Goal: Task Accomplishment & Management: Manage account settings

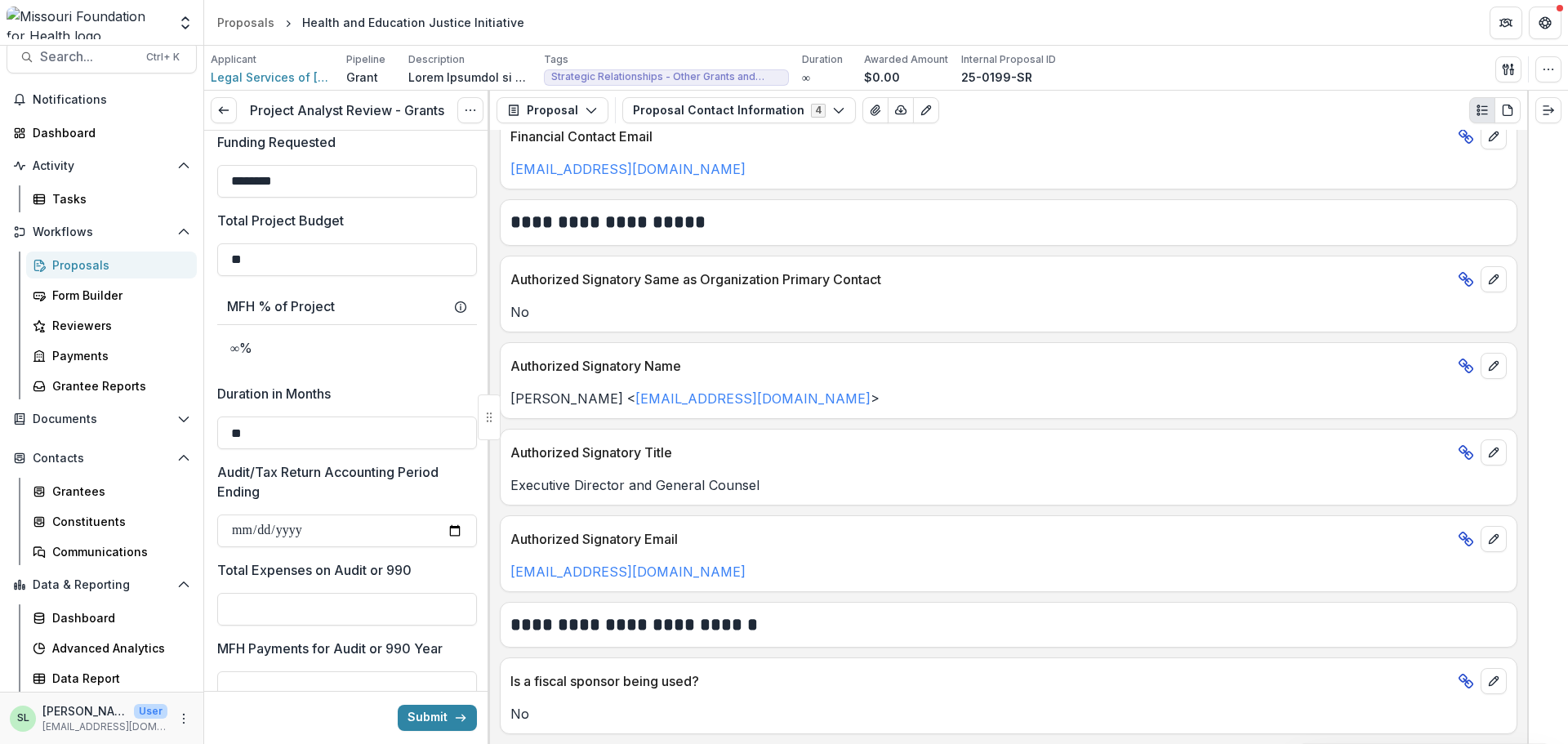
scroll to position [1839, 0]
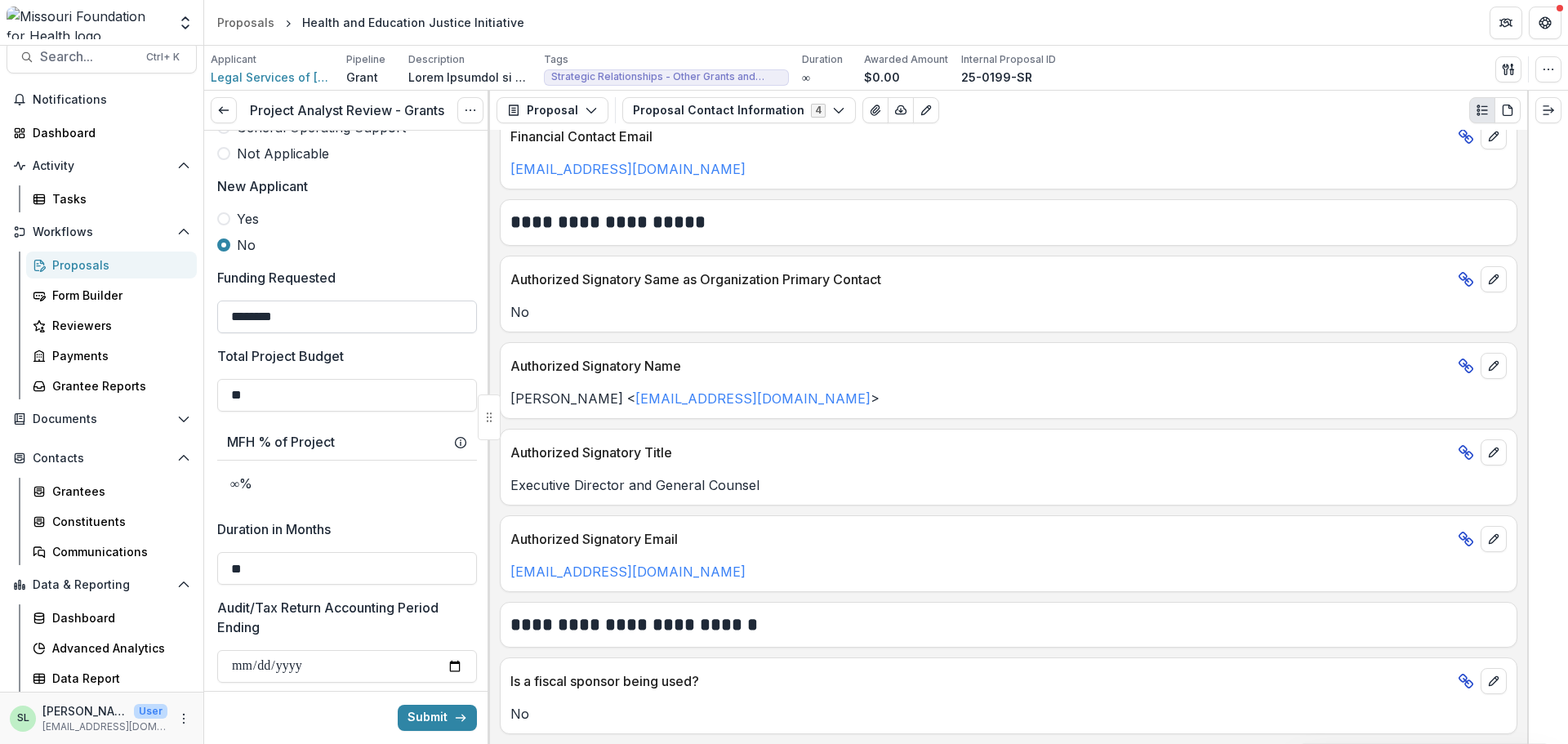
click at [310, 300] on input "********" at bounding box center [347, 316] width 260 height 32
type input "********"
click at [305, 379] on input "**" at bounding box center [347, 395] width 260 height 32
type input "*"
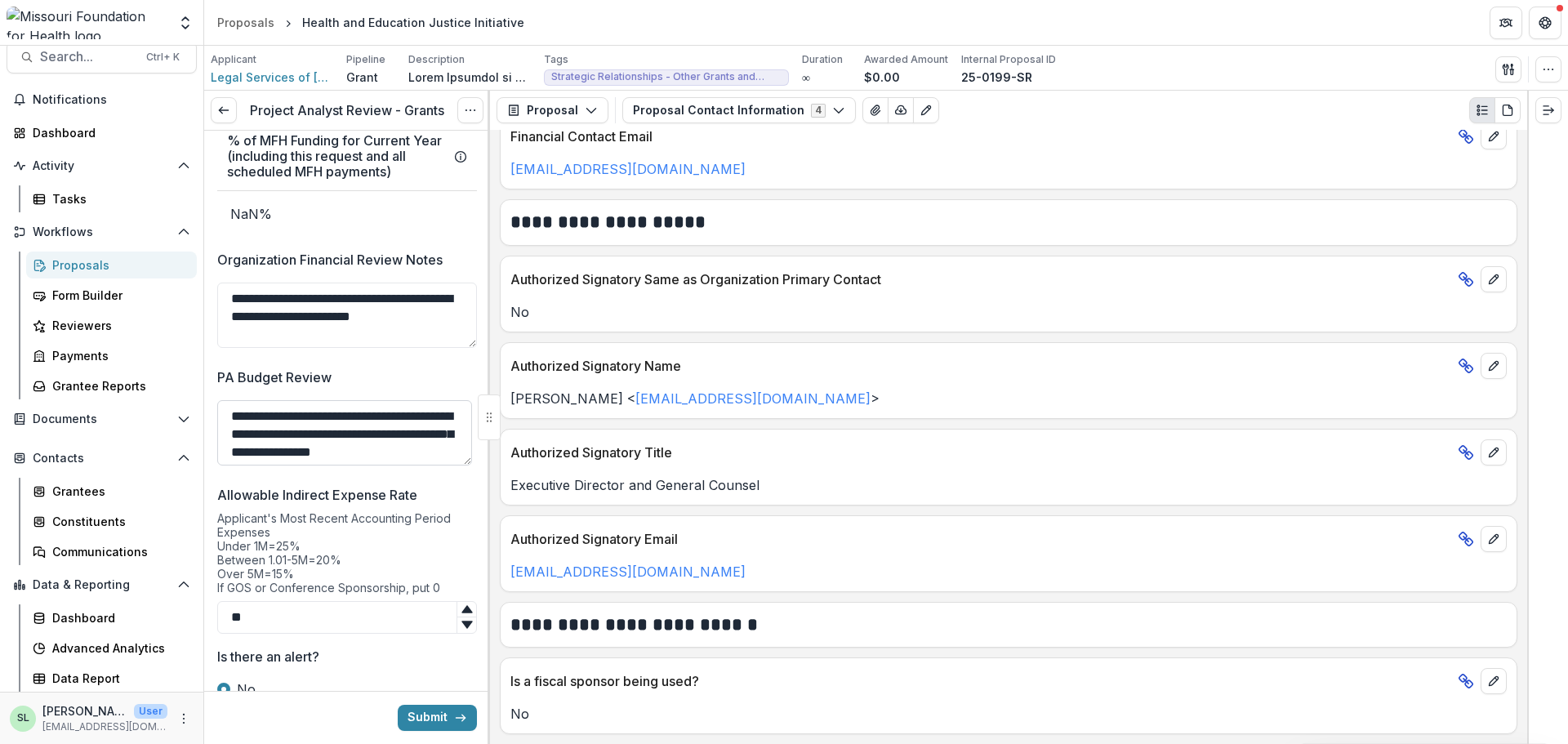
scroll to position [22, 0]
type input "********"
click at [301, 449] on textarea "**********" at bounding box center [344, 432] width 255 height 65
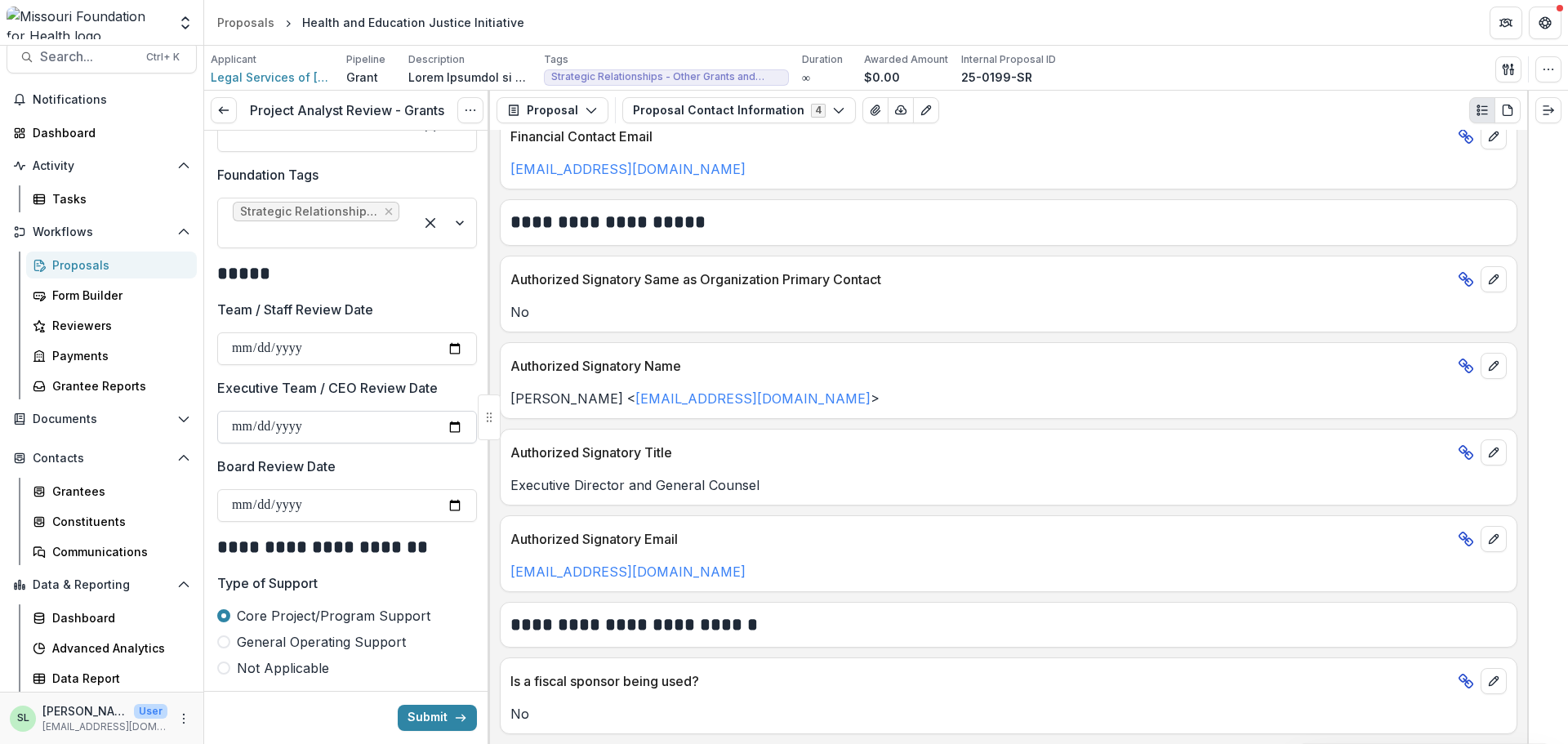
scroll to position [1105, 0]
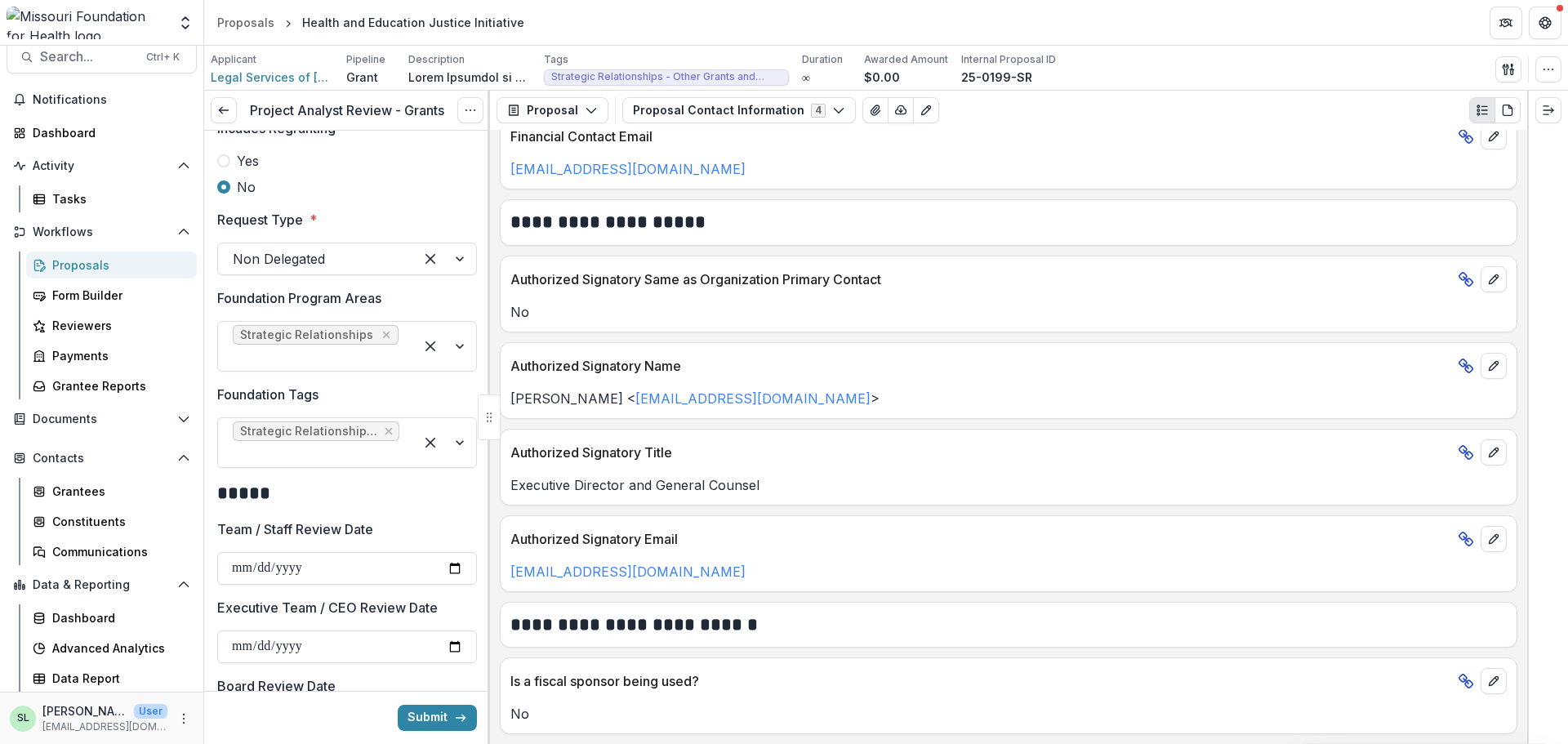
type textarea "**********"
click at [233, 100] on link at bounding box center [224, 110] width 26 height 26
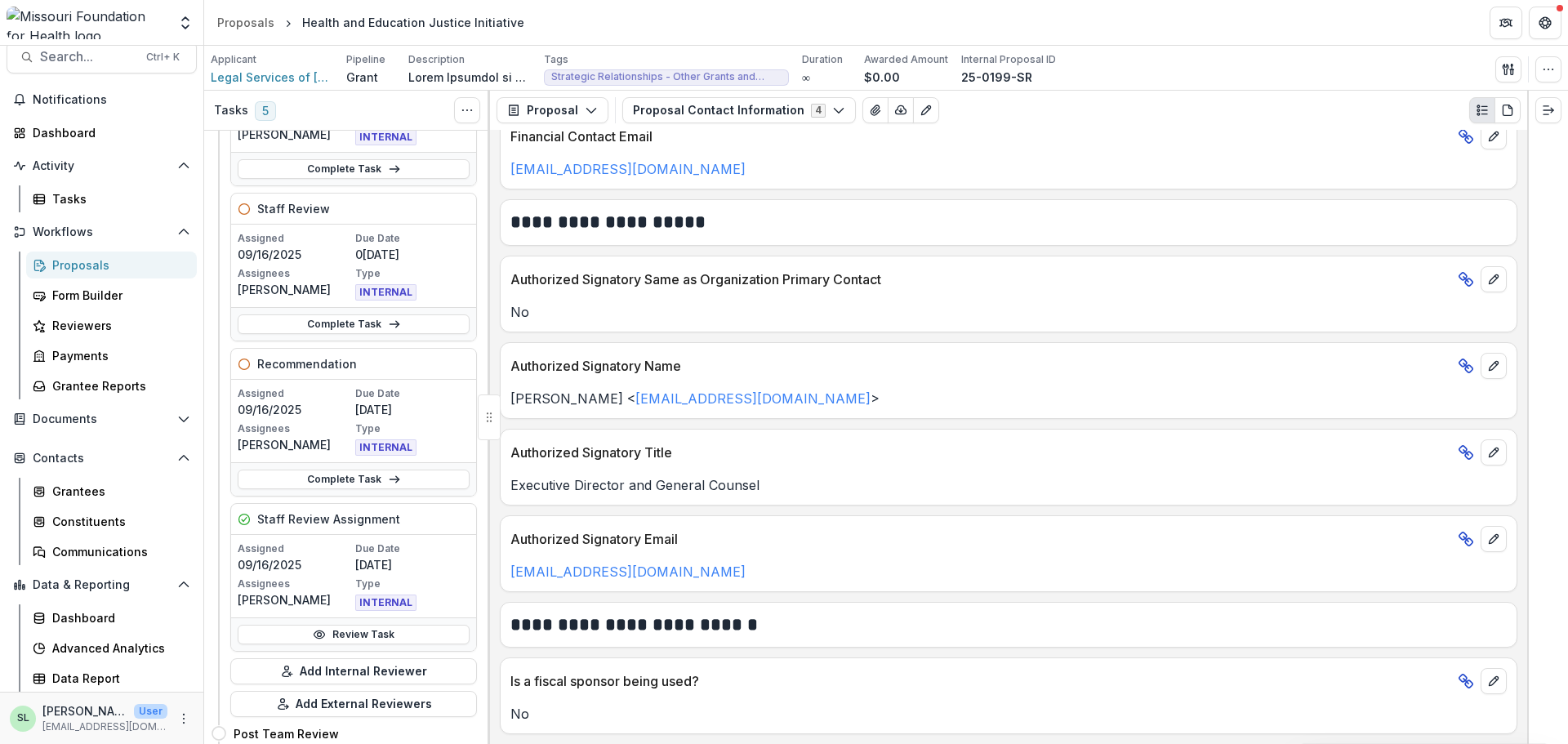
scroll to position [572, 0]
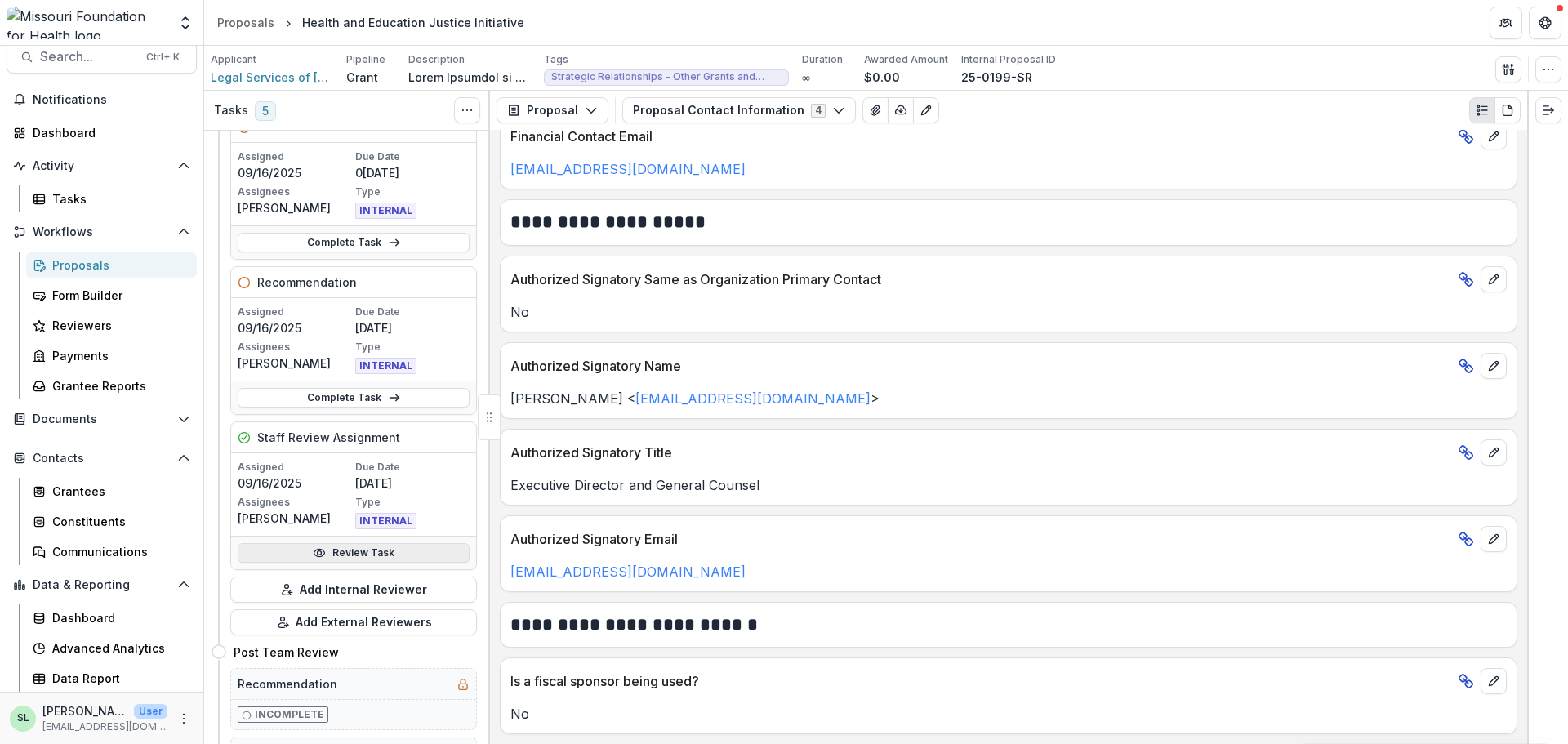
click at [328, 551] on link "Review Task" at bounding box center [354, 553] width 232 height 20
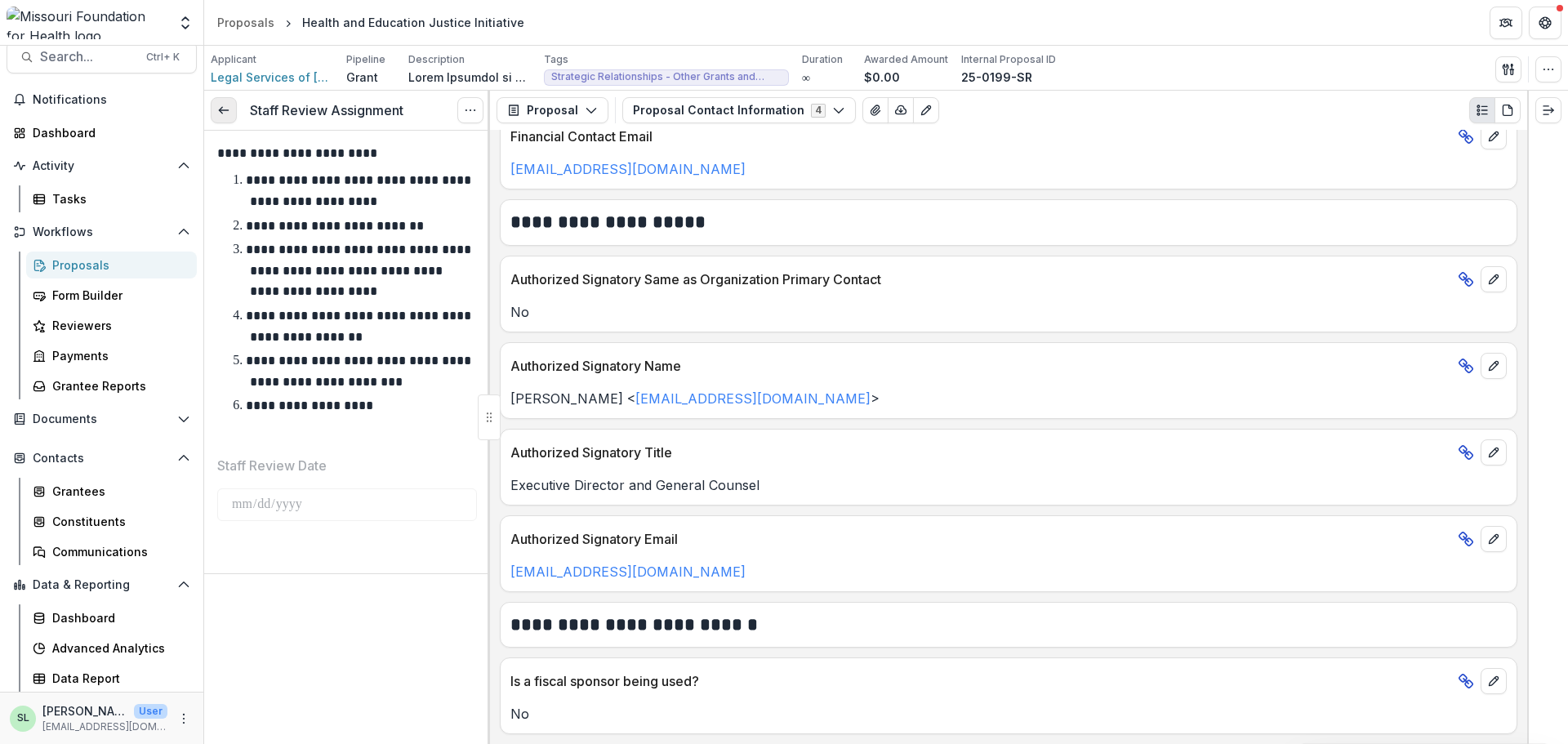
click at [224, 106] on icon at bounding box center [224, 110] width 13 height 13
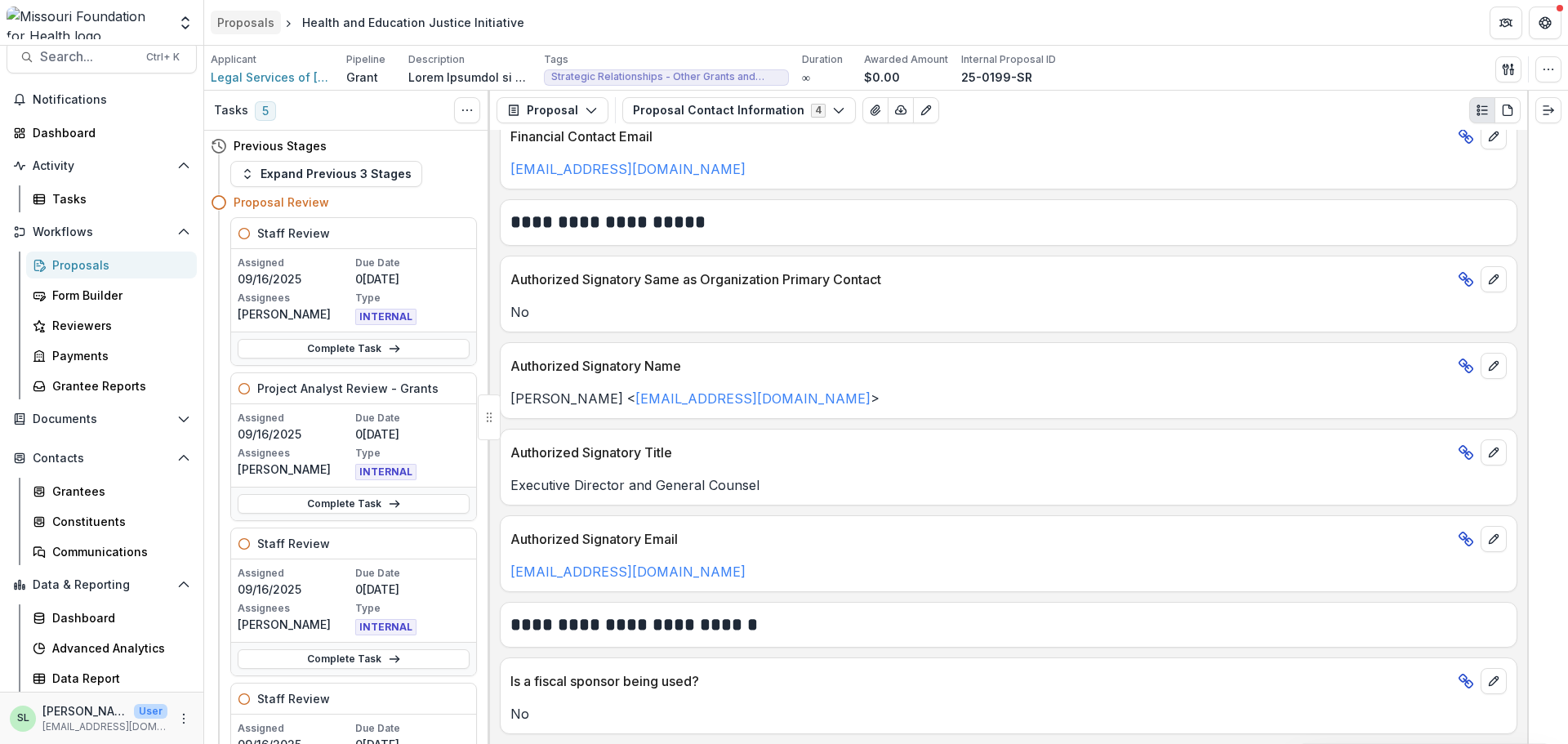
click at [277, 30] on link "Proposals" at bounding box center [246, 22] width 70 height 24
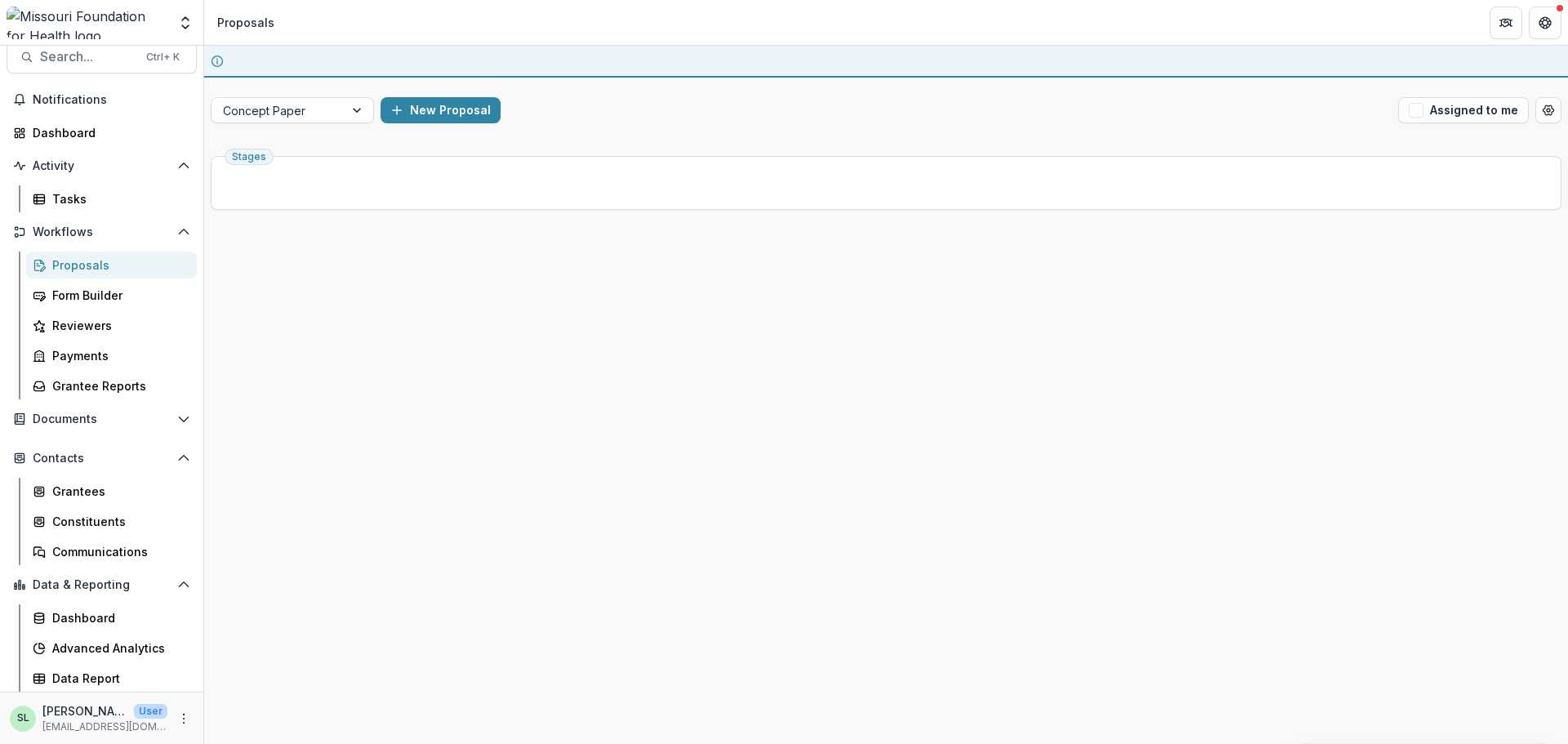
click at [287, 100] on div at bounding box center [277, 110] width 109 height 21
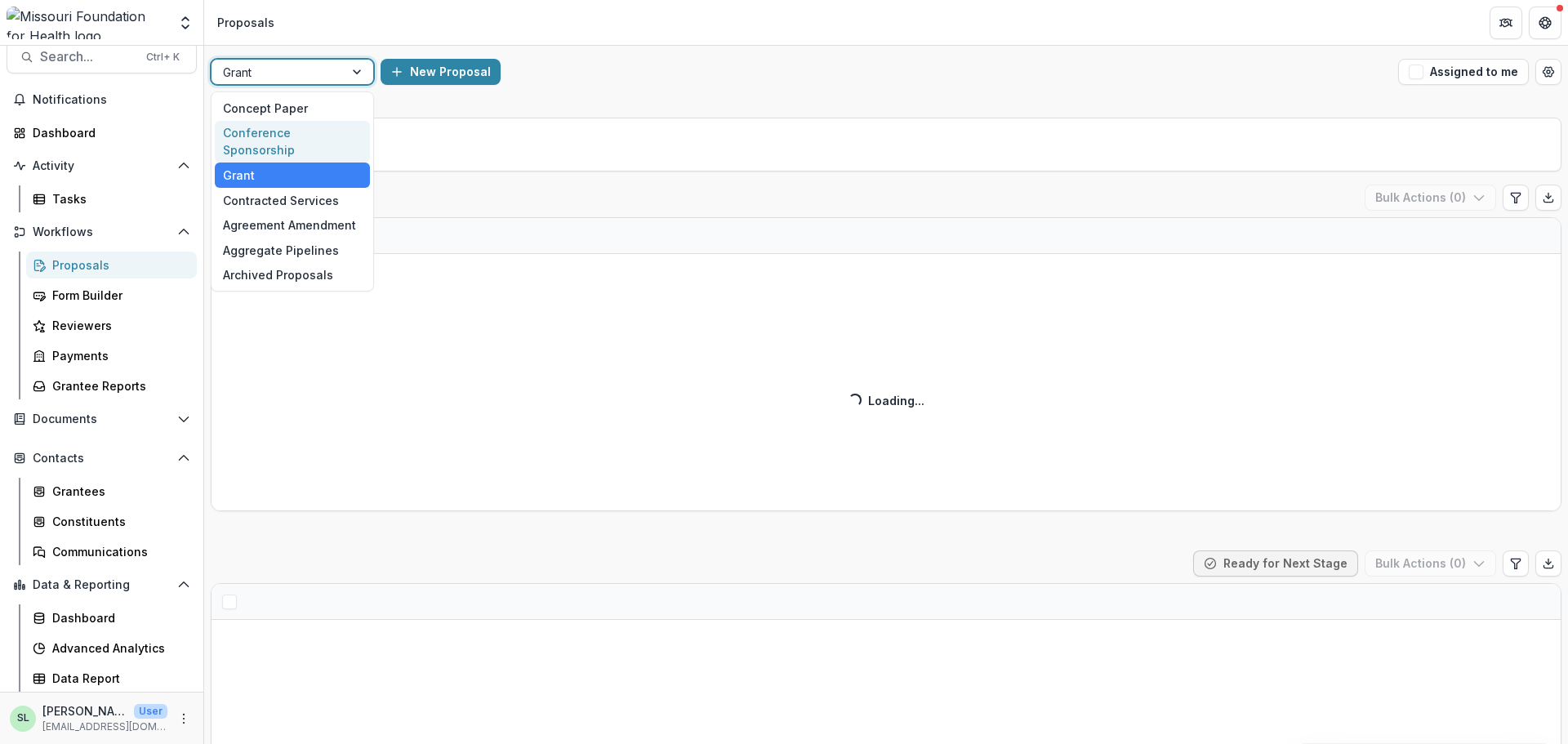
click at [301, 132] on div "Conference Sponsorship" at bounding box center [291, 142] width 155 height 42
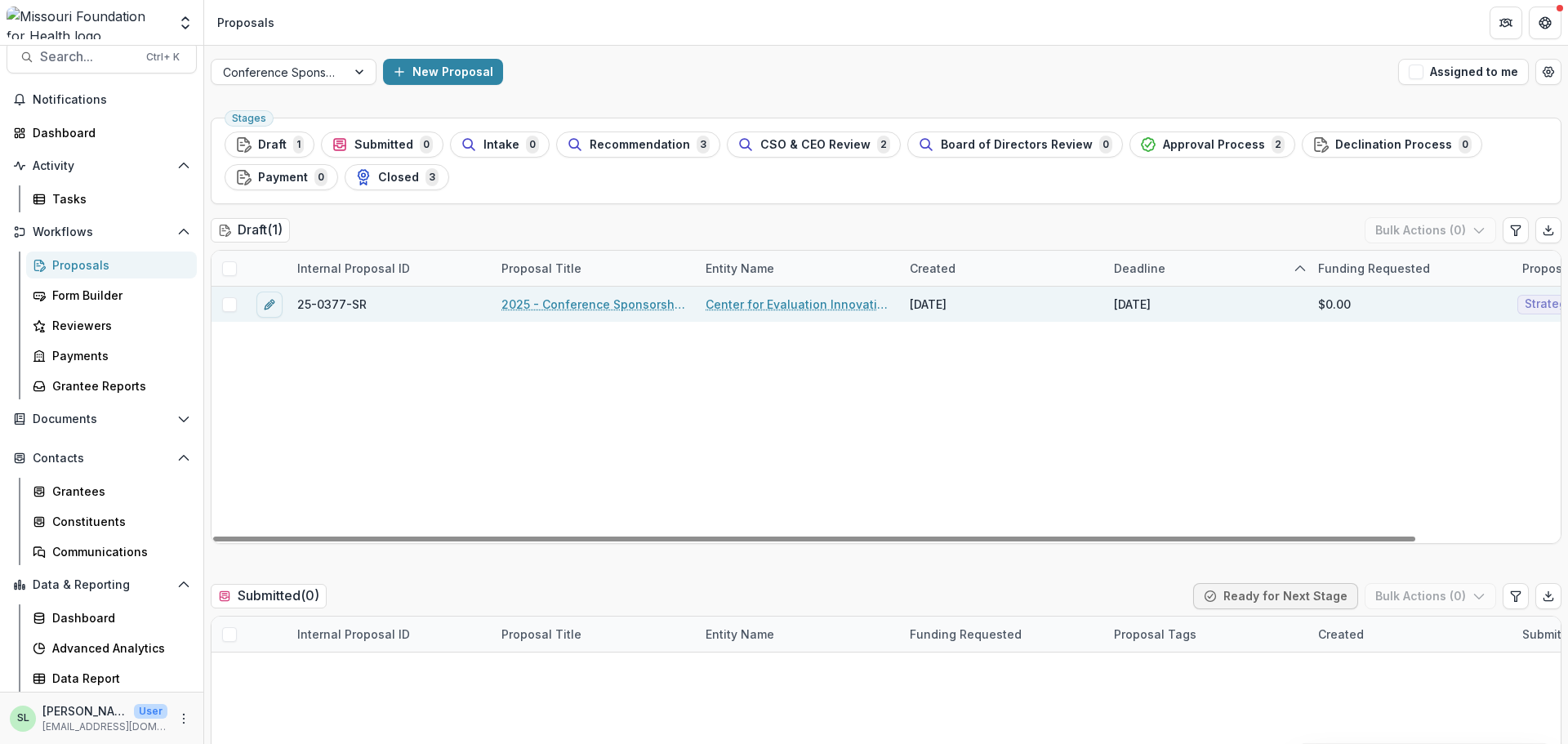
click at [609, 295] on div "2025 - Conference Sponsorship Request" at bounding box center [594, 304] width 204 height 35
click at [609, 304] on link "2025 - Conference Sponsorship Request" at bounding box center [594, 304] width 185 height 17
click at [613, 304] on link "2025 - Conference Sponsorship Request" at bounding box center [594, 304] width 185 height 17
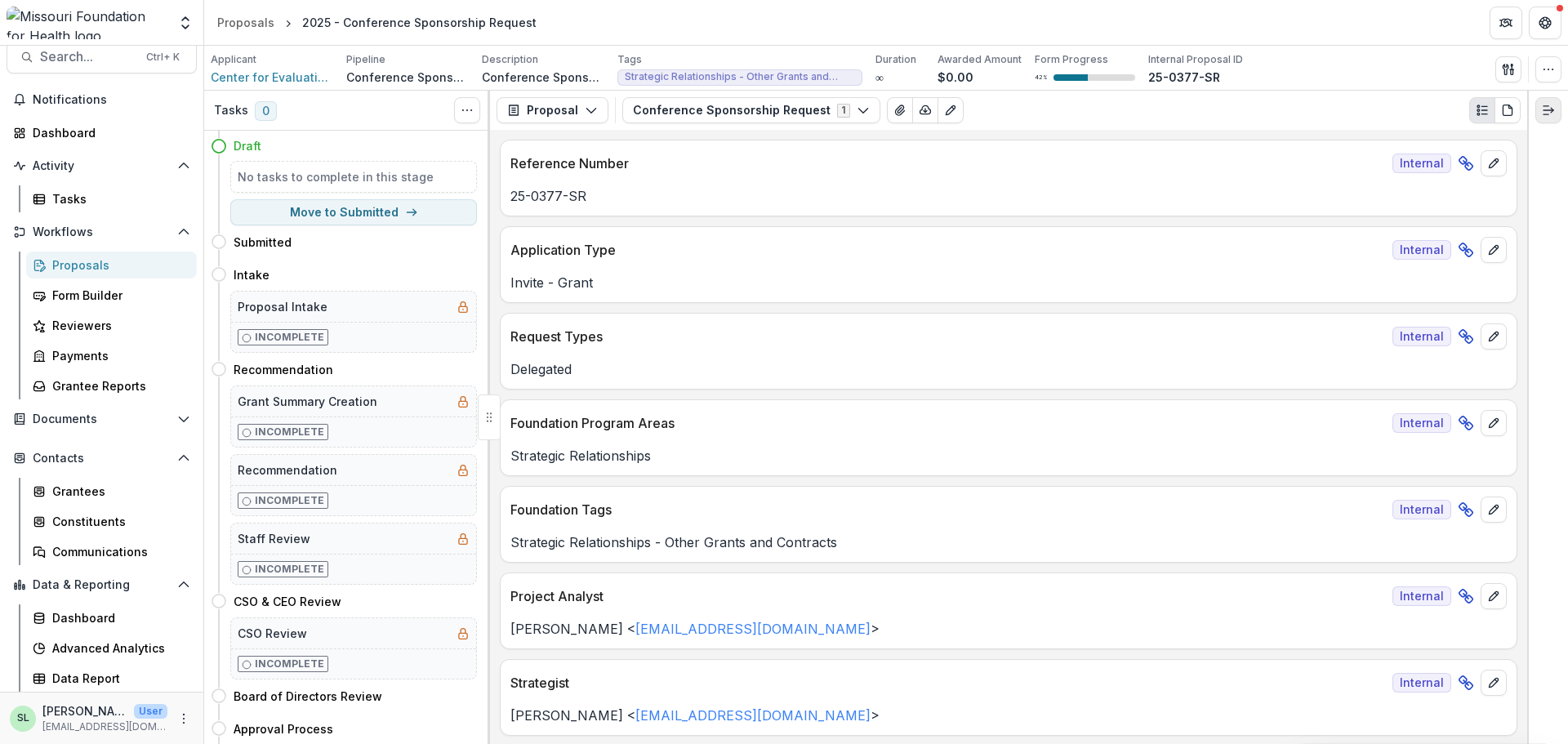
click at [1551, 110] on line "Expand right" at bounding box center [1549, 110] width 10 height 0
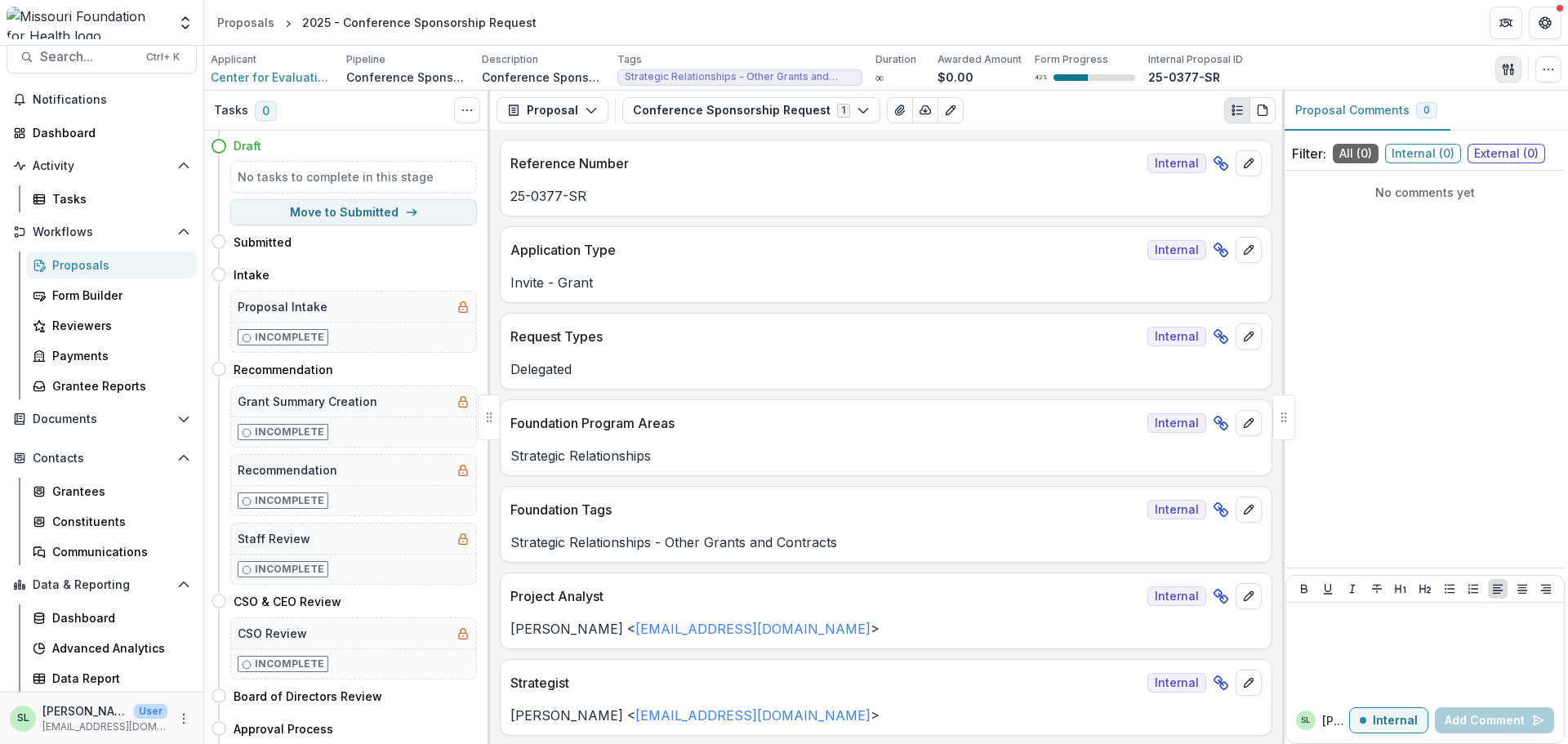
click at [1509, 70] on icon "button" at bounding box center [1508, 70] width 13 height 13
click at [1551, 71] on icon "button" at bounding box center [1549, 70] width 13 height 13
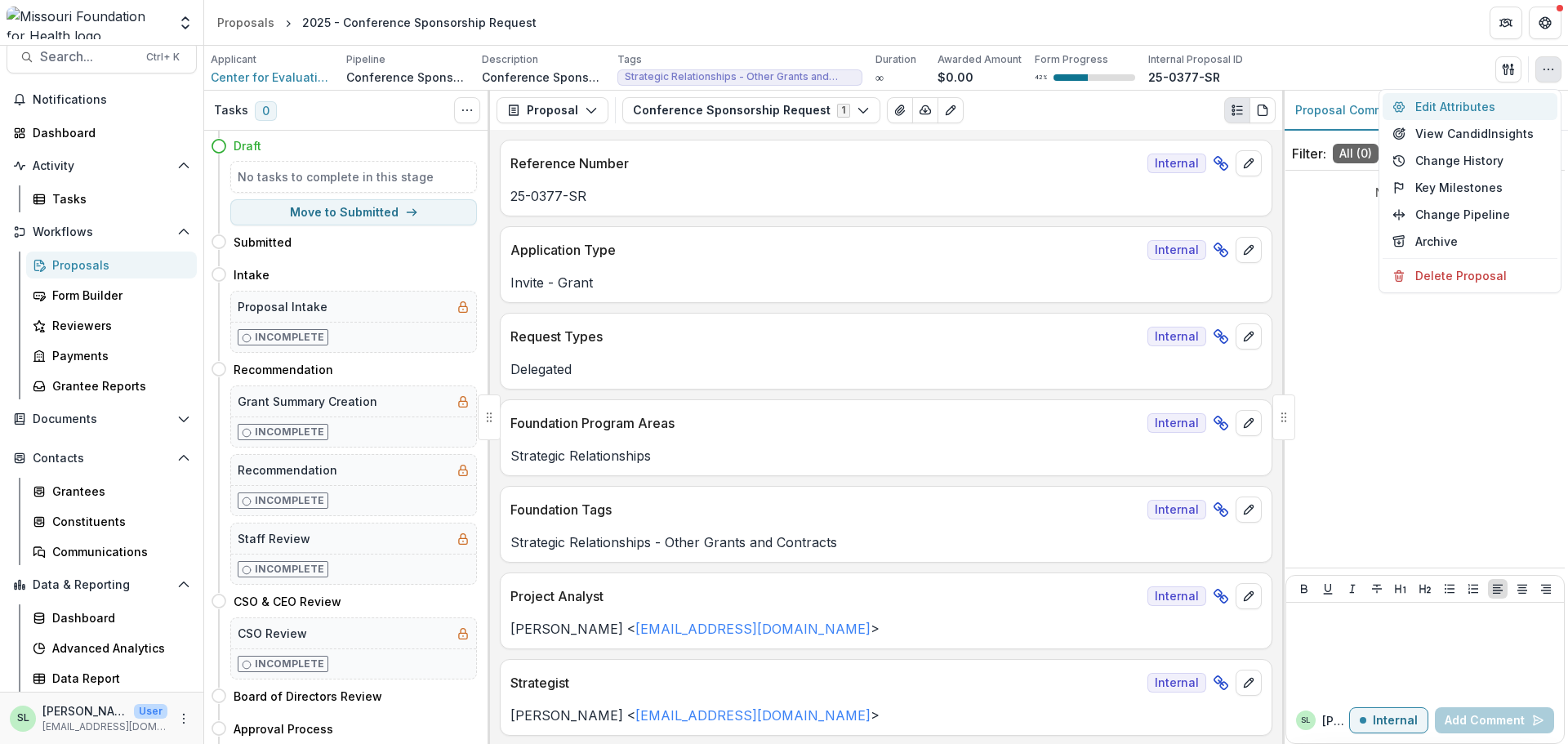
click at [1412, 103] on button "Edit Attributes" at bounding box center [1469, 106] width 175 height 27
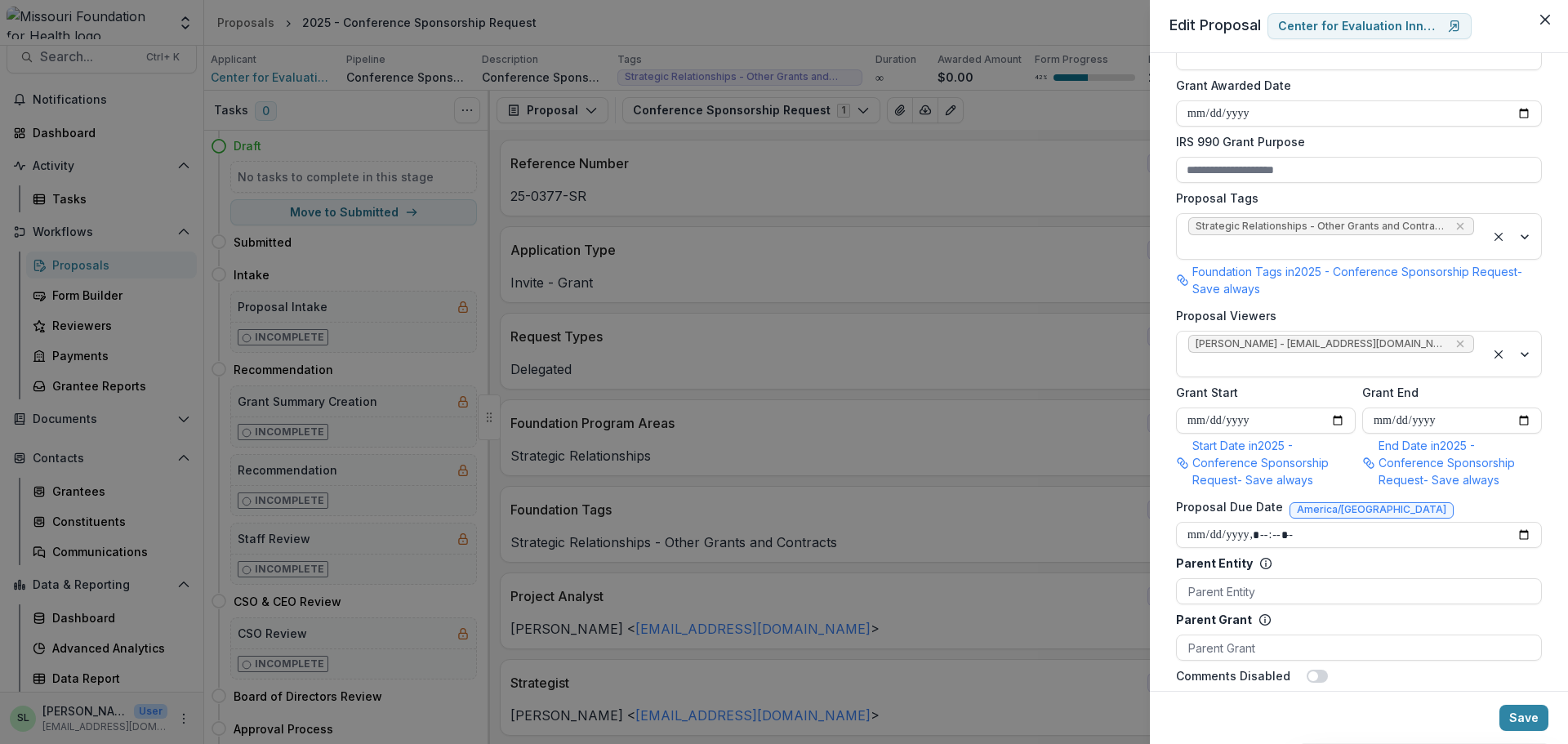
scroll to position [735, 0]
click at [1518, 520] on input "Proposal Due Date" at bounding box center [1359, 533] width 366 height 26
type input "**********"
click at [1534, 712] on button "Save" at bounding box center [1523, 718] width 49 height 26
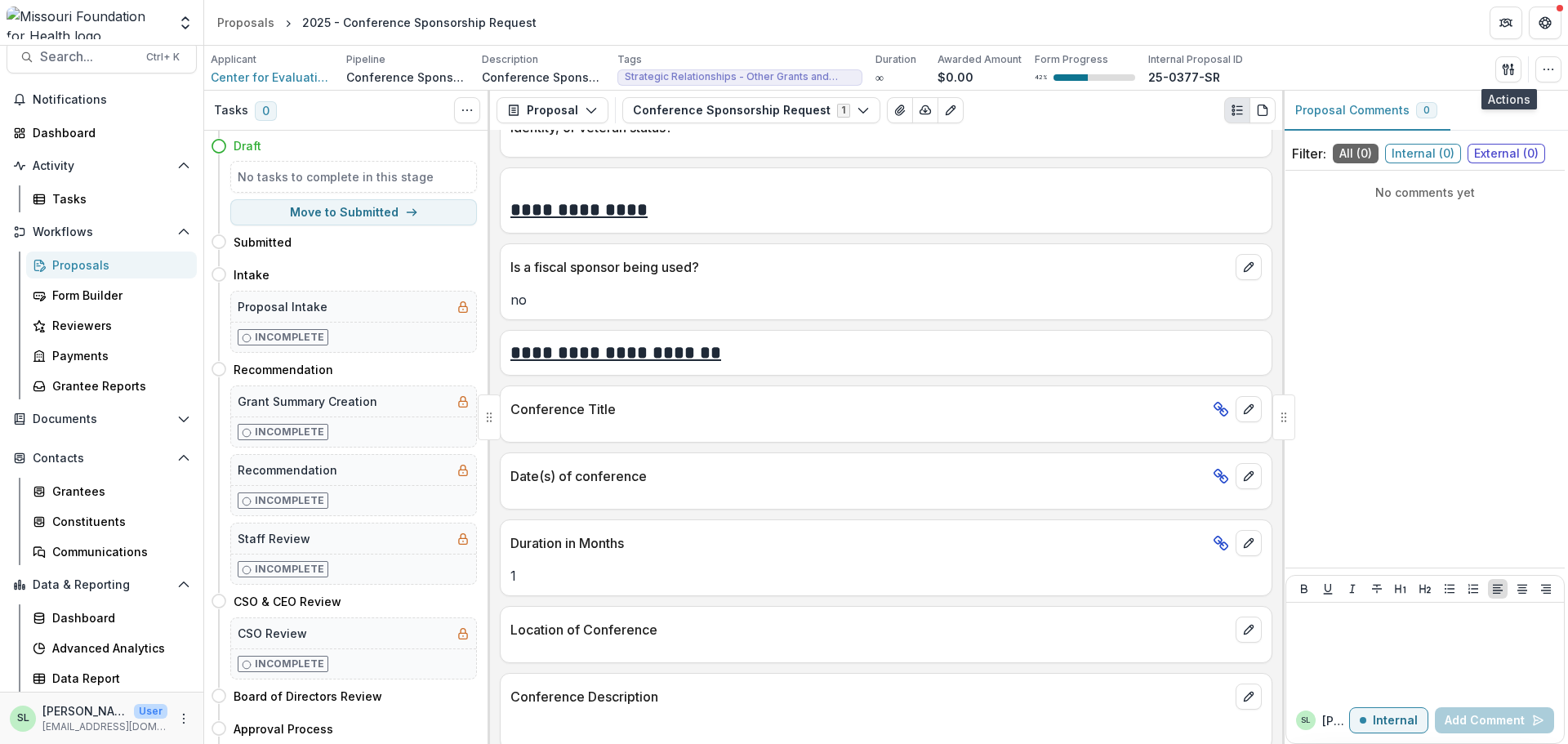
scroll to position [3838, 0]
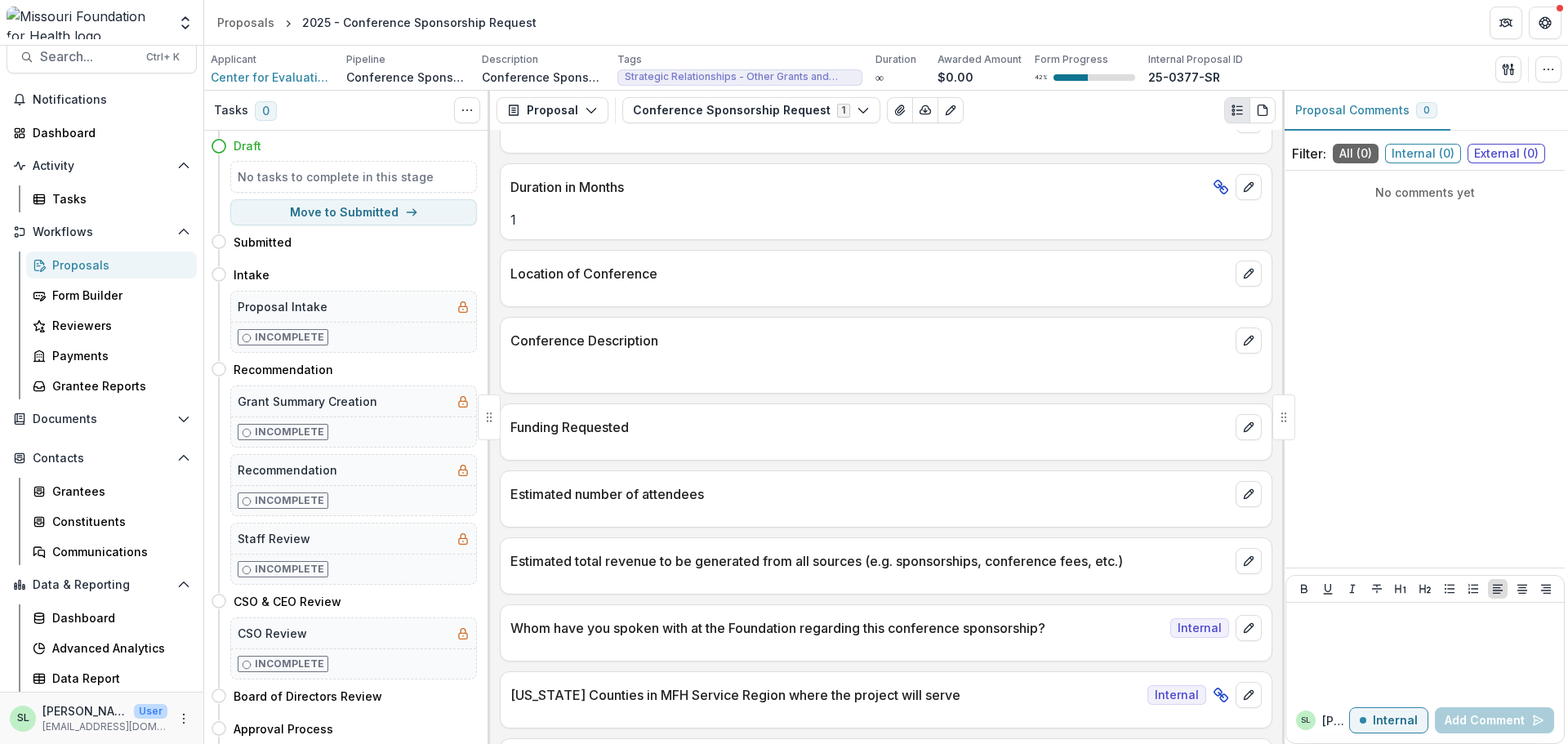
click at [87, 274] on link "Proposals" at bounding box center [112, 265] width 171 height 27
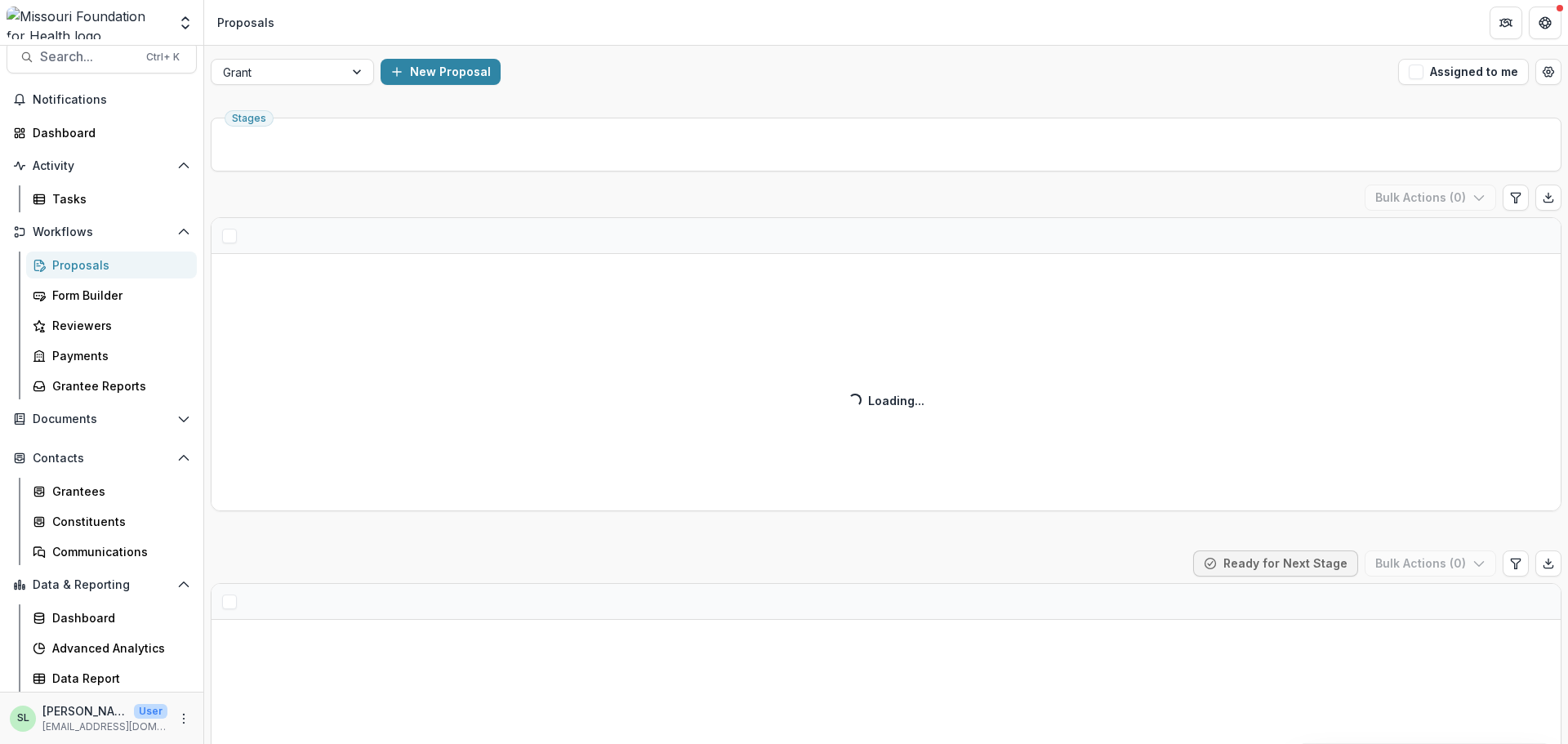
click at [1450, 87] on div "Grant New Proposal Assigned to me" at bounding box center [887, 71] width 1364 height 52
click at [1447, 74] on button "Assigned to me" at bounding box center [1464, 72] width 131 height 26
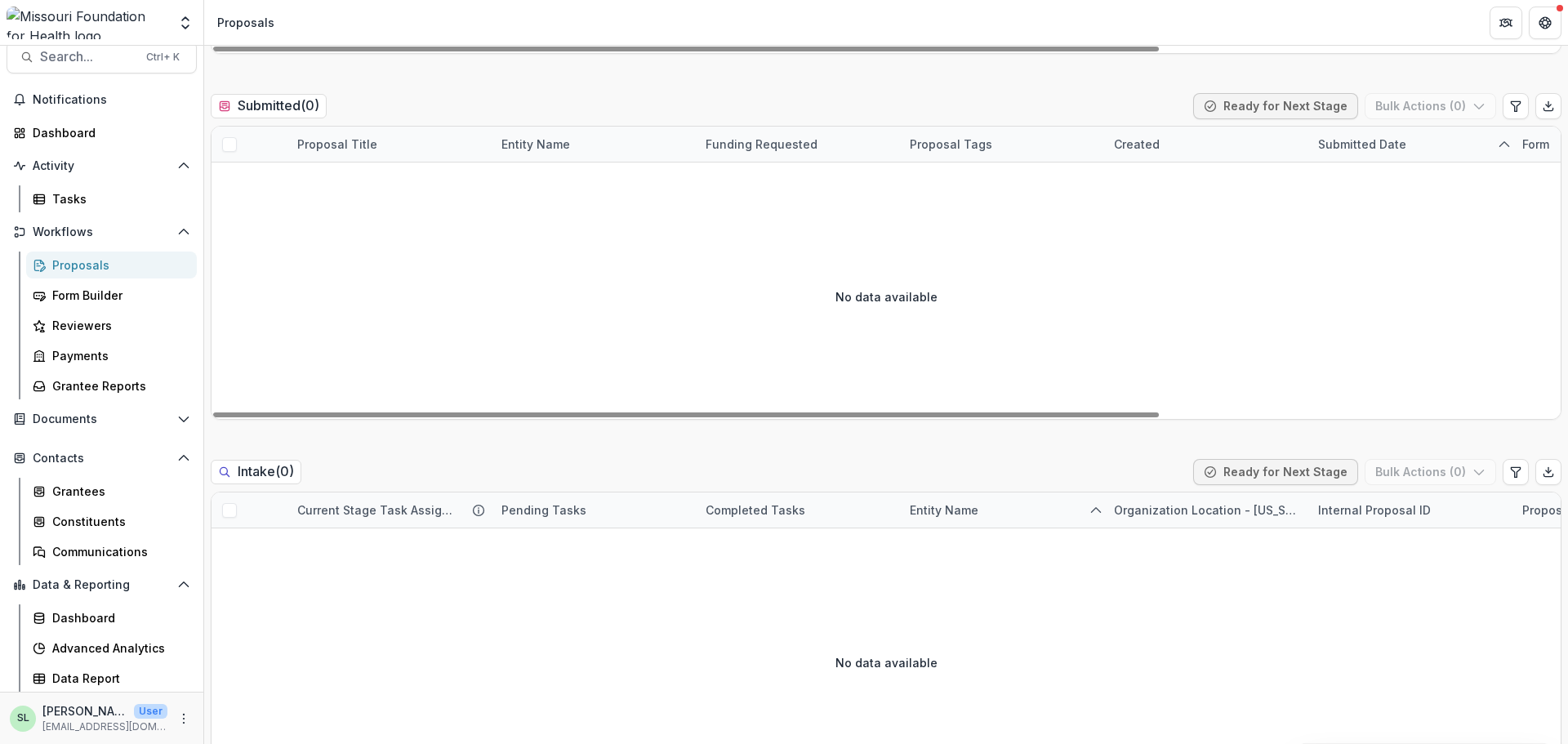
scroll to position [980, 0]
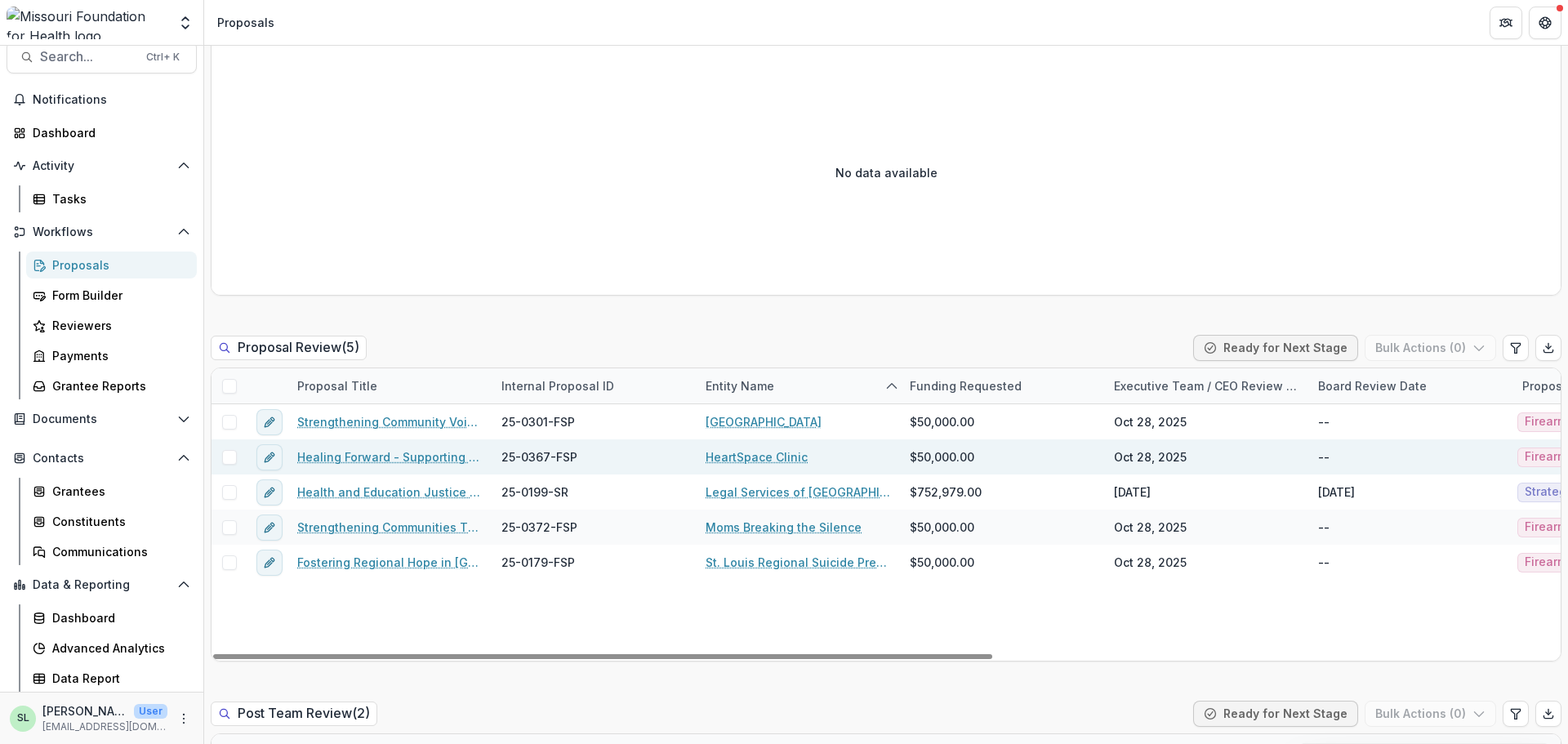
click at [387, 449] on link "Healing Forward - Supporting Homeless Youth and Their Care Team" at bounding box center [389, 457] width 185 height 17
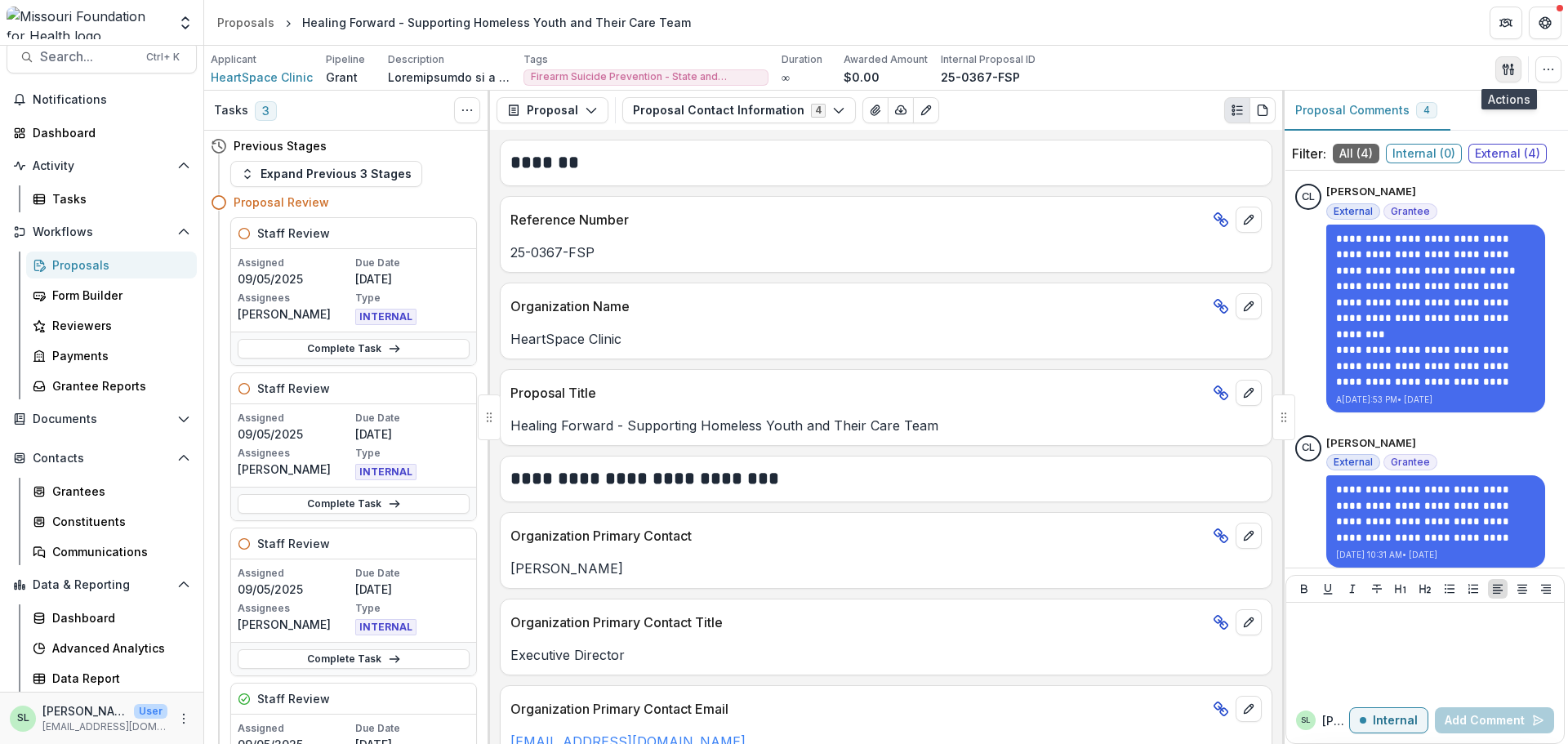
click at [1506, 70] on icon "button" at bounding box center [1508, 70] width 13 height 13
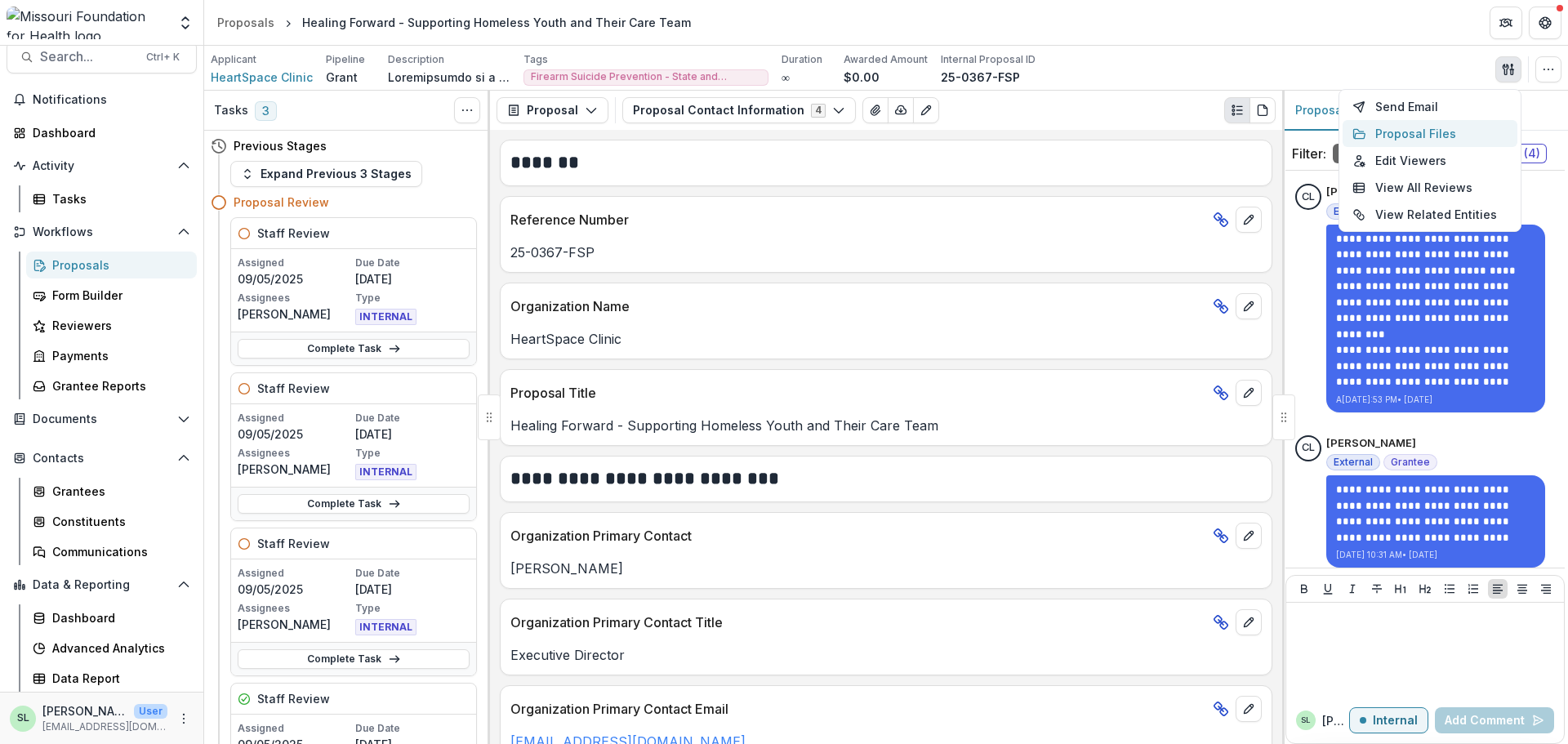
click at [1398, 134] on button "Proposal Files" at bounding box center [1430, 133] width 175 height 27
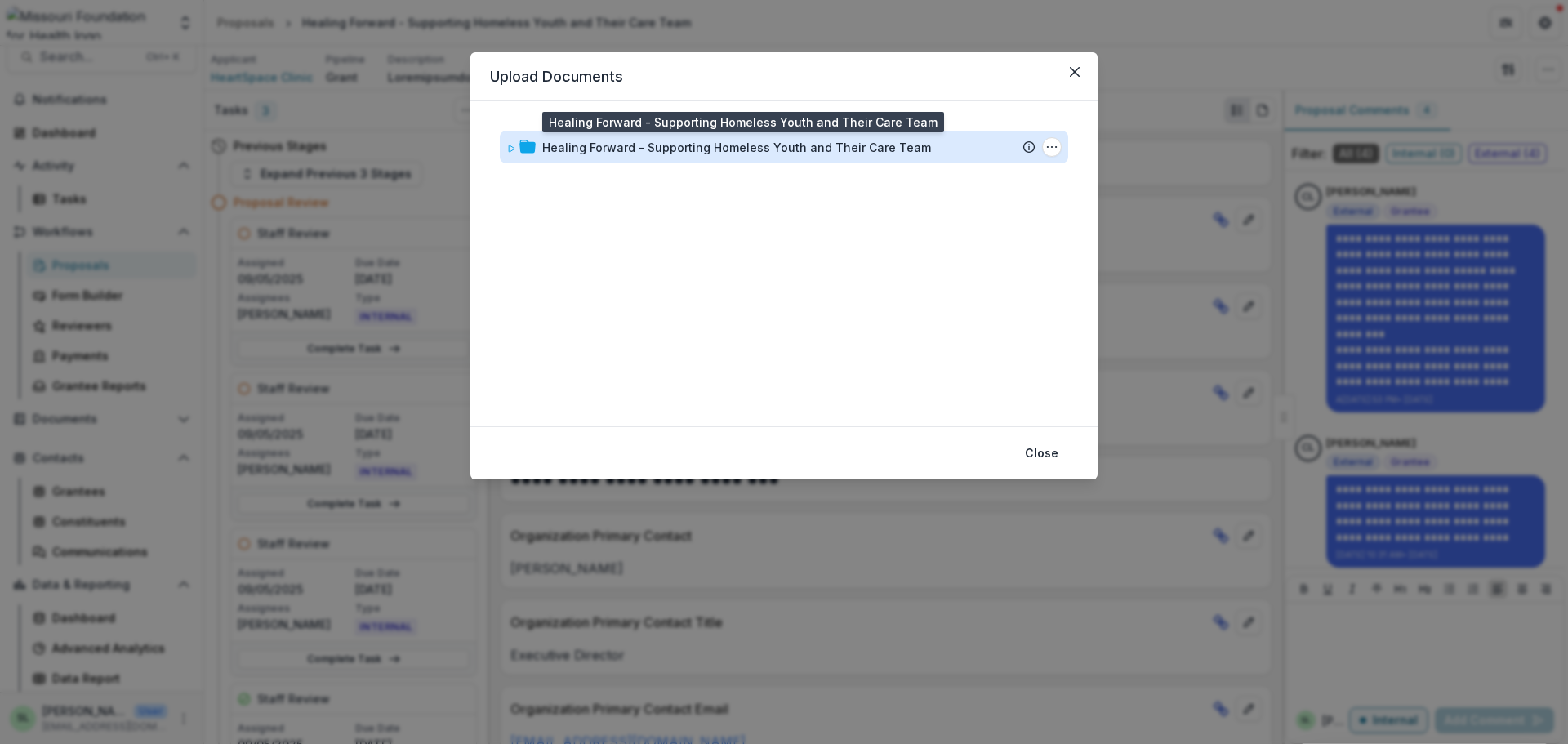
click at [786, 149] on div "Healing Forward - Supporting Homeless Youth and Their Care Team" at bounding box center [737, 147] width 389 height 17
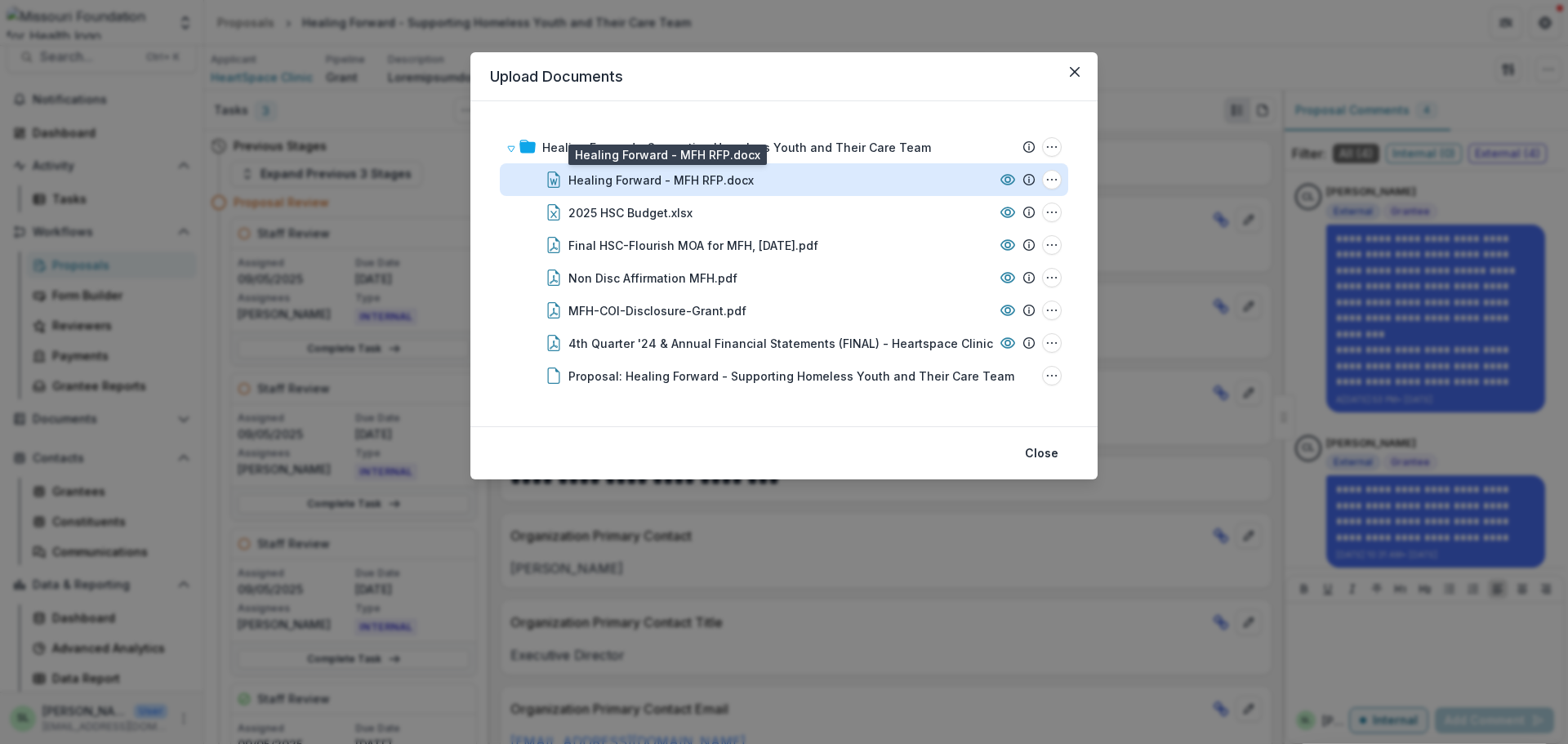
click at [700, 175] on div "Healing Forward - MFH RFP.docx" at bounding box center [661, 180] width 185 height 17
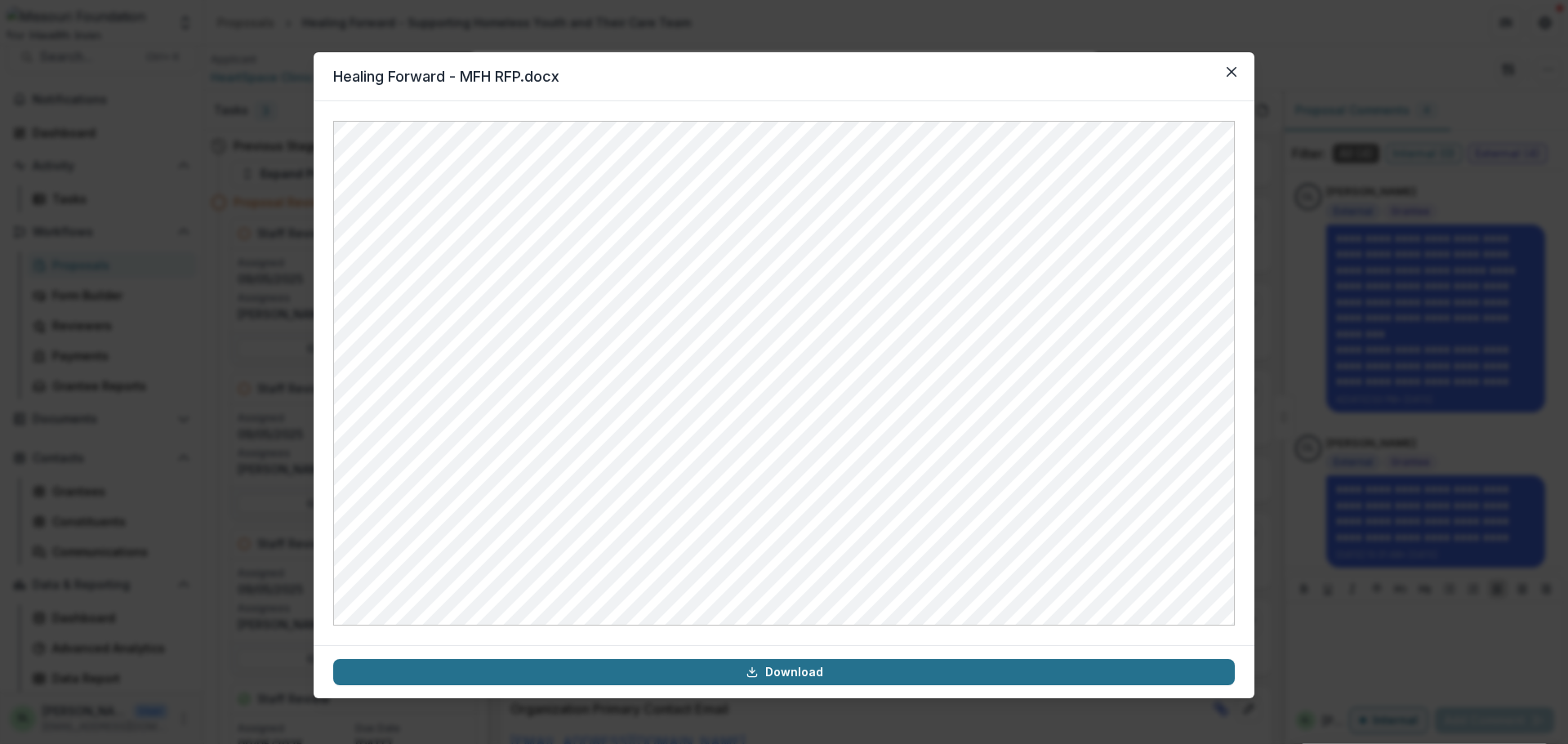
click at [786, 670] on link "Download" at bounding box center [784, 672] width 902 height 26
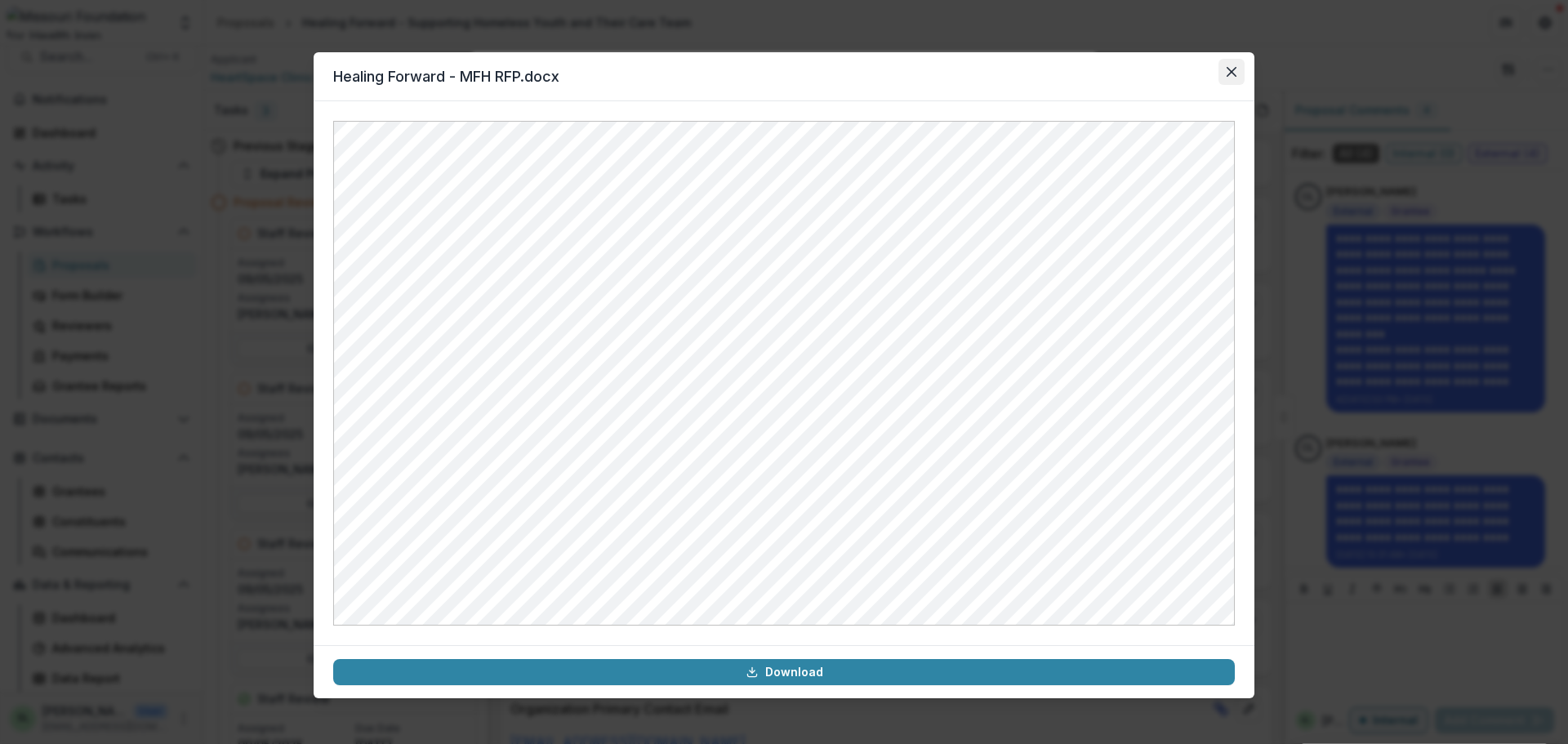
click at [1237, 80] on button "Close" at bounding box center [1232, 72] width 26 height 26
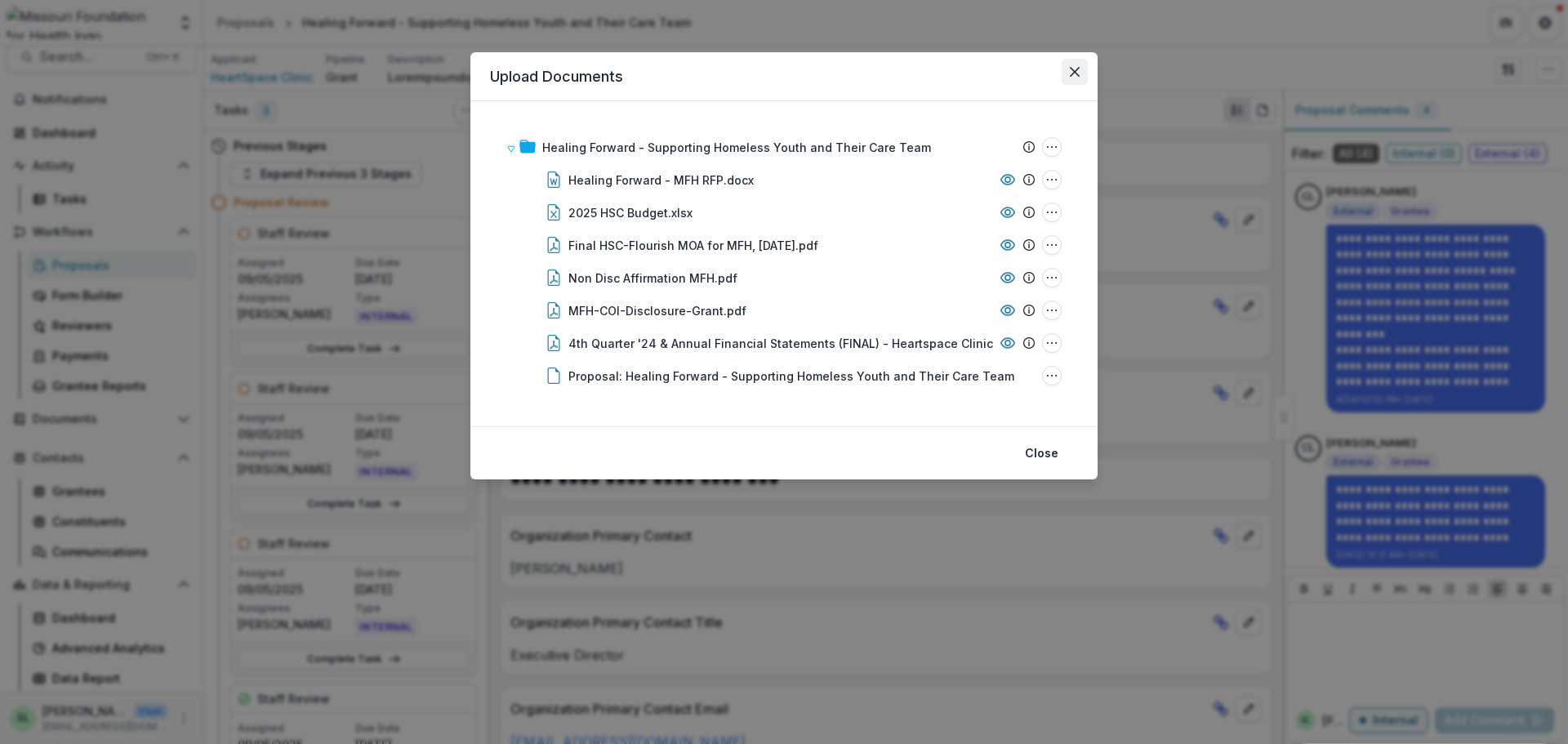
click at [1083, 69] on button "Close" at bounding box center [1075, 72] width 26 height 26
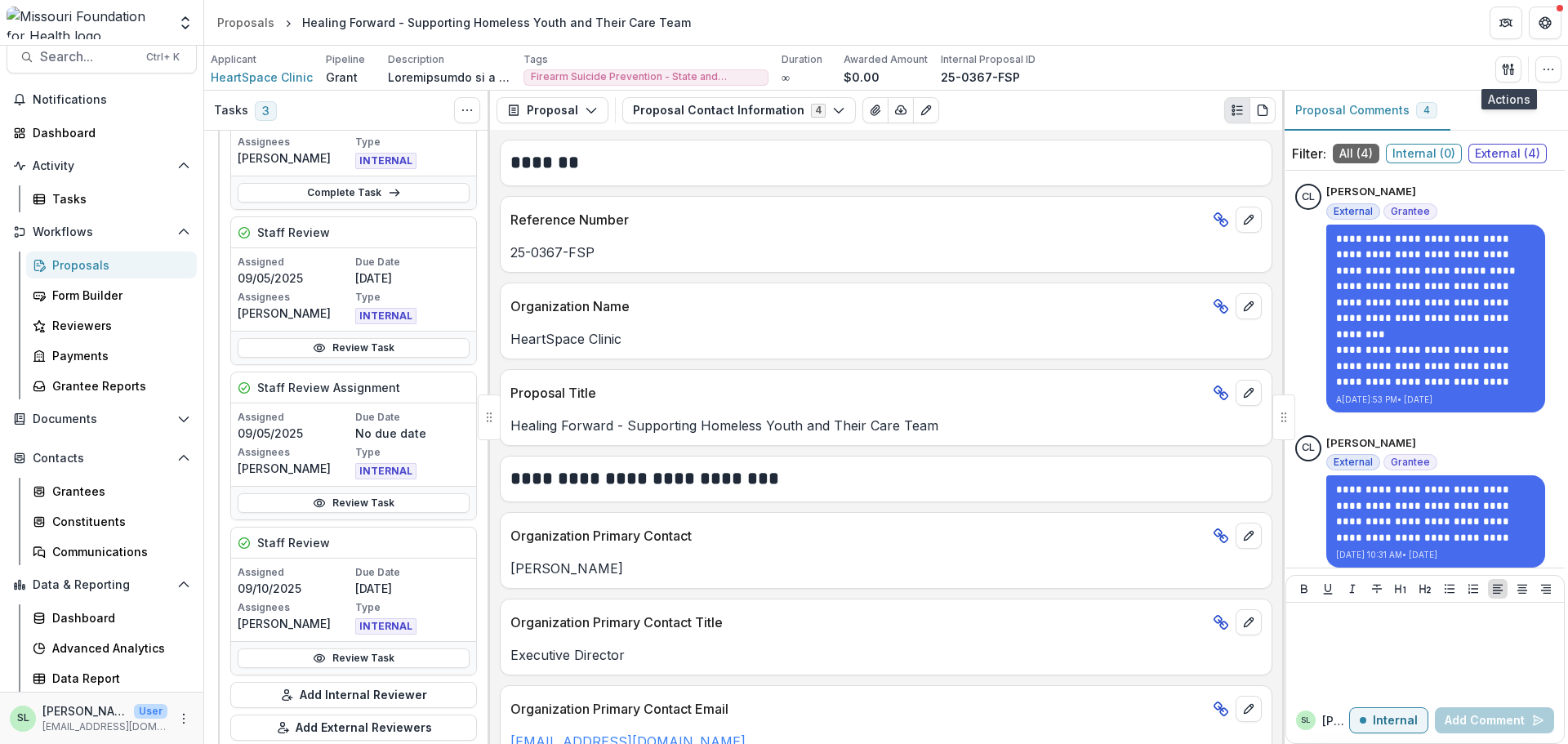
scroll to position [490, 0]
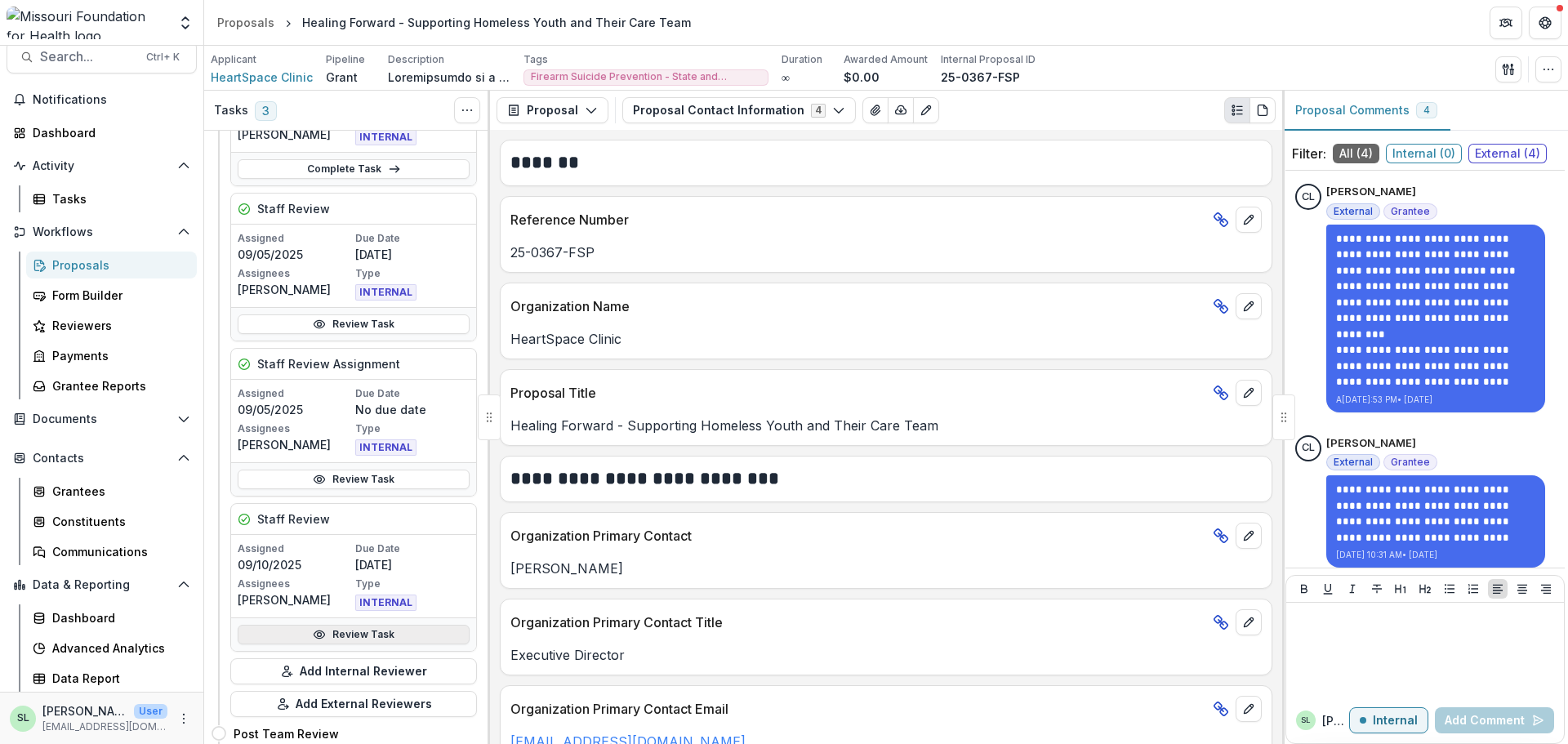
click at [344, 637] on link "Review Task" at bounding box center [354, 635] width 232 height 20
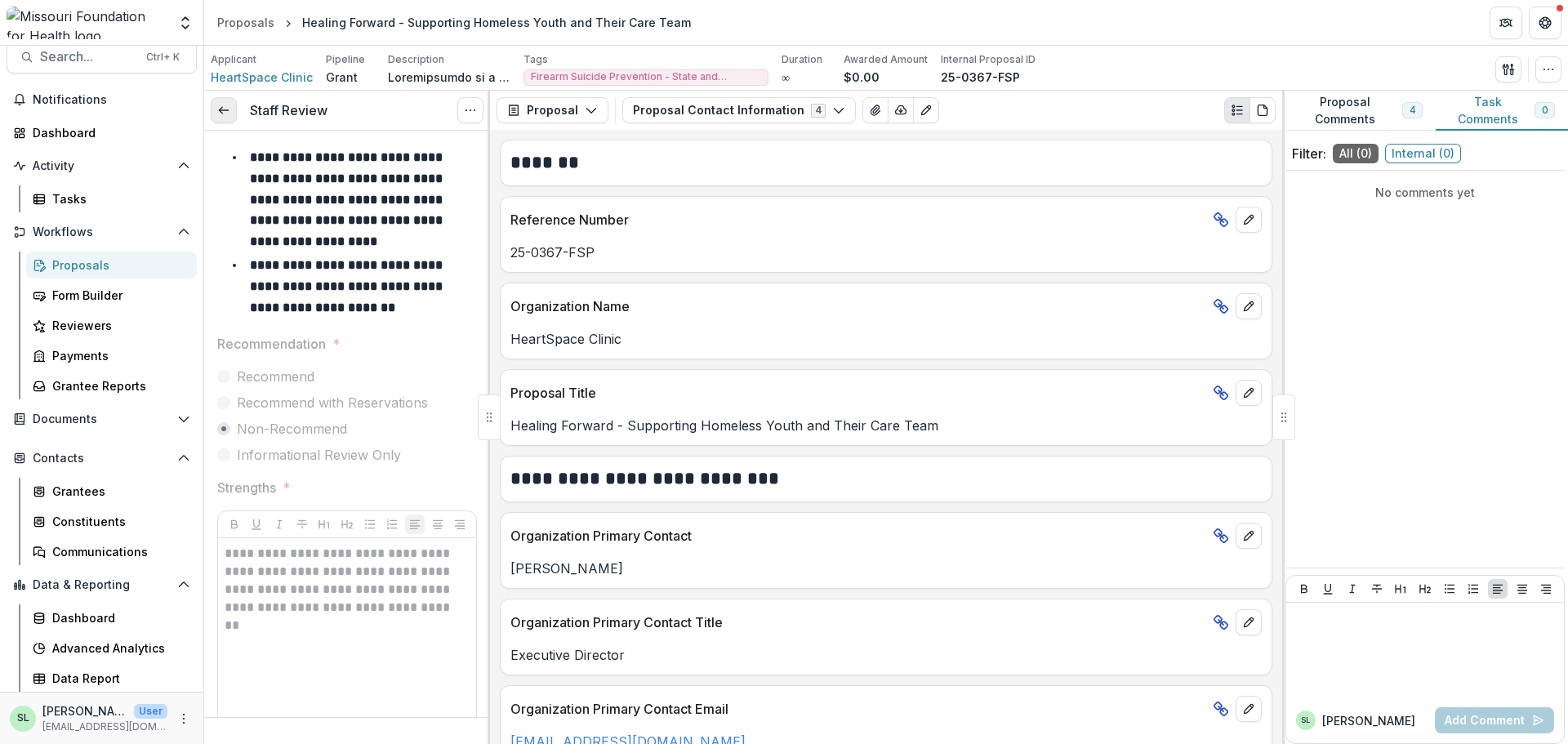
click at [228, 113] on icon at bounding box center [224, 110] width 13 height 13
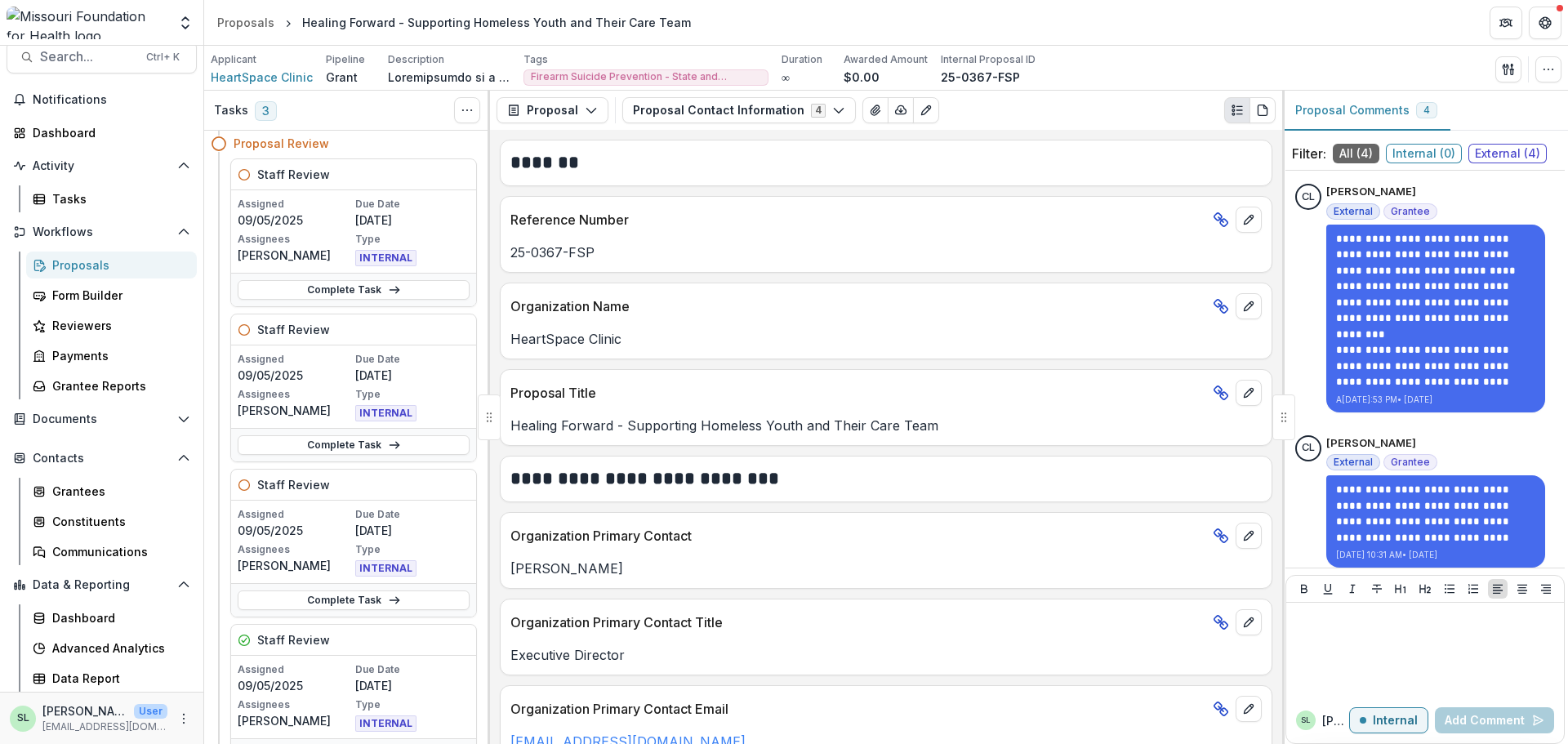
scroll to position [163, 0]
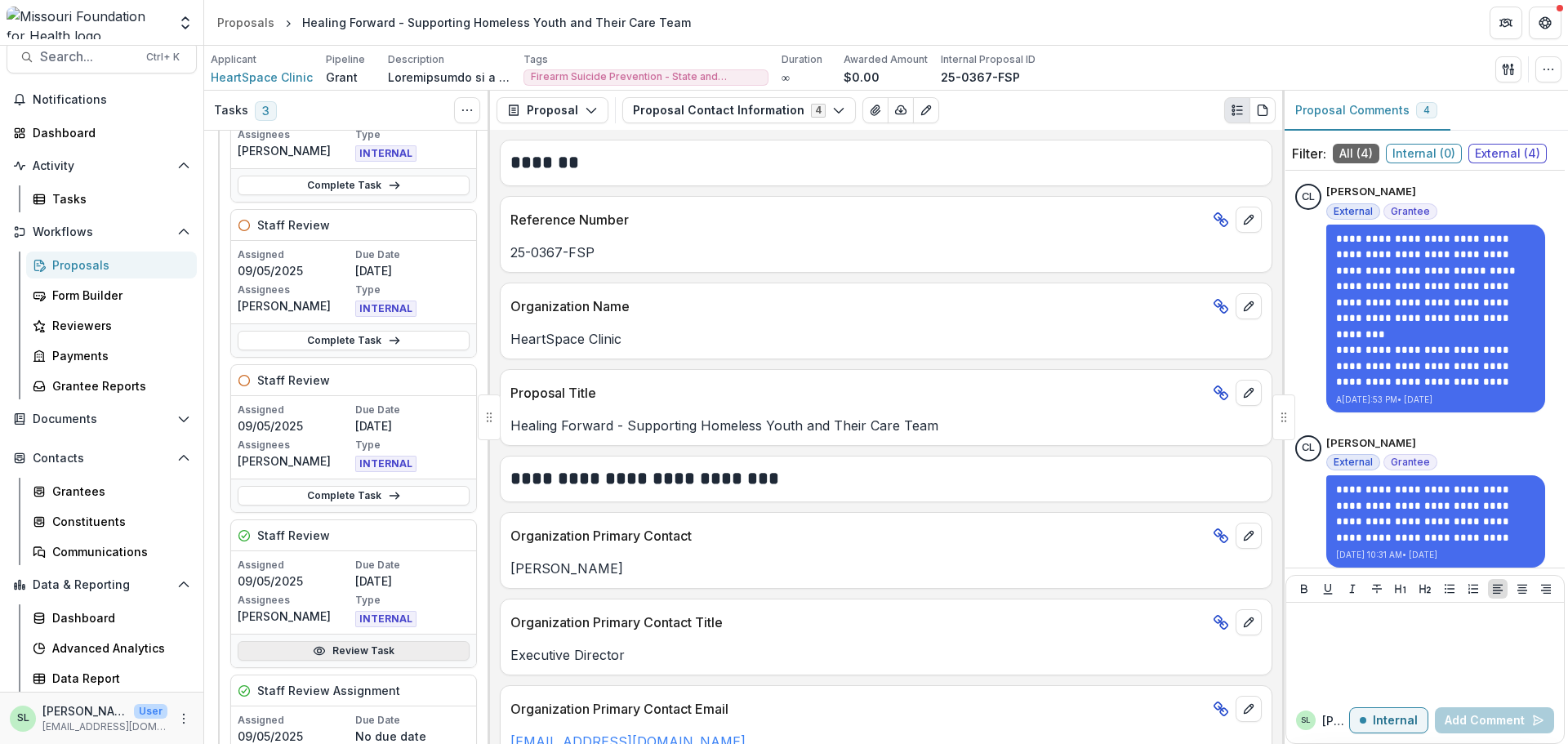
click at [348, 654] on link "Review Task" at bounding box center [354, 650] width 232 height 20
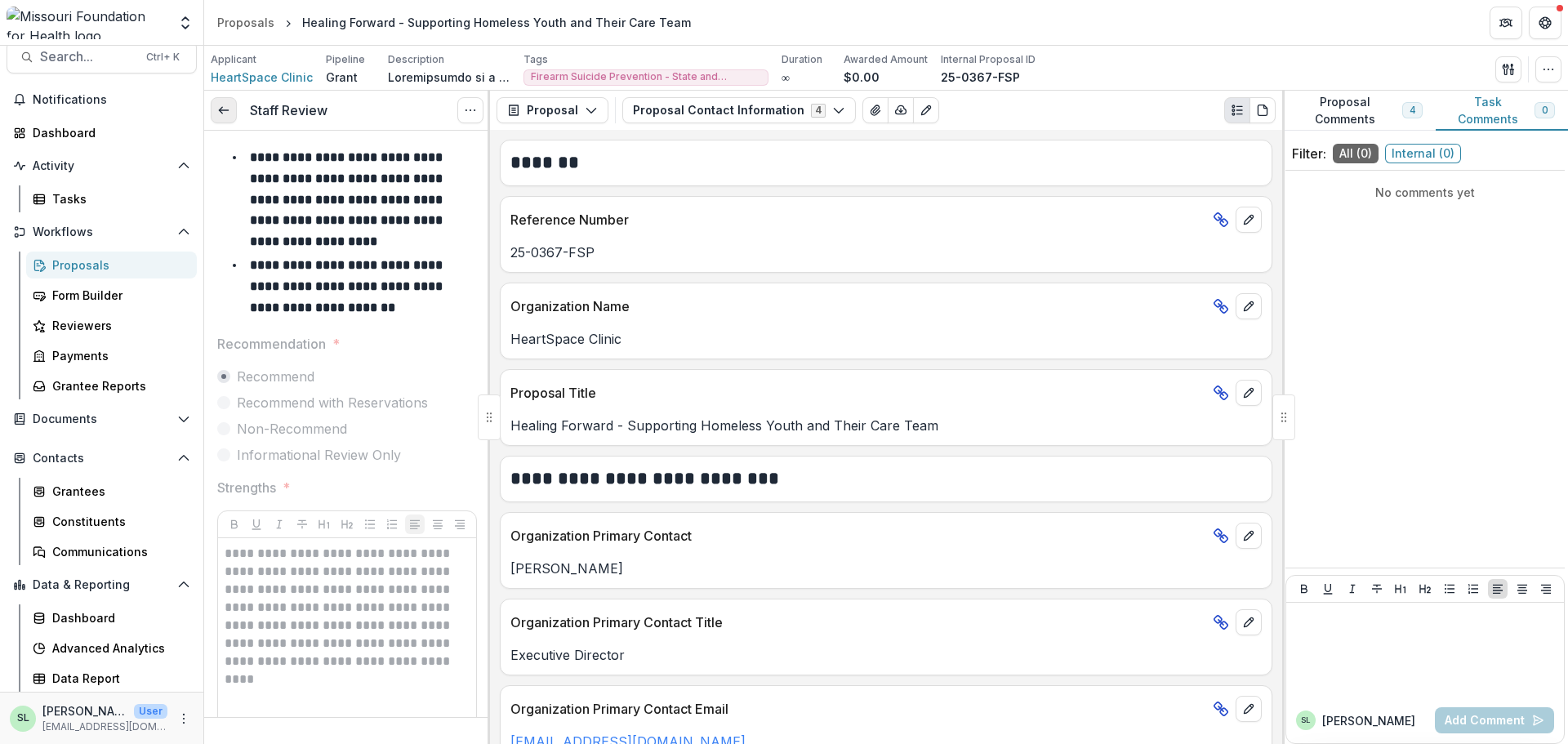
click at [226, 118] on link at bounding box center [224, 110] width 26 height 26
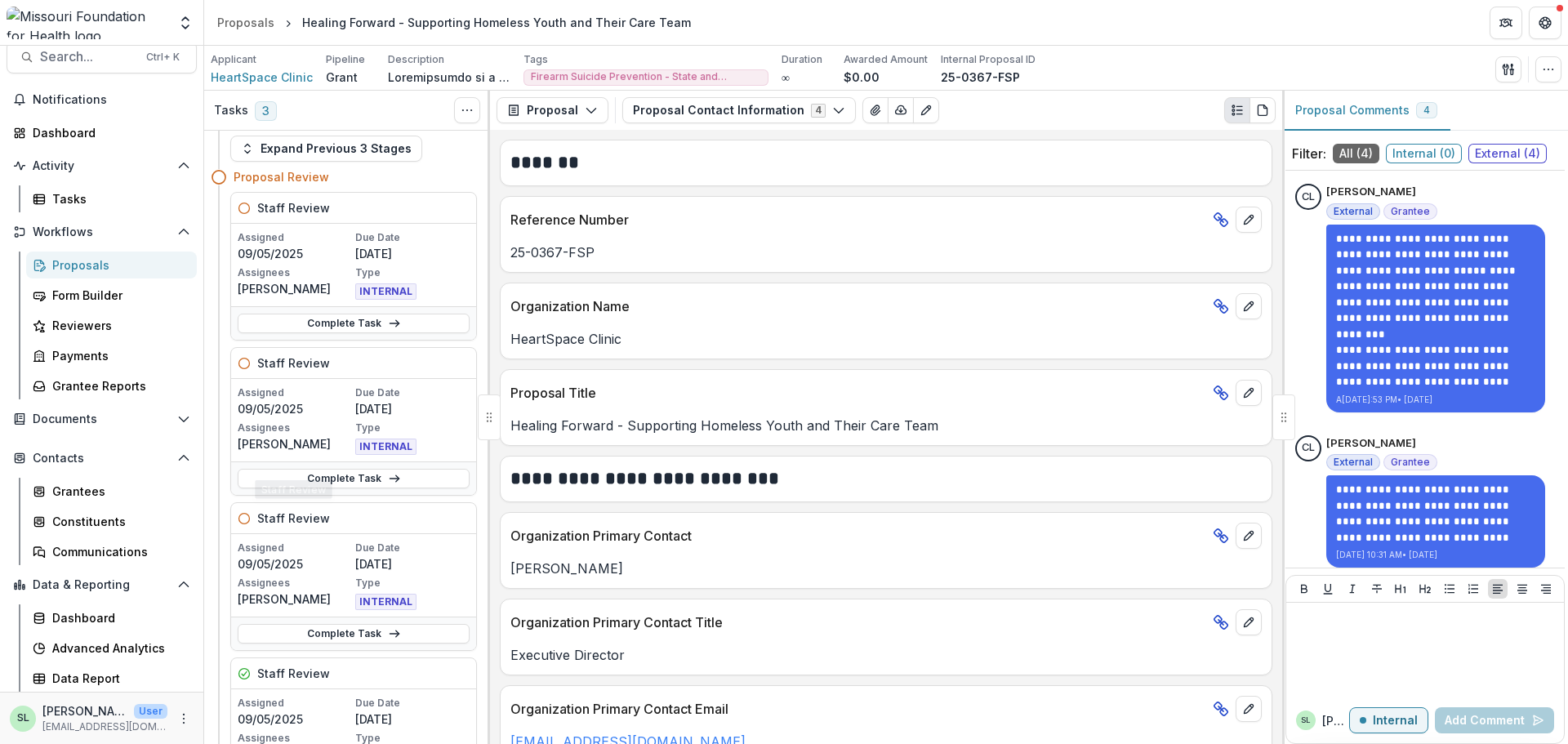
scroll to position [82, 0]
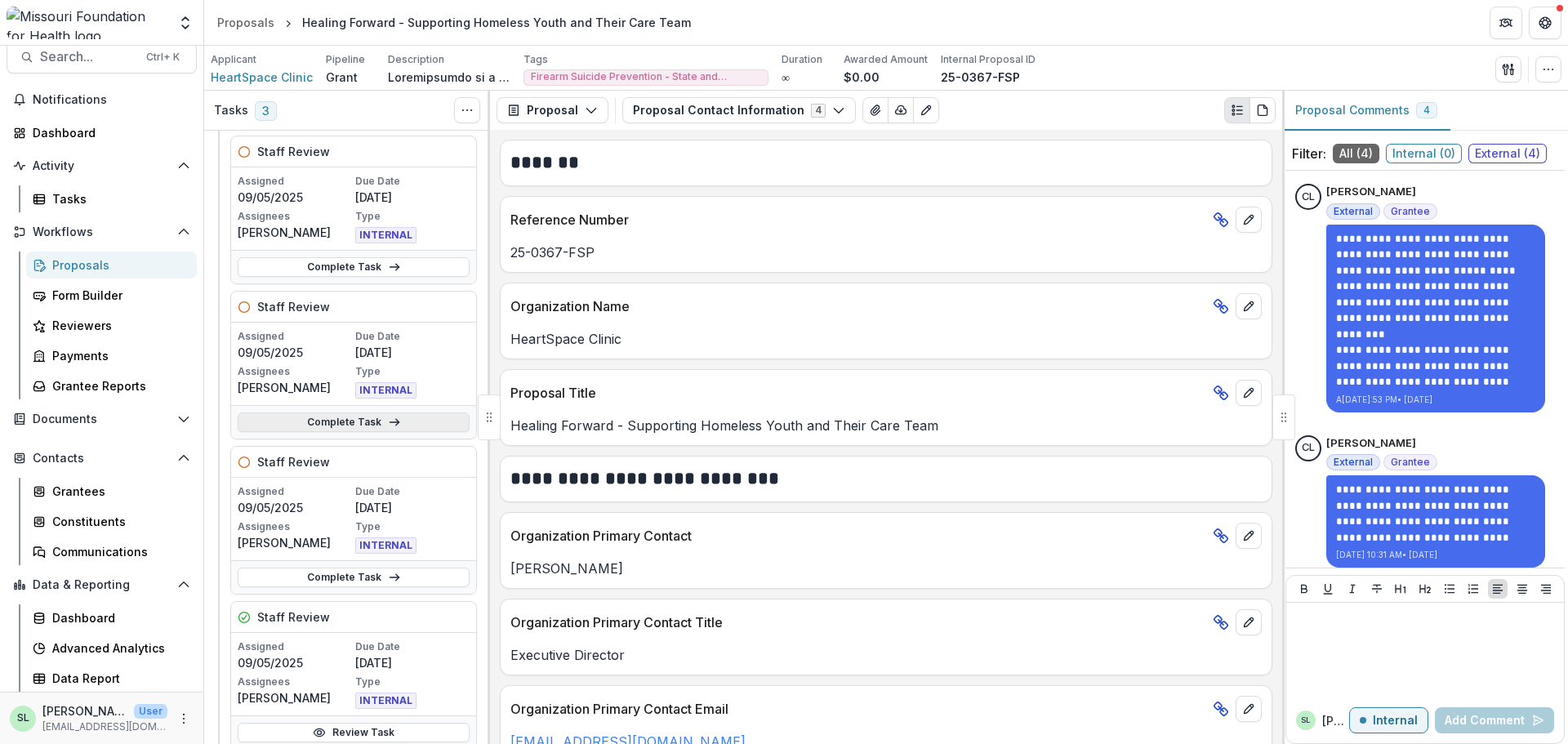
click at [343, 425] on link "Complete Task" at bounding box center [354, 422] width 232 height 20
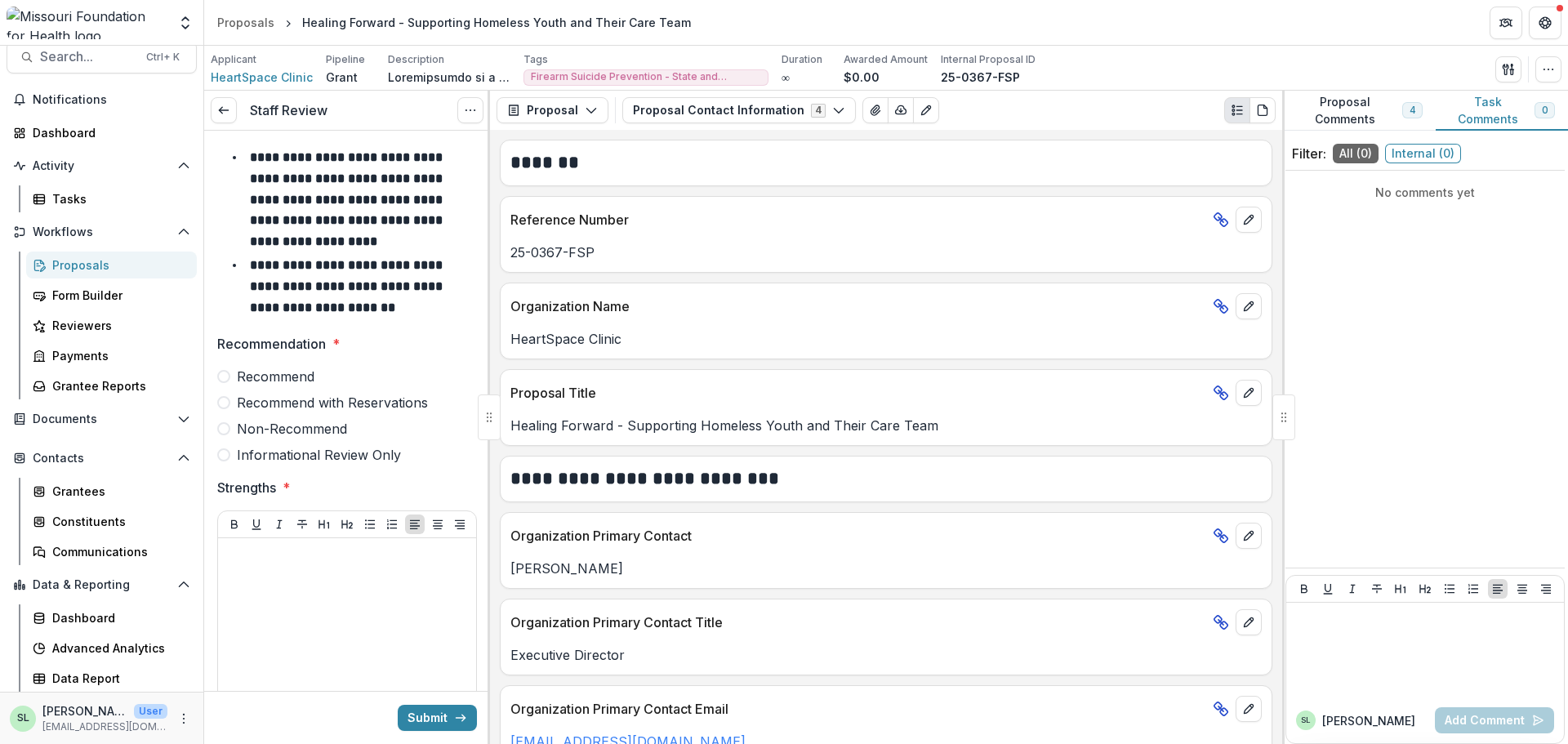
scroll to position [82, 0]
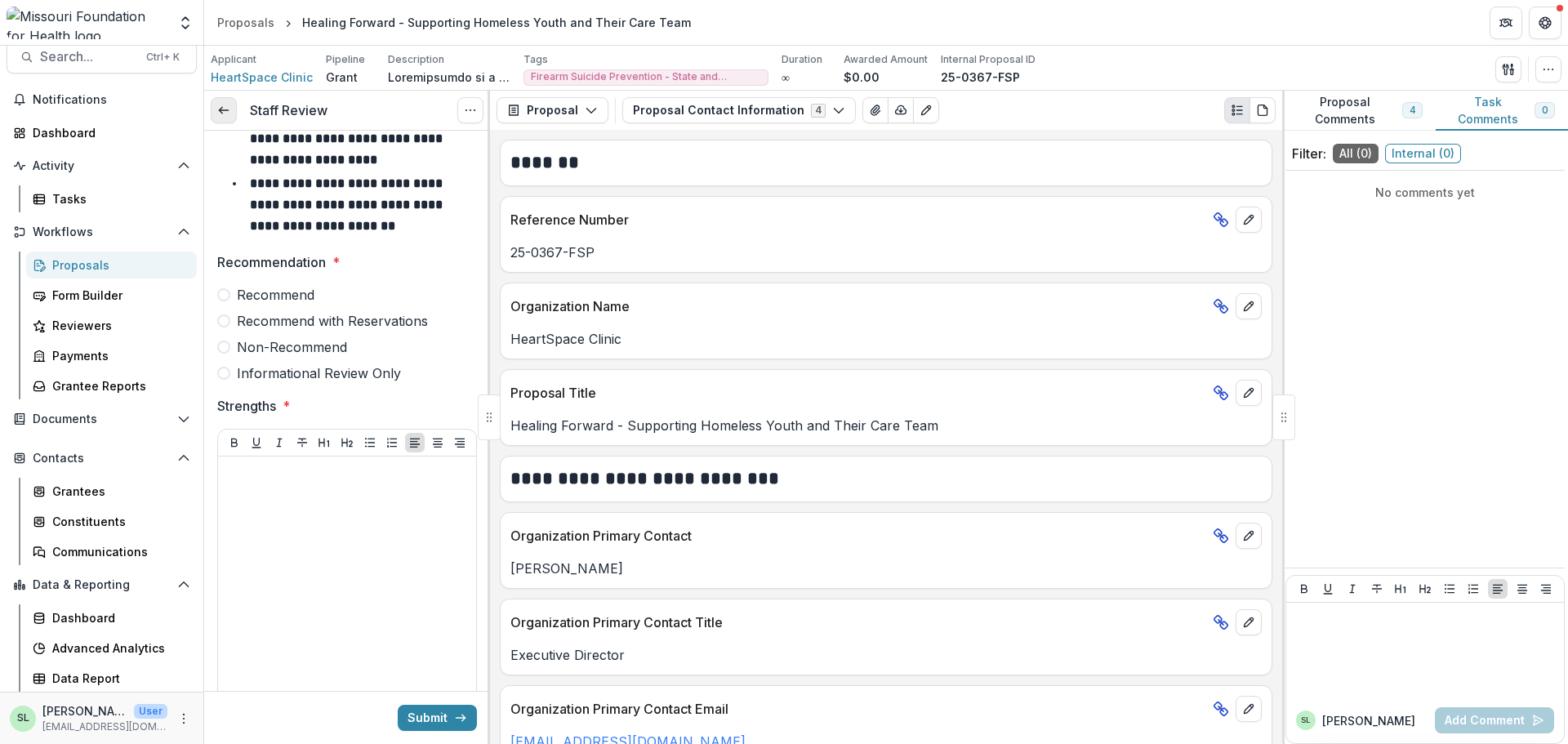
click at [225, 110] on line at bounding box center [223, 110] width 9 height 0
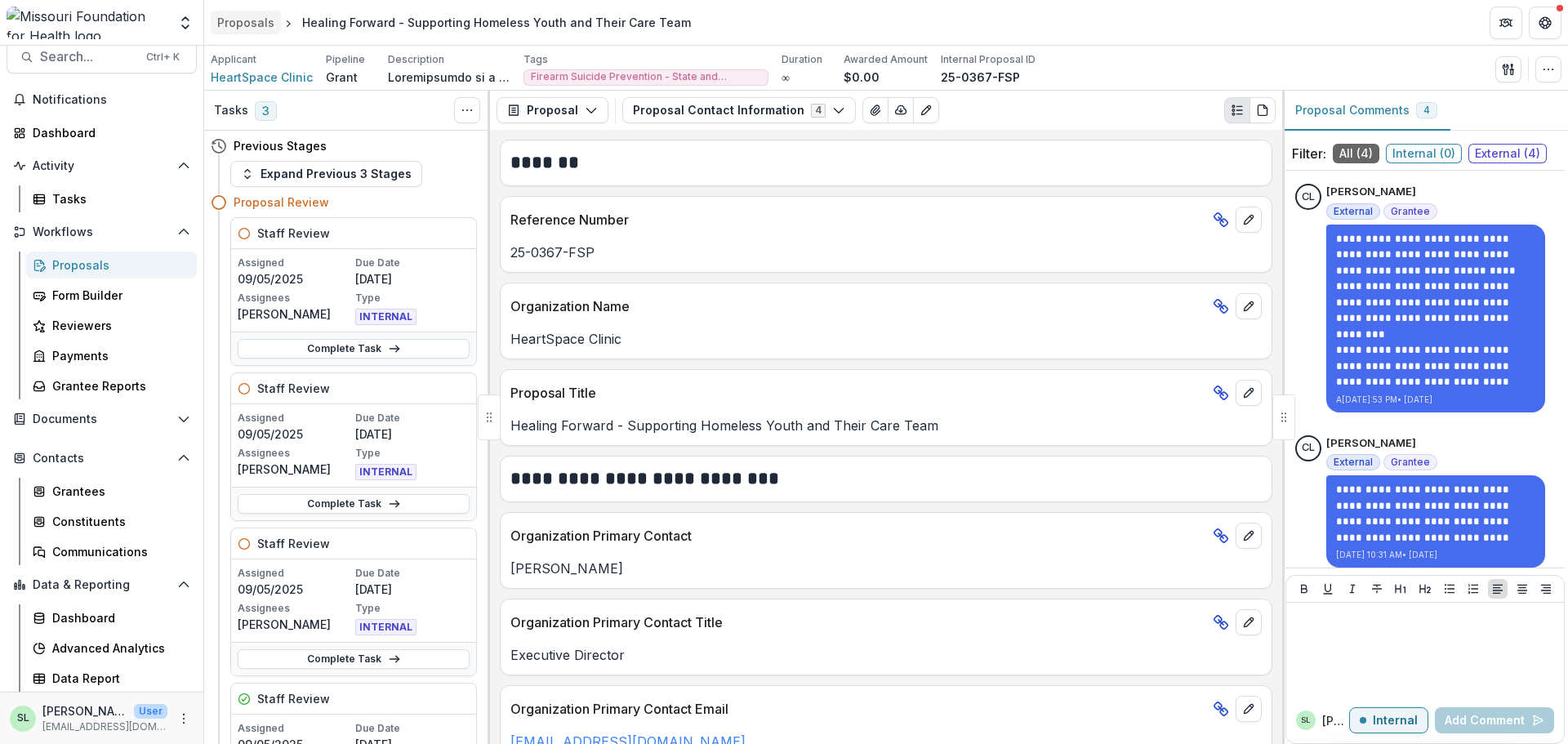
click at [261, 24] on div "Proposals" at bounding box center [245, 22] width 57 height 17
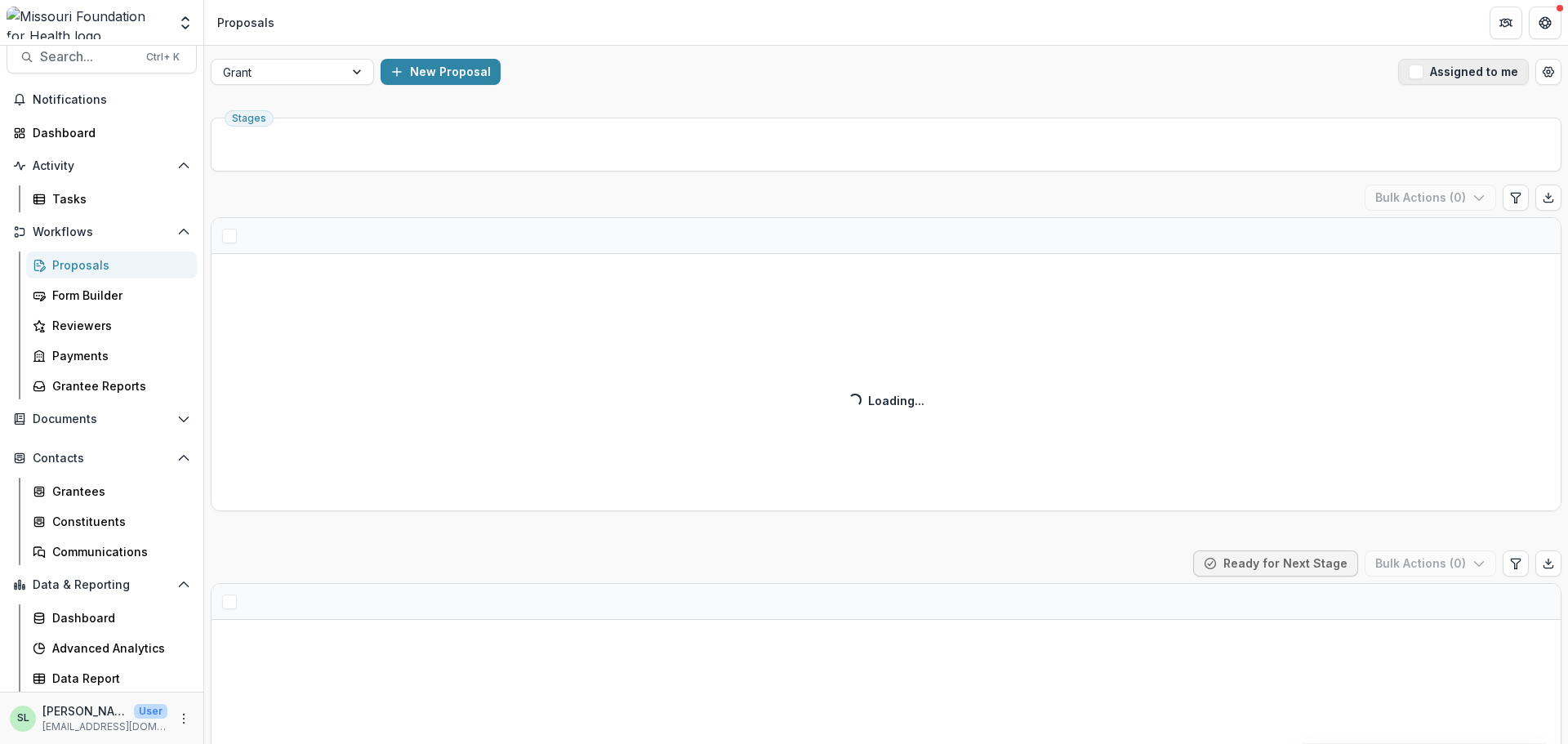
click at [1456, 81] on button "Assigned to me" at bounding box center [1464, 72] width 131 height 26
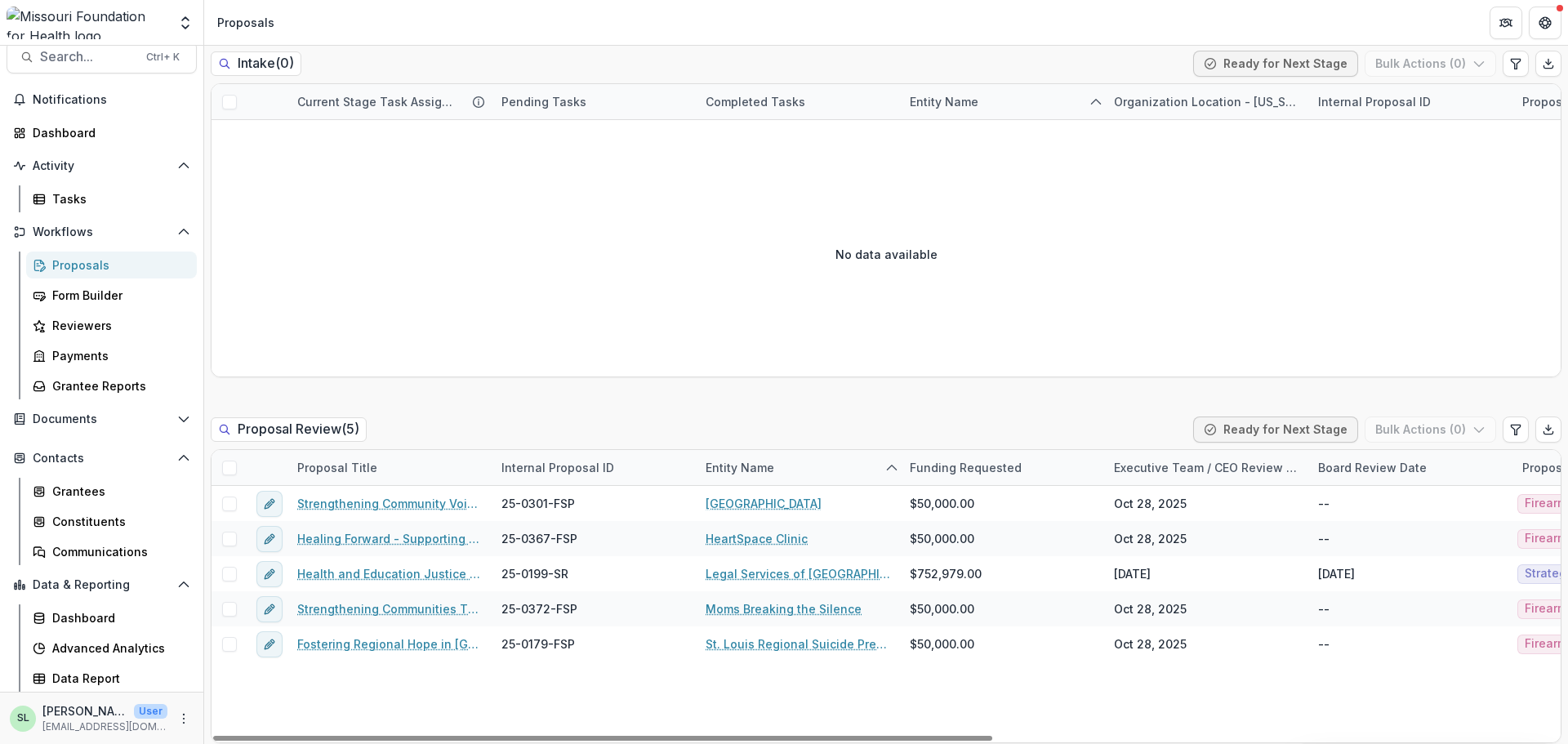
scroll to position [1176, 0]
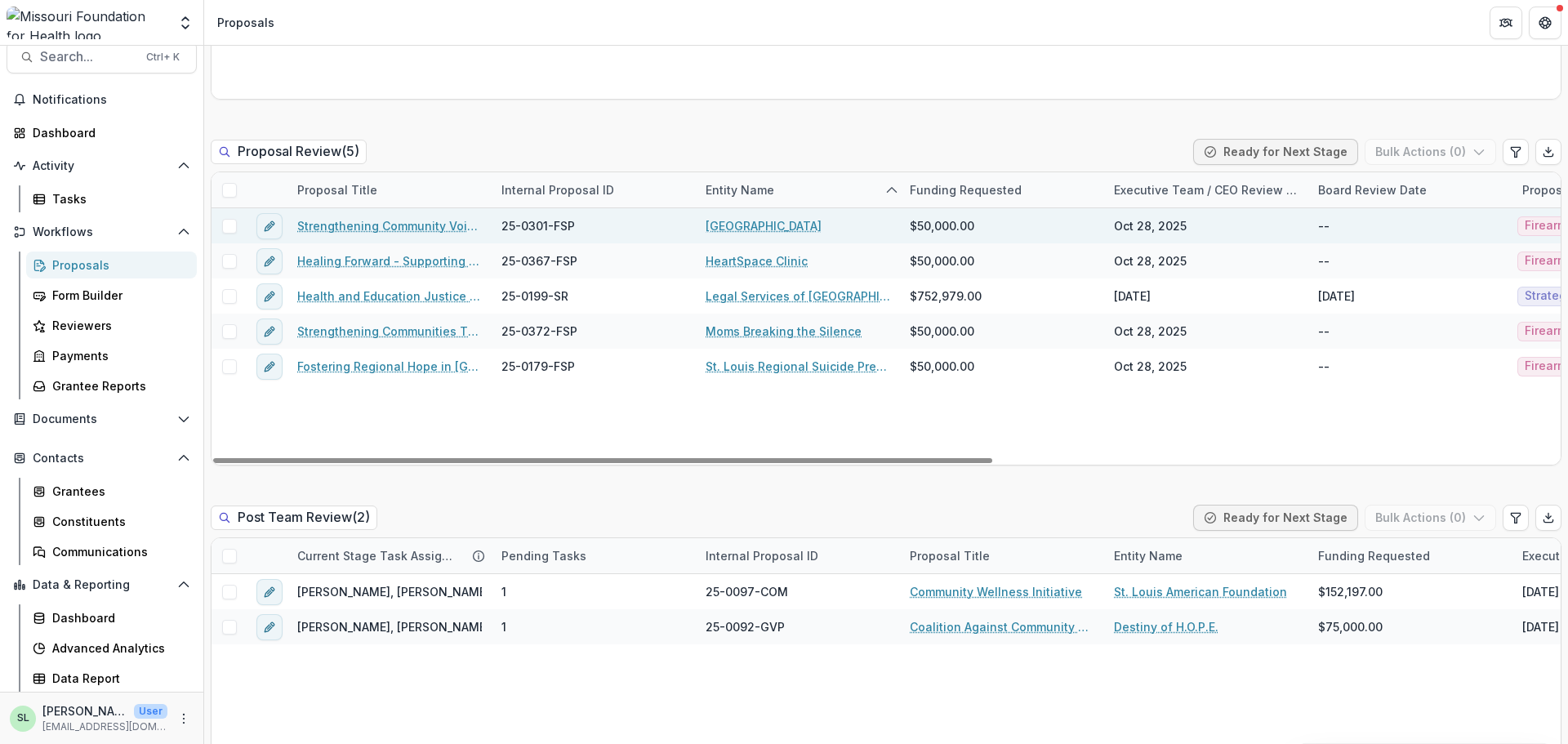
click at [385, 233] on link "Strengthening Community Voices: CASPER Data to Action on Mental Health and Fire…" at bounding box center [389, 225] width 185 height 17
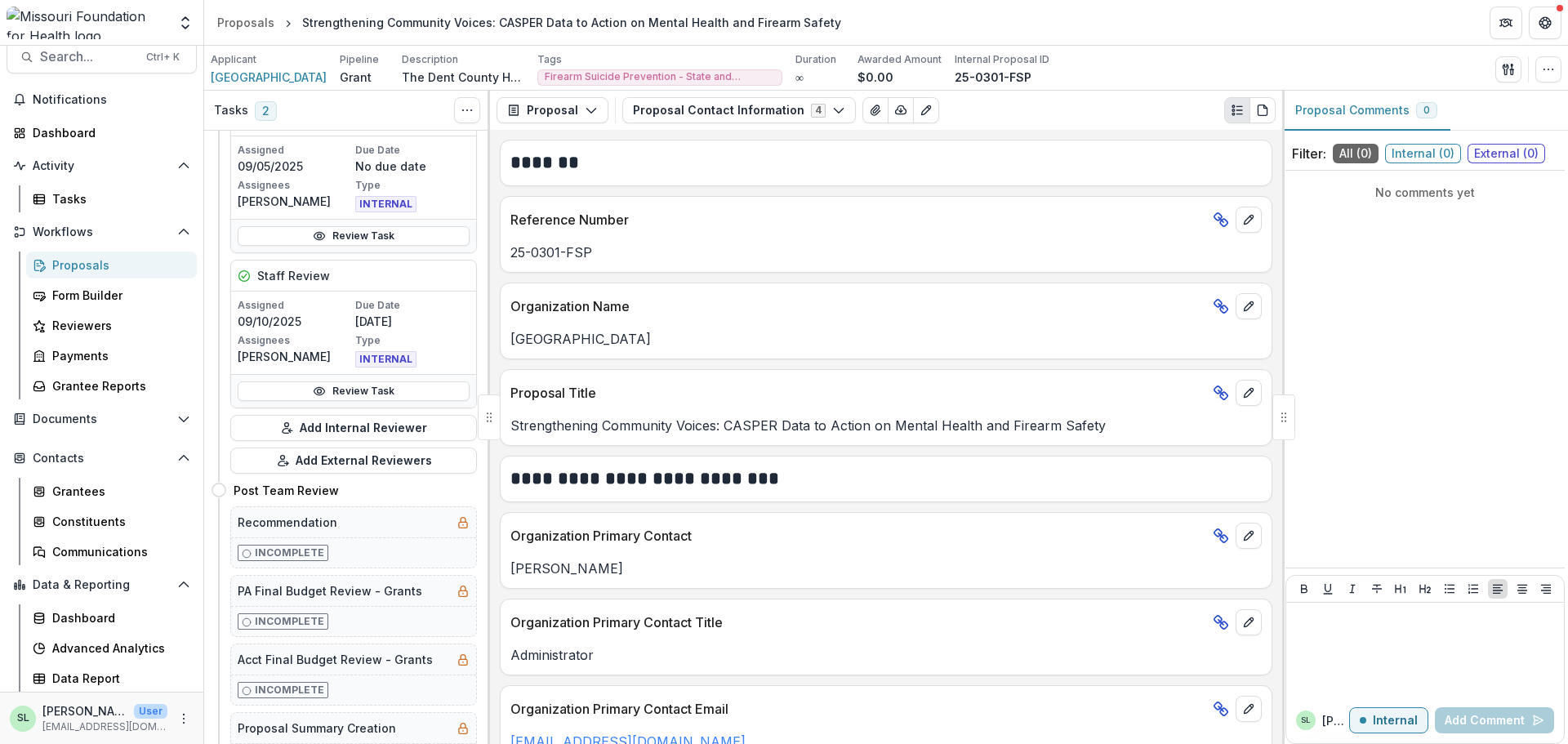
scroll to position [735, 0]
click at [346, 397] on link "Review Task" at bounding box center [354, 390] width 232 height 20
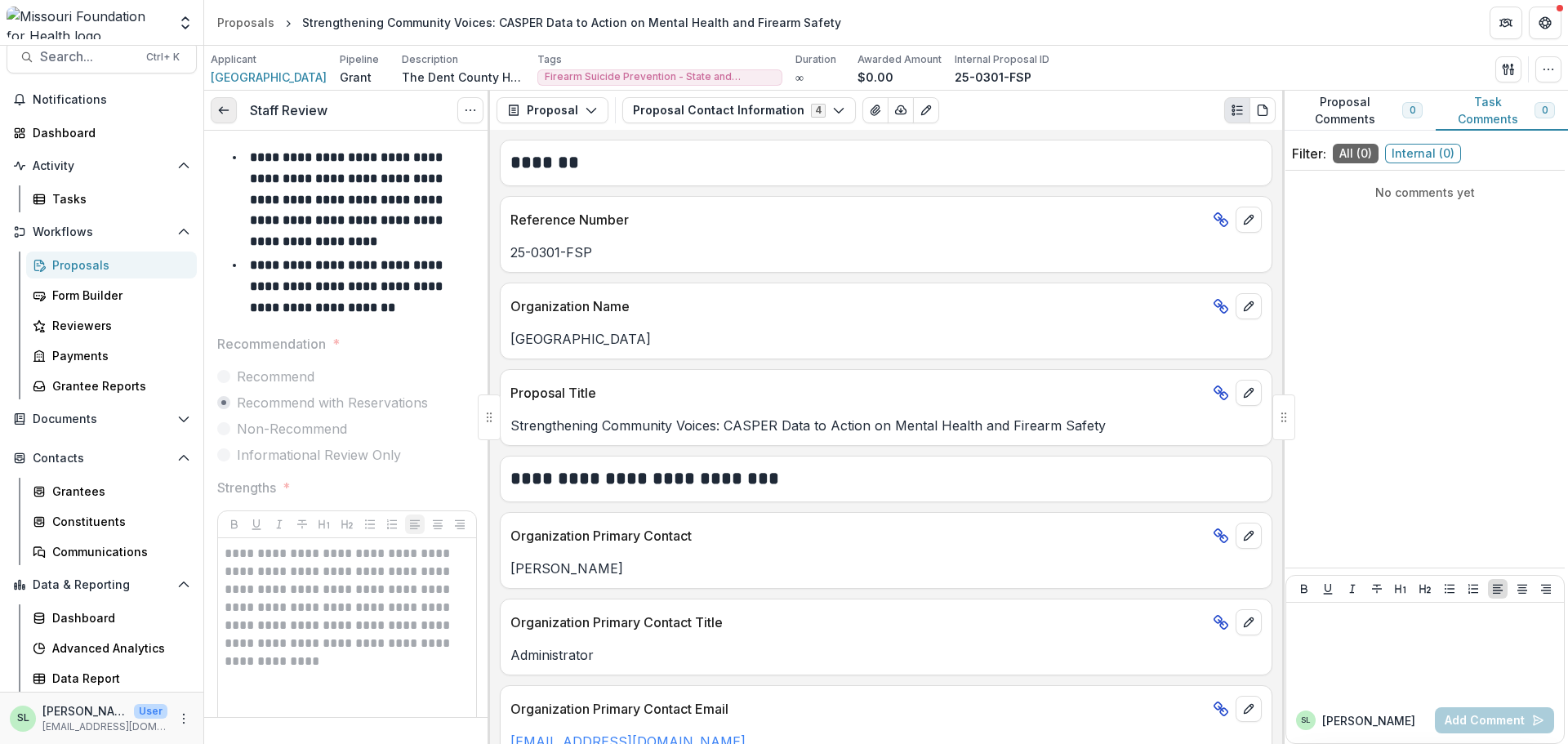
click at [224, 98] on link at bounding box center [224, 110] width 26 height 26
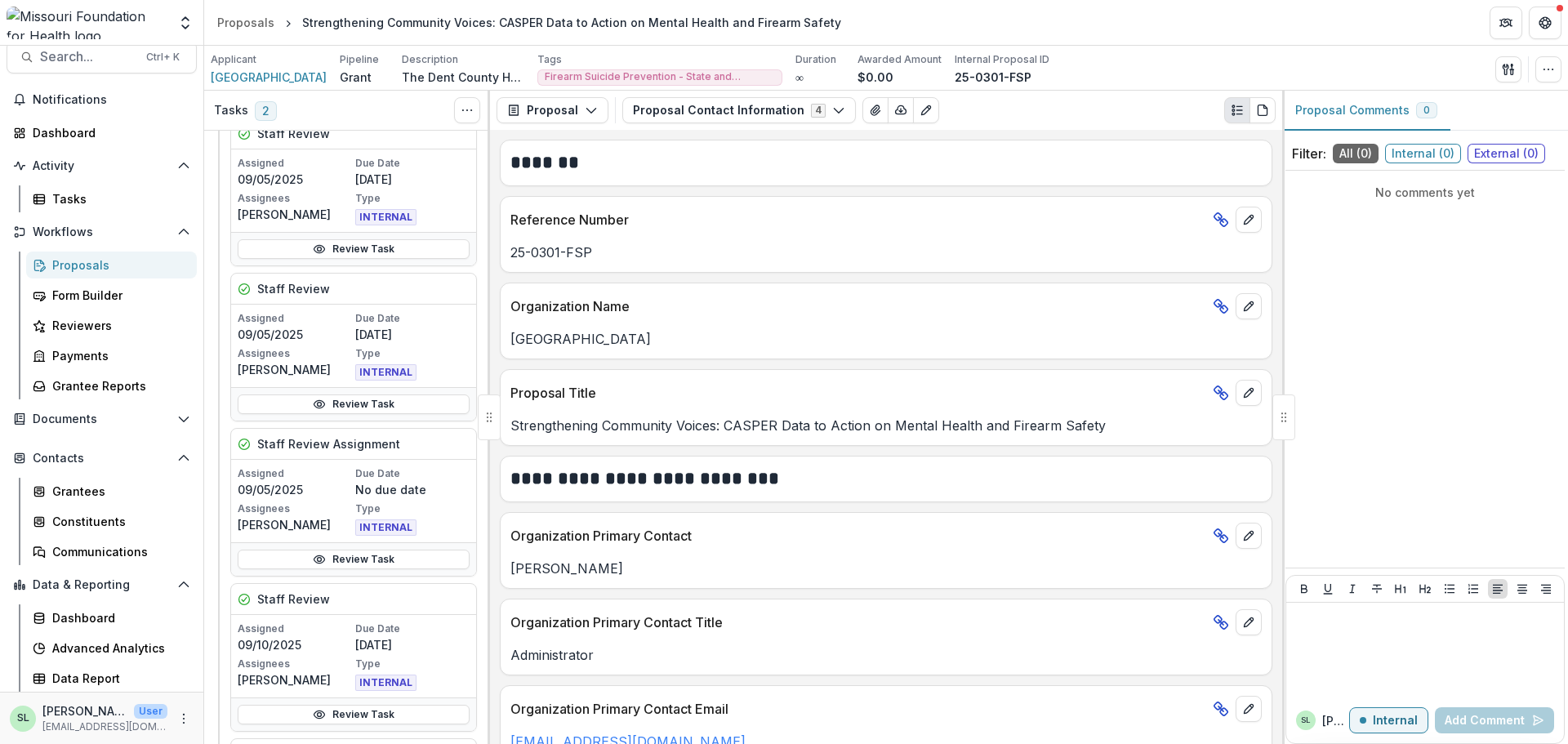
scroll to position [408, 0]
click at [334, 413] on link "Review Task" at bounding box center [354, 406] width 232 height 20
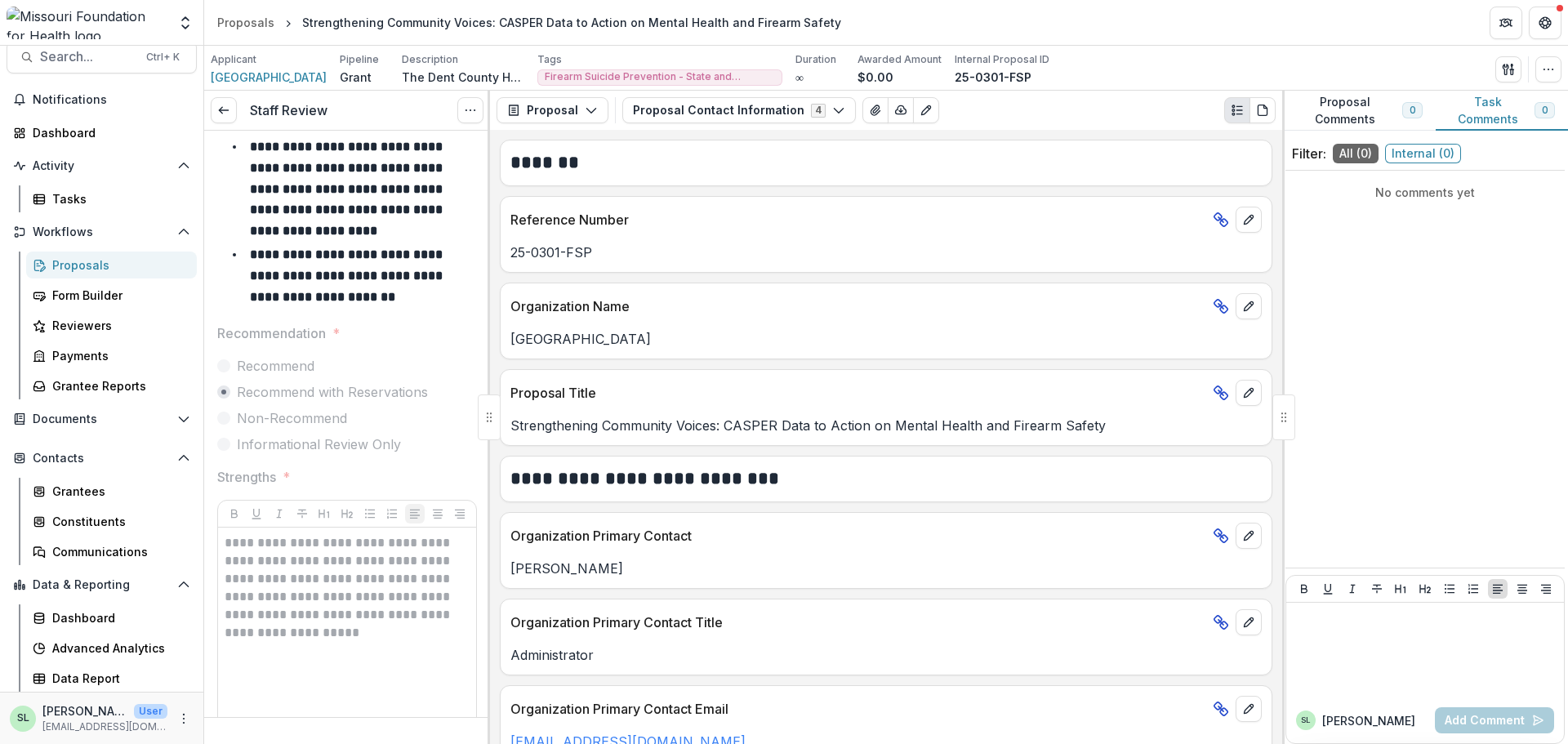
scroll to position [82, 0]
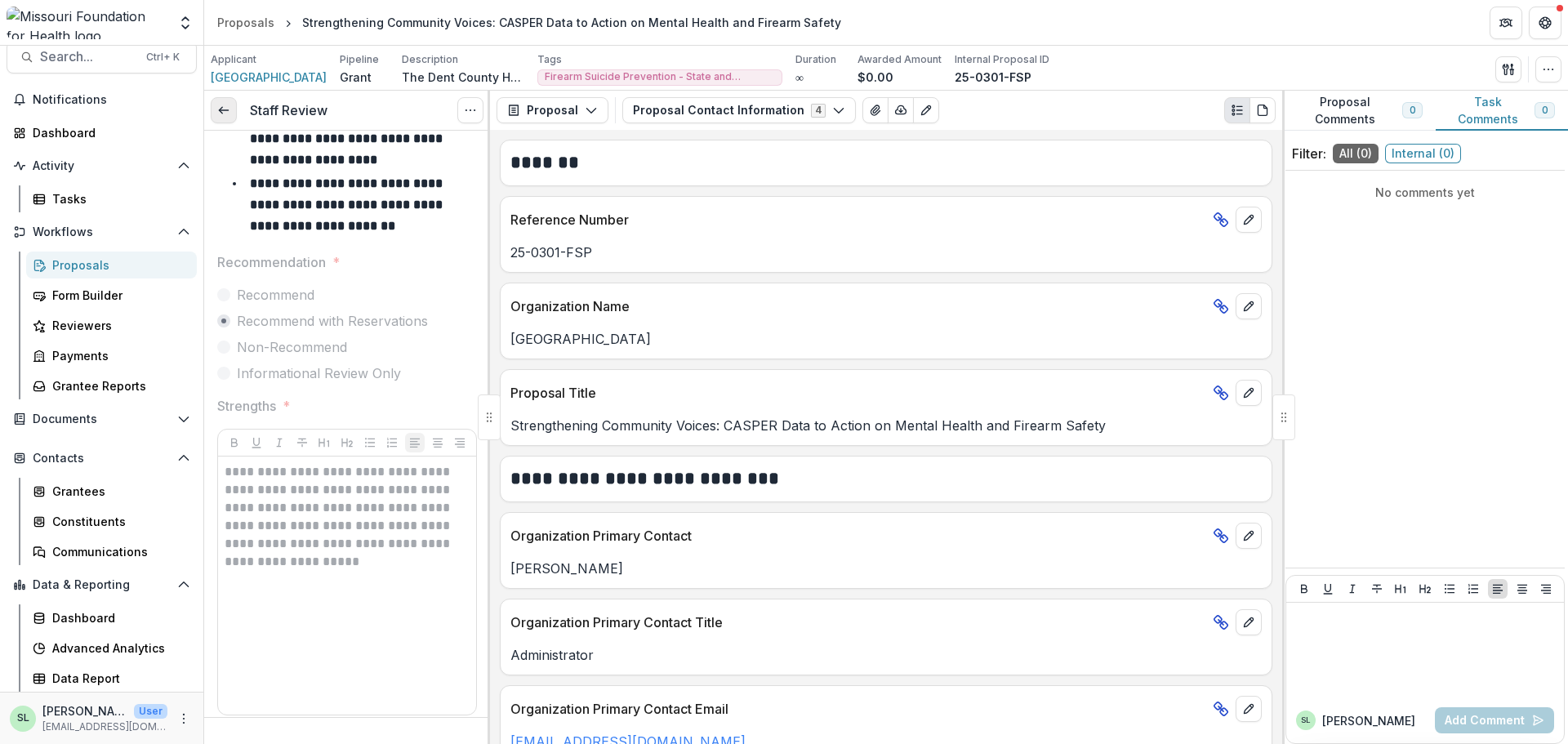
click at [225, 103] on link at bounding box center [224, 110] width 26 height 26
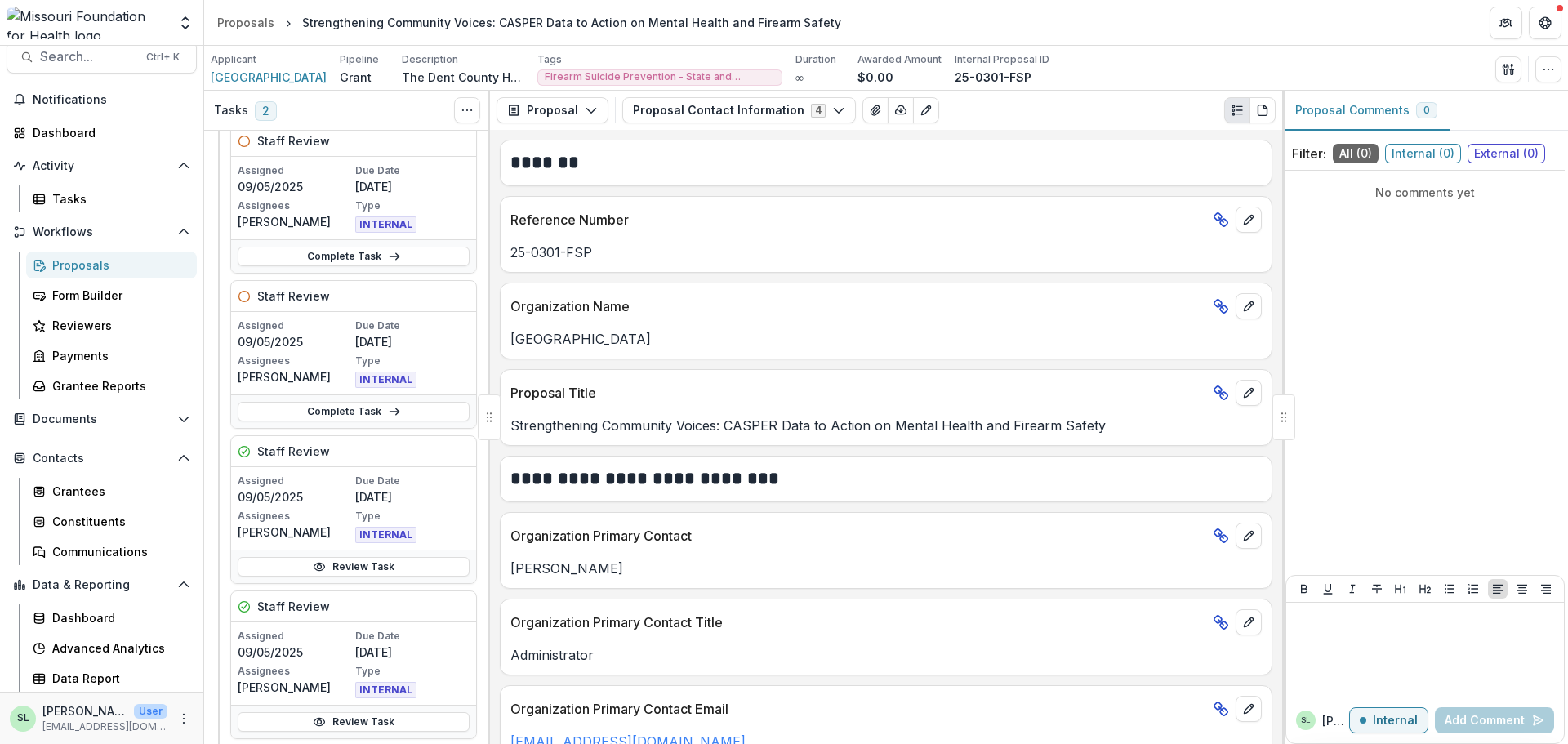
scroll to position [245, 0]
click at [331, 414] on link "Review Task" at bounding box center [354, 414] width 232 height 20
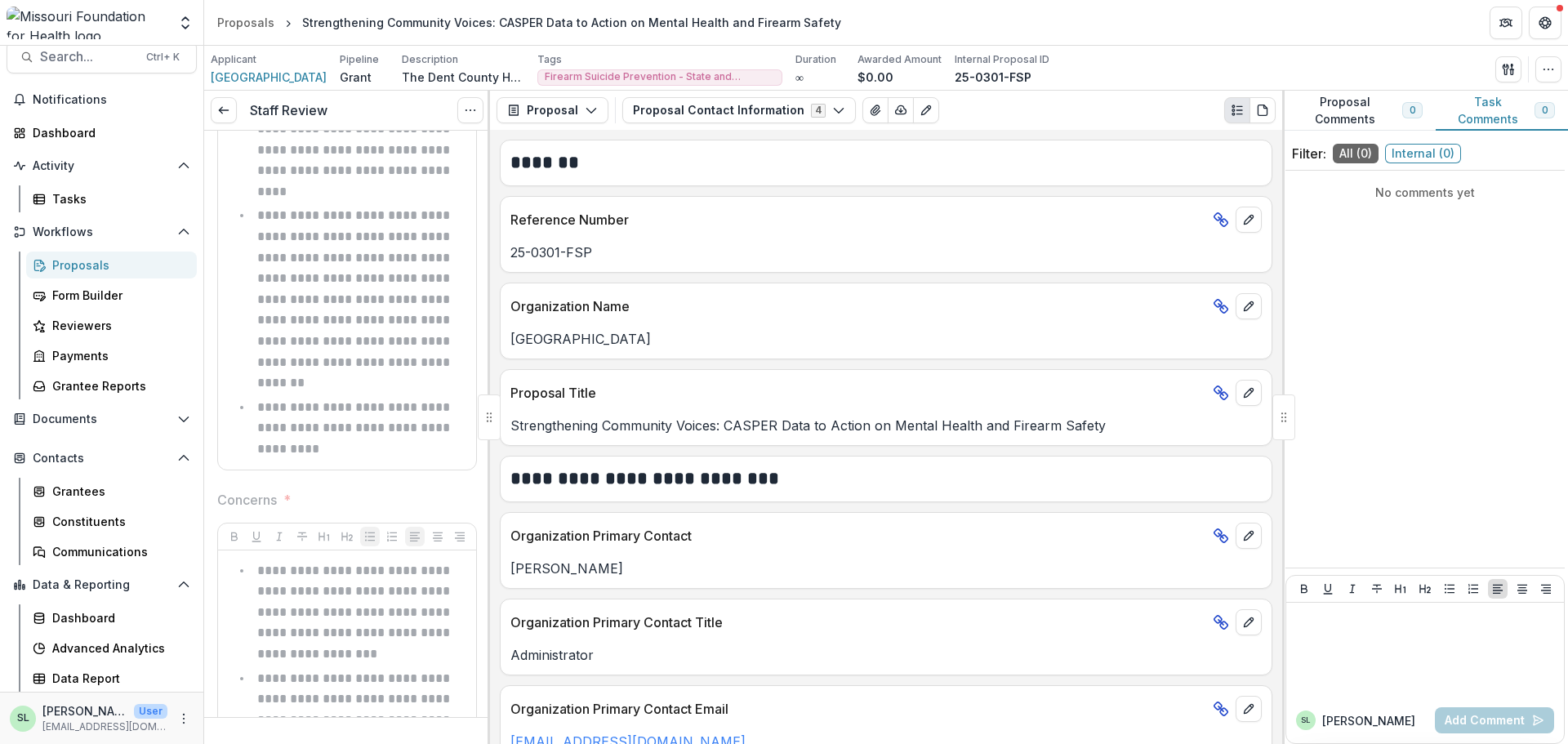
scroll to position [319, 0]
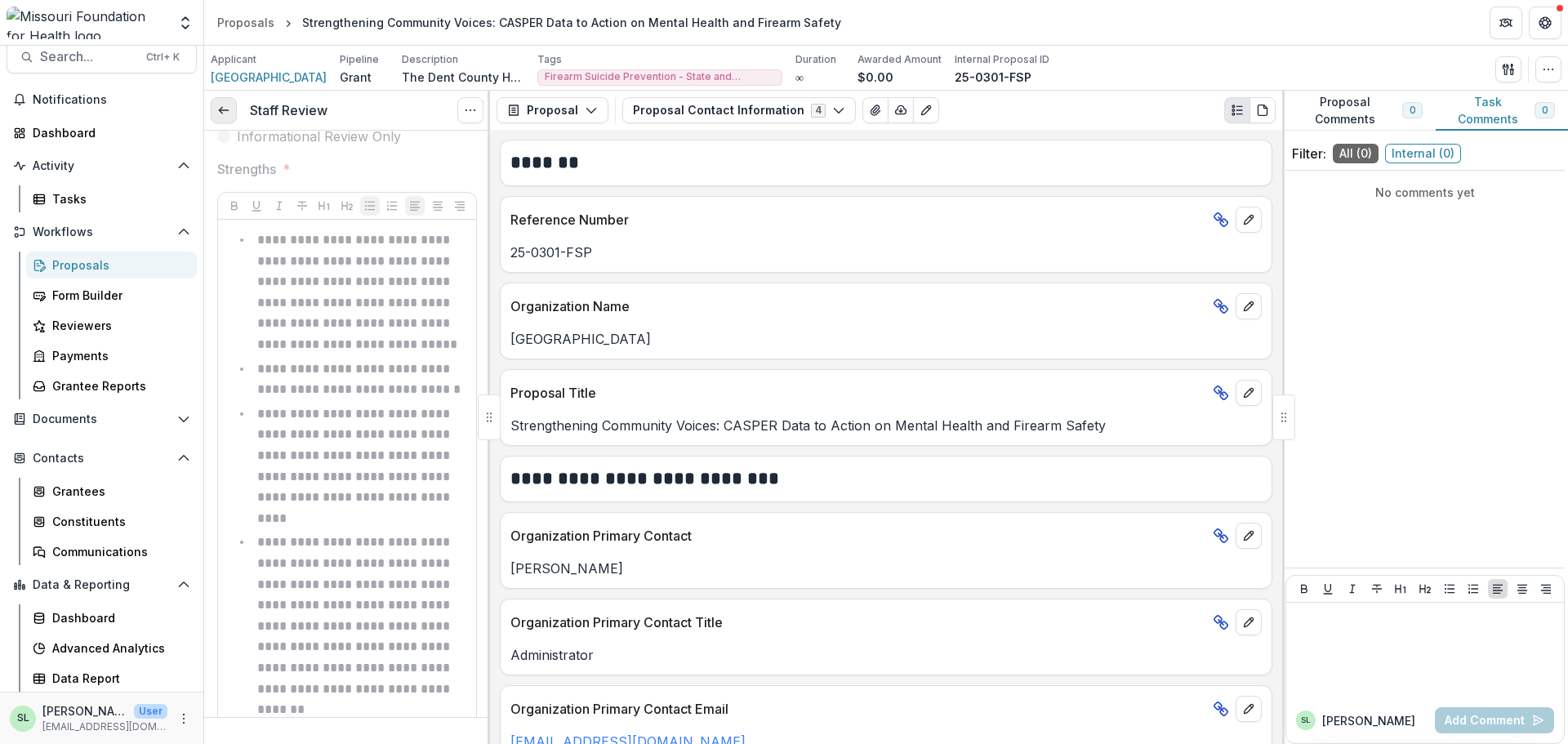
click at [219, 102] on link at bounding box center [224, 110] width 26 height 26
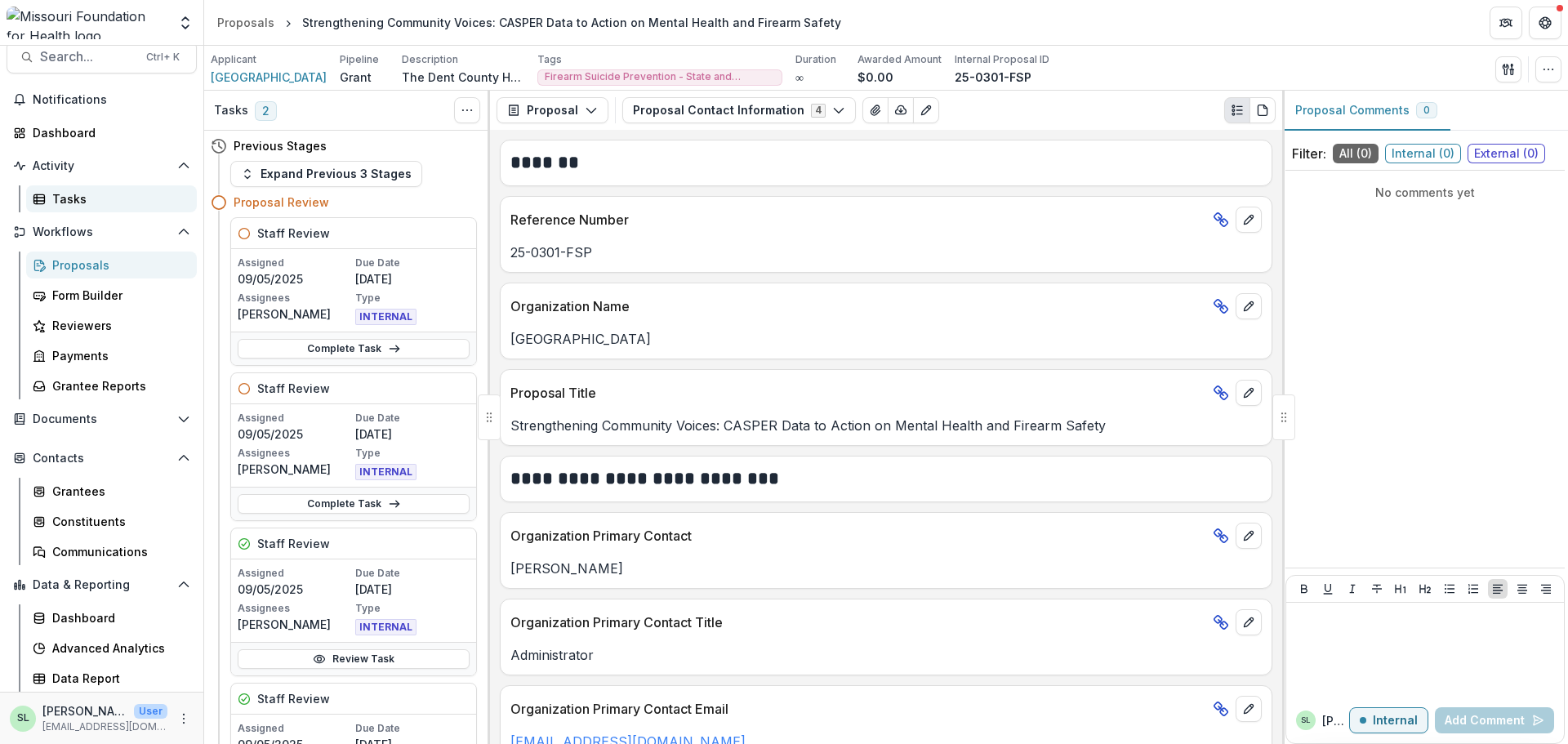
click at [67, 197] on div "Tasks" at bounding box center [118, 199] width 132 height 17
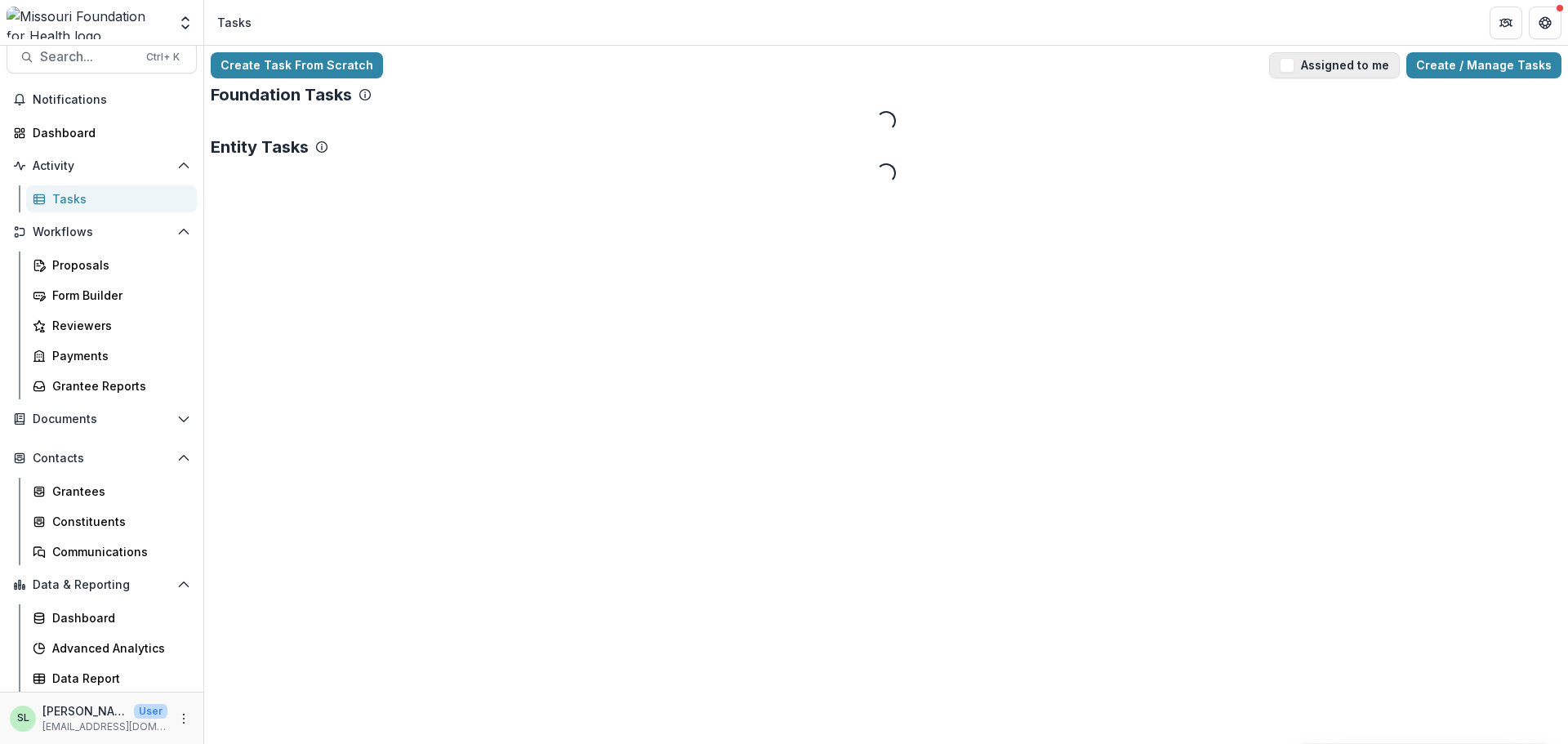
click at [1334, 75] on button "Assigned to me" at bounding box center [1335, 65] width 131 height 26
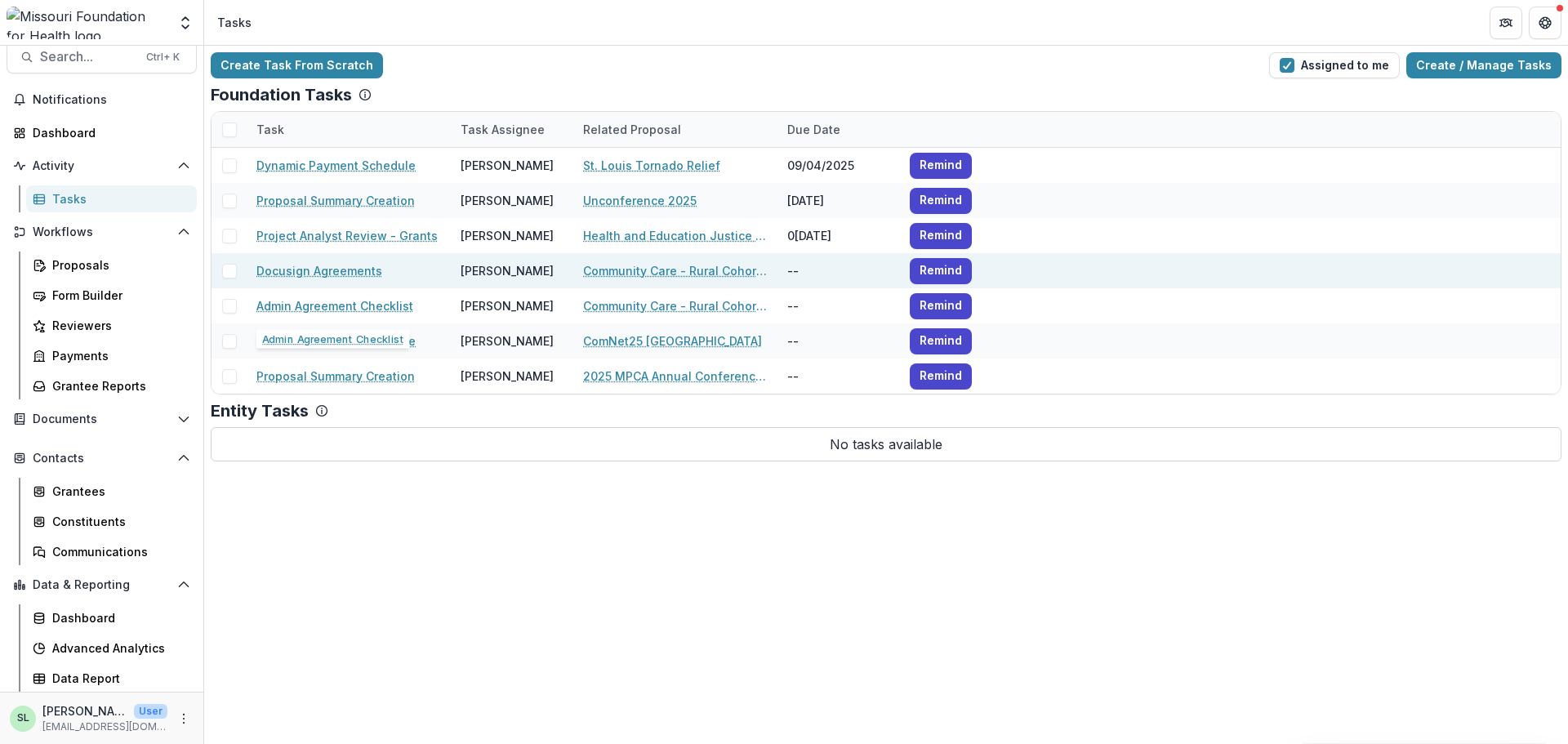
click at [322, 267] on link "Docusign Agreements" at bounding box center [320, 271] width 126 height 17
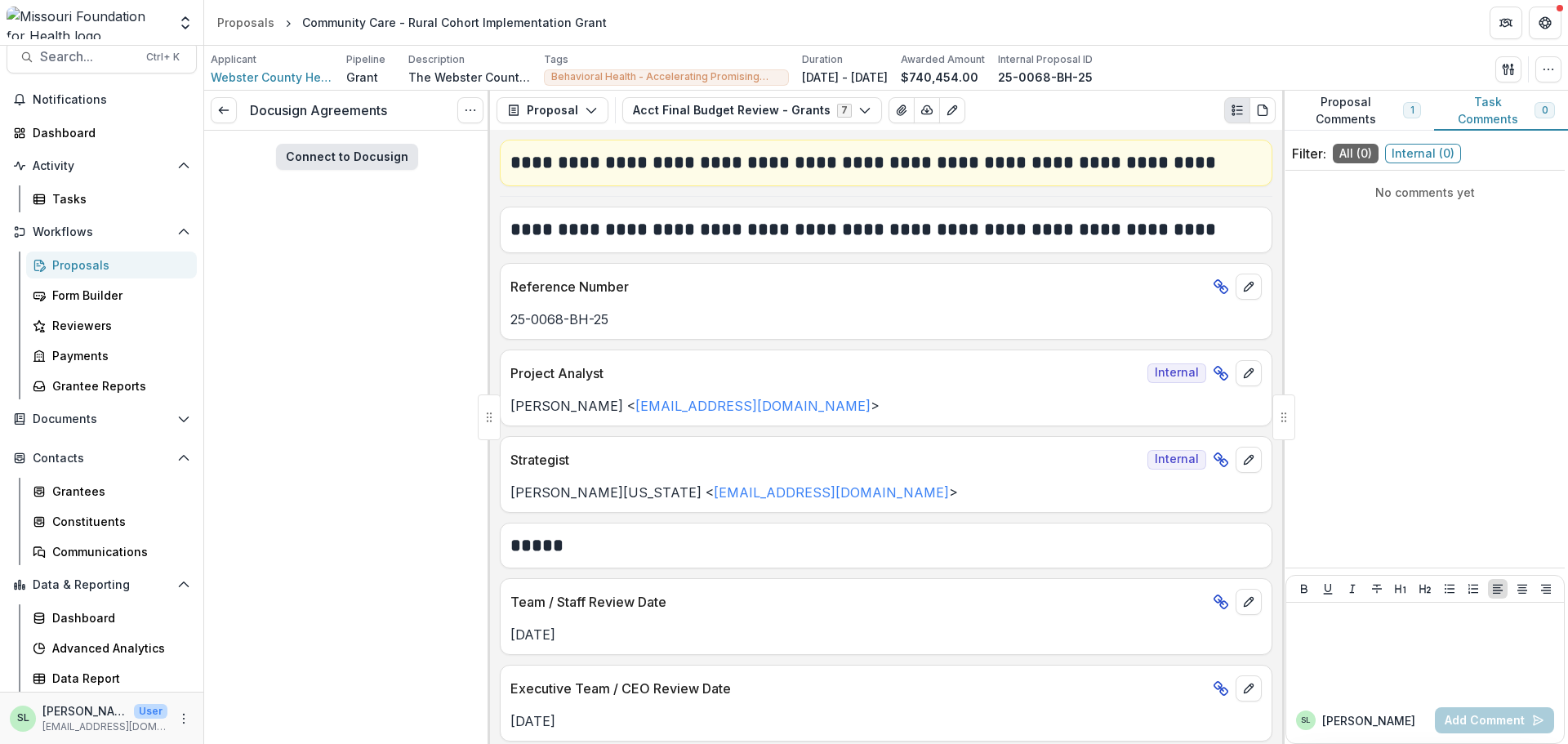
click at [354, 161] on button "Connect to Docusign" at bounding box center [347, 157] width 142 height 26
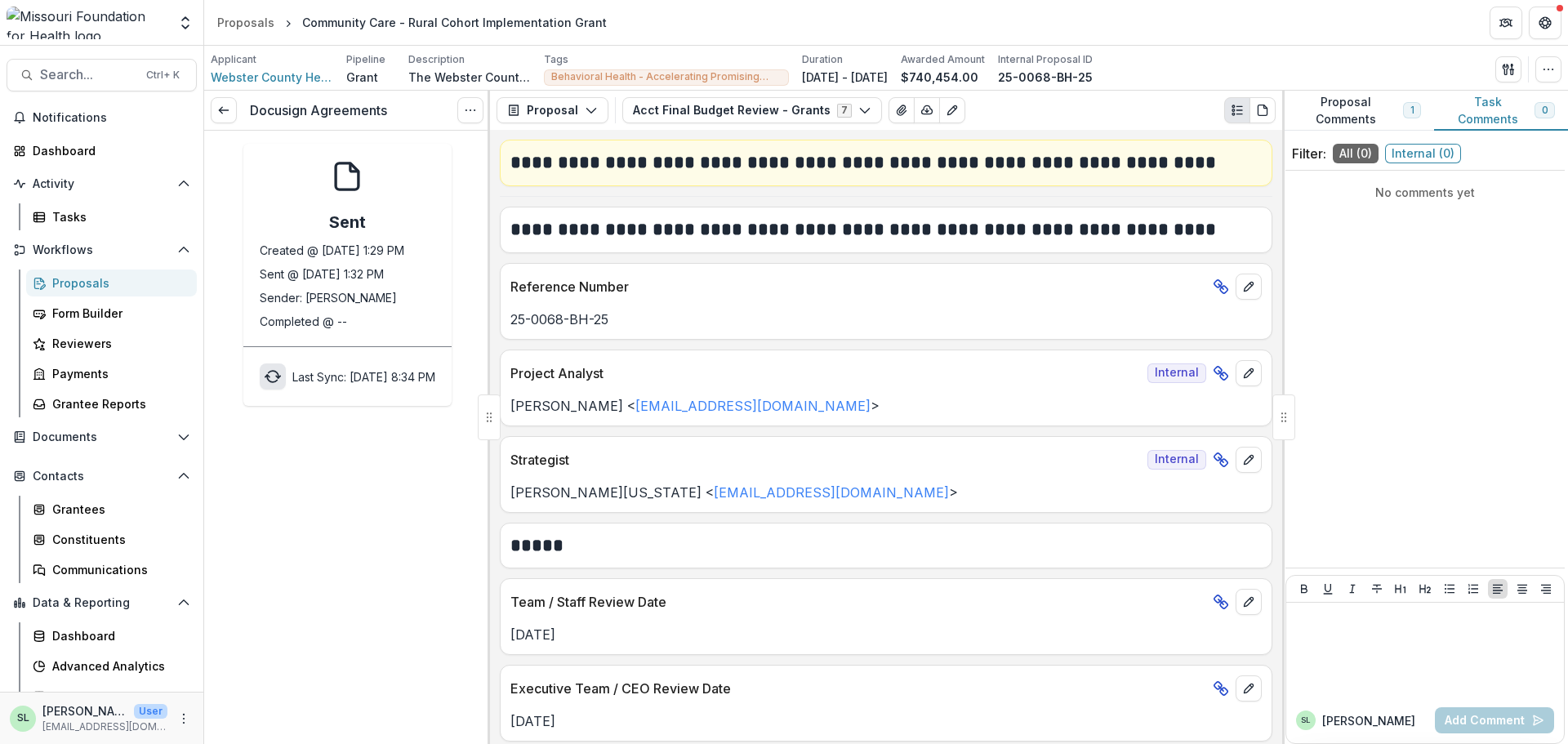
click at [265, 378] on icon "sync" at bounding box center [273, 377] width 17 height 17
click at [404, 223] on icon "sync" at bounding box center [402, 225] width 17 height 17
click at [474, 109] on icon "Options" at bounding box center [470, 110] width 13 height 13
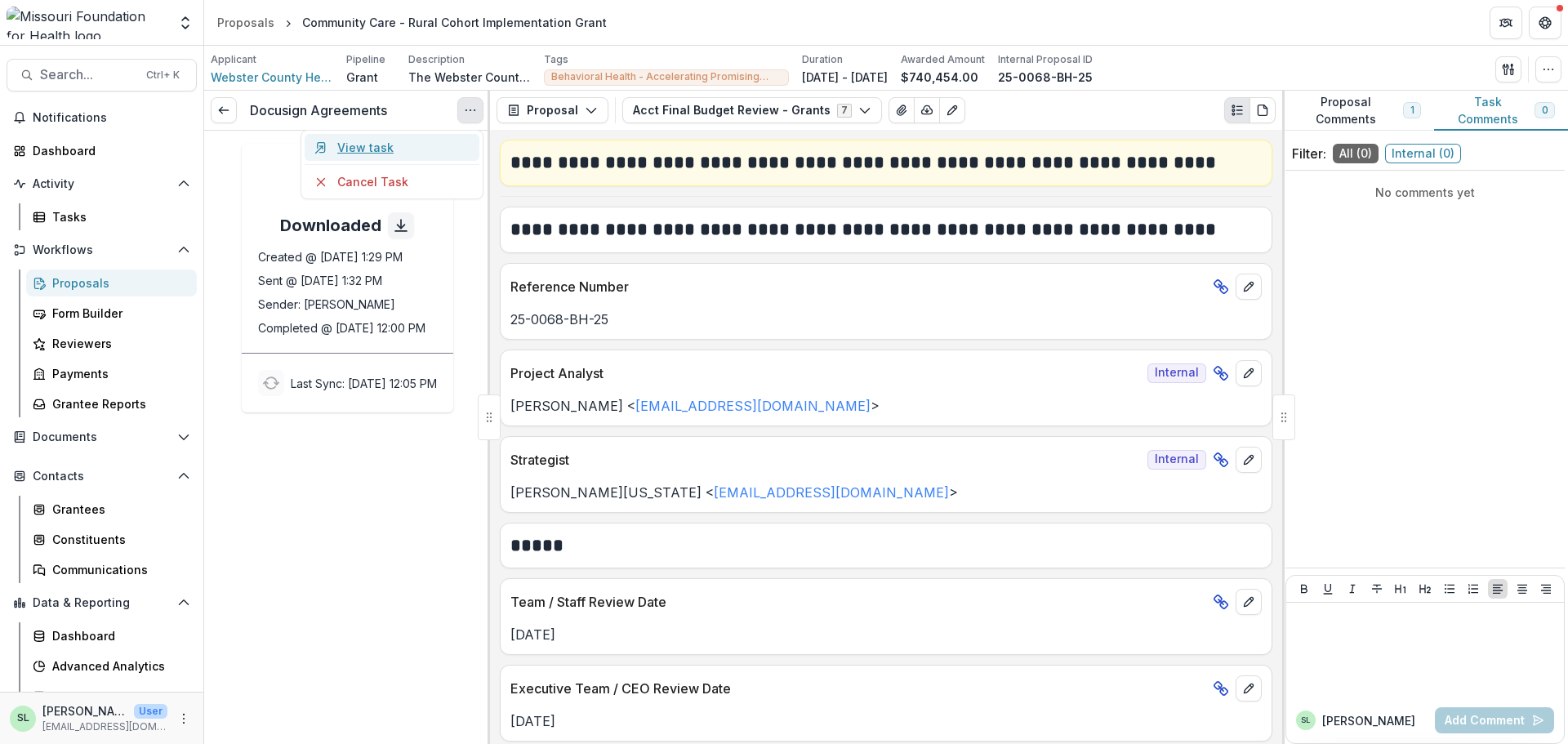
click at [395, 153] on link "View task" at bounding box center [392, 147] width 175 height 27
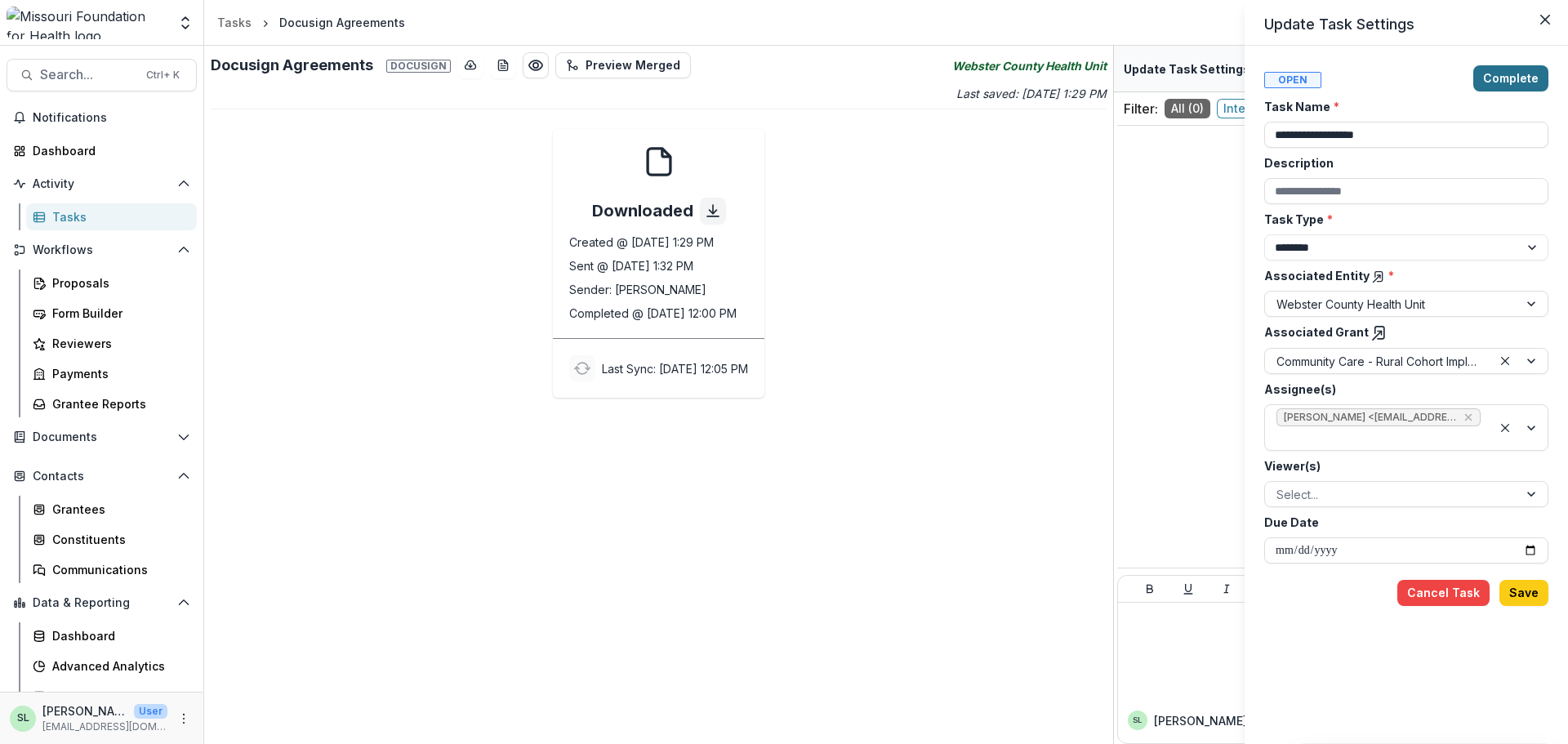
click at [1508, 75] on button "Complete" at bounding box center [1511, 79] width 75 height 26
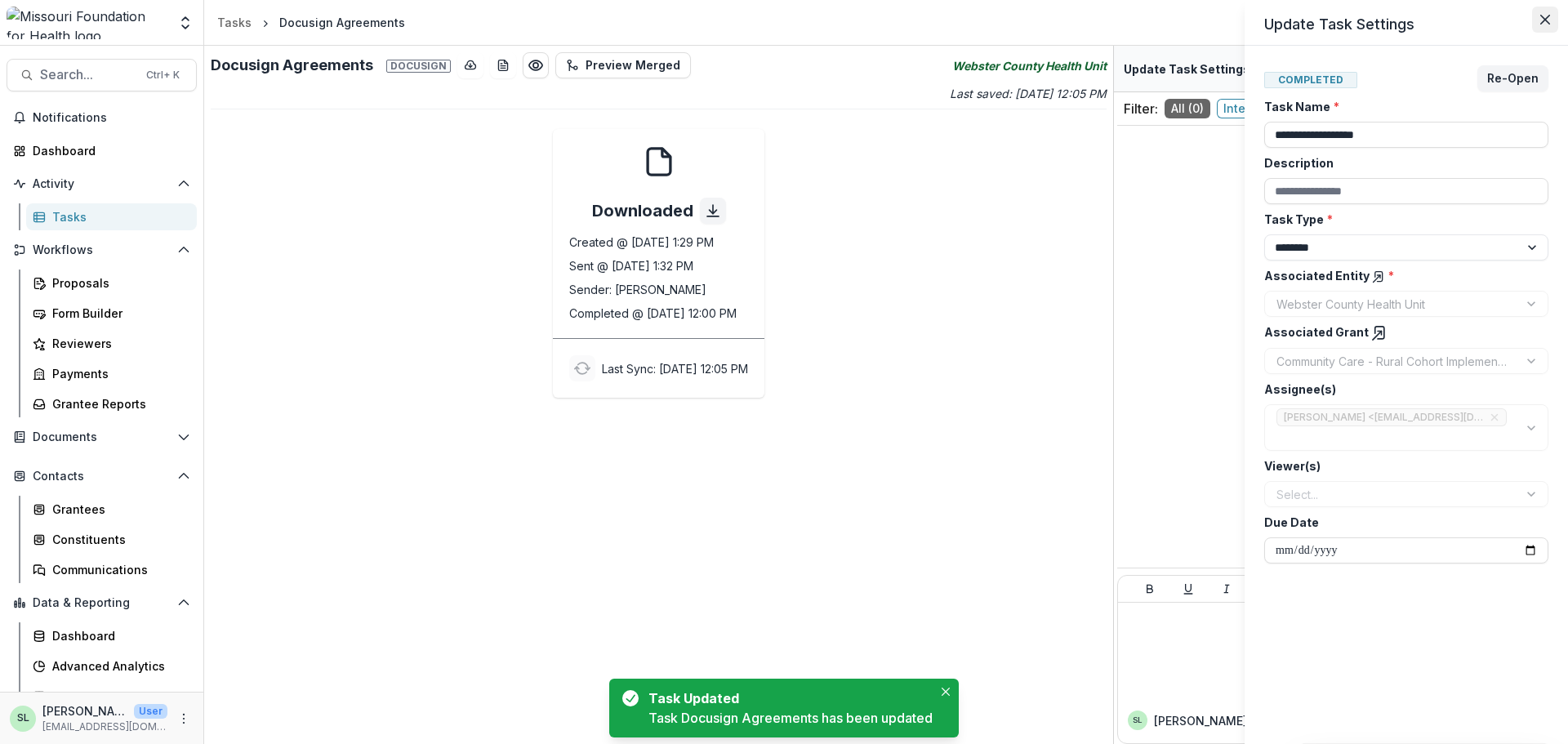
click at [1547, 18] on icon "Close" at bounding box center [1546, 20] width 10 height 10
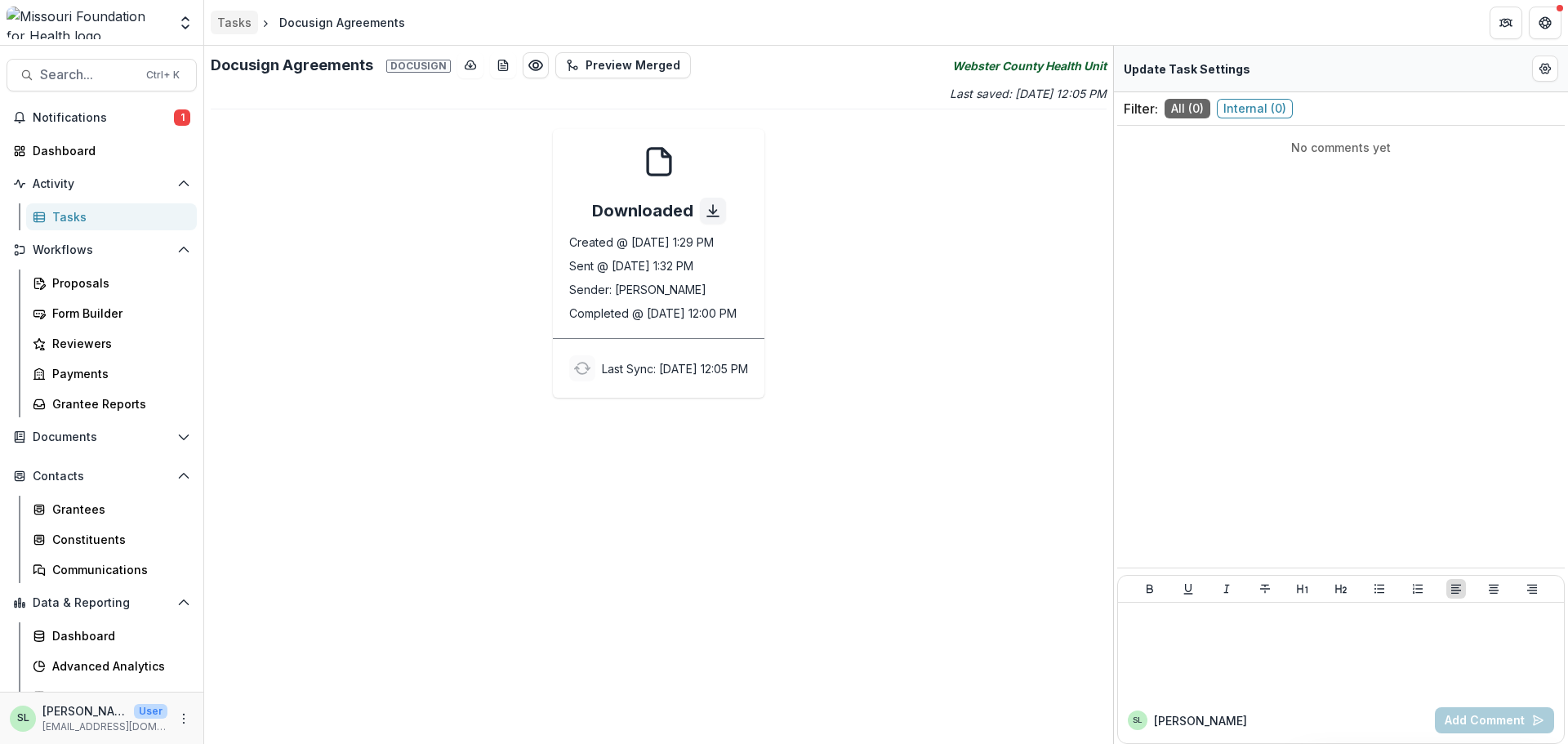
click at [243, 26] on div "Tasks" at bounding box center [233, 22] width 34 height 17
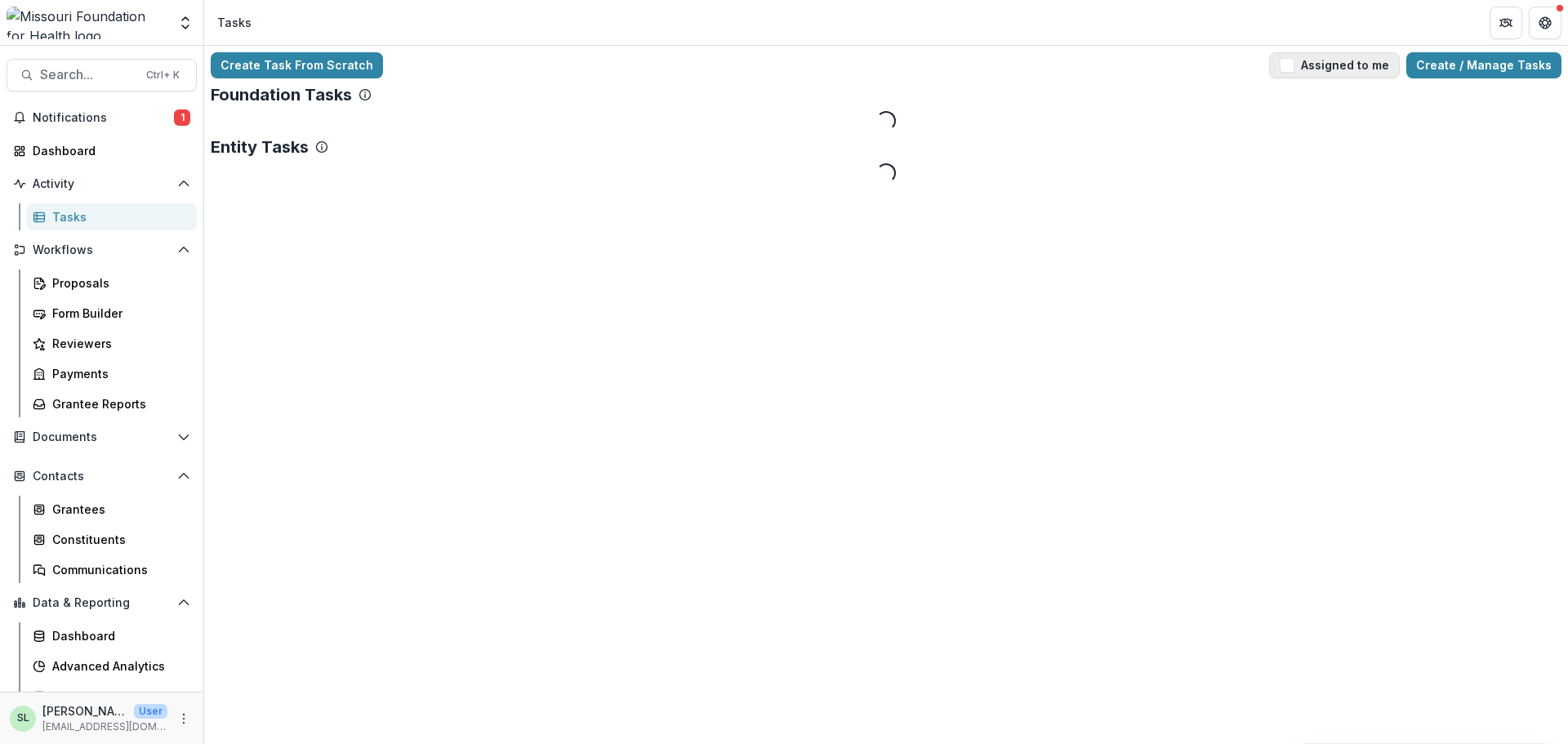
click at [1383, 71] on button "Assigned to me" at bounding box center [1335, 65] width 131 height 26
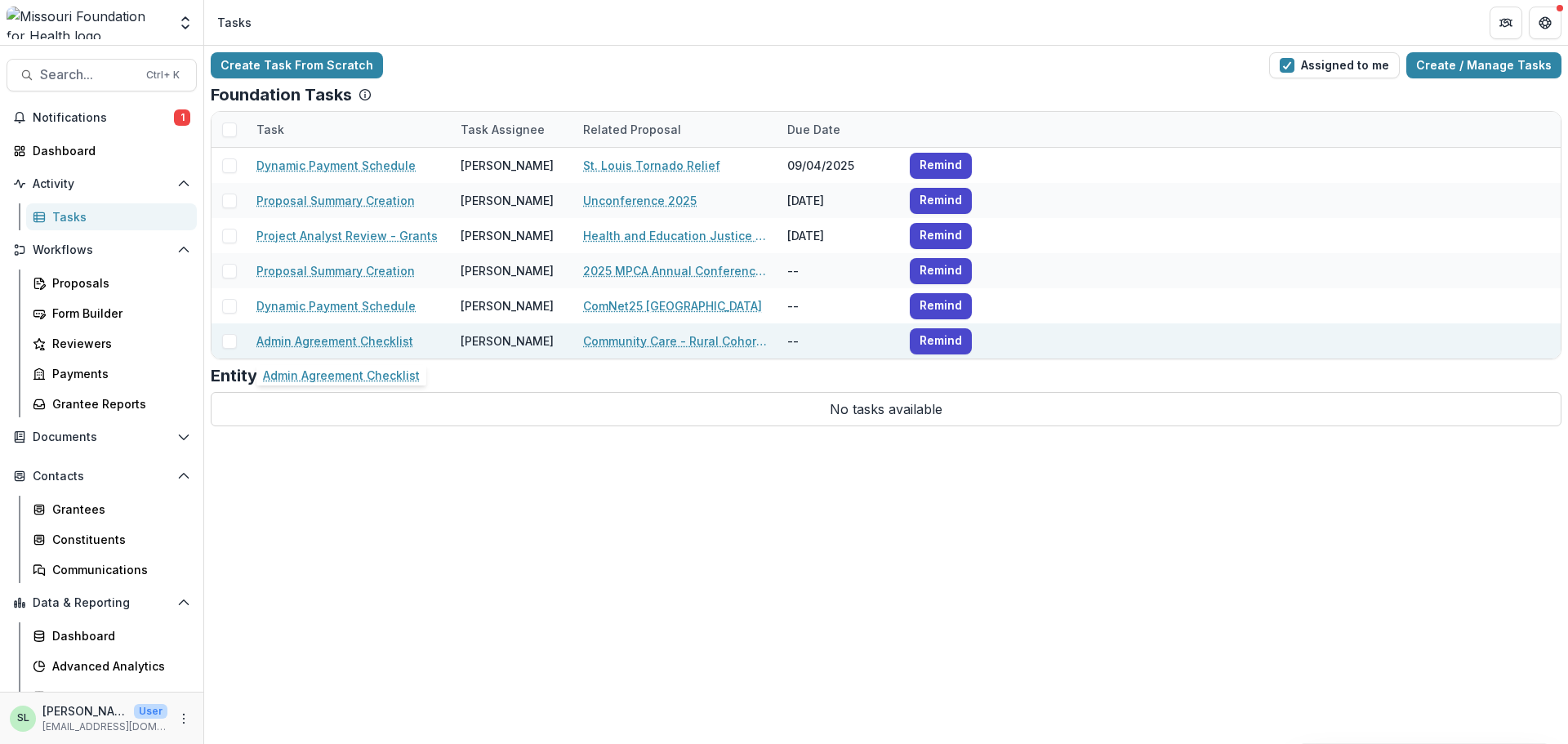
click at [344, 343] on link "Admin Agreement Checklist" at bounding box center [334, 341] width 156 height 17
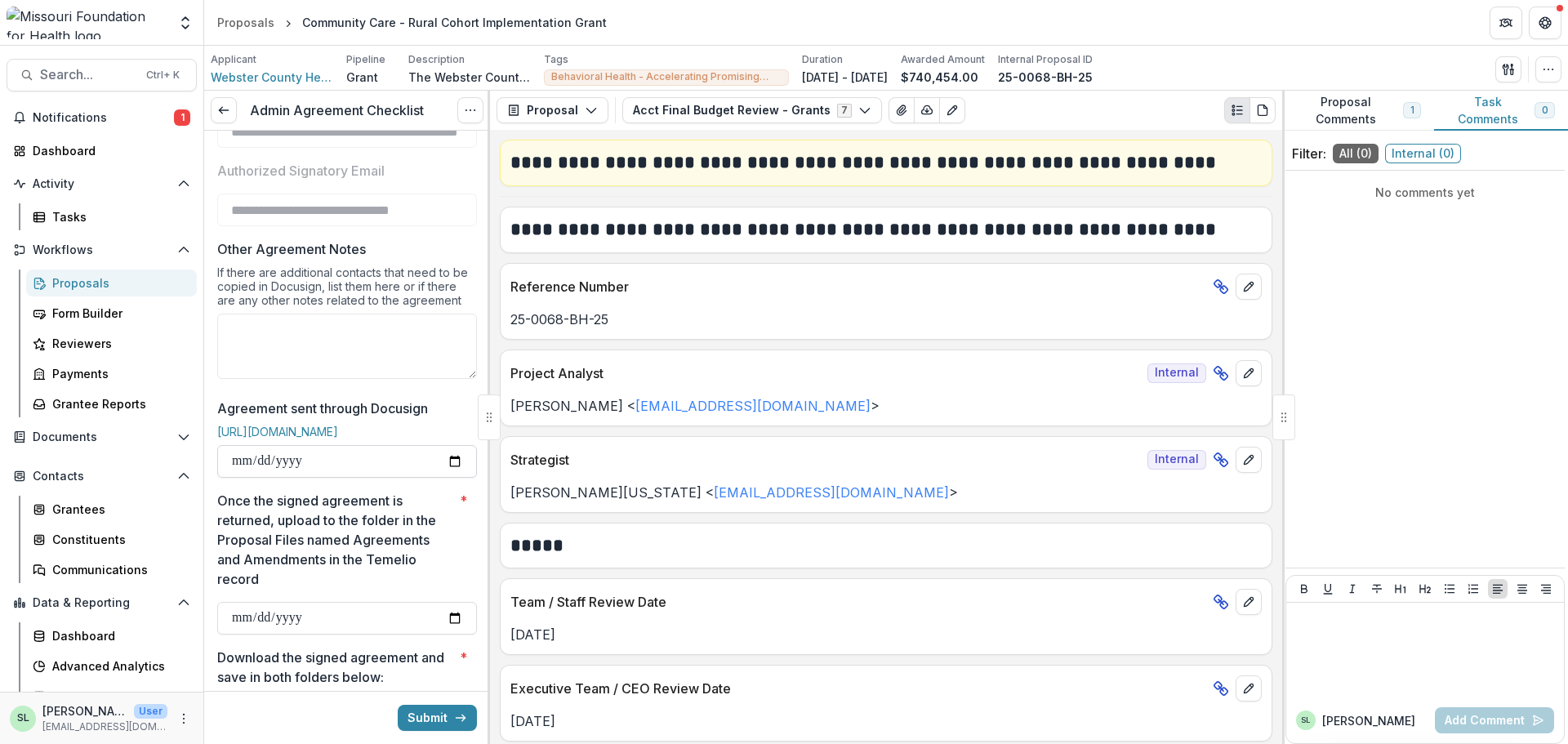
scroll to position [408, 0]
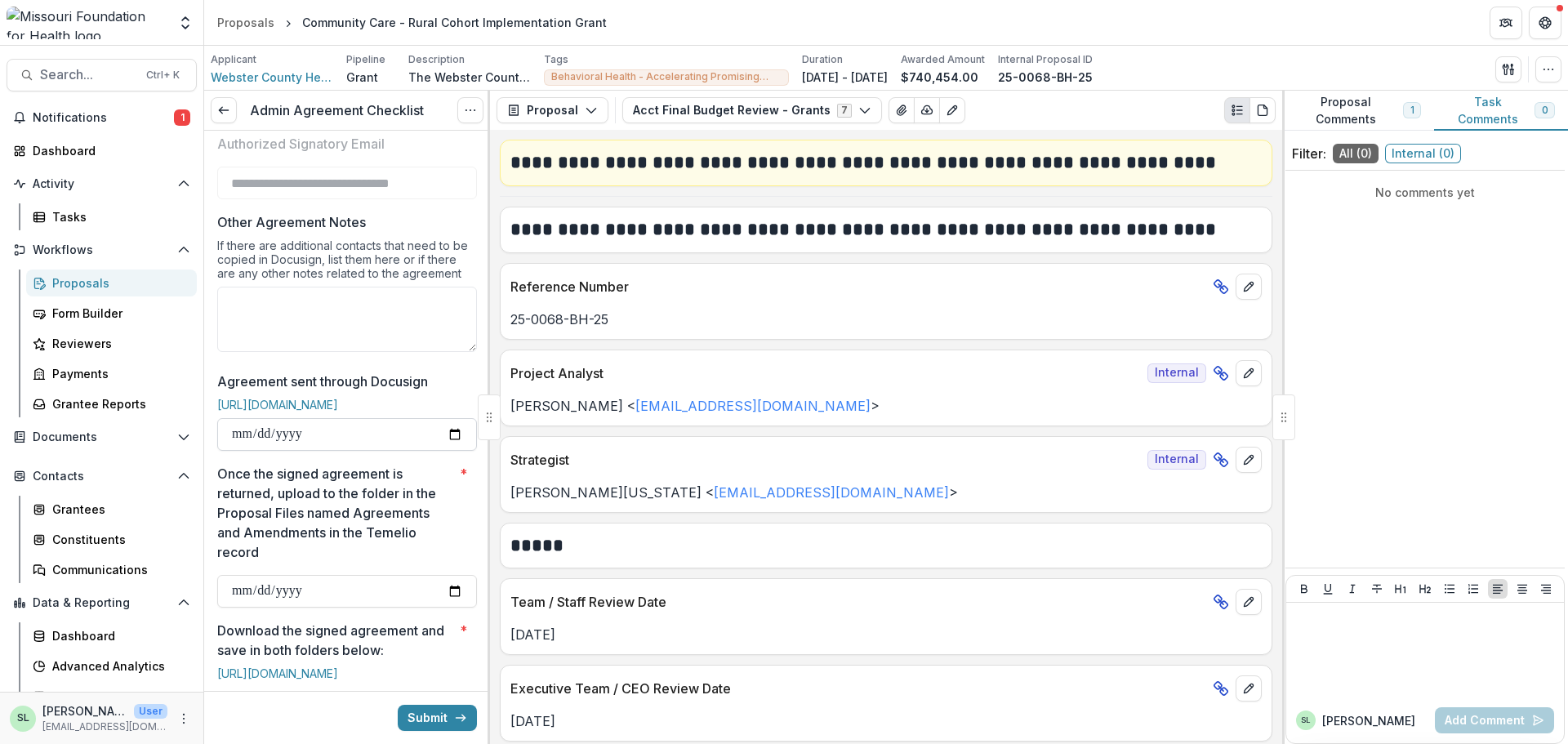
click at [447, 451] on input "Agreement sent through Docusign" at bounding box center [347, 434] width 260 height 32
type input "**********"
click at [449, 606] on input "Once the signed agreement is returned, upload to the folder in the Proposal Fil…" at bounding box center [347, 591] width 260 height 32
type input "**********"
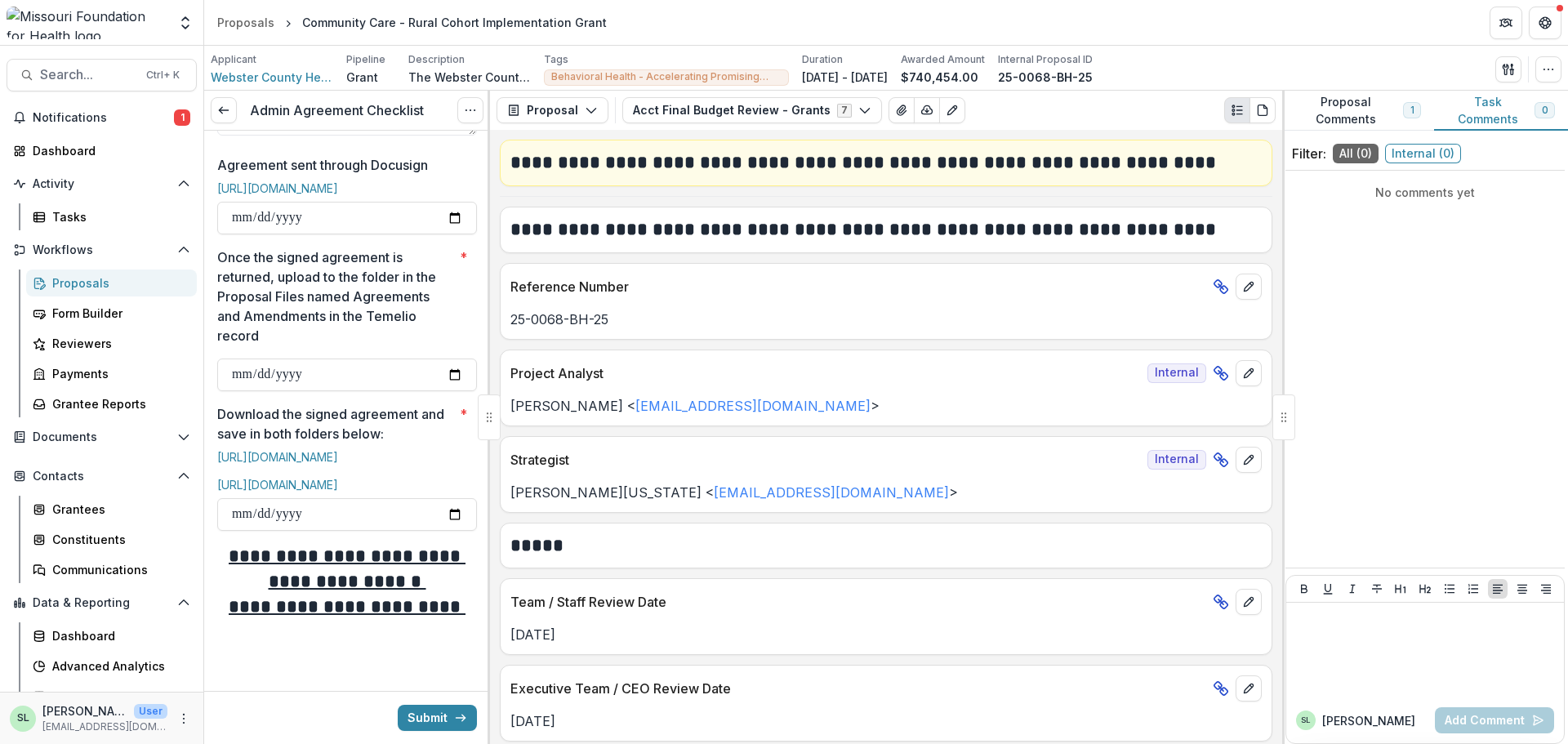
scroll to position [653, 0]
click at [294, 459] on link "[URL][DOMAIN_NAME]" at bounding box center [277, 457] width 121 height 14
click at [272, 492] on link "[URL][DOMAIN_NAME]" at bounding box center [277, 484] width 121 height 14
click at [453, 530] on input "Download the signed agreement and save in both folders below: *" at bounding box center [347, 514] width 260 height 32
type input "**********"
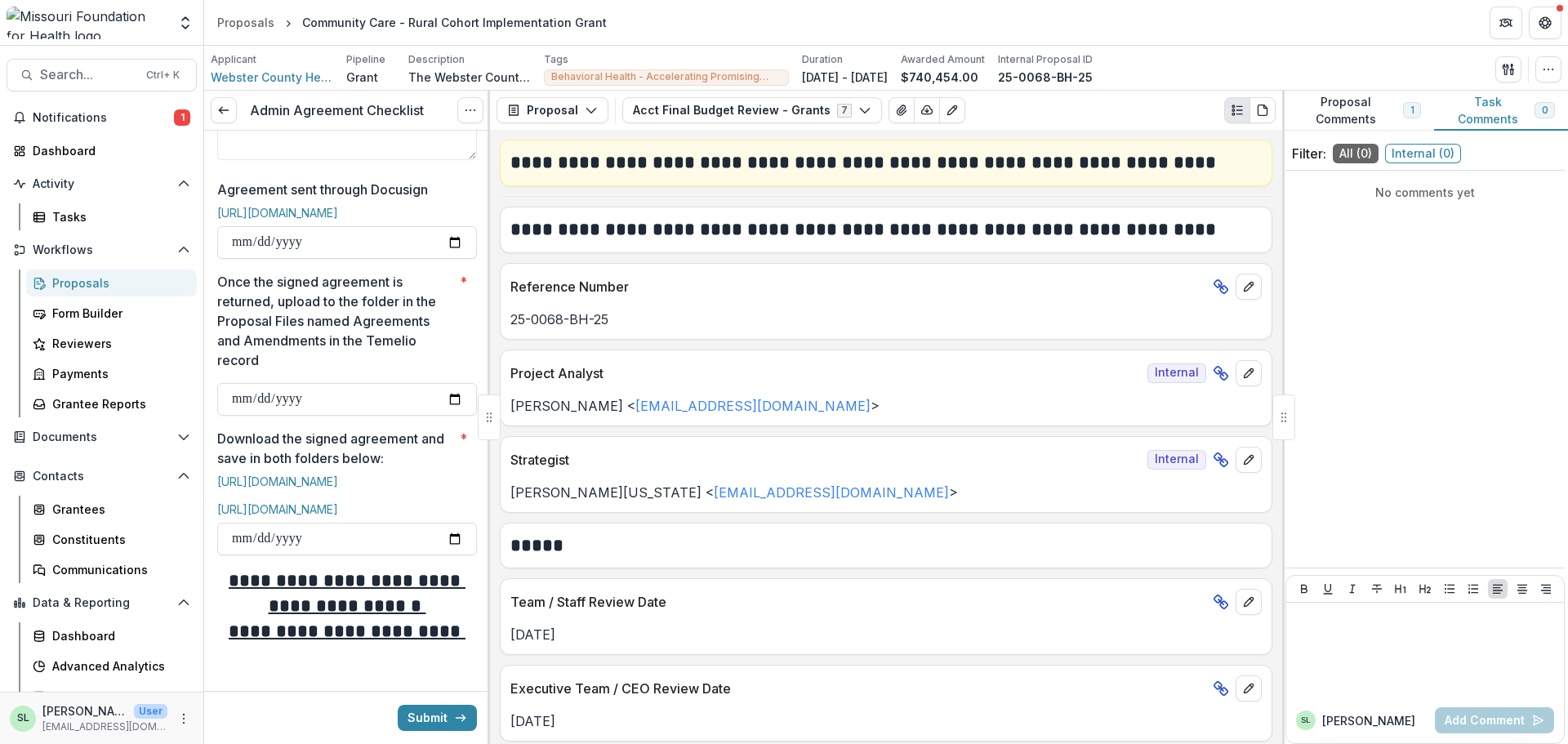
scroll to position [572, 0]
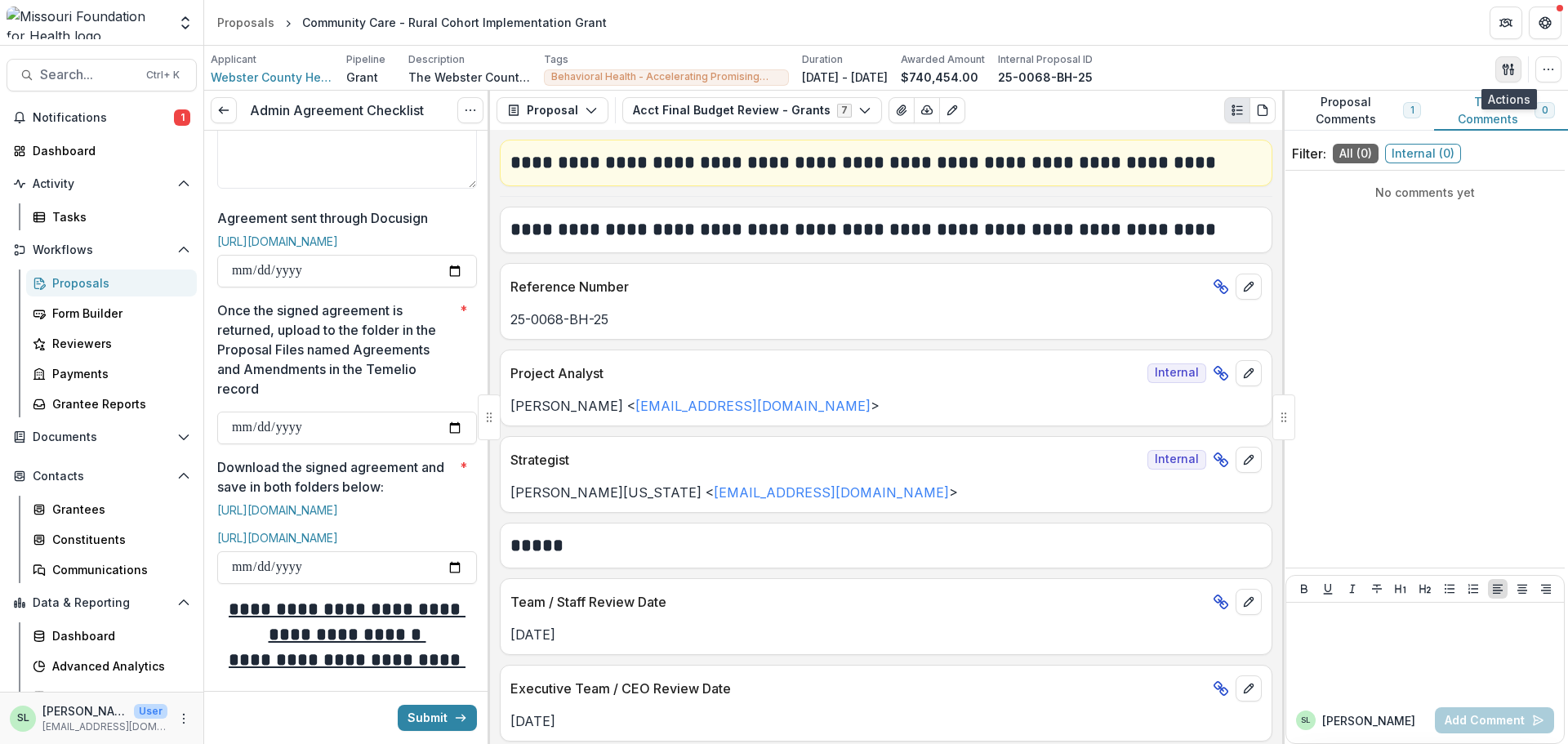
click at [1495, 68] on button "button" at bounding box center [1508, 70] width 26 height 26
click at [1413, 129] on button "Proposal Files" at bounding box center [1430, 133] width 175 height 27
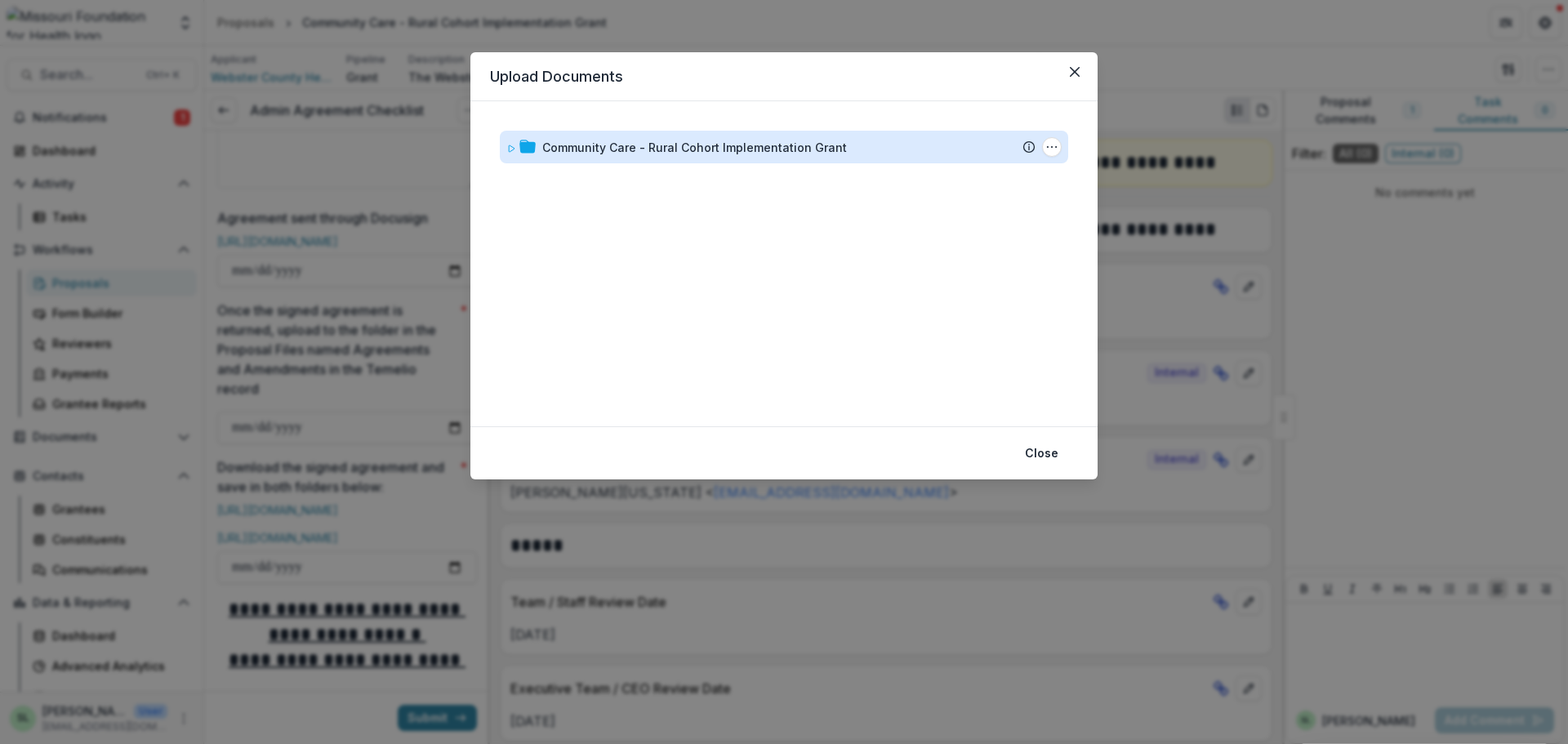
click at [653, 143] on div "Community Care - Rural Cohort Implementation Grant" at bounding box center [695, 147] width 305 height 17
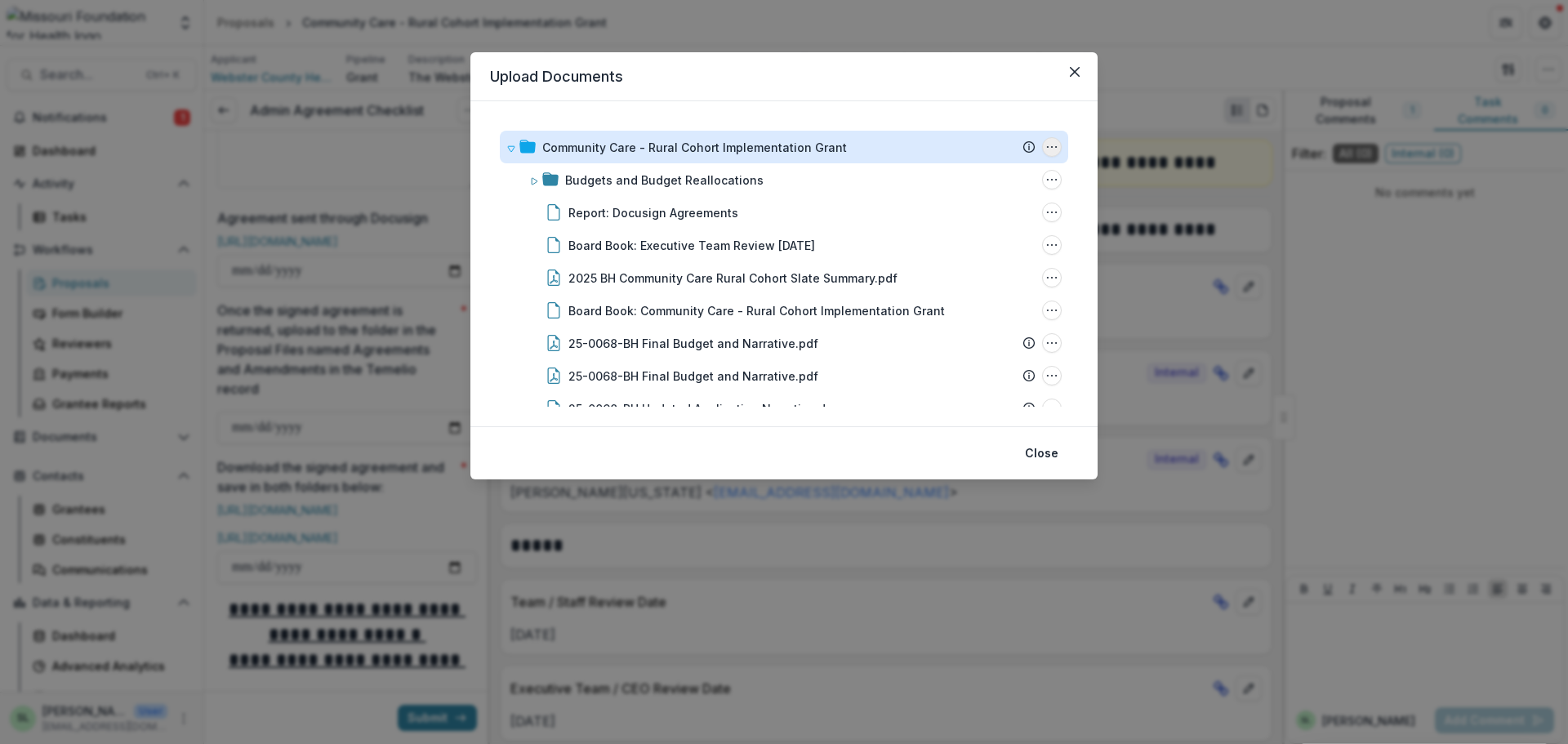
click at [1051, 149] on icon "Community Care - Rural Cohort Implementation Grant Options" at bounding box center [1052, 147] width 13 height 13
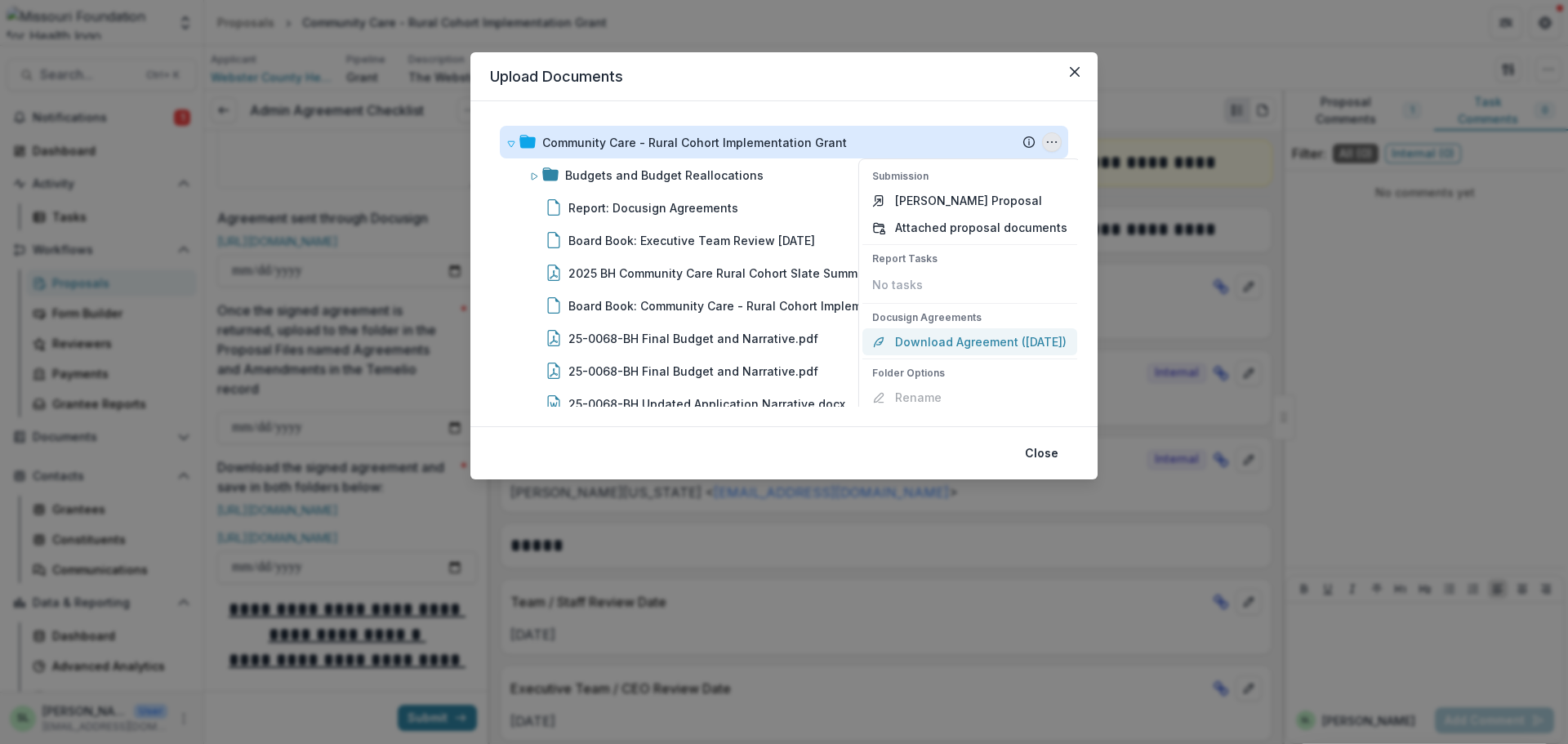
scroll to position [42, 0]
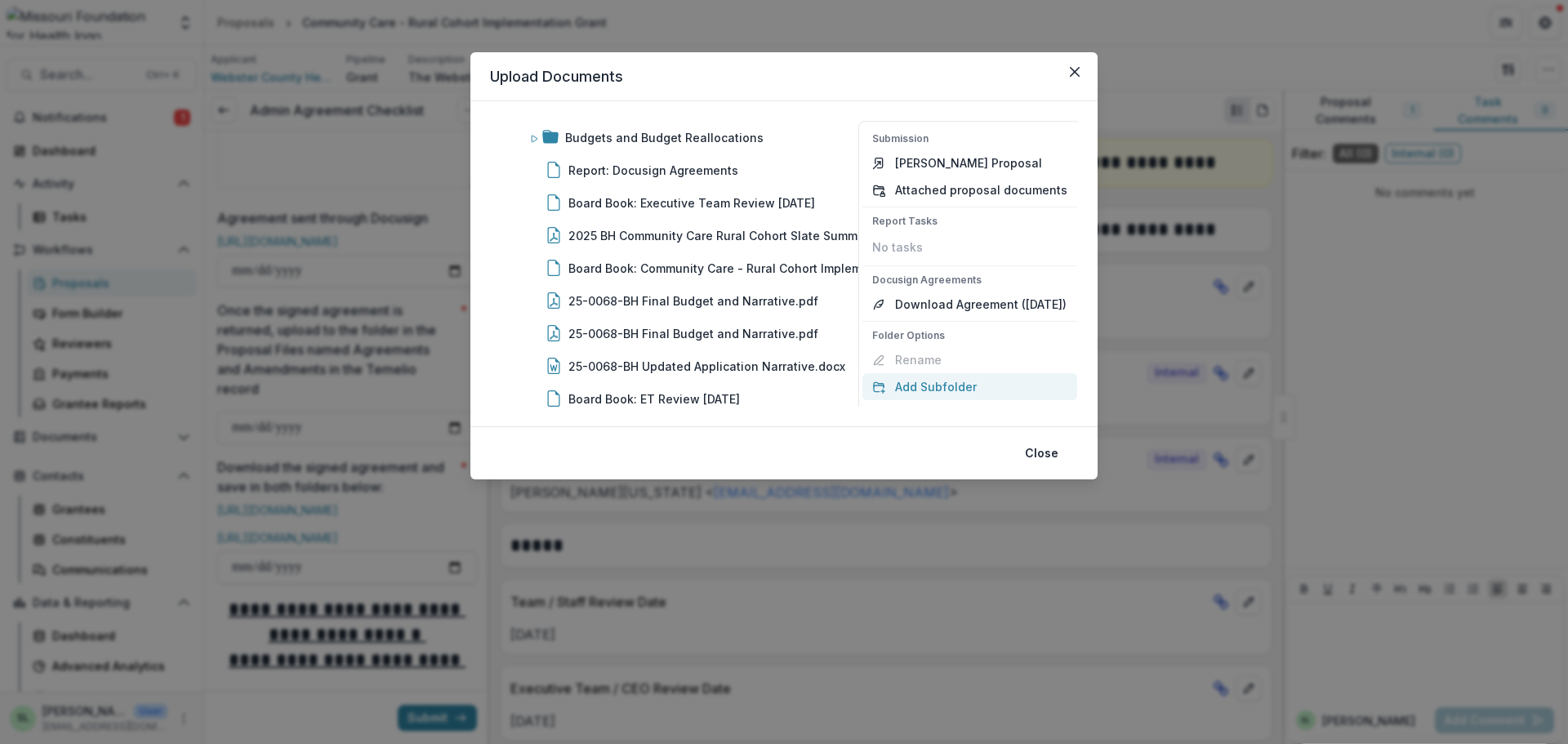
click at [930, 391] on button "Add Subfolder" at bounding box center [969, 386] width 214 height 27
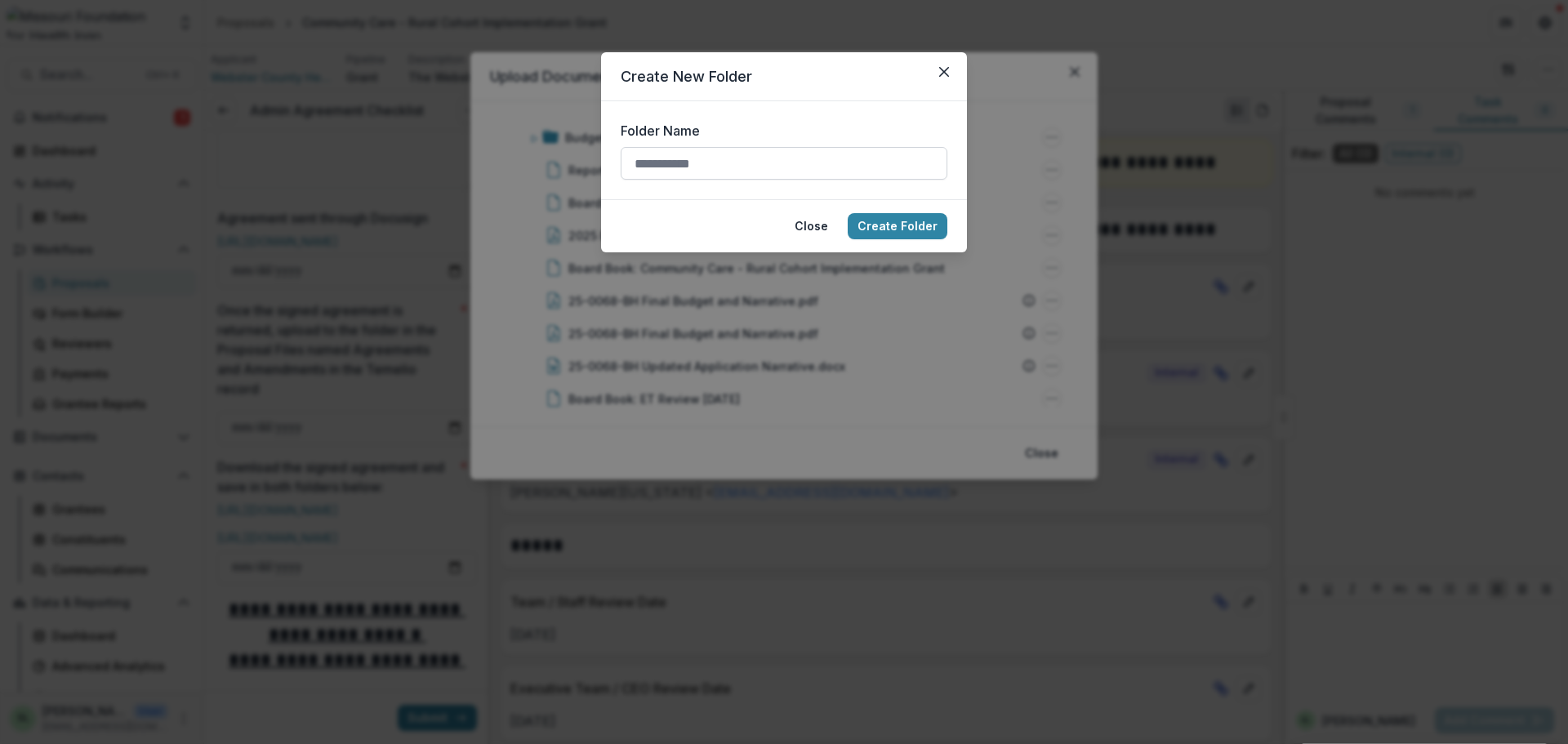
click at [684, 153] on input "Folder Name" at bounding box center [784, 163] width 327 height 32
type input "**********"
click at [889, 228] on button "Create Folder" at bounding box center [897, 227] width 99 height 26
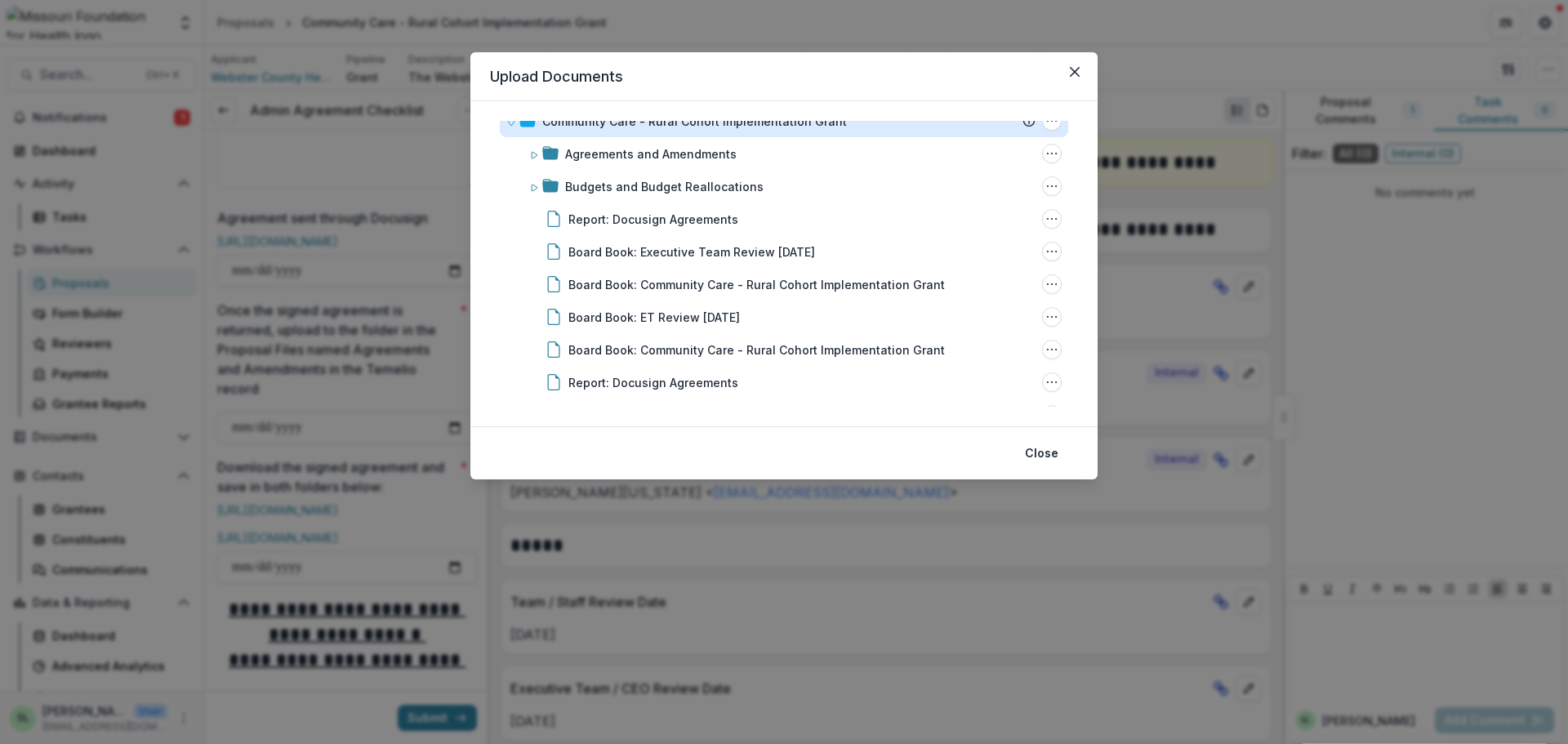
scroll to position [0, 0]
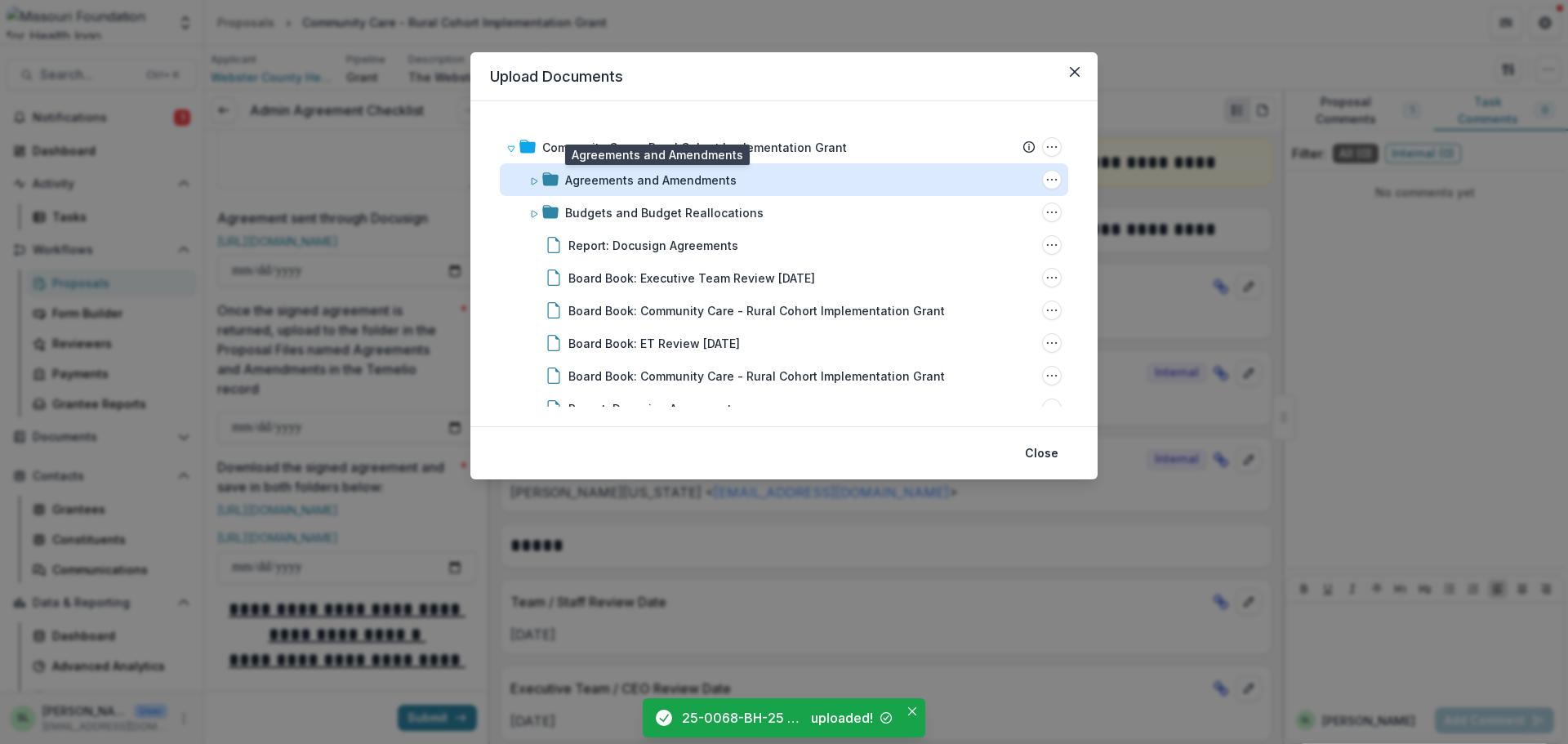
click at [674, 188] on div "Agreements and Amendments" at bounding box center [651, 180] width 171 height 17
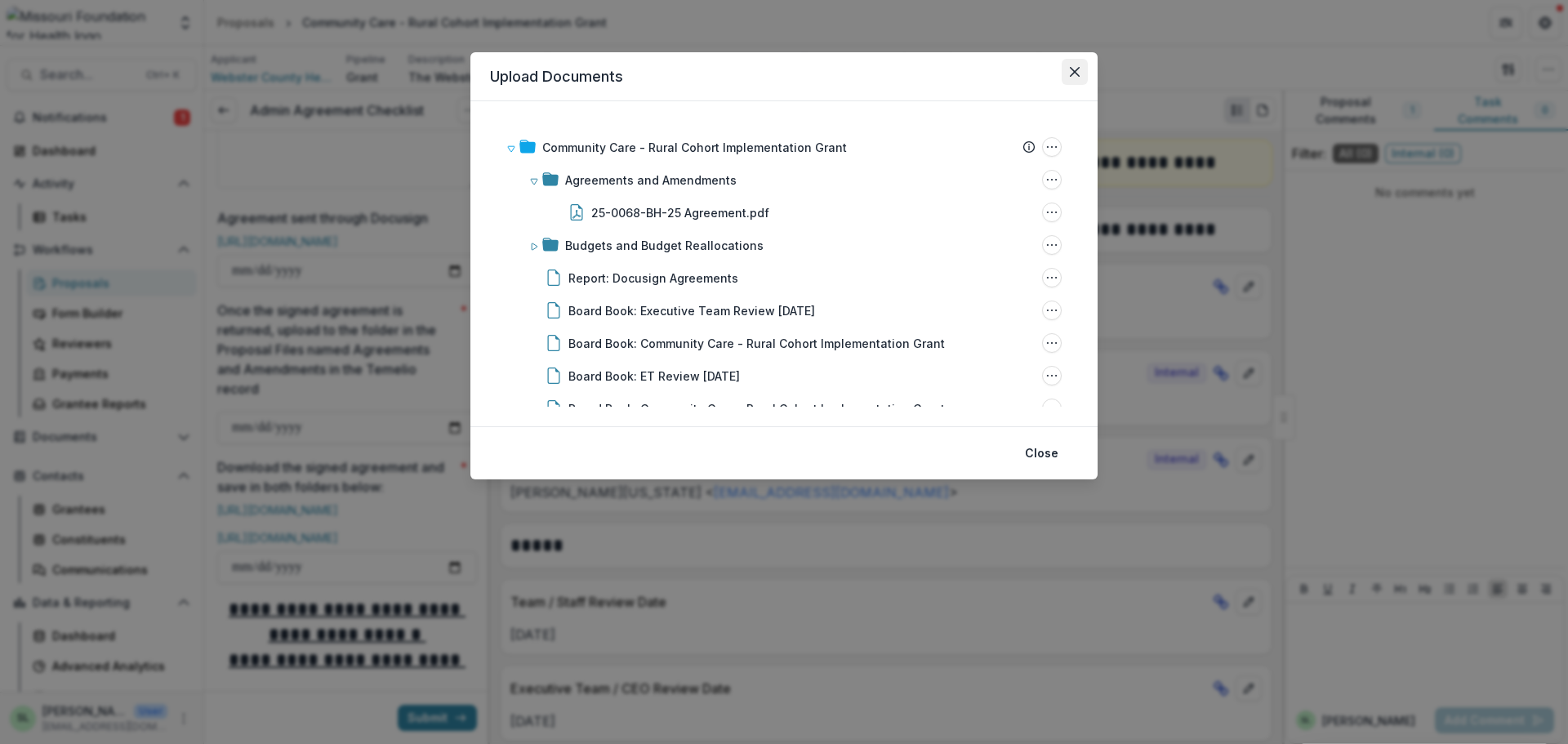
click at [1075, 68] on icon "Close" at bounding box center [1075, 72] width 10 height 10
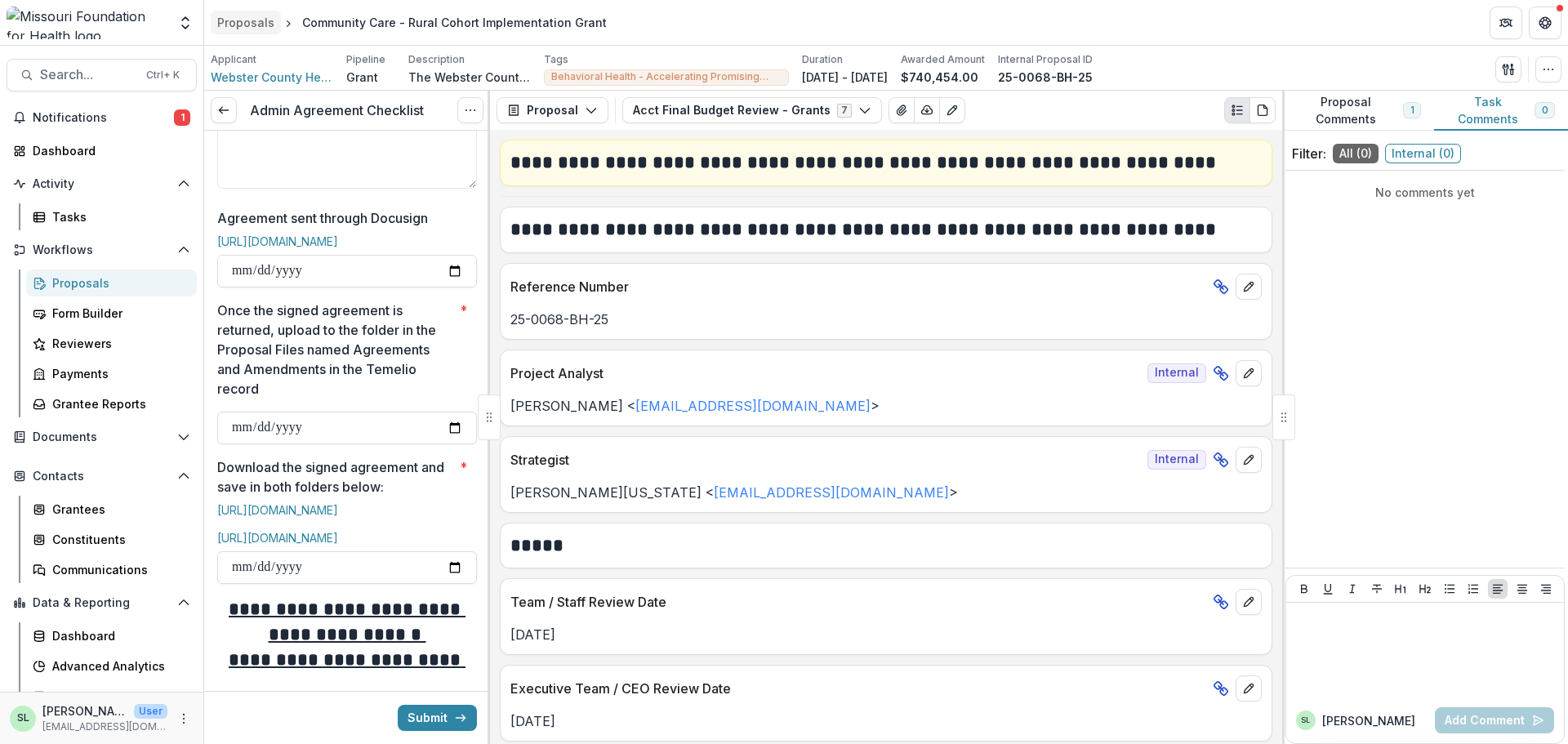
click at [245, 11] on header "Proposals Community Care - Rural Cohort Implementation Grant" at bounding box center [887, 22] width 1364 height 45
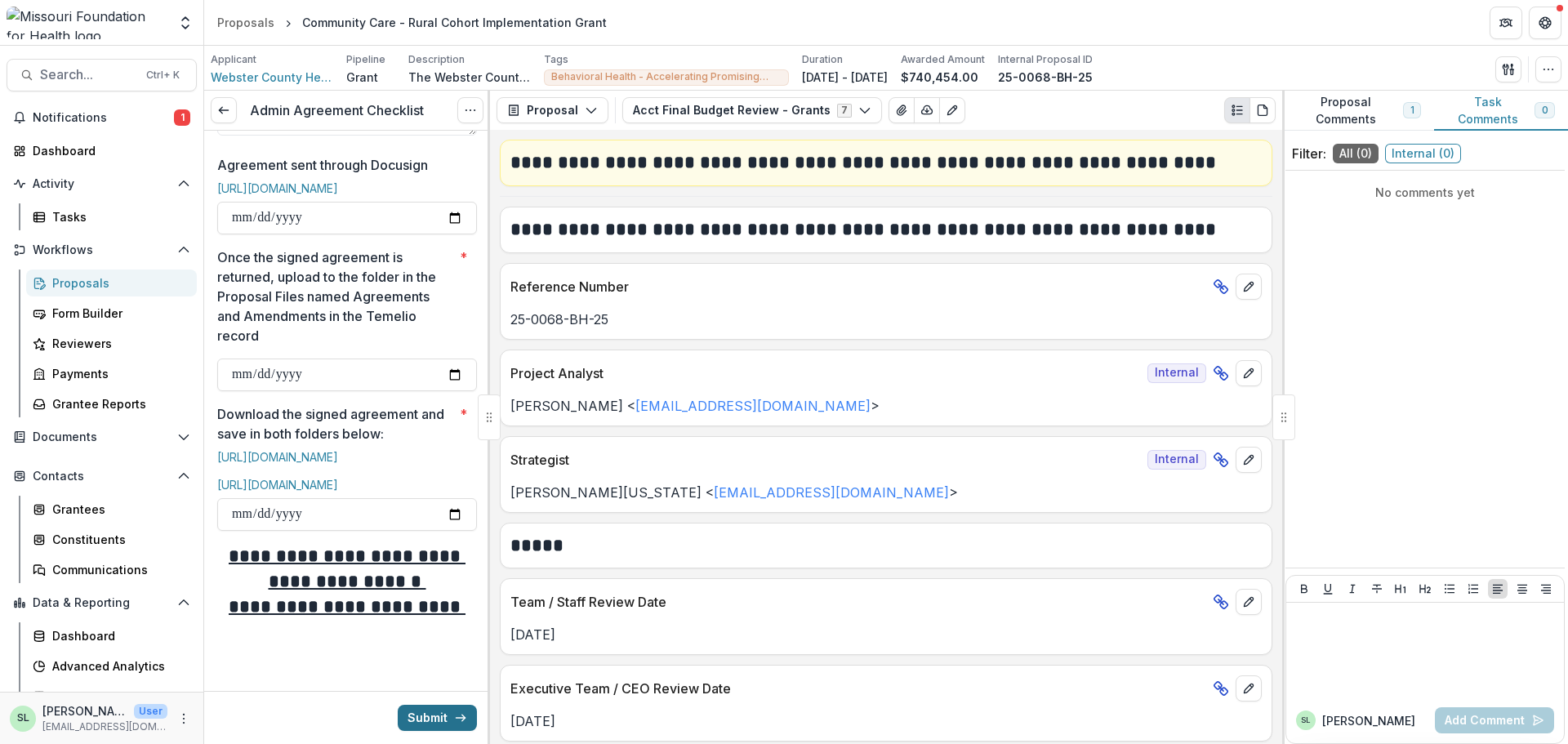
click at [440, 716] on button "Submit" at bounding box center [437, 718] width 79 height 26
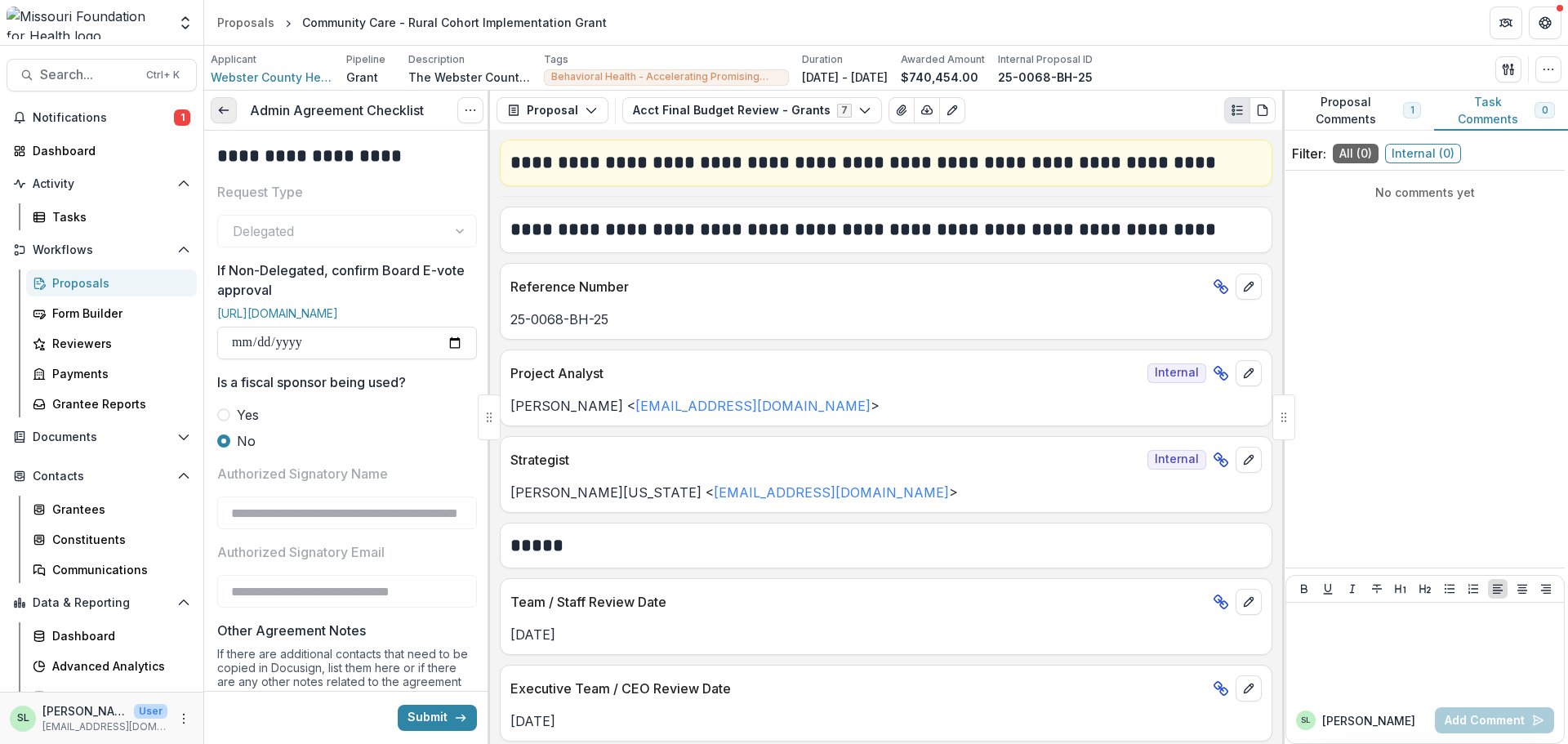
click at [220, 107] on icon at bounding box center [224, 110] width 13 height 13
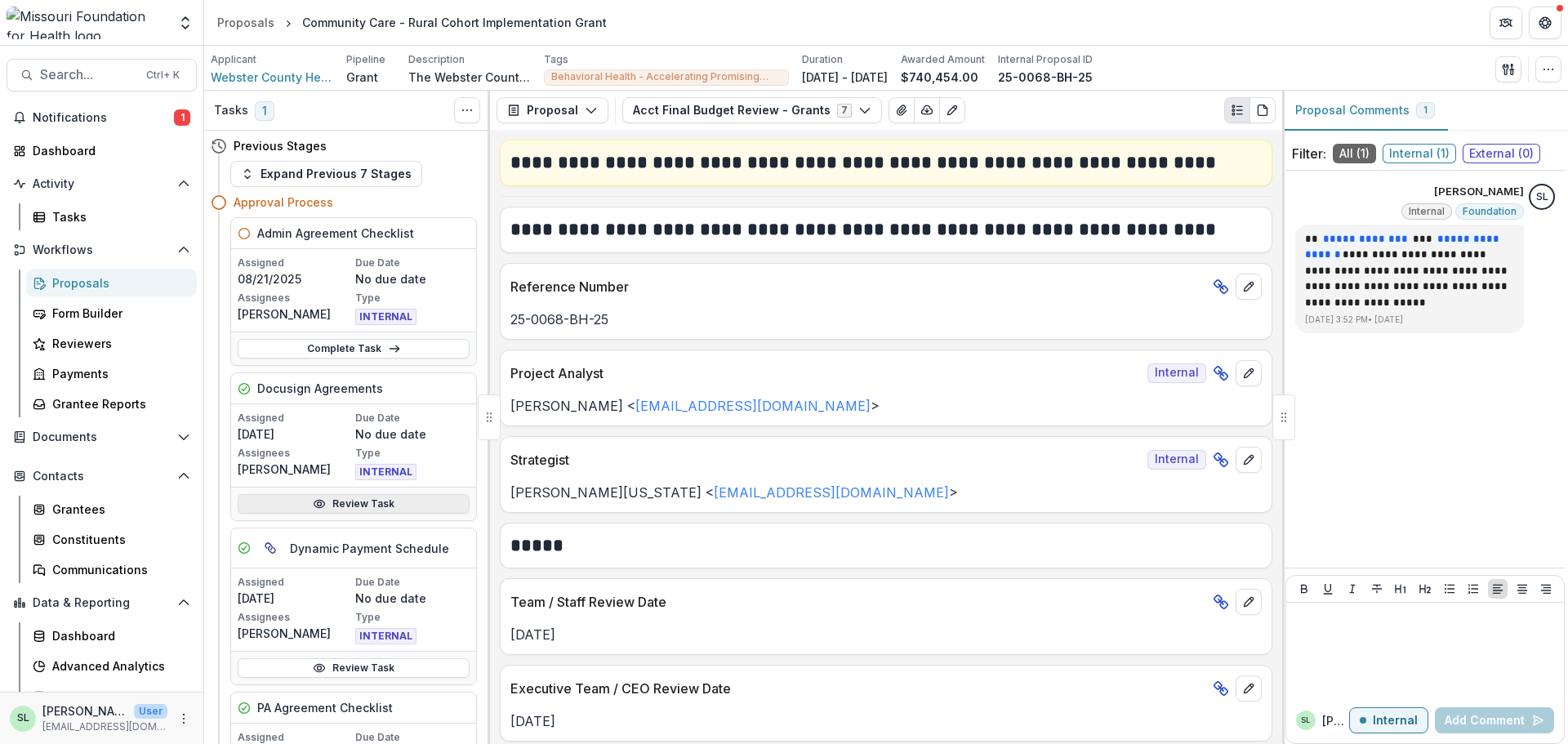
click at [333, 506] on link "Review Task" at bounding box center [354, 504] width 232 height 20
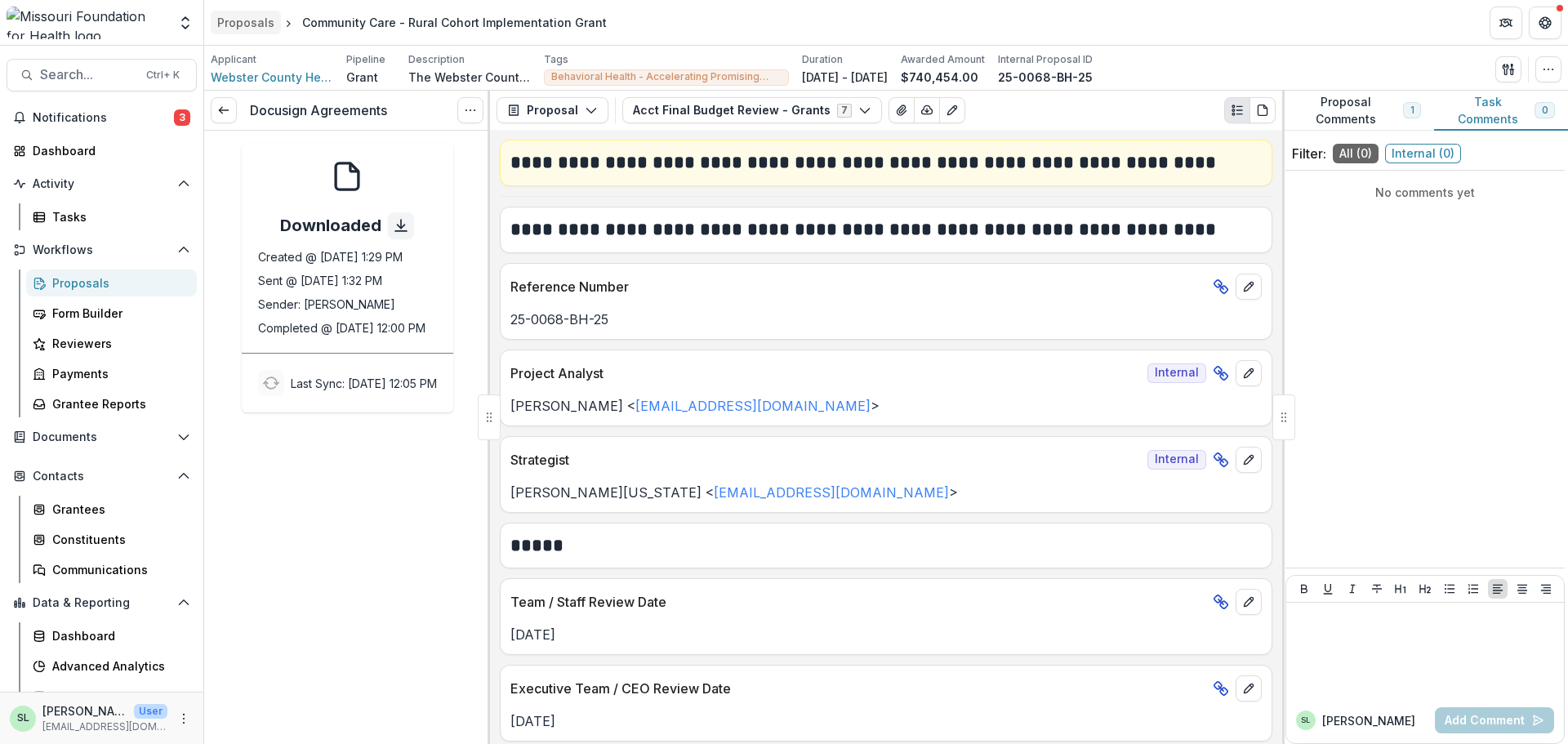
click at [249, 22] on div "Proposals" at bounding box center [245, 22] width 57 height 17
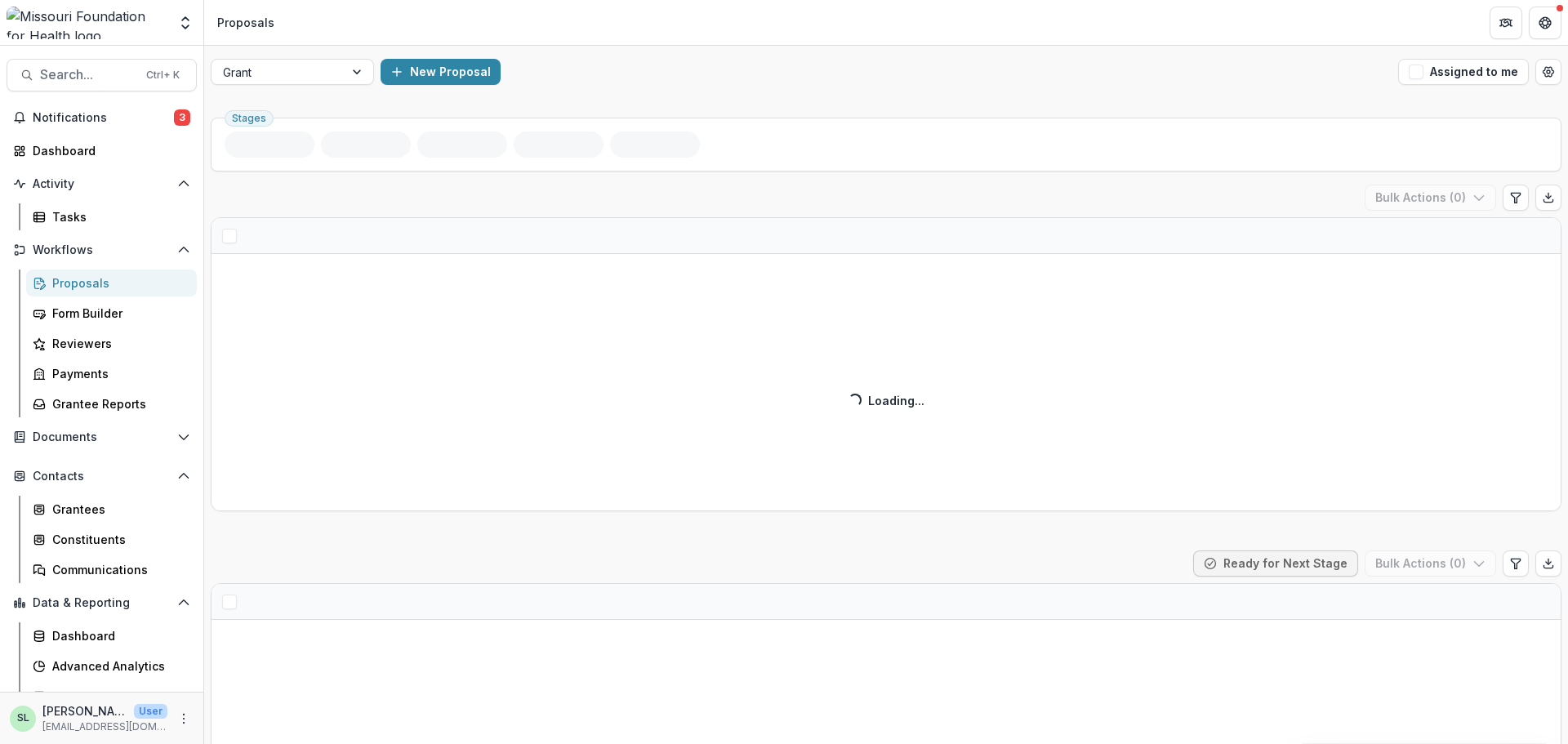
click at [317, 85] on div "Grant New Proposal Assigned to me" at bounding box center [887, 71] width 1364 height 52
click at [318, 77] on div at bounding box center [277, 72] width 109 height 21
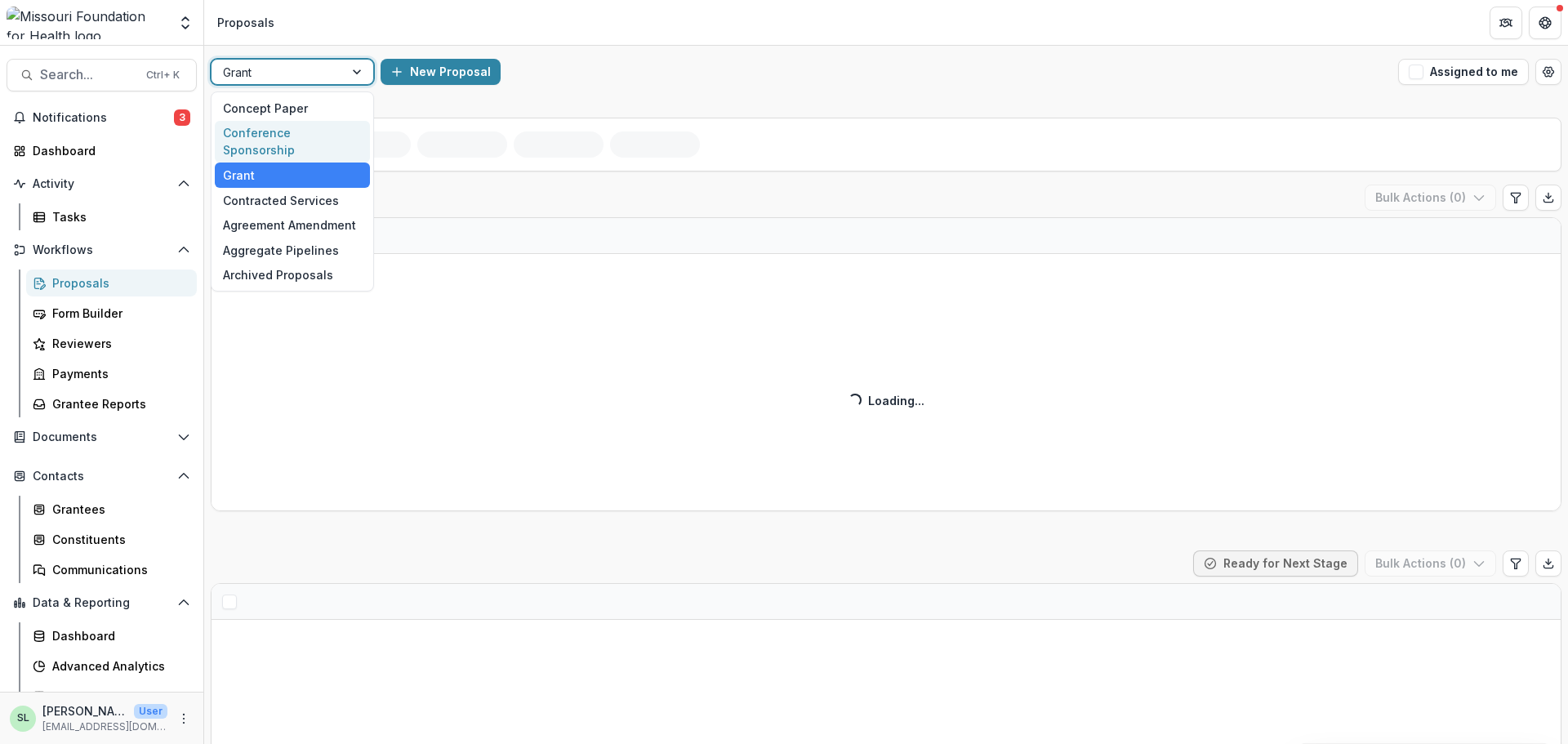
click at [317, 132] on div "Conference Sponsorship" at bounding box center [291, 142] width 155 height 42
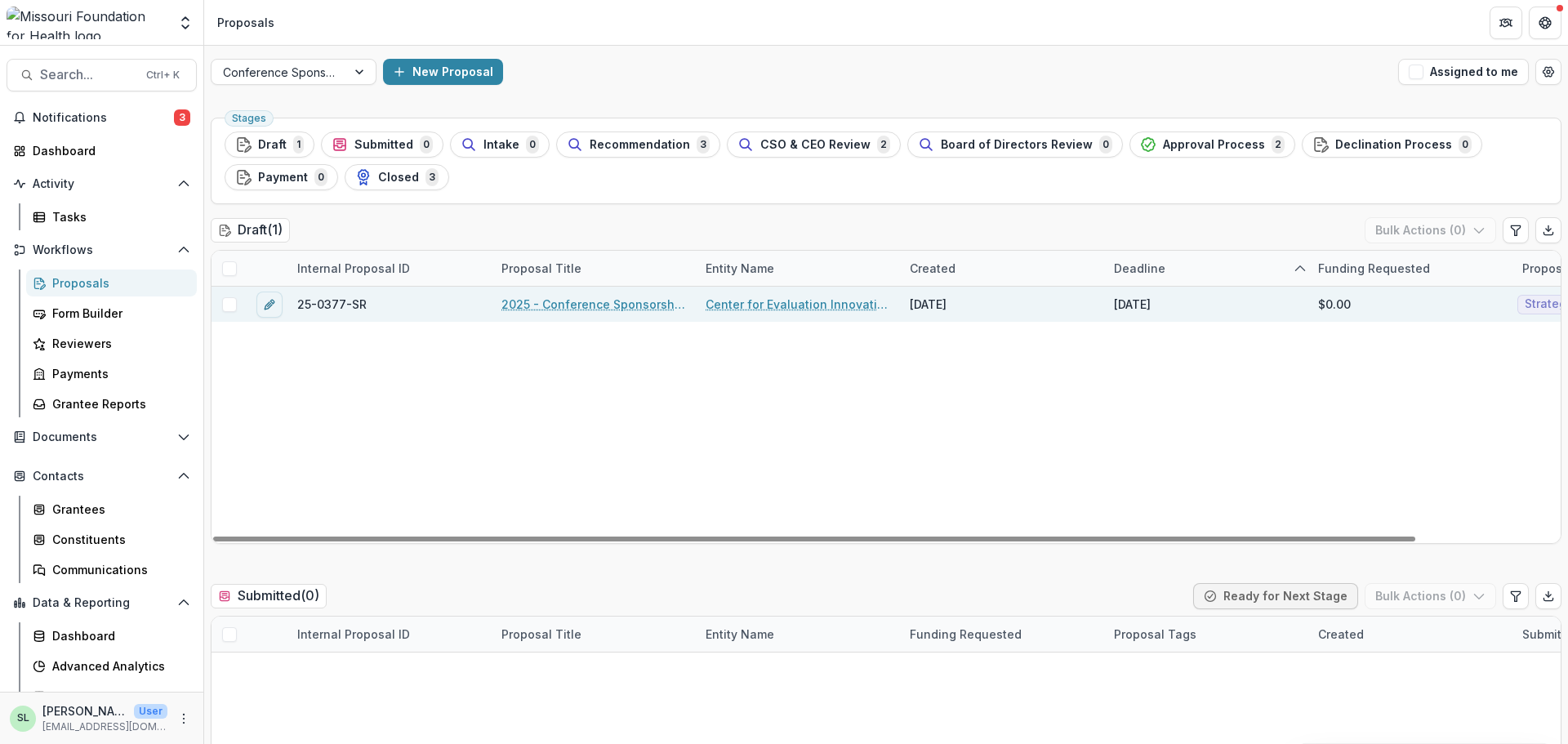
click at [564, 306] on link "2025 - Conference Sponsorship Request" at bounding box center [594, 304] width 185 height 17
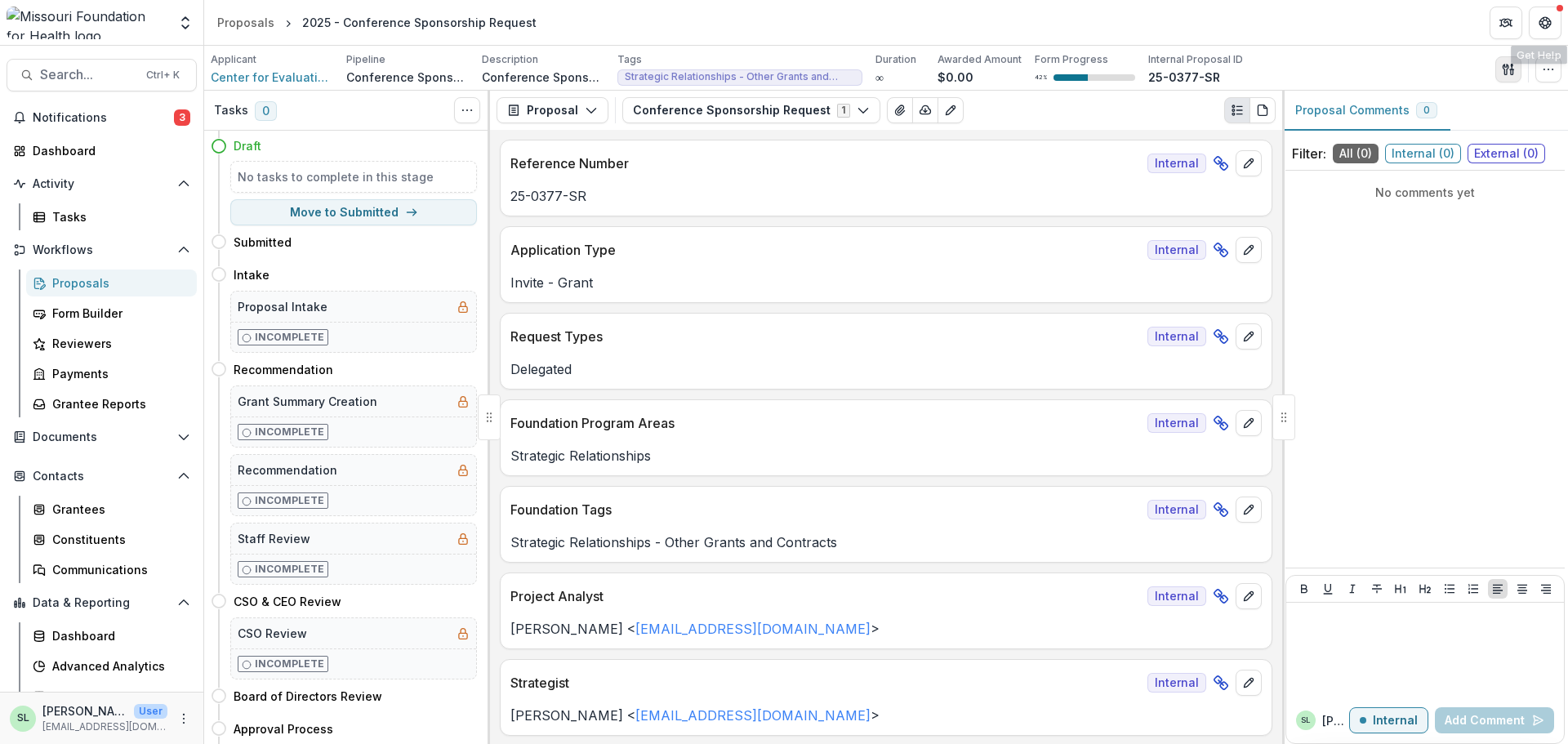
click at [1511, 65] on polygon "button" at bounding box center [1512, 65] width 2 height 2
click at [1547, 70] on icon "button" at bounding box center [1549, 70] width 13 height 13
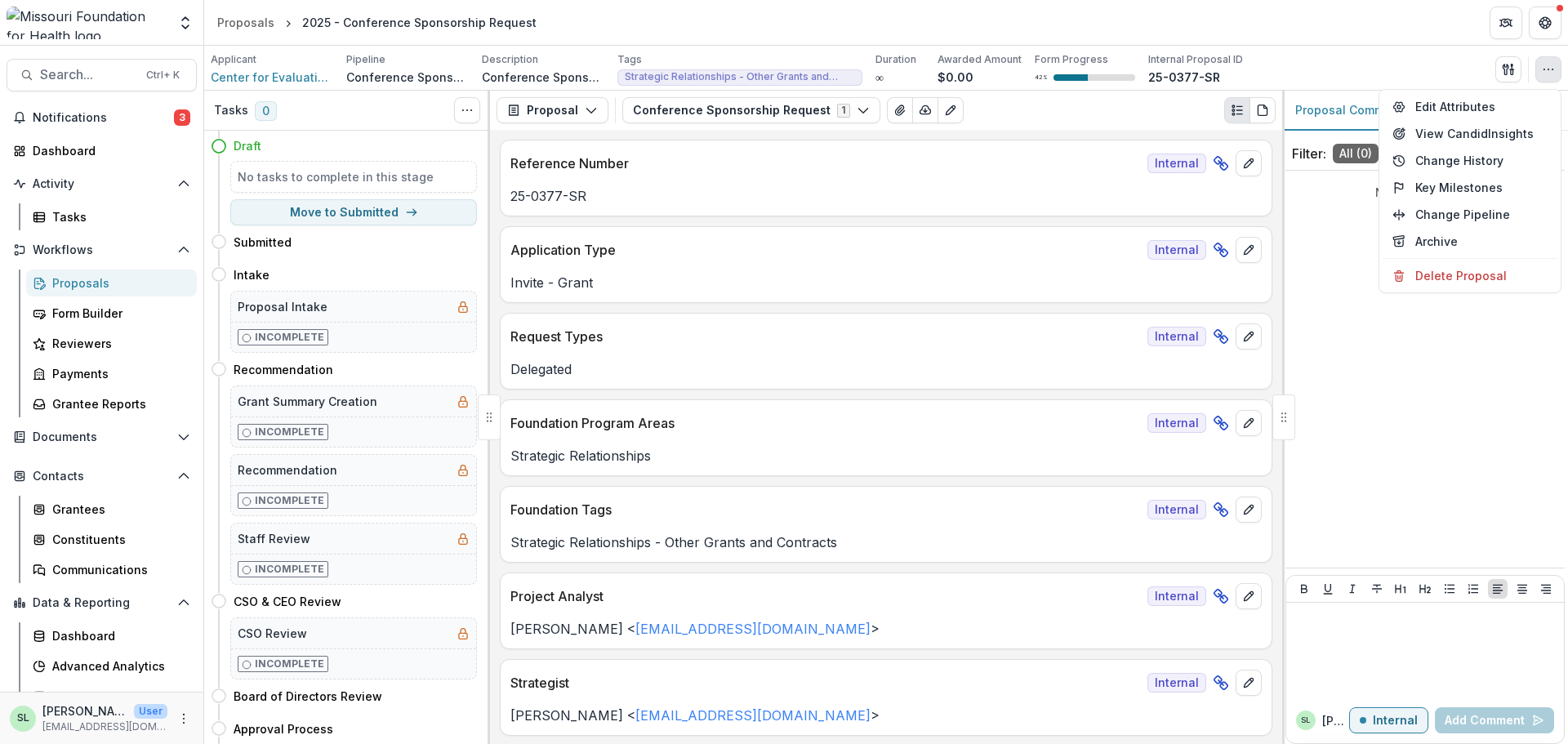
click at [1354, 34] on header "Proposals 2025 - Conference Sponsorship Request" at bounding box center [887, 22] width 1364 height 45
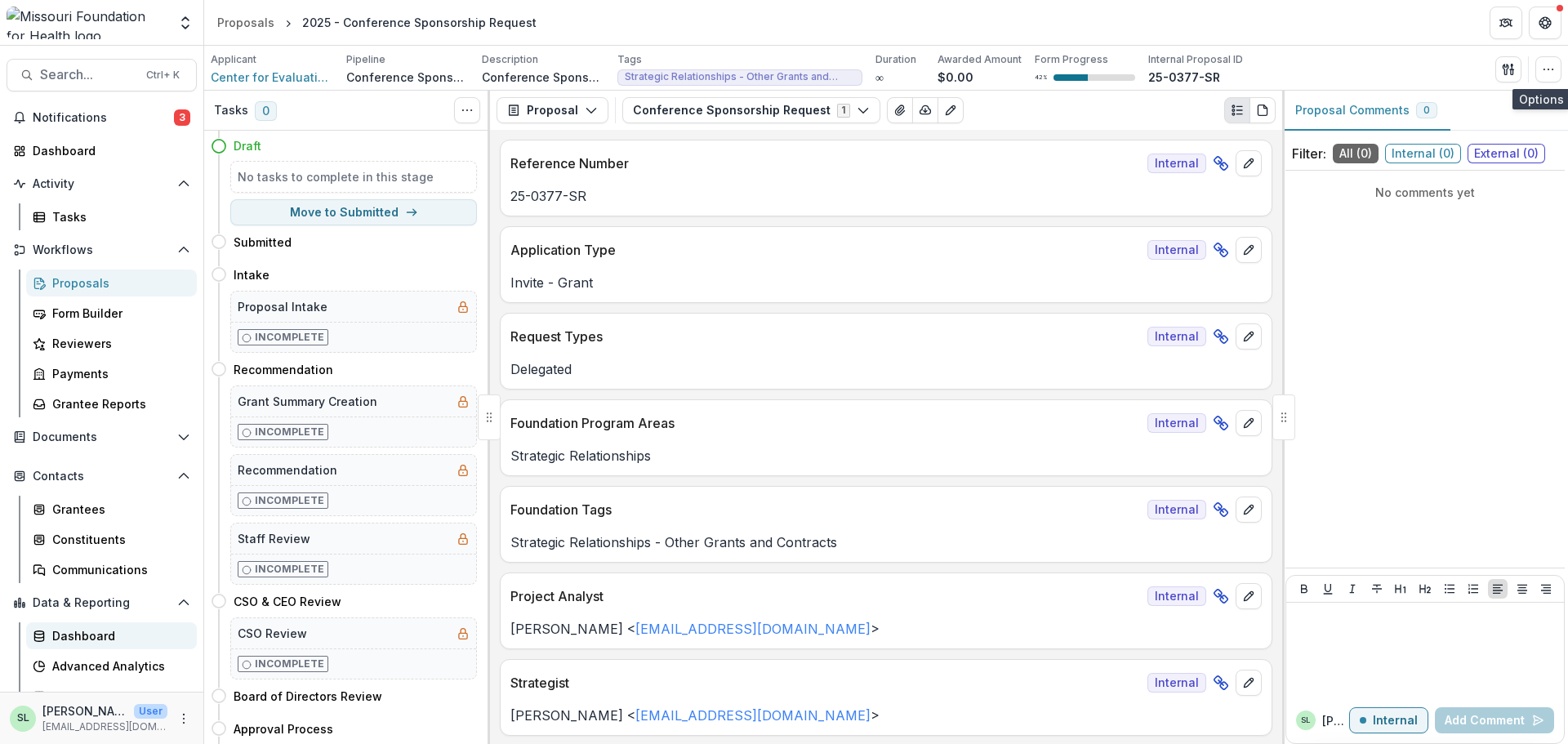
scroll to position [18, 0]
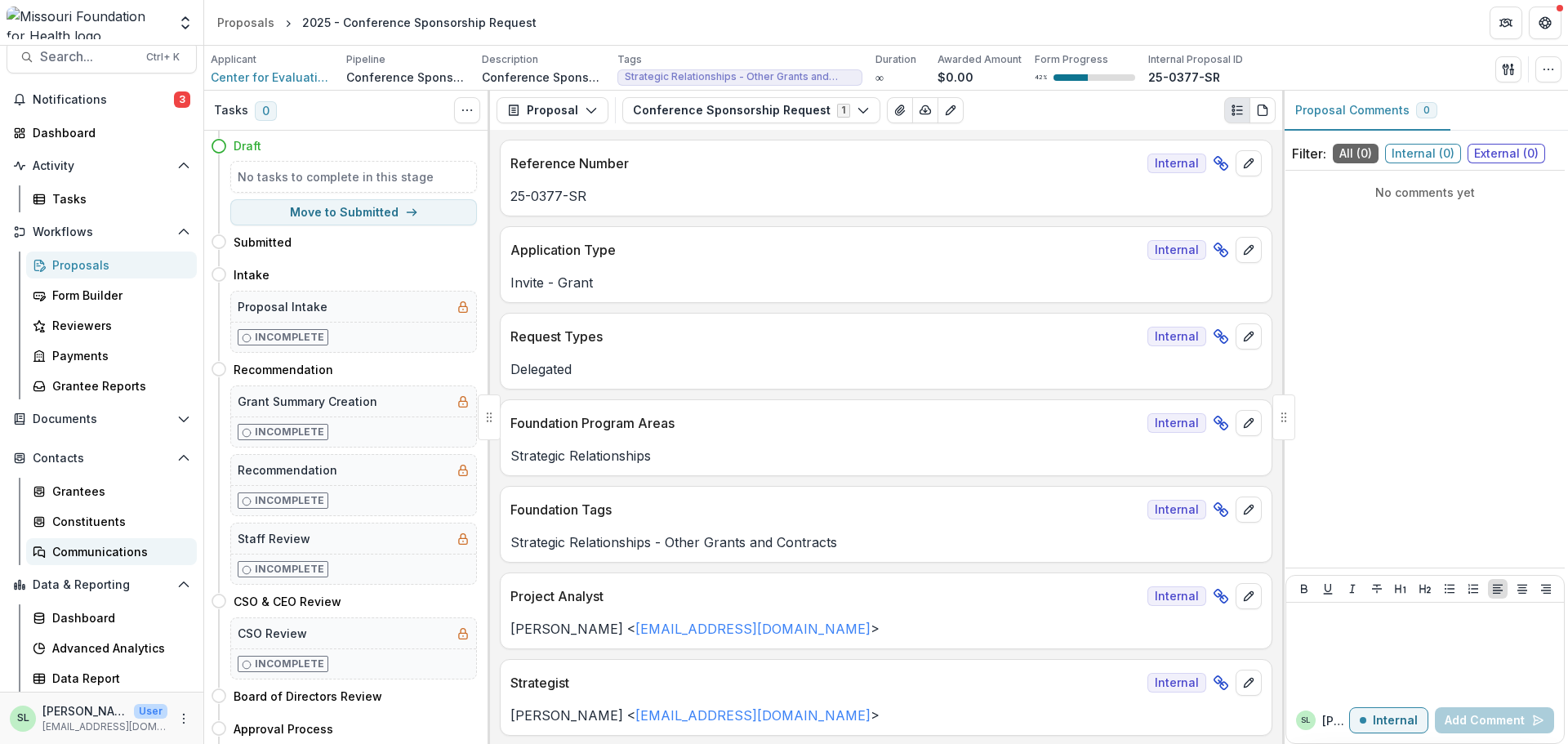
click at [84, 550] on div "Communications" at bounding box center [118, 551] width 132 height 17
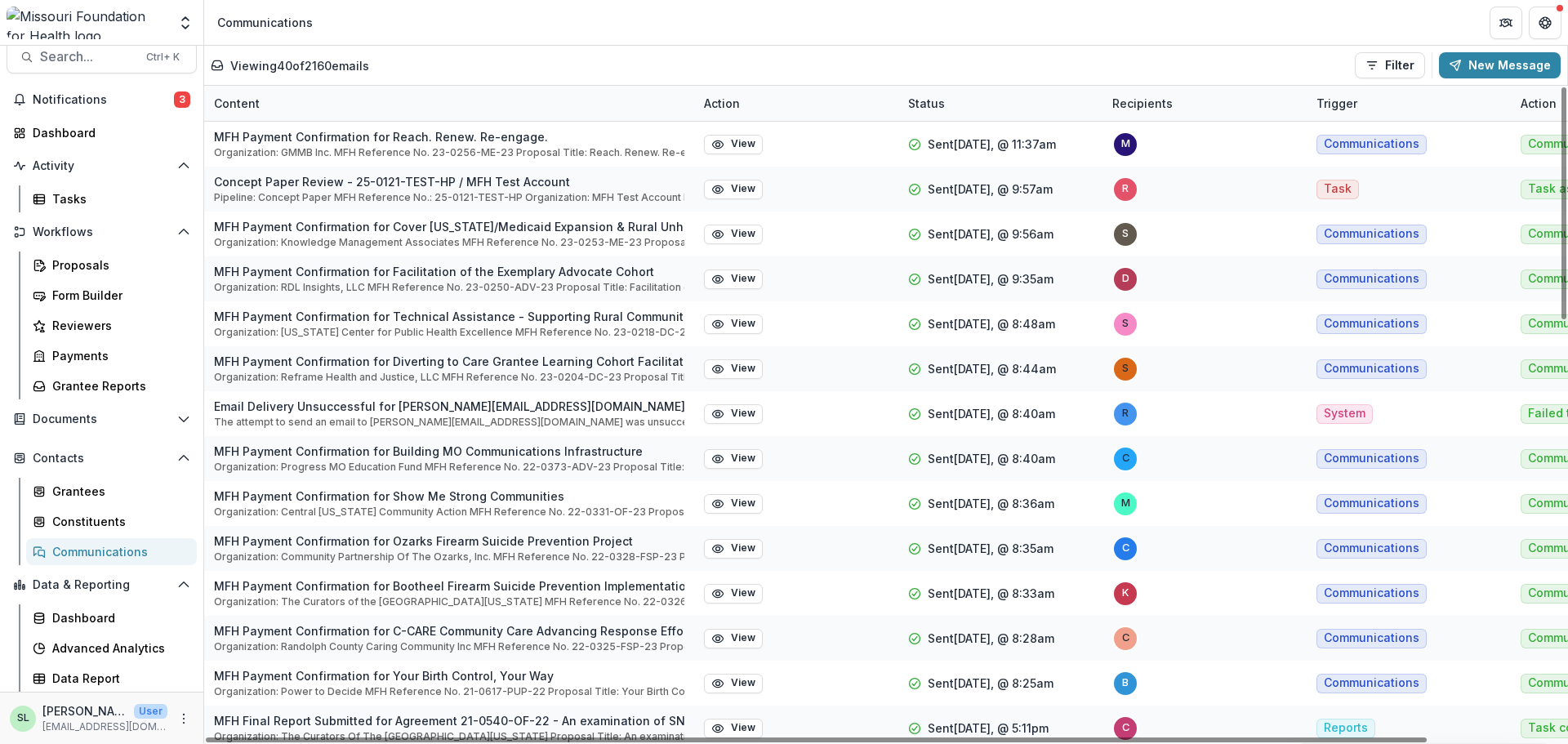
click at [289, 96] on div "Content" at bounding box center [450, 103] width 490 height 35
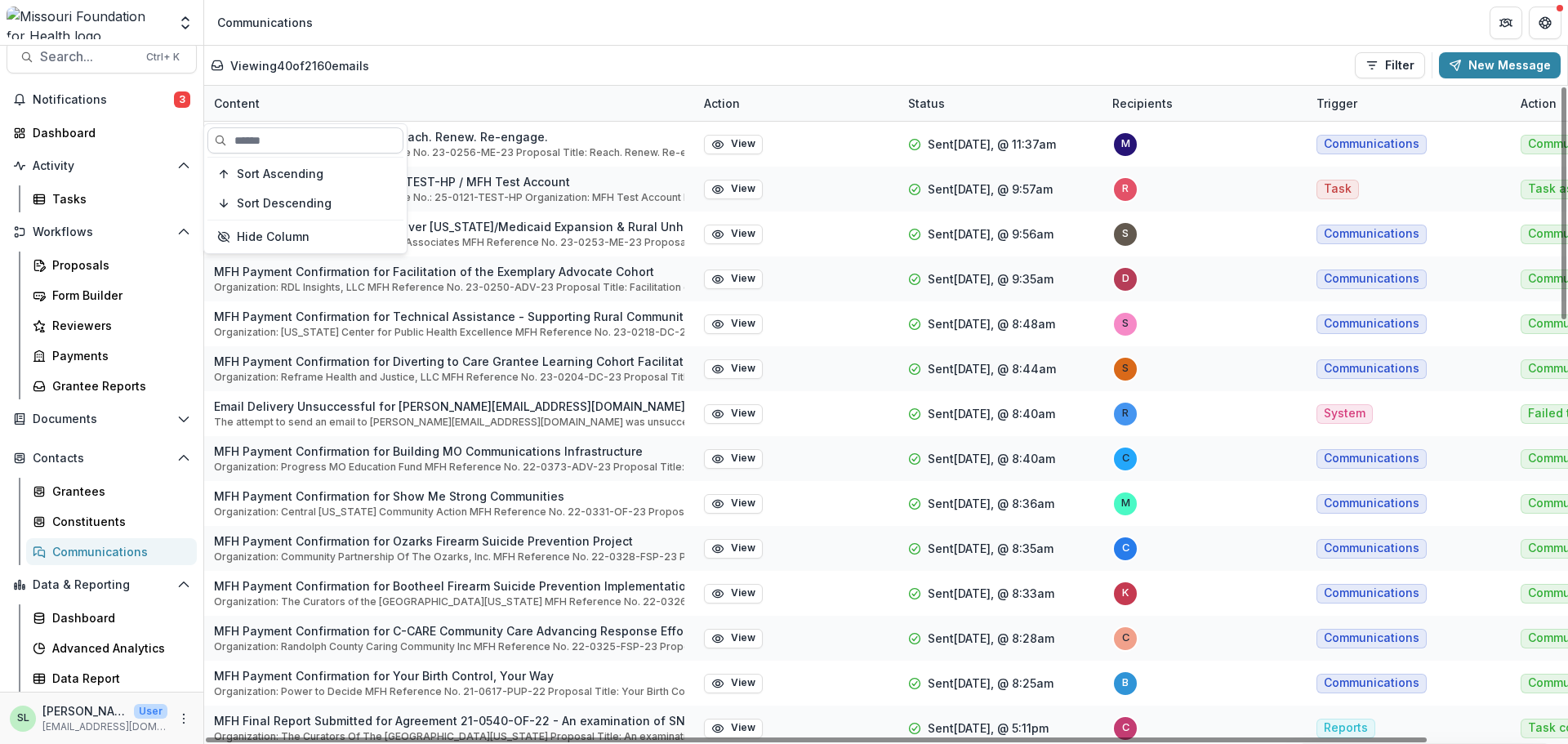
click at [295, 137] on input at bounding box center [305, 141] width 196 height 26
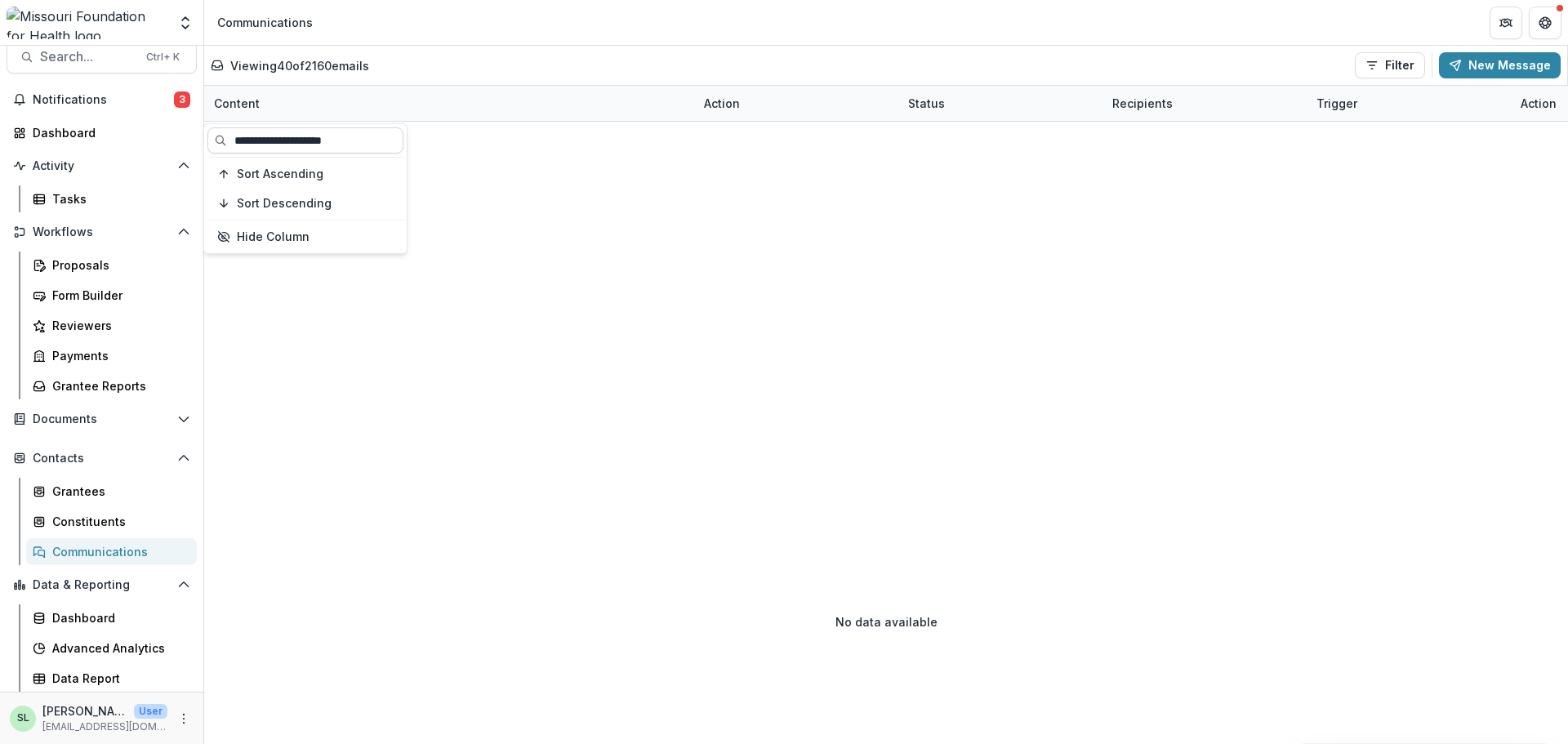
click at [368, 139] on input "**********" at bounding box center [305, 141] width 196 height 26
type input "**********"
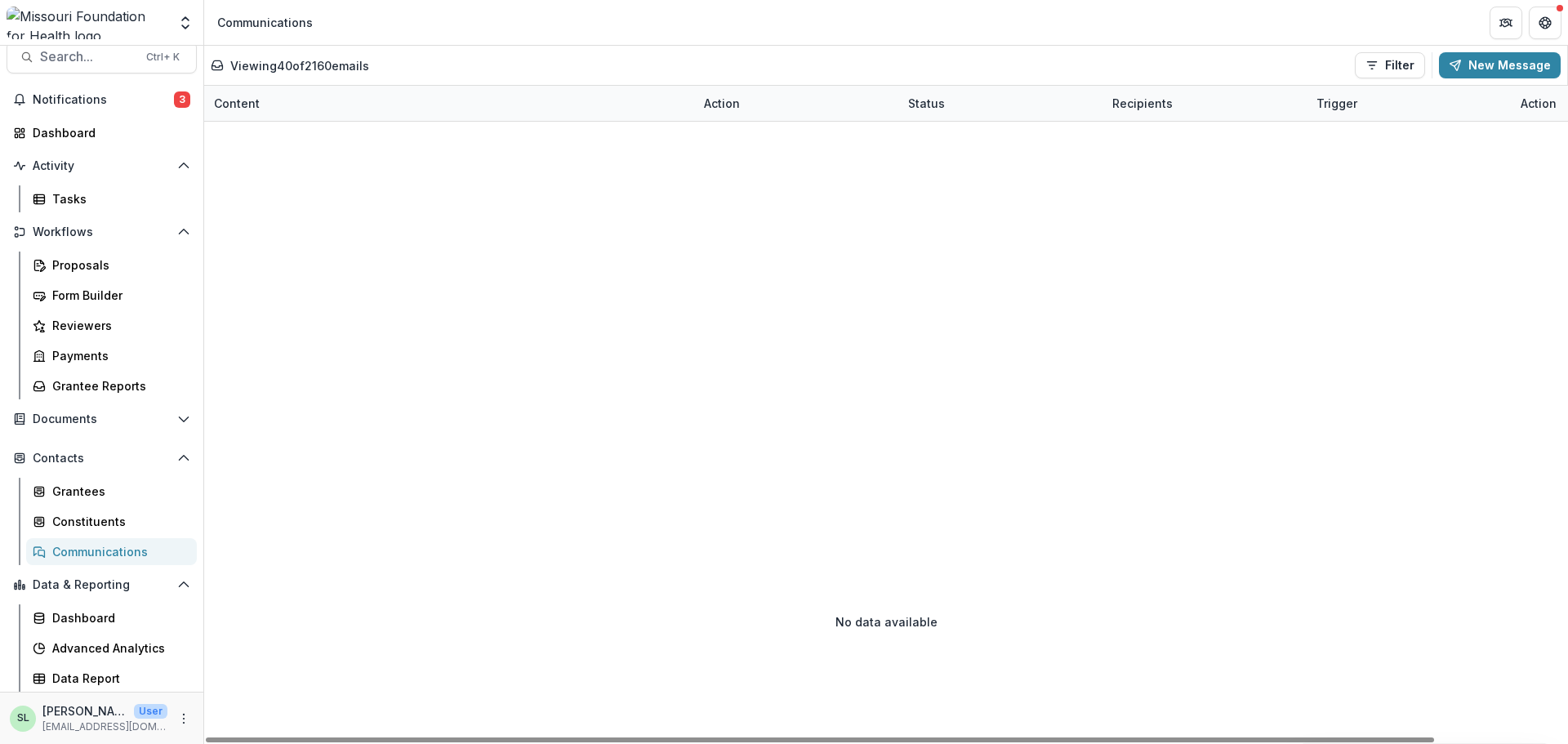
click at [249, 103] on div "Content" at bounding box center [237, 103] width 65 height 17
click at [351, 143] on input "**********" at bounding box center [305, 141] width 196 height 26
click at [368, 135] on input "**********" at bounding box center [305, 141] width 196 height 26
click at [1396, 55] on button "Filter" at bounding box center [1390, 65] width 70 height 26
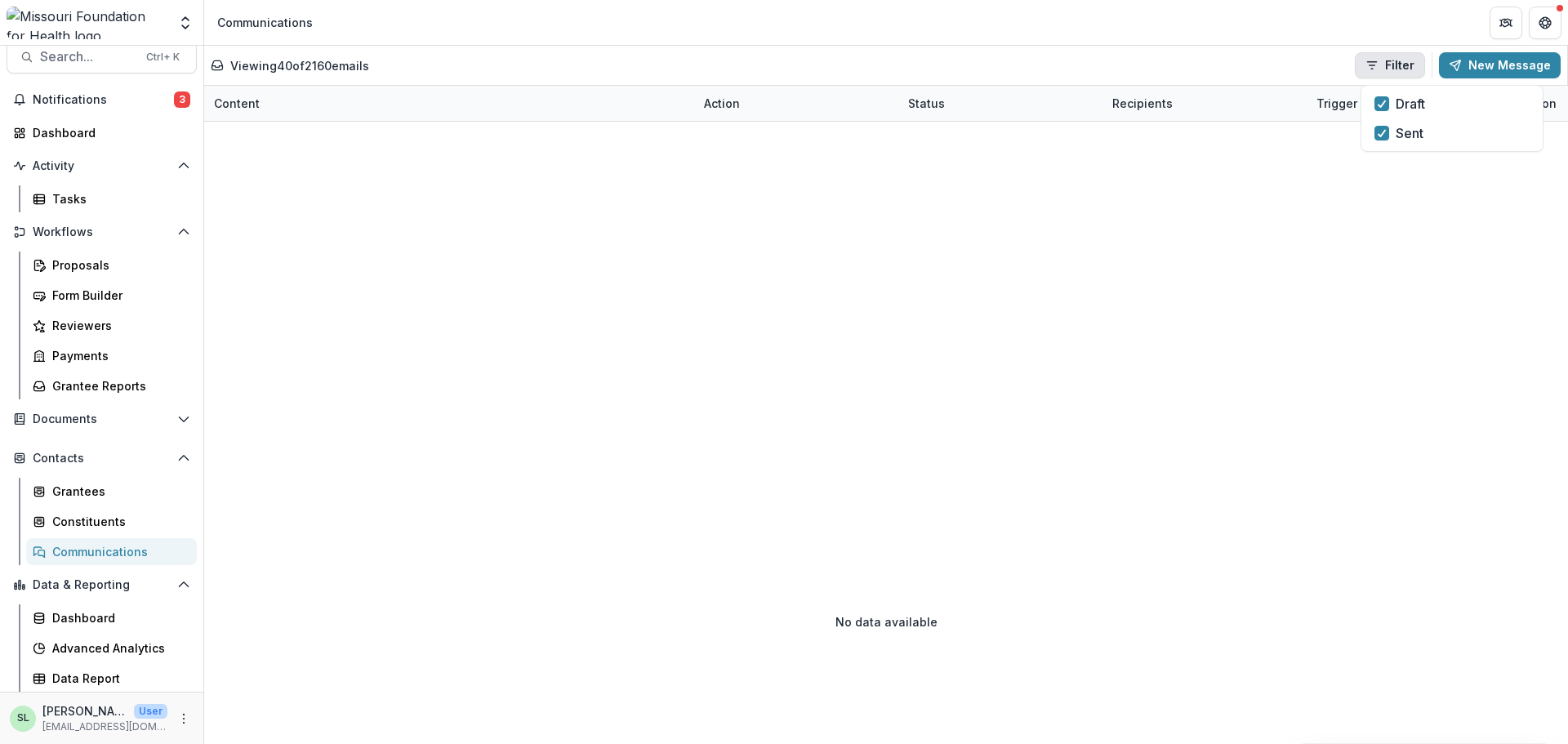
click at [1396, 57] on button "Filter" at bounding box center [1390, 65] width 70 height 26
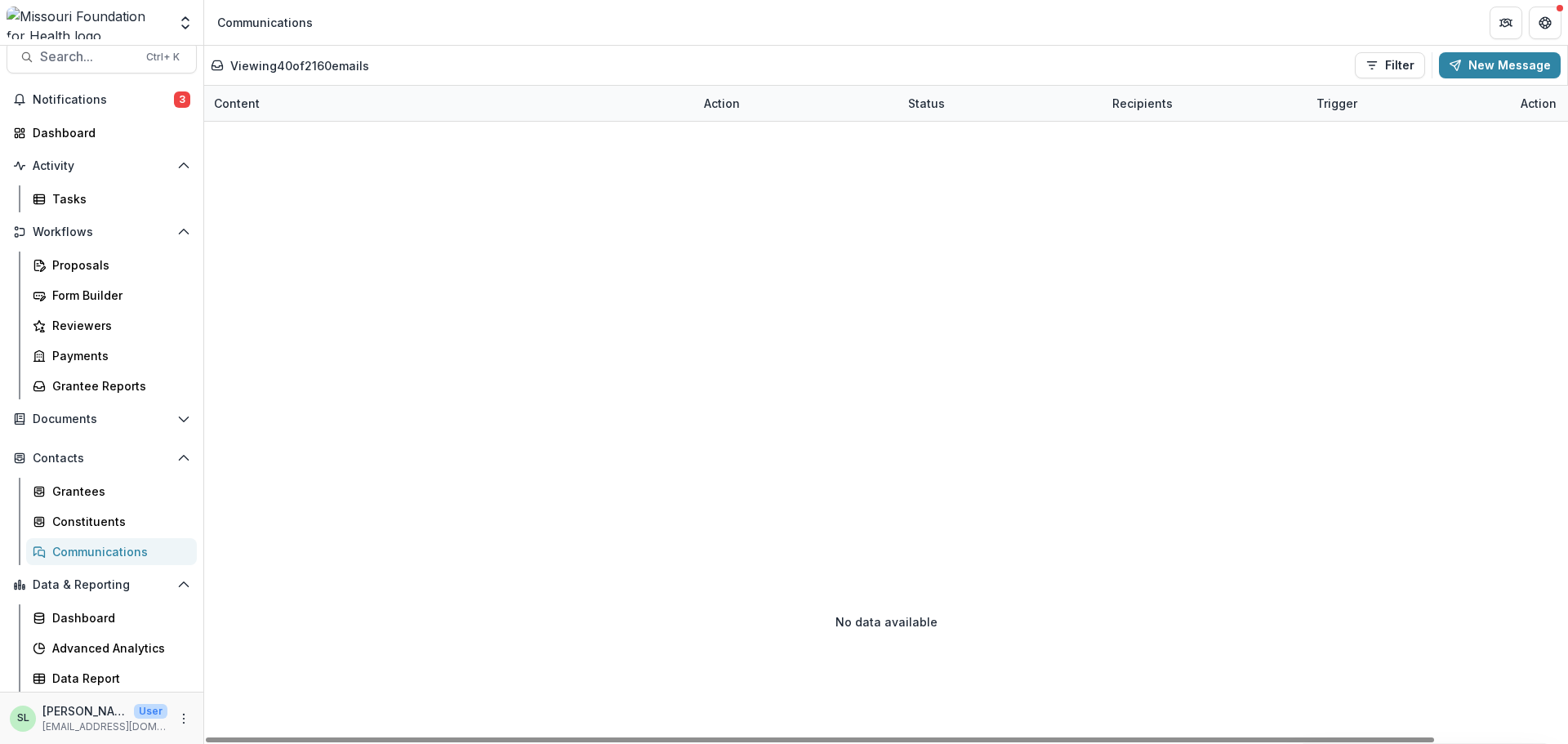
click at [312, 98] on div "Content" at bounding box center [450, 103] width 490 height 35
click at [287, 163] on button "Sort Ascending" at bounding box center [305, 174] width 196 height 26
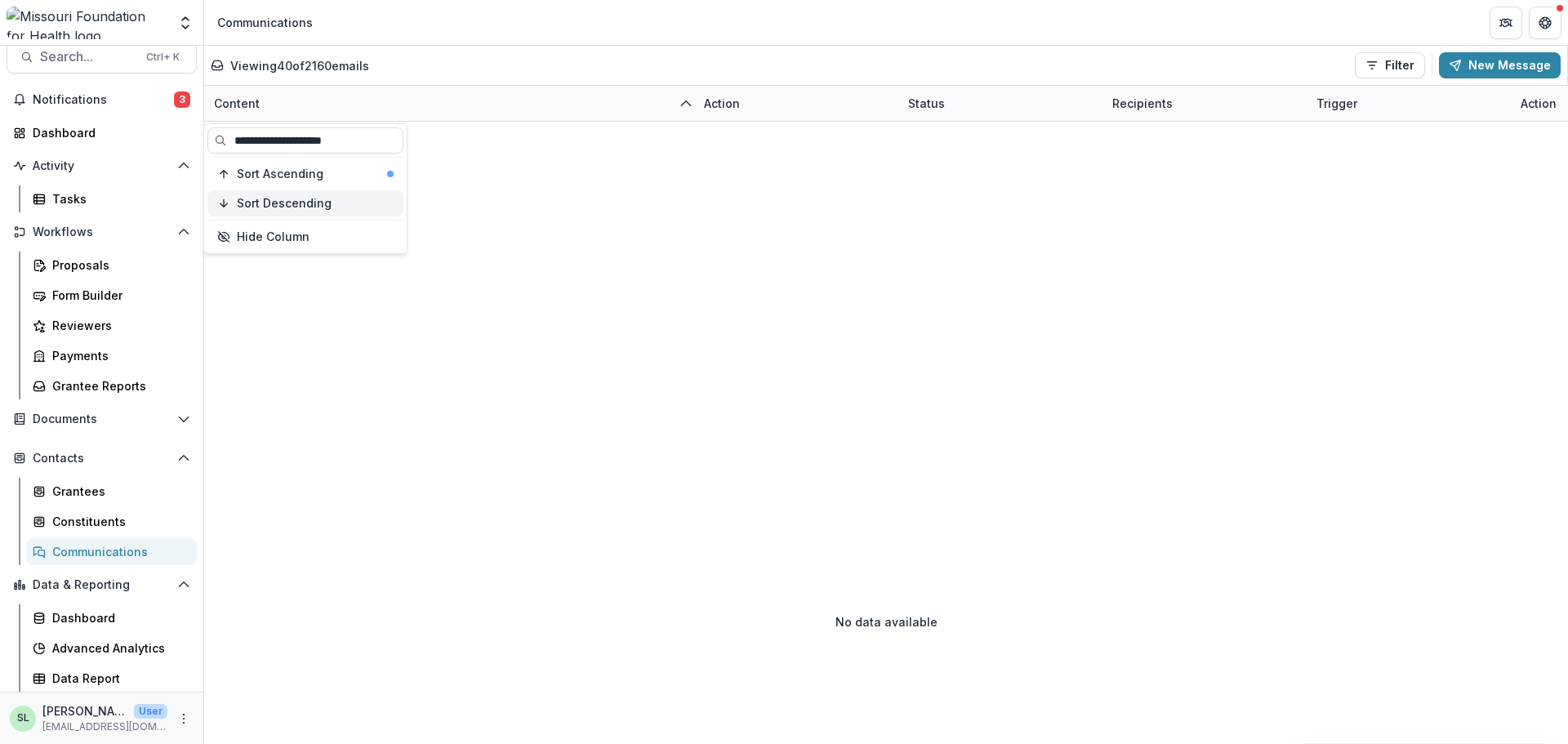
click at [296, 211] on button "Sort Descending" at bounding box center [305, 204] width 196 height 26
click at [300, 175] on span "Sort Ascending" at bounding box center [280, 174] width 87 height 14
drag, startPoint x: 378, startPoint y: 145, endPoint x: 223, endPoint y: 138, distance: 155.2
click at [223, 138] on input "**********" at bounding box center [305, 141] width 196 height 26
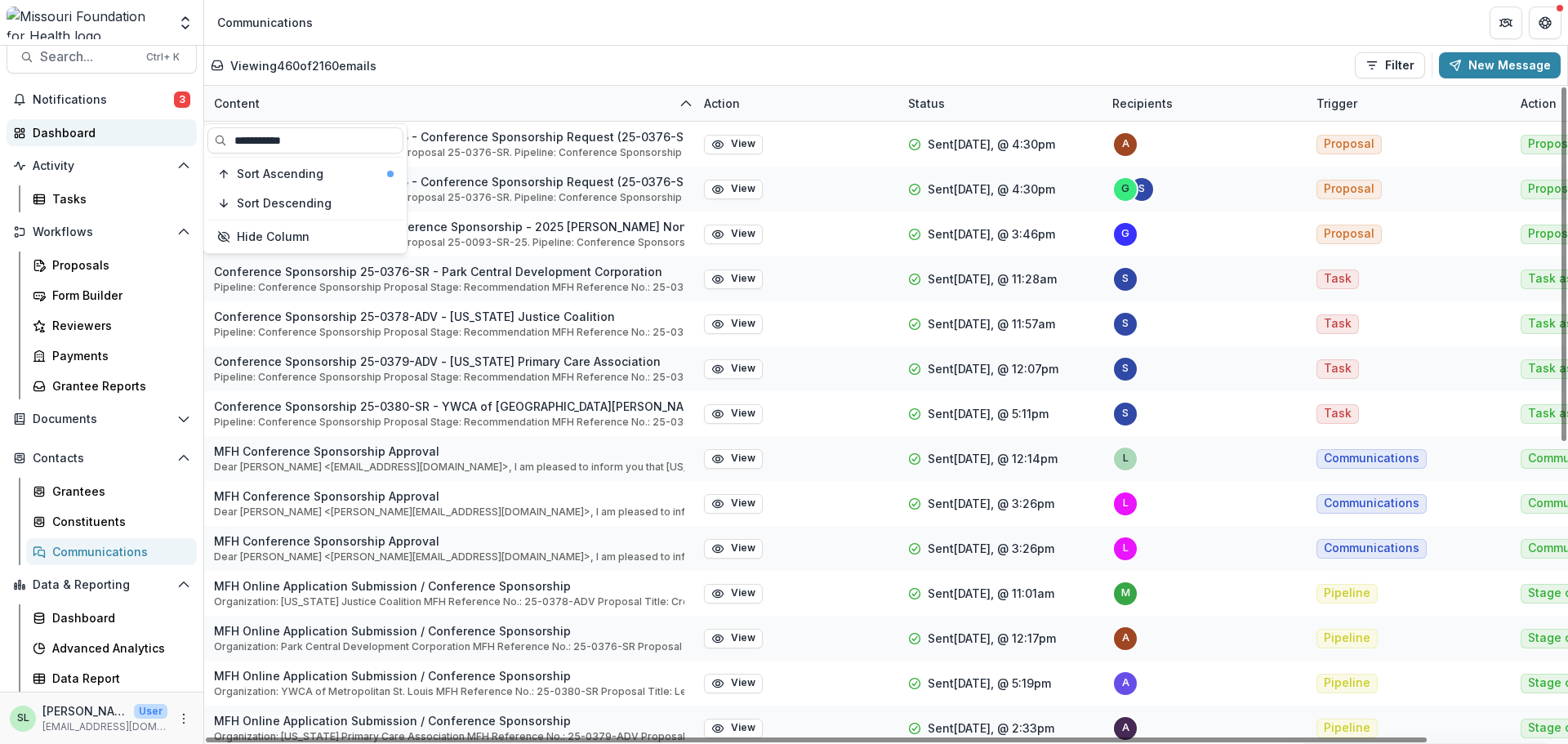
drag, startPoint x: 315, startPoint y: 144, endPoint x: 166, endPoint y: 126, distance: 150.1
click at [166, 126] on body "Skip to content Aggregate Analysis Foundations MFH Workflow Sandbox Missouri Fo…" at bounding box center [784, 372] width 1568 height 744
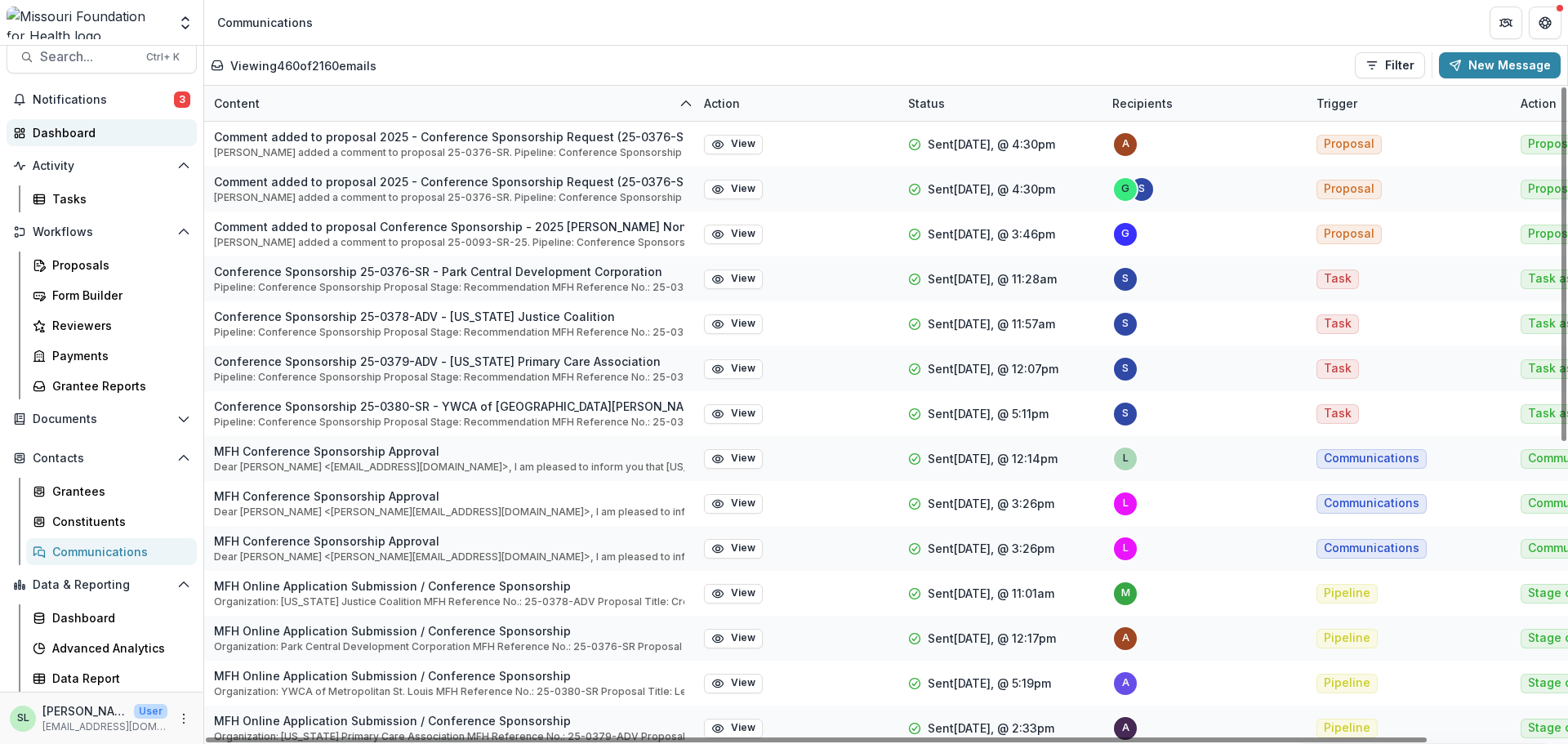
type input "**********"
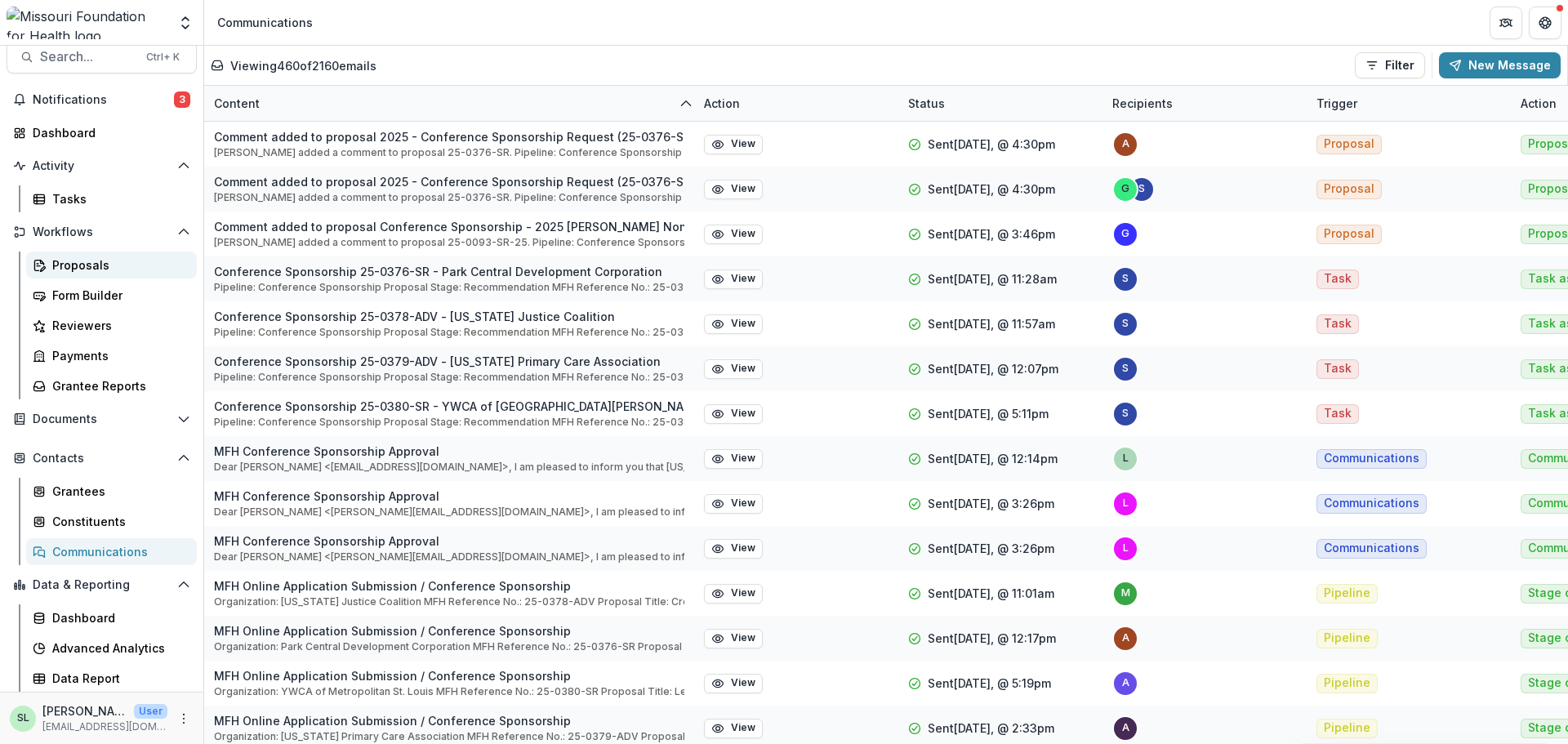
click at [89, 265] on div "Proposals" at bounding box center [118, 265] width 132 height 17
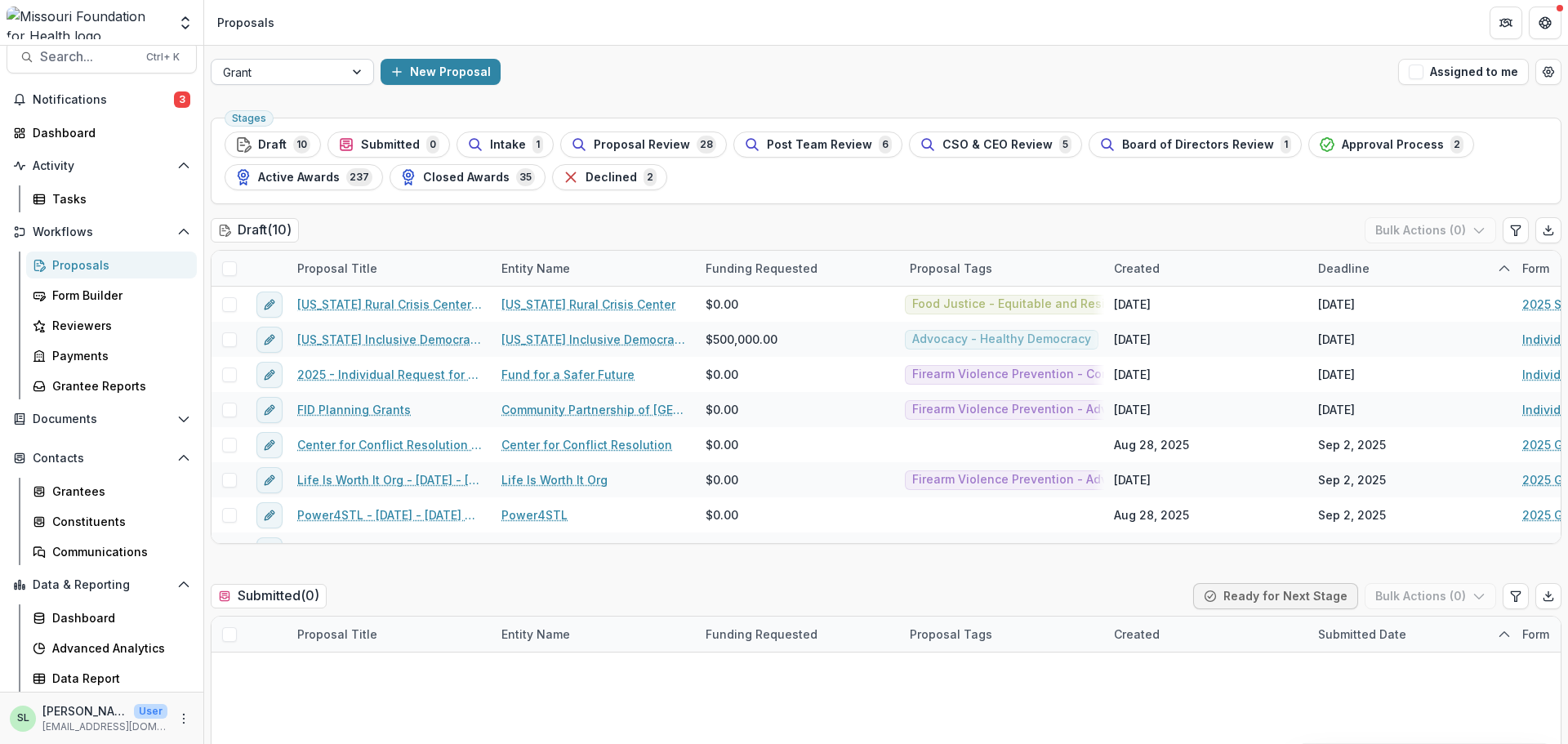
click at [290, 68] on div at bounding box center [277, 72] width 109 height 21
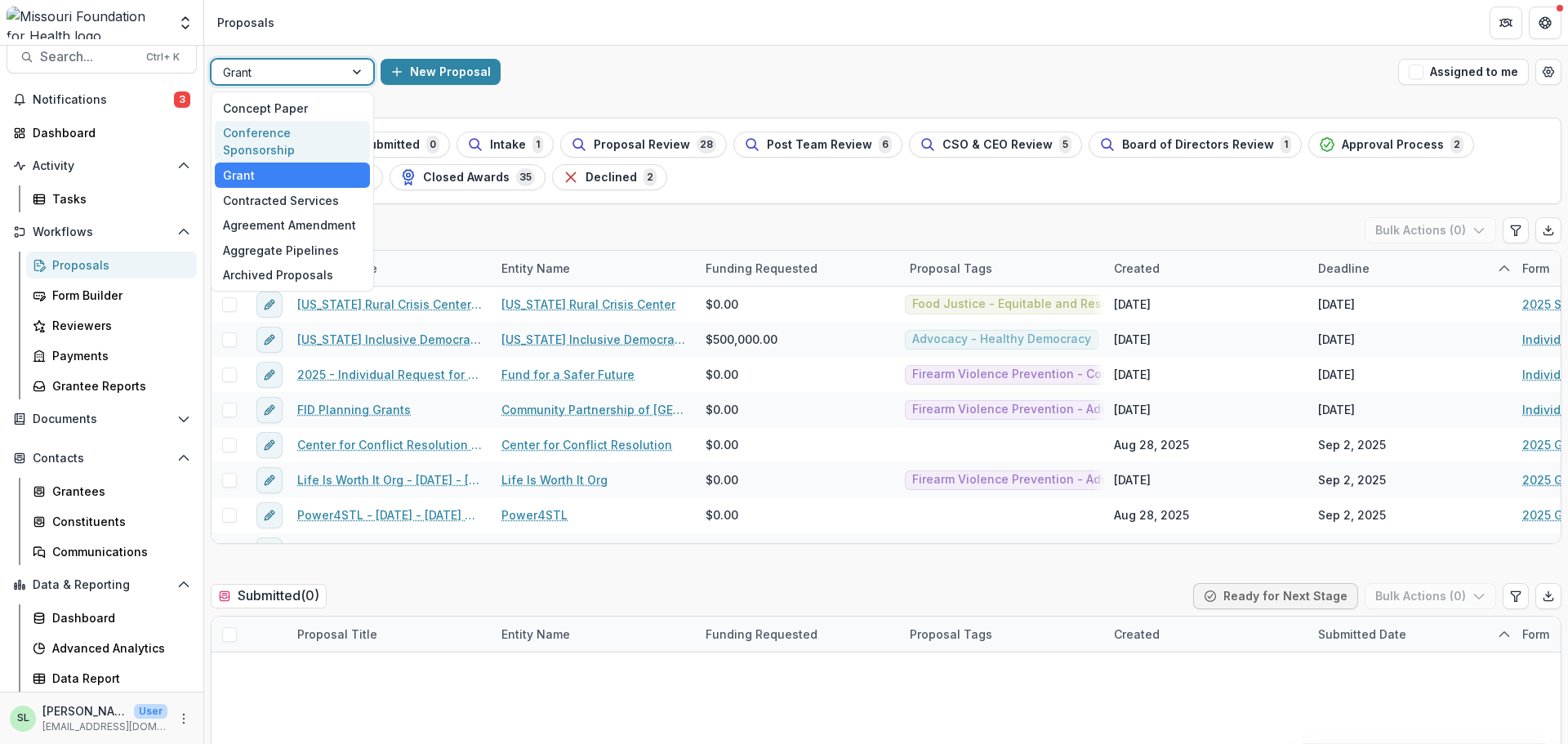
click at [291, 127] on div "Conference Sponsorship" at bounding box center [291, 142] width 155 height 42
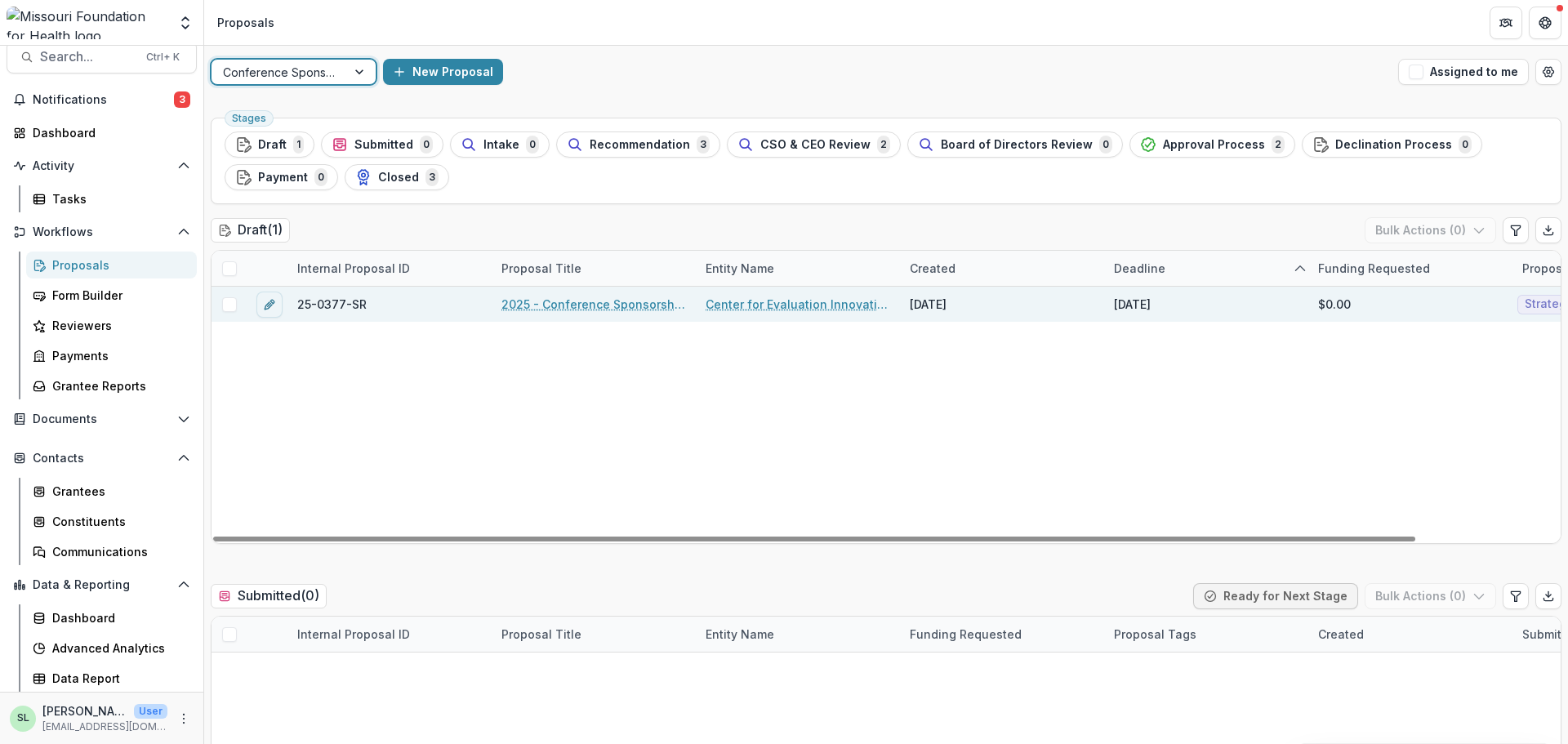
click at [640, 307] on link "2025 - Conference Sponsorship Request" at bounding box center [594, 304] width 185 height 17
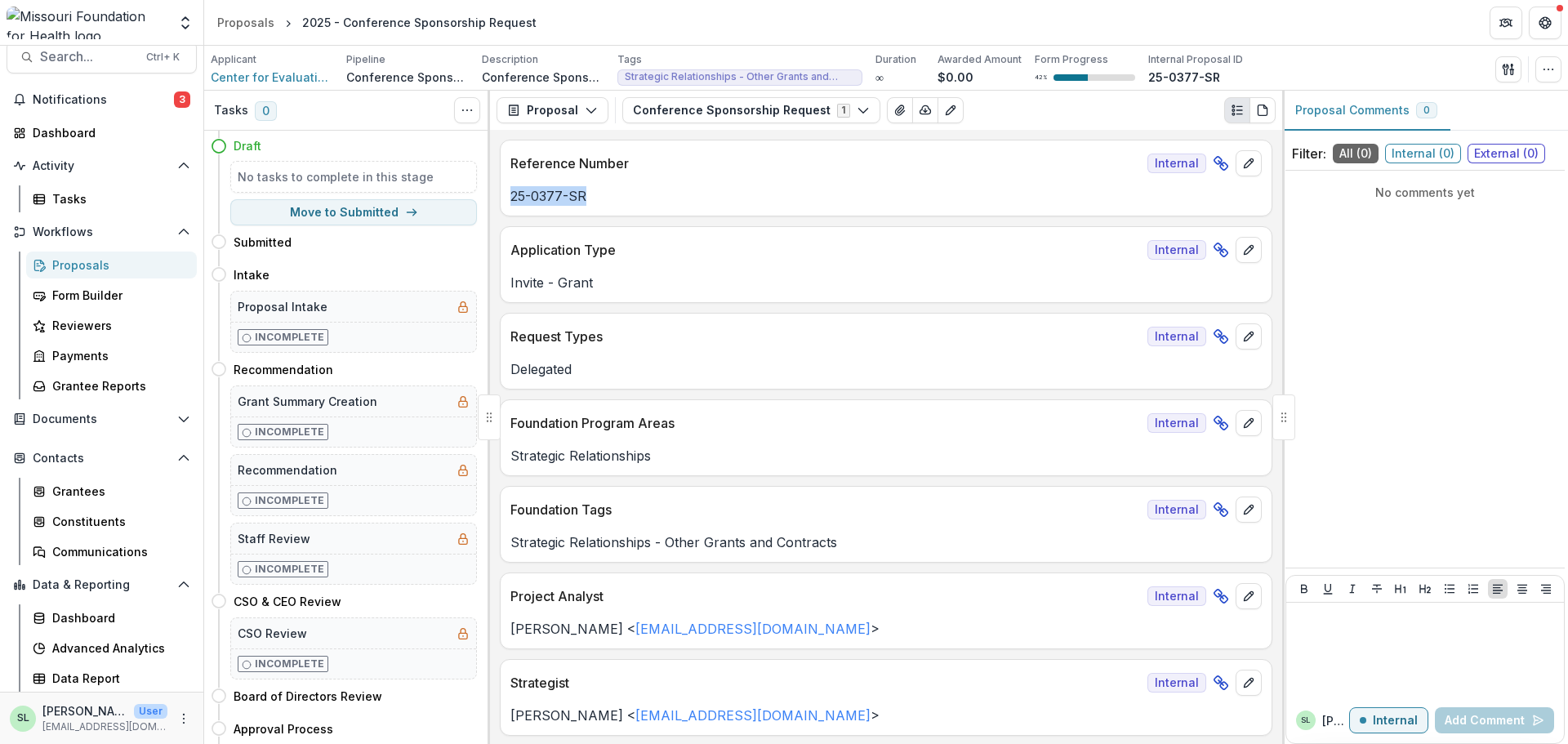
drag, startPoint x: 511, startPoint y: 199, endPoint x: 589, endPoint y: 201, distance: 78.0
click at [589, 201] on p "25-0377-SR" at bounding box center [887, 196] width 752 height 20
copy p "25-0377-SR"
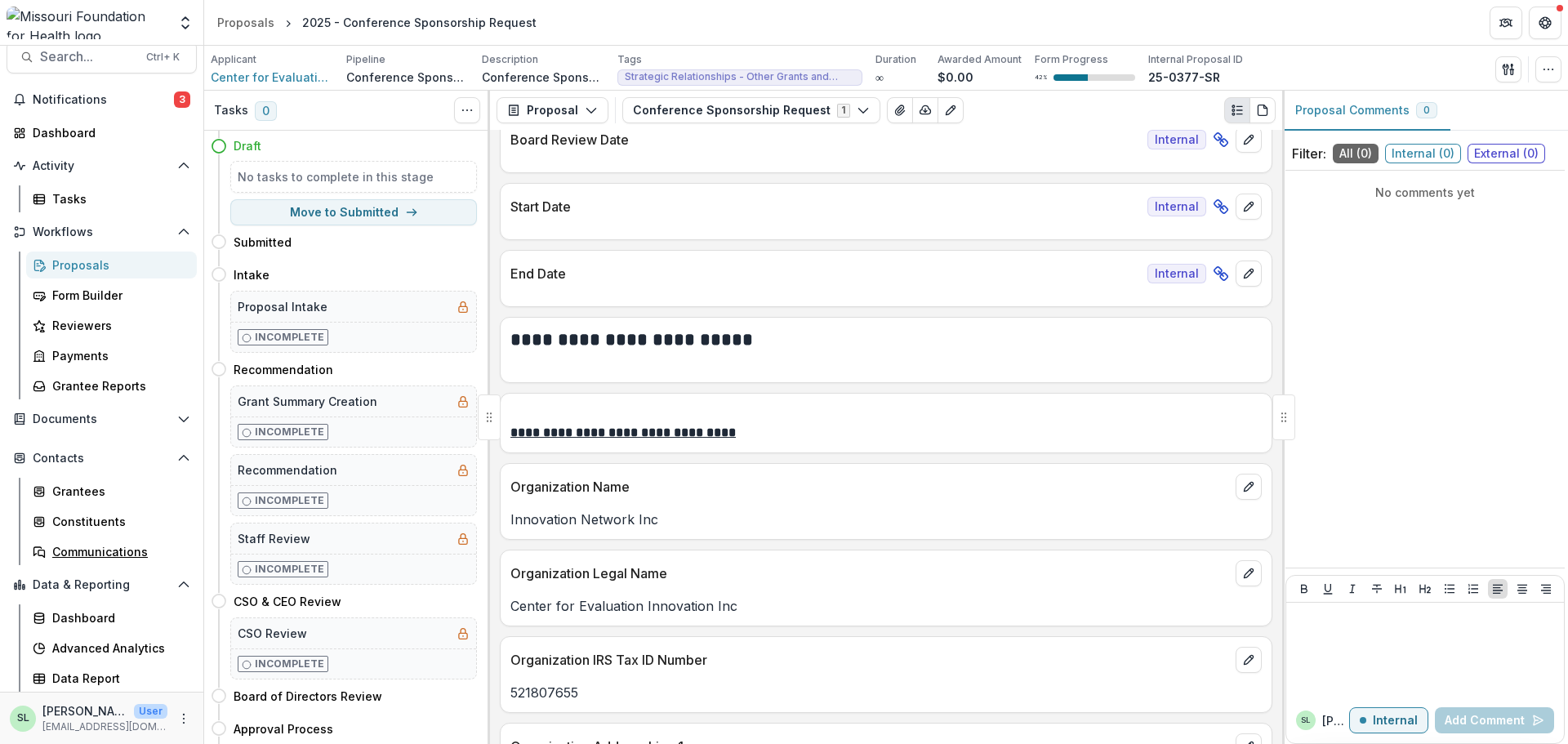
scroll to position [898, 0]
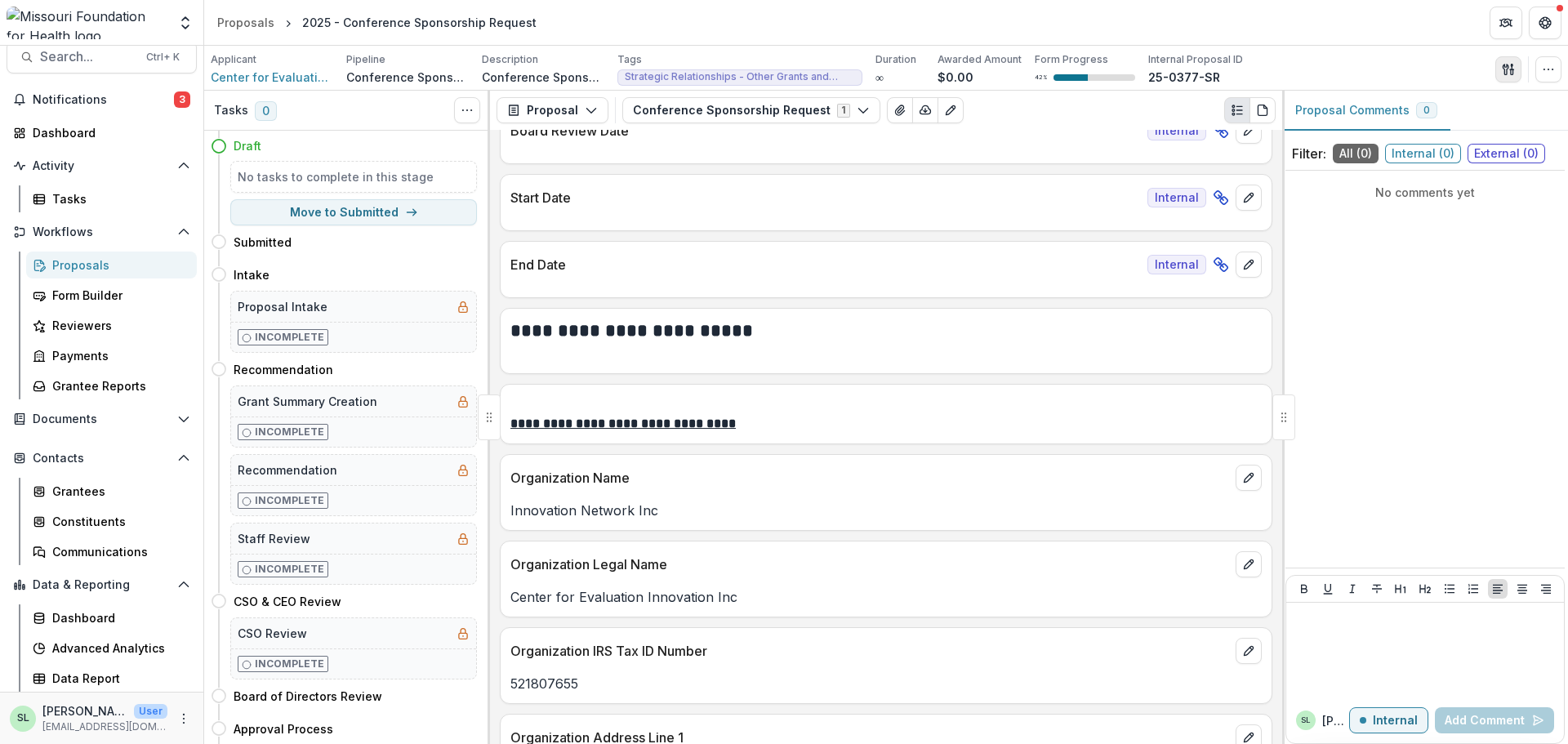
click at [1520, 70] on button "button" at bounding box center [1508, 70] width 26 height 26
click at [1554, 59] on button "button" at bounding box center [1549, 70] width 26 height 26
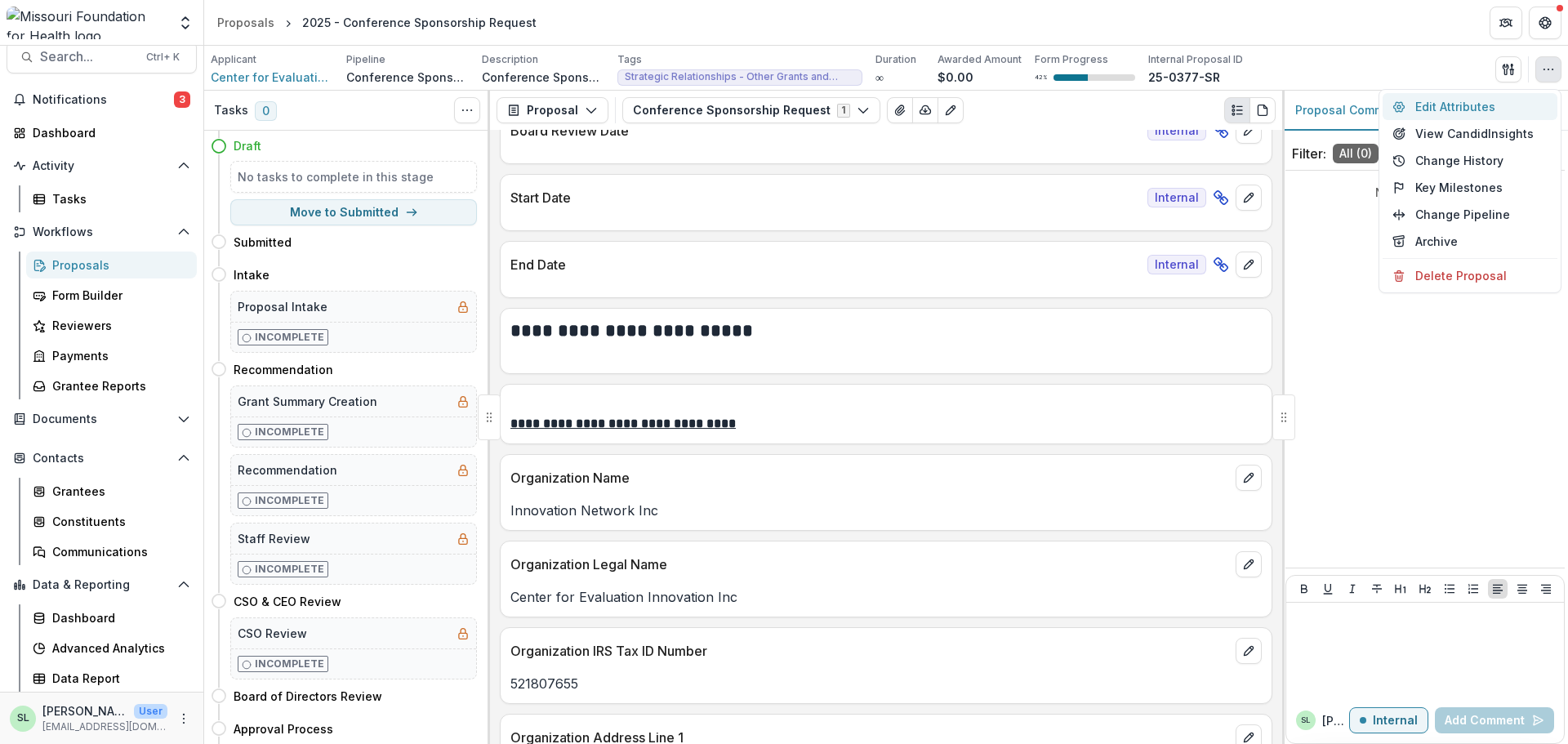
click at [1451, 105] on button "Edit Attributes" at bounding box center [1469, 106] width 175 height 27
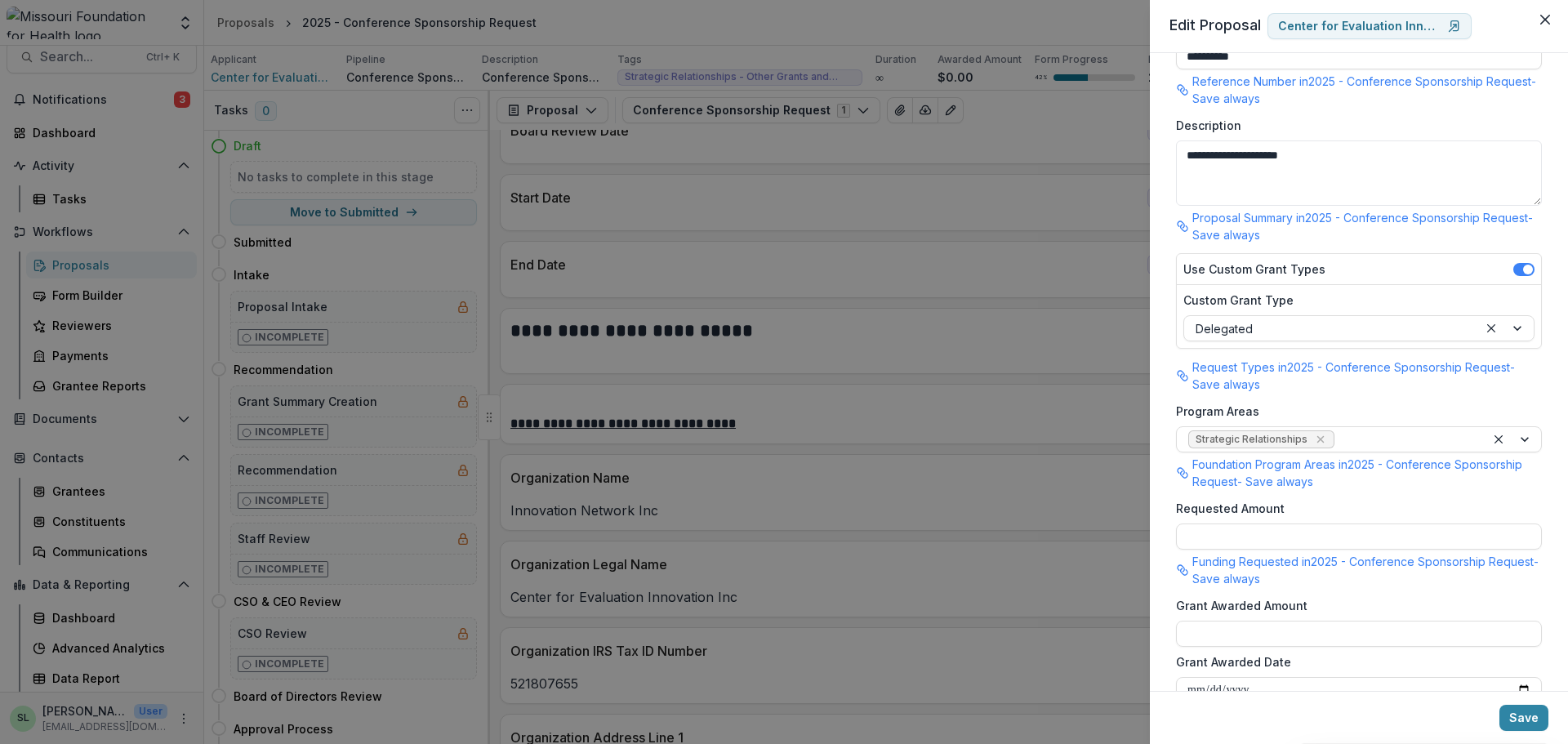
scroll to position [0, 0]
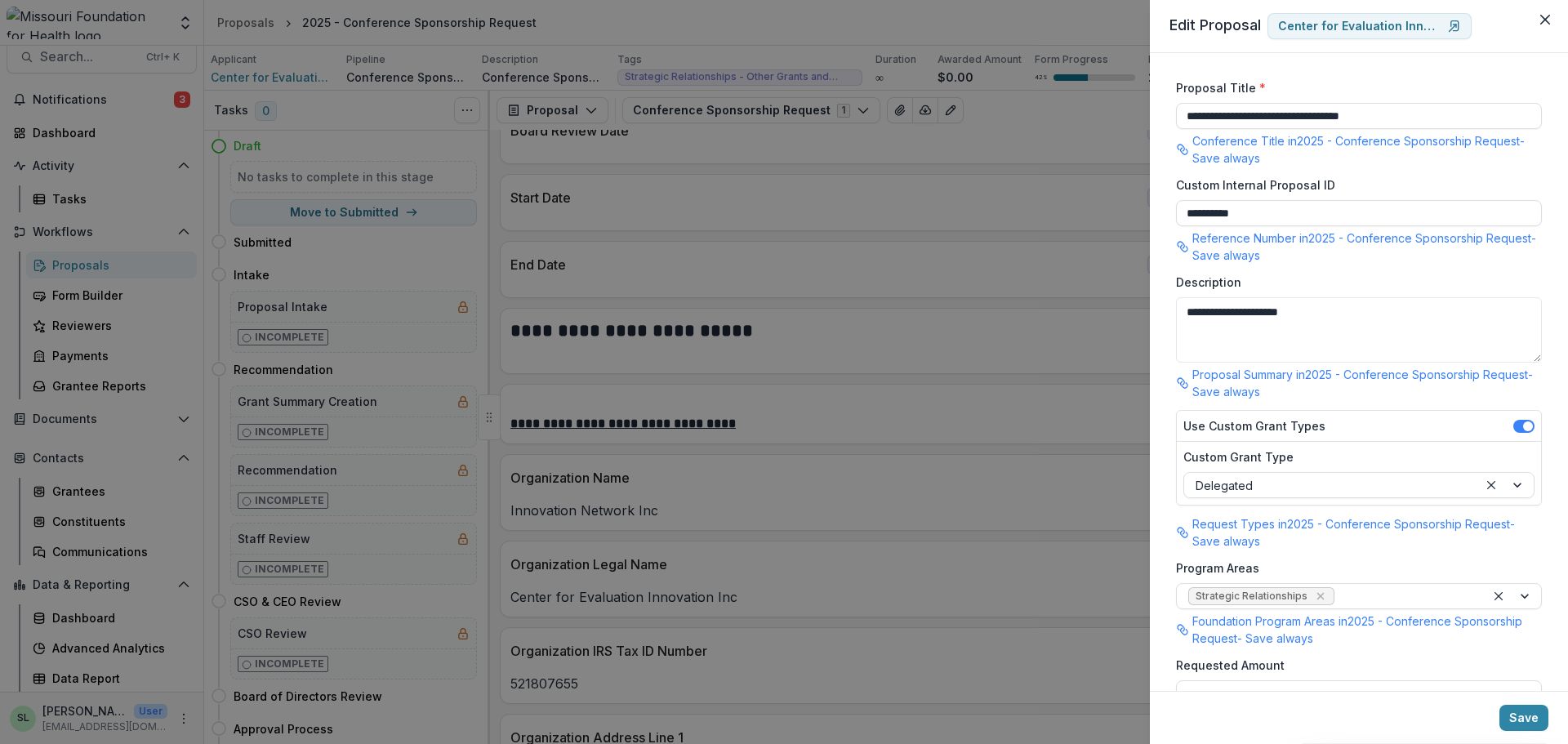
click at [892, 205] on div "**********" at bounding box center [784, 372] width 1568 height 744
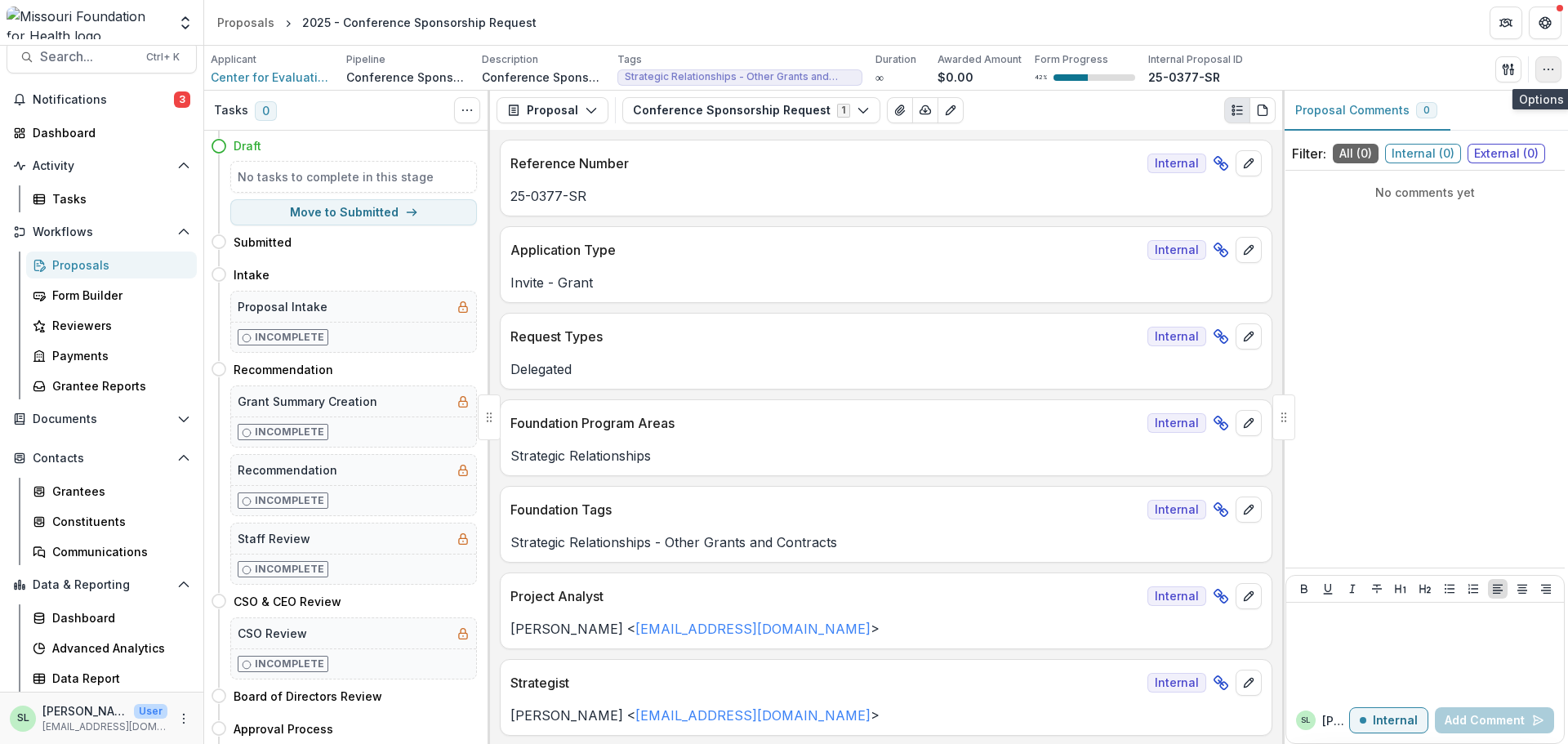
click at [1553, 60] on button "button" at bounding box center [1549, 70] width 26 height 26
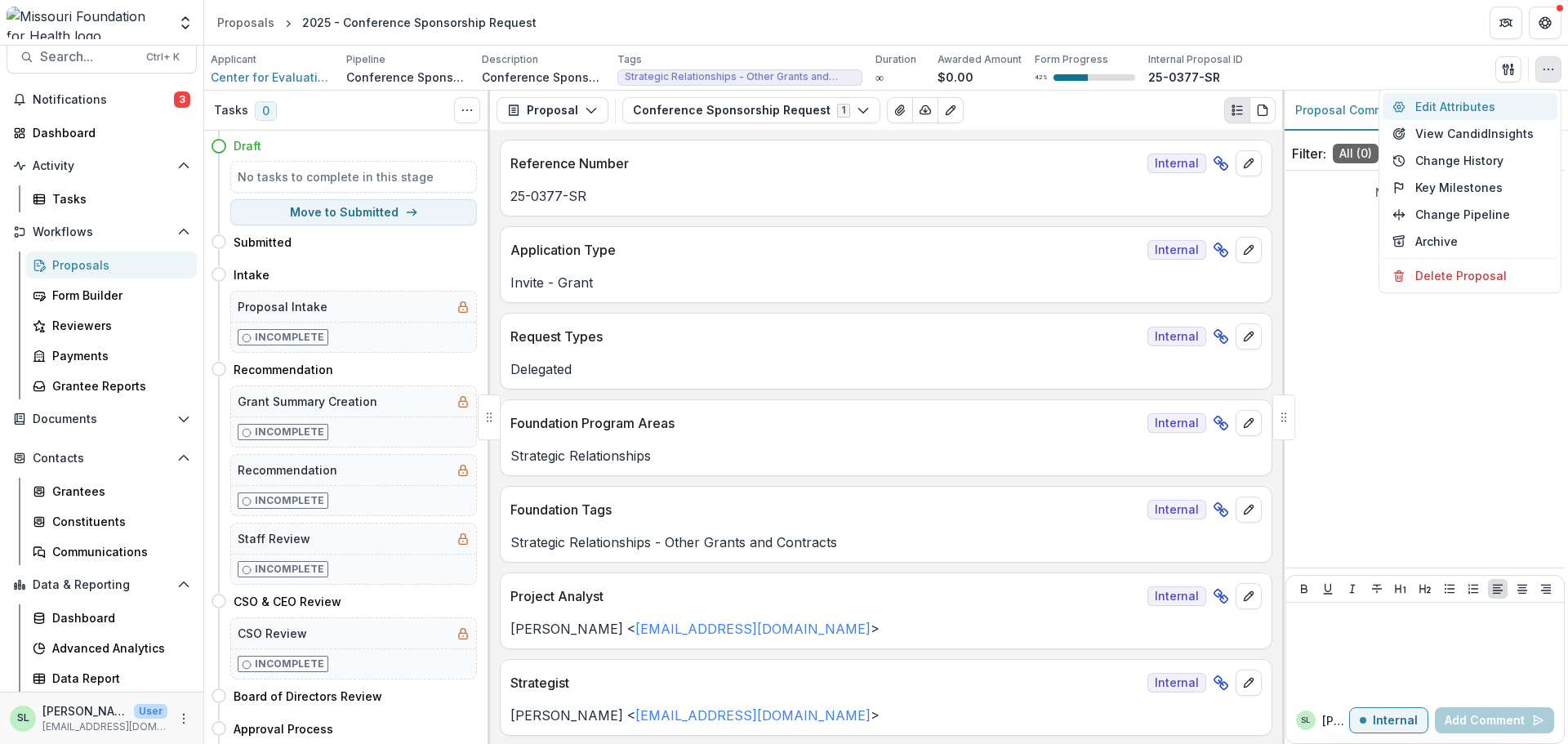
click at [1458, 109] on button "Edit Attributes" at bounding box center [1469, 106] width 175 height 27
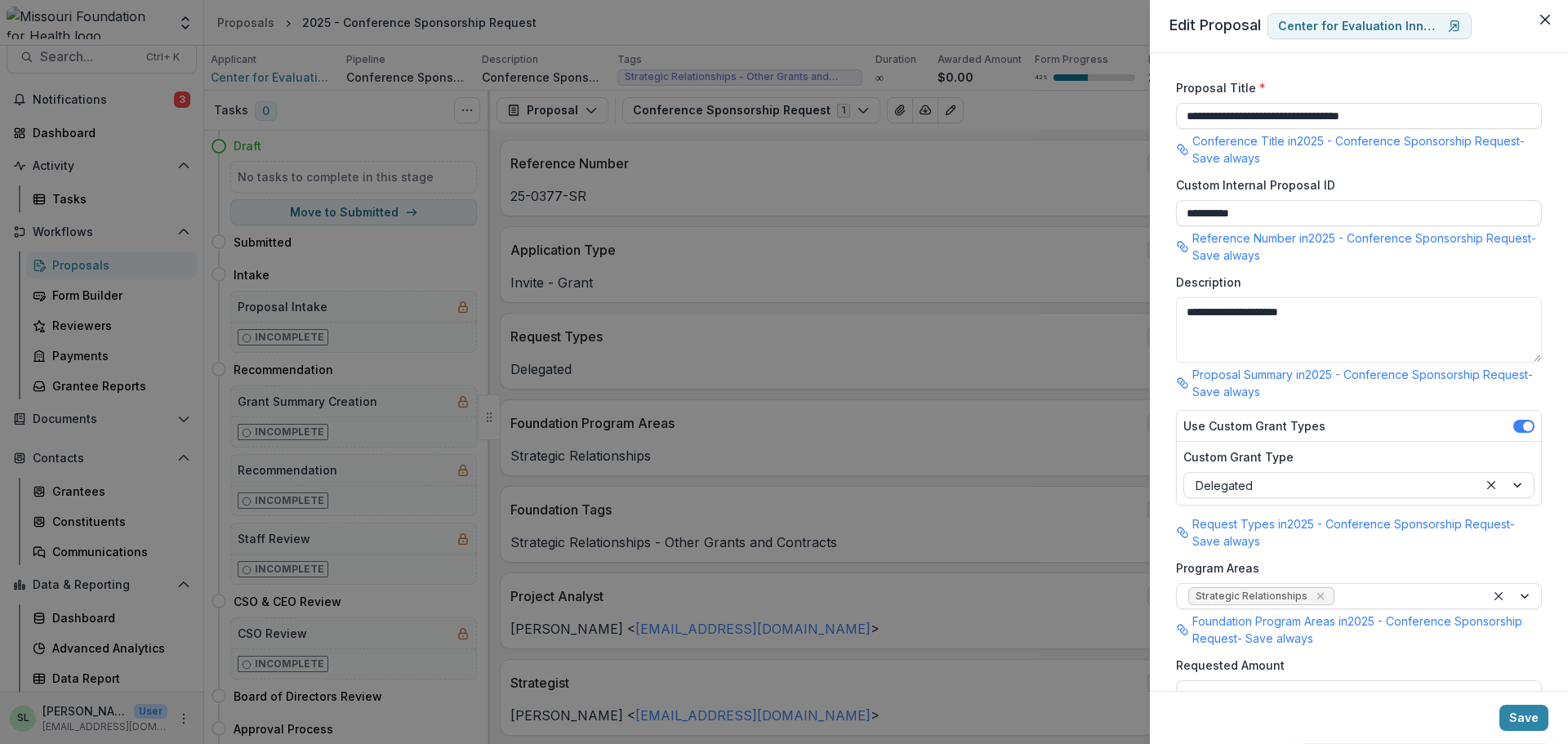
scroll to position [408, 0]
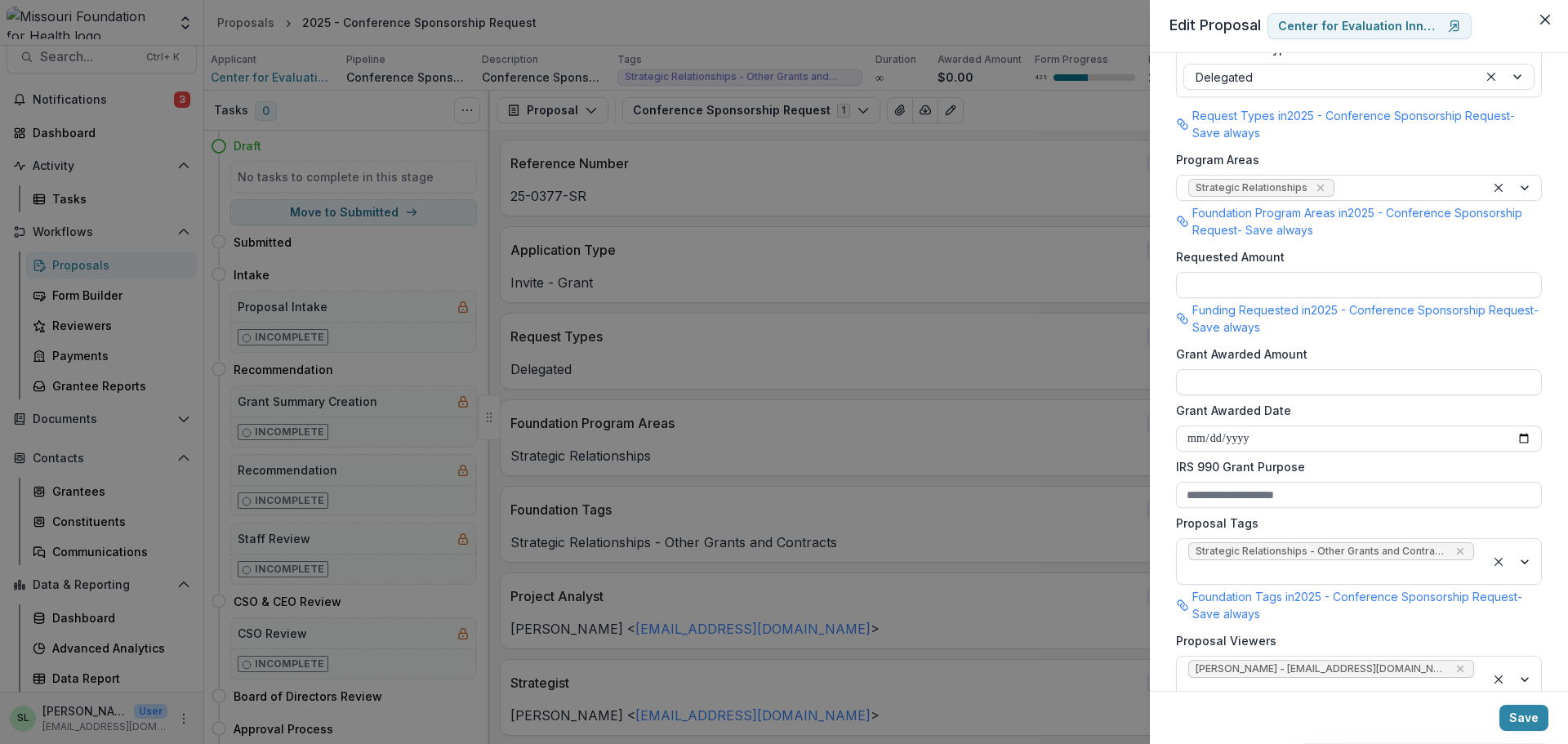
click at [949, 336] on div "**********" at bounding box center [784, 372] width 1568 height 744
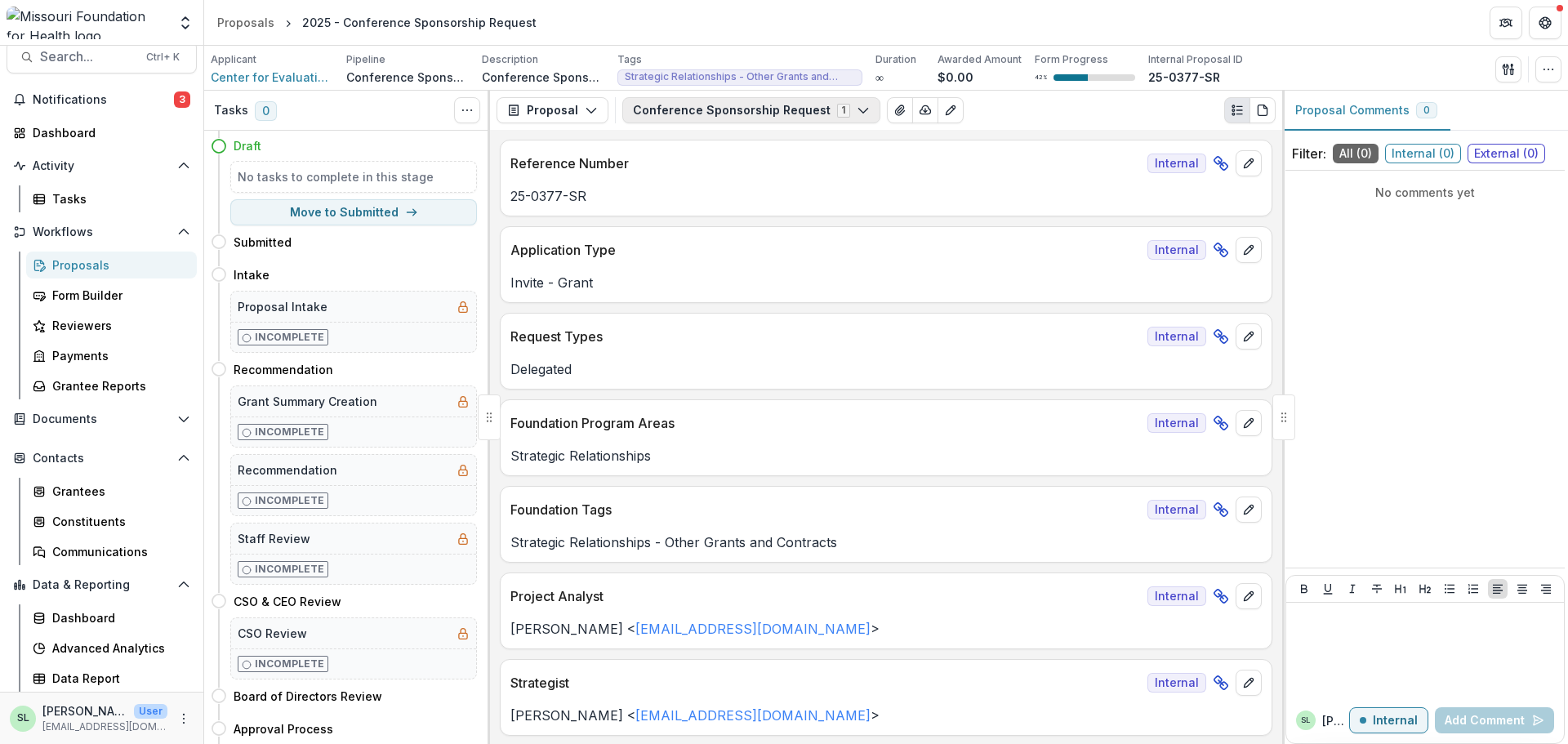
click at [839, 110] on button "Conference Sponsorship Request 1" at bounding box center [752, 110] width 258 height 26
click at [847, 402] on div "Foundation Program Areas Internal" at bounding box center [886, 417] width 771 height 36
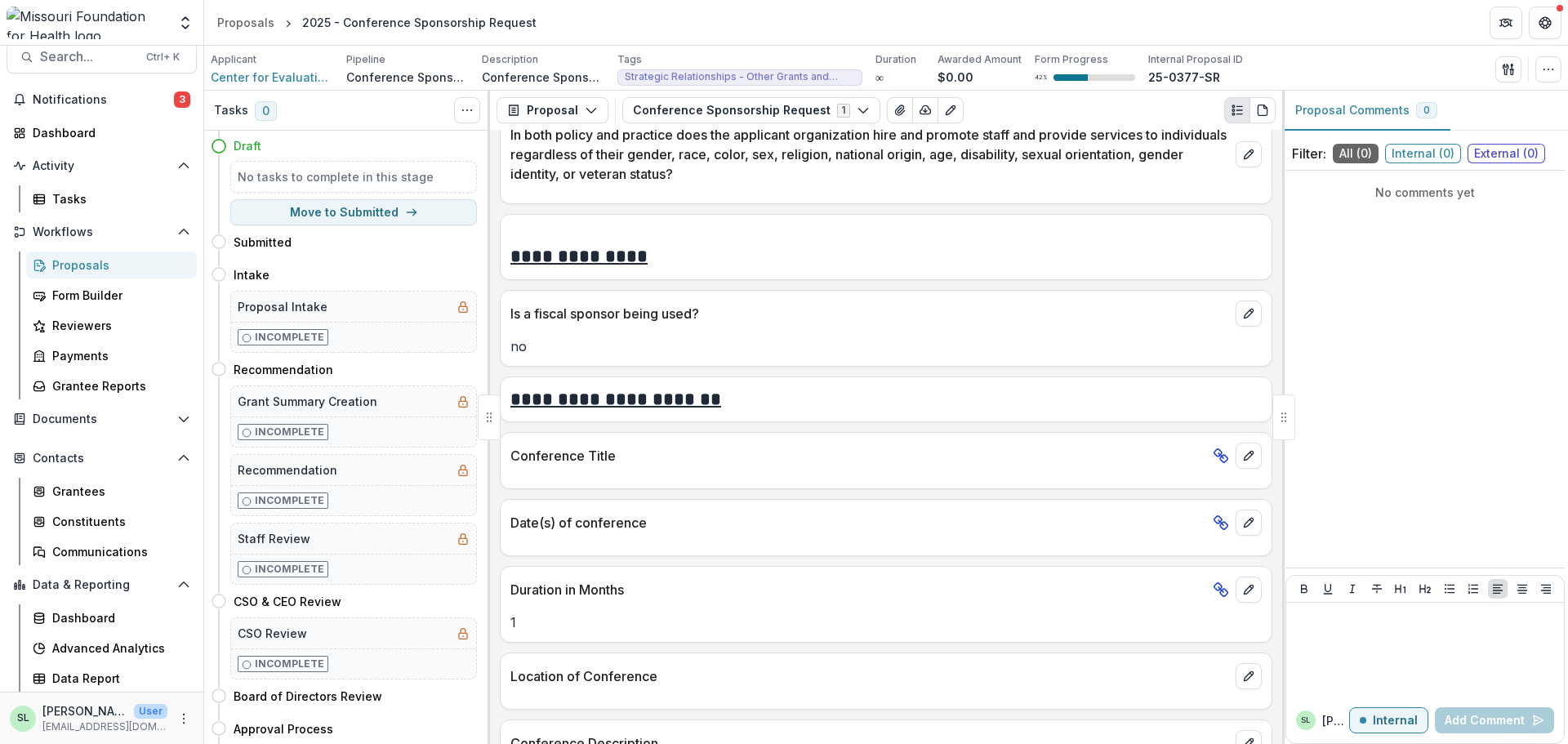
scroll to position [3161, 0]
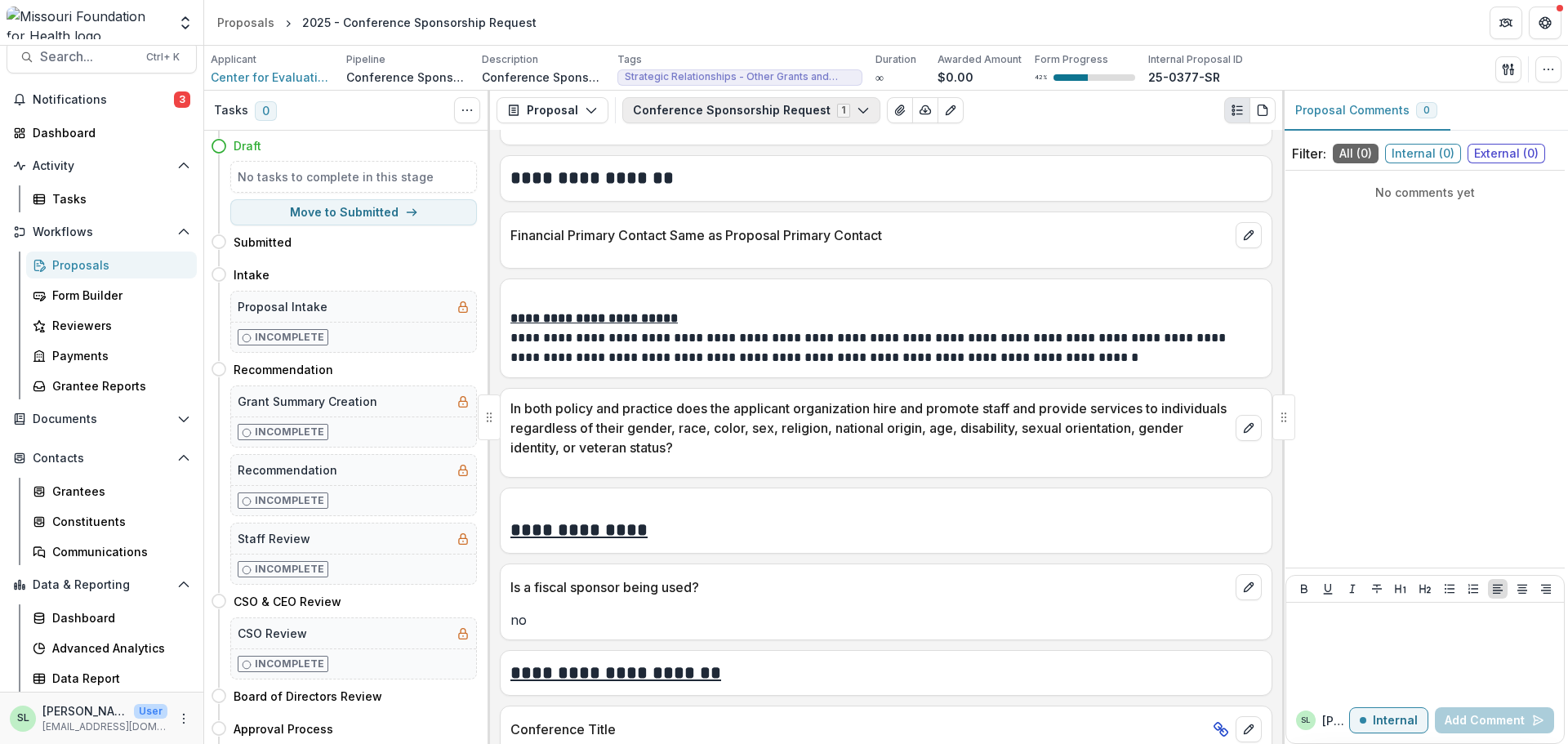
click at [807, 111] on button "Conference Sponsorship Request 1" at bounding box center [752, 110] width 258 height 26
click at [807, 113] on button "Conference Sponsorship Request 1" at bounding box center [752, 110] width 258 height 26
click at [1072, 243] on p "Financial Primary Contact Same as Proposal Primary Contact" at bounding box center [870, 235] width 719 height 20
click at [591, 114] on icon "button" at bounding box center [591, 110] width 13 height 13
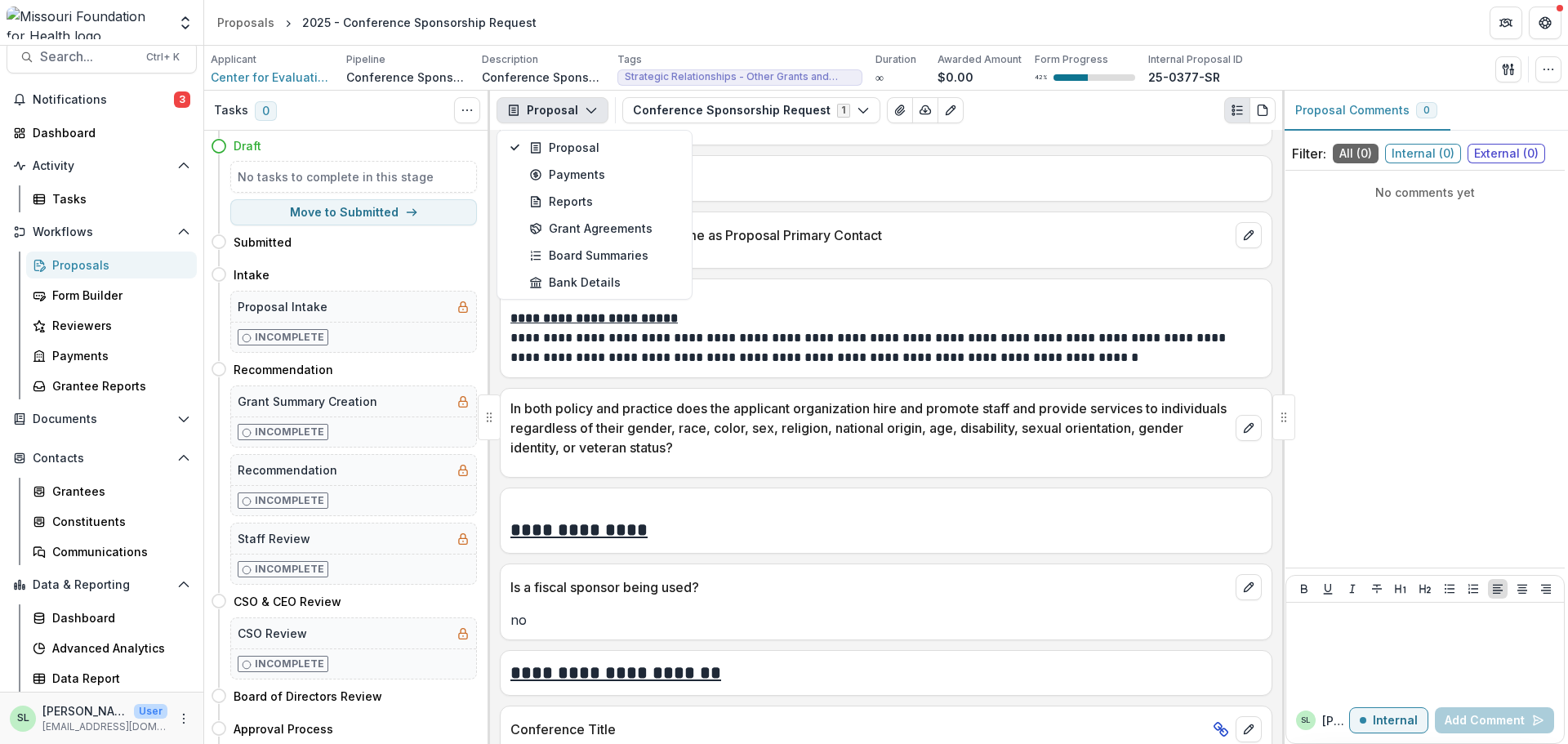
click at [591, 114] on icon "button" at bounding box center [591, 110] width 13 height 13
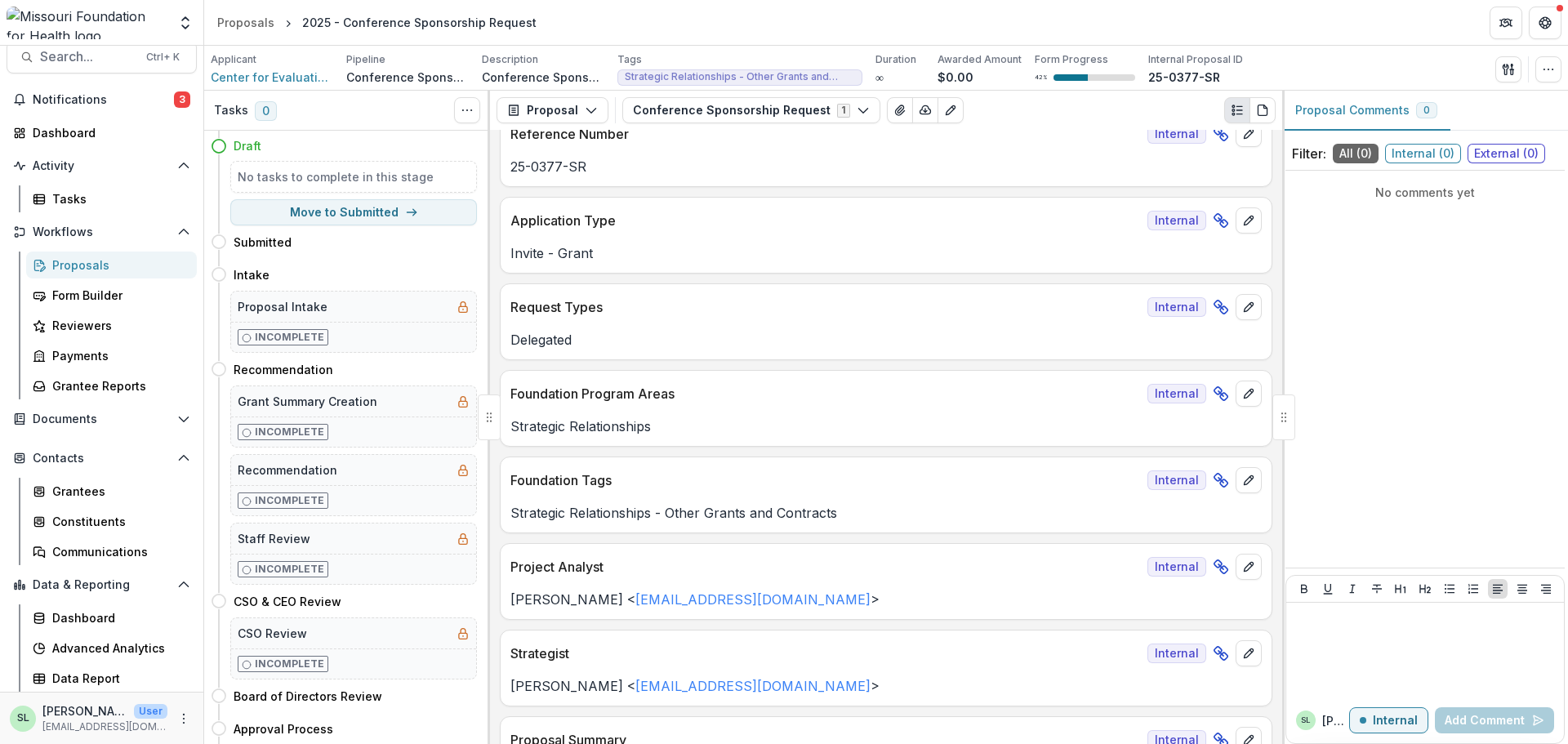
scroll to position [0, 0]
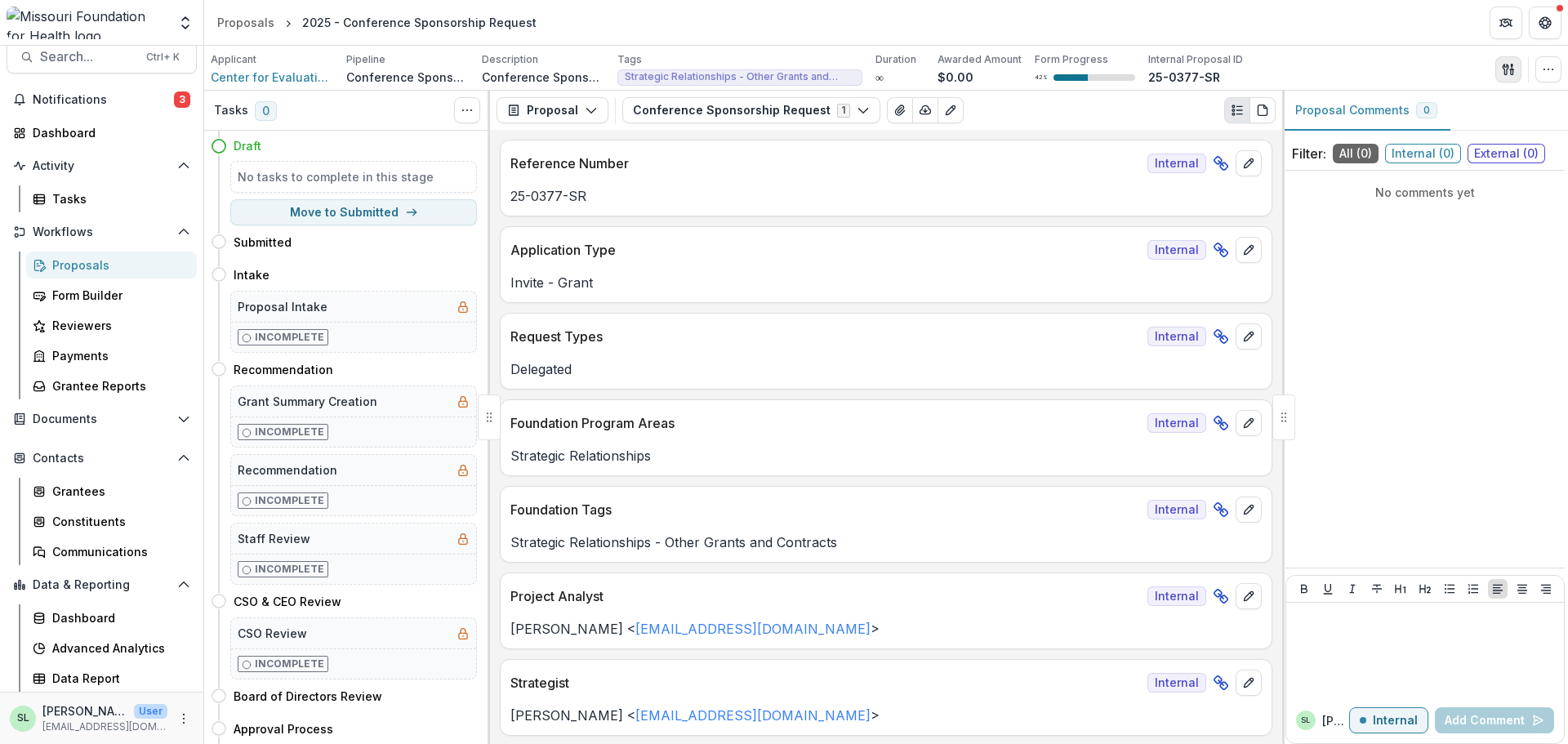
click at [1511, 65] on icon "button" at bounding box center [1508, 70] width 13 height 13
click at [1409, 137] on button "Proposal Files" at bounding box center [1430, 133] width 175 height 27
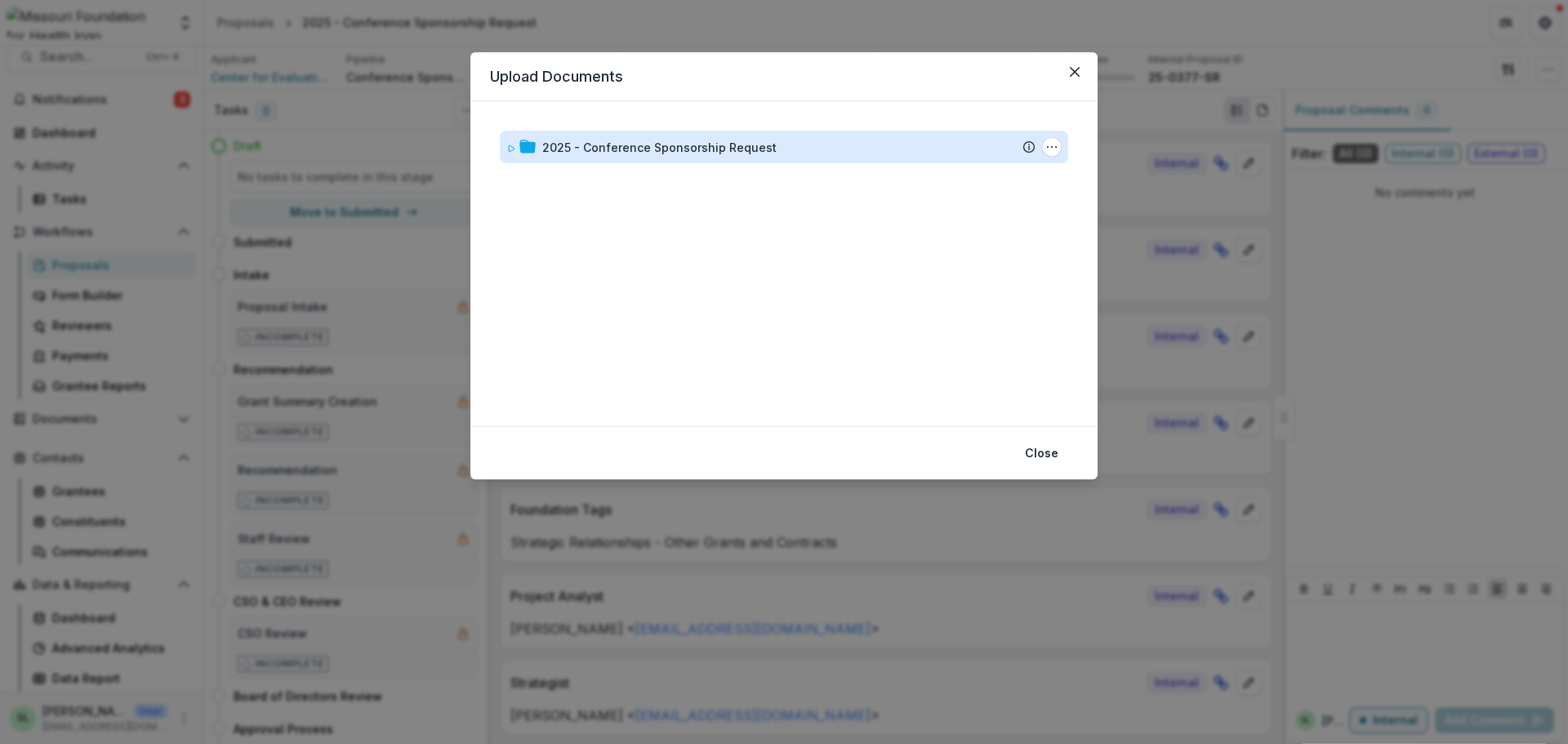
click at [636, 152] on div "2025 - Conference Sponsorship Request" at bounding box center [659, 147] width 234 height 17
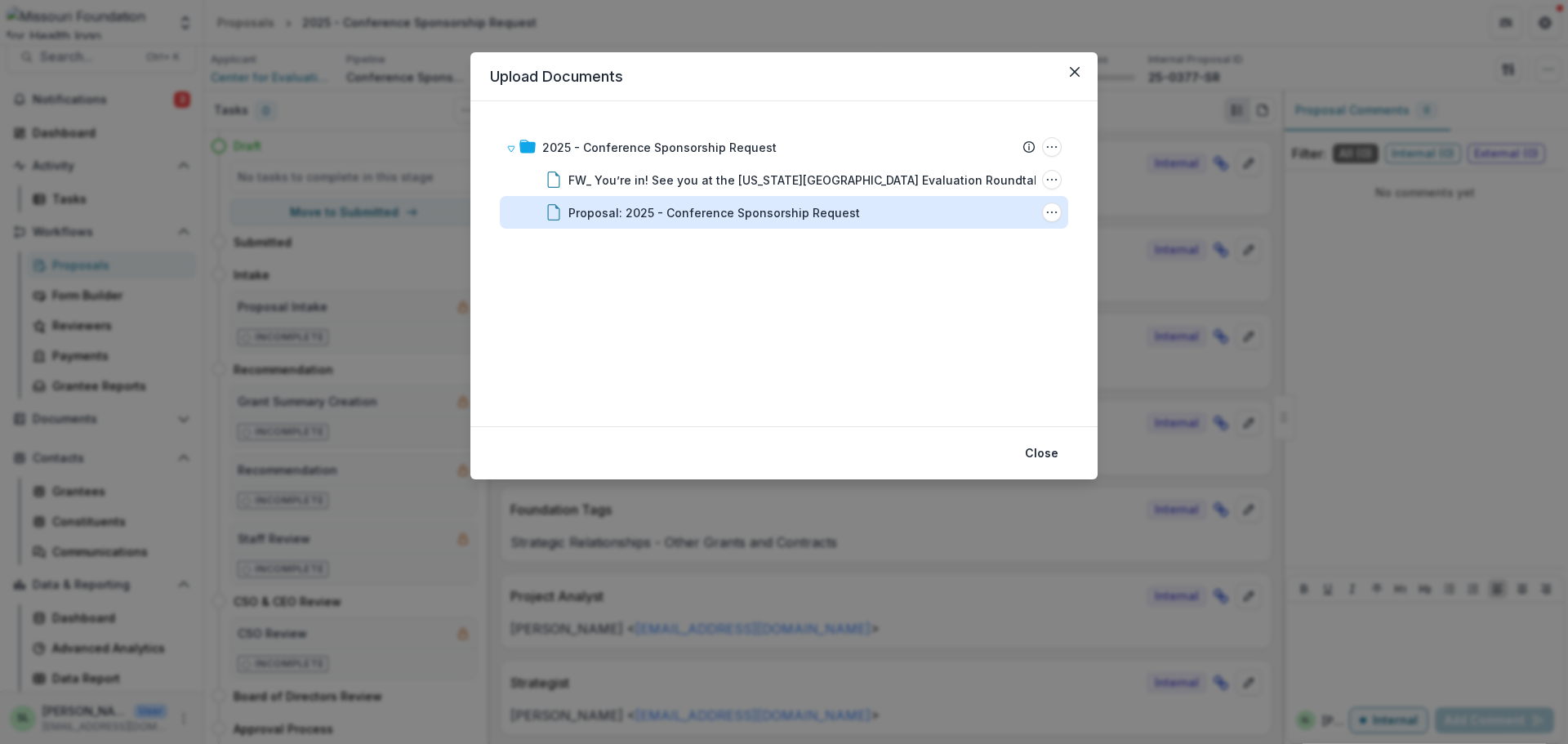
click at [663, 204] on div "Proposal: 2025 - Conference Sponsorship Request" at bounding box center [714, 213] width 291 height 17
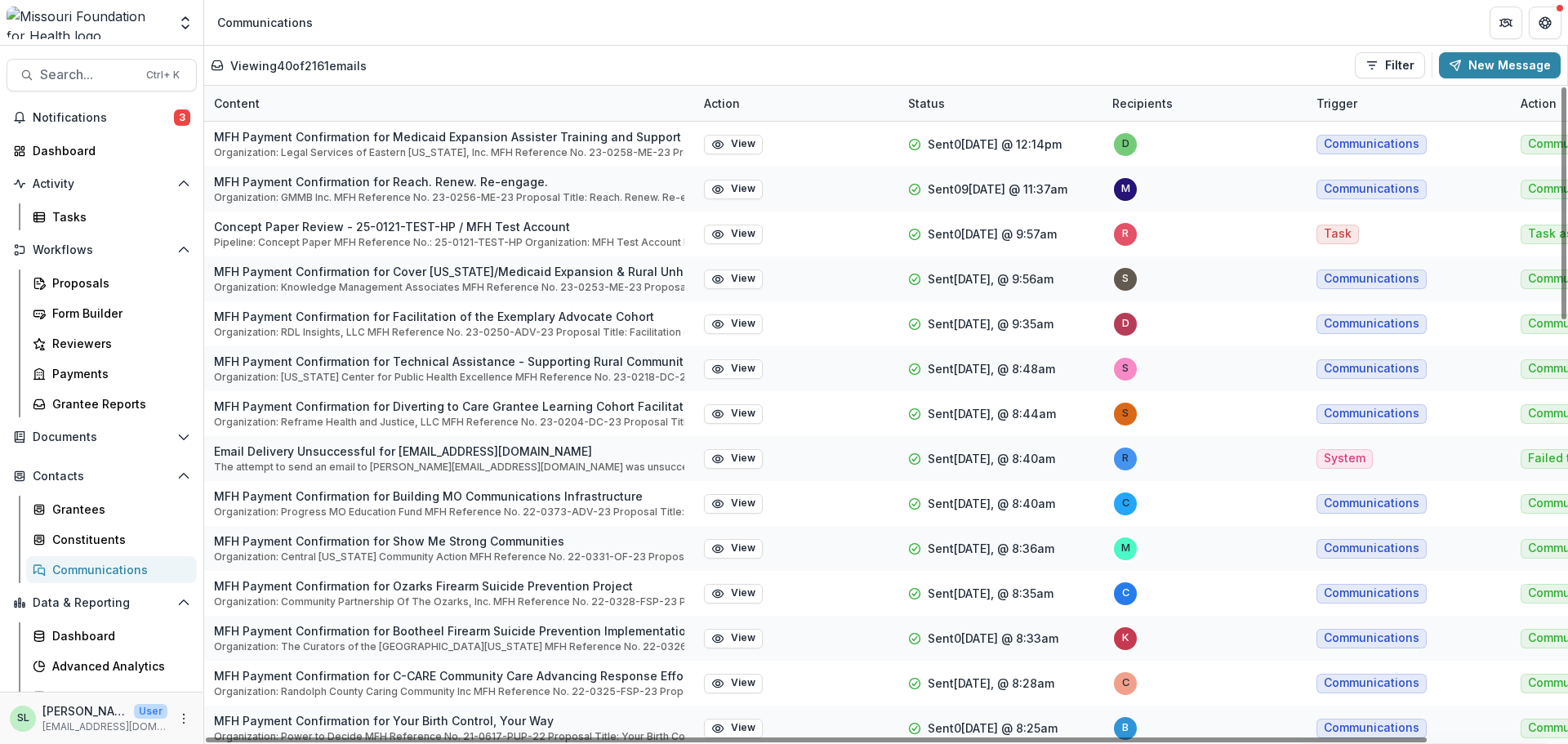
click at [247, 96] on div "Content" at bounding box center [237, 103] width 65 height 17
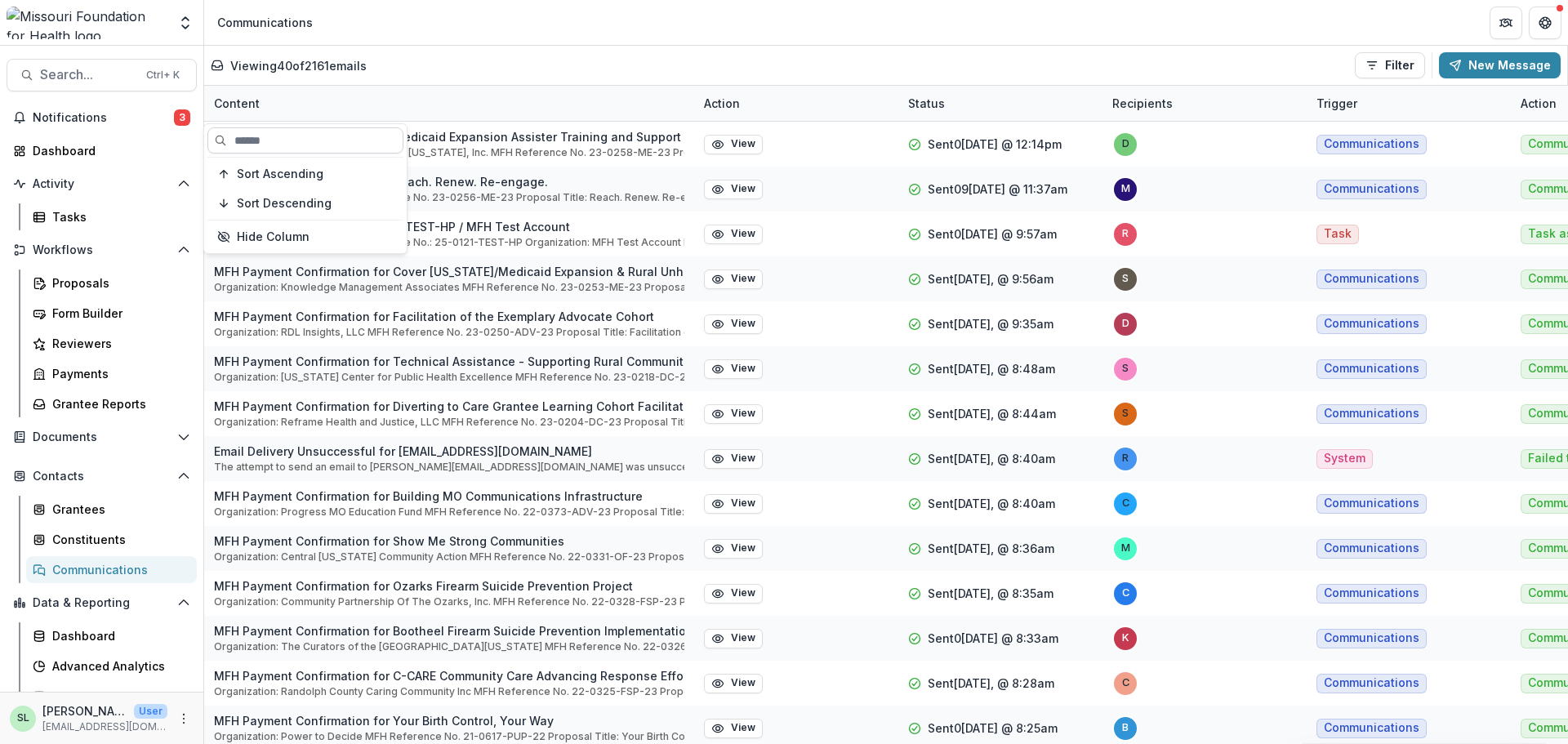
click at [266, 137] on input at bounding box center [305, 141] width 196 height 26
paste input "**********"
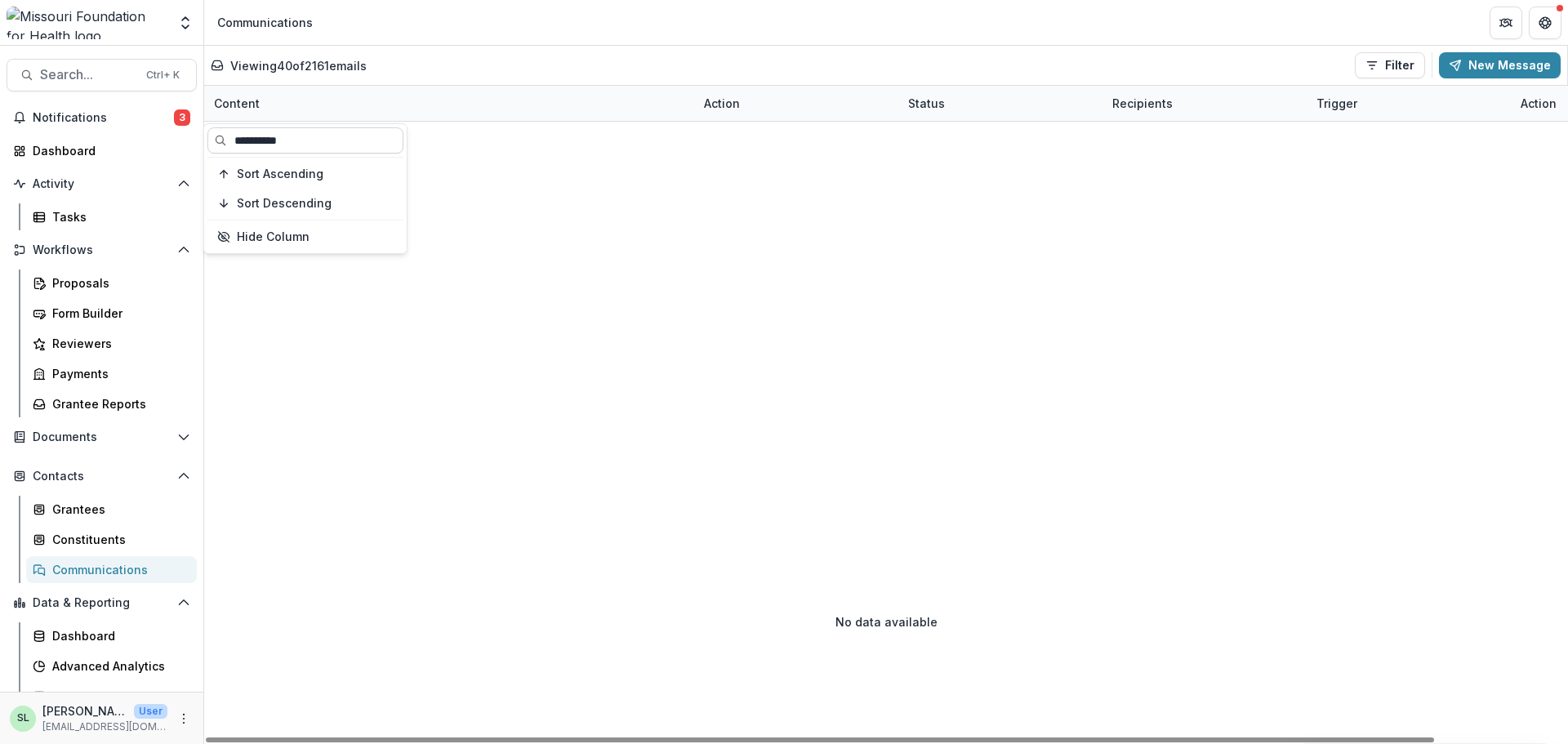
click at [321, 142] on input "**********" at bounding box center [305, 141] width 196 height 26
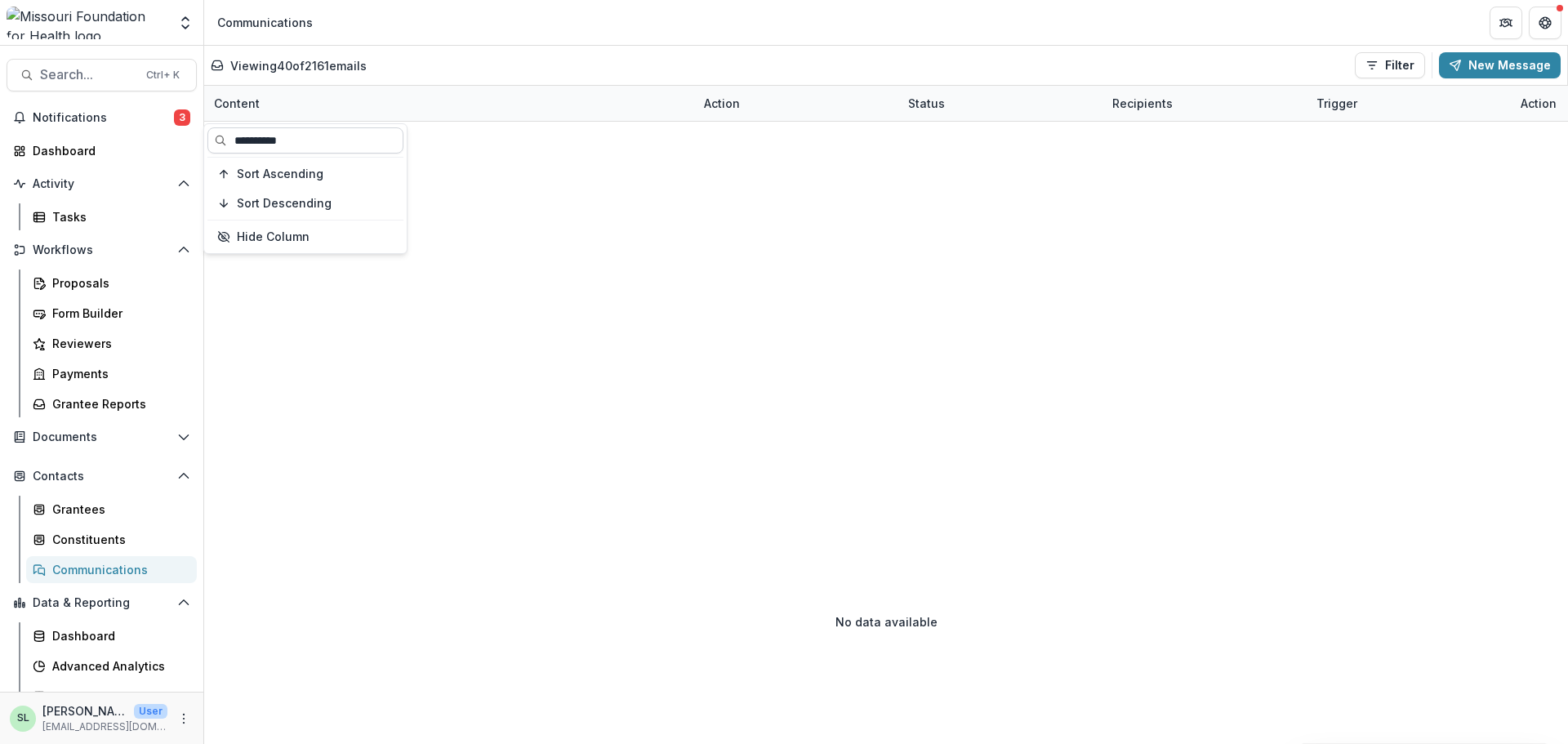
drag, startPoint x: 315, startPoint y: 148, endPoint x: 253, endPoint y: 127, distance: 65.5
click at [253, 127] on input "**********" at bounding box center [305, 141] width 196 height 26
type input "*"
type input "**********"
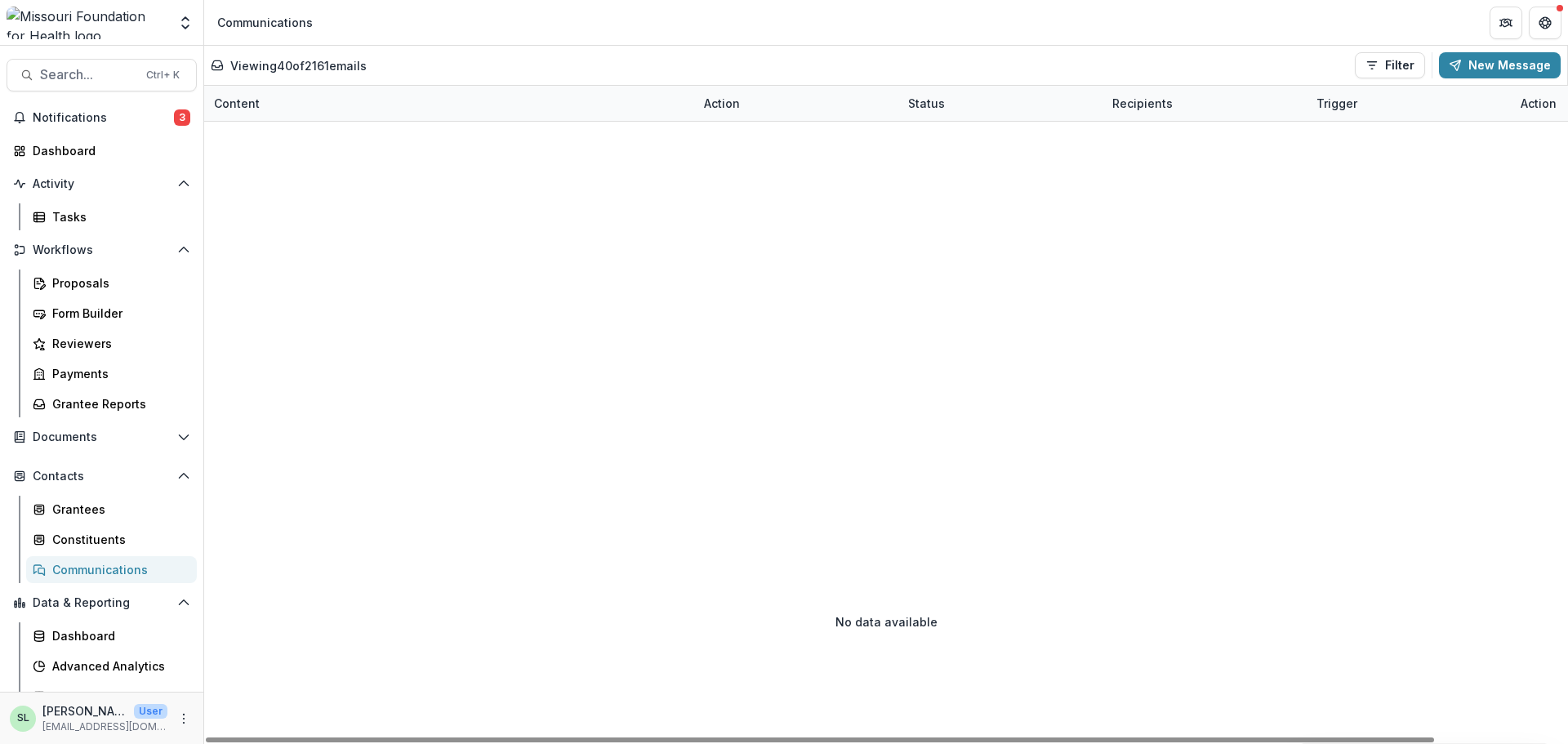
click at [277, 106] on div "Content" at bounding box center [450, 103] width 490 height 35
click at [281, 140] on input "**********" at bounding box center [305, 141] width 196 height 26
drag, startPoint x: 324, startPoint y: 146, endPoint x: 144, endPoint y: 126, distance: 181.1
click at [147, 127] on body "**********" at bounding box center [784, 372] width 1568 height 744
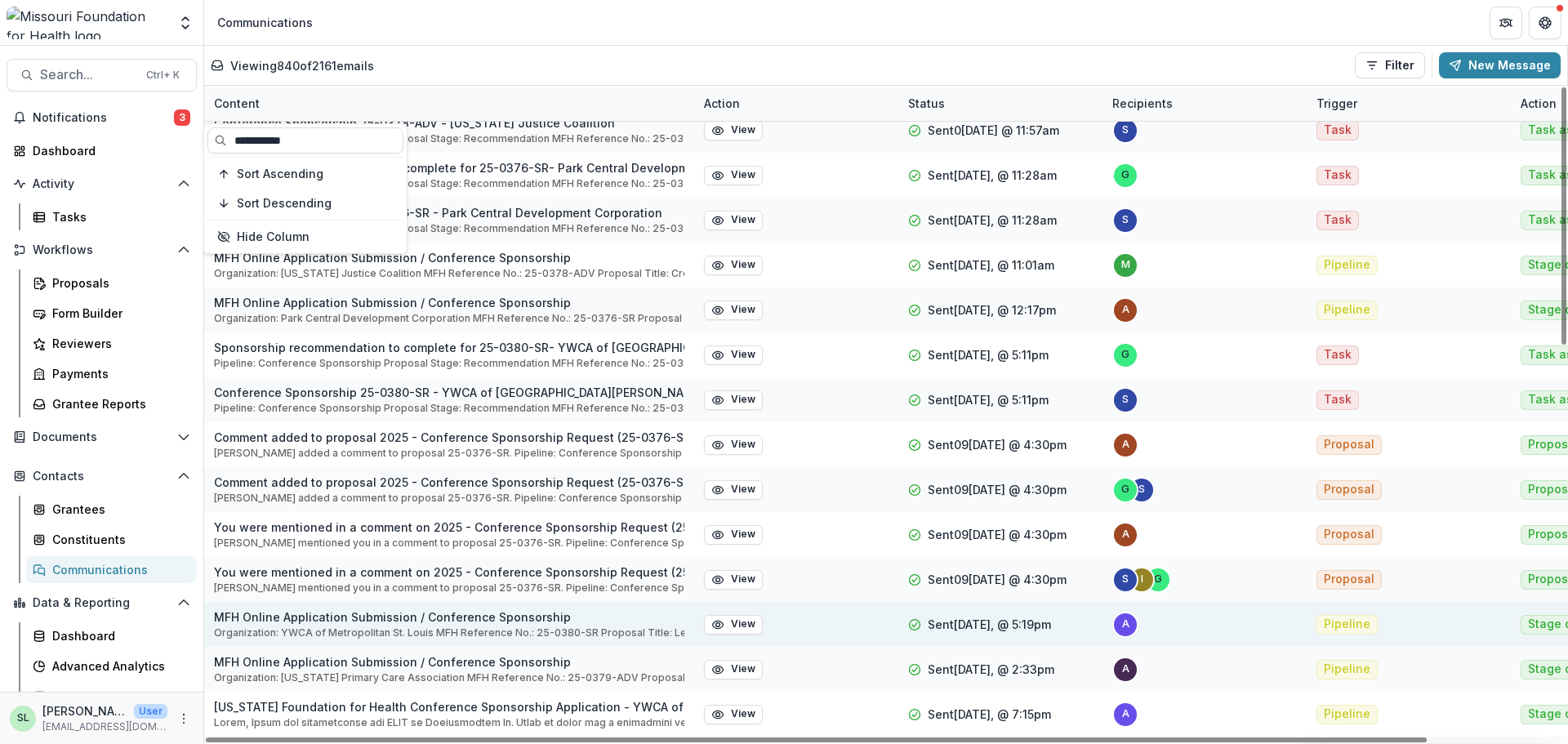
scroll to position [245, 0]
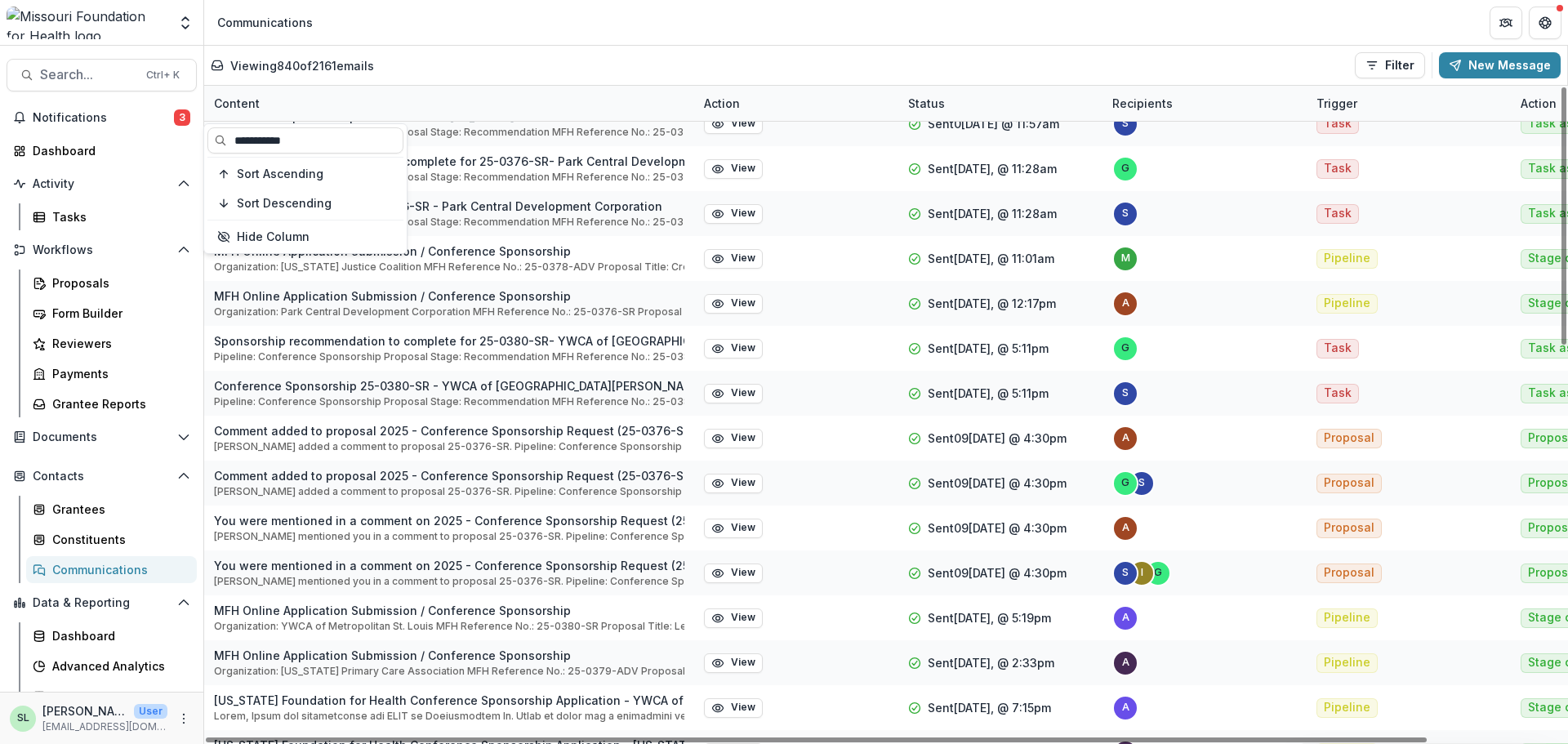
drag, startPoint x: 313, startPoint y: 143, endPoint x: 88, endPoint y: 133, distance: 225.2
click at [88, 133] on body "Skip to content Aggregate Analysis Foundations MFH Workflow Sandbox Missouri Fo…" at bounding box center [784, 372] width 1568 height 744
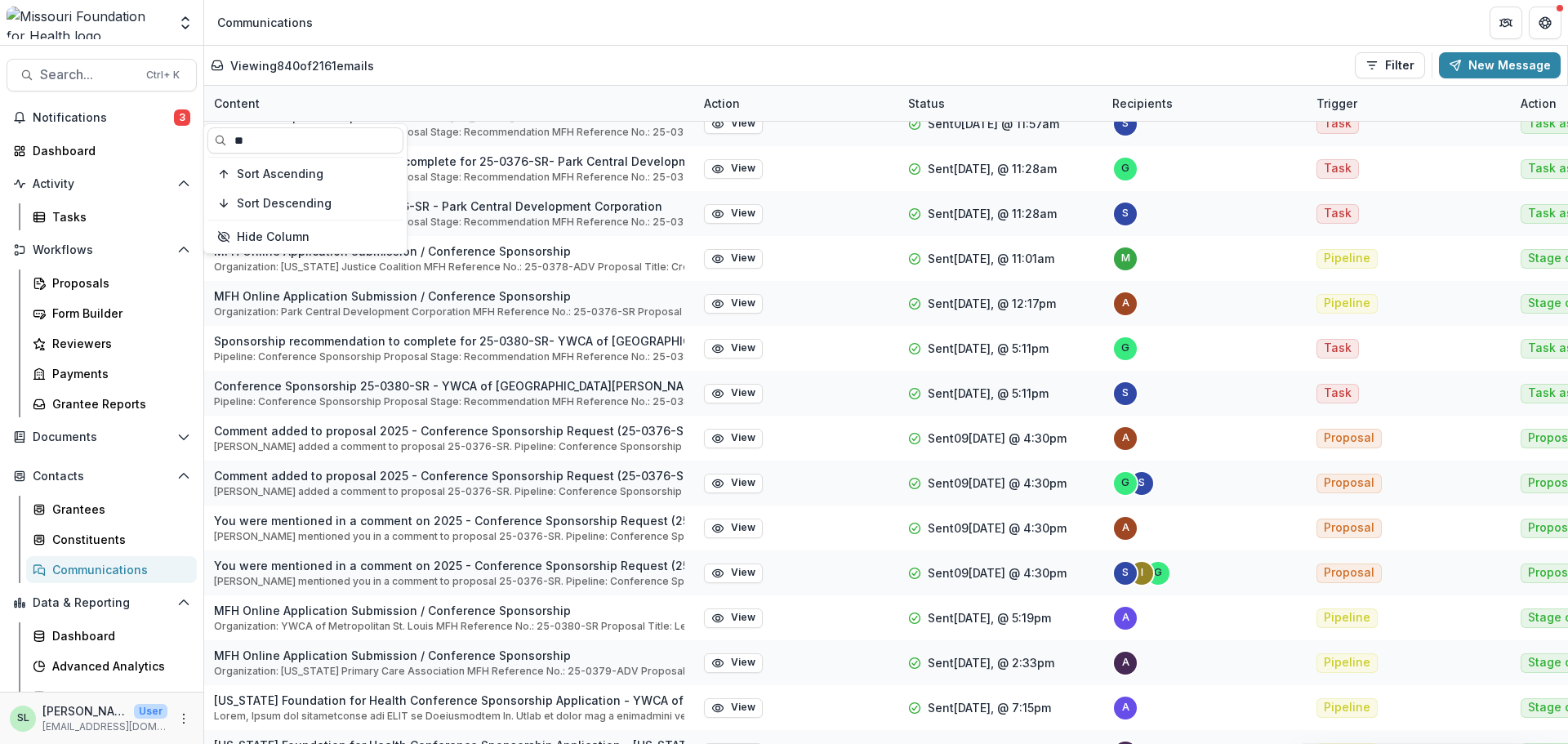
type input "*"
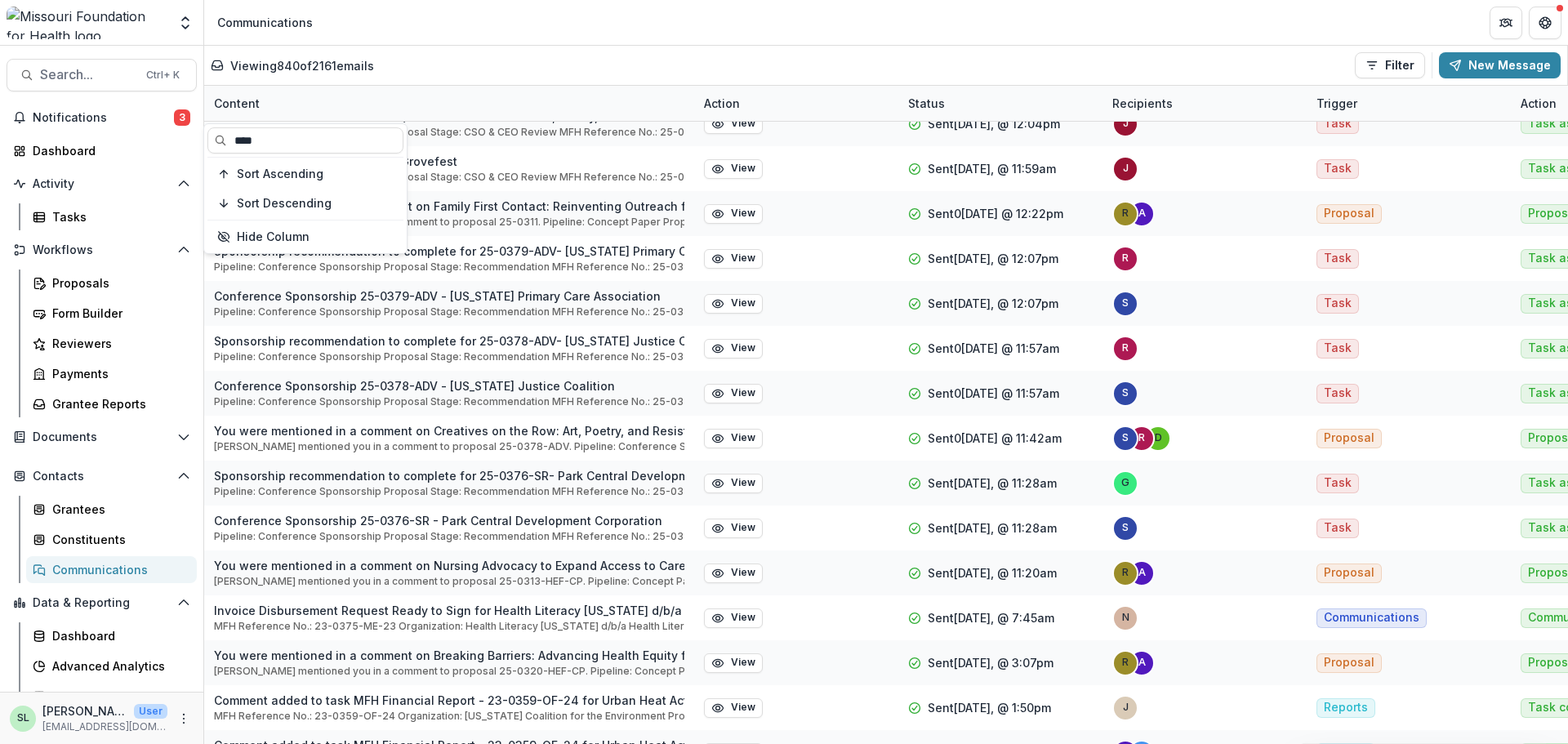
scroll to position [0, 0]
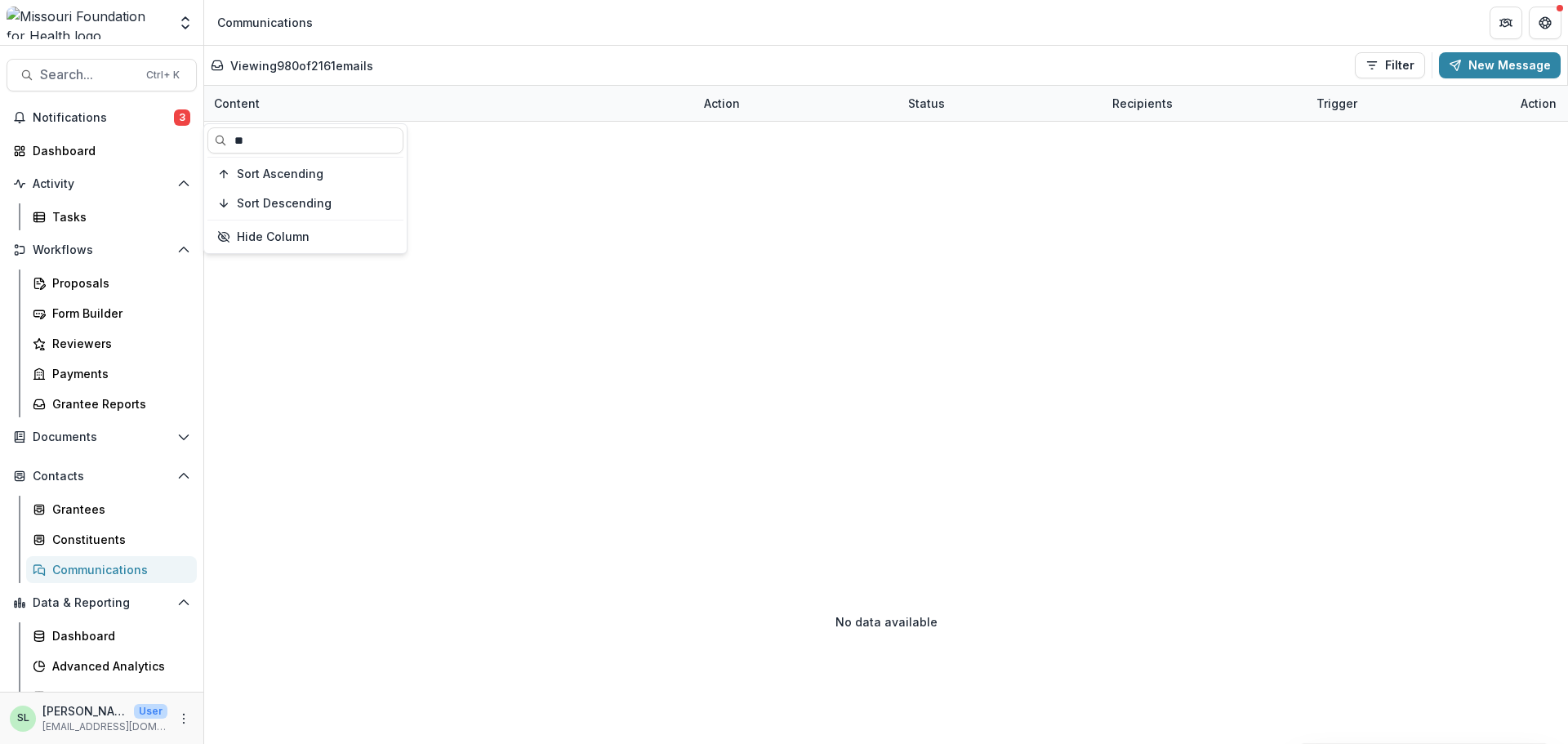
type input "*"
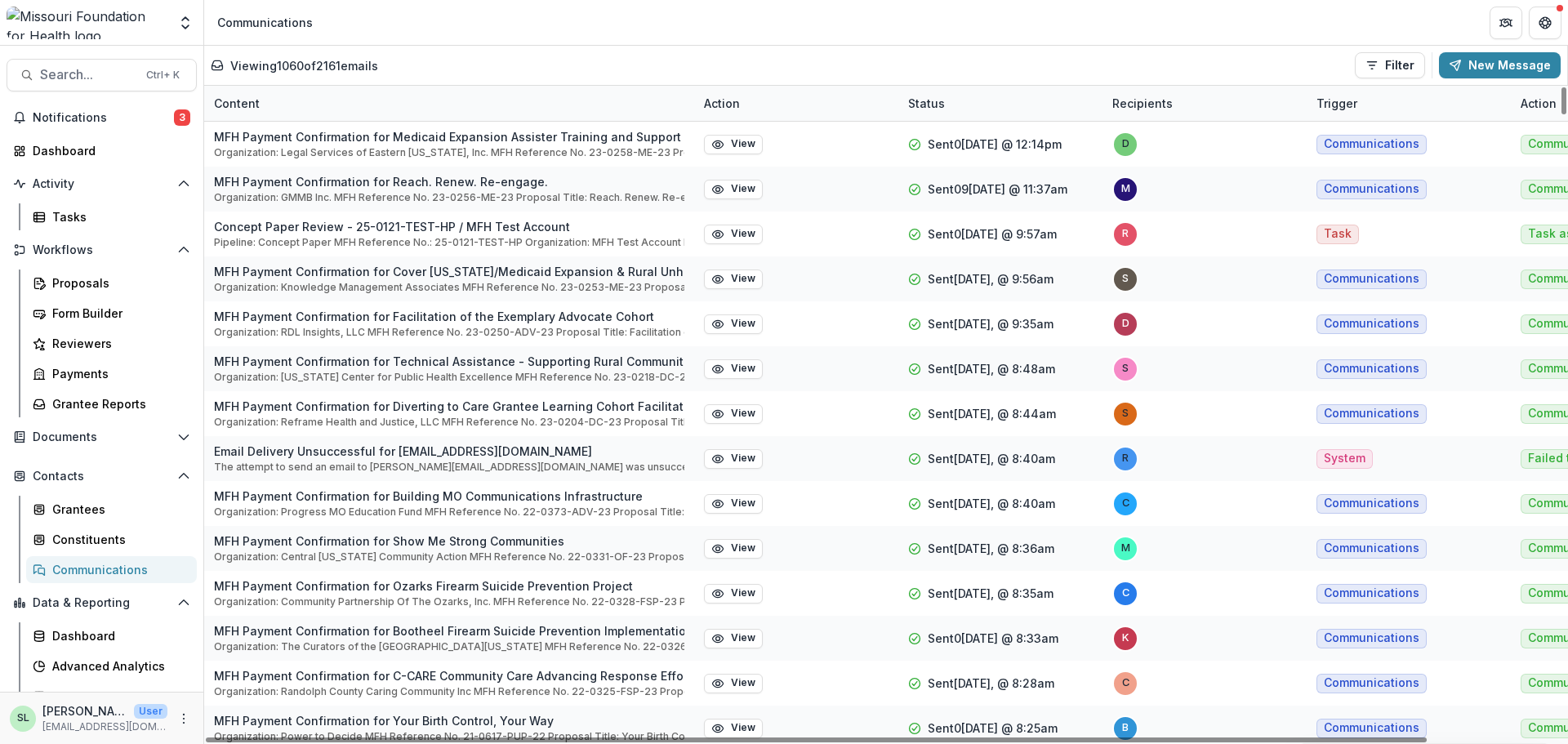
click at [528, 85] on div "Viewing 1060 of 2161 emails Filter Draft Sent New Message Content Action Status…" at bounding box center [887, 395] width 1364 height 698
click at [950, 110] on div "Status" at bounding box center [926, 103] width 56 height 17
click at [950, 144] on input at bounding box center [999, 141] width 196 height 26
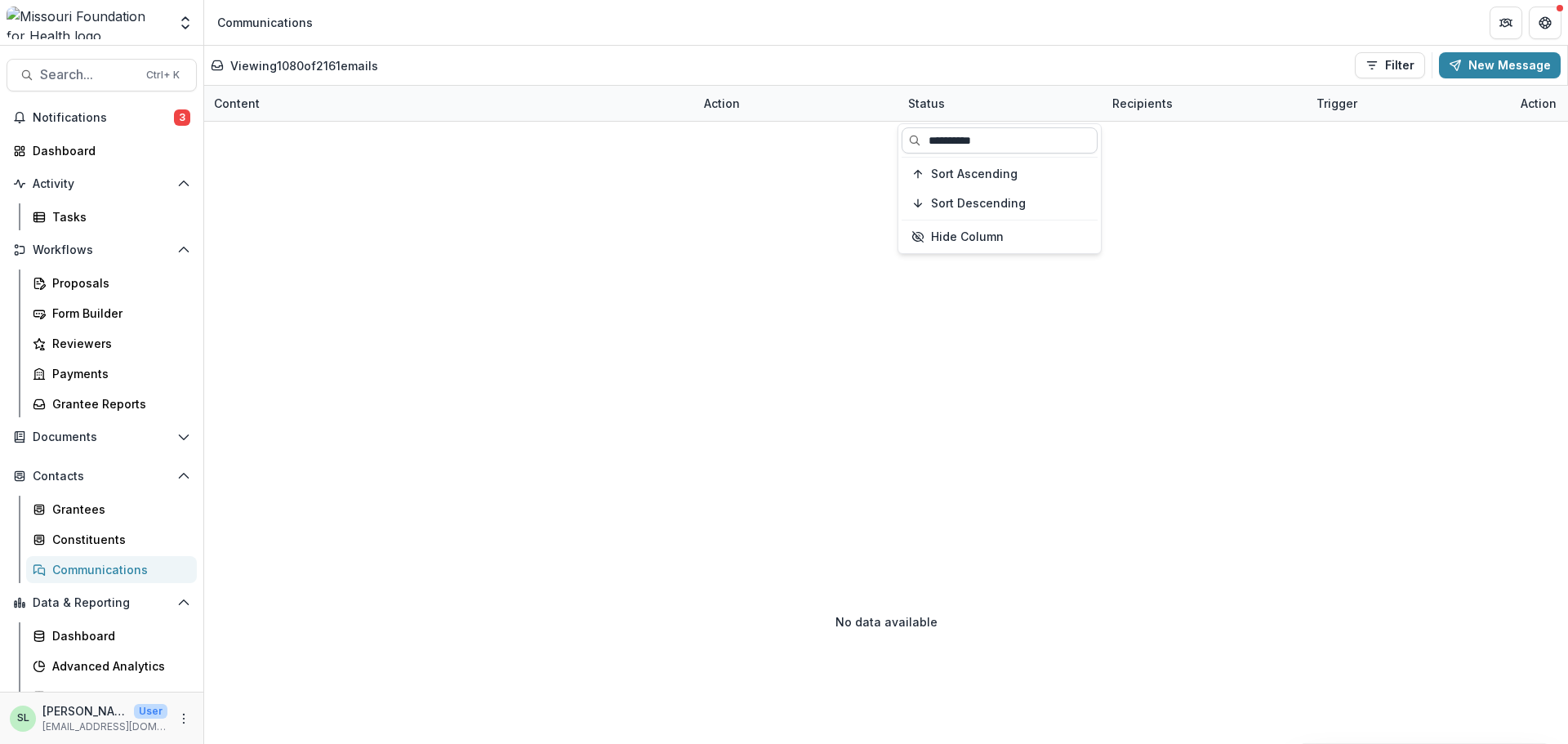
type input "**********"
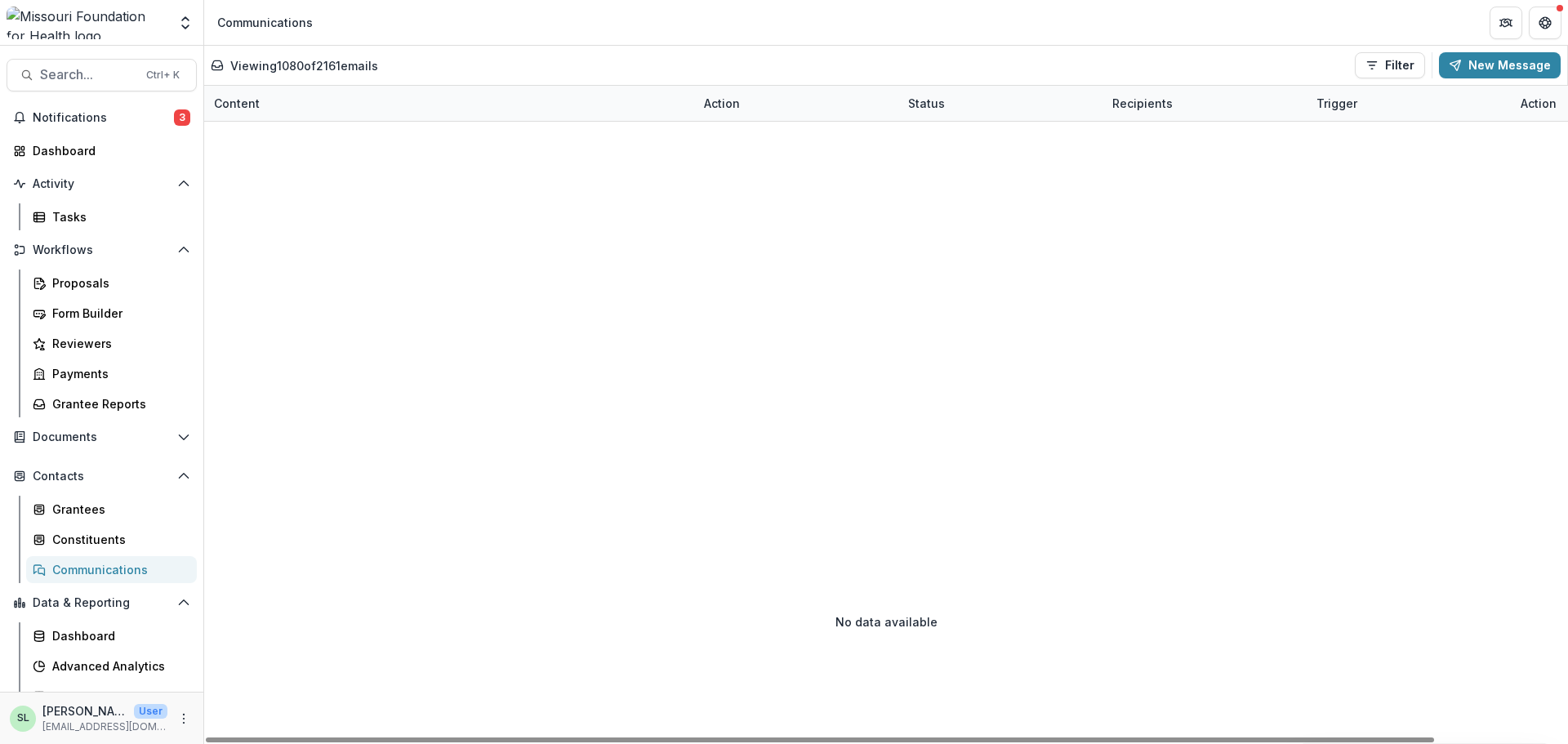
click at [939, 113] on div "Status" at bounding box center [1000, 103] width 204 height 35
drag, startPoint x: 1010, startPoint y: 142, endPoint x: 849, endPoint y: 132, distance: 161.3
click at [849, 132] on body "**********" at bounding box center [784, 372] width 1568 height 744
drag, startPoint x: 1014, startPoint y: 139, endPoint x: 912, endPoint y: 133, distance: 102.2
click at [912, 133] on input "**********" at bounding box center [999, 141] width 196 height 26
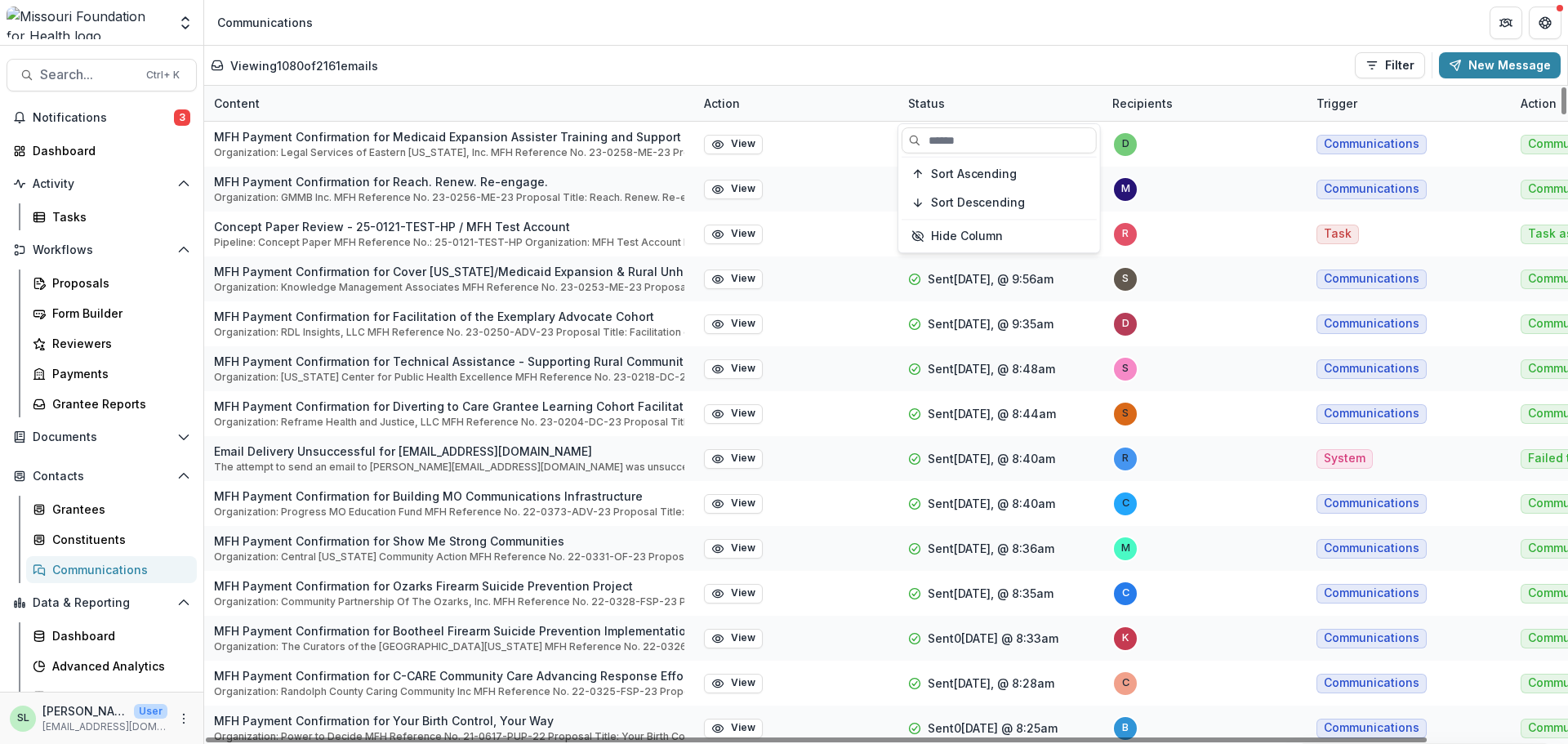
click at [1051, 66] on div "Viewing 1080 of 2161 emails Filter Draft Sent New Message" at bounding box center [886, 65] width 1350 height 26
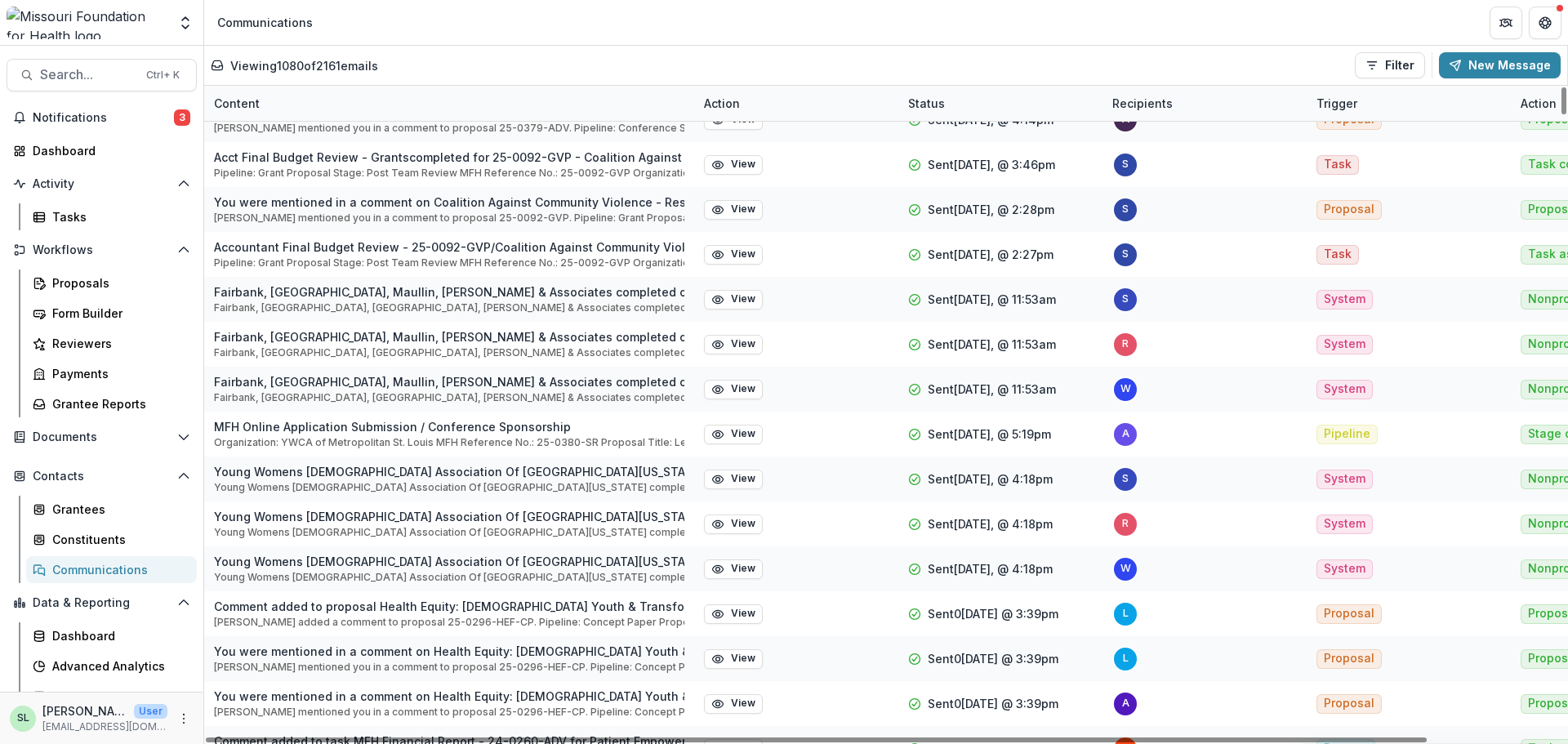
scroll to position [5879, 0]
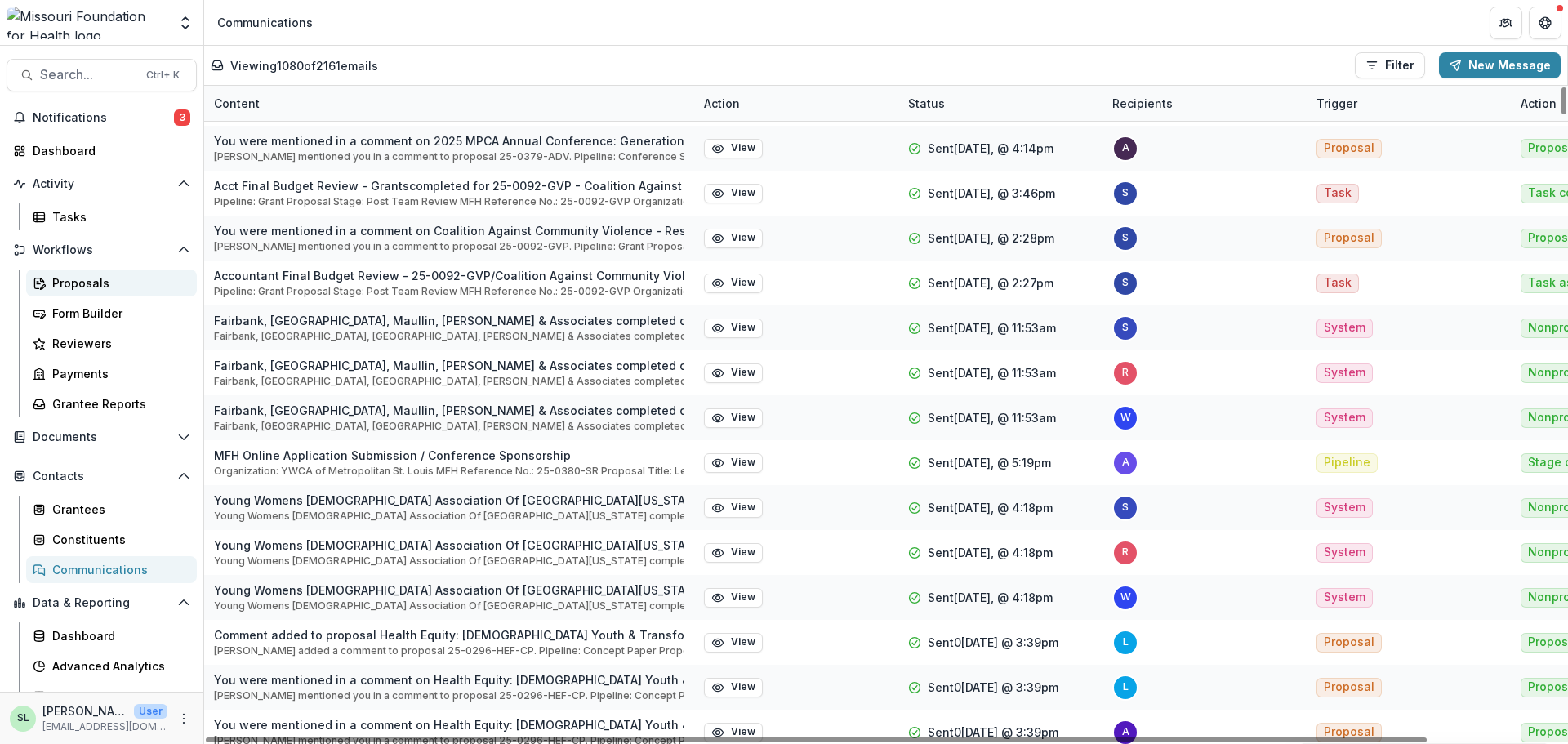
click at [76, 293] on link "Proposals" at bounding box center [112, 283] width 171 height 27
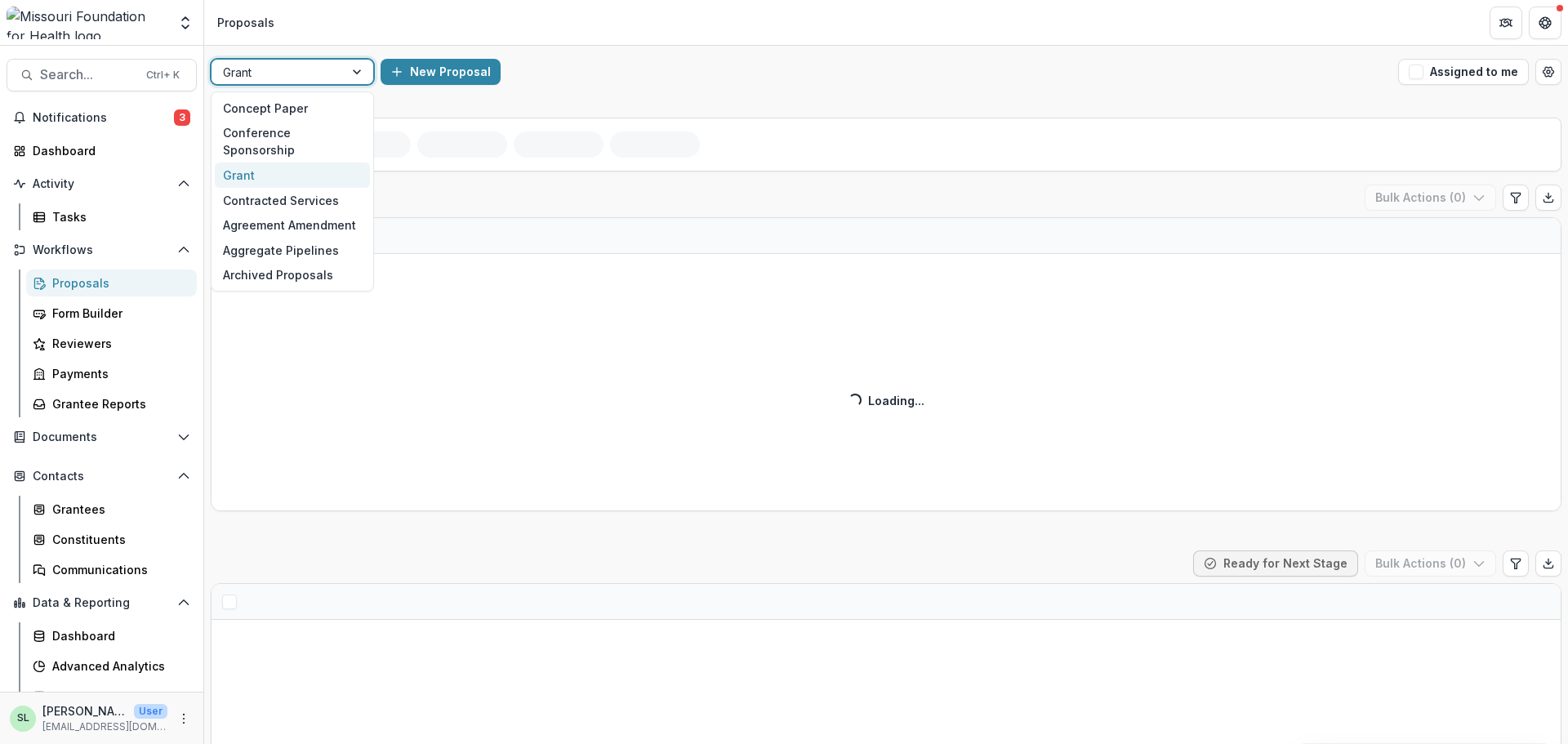
click at [264, 74] on div at bounding box center [277, 72] width 109 height 21
click at [291, 122] on div "Conference Sponsorship" at bounding box center [291, 142] width 155 height 42
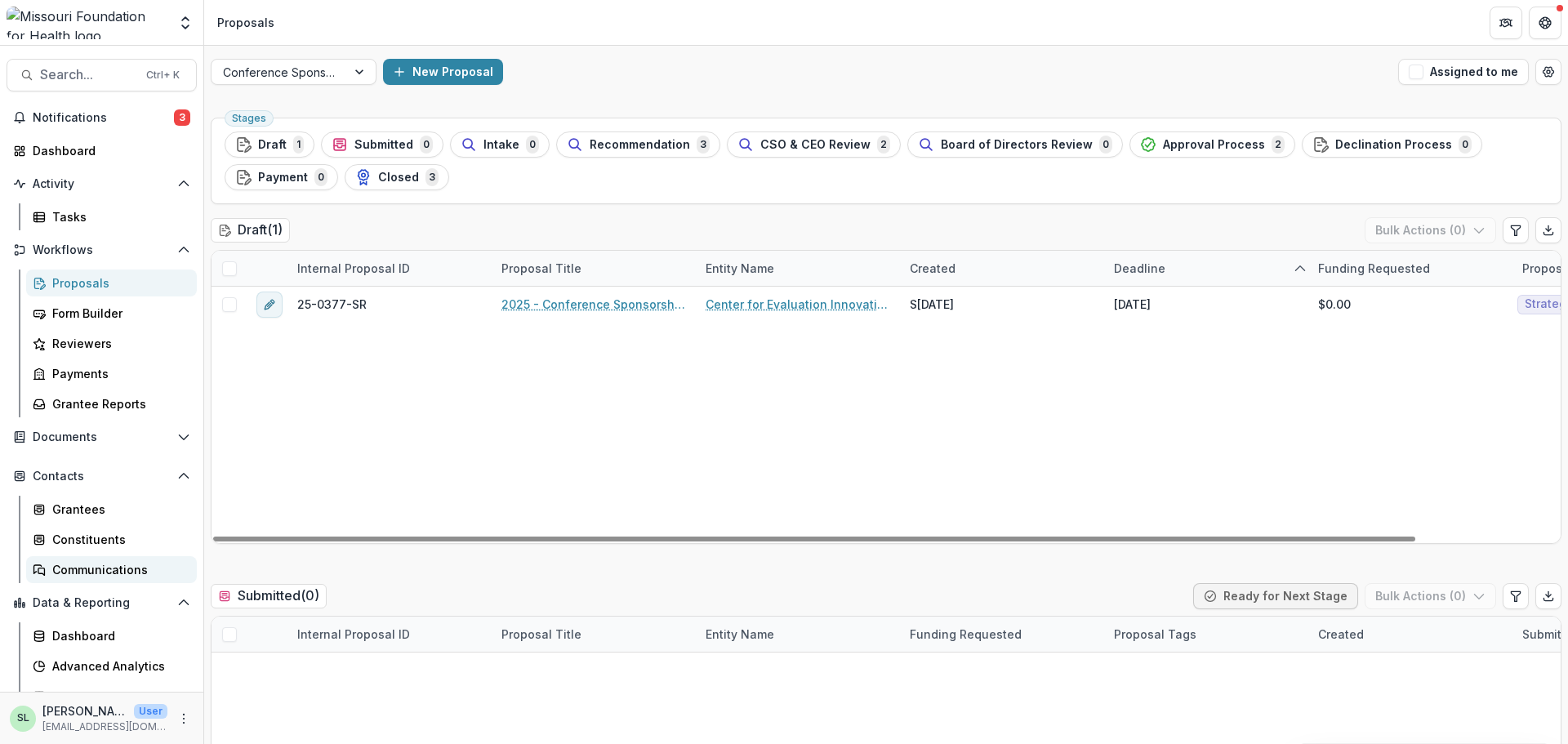
click at [86, 563] on div "Communications" at bounding box center [118, 569] width 132 height 17
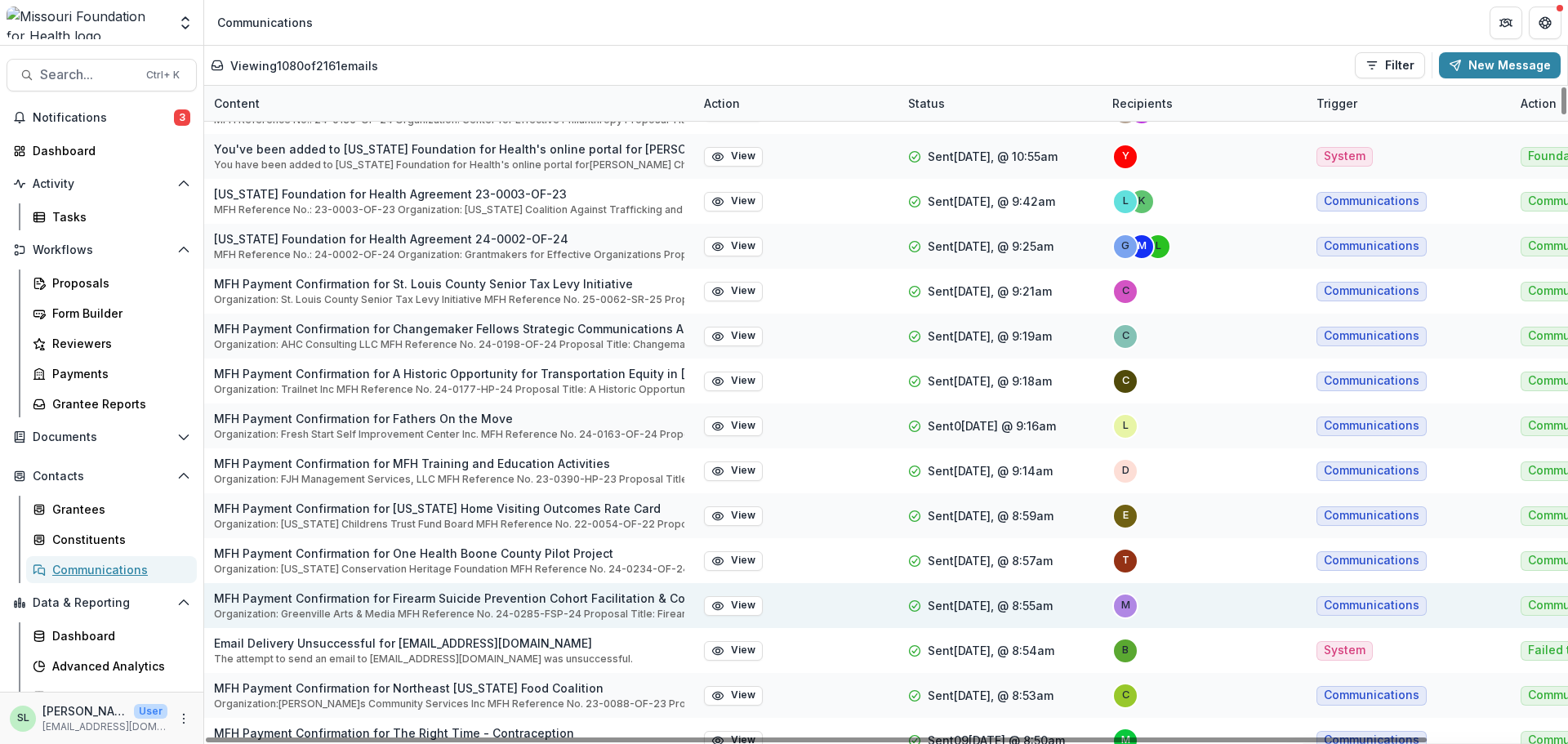
scroll to position [12166, 0]
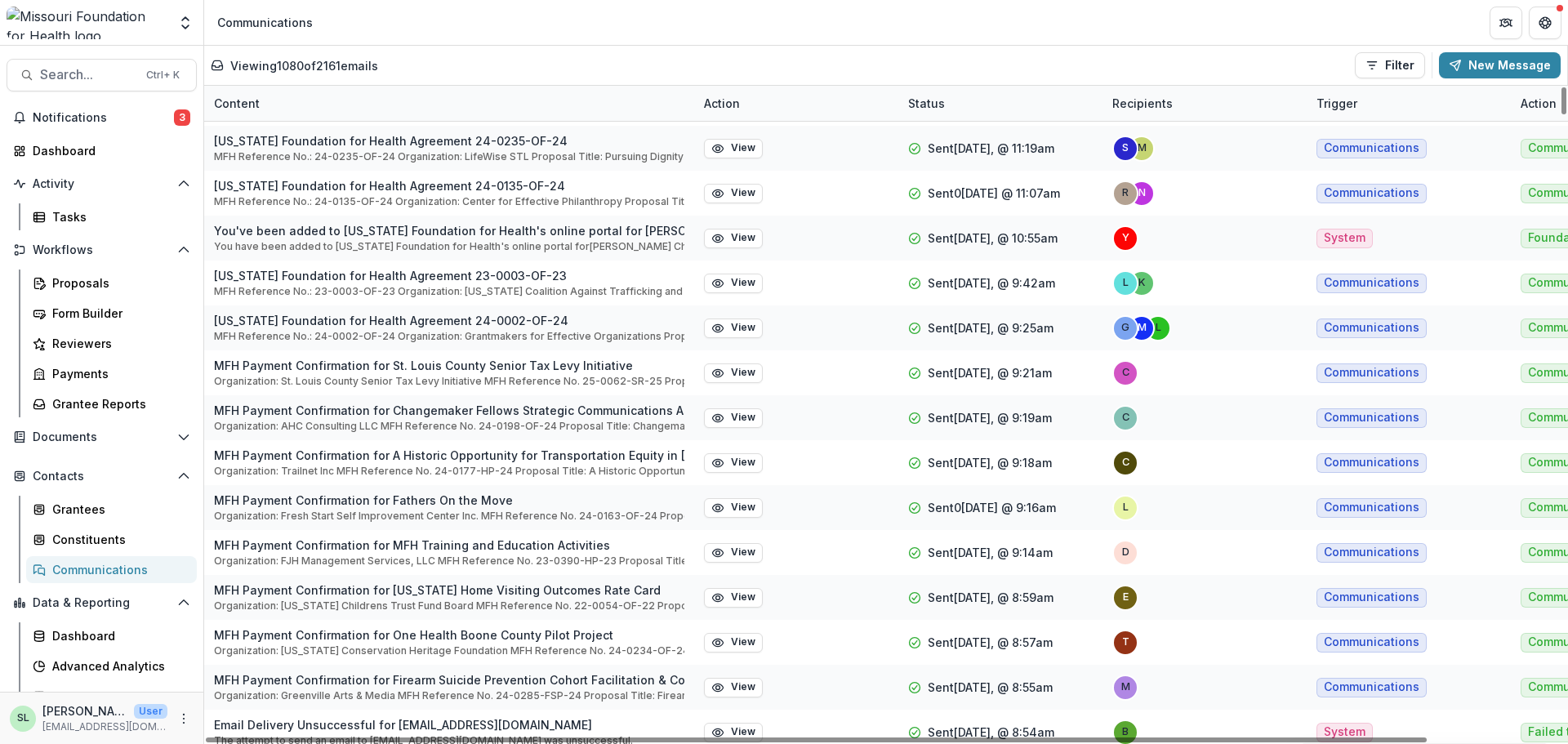
click at [286, 107] on div "Content" at bounding box center [450, 103] width 490 height 35
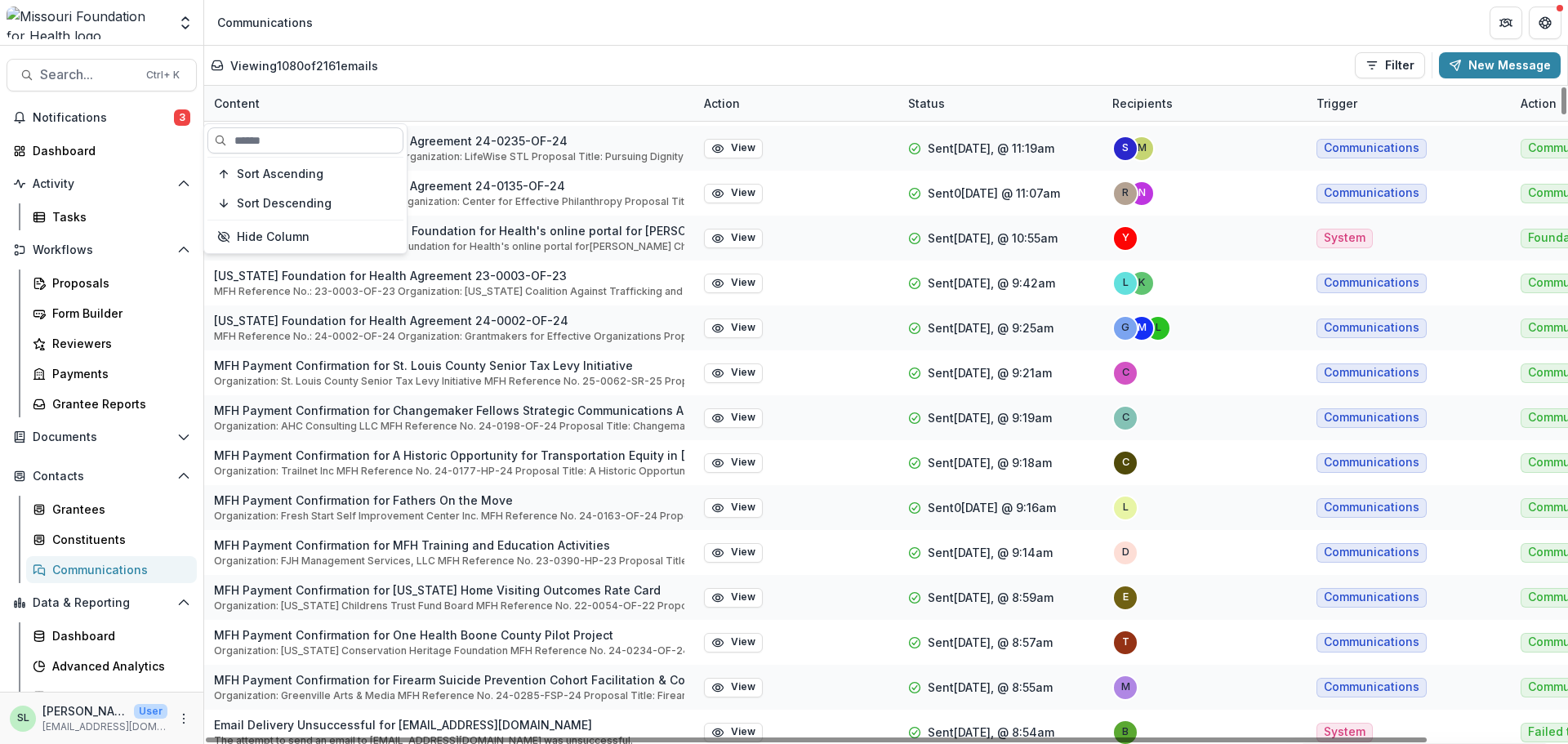
click at [268, 138] on input at bounding box center [305, 141] width 196 height 26
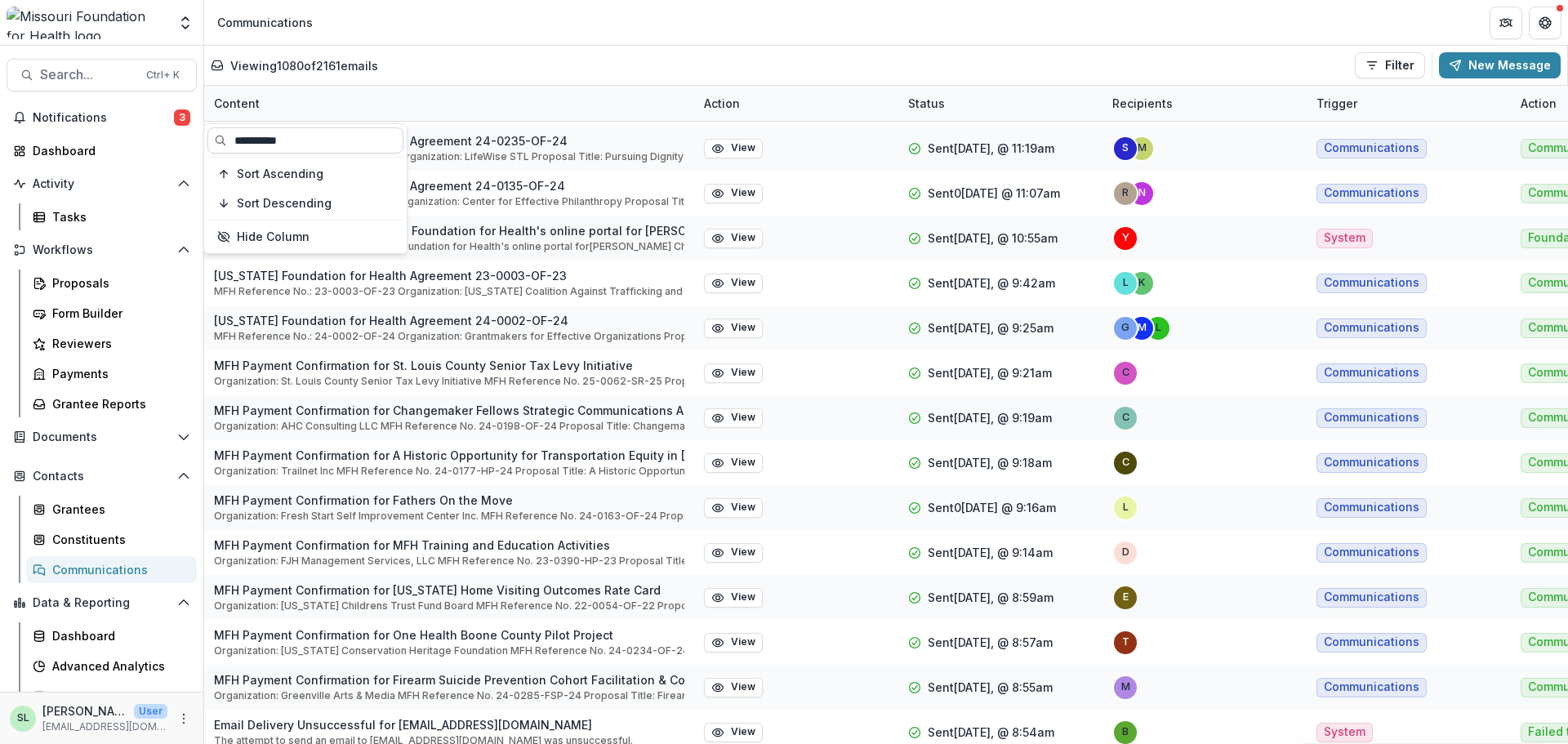
type input "**********"
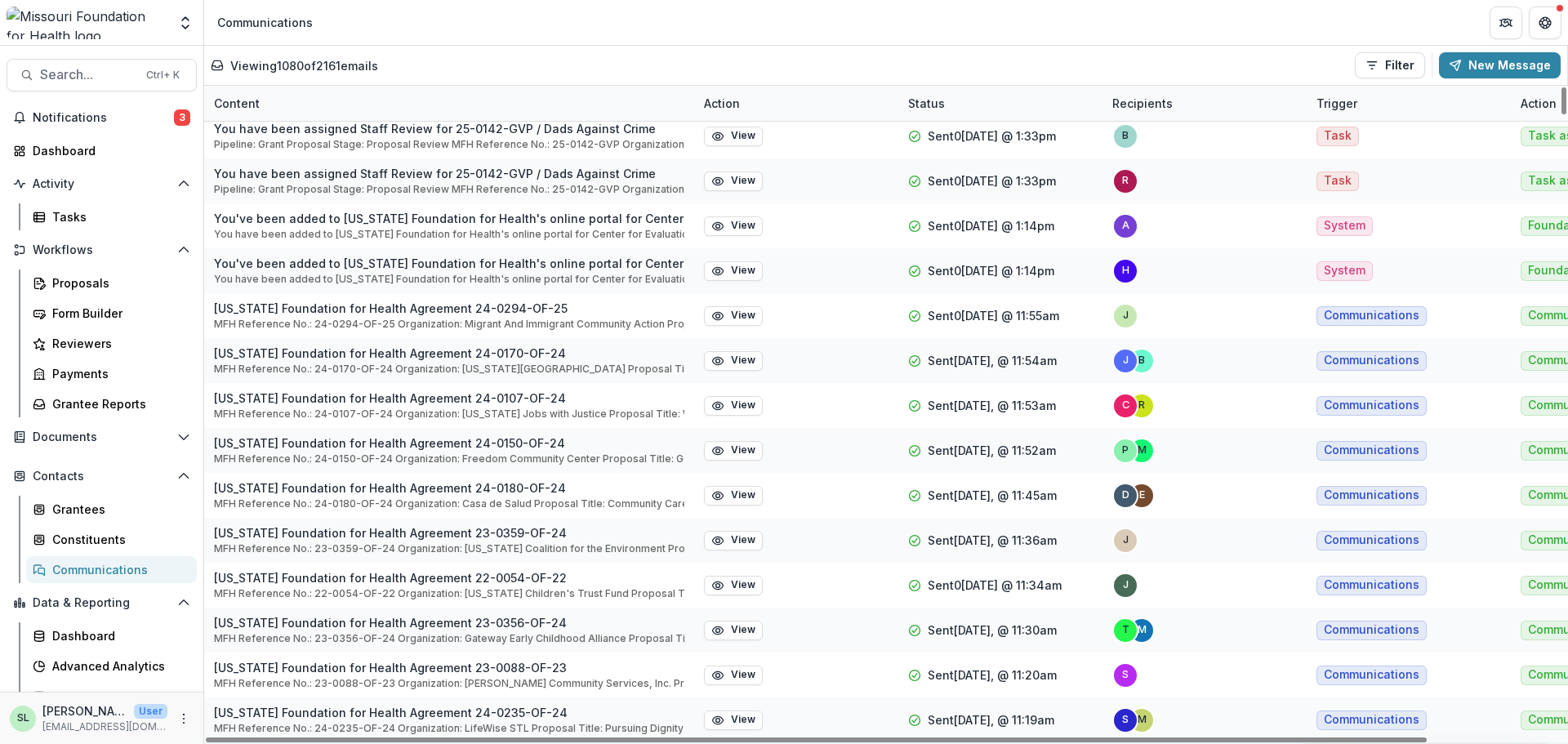
scroll to position [11268, 0]
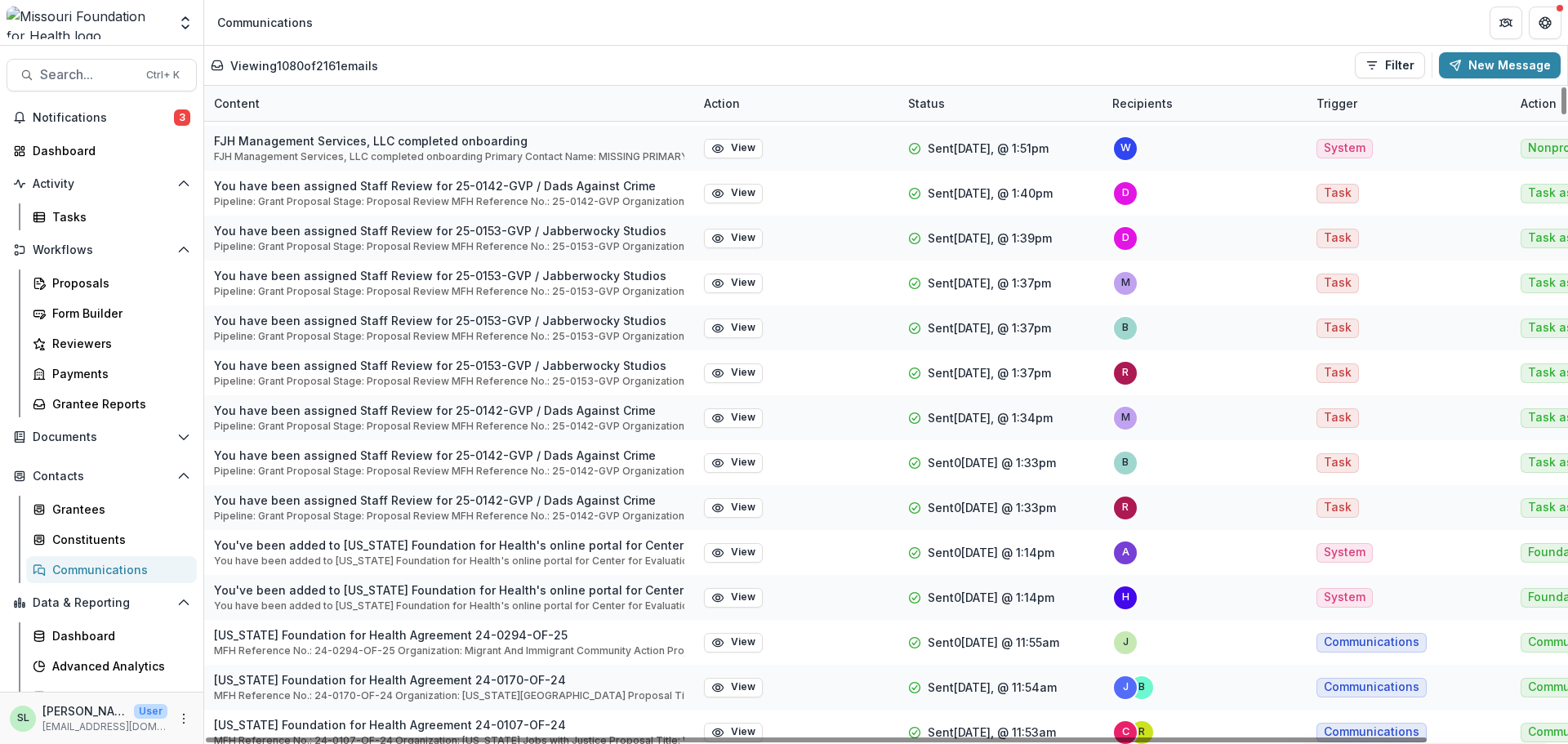
click at [243, 92] on div "Content" at bounding box center [450, 103] width 490 height 35
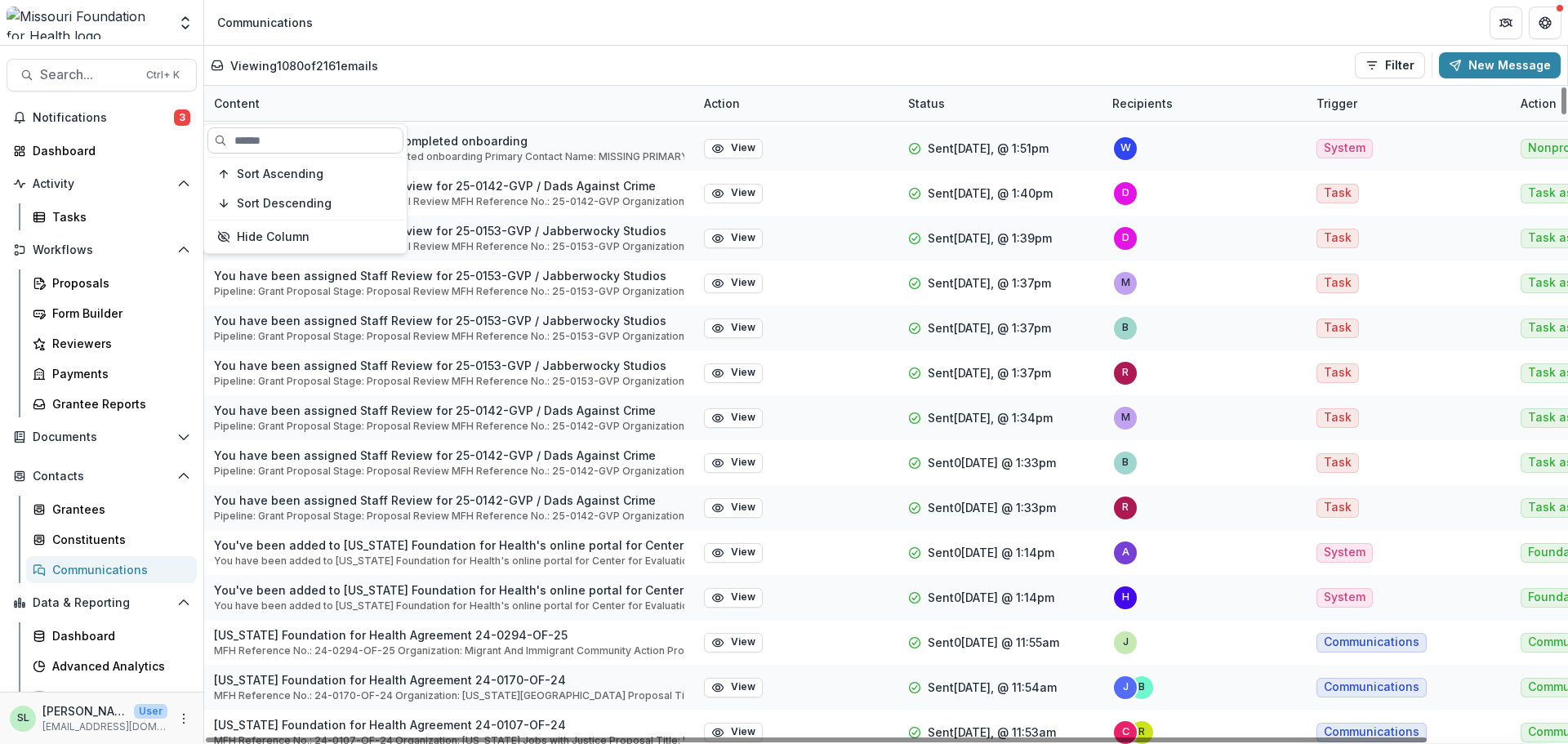
click at [271, 144] on input at bounding box center [305, 141] width 196 height 26
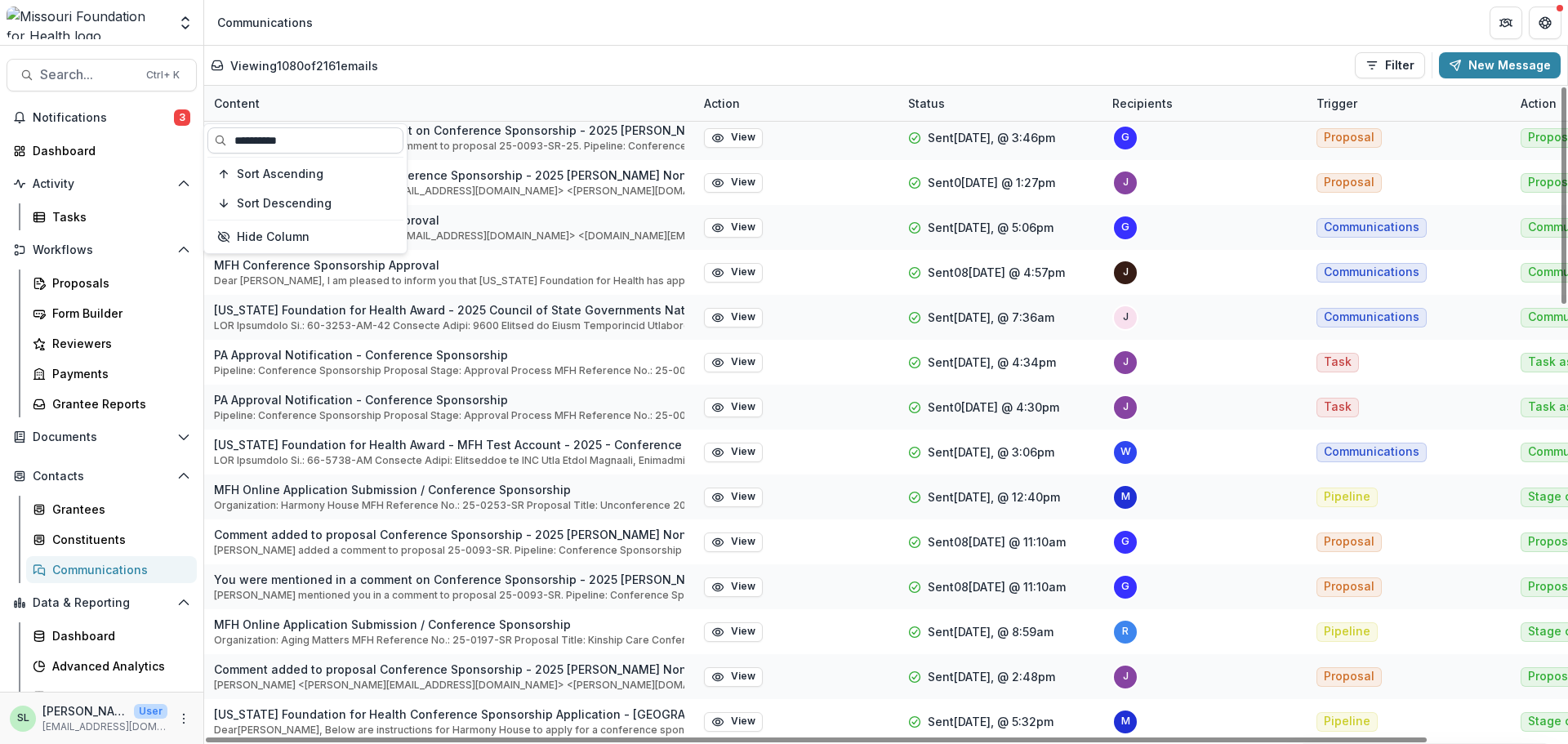
scroll to position [1309, 0]
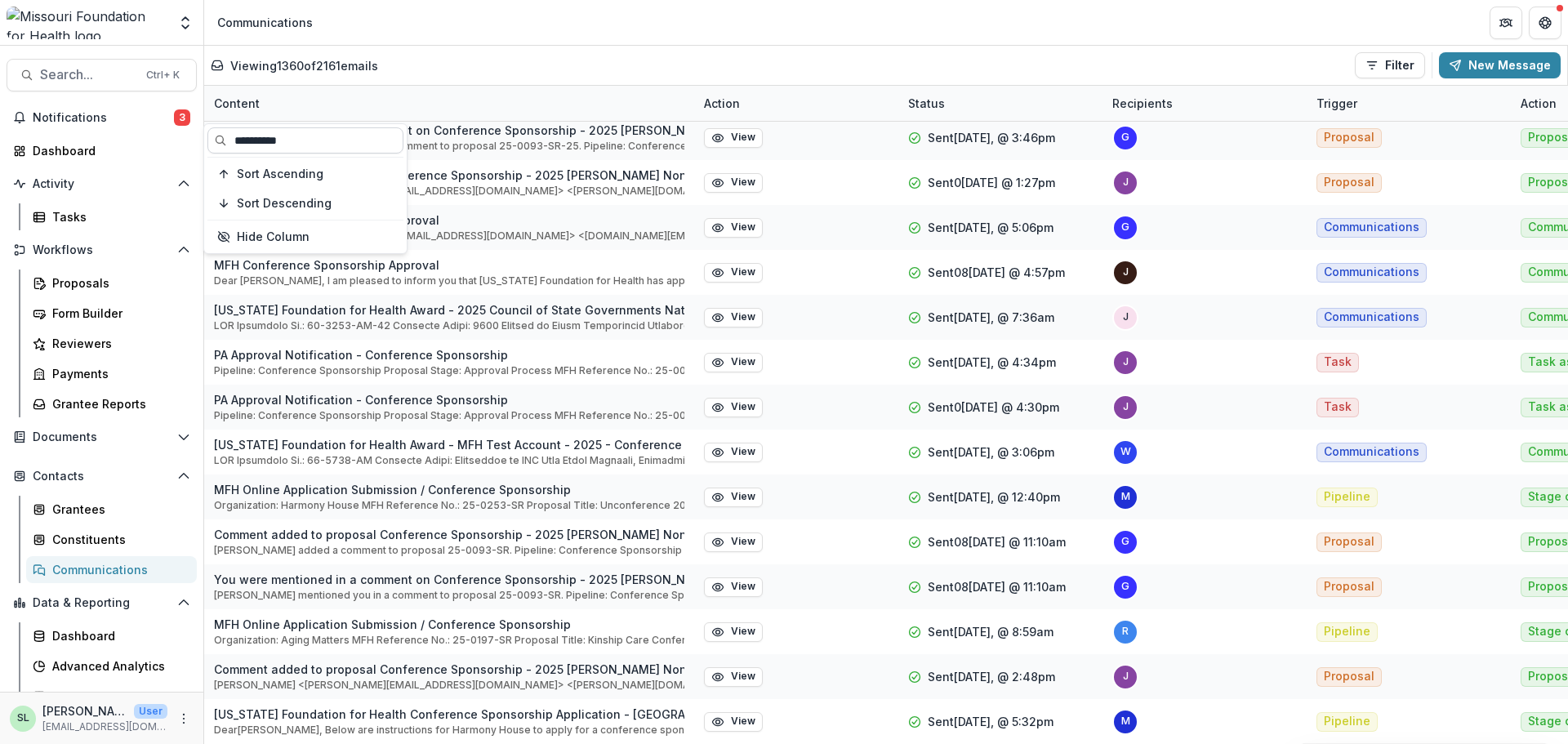
type input "**********"
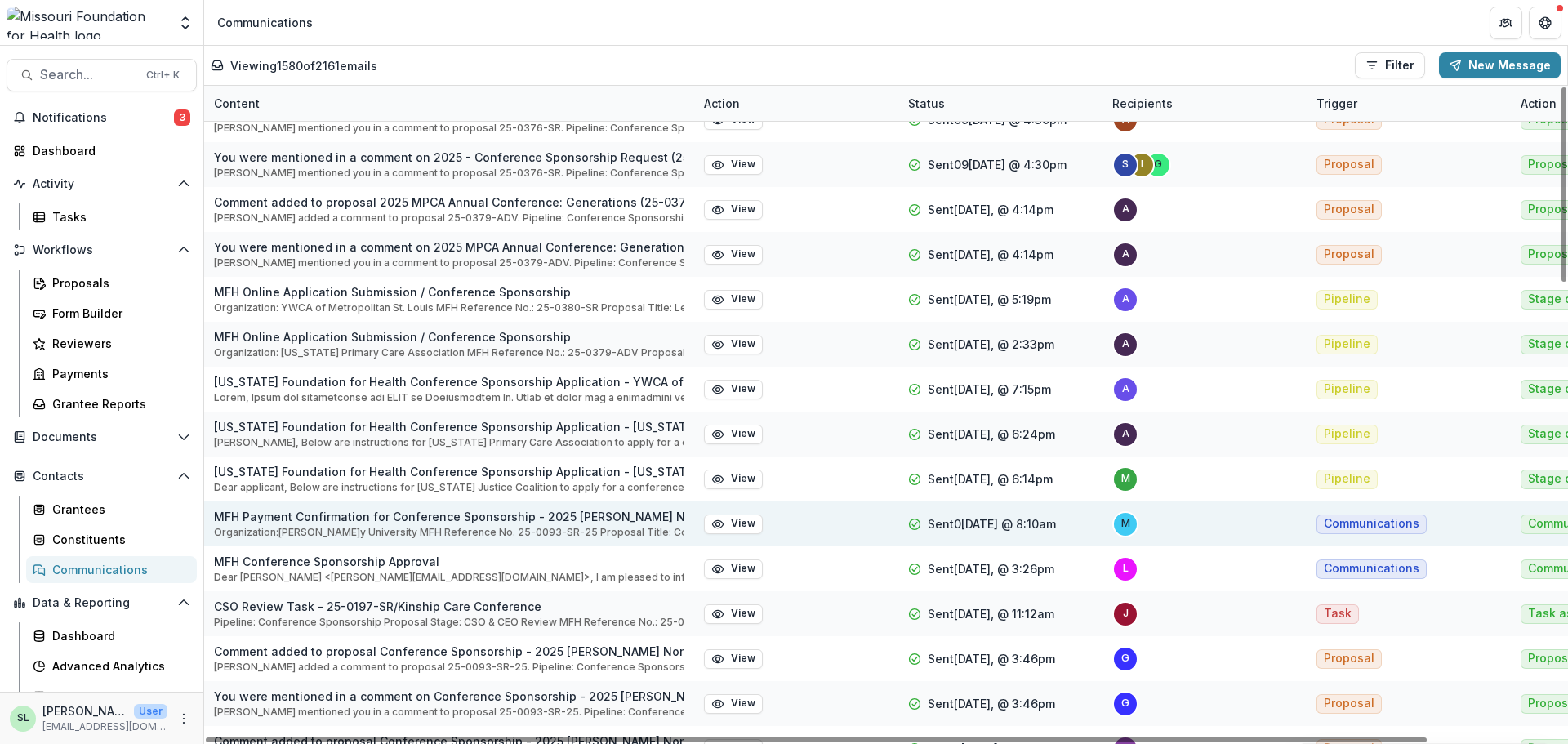
scroll to position [737, 0]
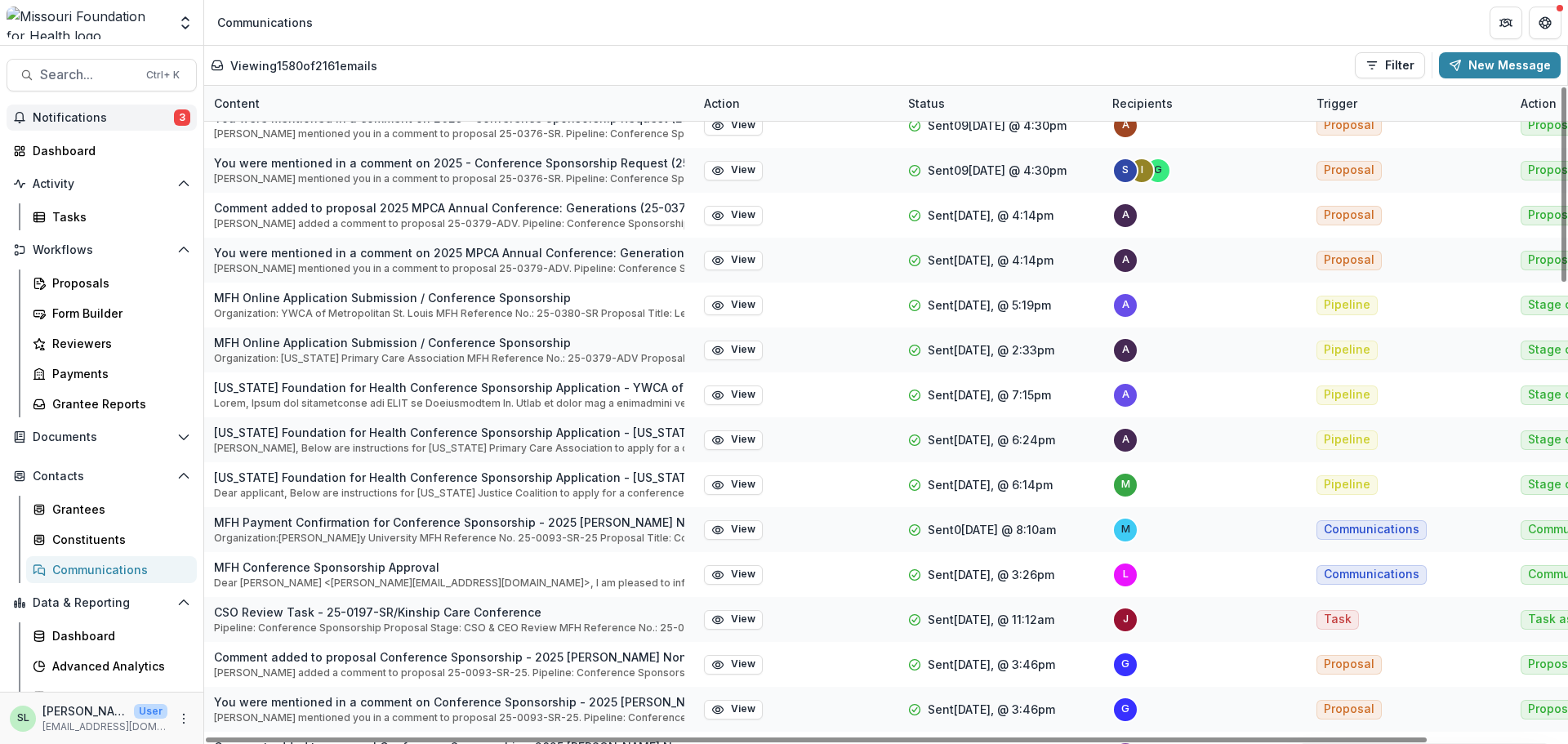
click at [78, 111] on span "Notifications" at bounding box center [103, 118] width 142 height 14
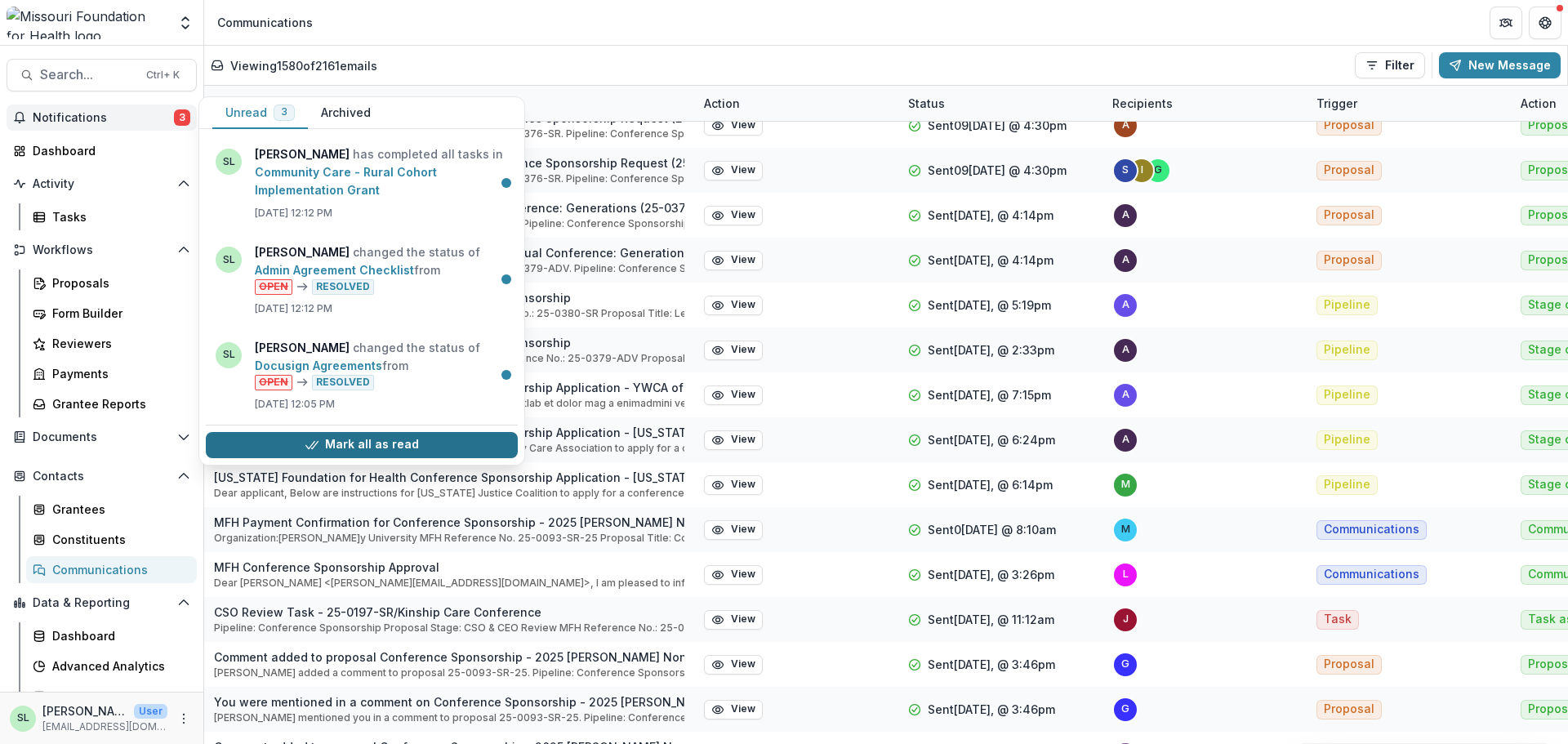
click at [379, 444] on button "Mark all as read" at bounding box center [362, 445] width 312 height 26
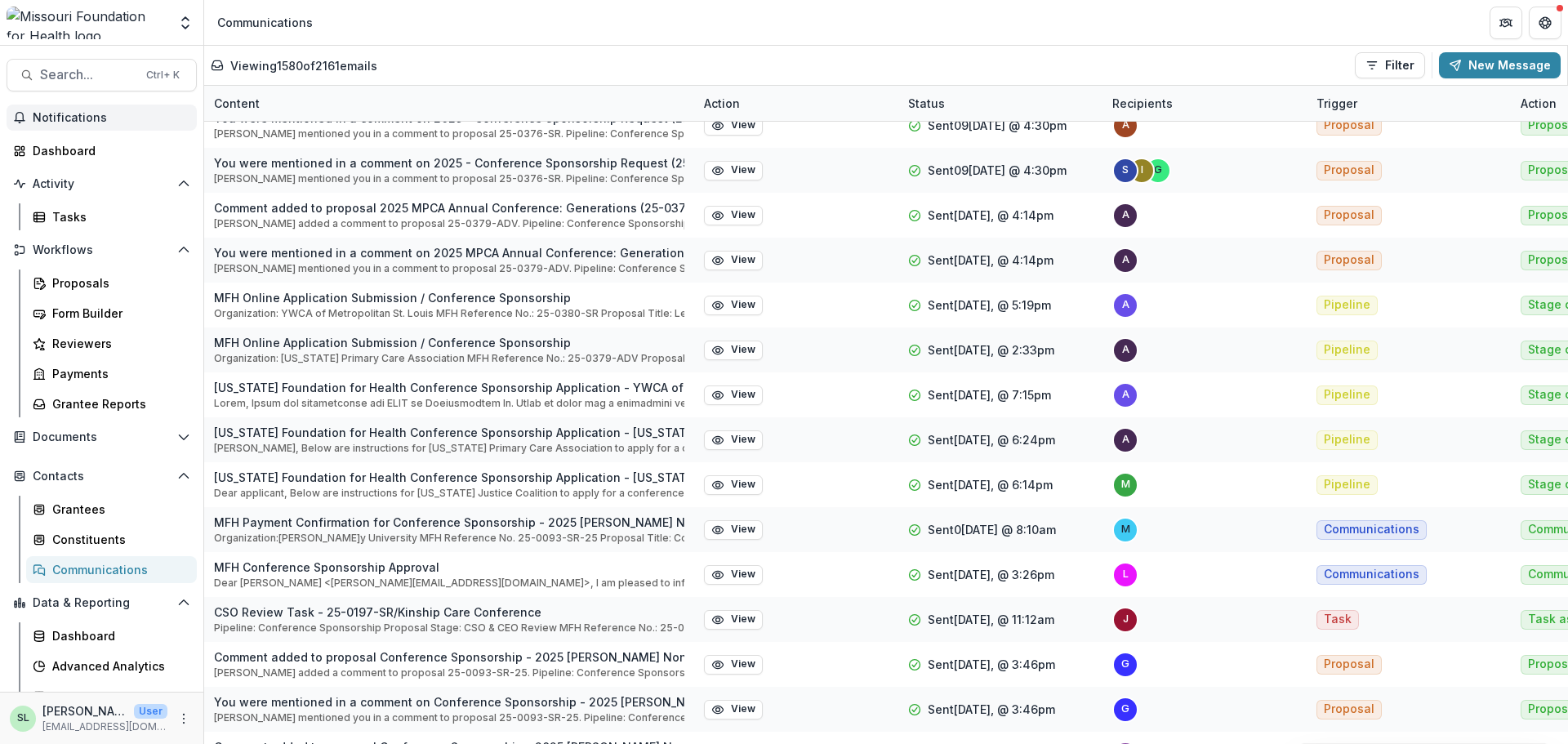
click at [78, 298] on div "Proposals Form Builder Reviewers Payments Grantee Reports" at bounding box center [112, 343] width 184 height 148
click at [79, 286] on div "Proposals" at bounding box center [118, 283] width 132 height 17
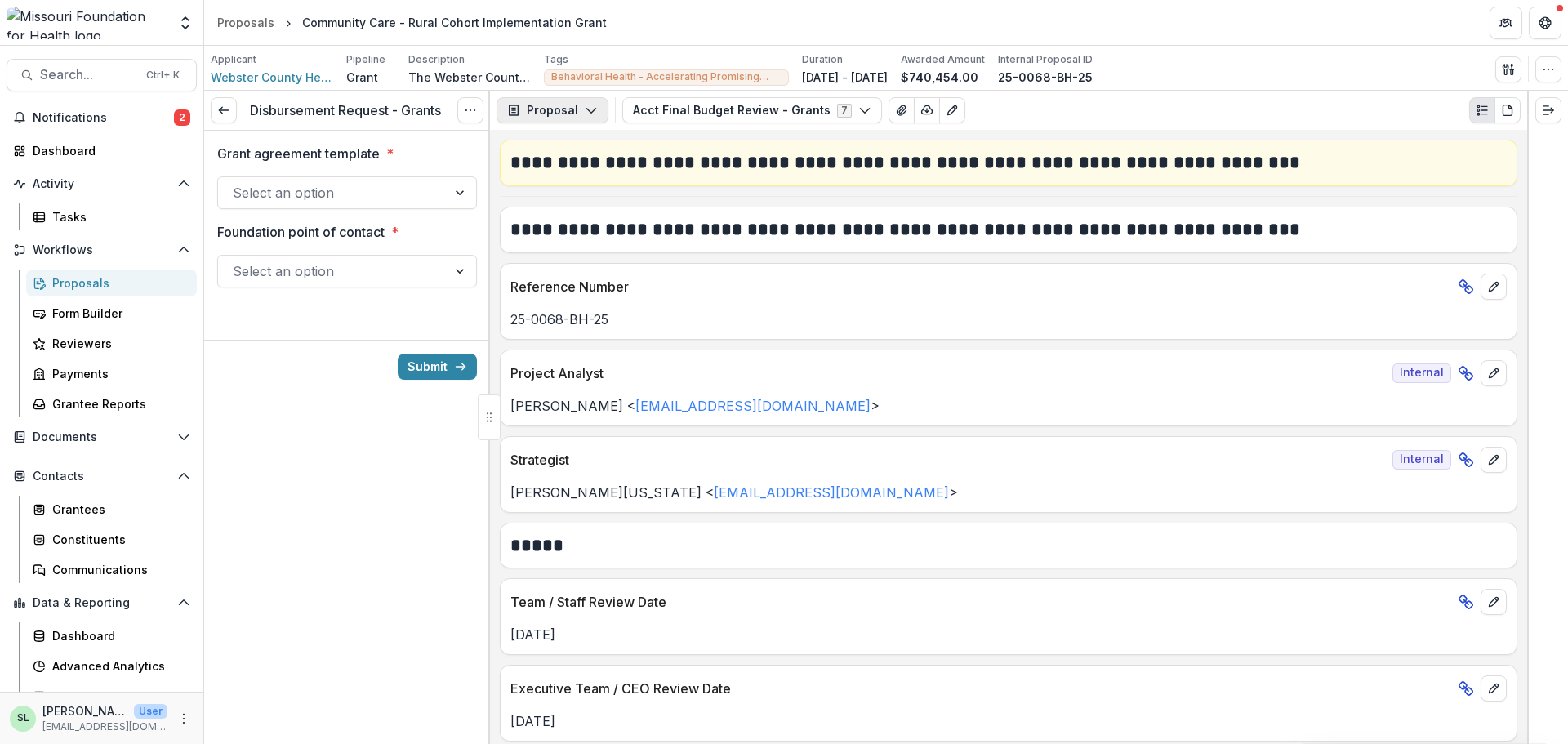
click at [599, 108] on button "Proposal" at bounding box center [552, 110] width 112 height 26
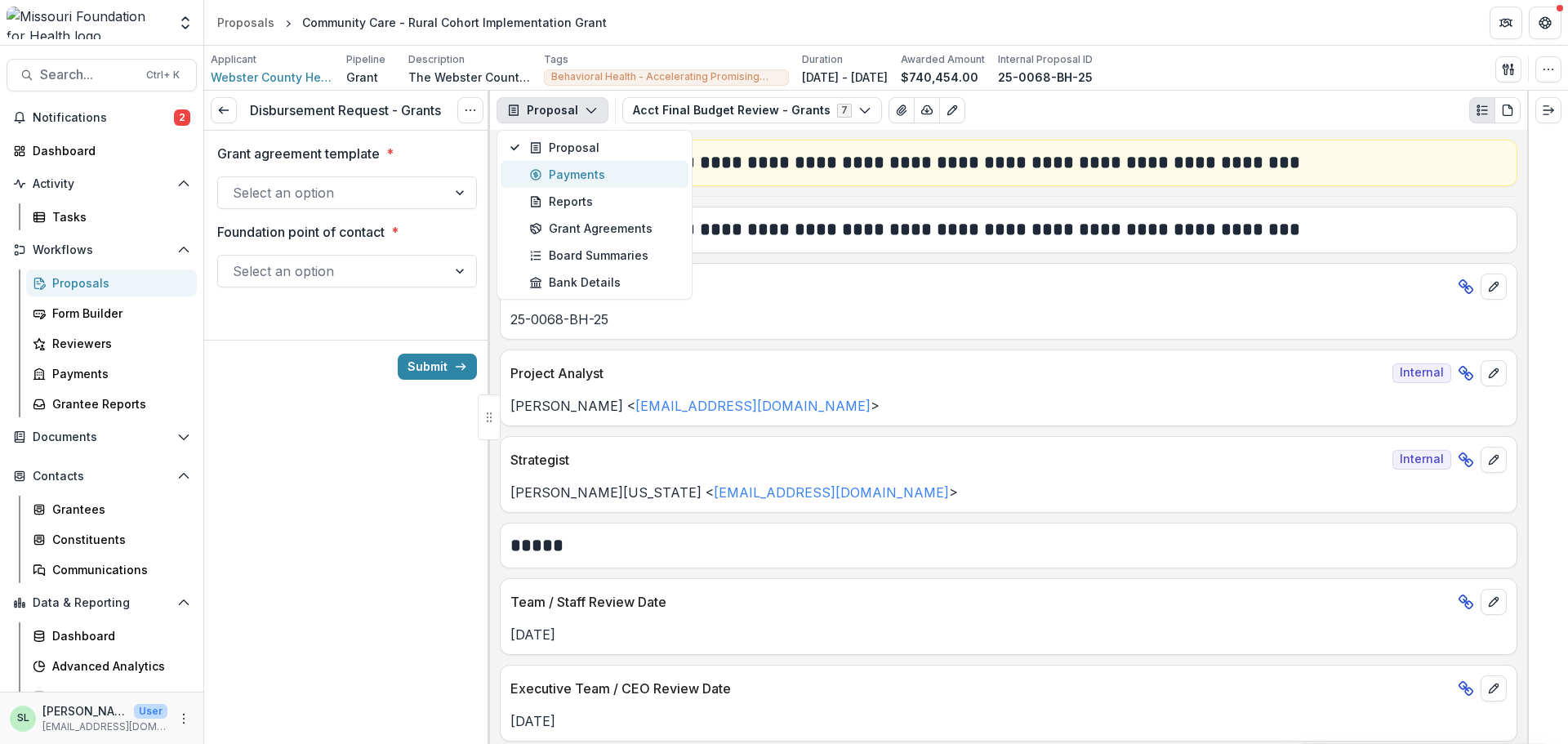
click at [591, 166] on div "Payments" at bounding box center [604, 174] width 150 height 17
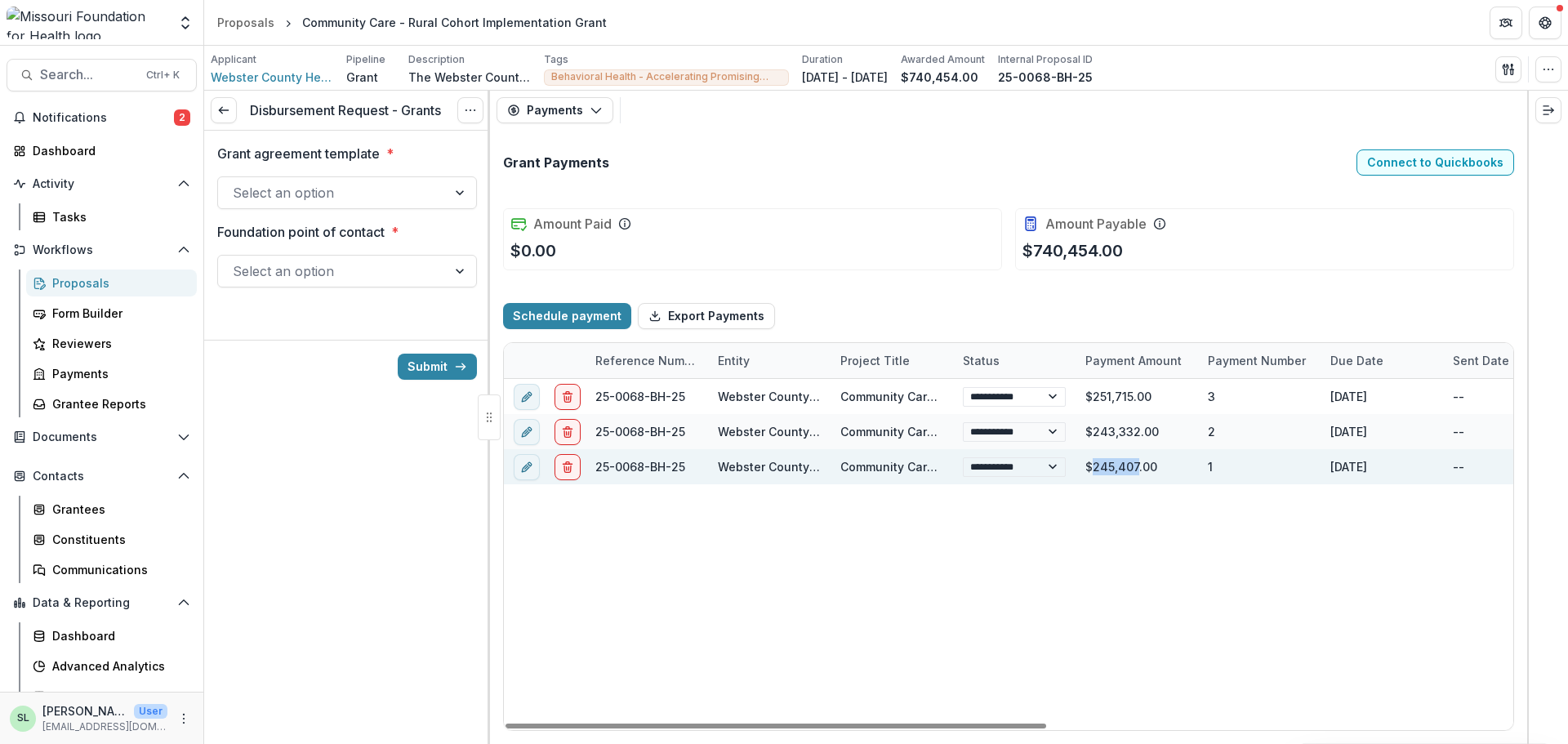
drag, startPoint x: 1096, startPoint y: 468, endPoint x: 1136, endPoint y: 471, distance: 40.1
click at [1136, 471] on div "$245,407.00" at bounding box center [1137, 467] width 123 height 35
copy div "245,407"
drag, startPoint x: 1086, startPoint y: 465, endPoint x: 1138, endPoint y: 470, distance: 52.2
click at [1138, 470] on div "$245,407.00" at bounding box center [1137, 467] width 123 height 35
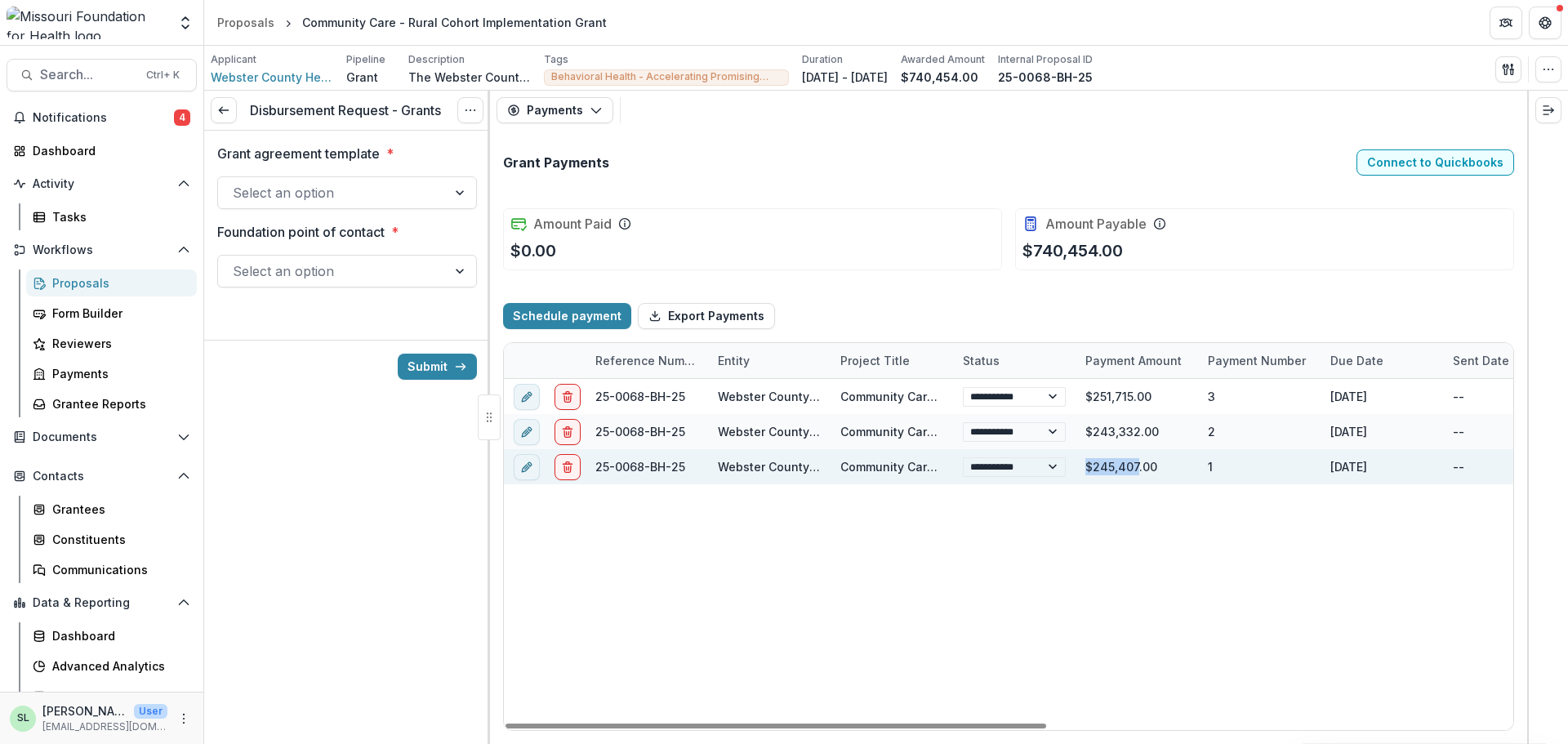
copy div "$245,407"
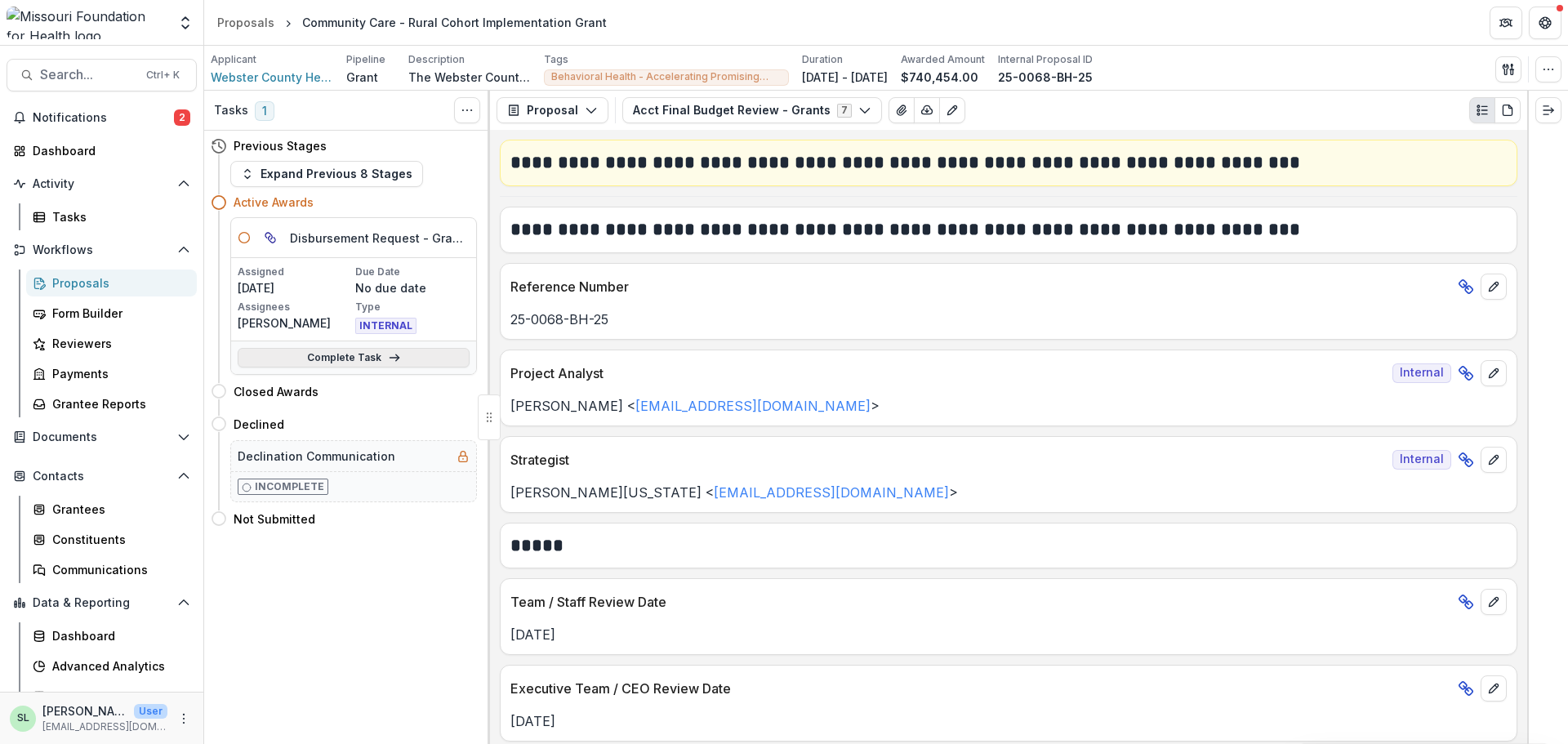
click at [397, 358] on polyline at bounding box center [397, 358] width 3 height 7
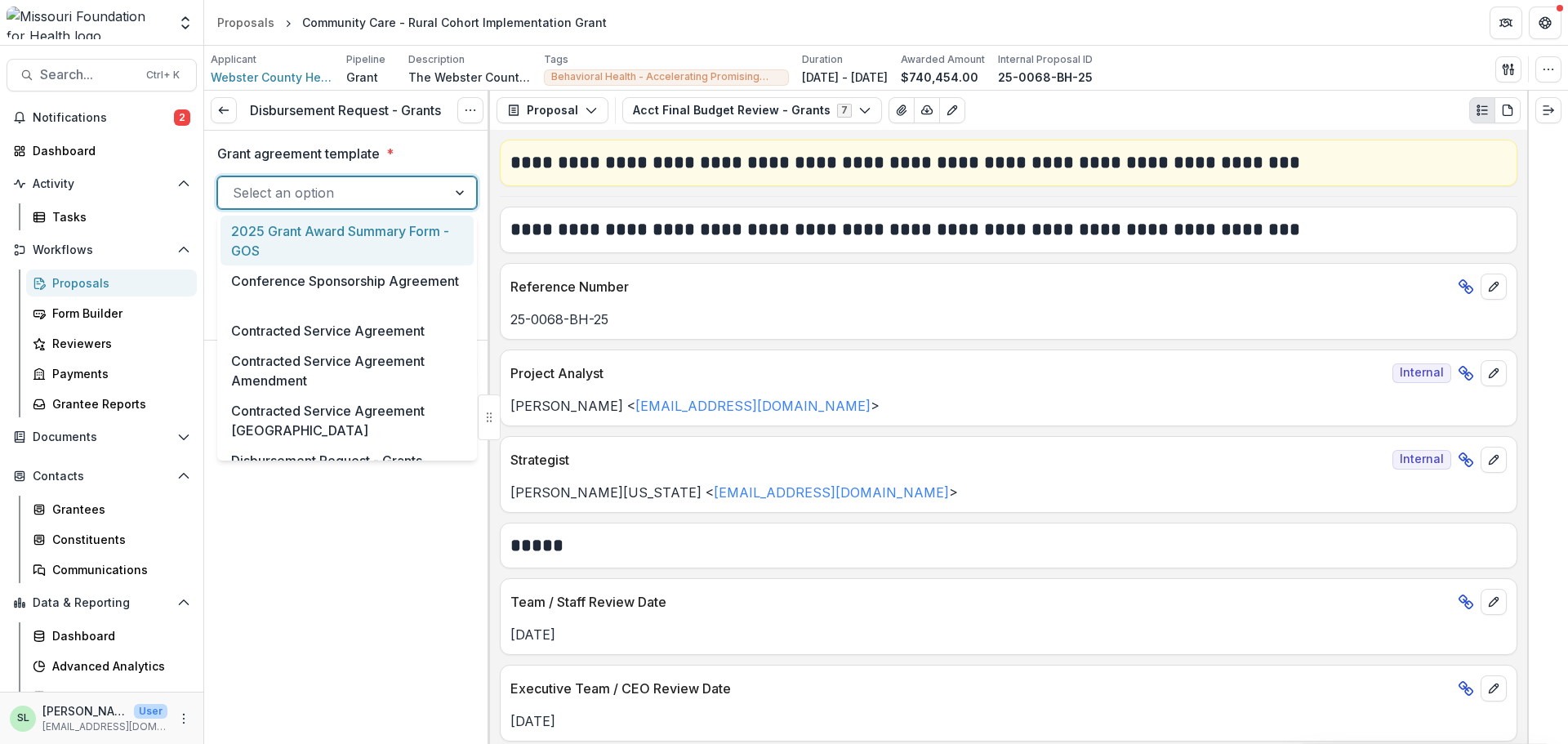
click at [354, 187] on div at bounding box center [332, 193] width 200 height 23
type input "*"
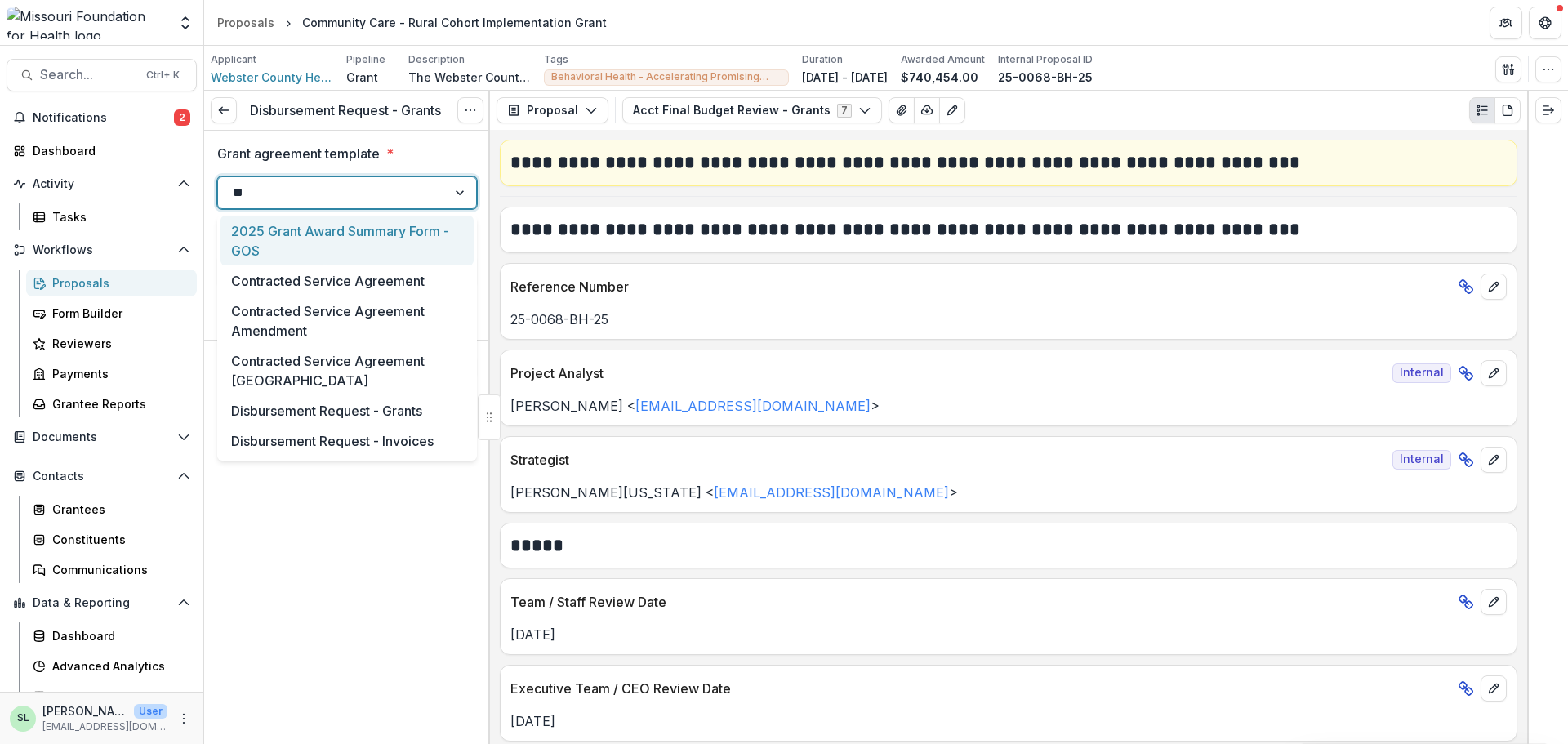
type input "***"
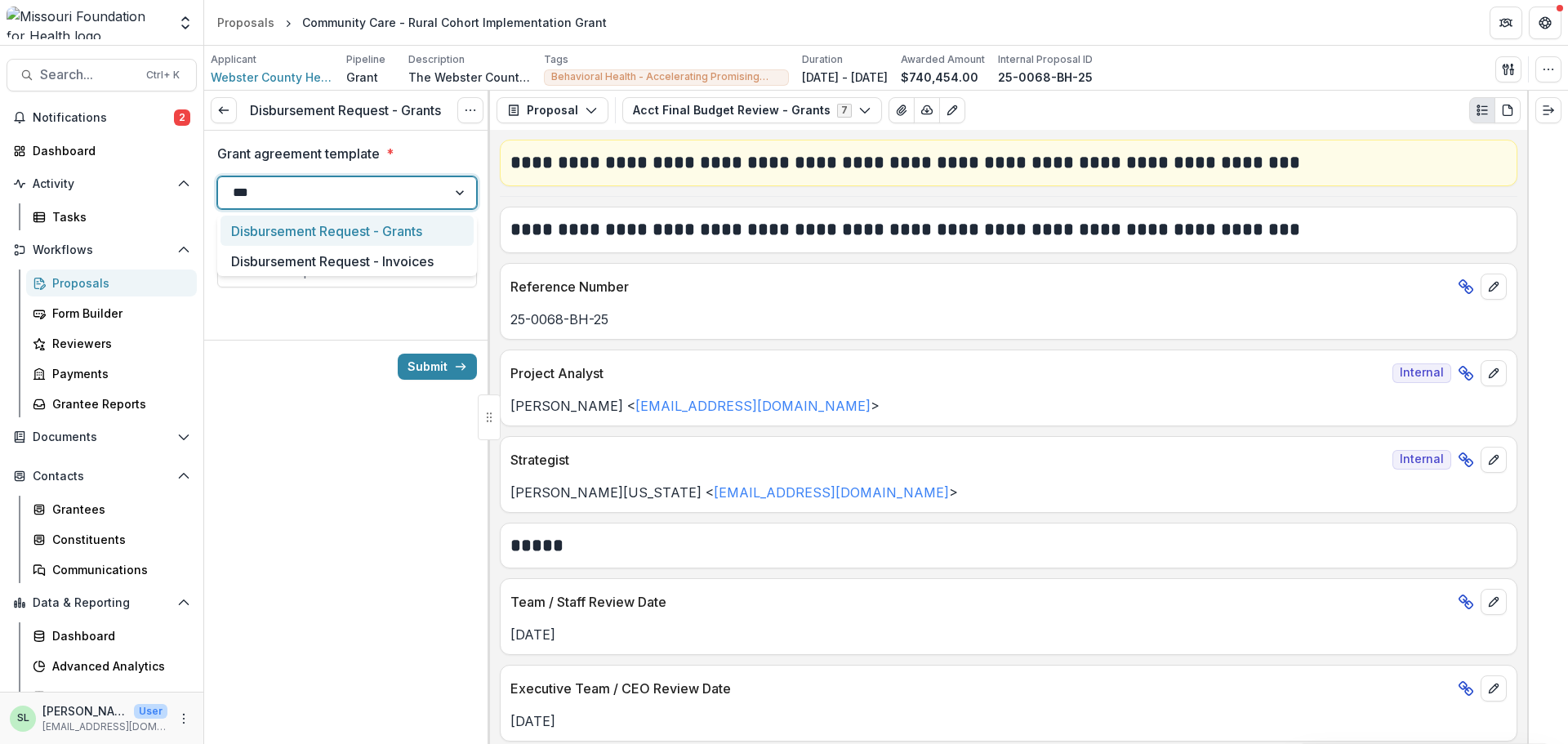
click at [339, 234] on div "Disbursement Request - Grants" at bounding box center [347, 230] width 253 height 31
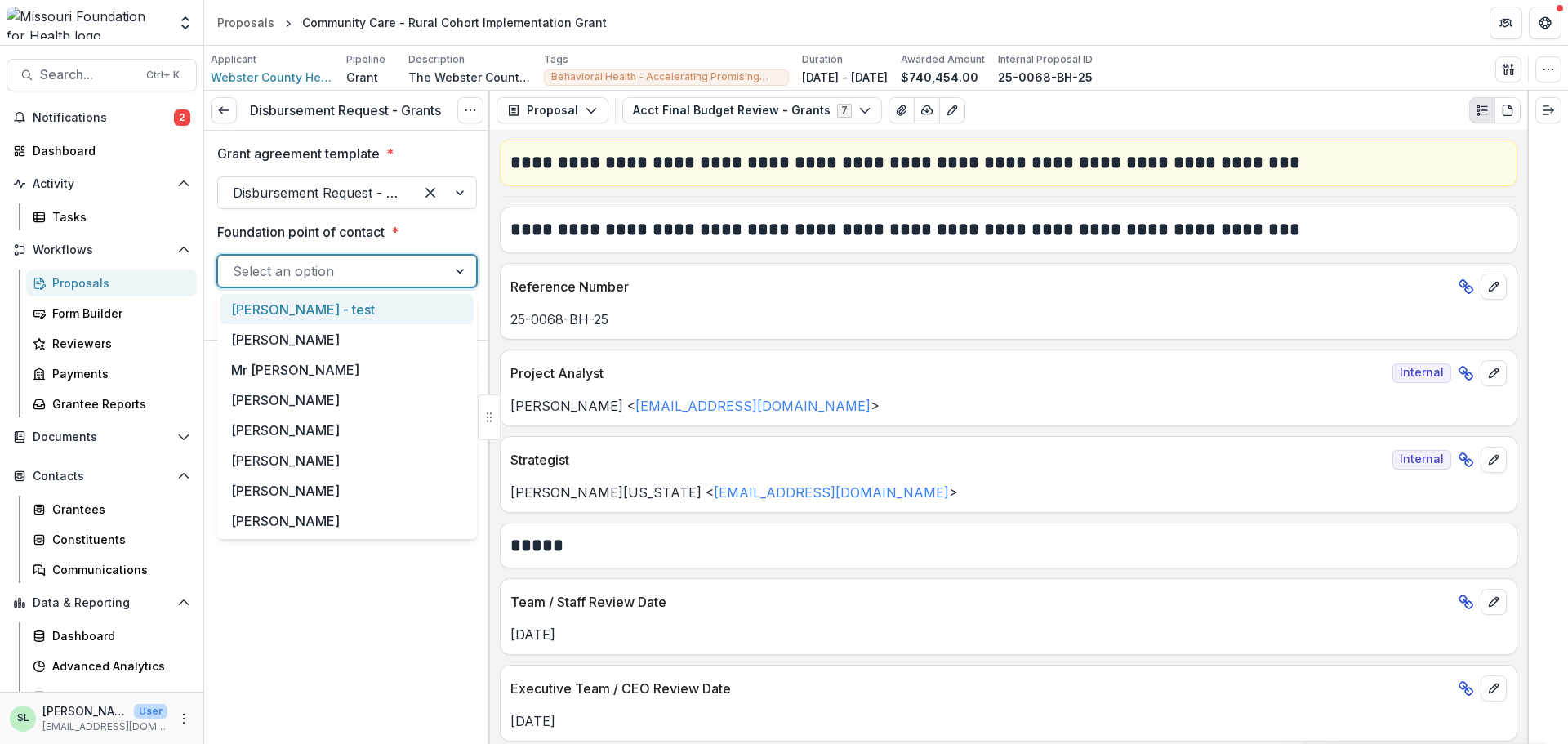
click at [334, 266] on div at bounding box center [332, 271] width 200 height 23
click at [296, 492] on div "[PERSON_NAME]" at bounding box center [347, 490] width 253 height 31
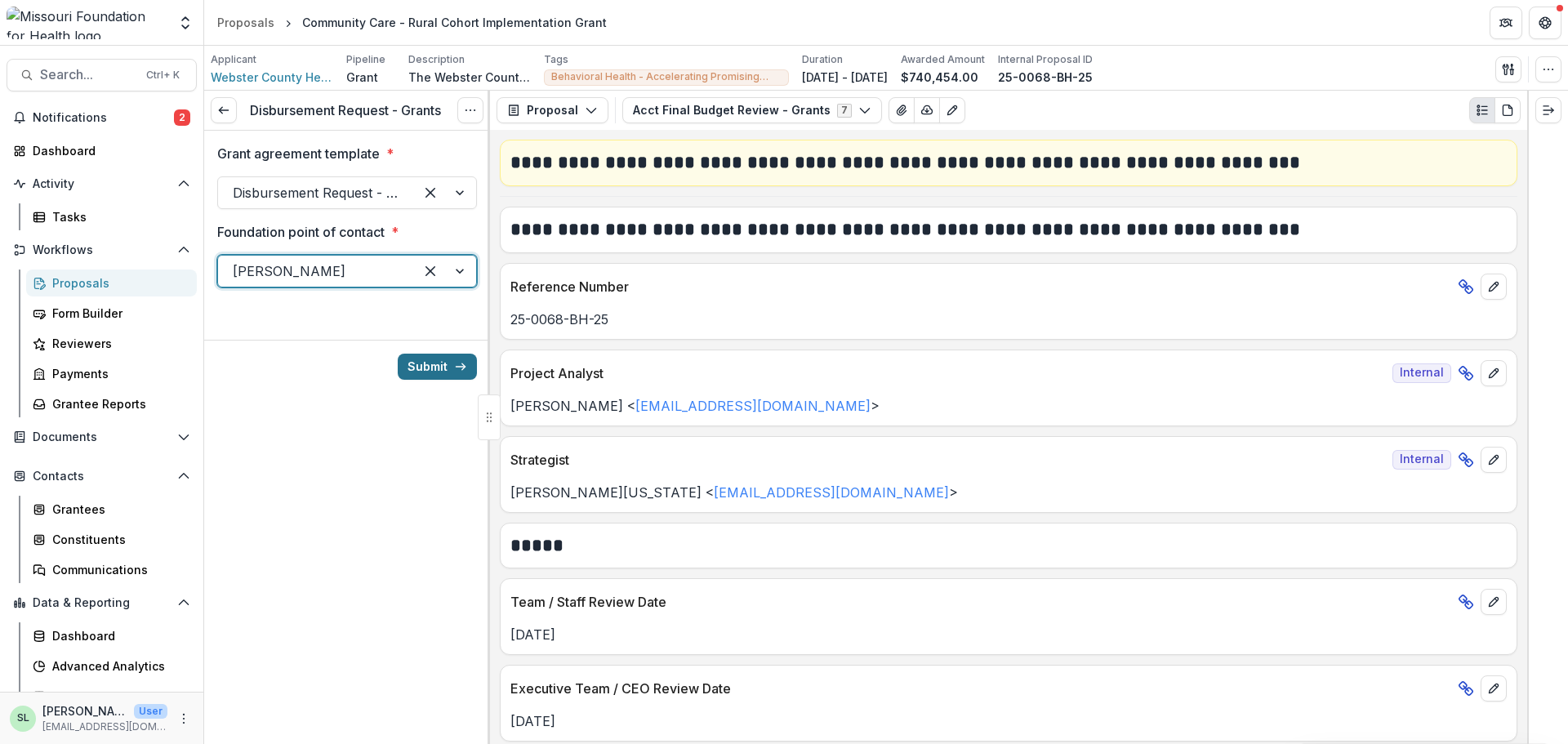
click at [430, 369] on button "Submit" at bounding box center [437, 367] width 79 height 26
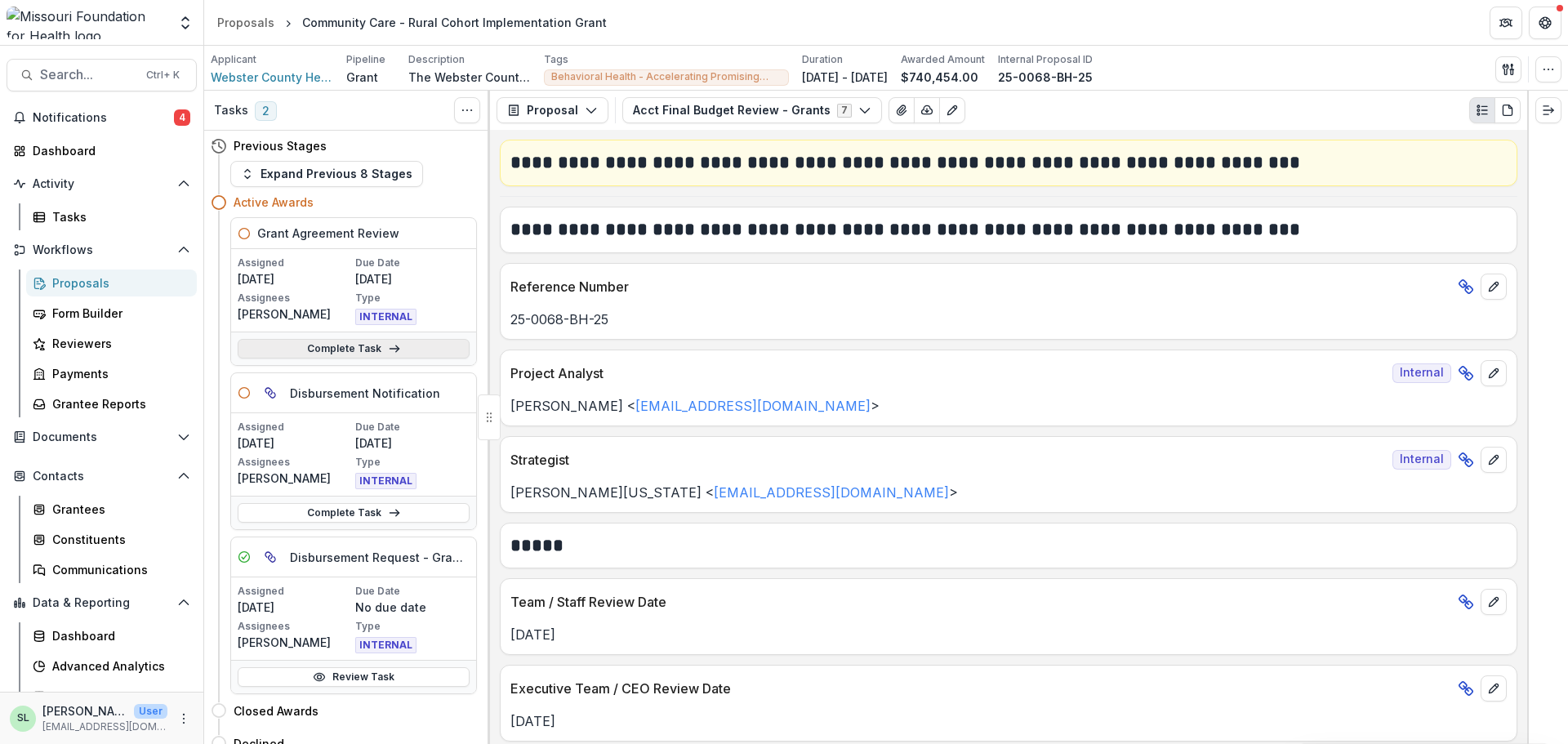
click at [335, 345] on link "Complete Task" at bounding box center [354, 348] width 232 height 20
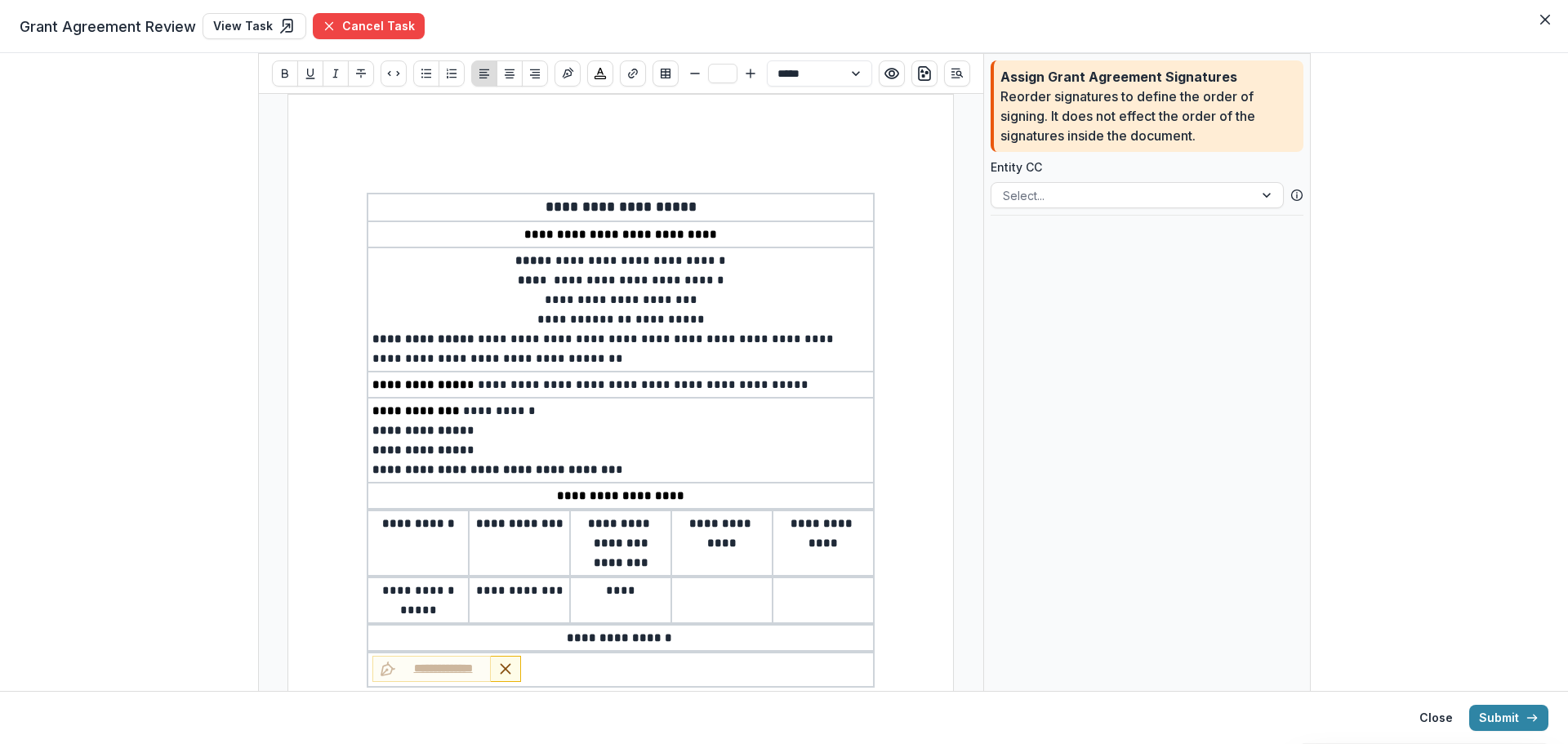
type input "**"
select select "**********"
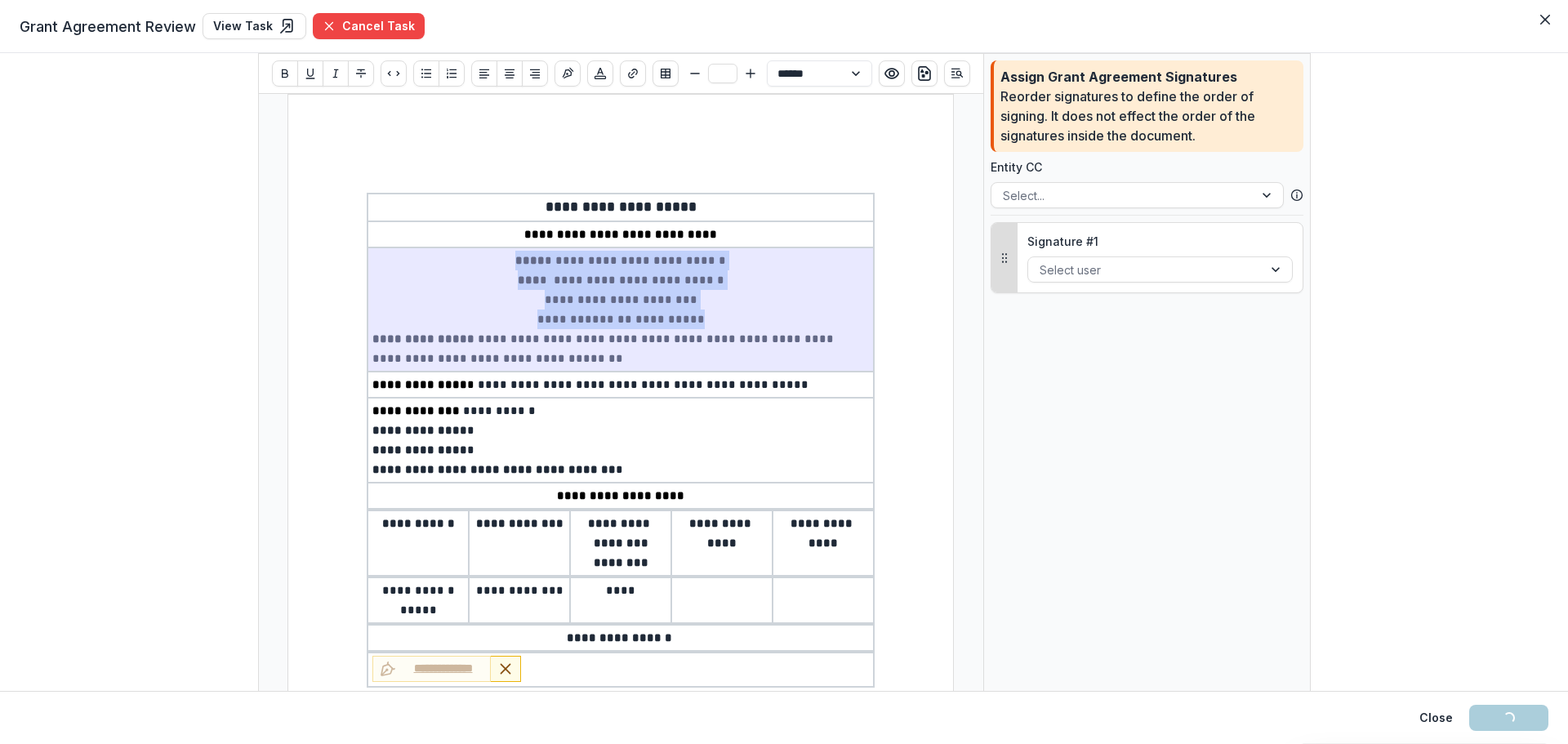
drag, startPoint x: 369, startPoint y: 335, endPoint x: 707, endPoint y: 367, distance: 339.5
click at [707, 367] on td "**********" at bounding box center [621, 310] width 507 height 124
click at [692, 429] on p "**********" at bounding box center [621, 430] width 497 height 20
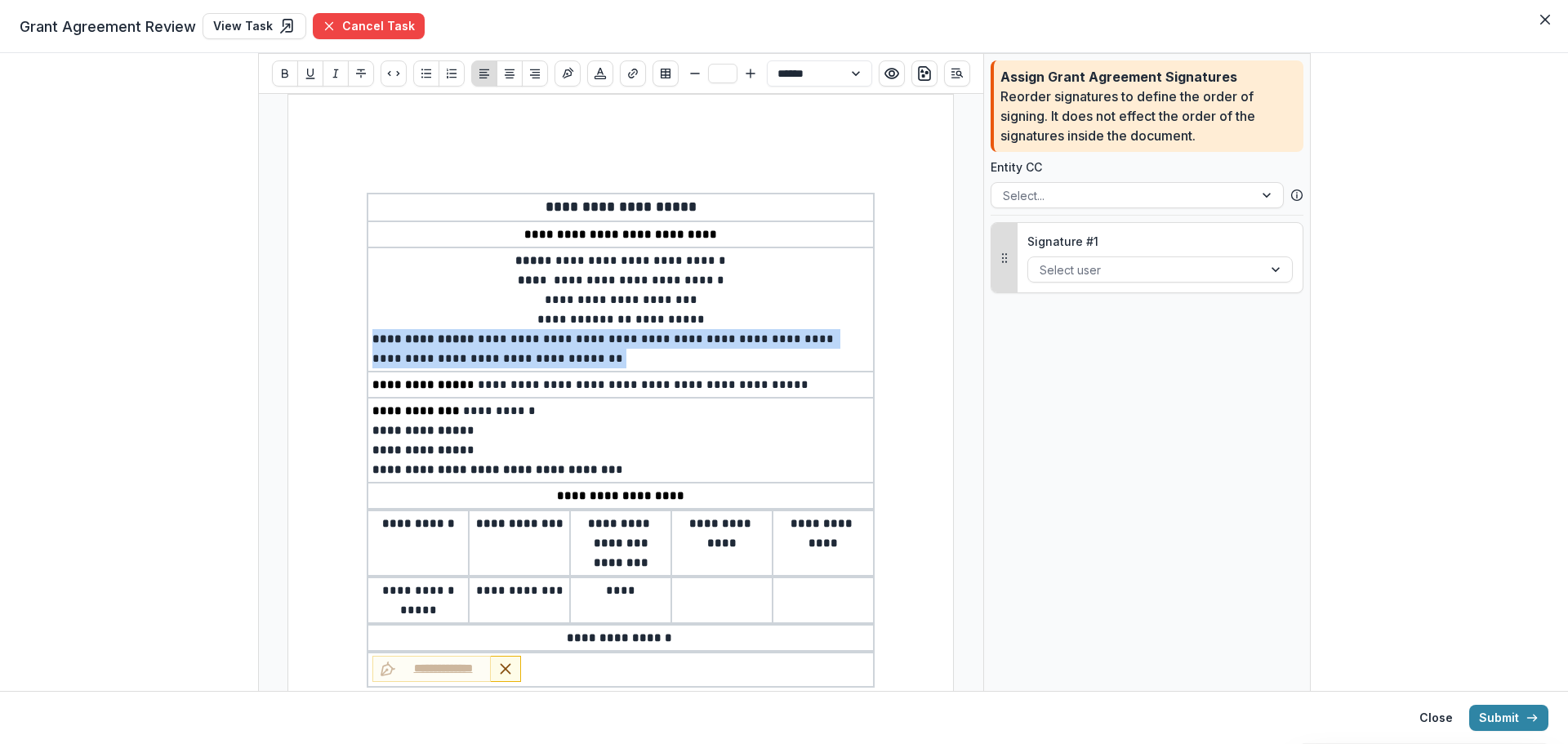
drag, startPoint x: 373, startPoint y: 338, endPoint x: 699, endPoint y: 353, distance: 326.3
click at [699, 353] on p "**********" at bounding box center [621, 348] width 497 height 39
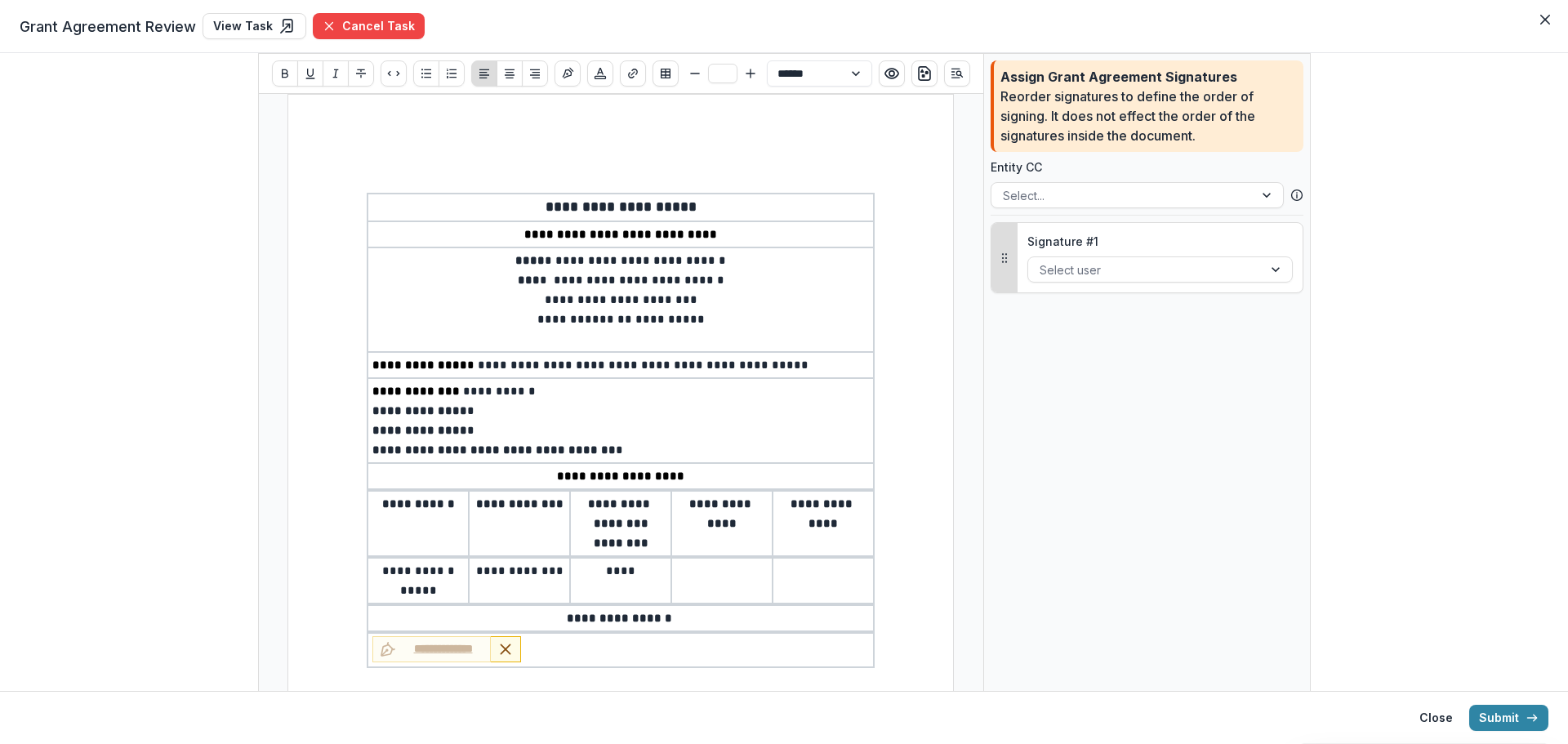
click at [472, 409] on p "**********" at bounding box center [621, 410] width 497 height 20
click at [626, 458] on p "**********" at bounding box center [621, 450] width 497 height 20
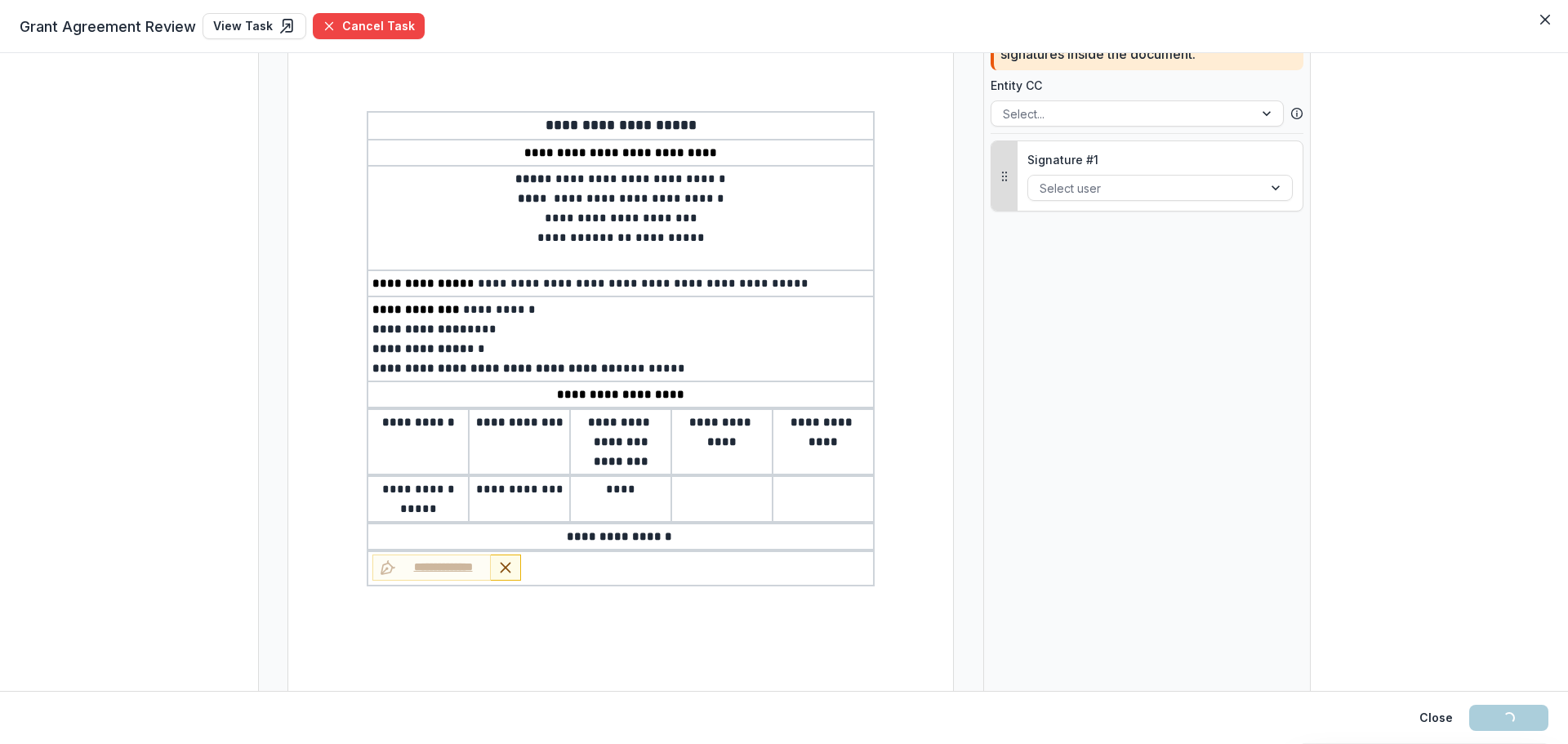
click at [606, 494] on p "****" at bounding box center [621, 489] width 92 height 20
click at [707, 491] on p at bounding box center [722, 489] width 92 height 20
type input "**"
select select "**********"
click at [838, 502] on td at bounding box center [823, 498] width 101 height 46
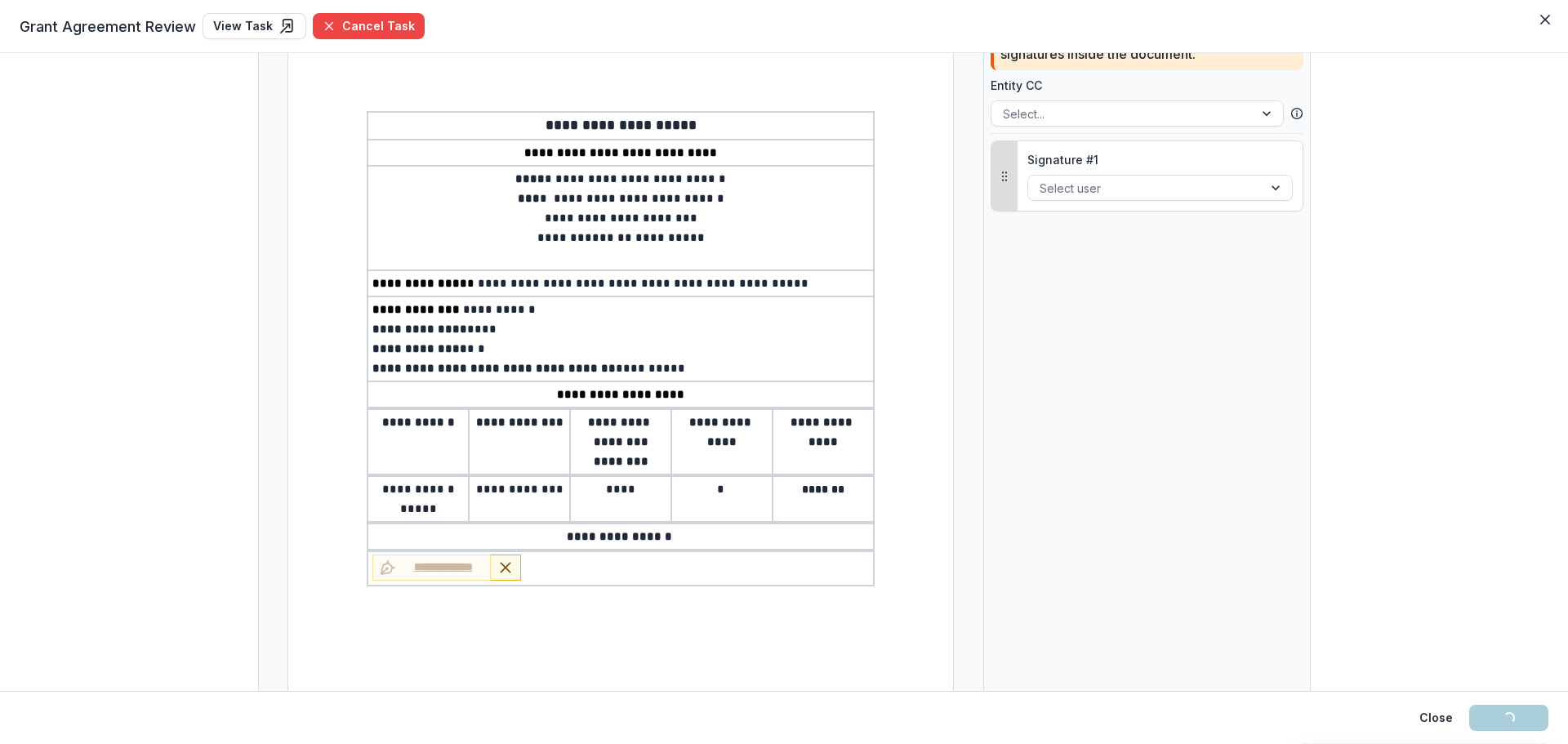
click at [796, 492] on p "*******" at bounding box center [823, 489] width 92 height 20
drag, startPoint x: 794, startPoint y: 493, endPoint x: 854, endPoint y: 490, distance: 60.1
click at [854, 489] on p "********" at bounding box center [823, 489] width 92 height 20
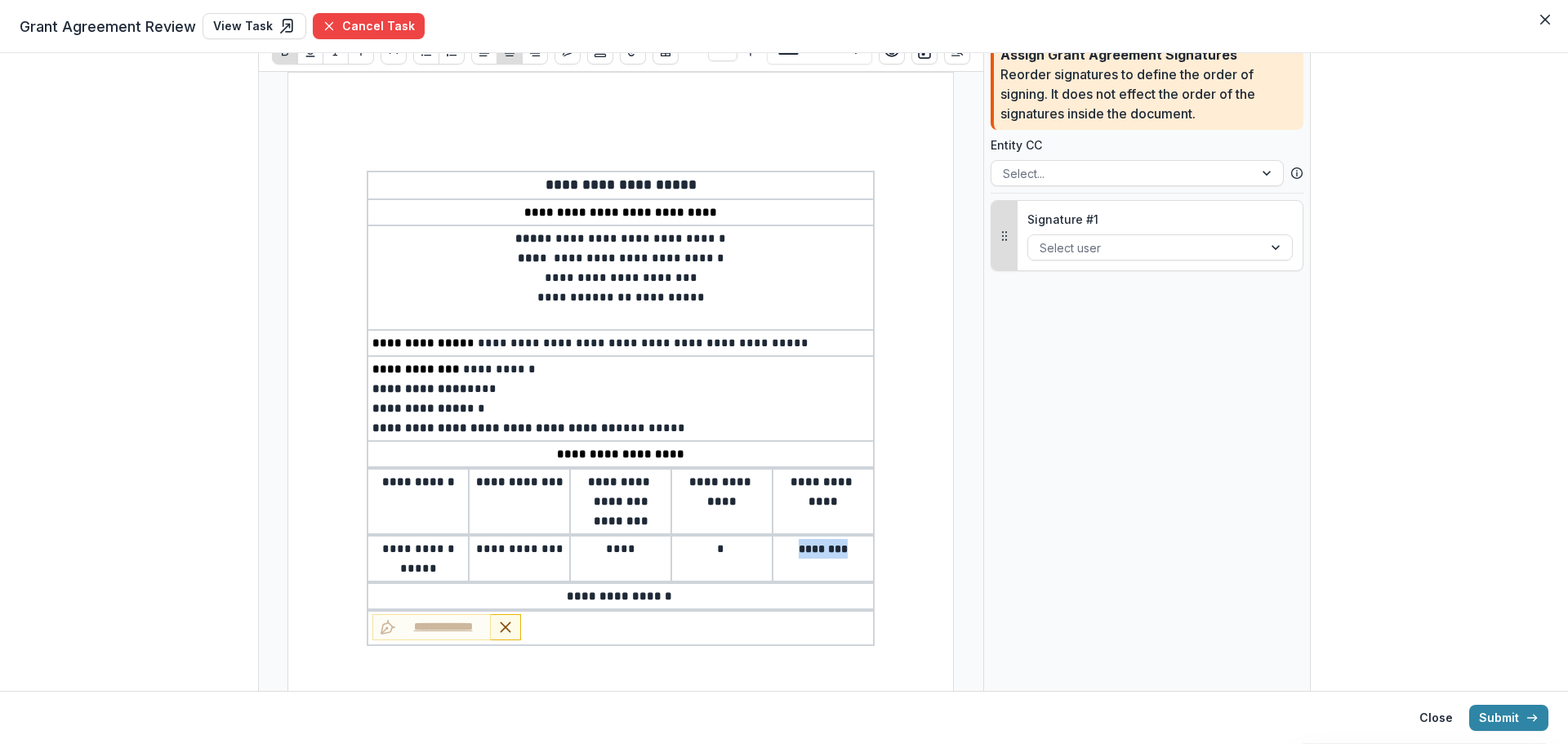
scroll to position [0, 0]
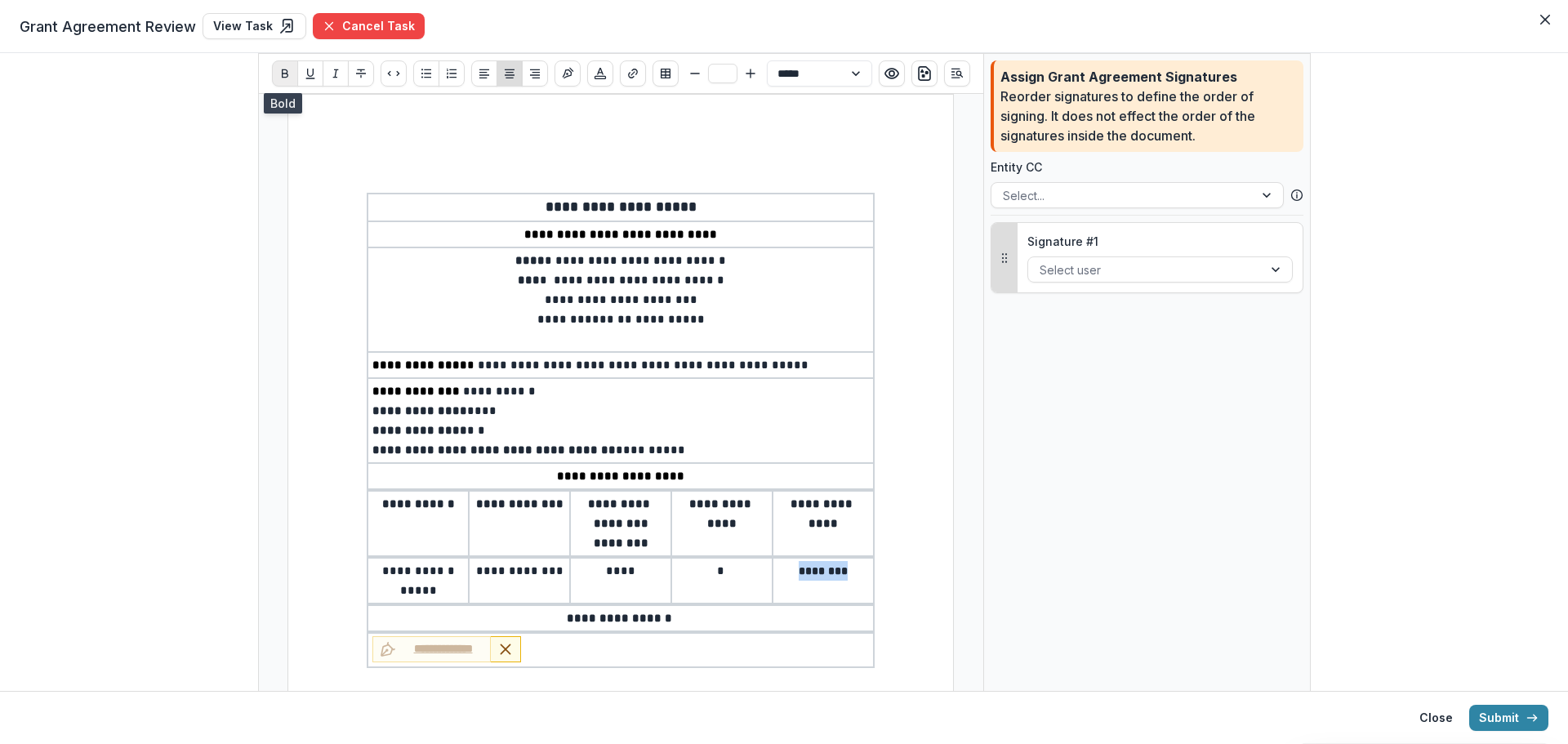
click at [282, 78] on icon "Bold" at bounding box center [285, 74] width 7 height 9
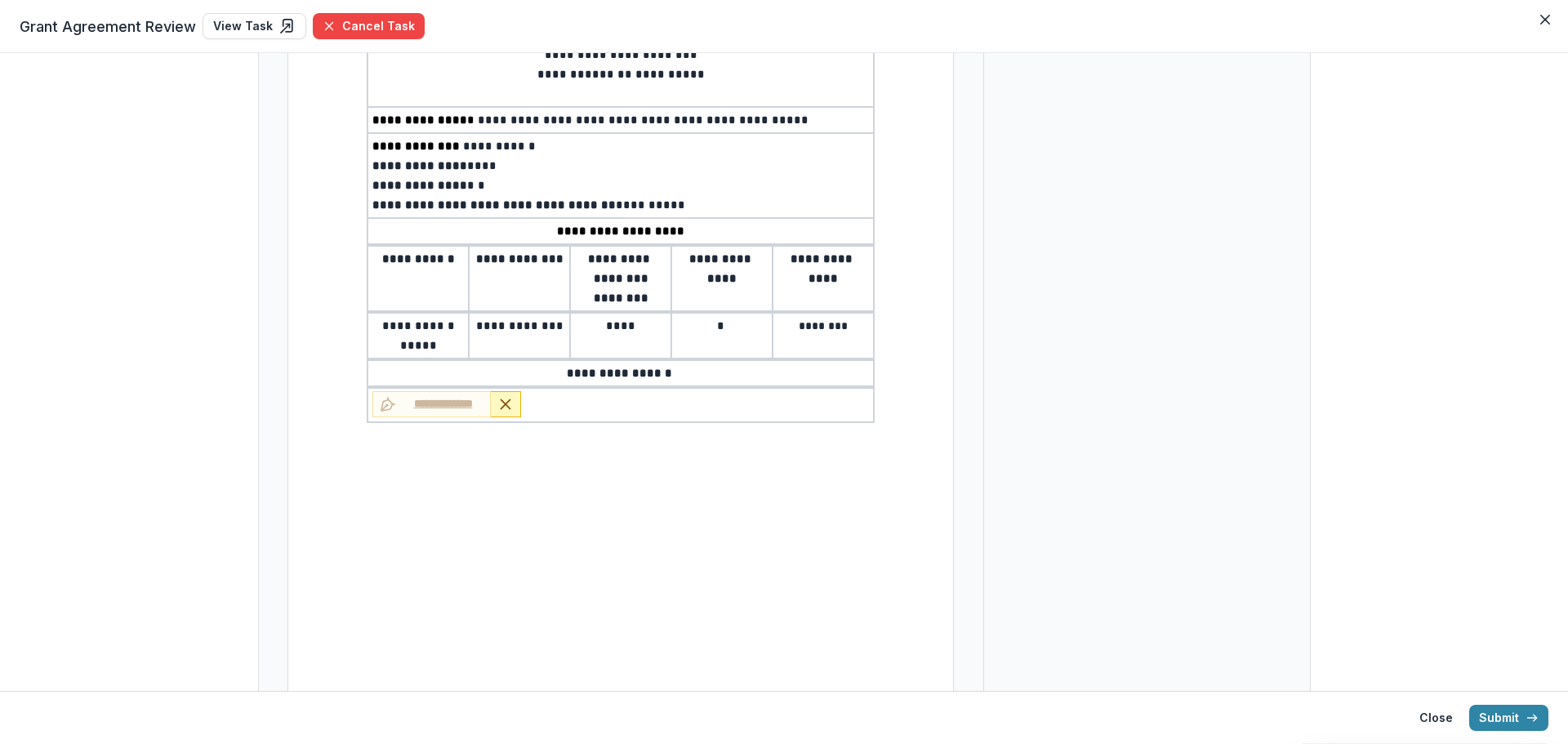
click at [498, 401] on icon "Remove Signature" at bounding box center [506, 405] width 17 height 17
type input "**"
click at [497, 401] on p at bounding box center [621, 401] width 497 height 20
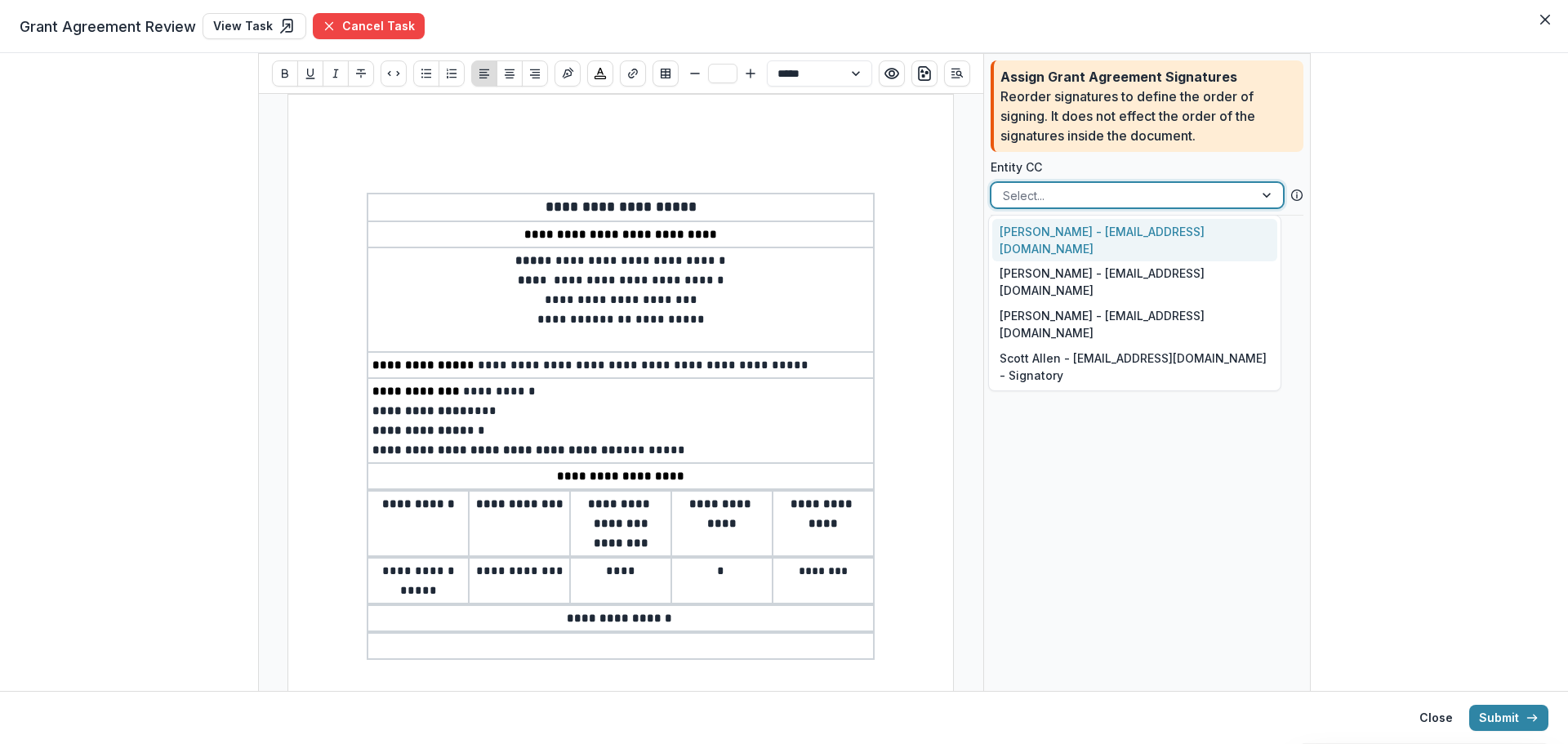
click at [1059, 199] on div at bounding box center [1123, 195] width 239 height 21
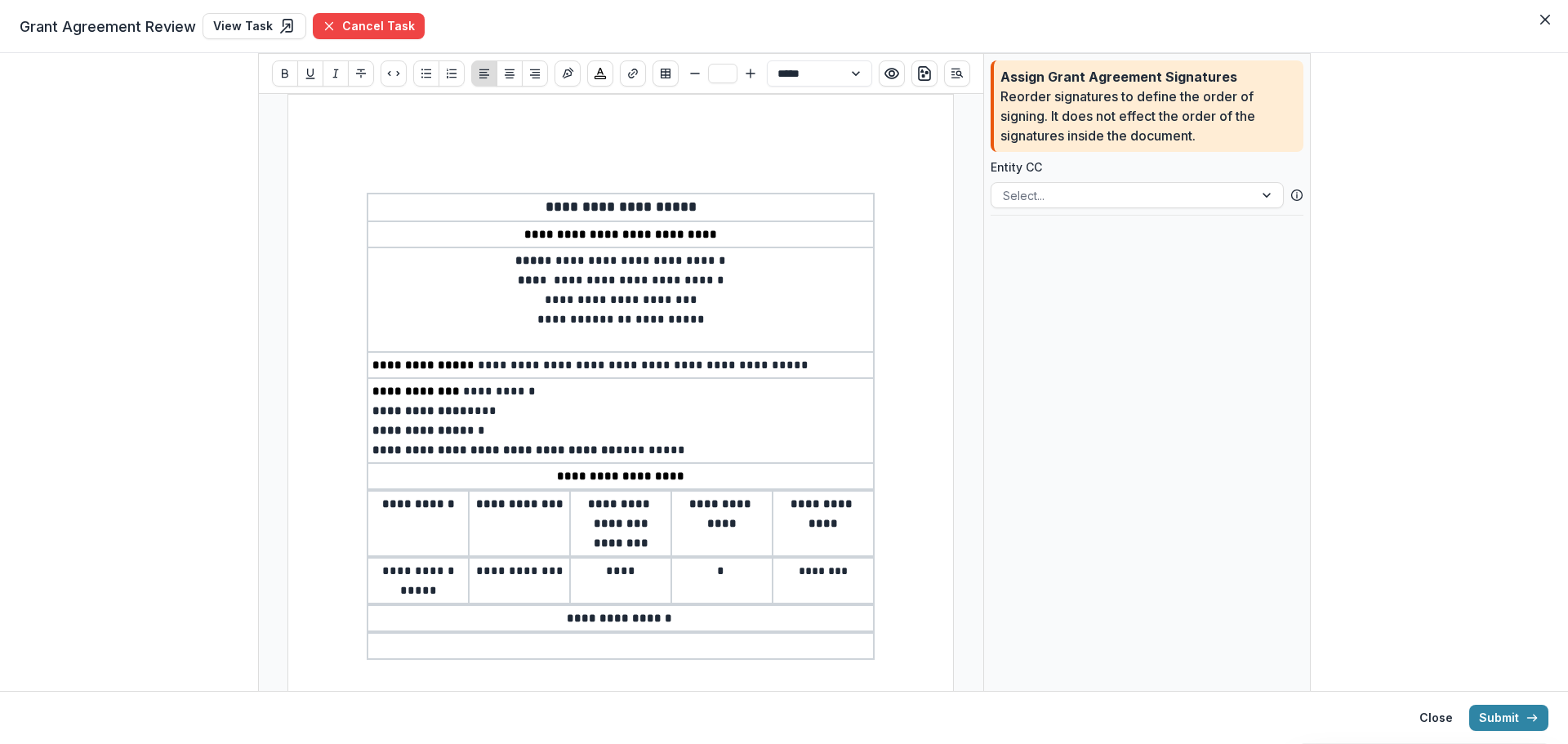
click at [1107, 532] on div "Assign Grant Agreement Signatures Reorder signatures to define the order of sig…" at bounding box center [1147, 508] width 327 height 910
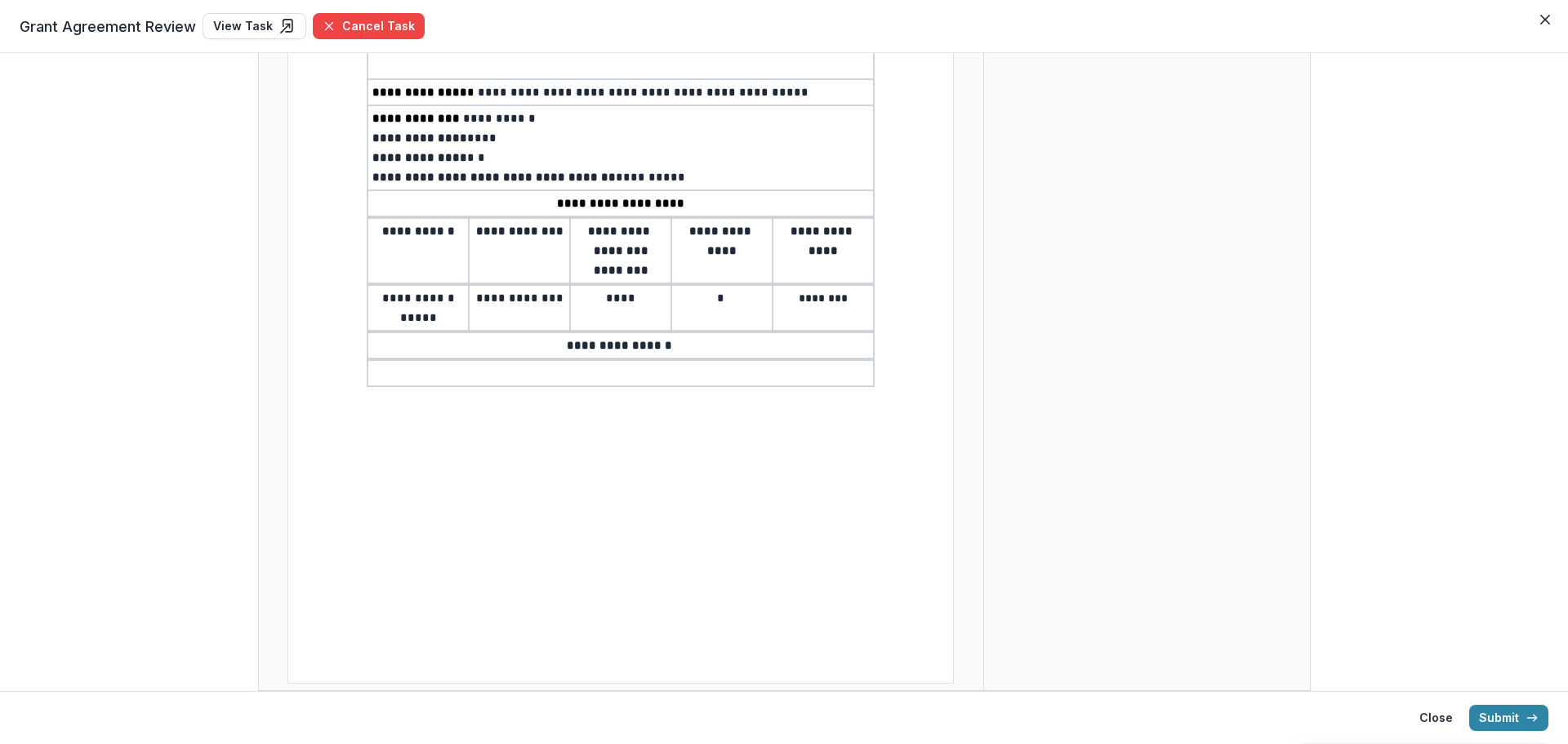
scroll to position [28, 0]
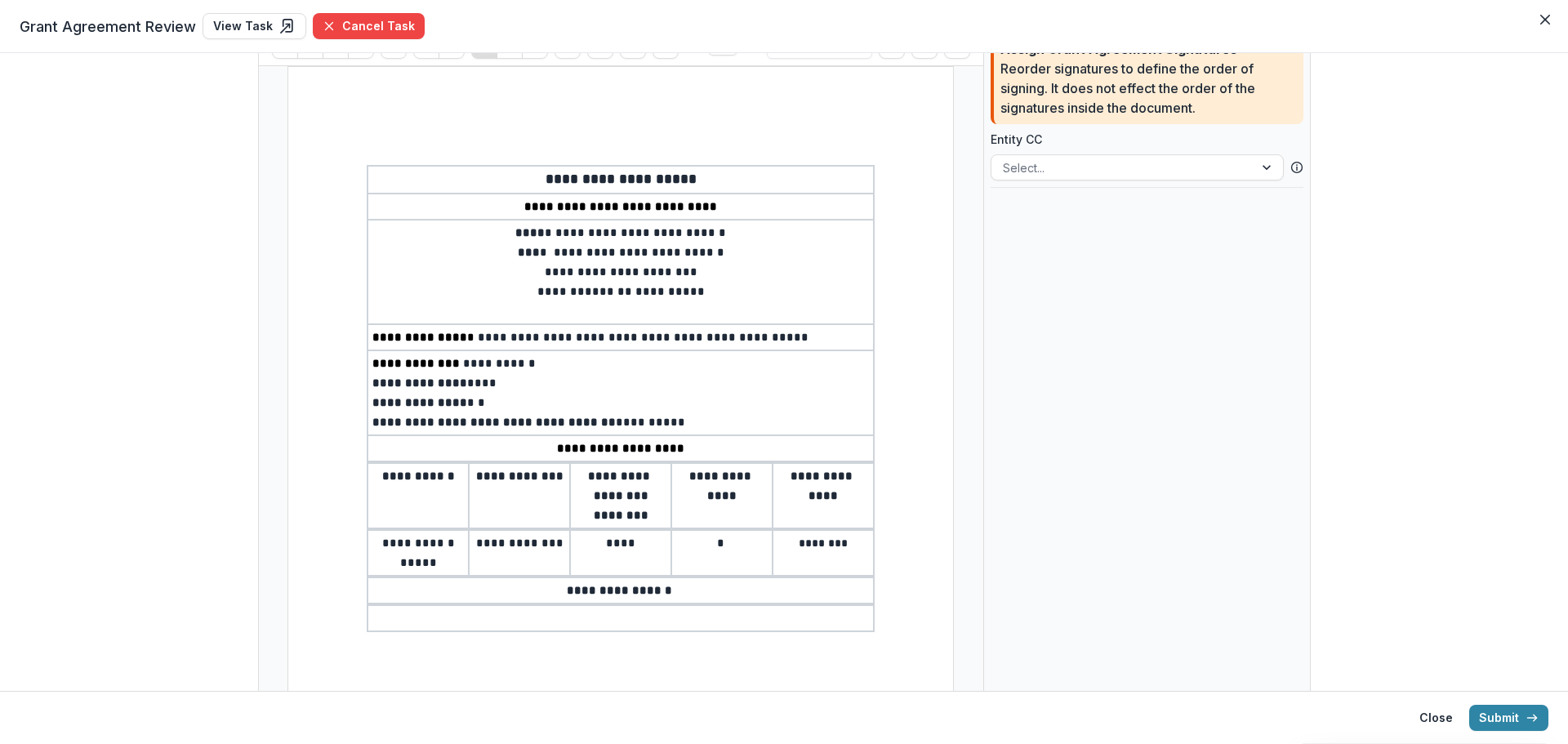
click at [441, 626] on p at bounding box center [621, 618] width 497 height 20
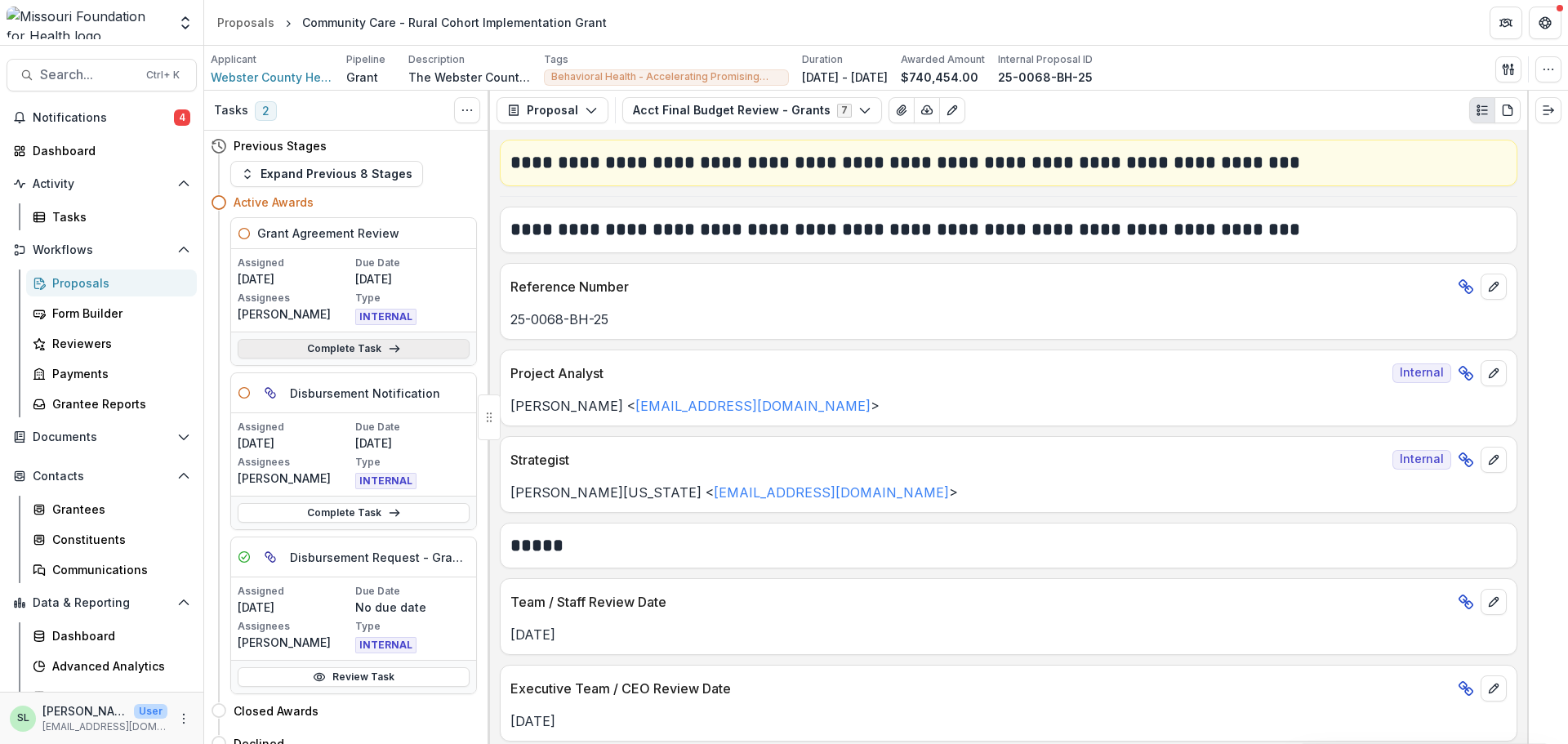
click at [373, 358] on link "Complete Task" at bounding box center [354, 348] width 232 height 20
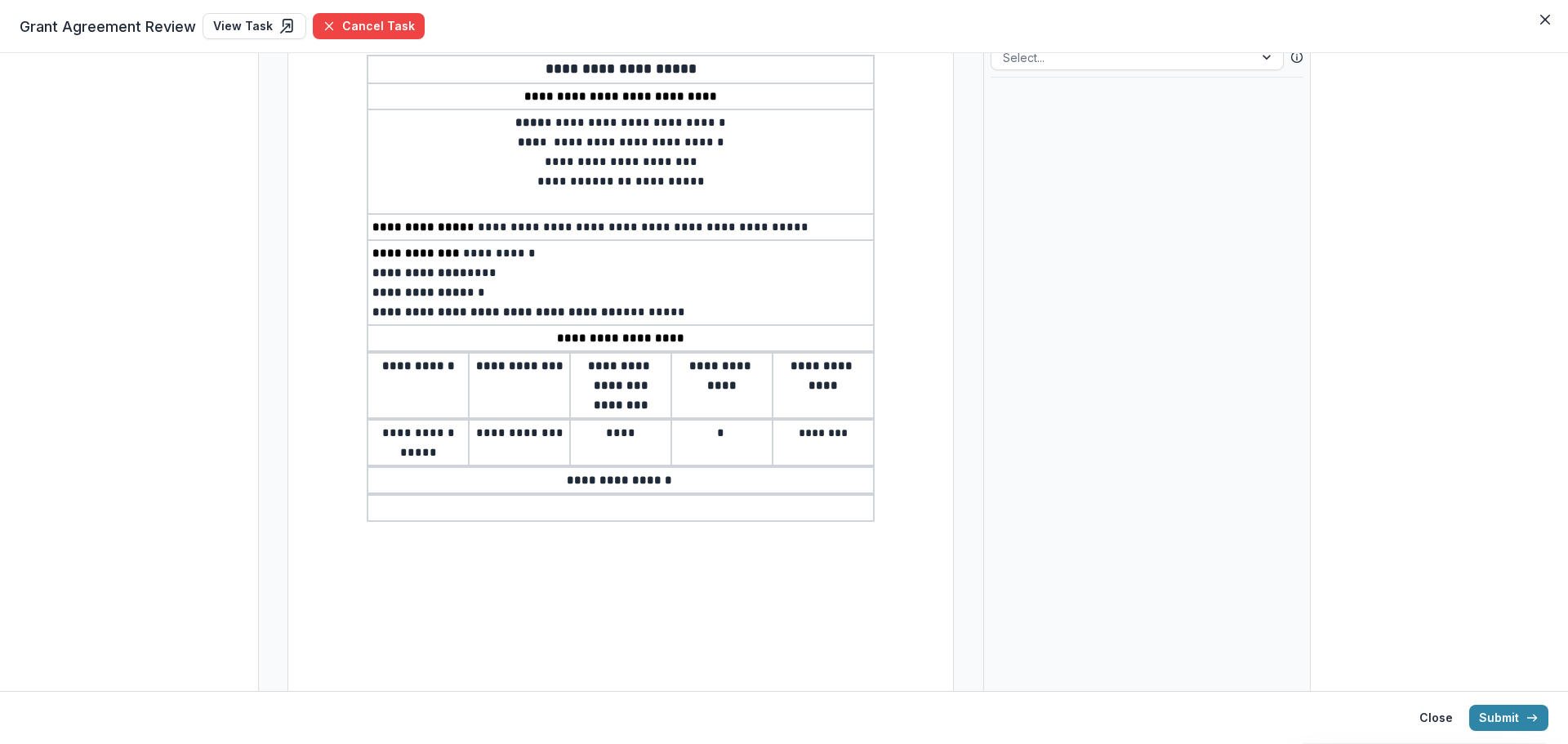
scroll to position [273, 0]
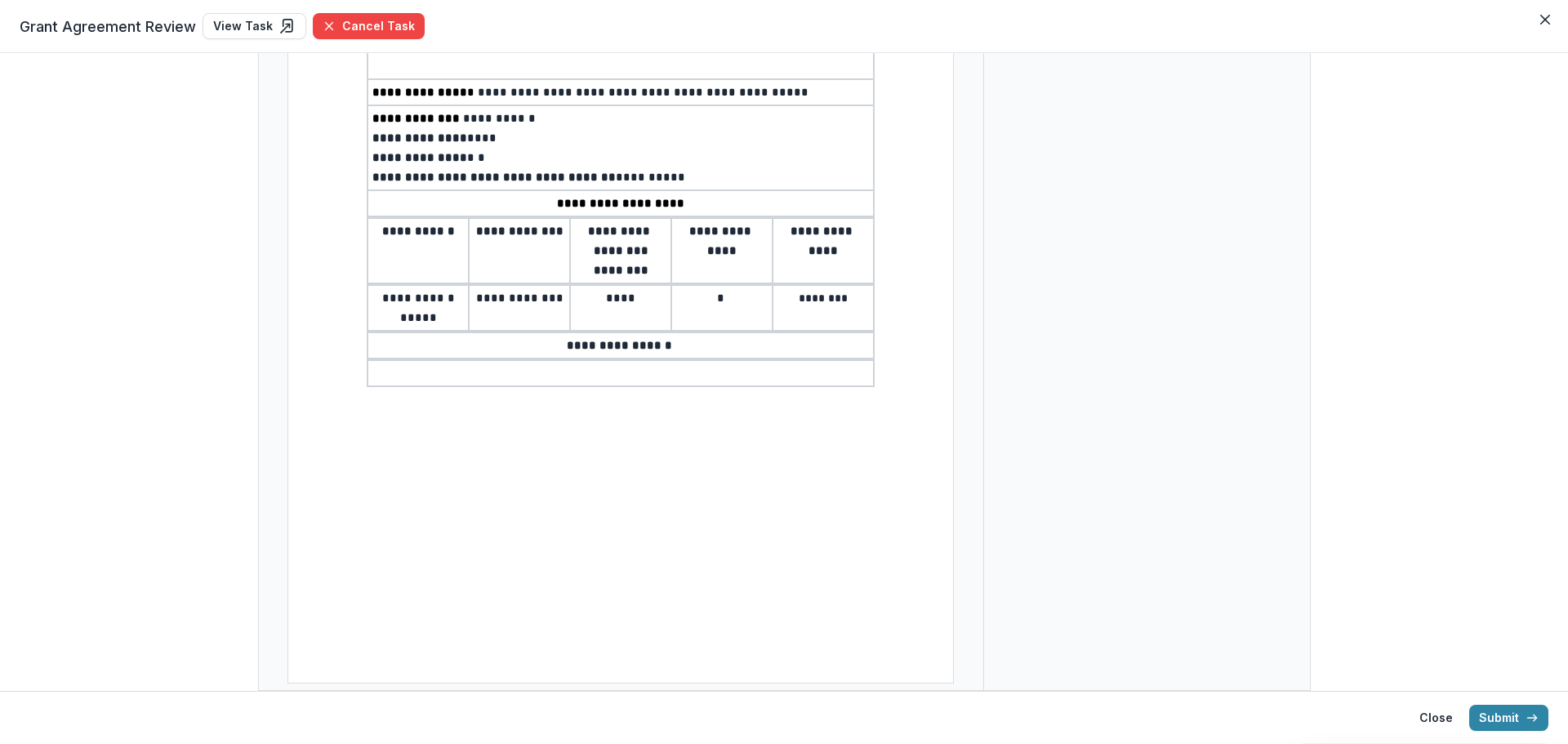
drag, startPoint x: 397, startPoint y: 378, endPoint x: 814, endPoint y: 514, distance: 438.6
click at [814, 514] on div "**********" at bounding box center [620, 252] width 666 height 862
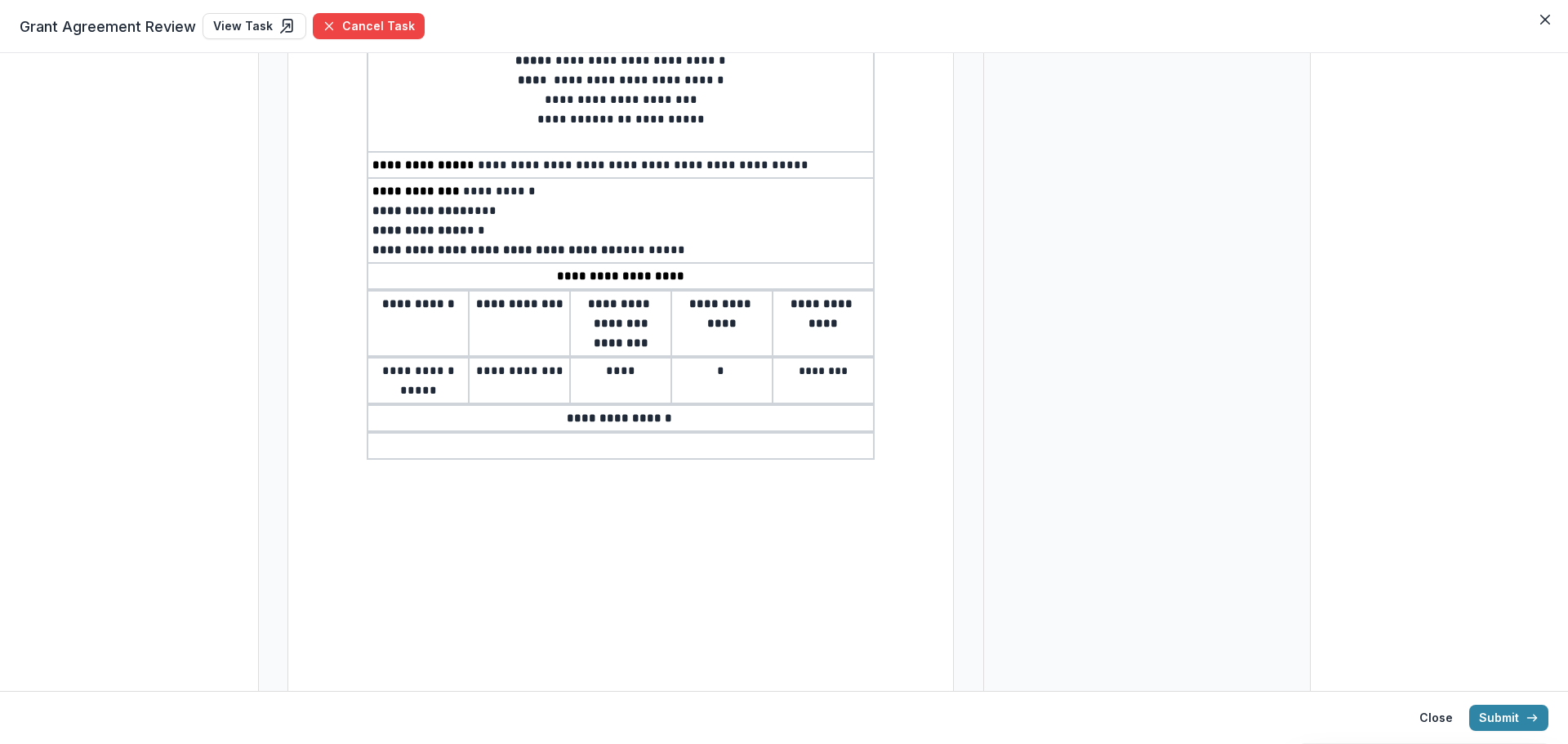
scroll to position [109, 0]
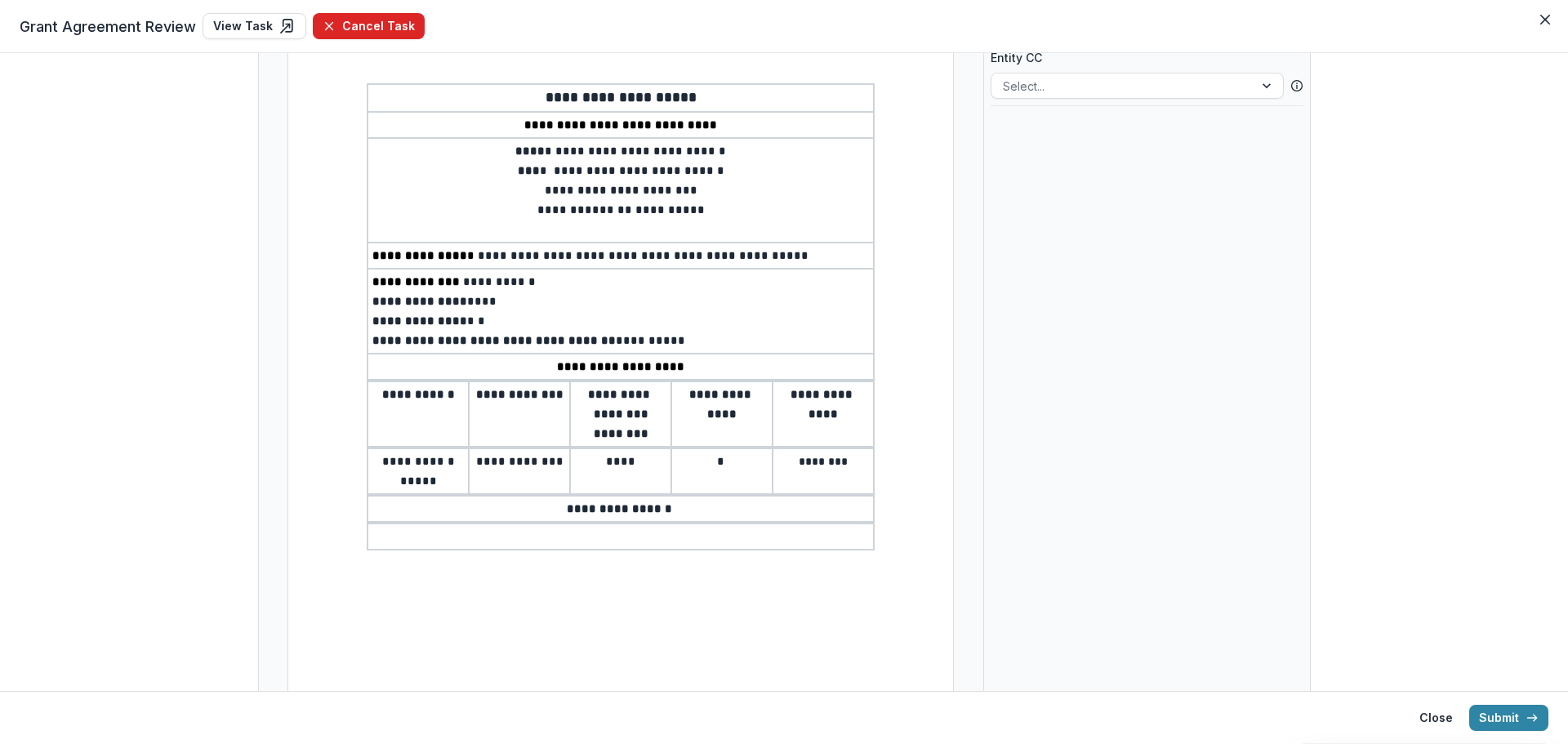
click at [379, 28] on button "Cancel Task" at bounding box center [368, 26] width 112 height 26
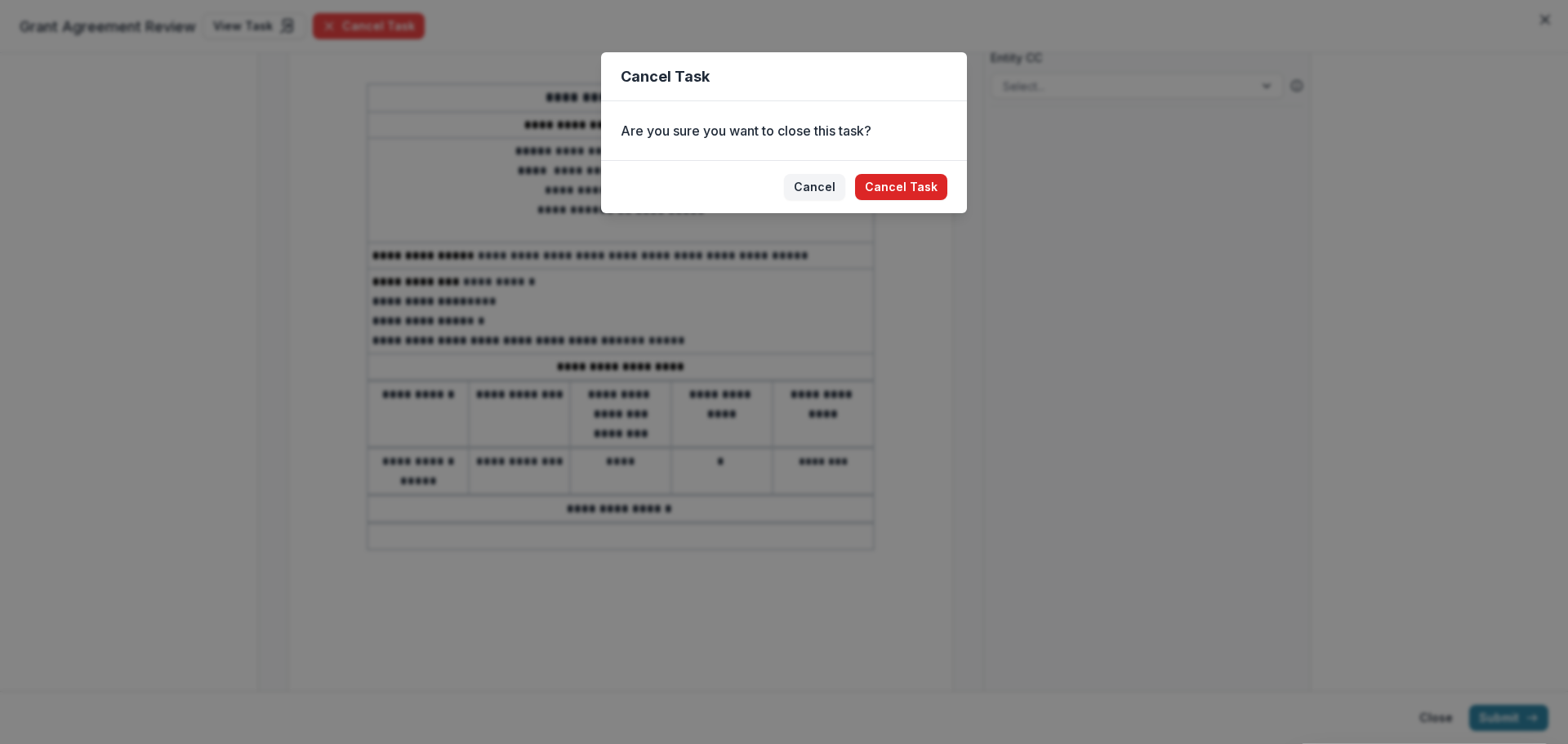
click at [926, 187] on button "Cancel Task" at bounding box center [901, 187] width 92 height 26
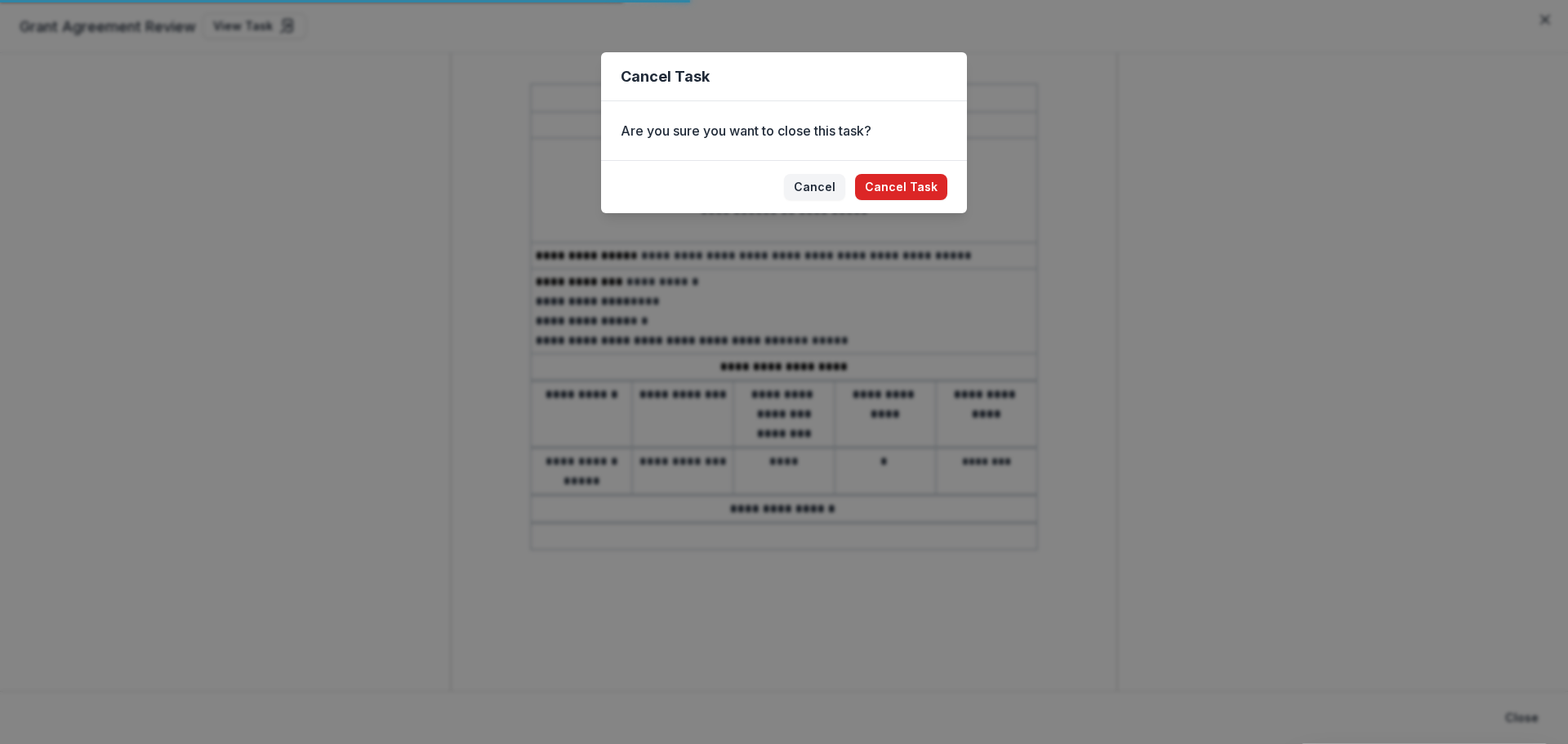
click at [921, 175] on button "Cancel Task" at bounding box center [901, 187] width 92 height 26
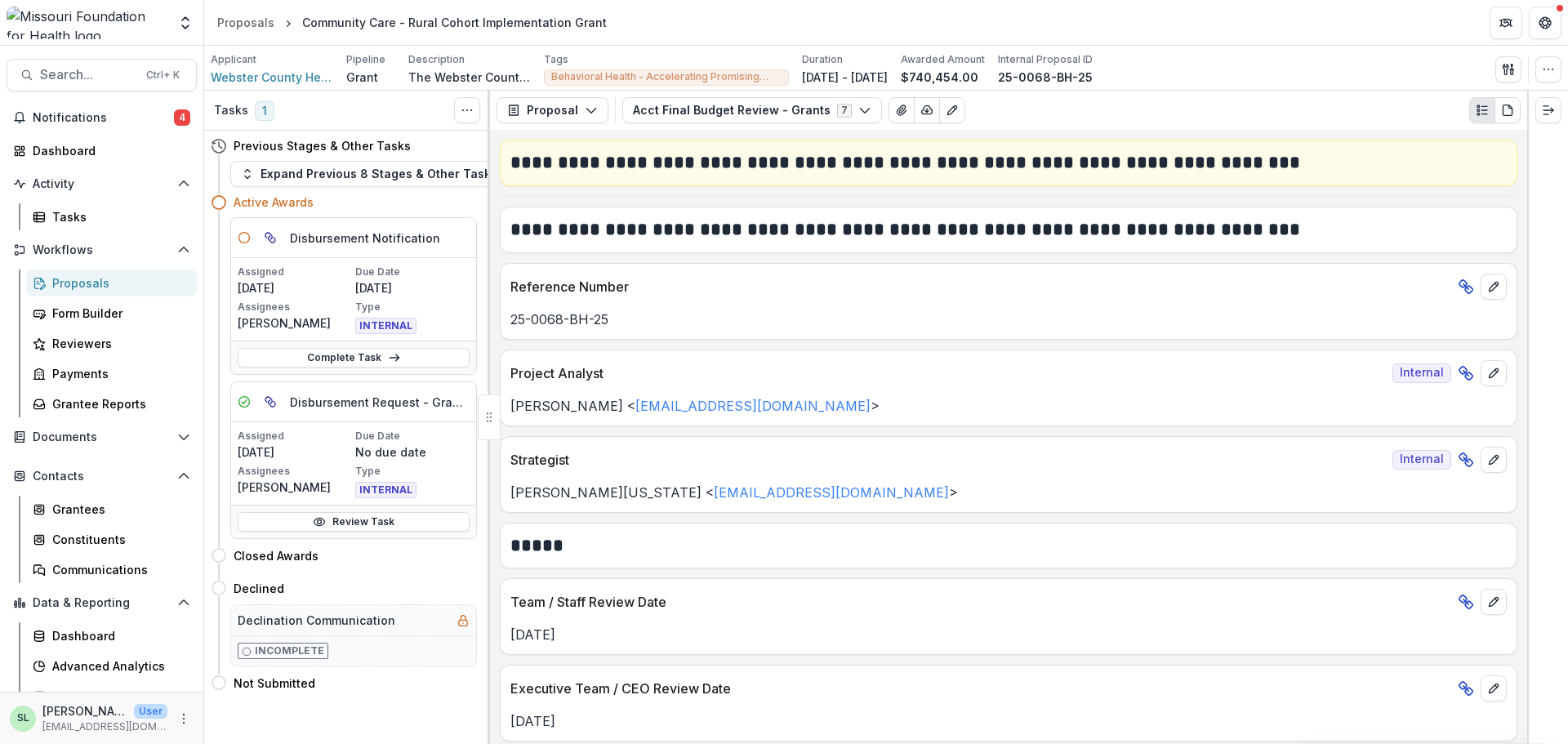
click at [753, 316] on p "25-0068-BH-25" at bounding box center [1009, 319] width 997 height 20
click at [469, 108] on icon "Toggle View Cancelled Tasks" at bounding box center [467, 110] width 13 height 13
click at [487, 151] on button "Show Cancelled Tasks" at bounding box center [545, 147] width 175 height 27
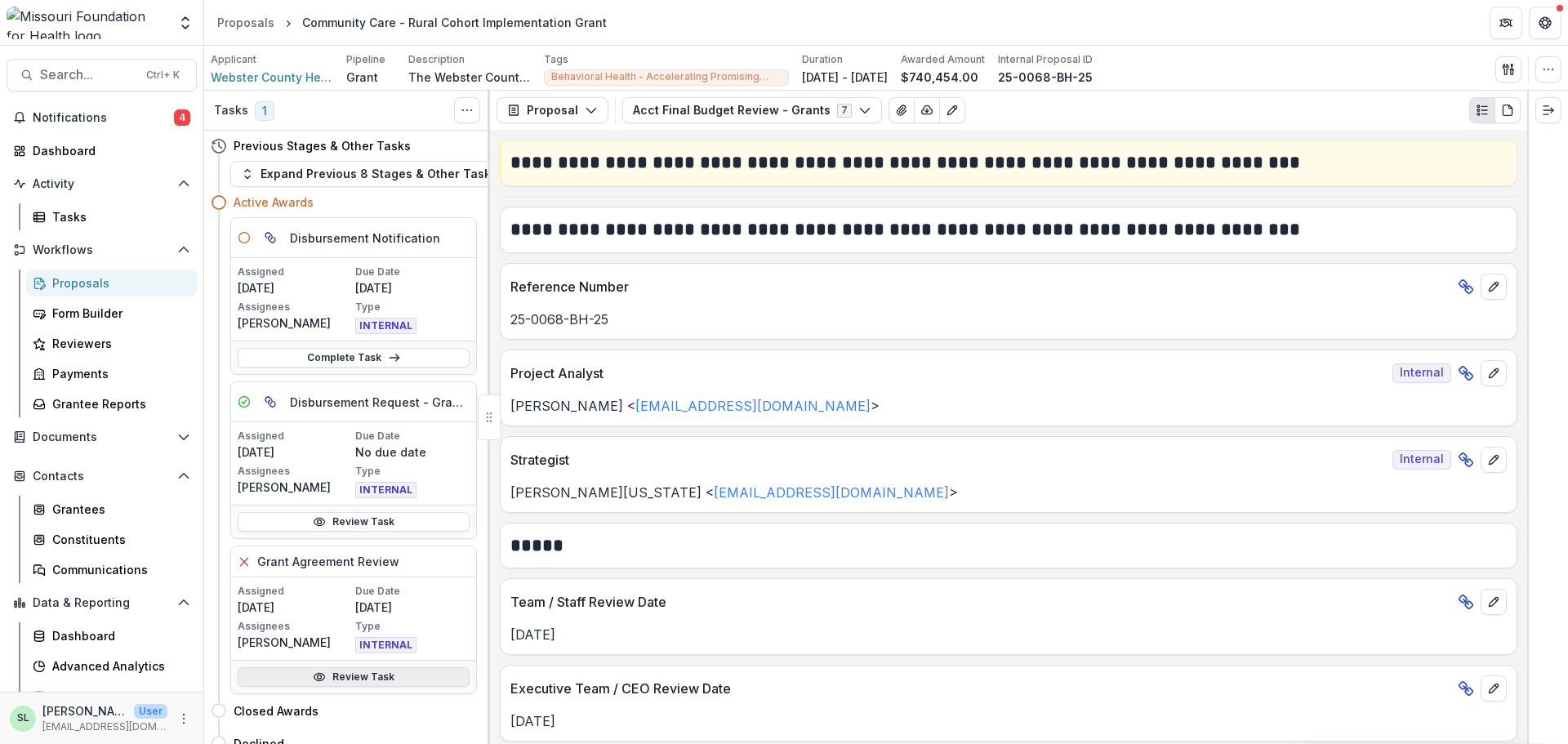
click at [350, 679] on link "Review Task" at bounding box center [354, 677] width 232 height 20
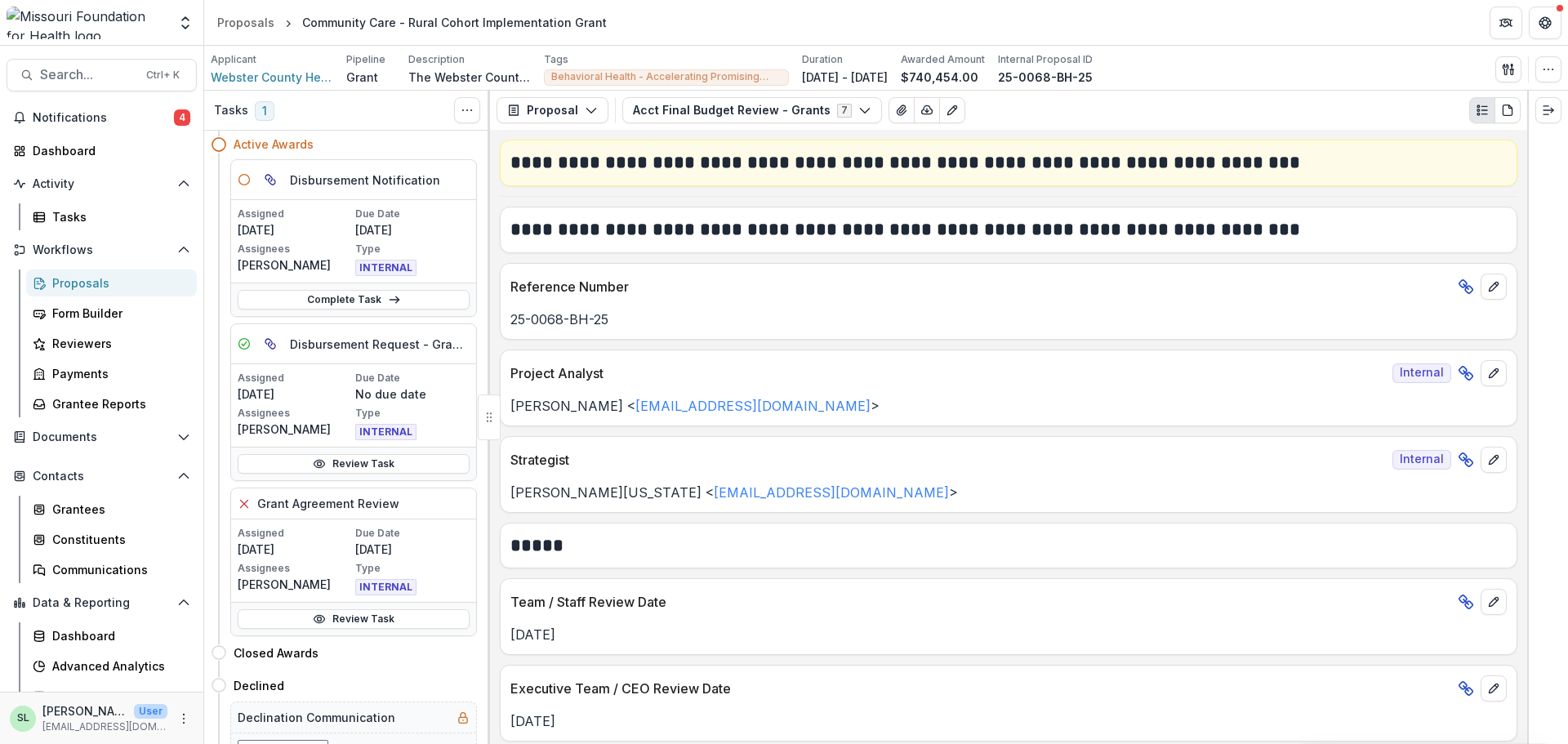
scroll to position [122, 0]
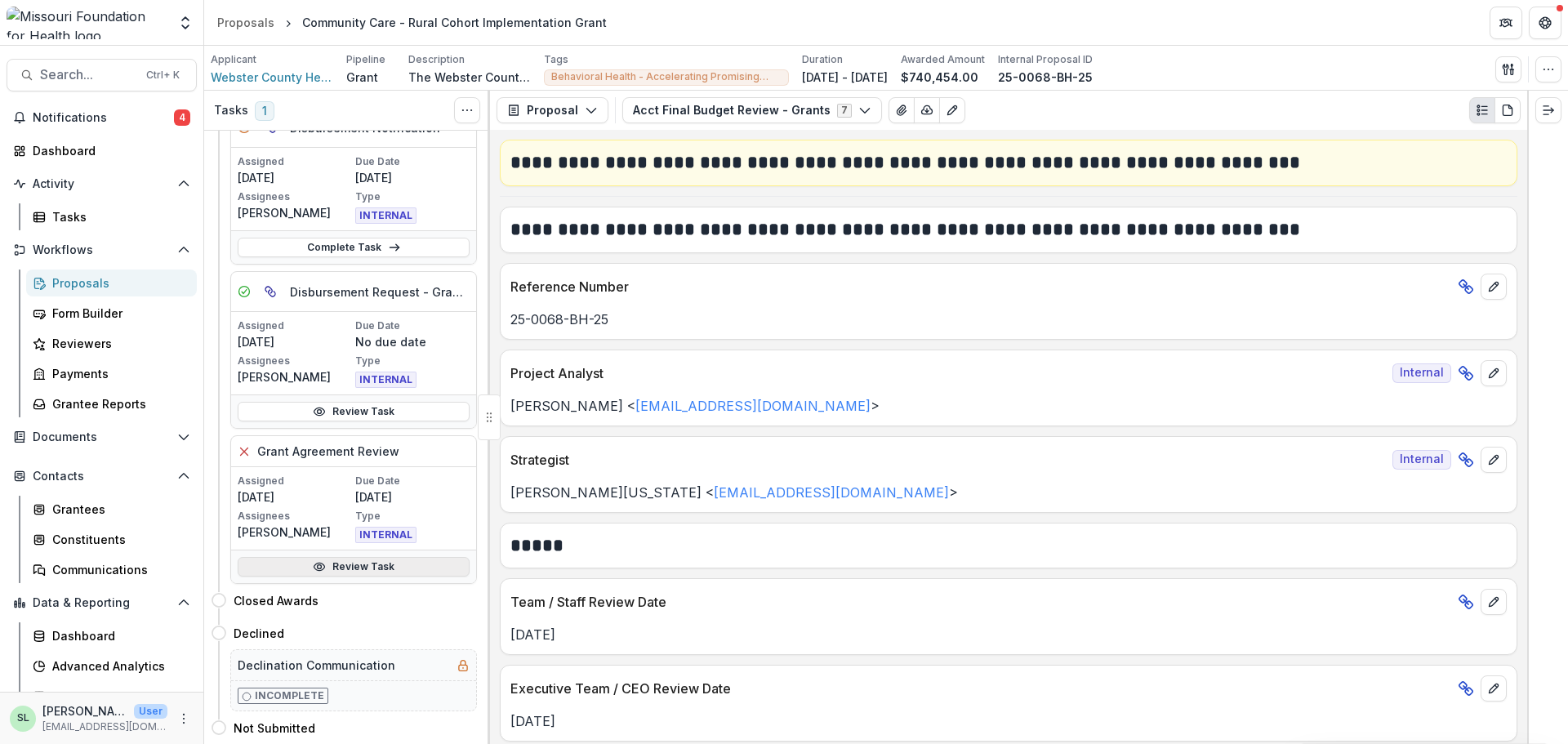
click at [389, 558] on link "Review Task" at bounding box center [354, 567] width 232 height 20
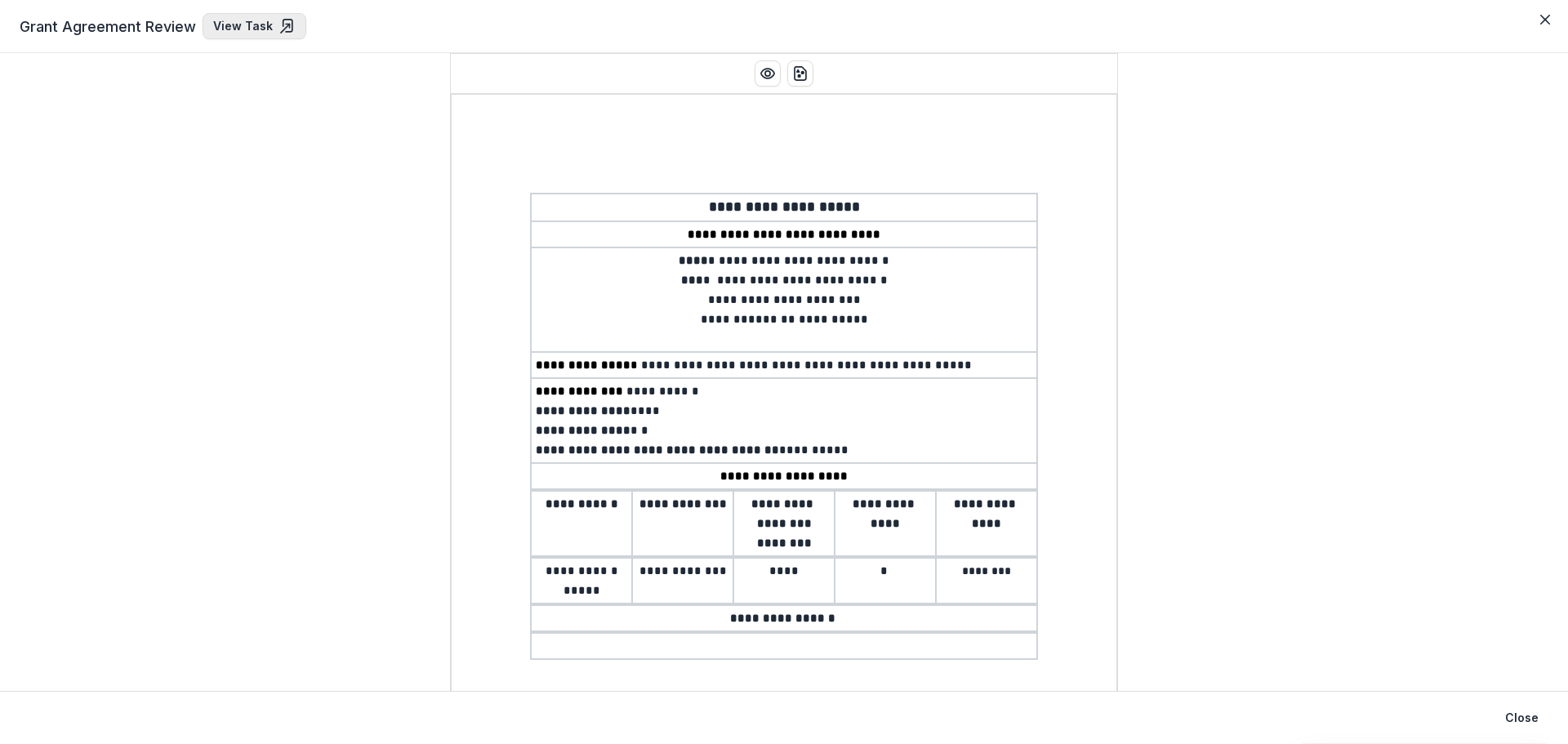
click at [257, 29] on link "View Task" at bounding box center [254, 26] width 103 height 26
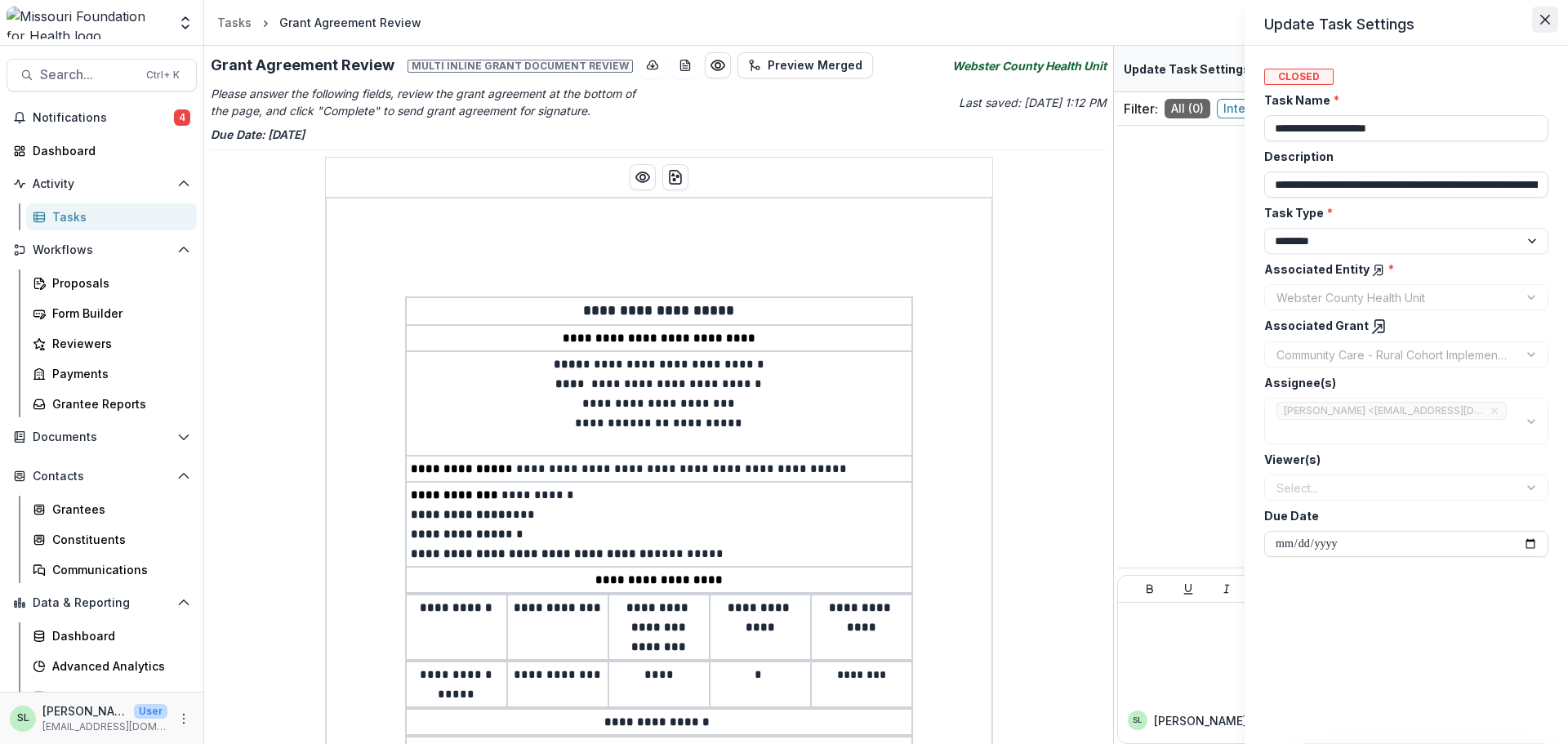
click at [1546, 22] on icon "Close" at bounding box center [1546, 20] width 10 height 10
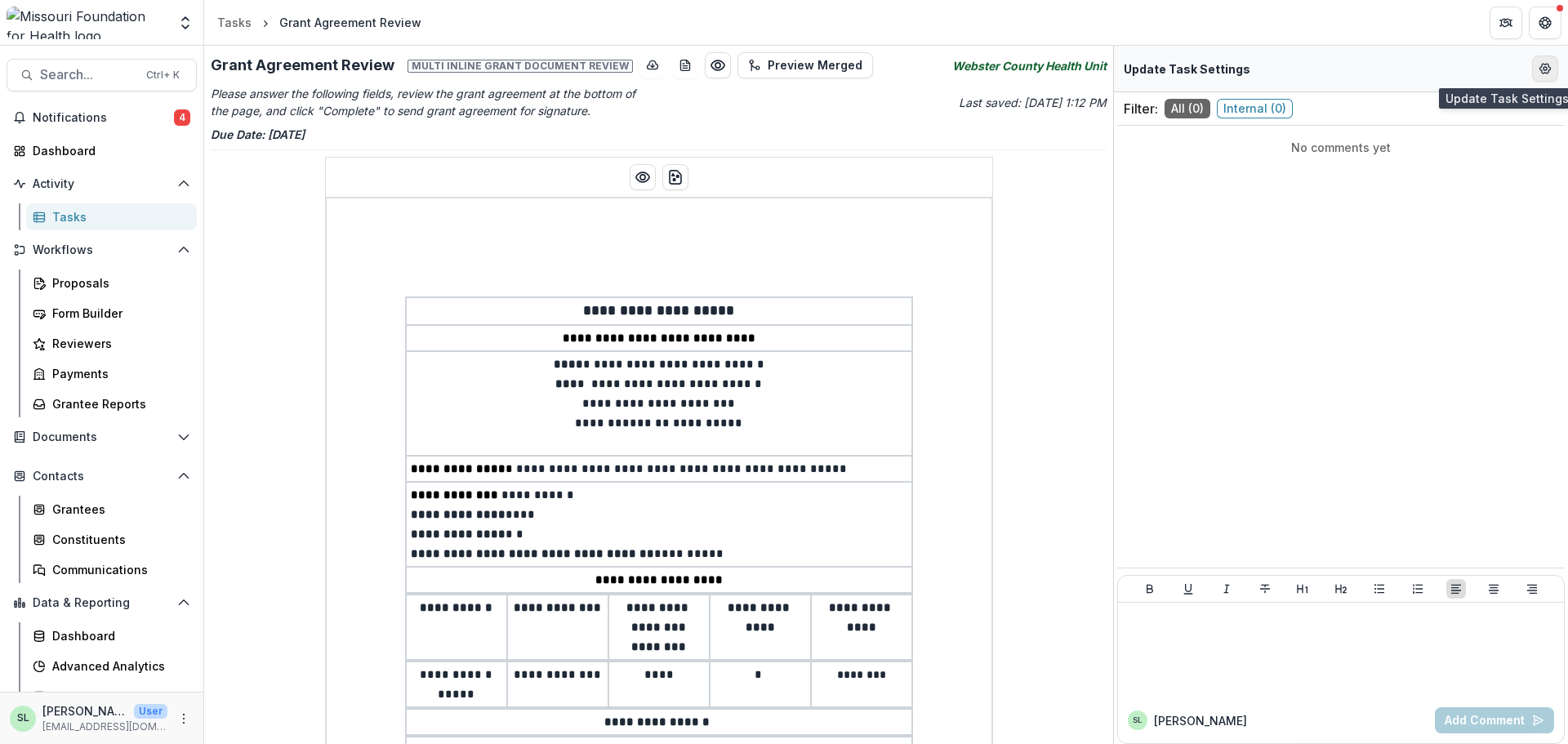
click at [1556, 74] on button "Edit Form Settings" at bounding box center [1546, 69] width 26 height 26
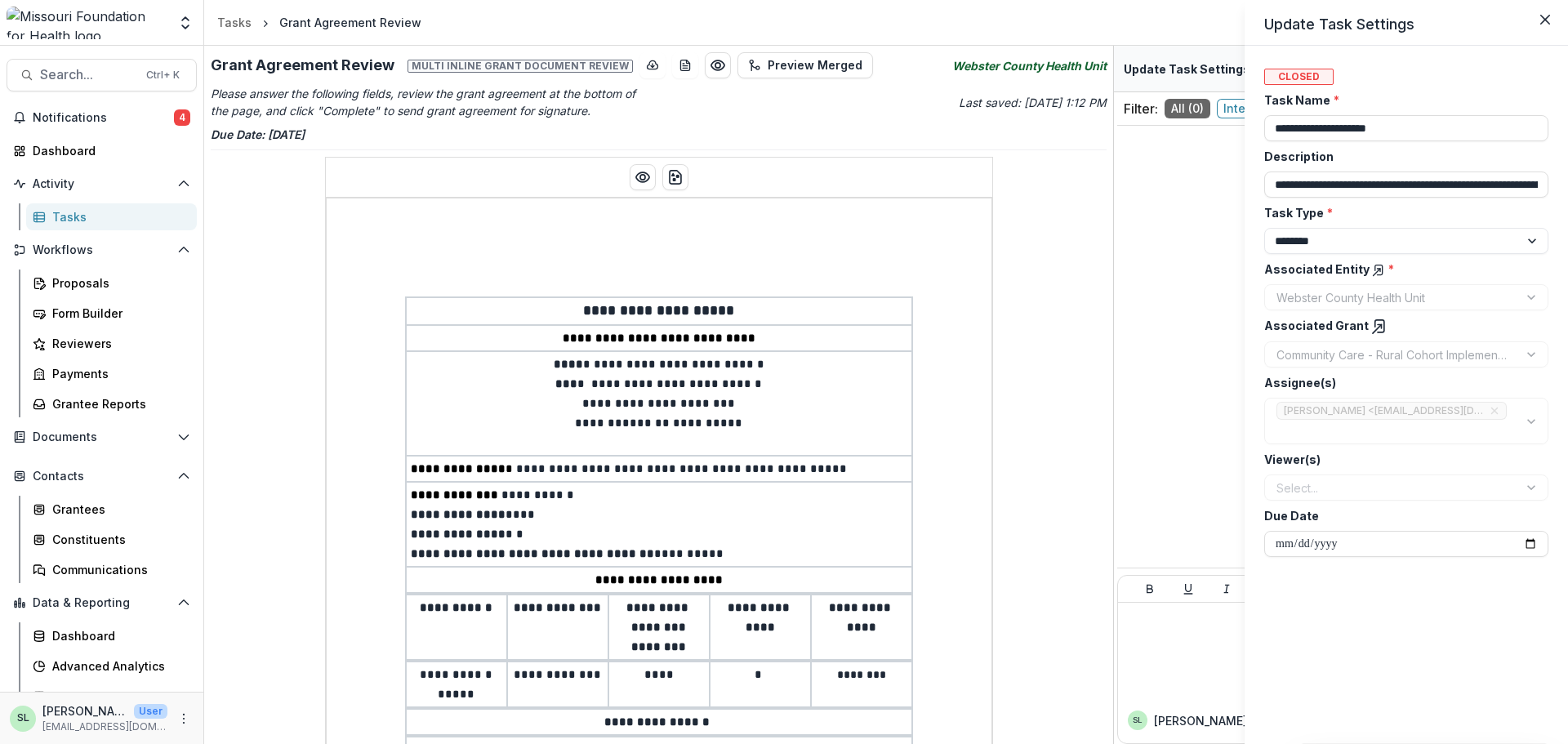
click at [60, 115] on div "**********" at bounding box center [784, 372] width 1568 height 744
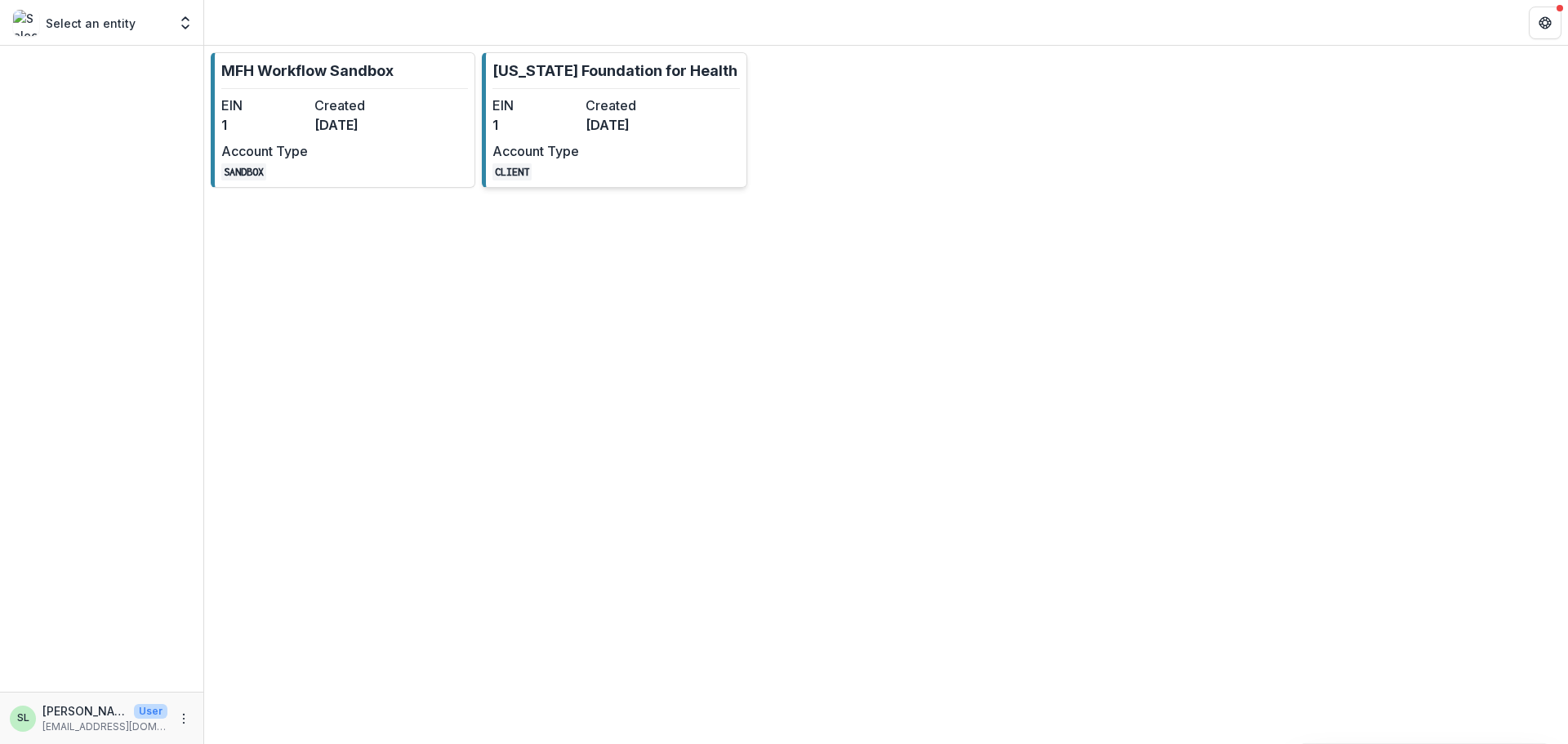
click at [563, 120] on dd "1" at bounding box center [536, 125] width 87 height 20
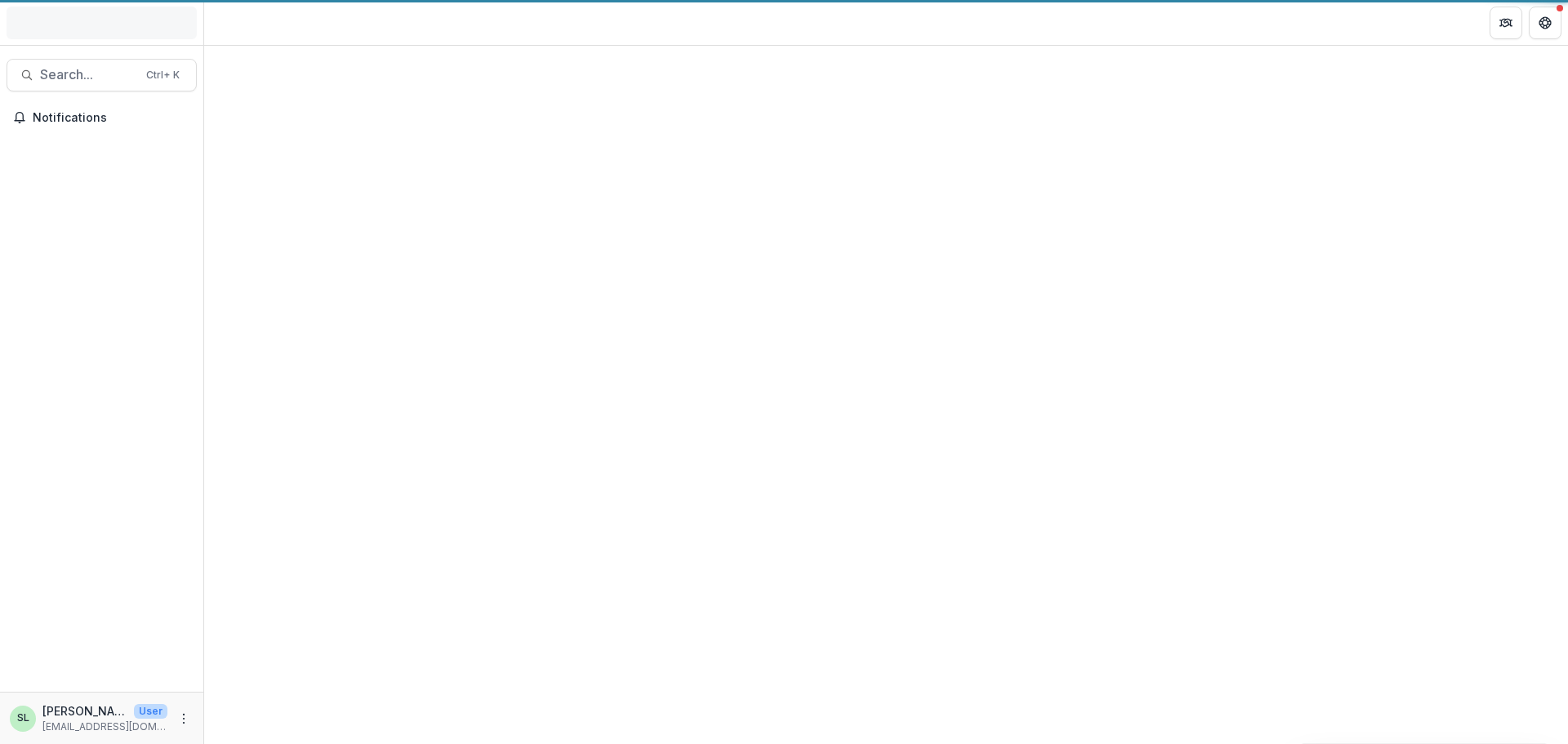
click at [561, 118] on div at bounding box center [887, 395] width 1364 height 698
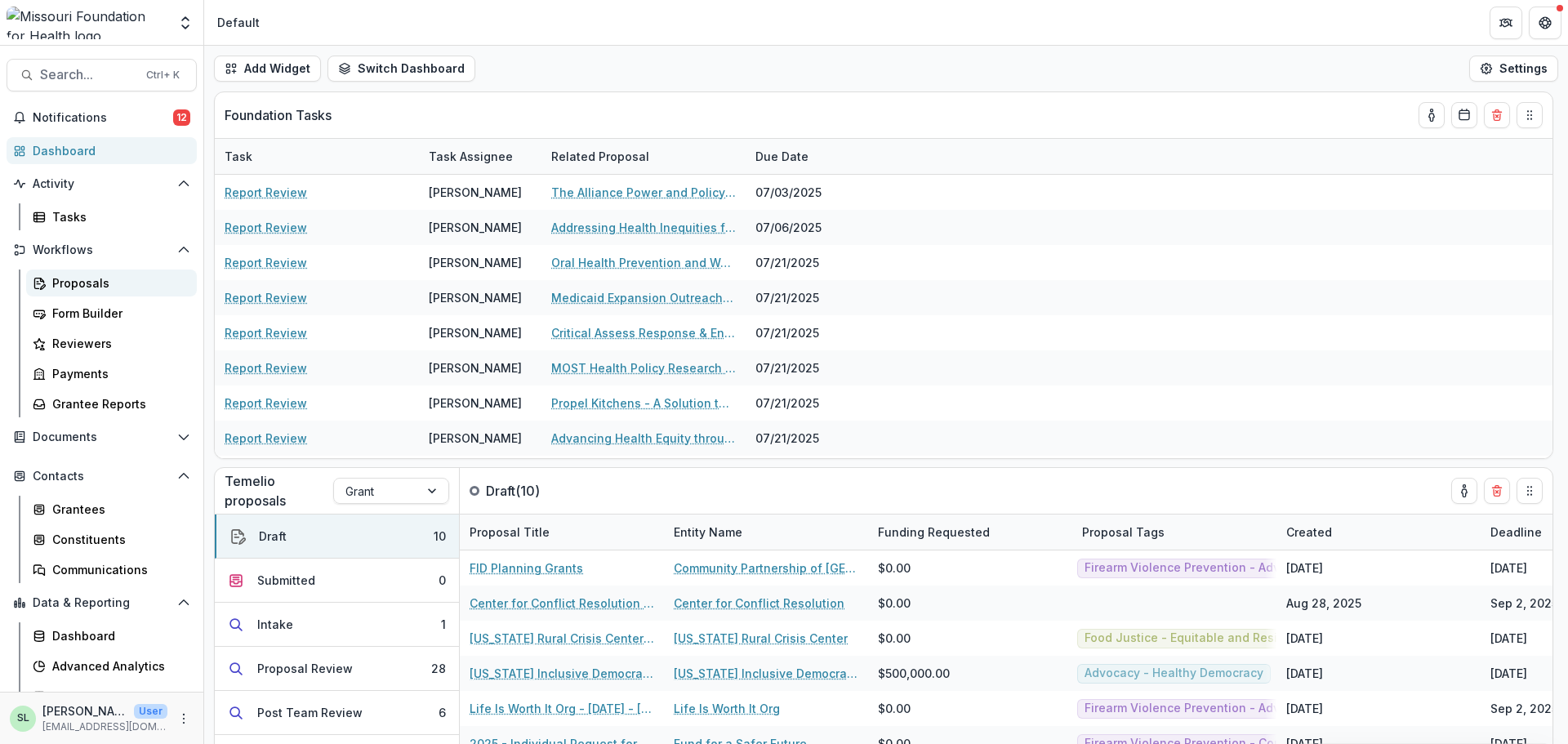
click at [79, 286] on div "Proposals" at bounding box center [118, 283] width 132 height 17
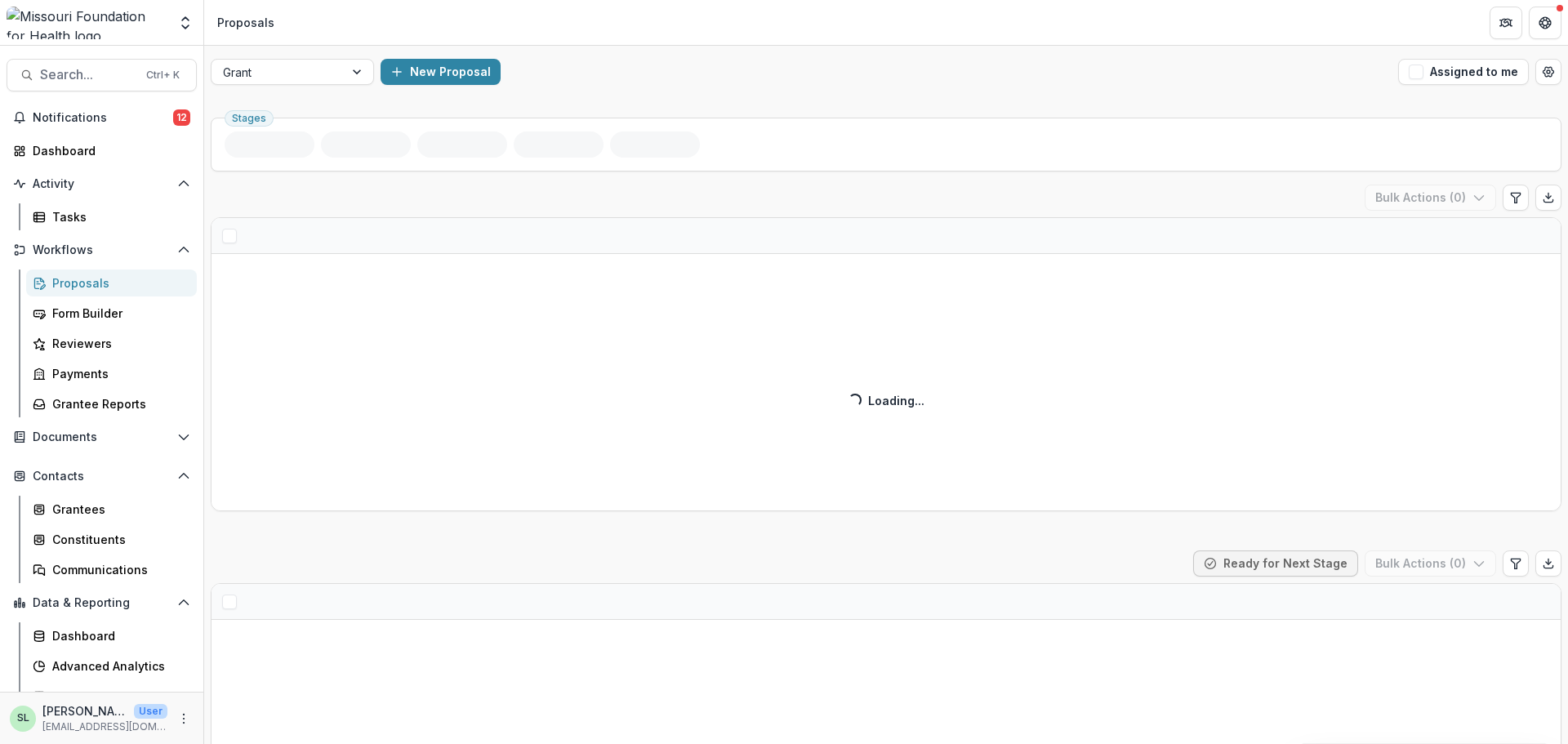
click at [276, 65] on div at bounding box center [277, 72] width 109 height 21
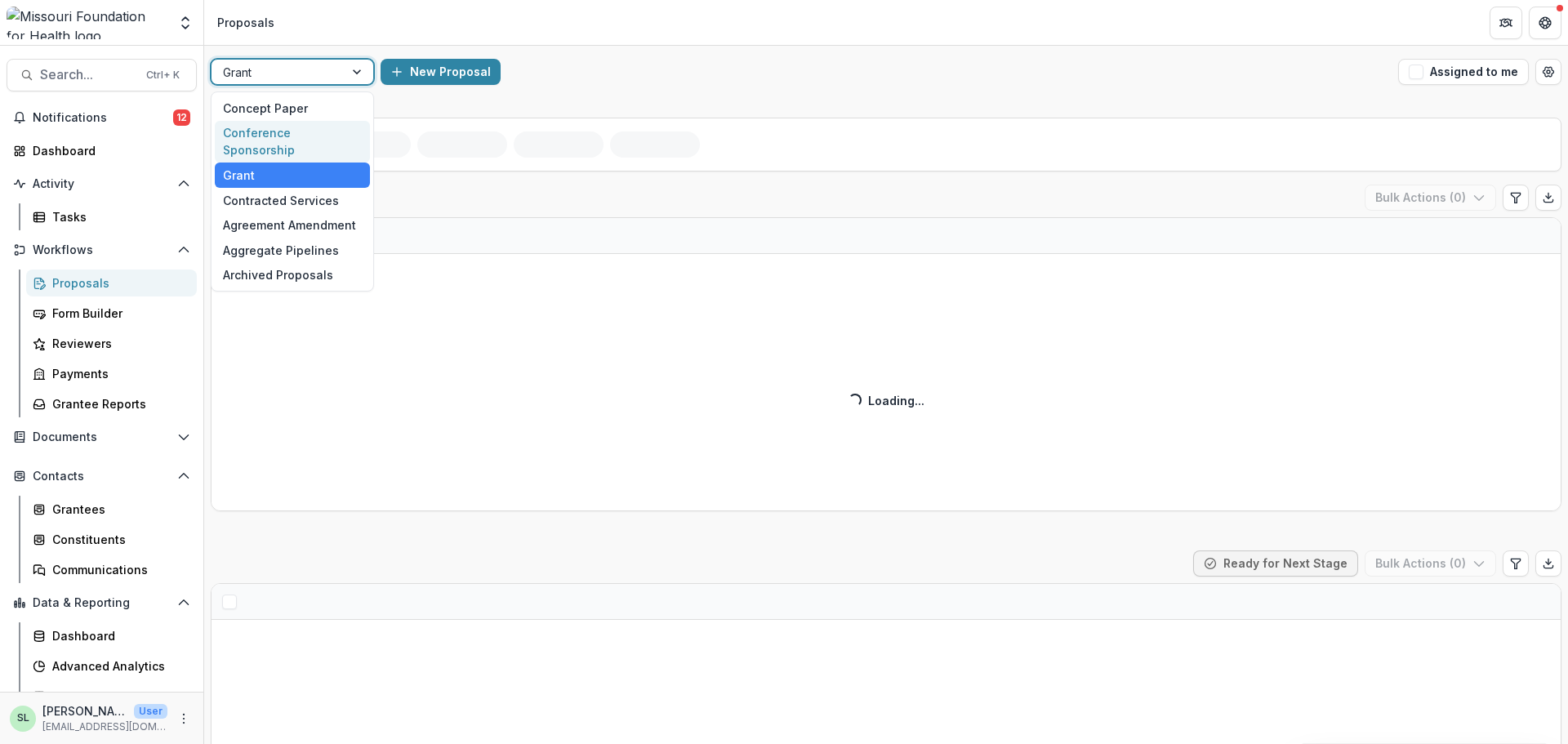
click at [301, 132] on div "Conference Sponsorship" at bounding box center [291, 142] width 155 height 42
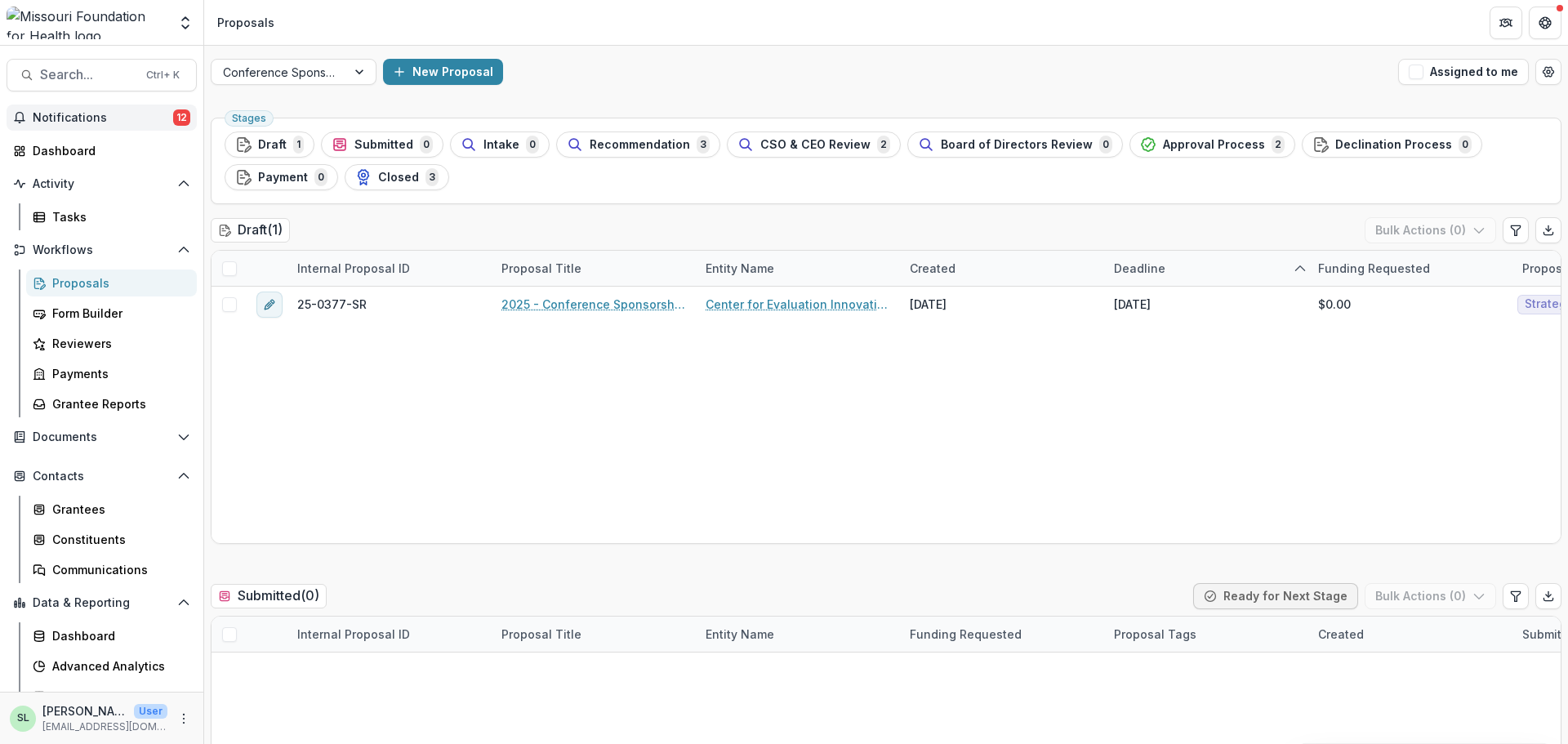
click at [123, 112] on span "Notifications" at bounding box center [103, 118] width 141 height 14
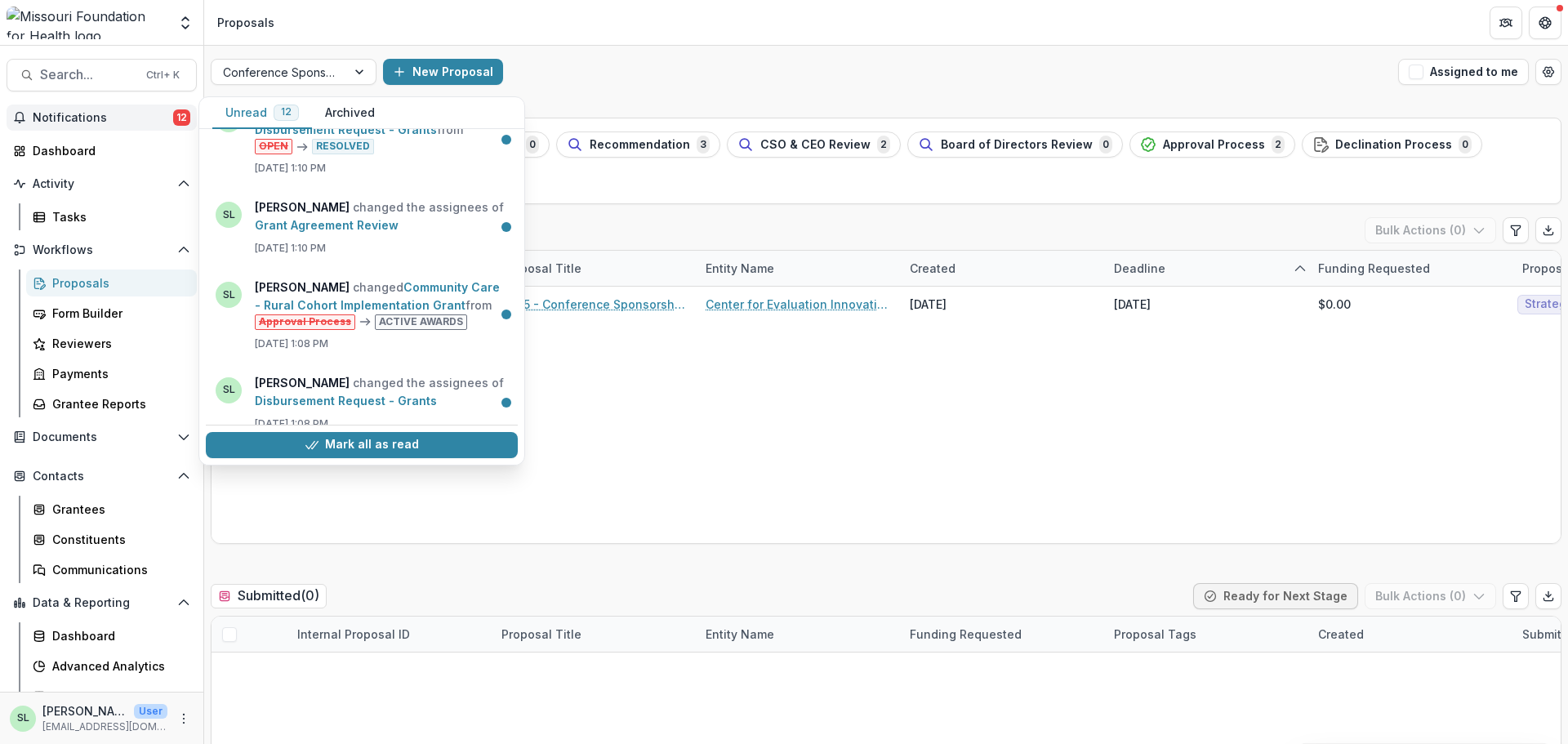
scroll to position [763, 0]
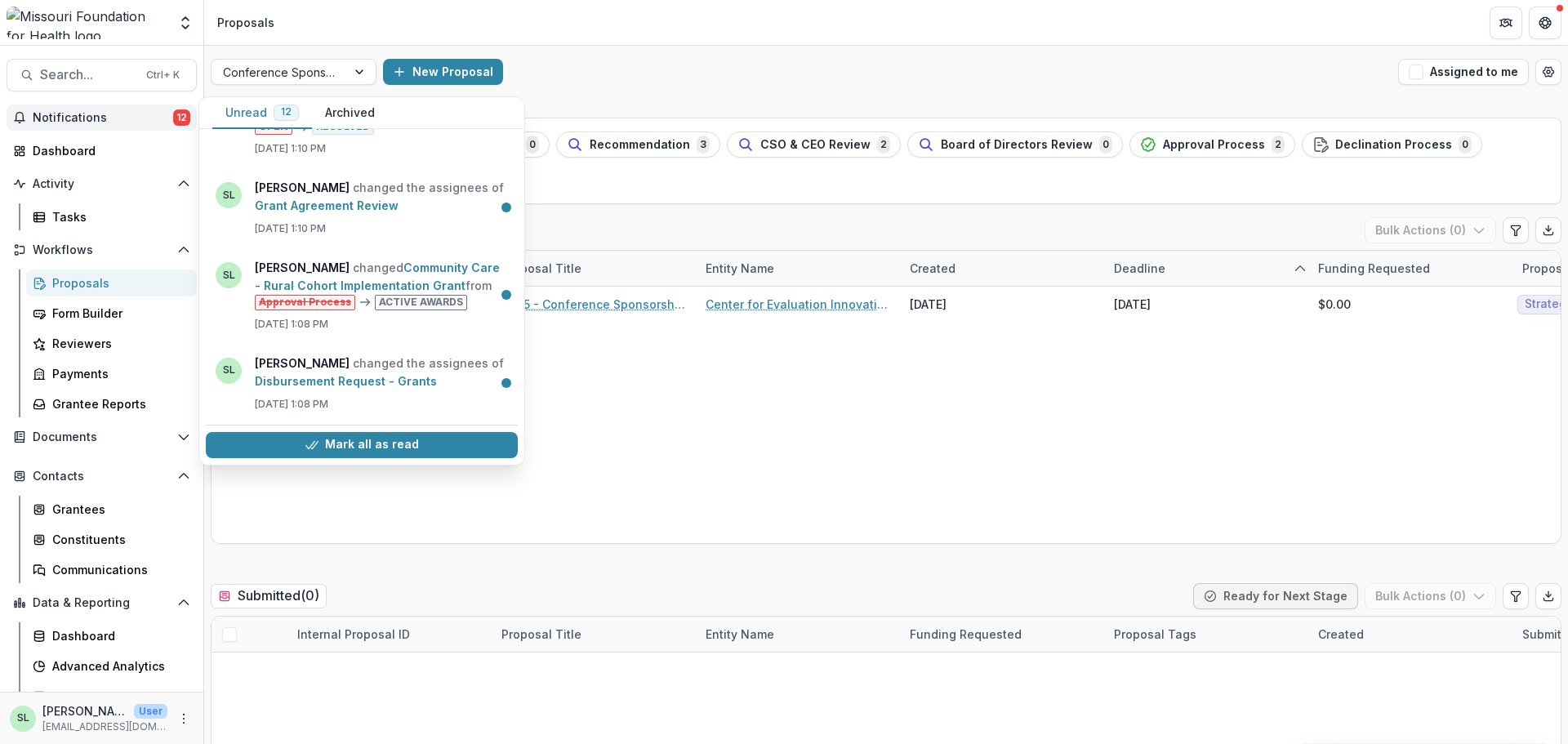
click at [350, 445] on button "Mark all as read" at bounding box center [362, 445] width 312 height 26
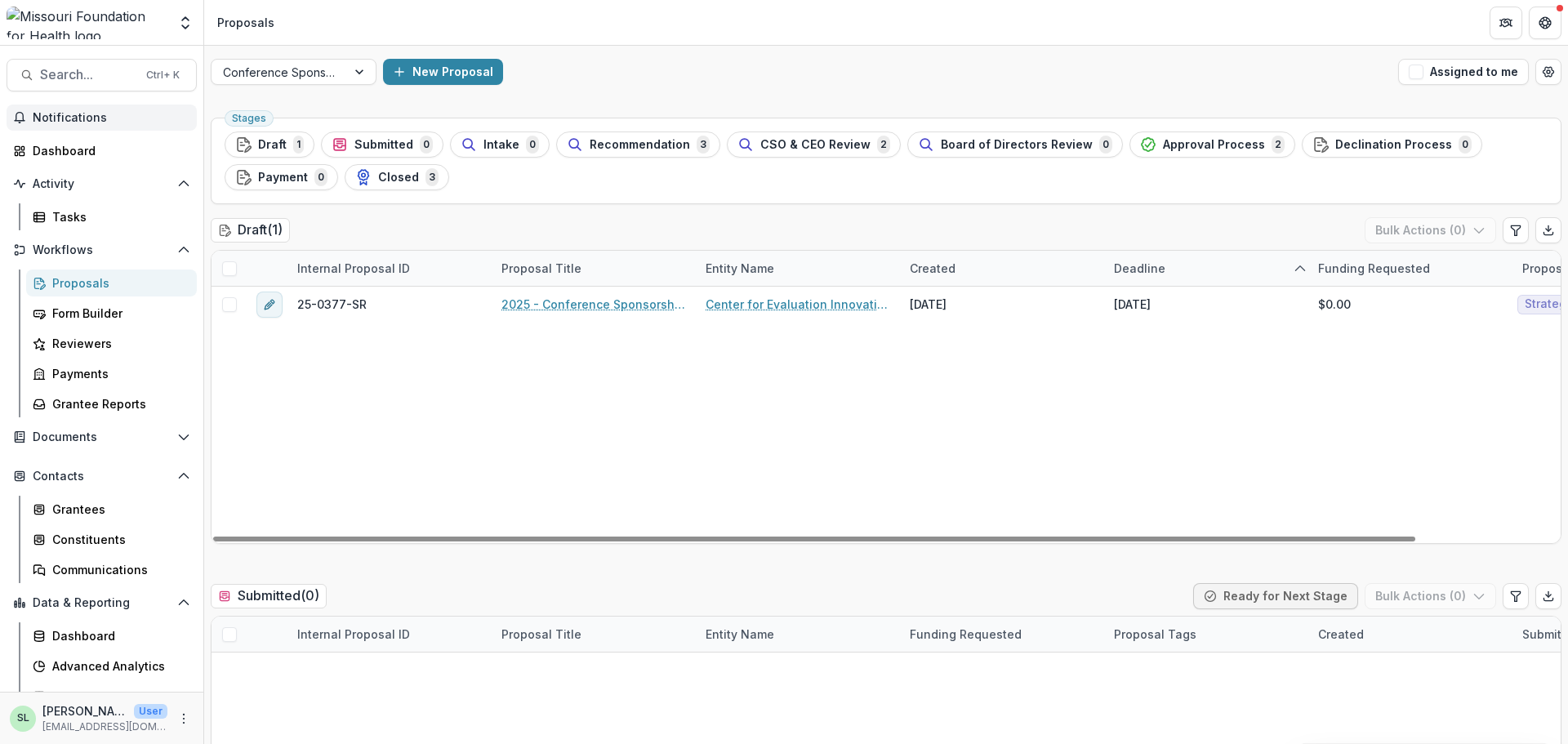
click at [623, 85] on div "Conference Sponsorship New Proposal Assigned to me" at bounding box center [887, 71] width 1364 height 52
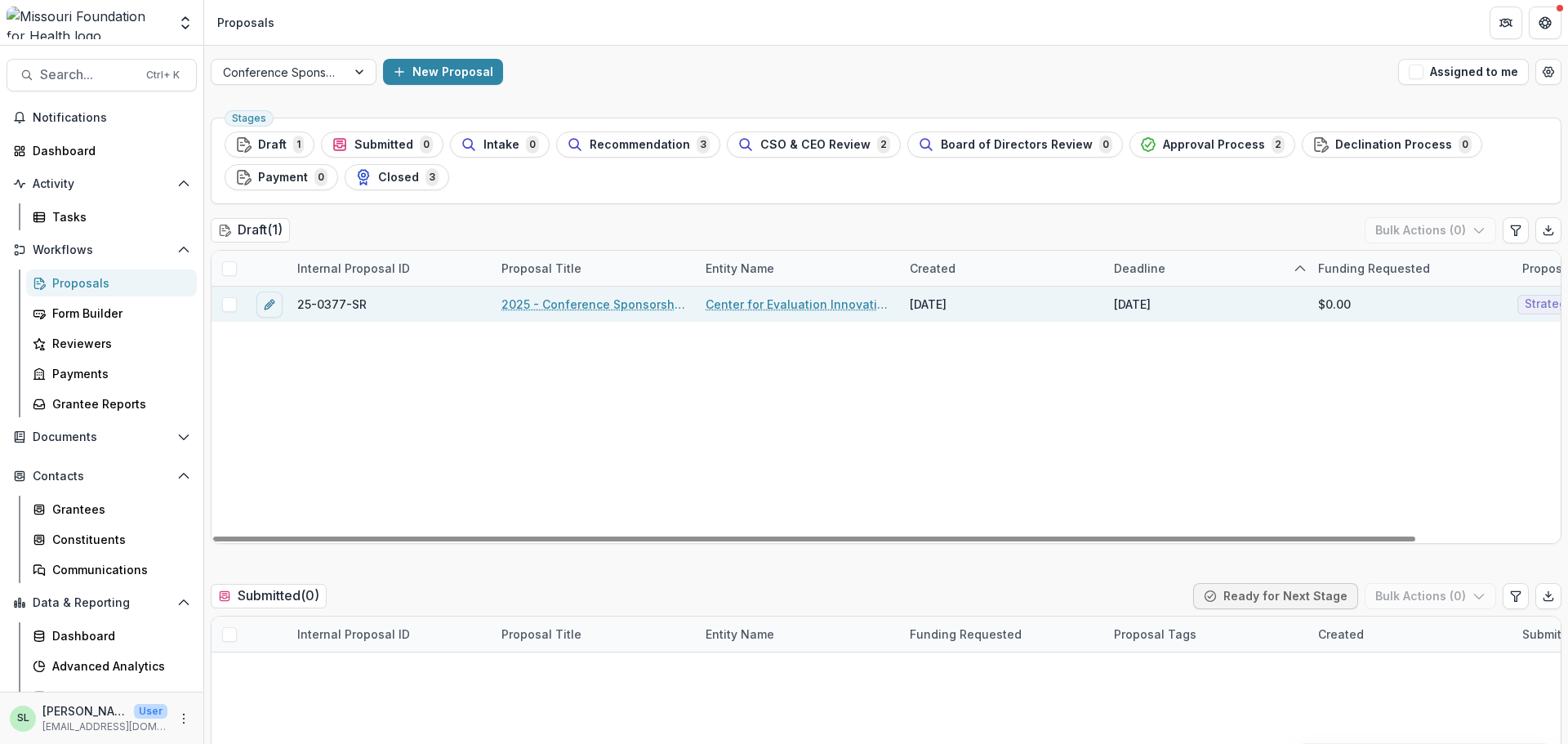
click at [741, 306] on link "Center for Evaluation Innovation Inc" at bounding box center [797, 304] width 185 height 17
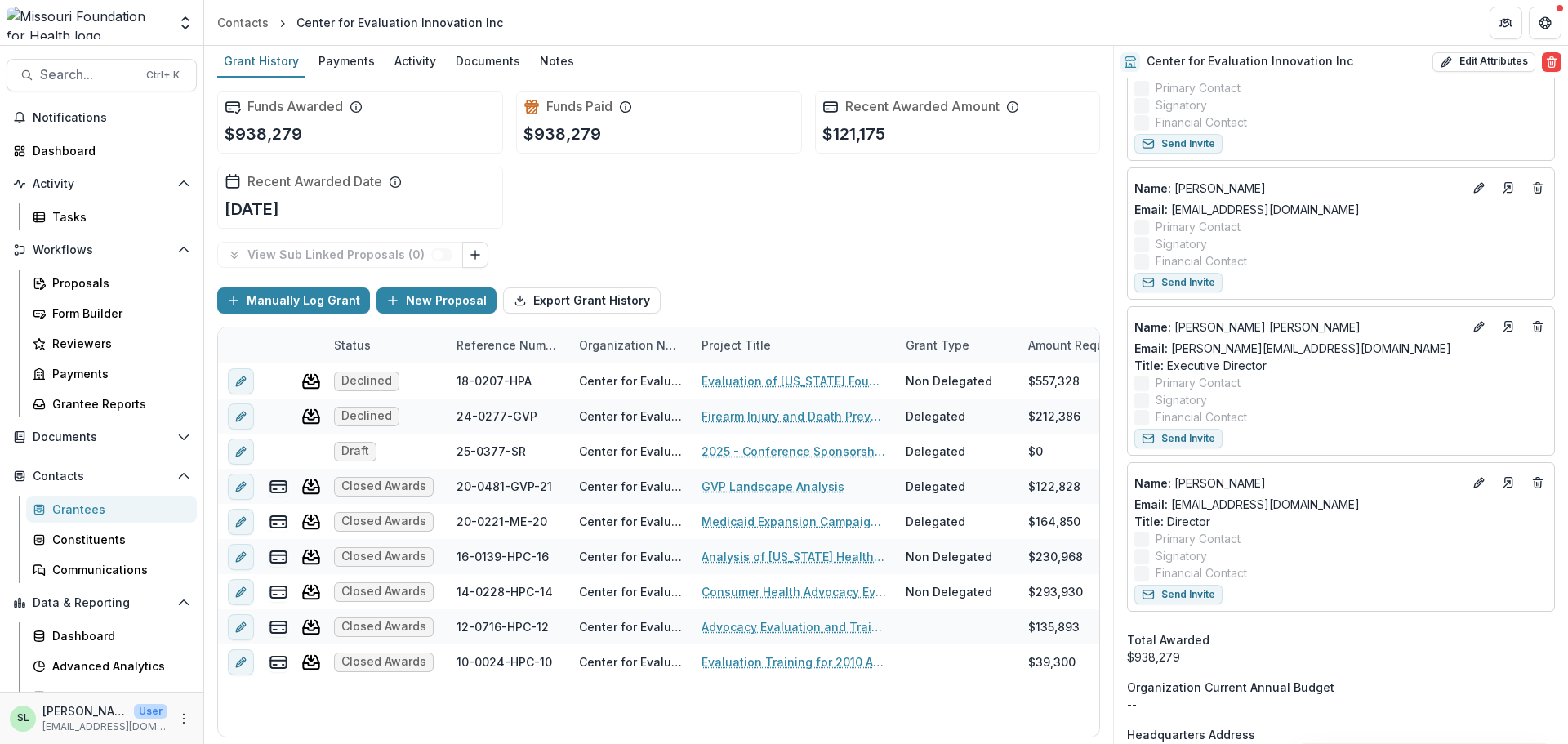
scroll to position [653, 0]
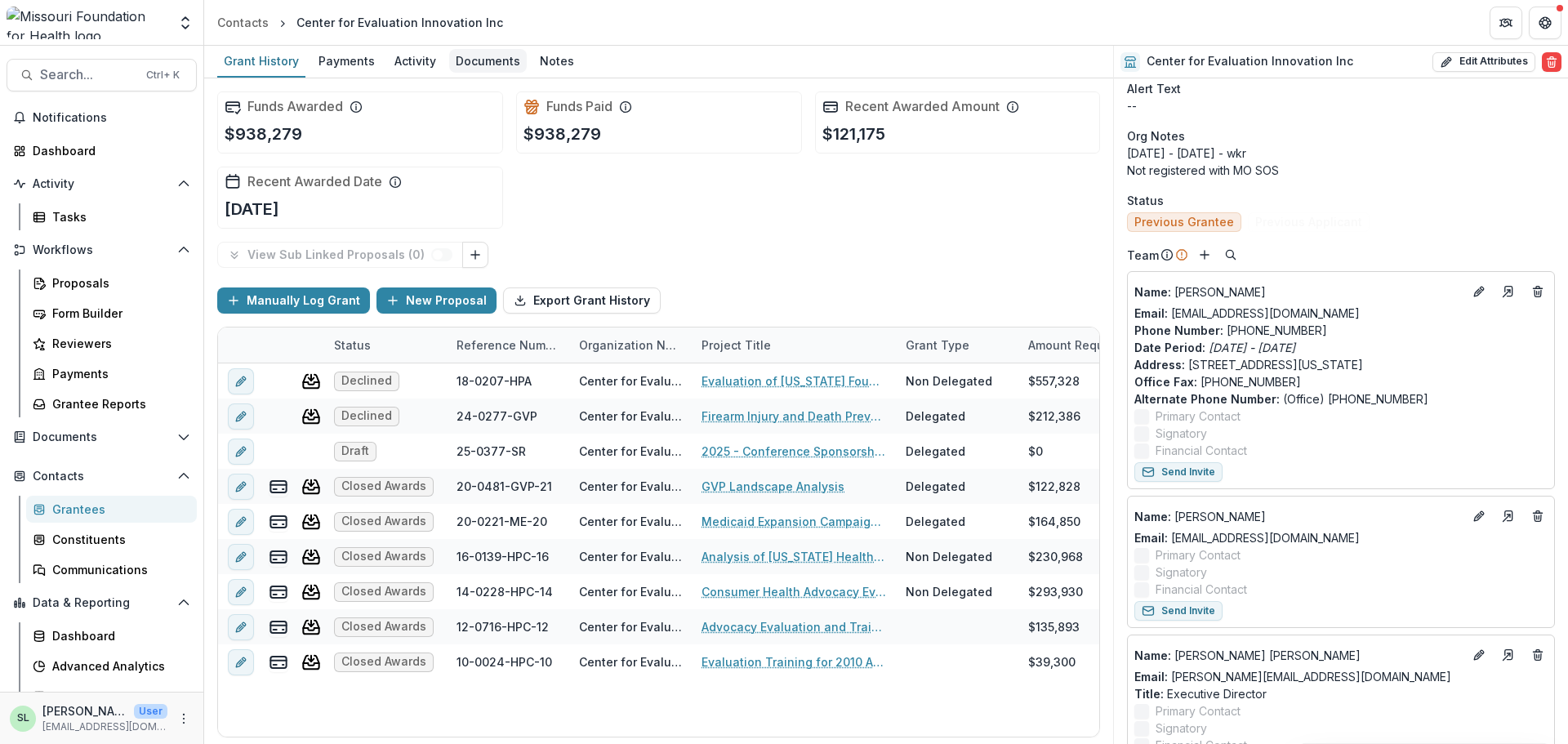
click at [472, 63] on div "Documents" at bounding box center [488, 60] width 78 height 24
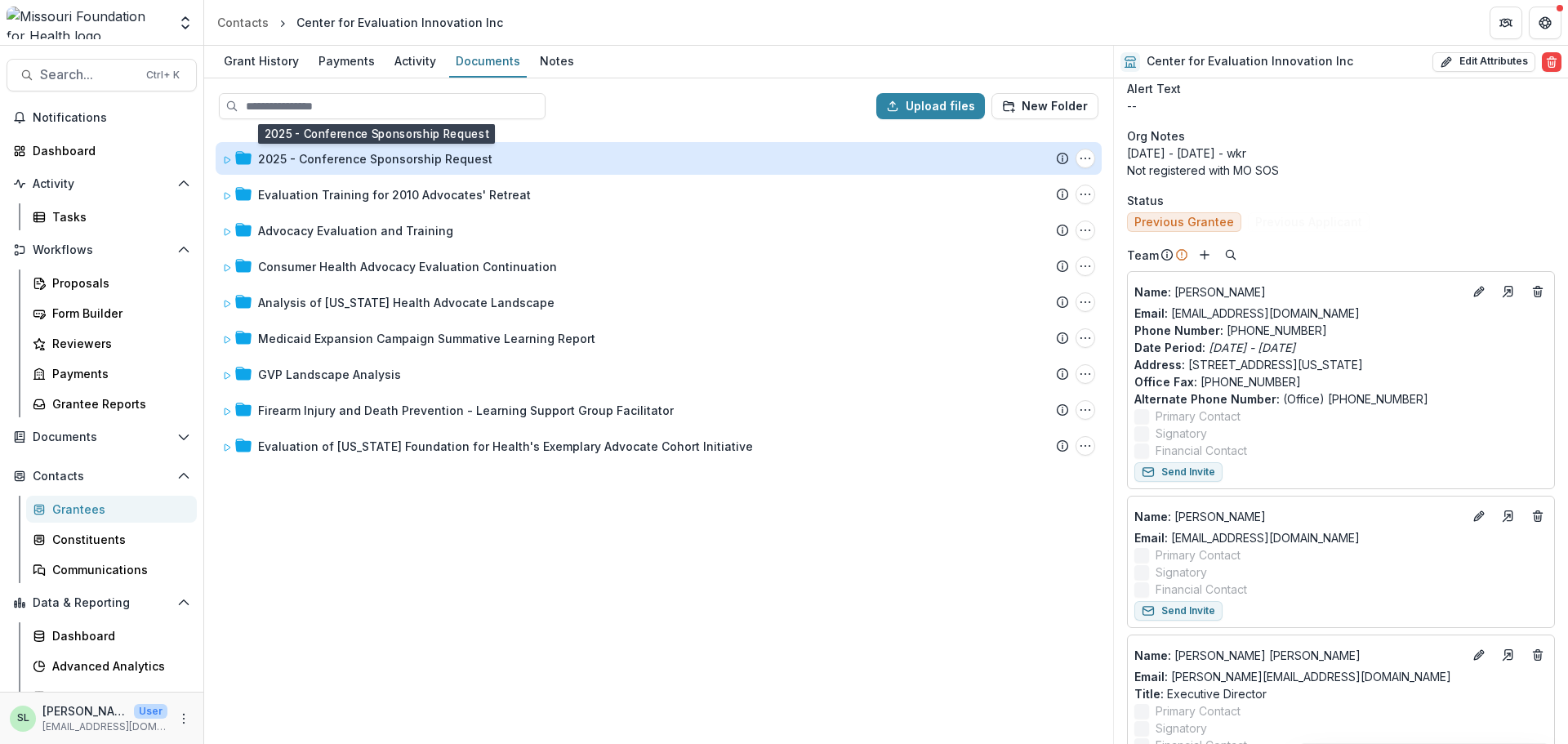
click at [342, 163] on div "2025 - Conference Sponsorship Request" at bounding box center [375, 159] width 234 height 17
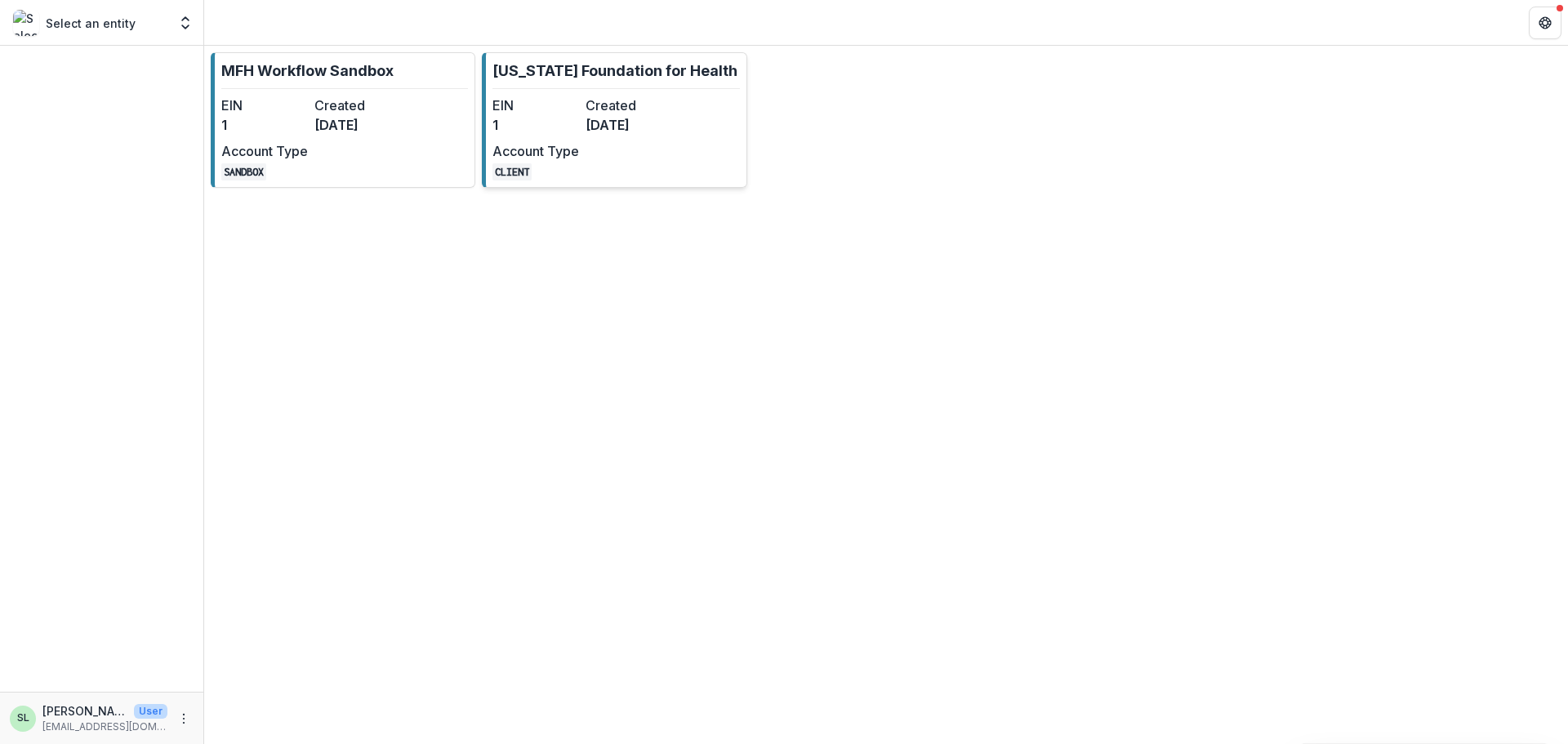
drag, startPoint x: 0, startPoint y: 0, endPoint x: 537, endPoint y: 142, distance: 555.5
click at [537, 142] on dt "Account Type" at bounding box center [536, 151] width 87 height 20
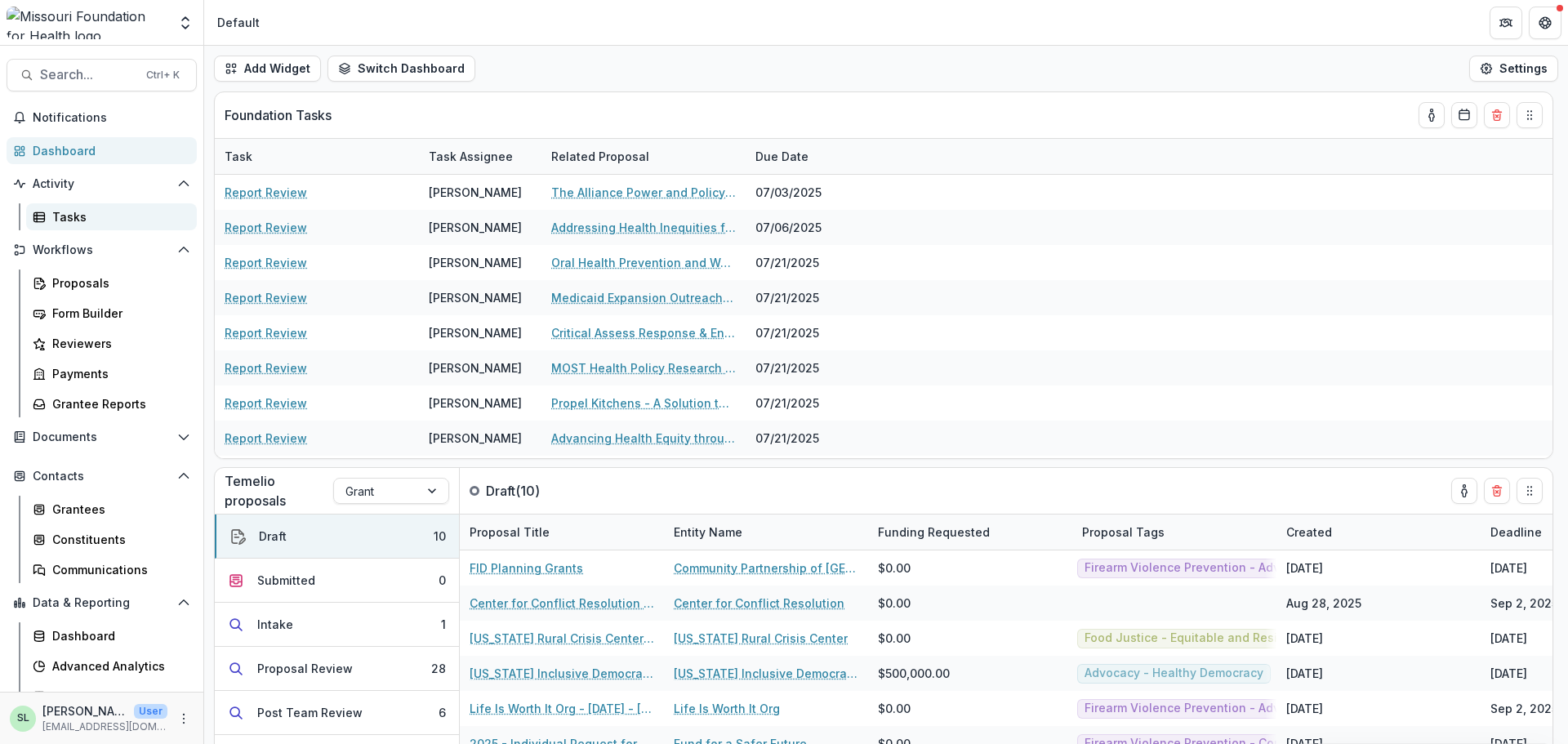
click at [71, 224] on div "Tasks" at bounding box center [118, 217] width 132 height 17
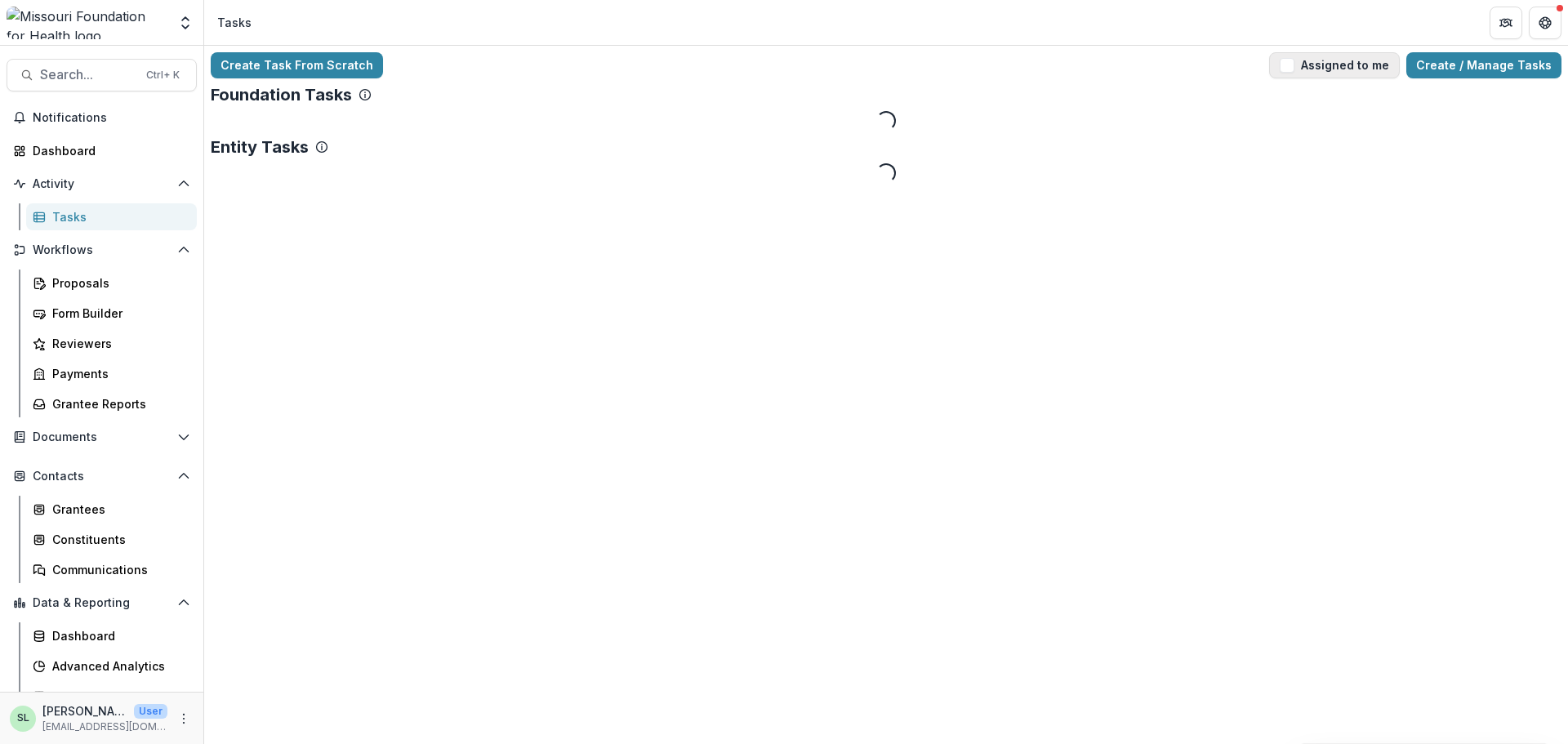
click at [1337, 73] on button "Assigned to me" at bounding box center [1335, 65] width 131 height 26
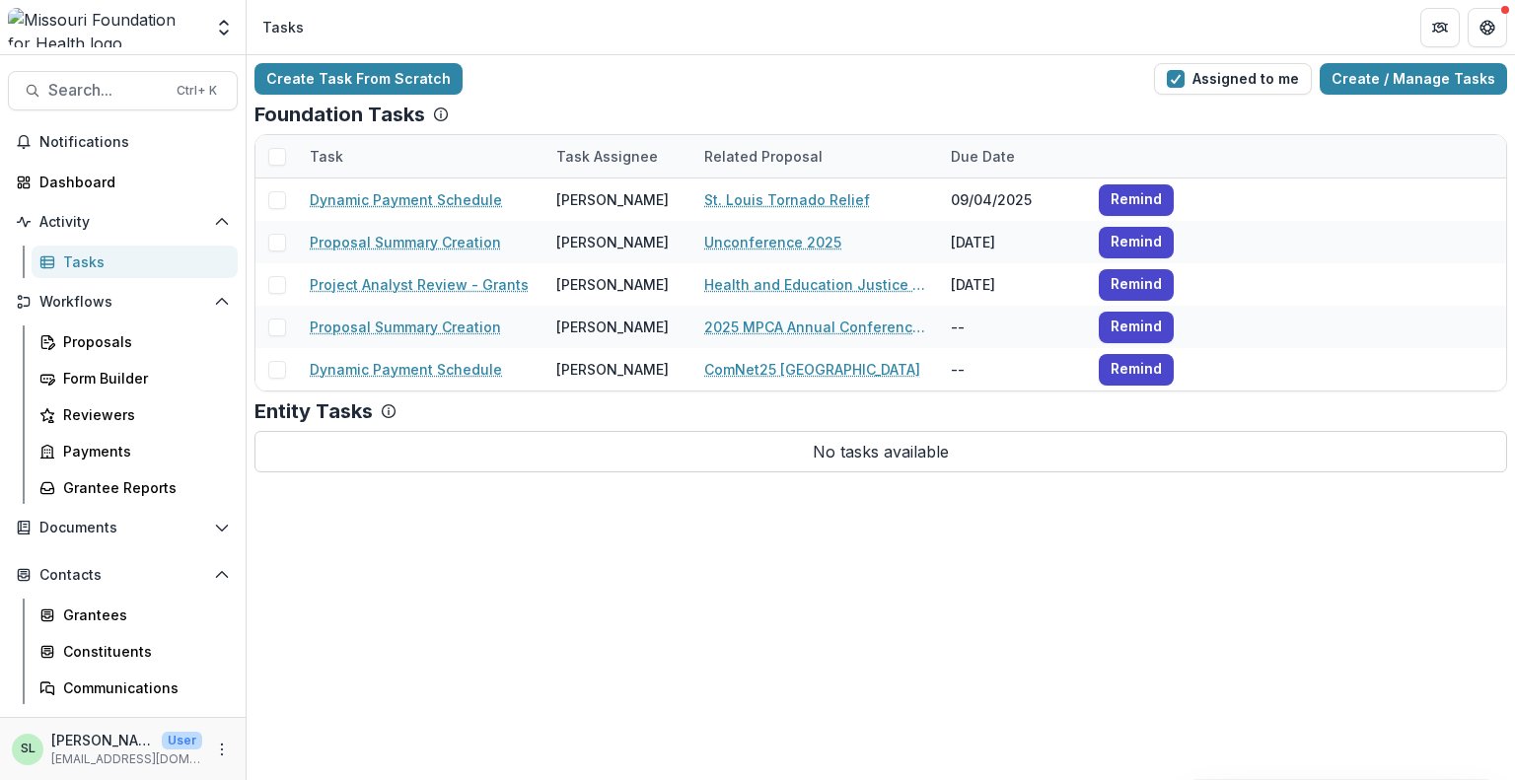
click at [288, 158] on div at bounding box center [277, 156] width 42 height 42
click at [282, 160] on span at bounding box center [277, 157] width 18 height 18
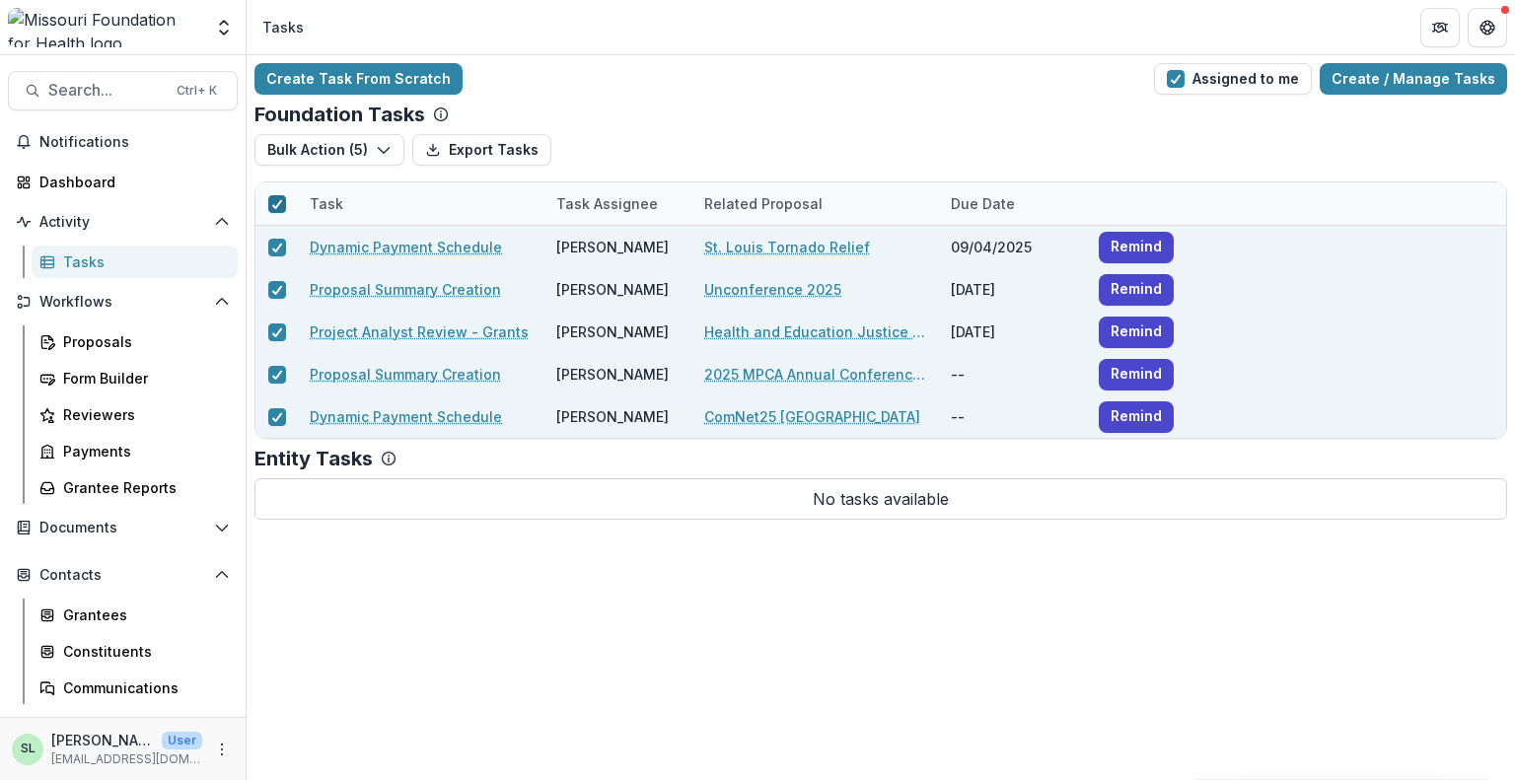
click at [272, 211] on div at bounding box center [277, 204] width 12 height 16
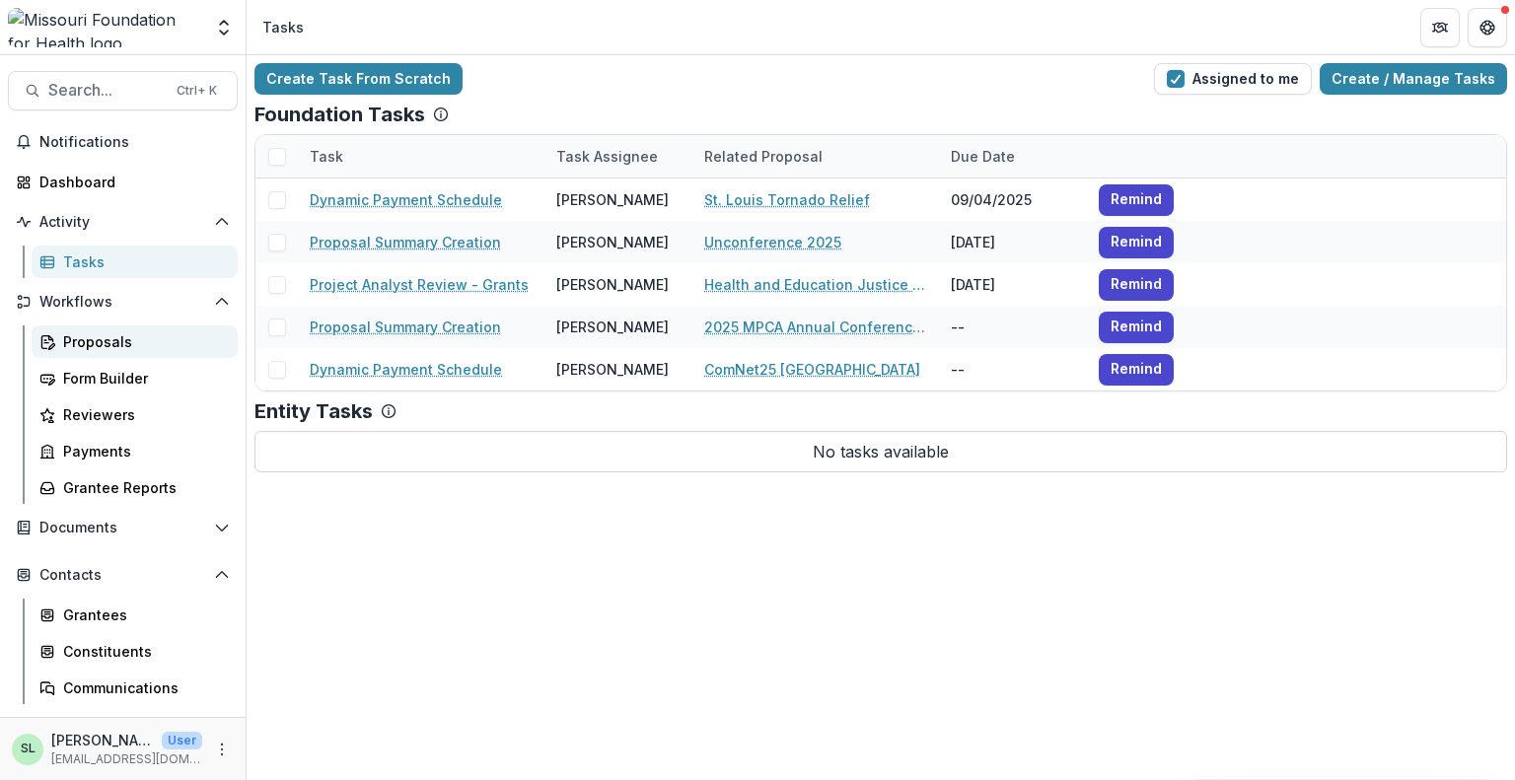
click at [119, 350] on div "Proposals" at bounding box center [142, 342] width 159 height 21
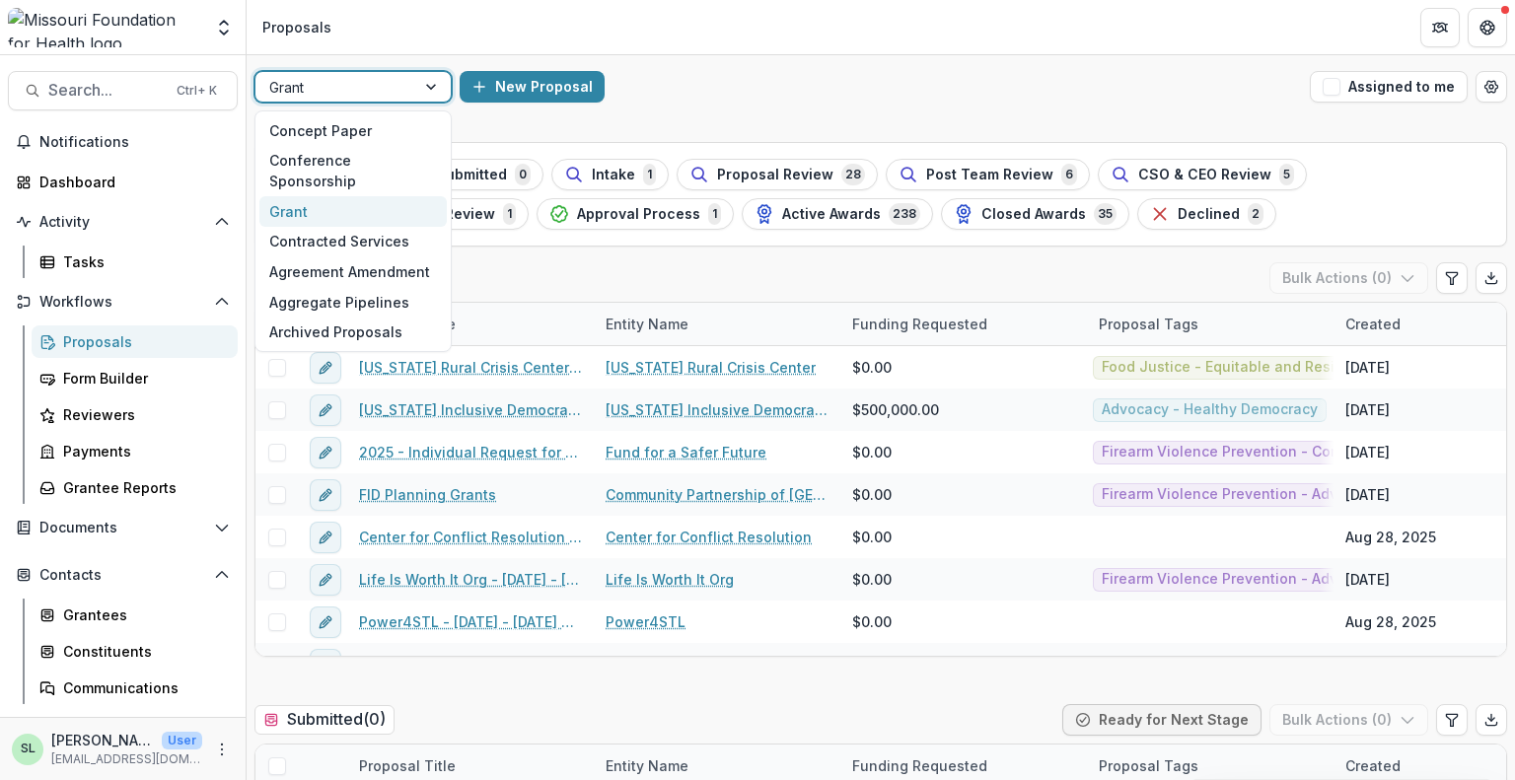
click at [346, 99] on div "Grant" at bounding box center [336, 87] width 160 height 29
click at [339, 137] on div "Concept Paper" at bounding box center [352, 130] width 187 height 31
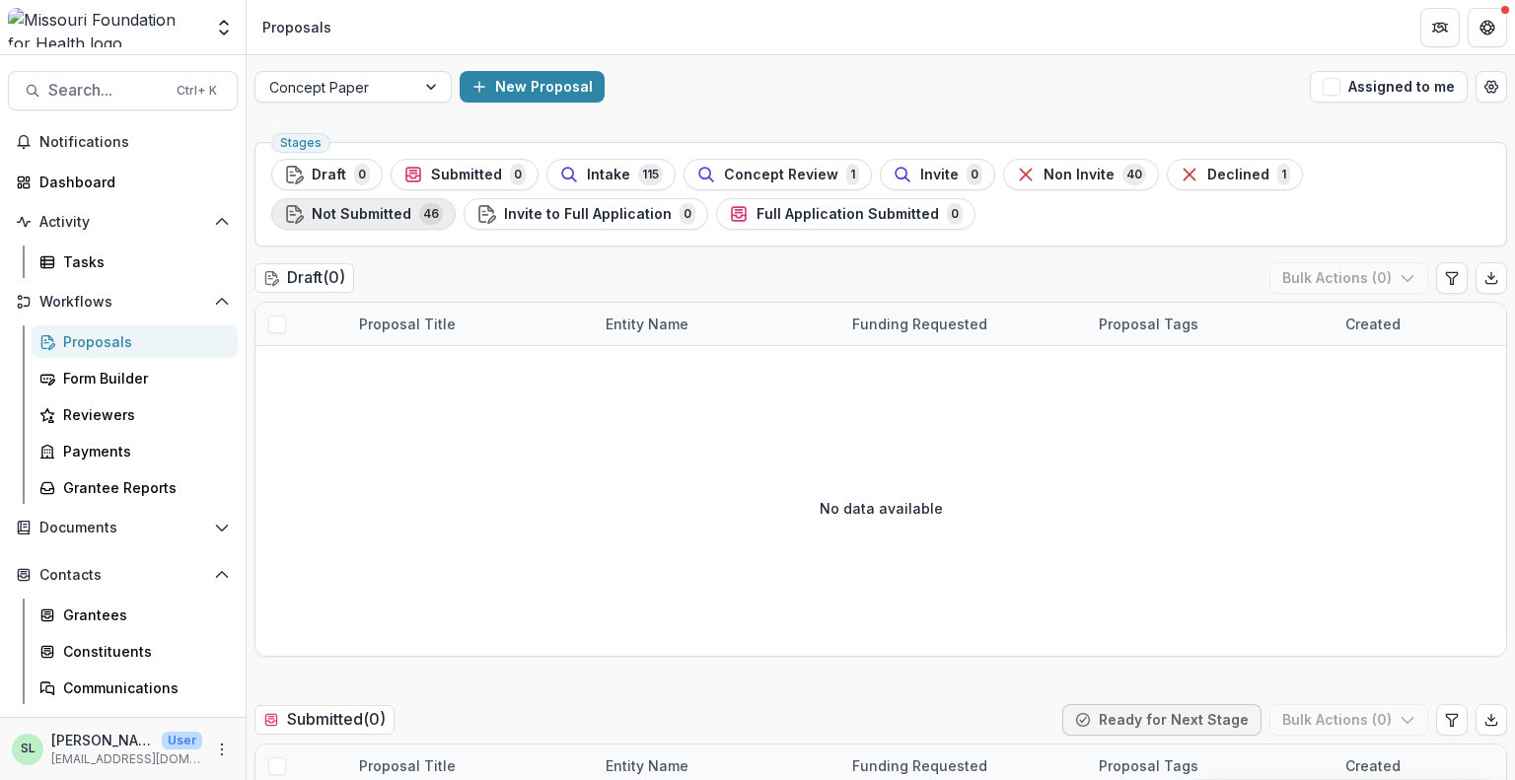
click at [411, 206] on span "Not Submitted" at bounding box center [362, 214] width 100 height 17
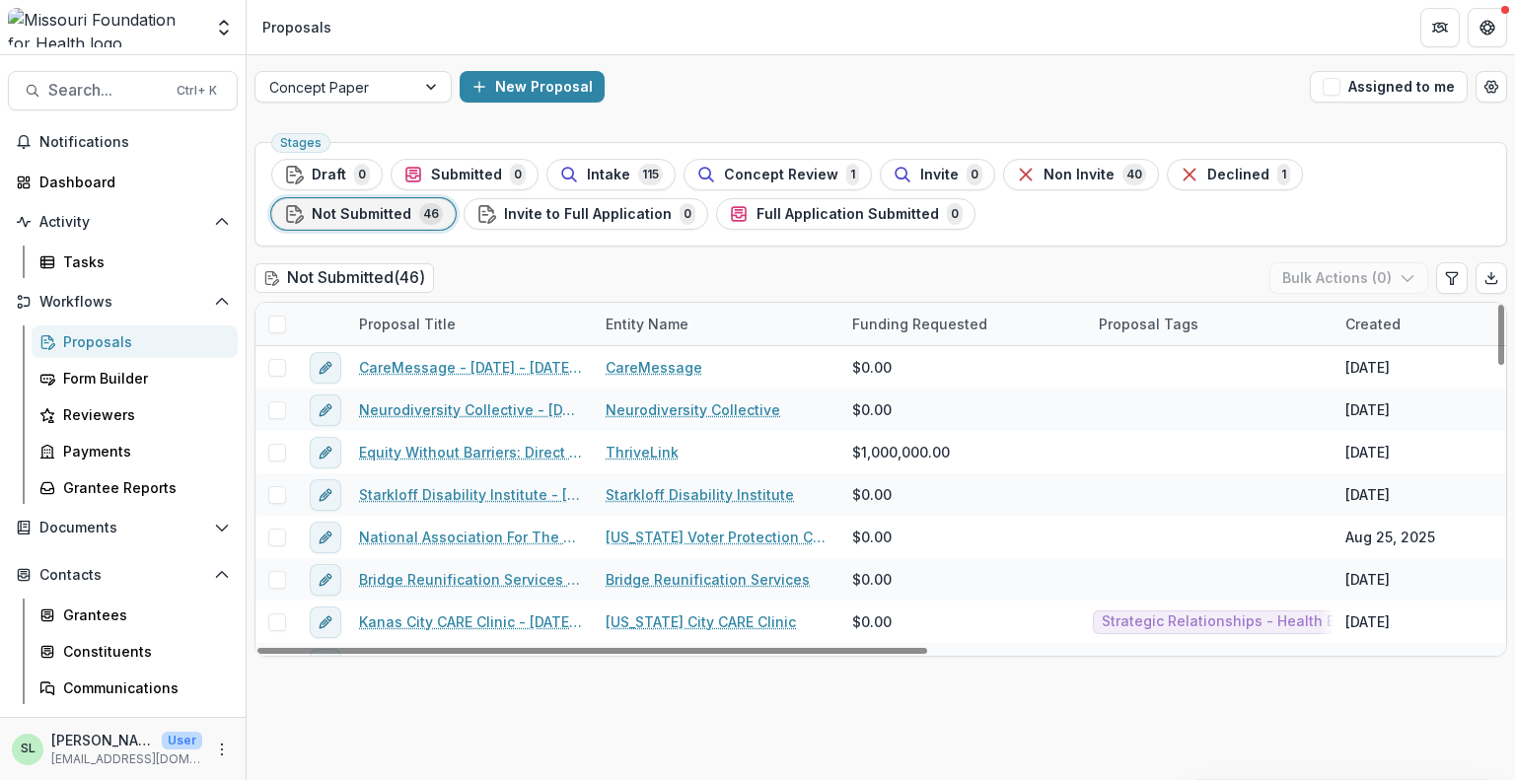
click at [676, 332] on div "Entity Name" at bounding box center [647, 324] width 107 height 21
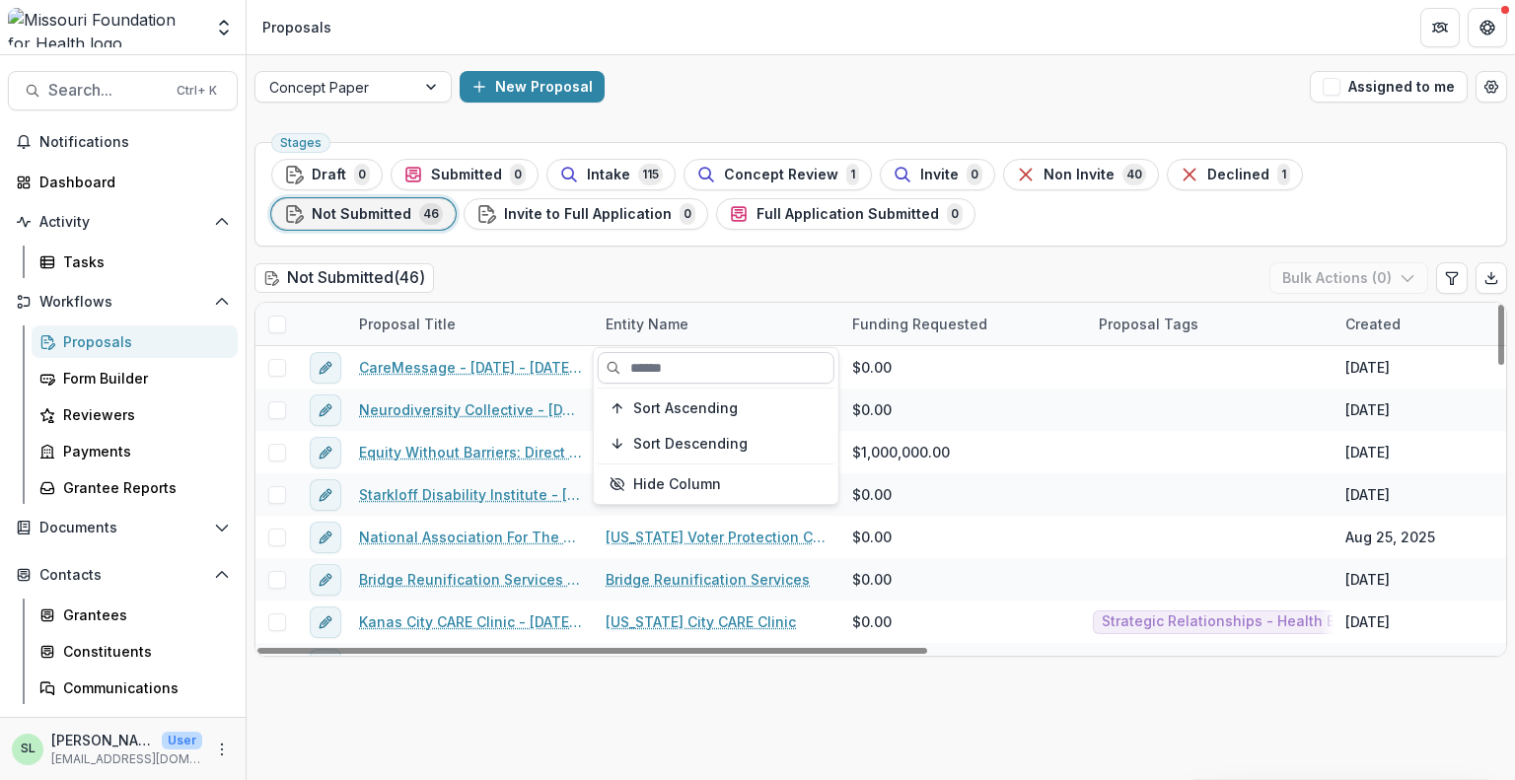
click at [669, 376] on input at bounding box center [716, 368] width 237 height 32
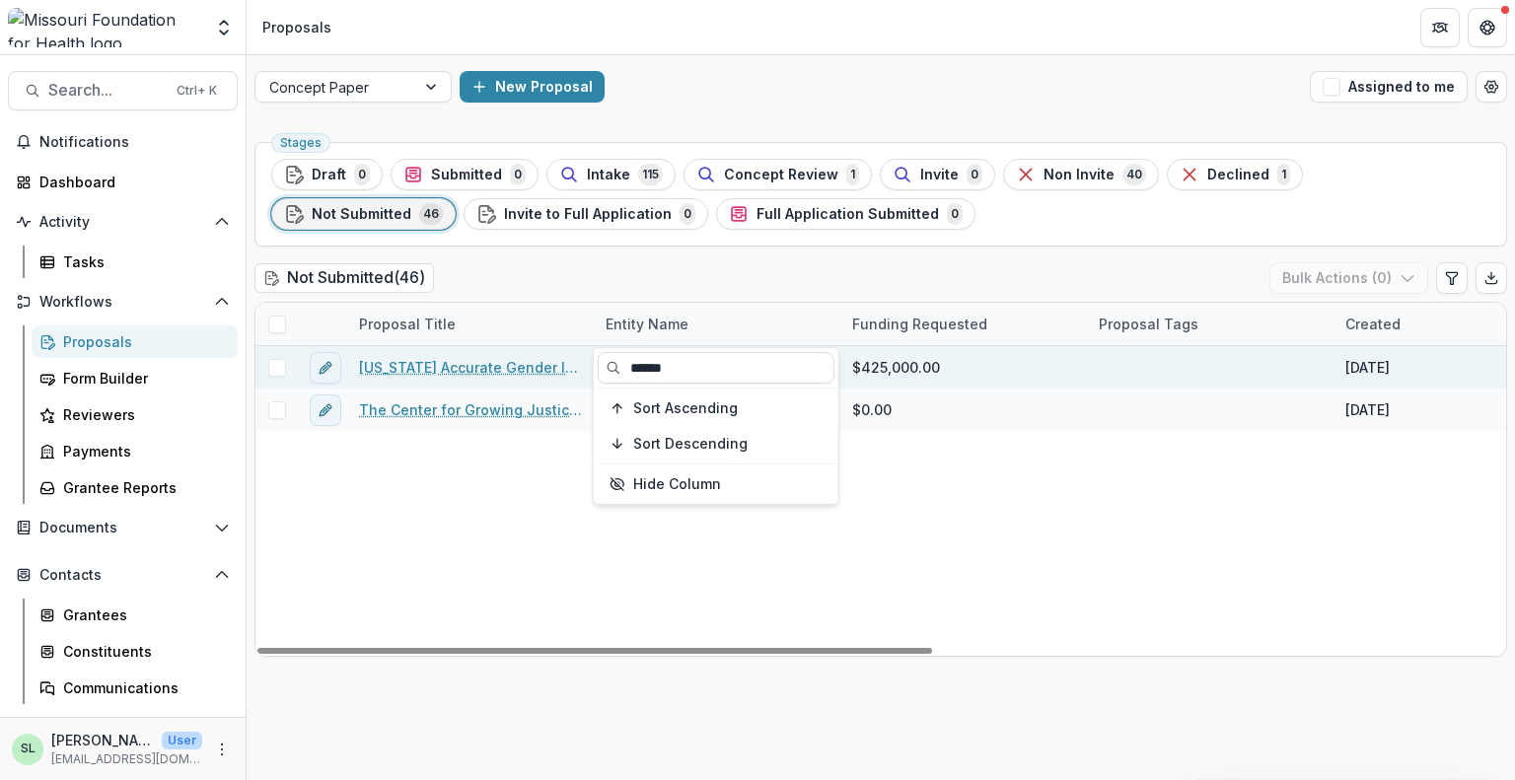
type input "******"
click at [495, 358] on link "Missouri Accurate Gender Identity Collaborative (“MAGIC”) : Strategic Advocacy …" at bounding box center [470, 367] width 223 height 21
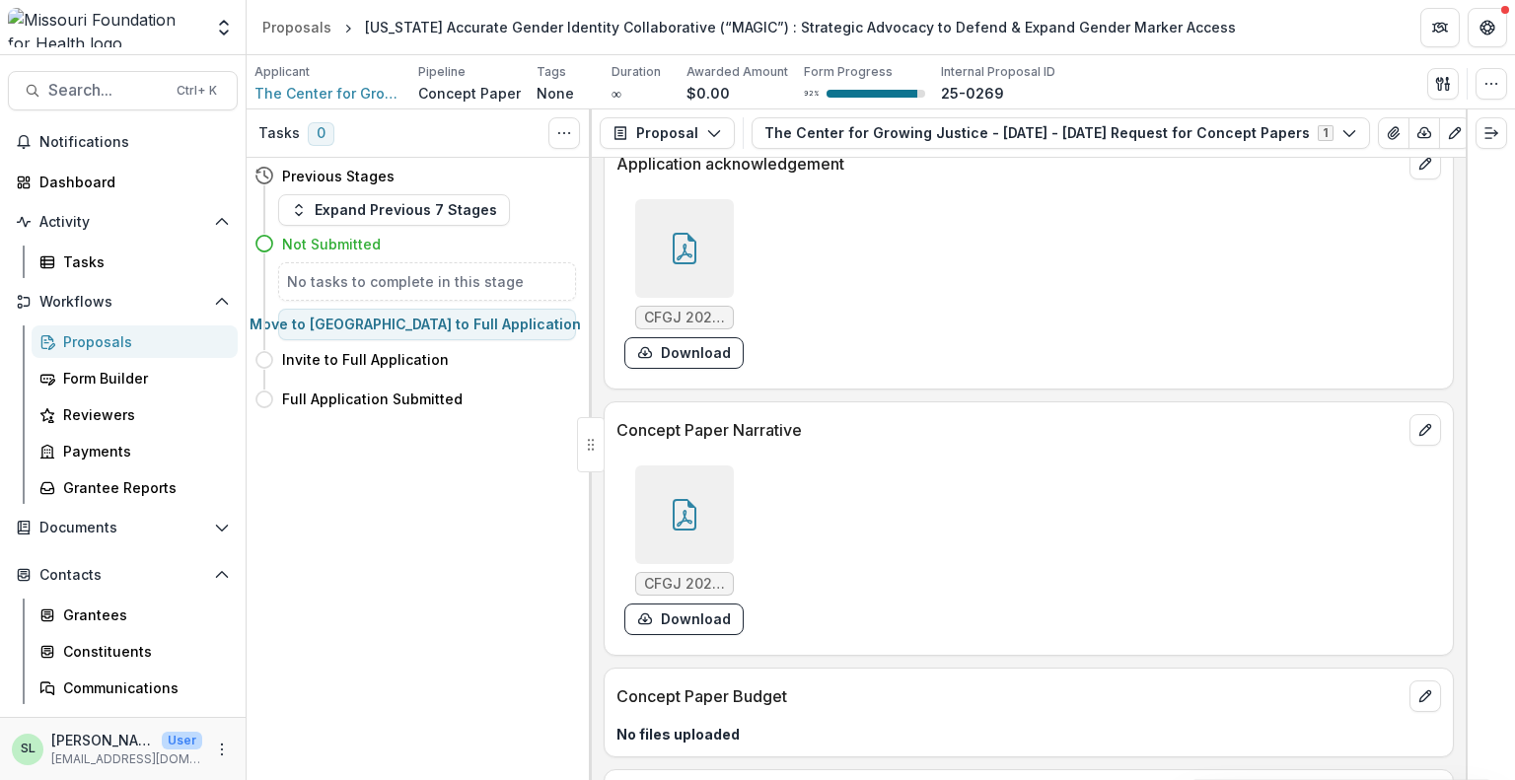
scroll to position [4834, 0]
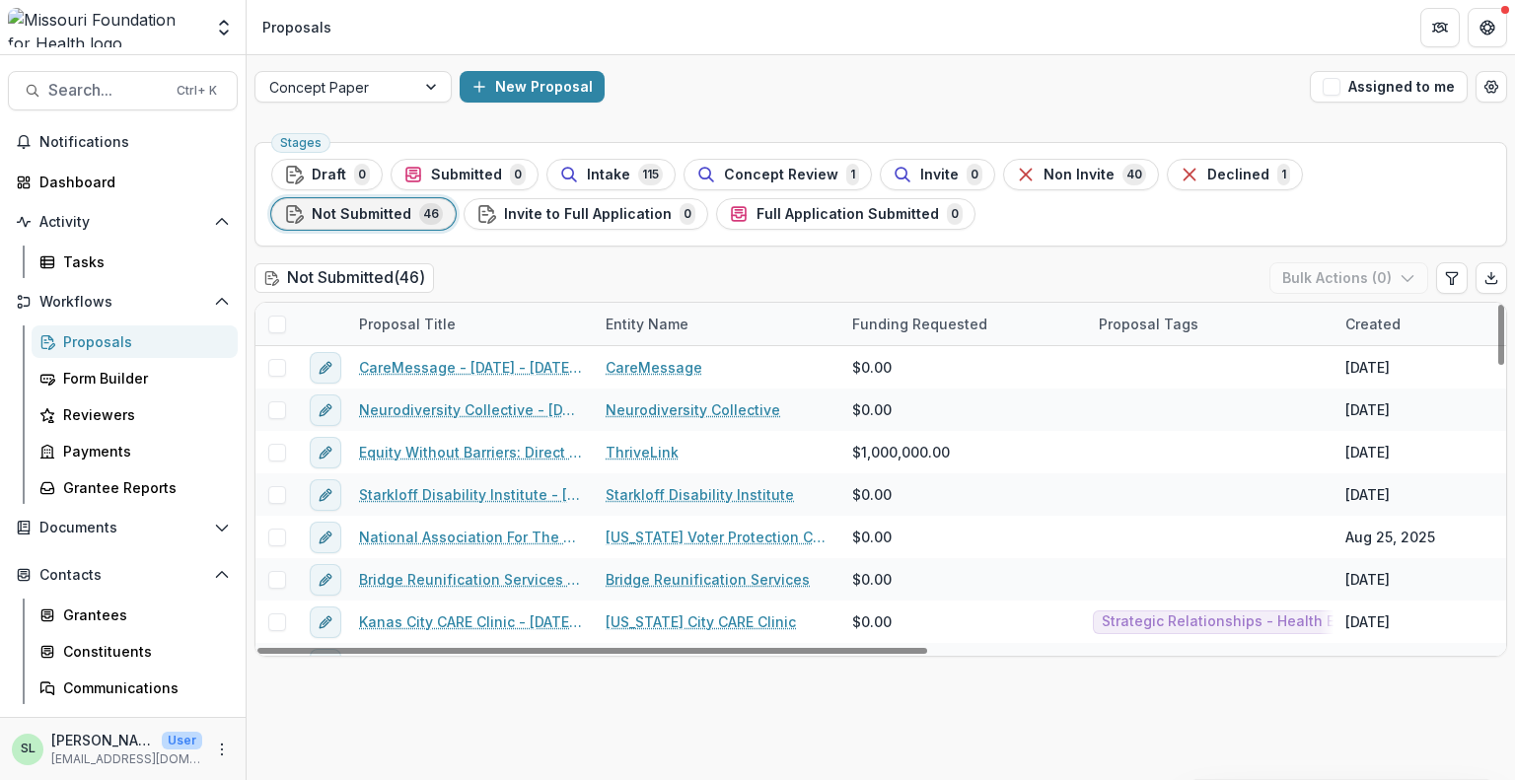
click at [643, 333] on div "Entity Name" at bounding box center [717, 324] width 247 height 42
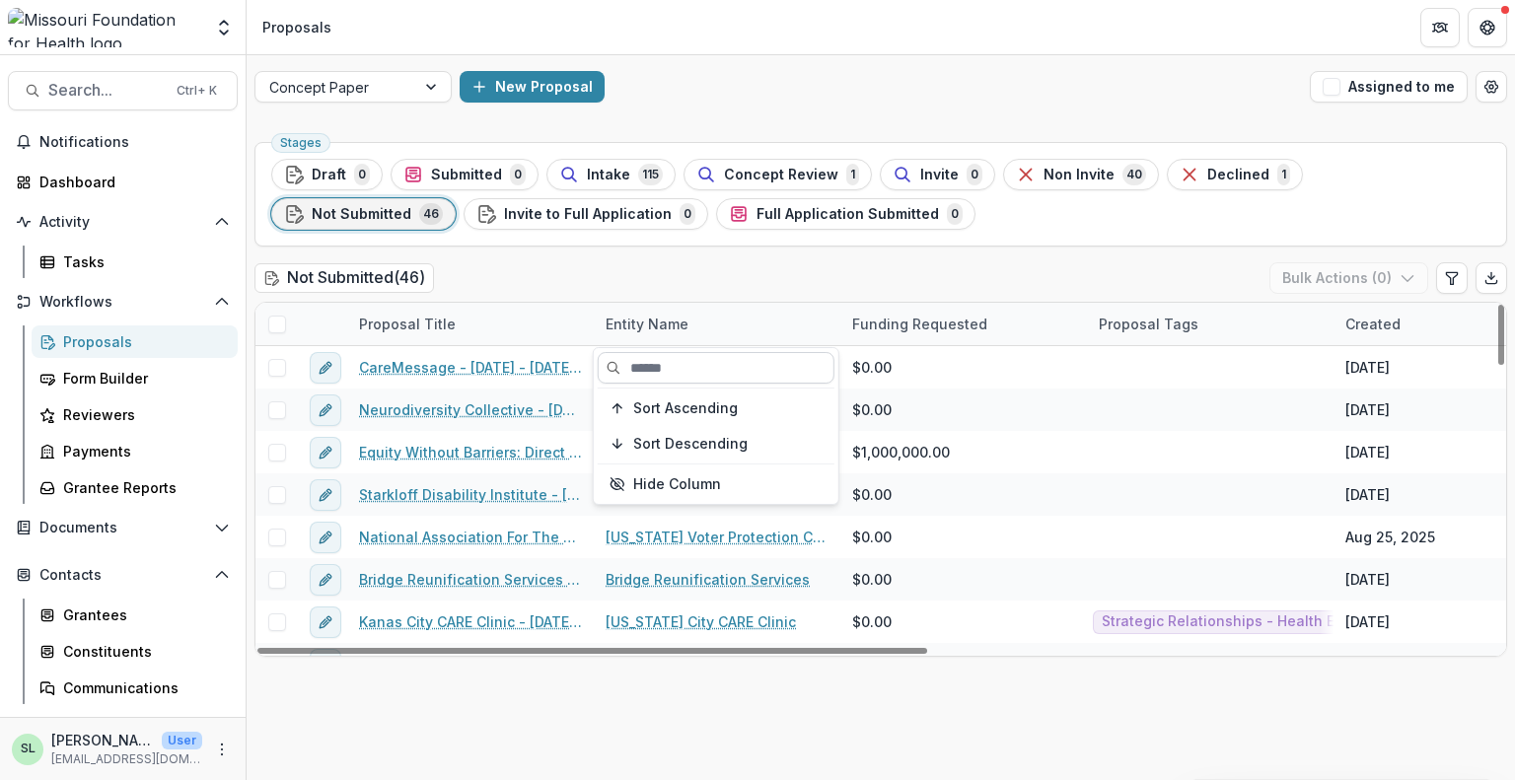
click at [678, 364] on input at bounding box center [716, 368] width 237 height 32
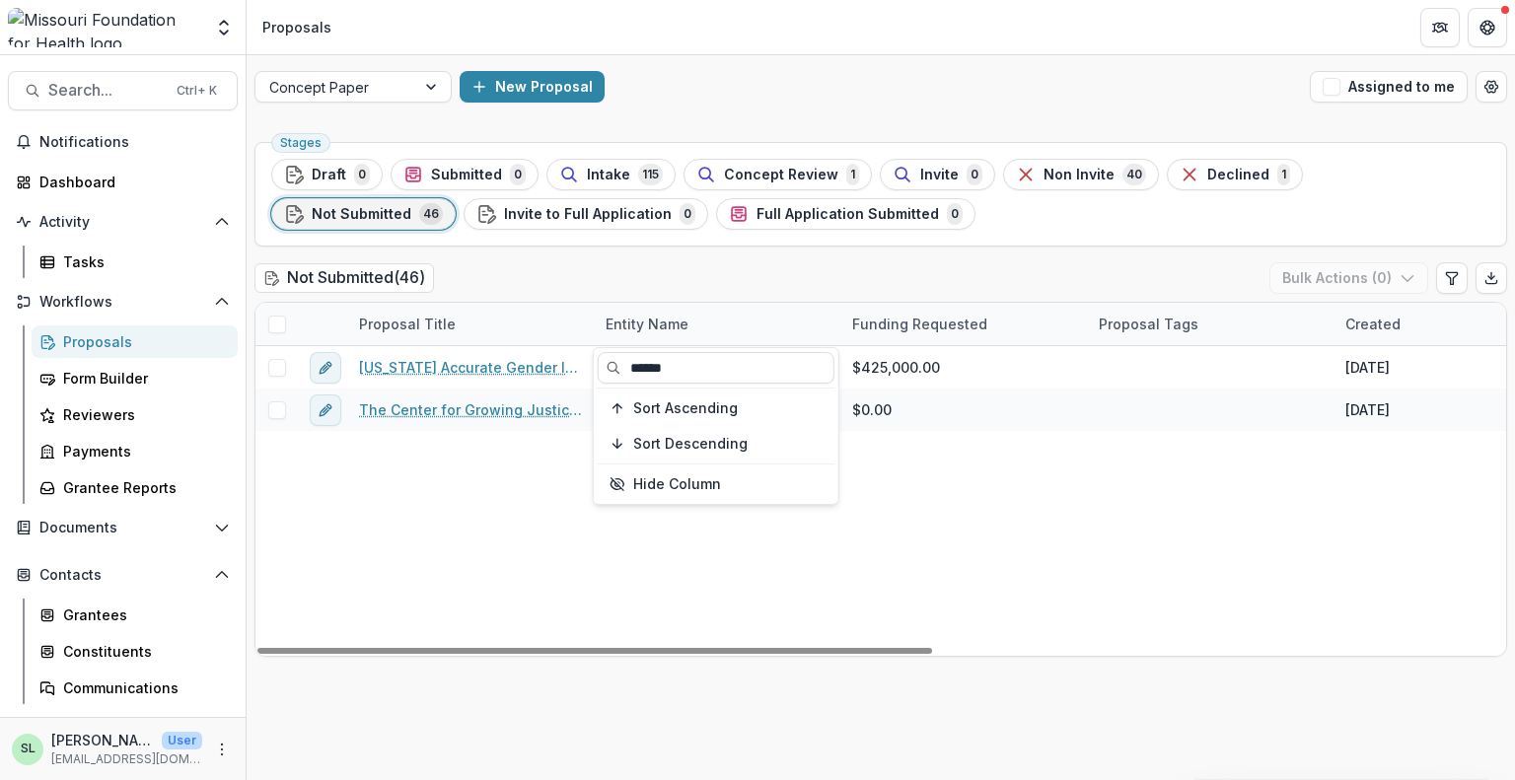
type input "******"
click at [1044, 539] on div "Missouri Accurate Gender Identity Collaborative (“MAGIC”) : Strategic Advocacy …" at bounding box center [1412, 501] width 2312 height 310
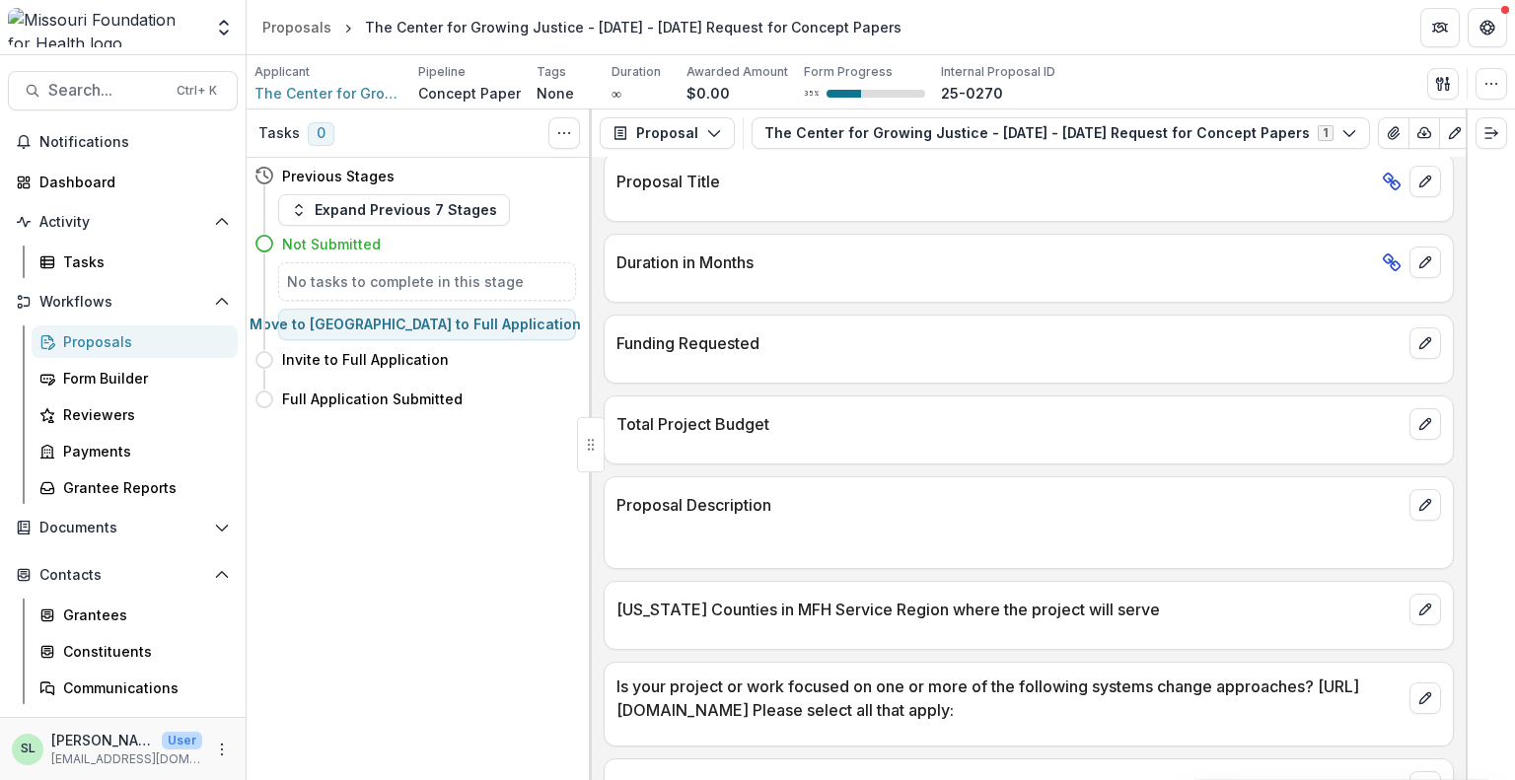
scroll to position [3946, 0]
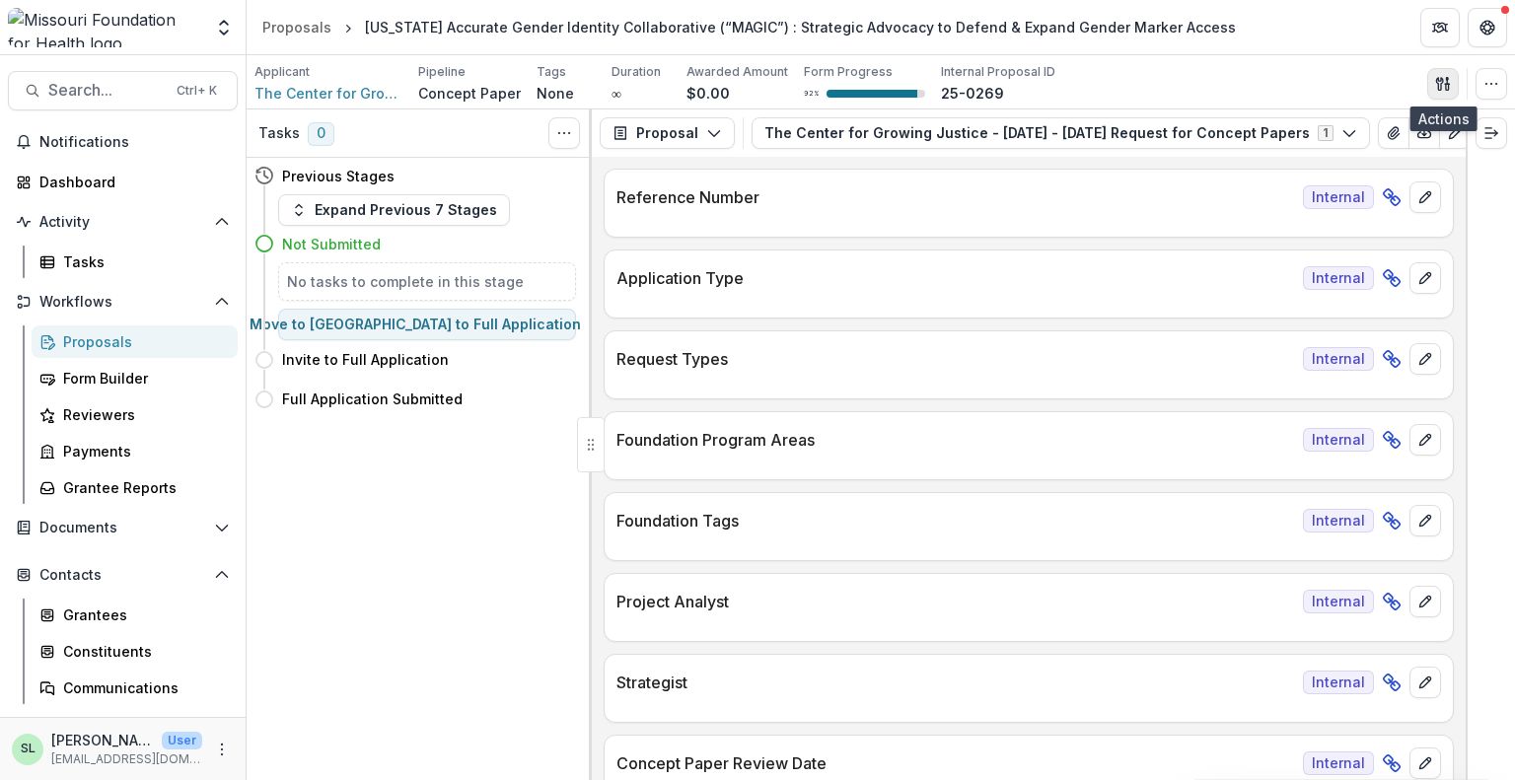
click at [1447, 80] on line "button" at bounding box center [1447, 81] width 0 height 6
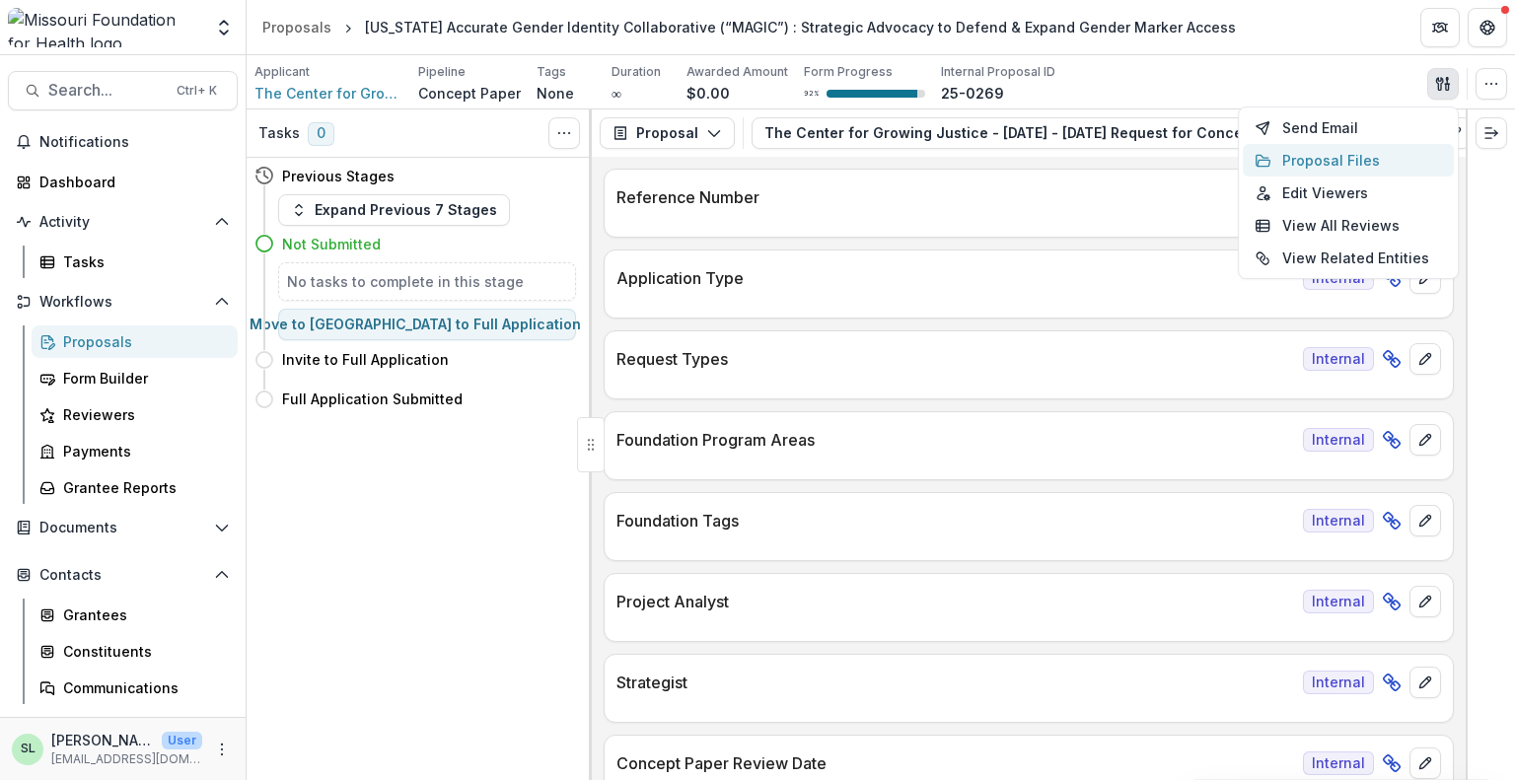
click at [1327, 158] on button "Proposal Files" at bounding box center [1348, 160] width 211 height 33
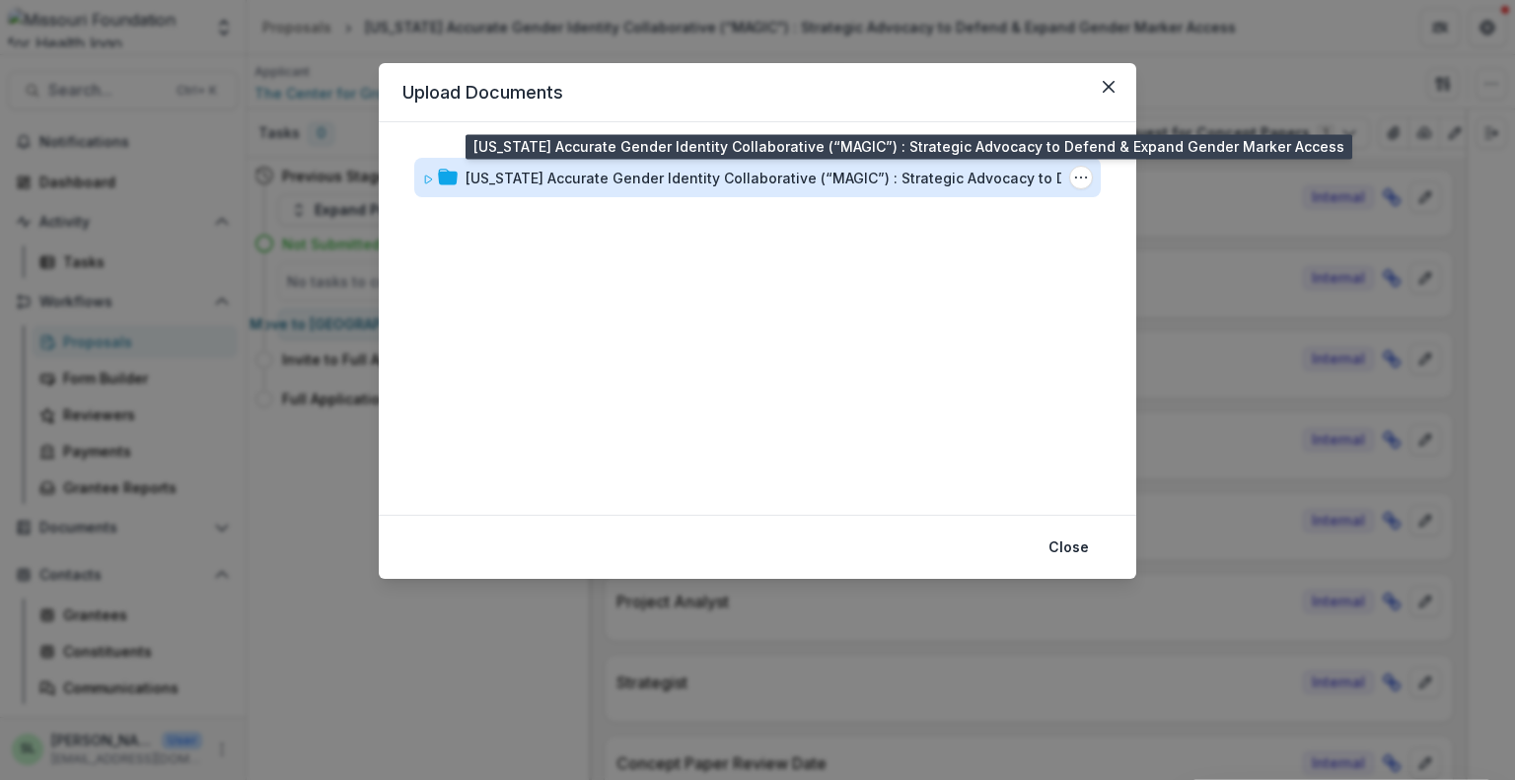
click at [595, 184] on div "Missouri Accurate Gender Identity Collaborative (“MAGIC”) : Strategic Advocacy …" at bounding box center [791, 178] width 651 height 21
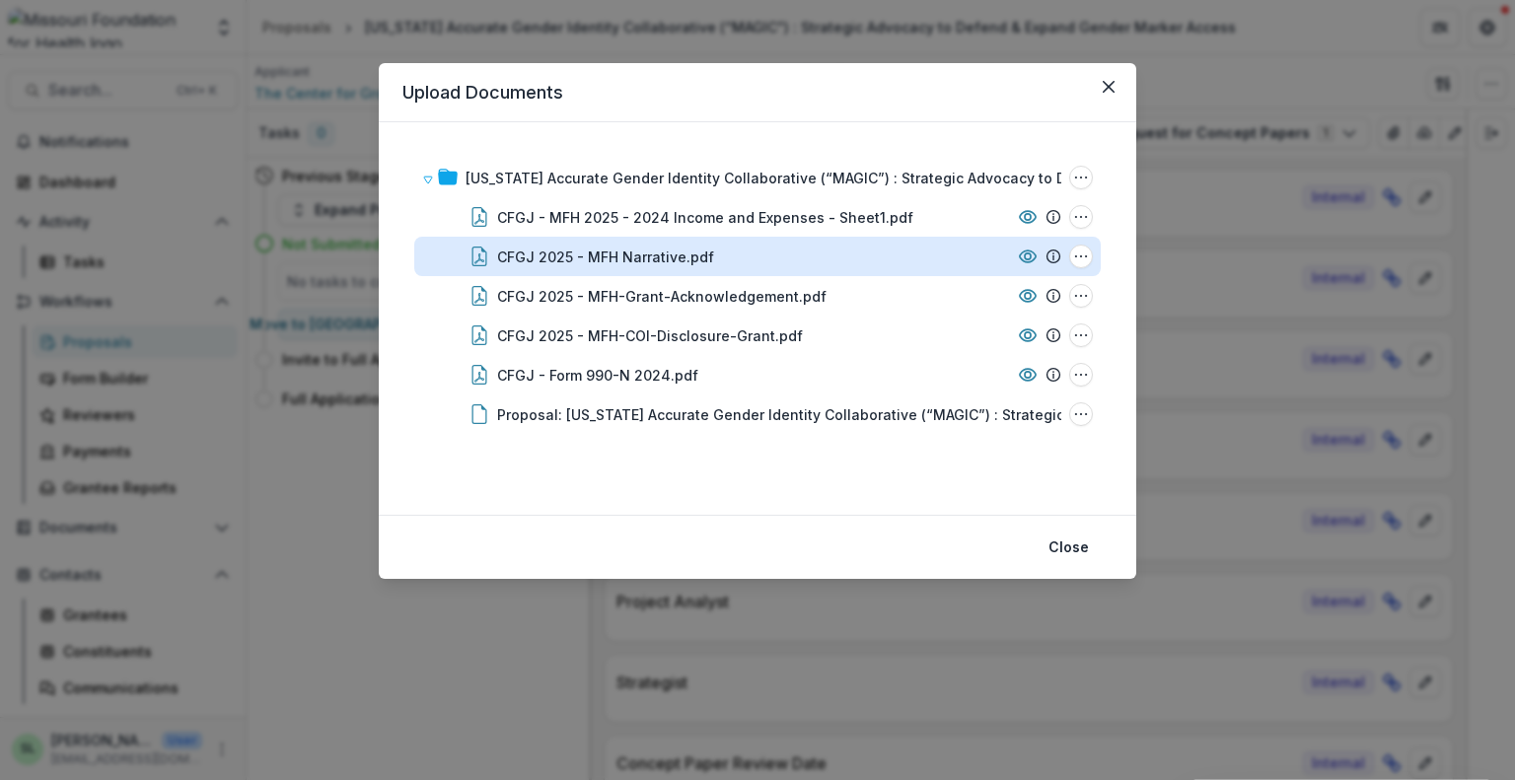
click at [663, 253] on div "CFGJ 2025 - MFH Narrative.pdf" at bounding box center [605, 257] width 217 height 21
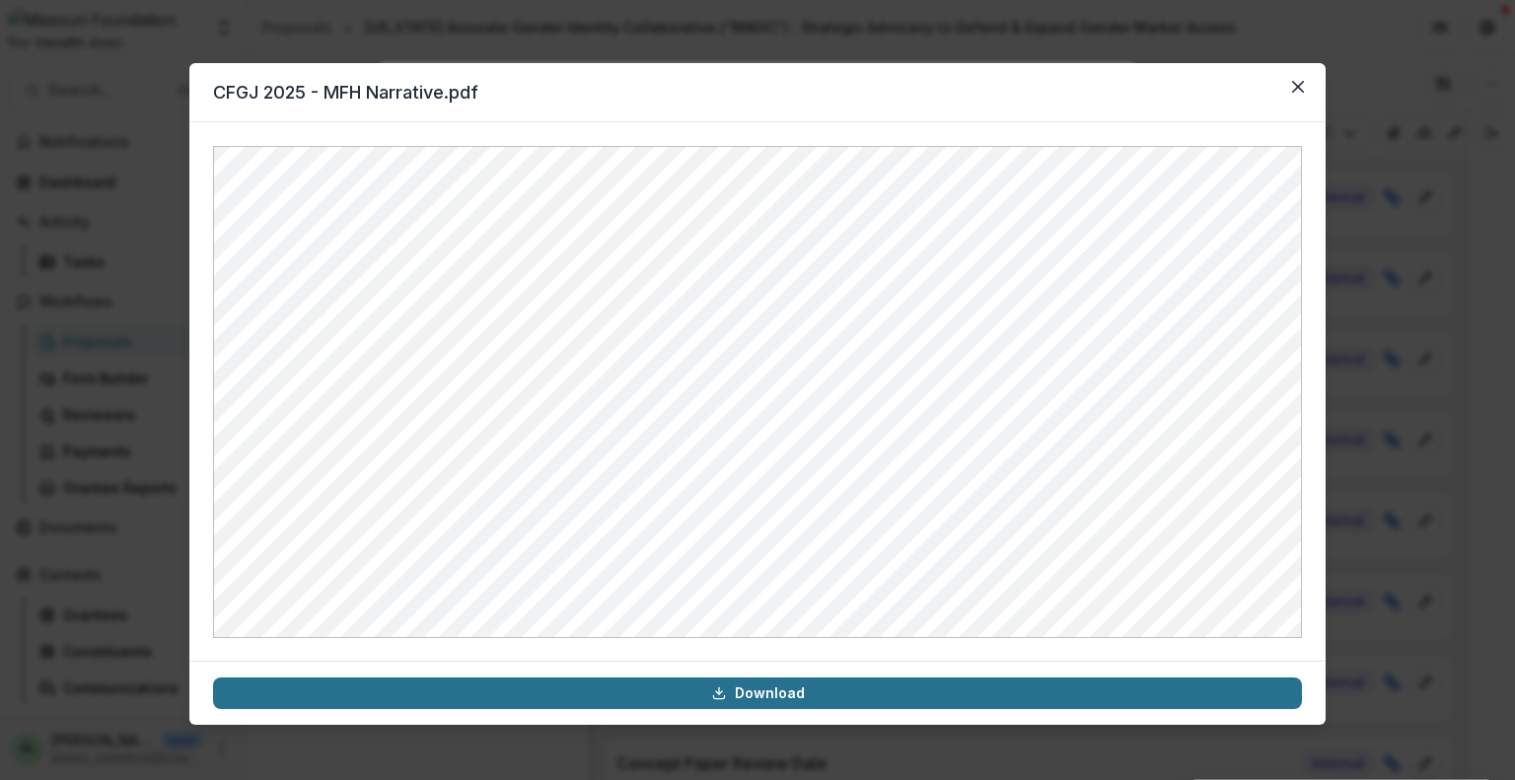
click at [781, 694] on link "Download" at bounding box center [757, 694] width 1089 height 32
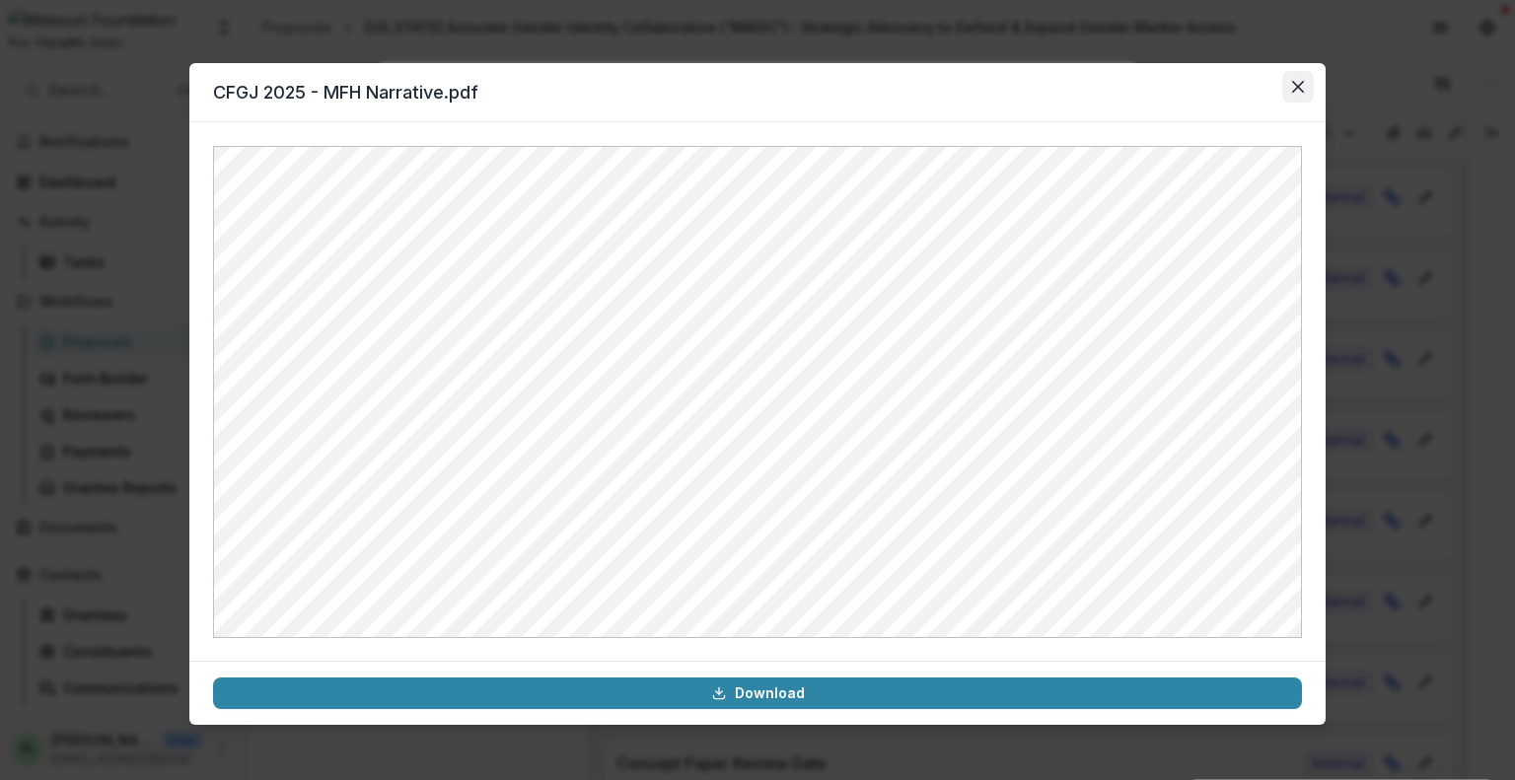
click at [1303, 86] on icon "Close" at bounding box center [1298, 87] width 12 height 12
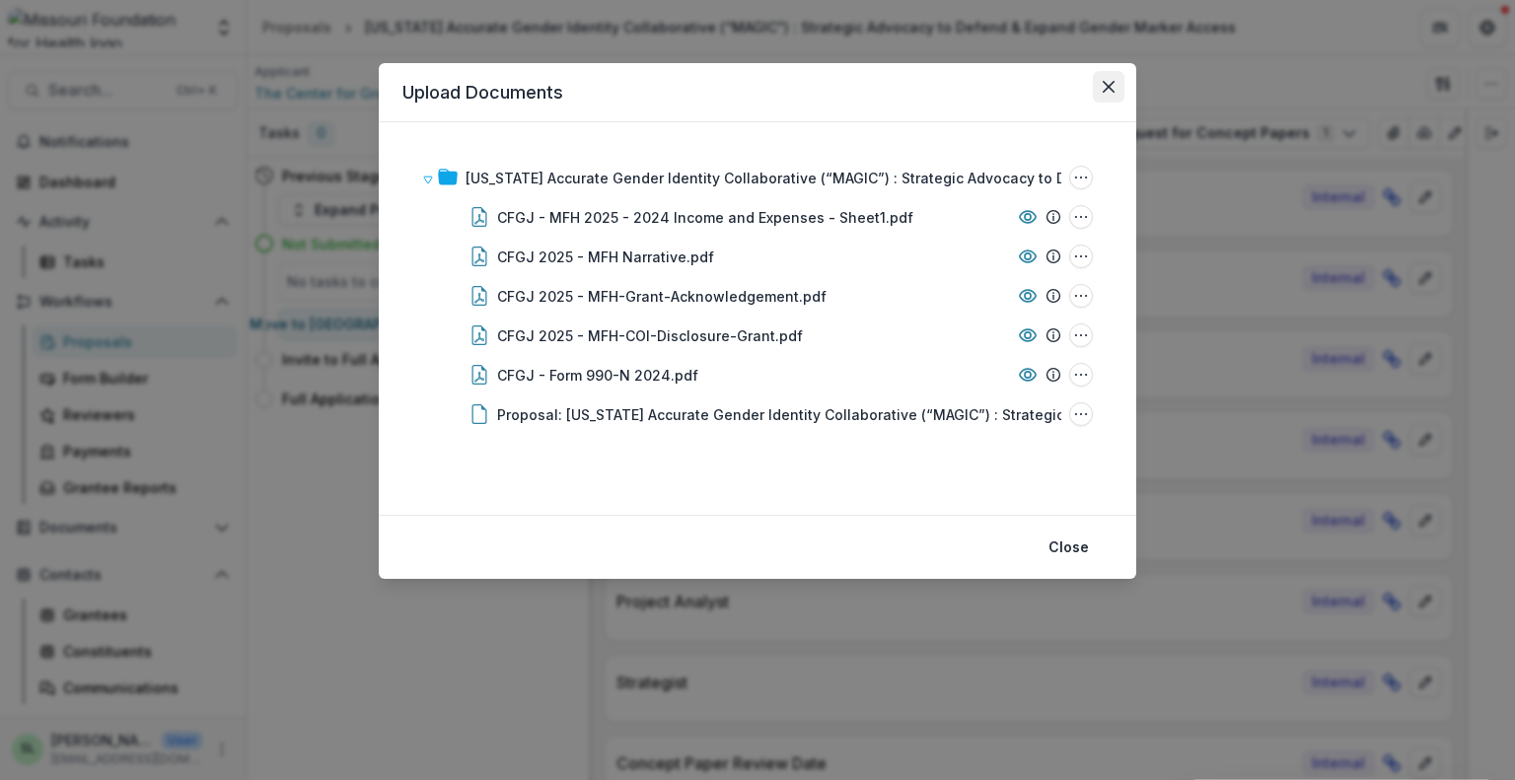
click at [1119, 82] on button "Close" at bounding box center [1109, 87] width 32 height 32
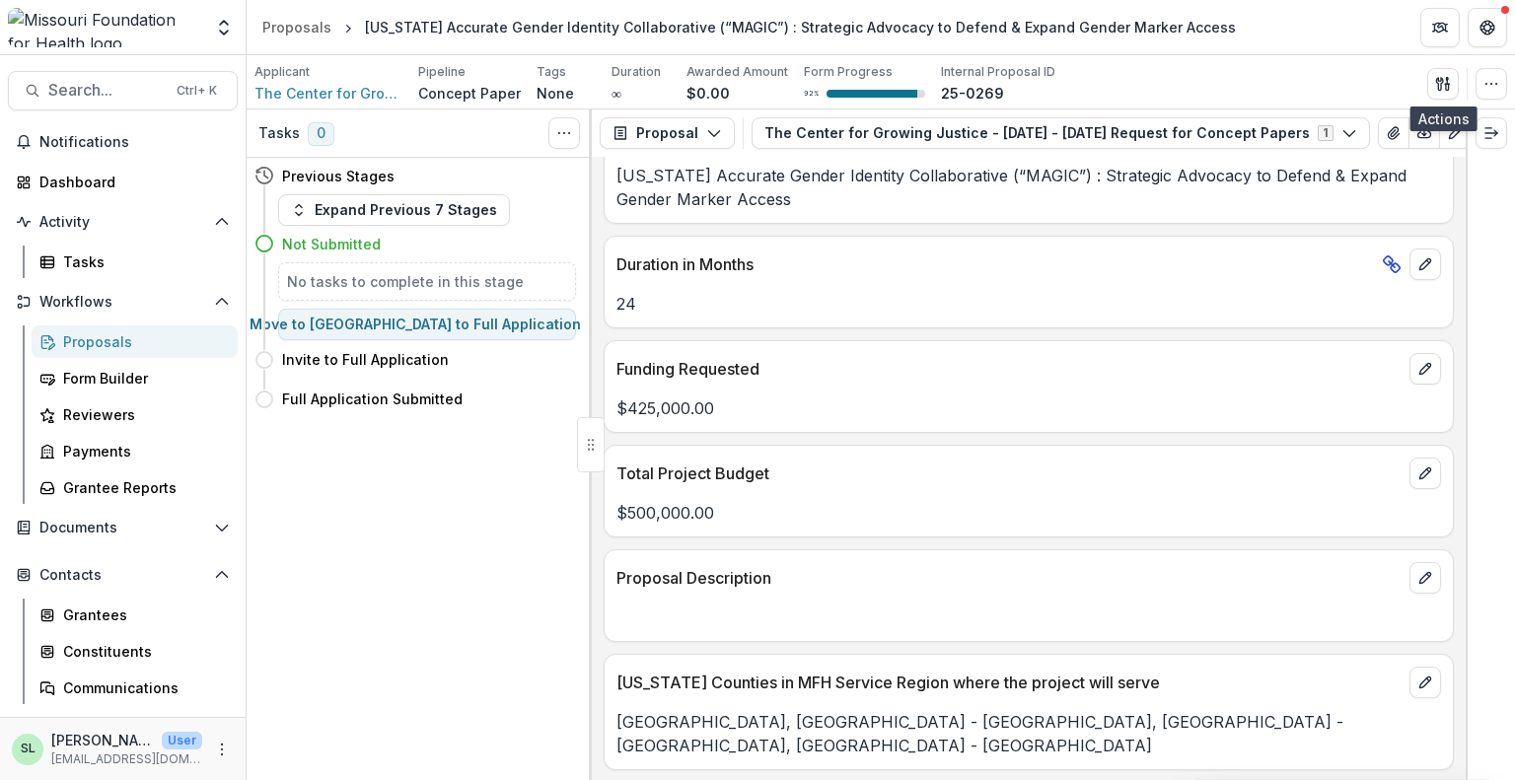
scroll to position [4045, 0]
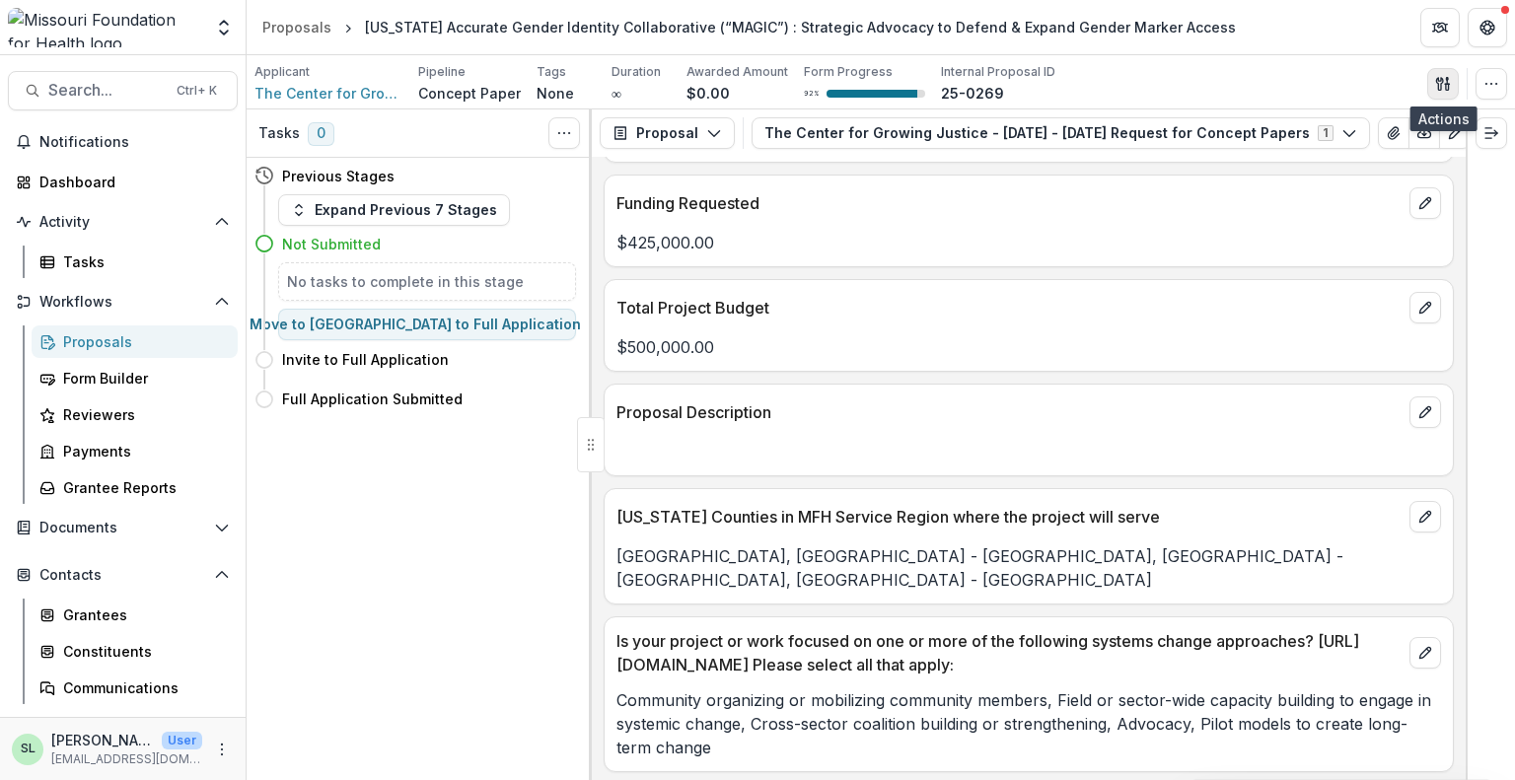
click at [1437, 74] on button "button" at bounding box center [1444, 84] width 32 height 32
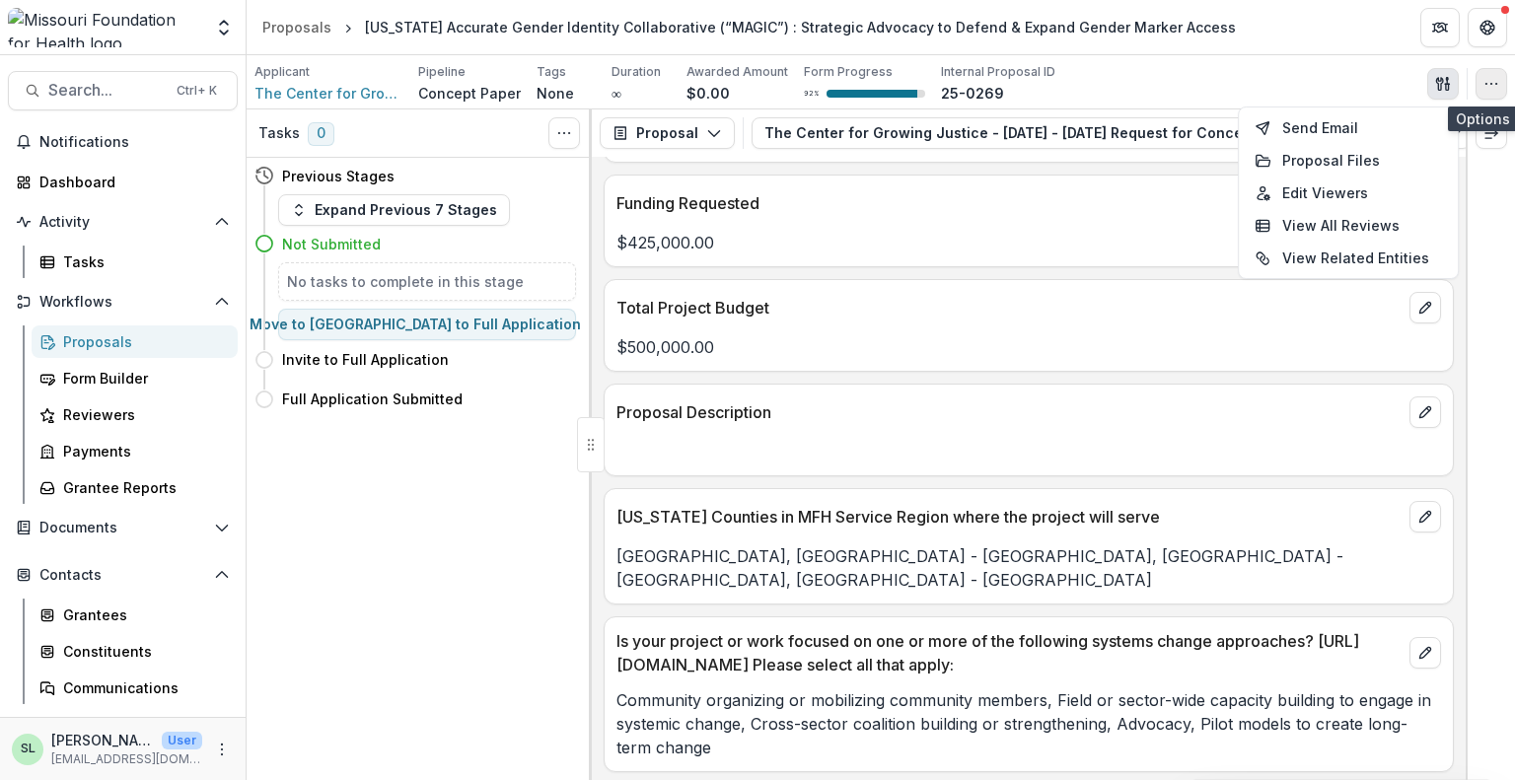
click at [1491, 90] on icon "button" at bounding box center [1492, 84] width 16 height 16
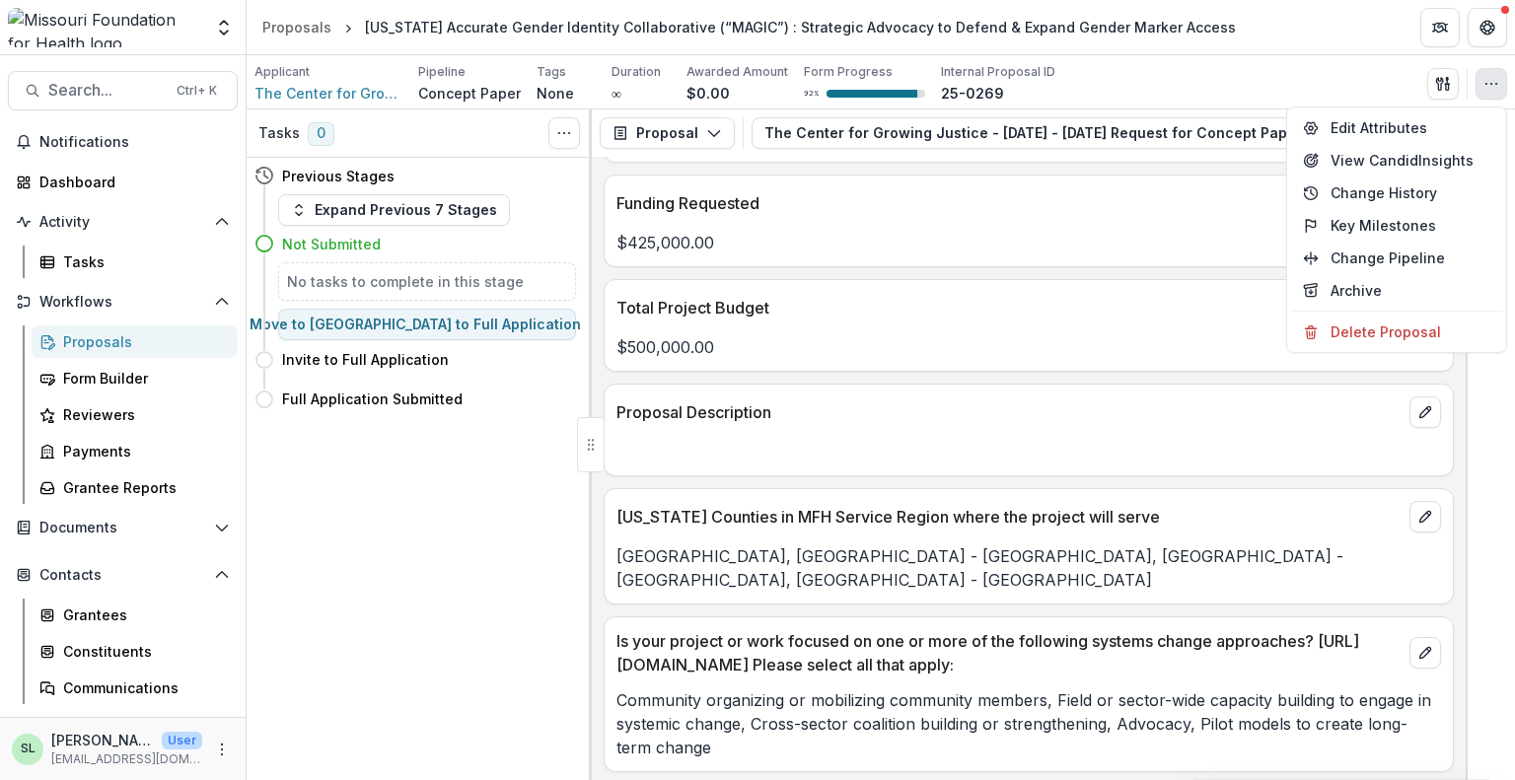
click at [1289, 55] on div "Applicant The Center for Growing Justice Pipeline Concept Paper Tags None All t…" at bounding box center [881, 82] width 1269 height 54
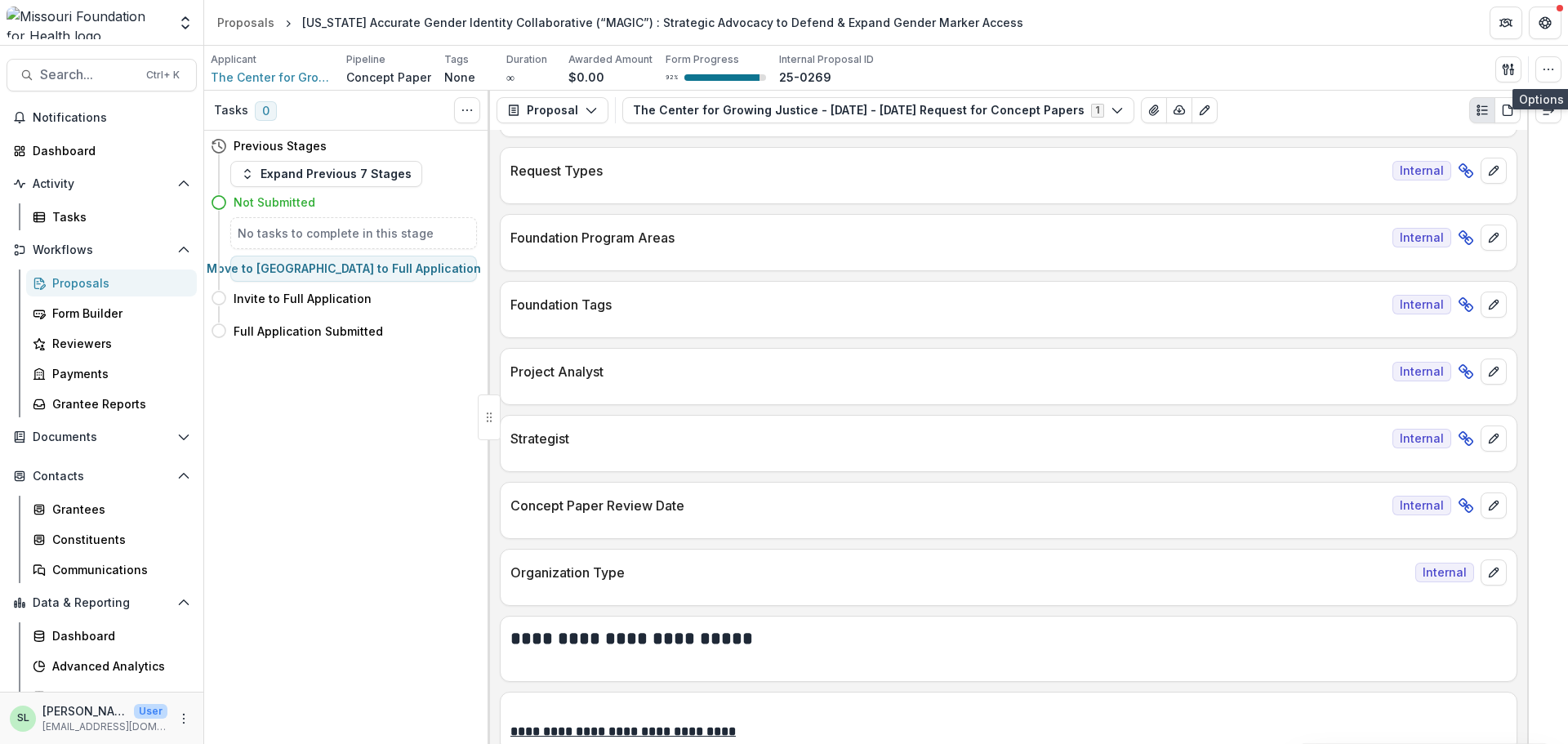
scroll to position [0, 0]
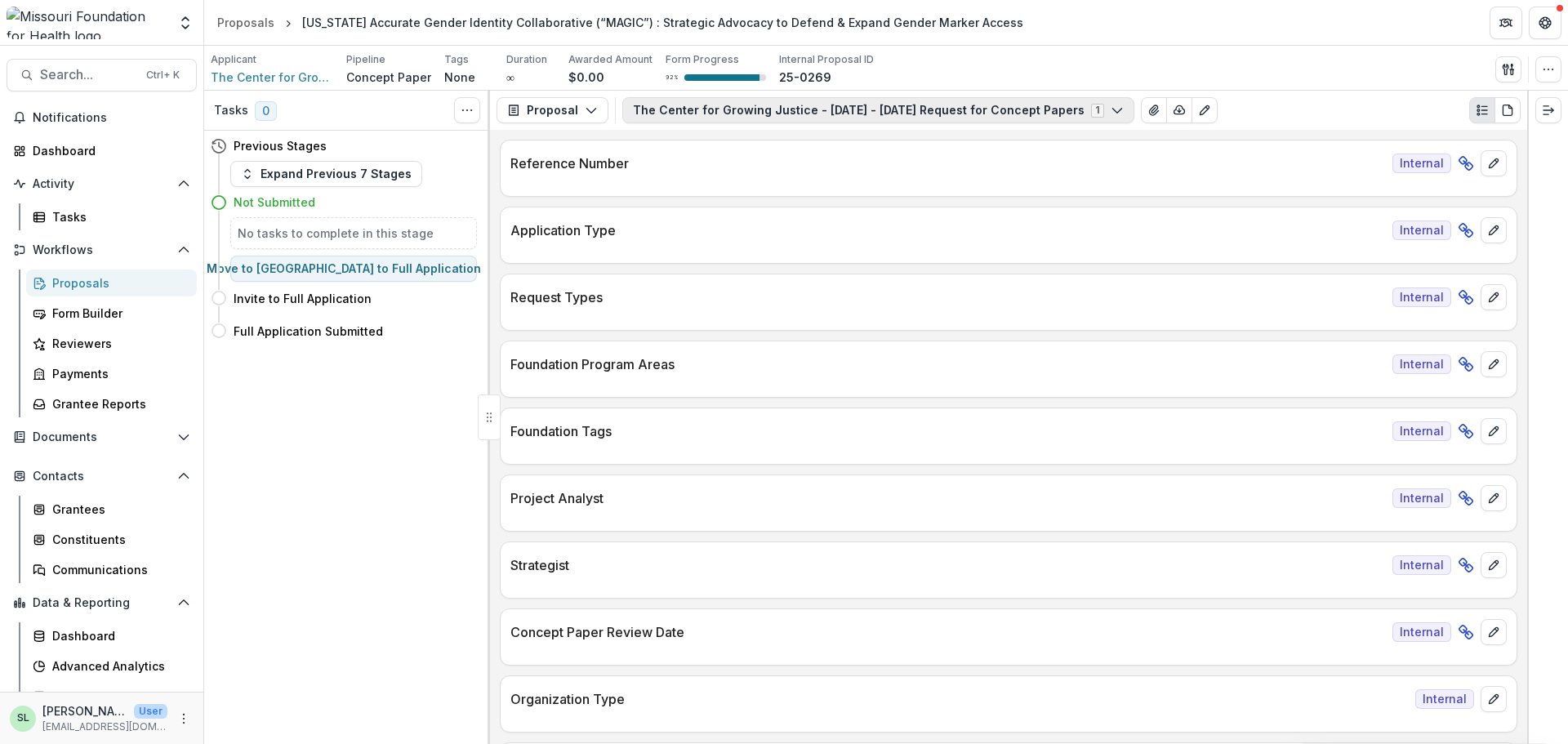
click at [726, 100] on button "The Center for Growing Justice - 2025 - 2025 Request for Concept Papers 1" at bounding box center [878, 110] width 512 height 26
click at [726, 103] on button "The Center for Growing Justice - 2025 - 2025 Request for Concept Papers 1" at bounding box center [878, 110] width 512 height 26
click at [550, 92] on div "Proposal Proposal Payments Reports Grant Agreements Board Summaries Bank Detail…" at bounding box center [1008, 110] width 1037 height 39
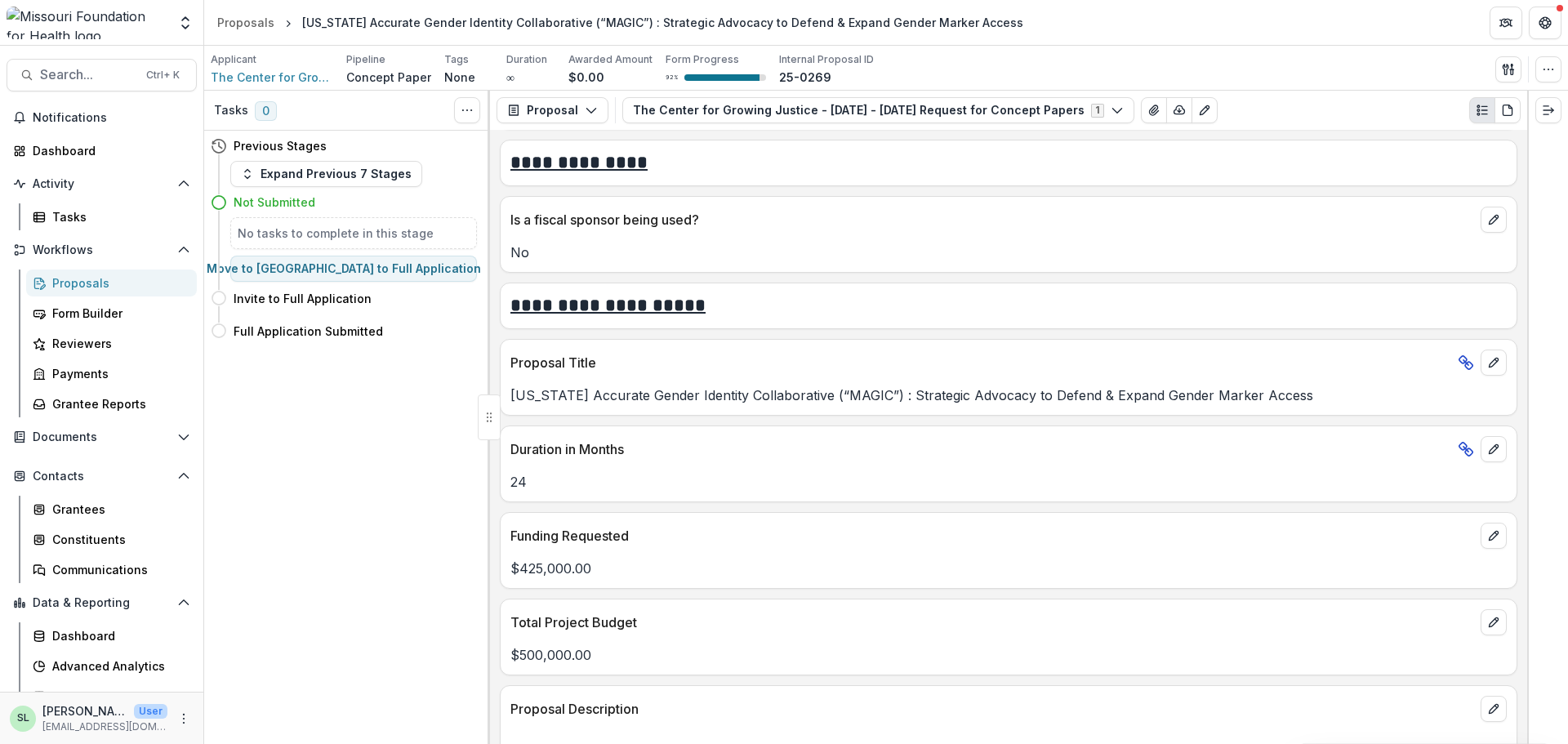
scroll to position [2940, 0]
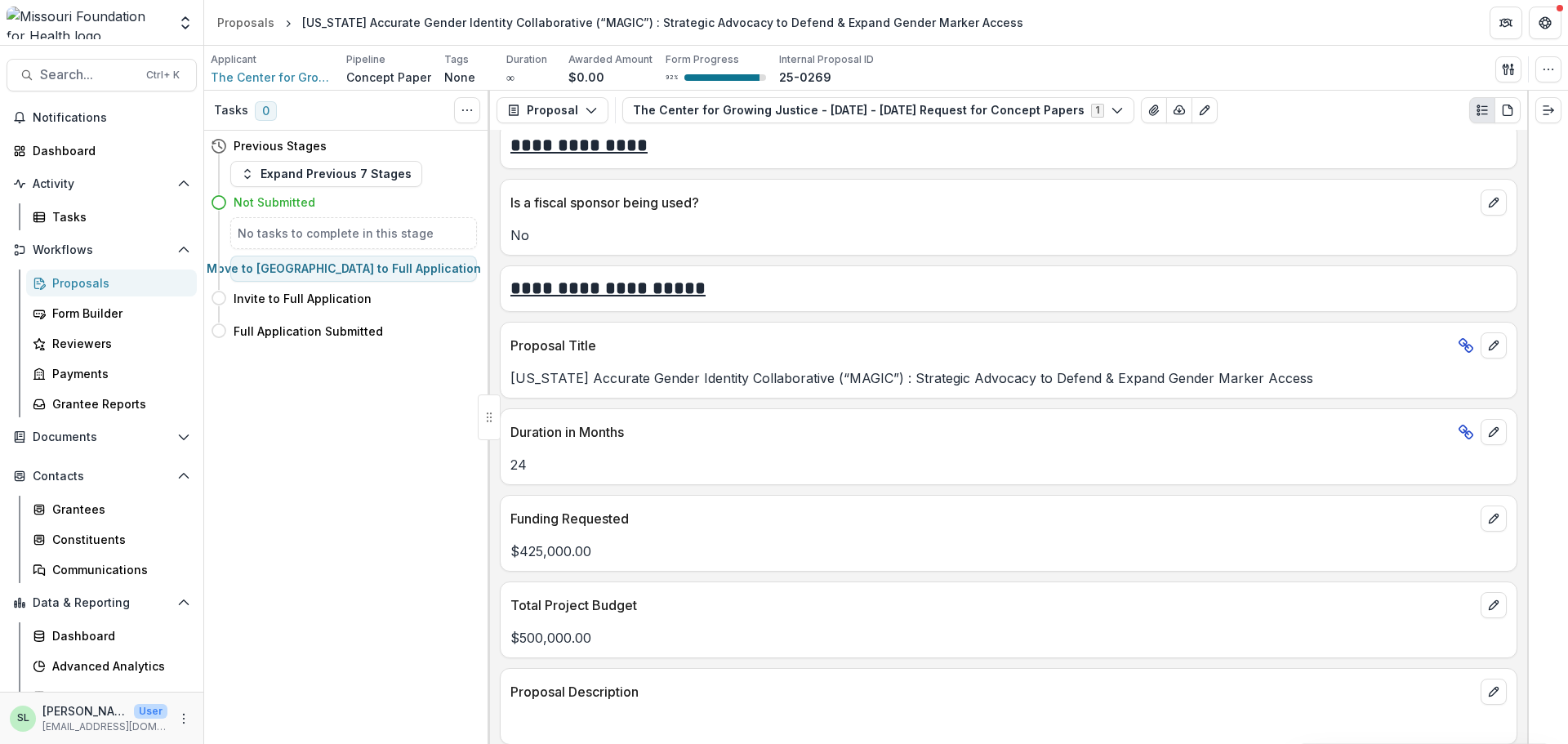
click at [576, 372] on p "[US_STATE] Accurate Gender Identity Collaborative (“MAGIC”) : Strategic Advocac…" at bounding box center [1009, 378] width 997 height 20
click at [1253, 342] on icon "edit" at bounding box center [1494, 345] width 13 height 13
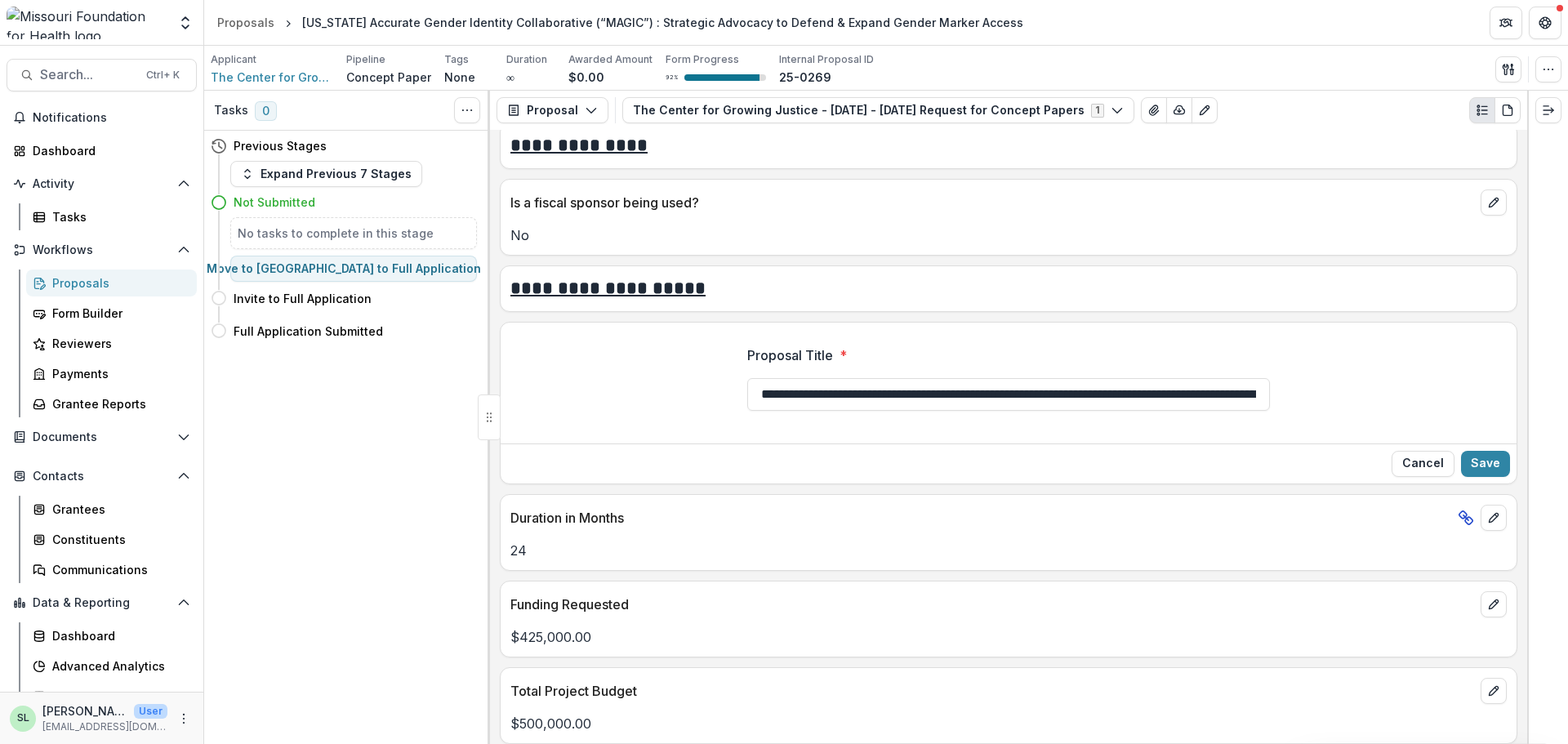
scroll to position [0, 273]
drag, startPoint x: 760, startPoint y: 394, endPoint x: 1567, endPoint y: 425, distance: 807.6
click at [1253, 425] on div "**********" at bounding box center [887, 417] width 1364 height 653
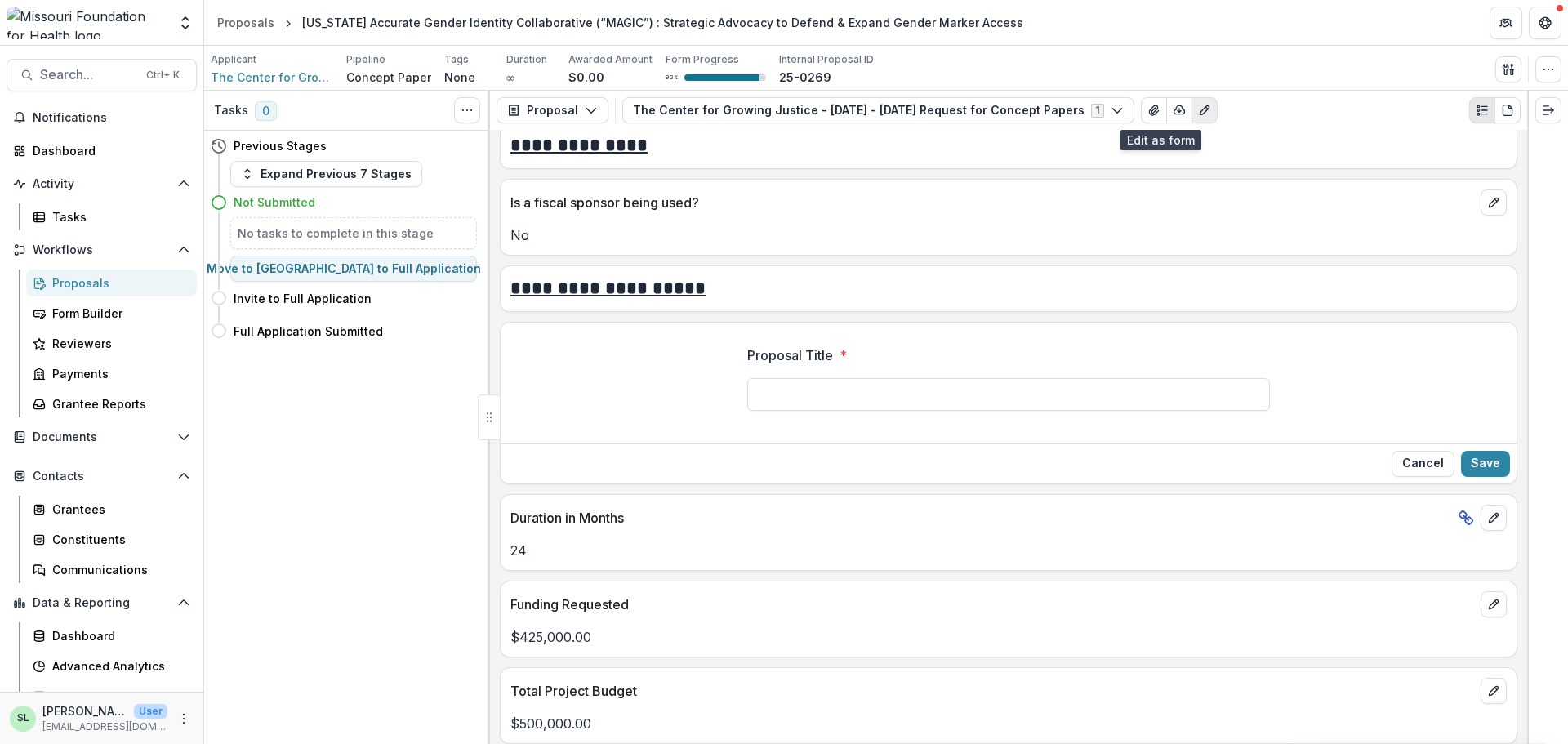
click at [1198, 110] on icon "Edit as form" at bounding box center [1205, 110] width 13 height 13
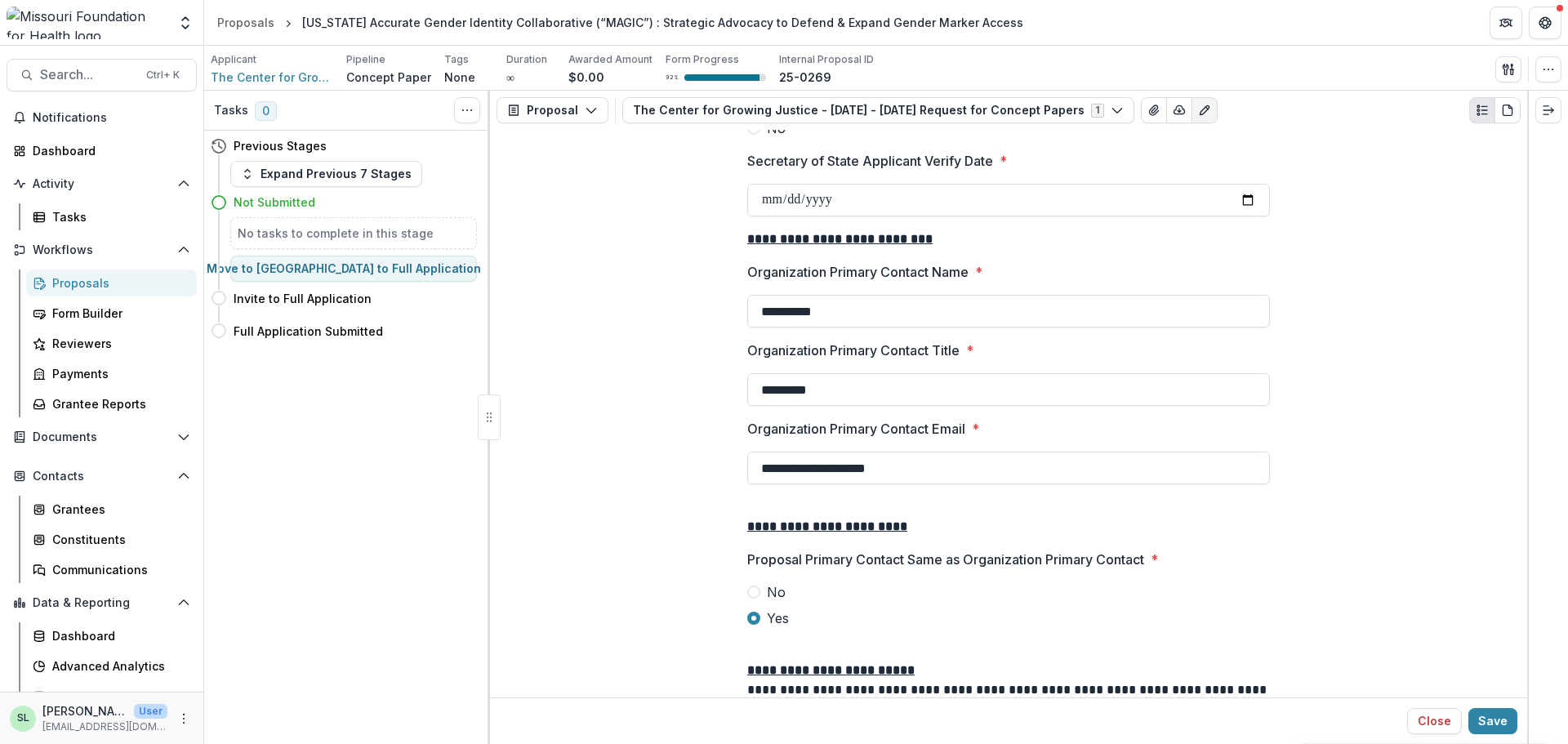
scroll to position [2540, 0]
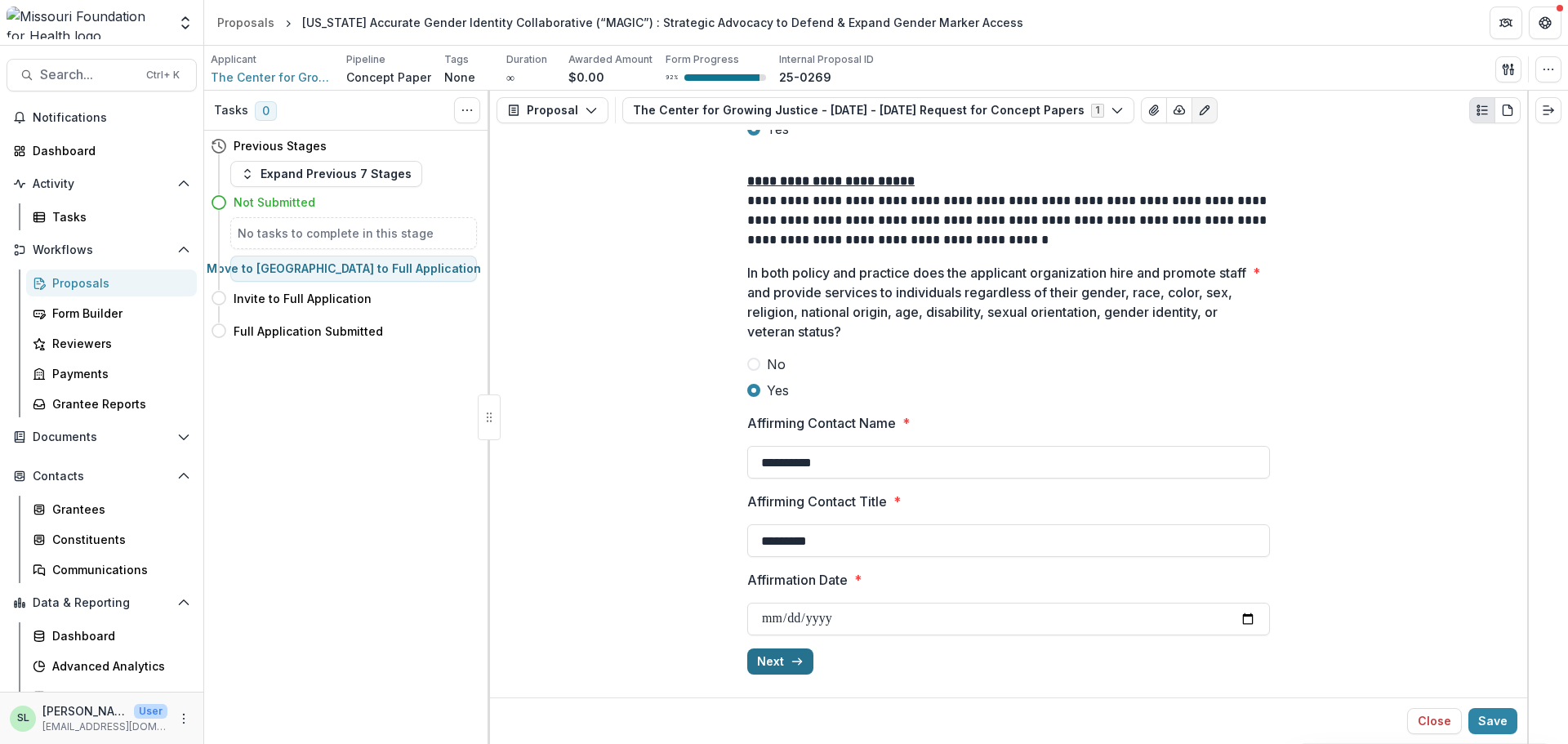
click at [774, 645] on button "Next" at bounding box center [781, 661] width 66 height 26
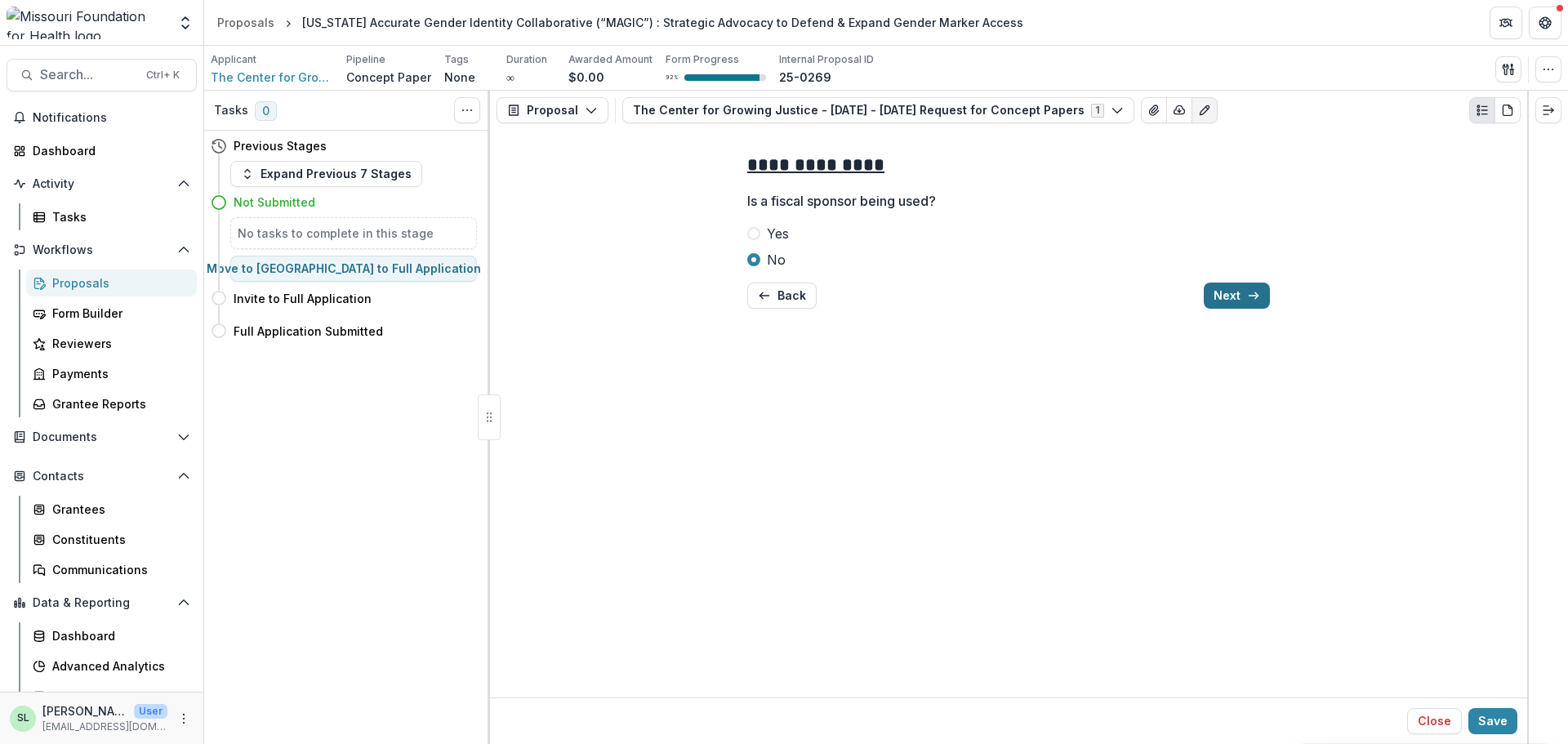
click at [1248, 290] on icon "button" at bounding box center [1254, 295] width 13 height 13
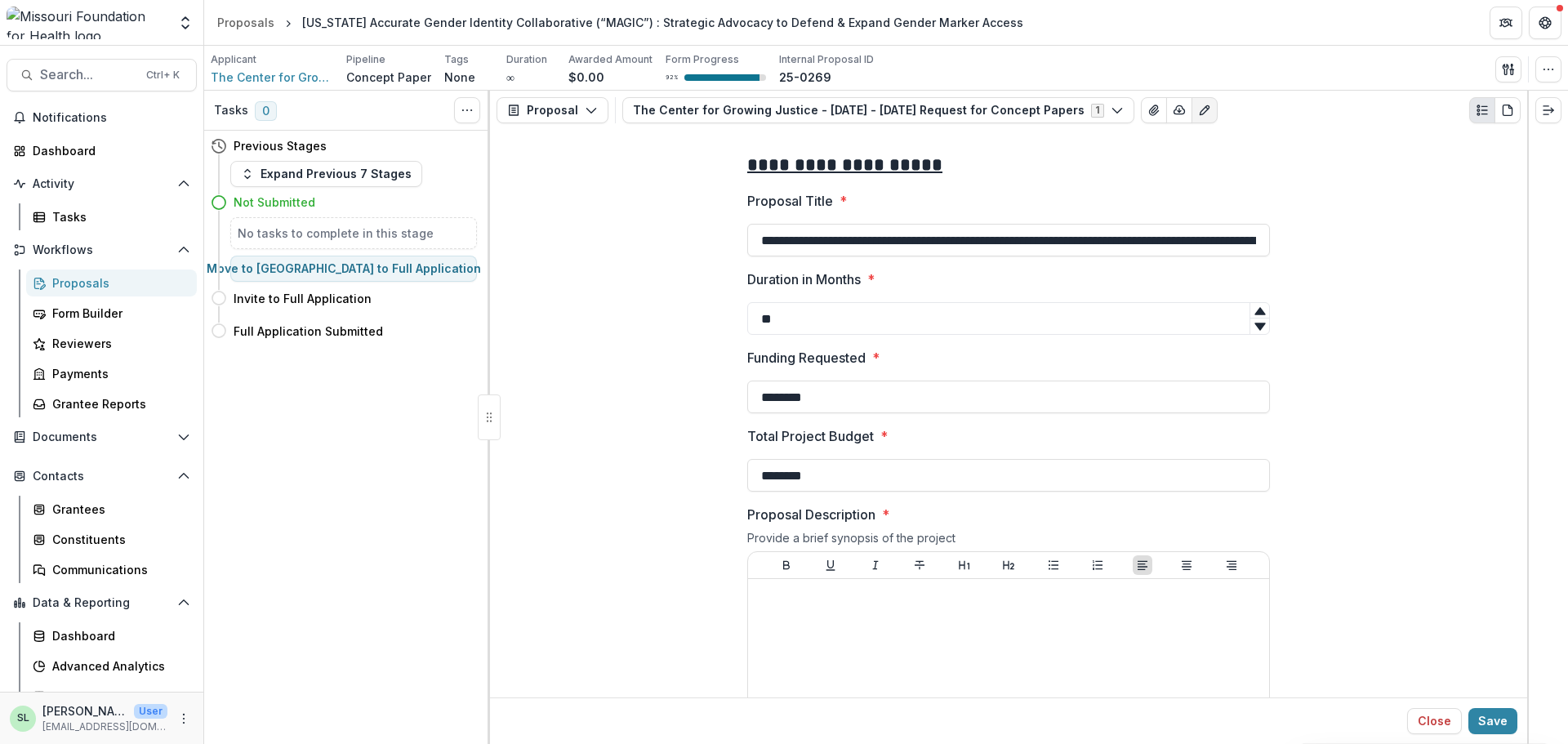
scroll to position [0, 273]
drag, startPoint x: 771, startPoint y: 242, endPoint x: 1504, endPoint y: 286, distance: 734.3
drag, startPoint x: 762, startPoint y: 321, endPoint x: 828, endPoint y: 324, distance: 66.1
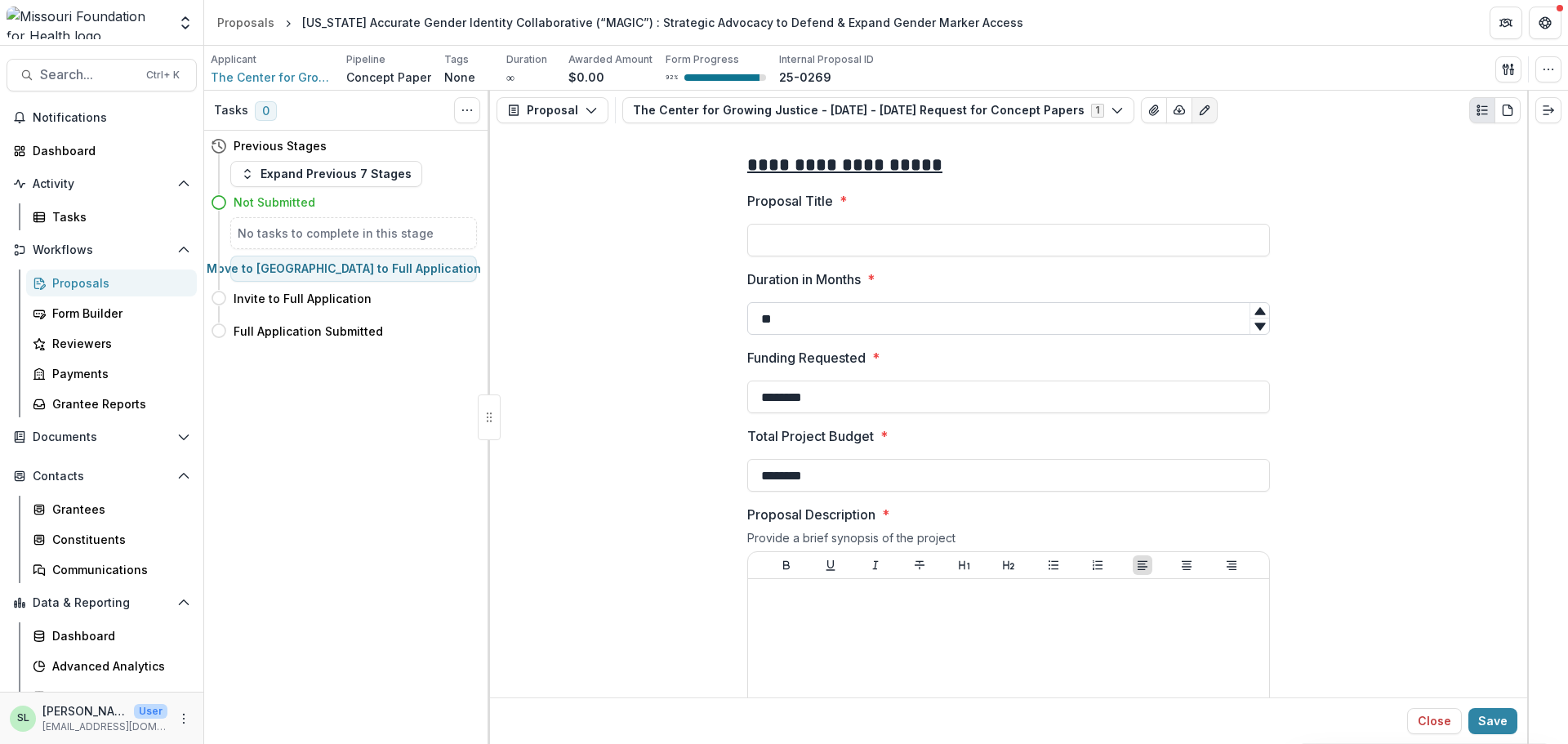
click at [828, 324] on input "**" at bounding box center [1008, 318] width 522 height 32
drag, startPoint x: 759, startPoint y: 475, endPoint x: 853, endPoint y: 481, distance: 94.2
click at [853, 481] on input "********" at bounding box center [1008, 474] width 522 height 32
type input "**"
drag, startPoint x: 759, startPoint y: 396, endPoint x: 879, endPoint y: 398, distance: 120.0
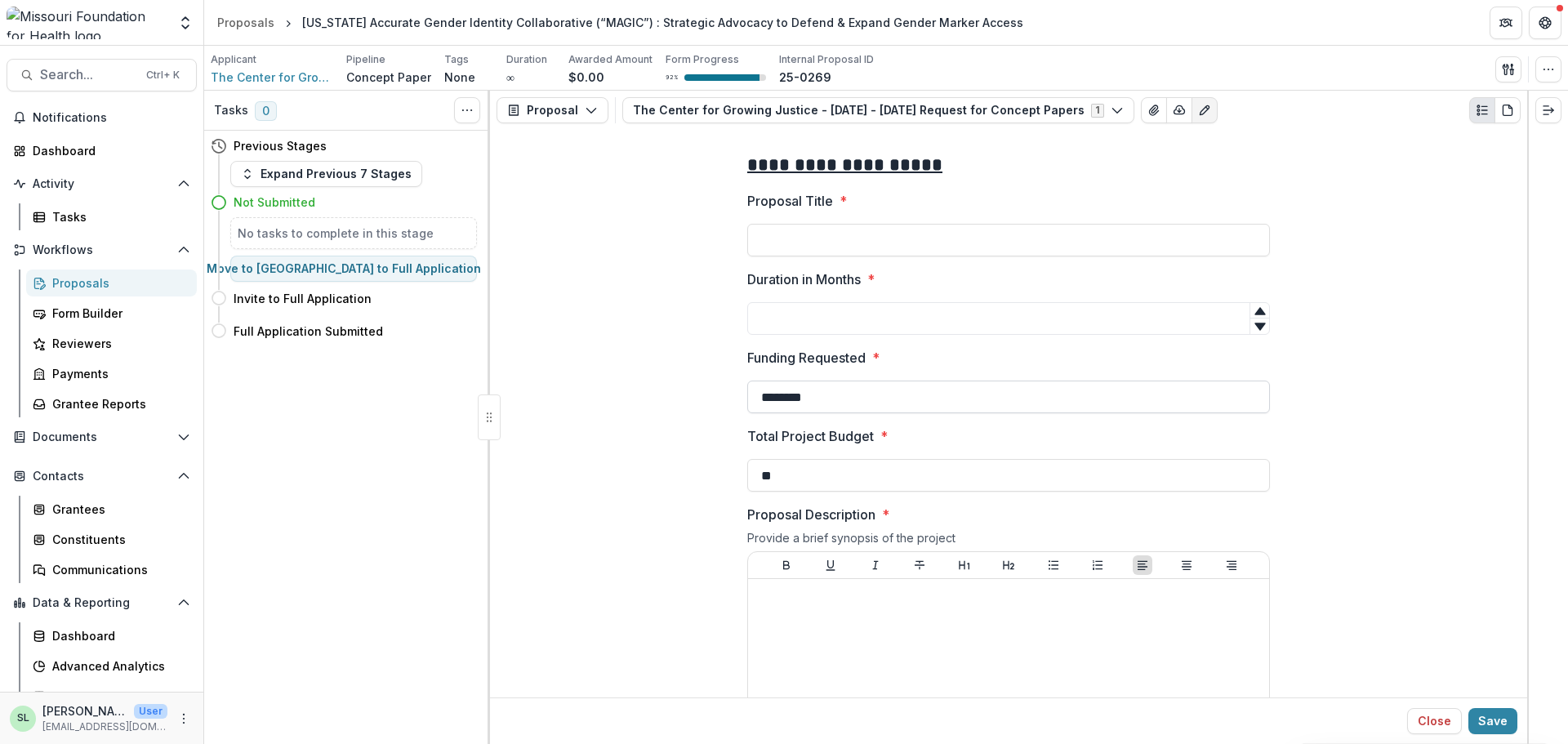
click at [879, 398] on input "********" at bounding box center [1008, 396] width 522 height 32
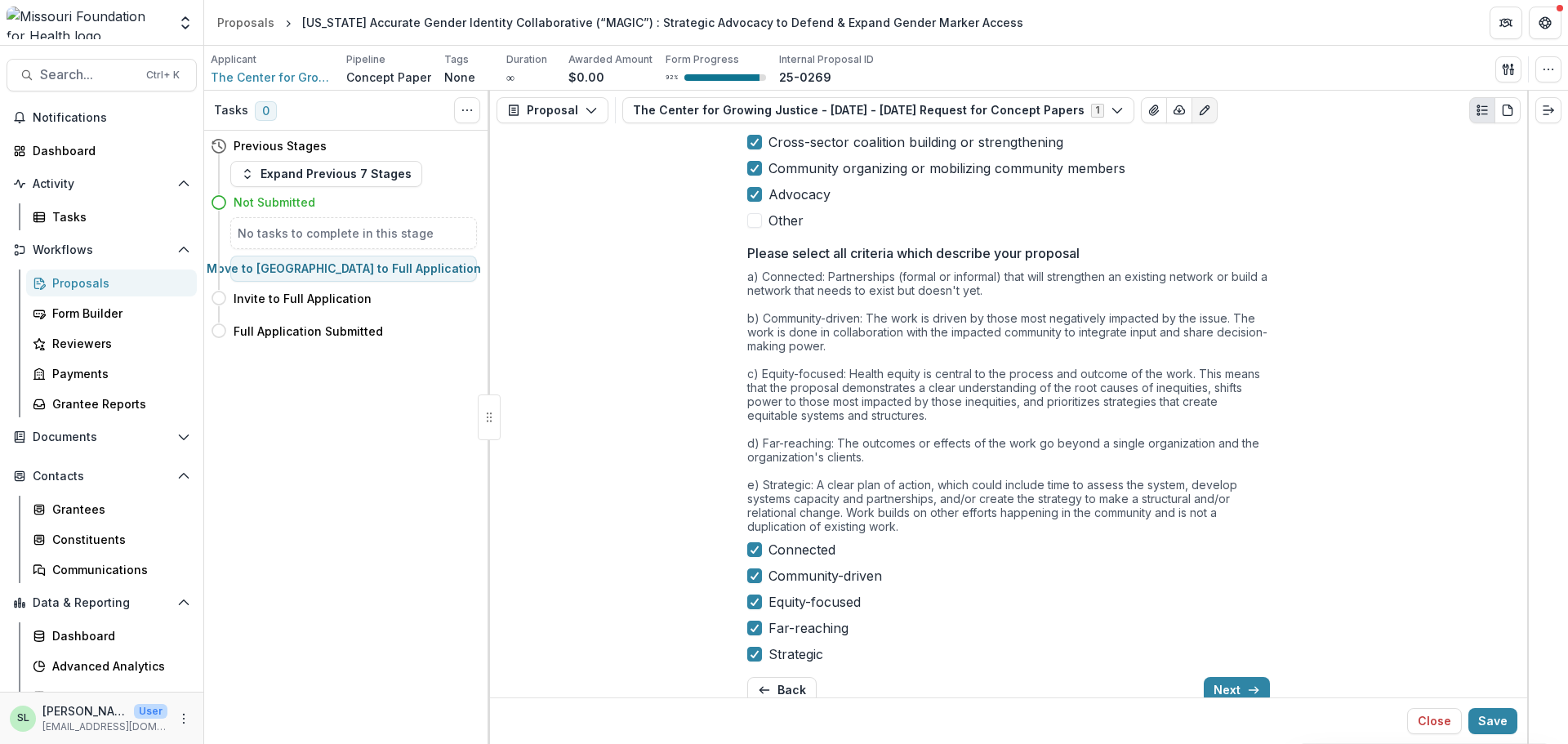
scroll to position [989, 0]
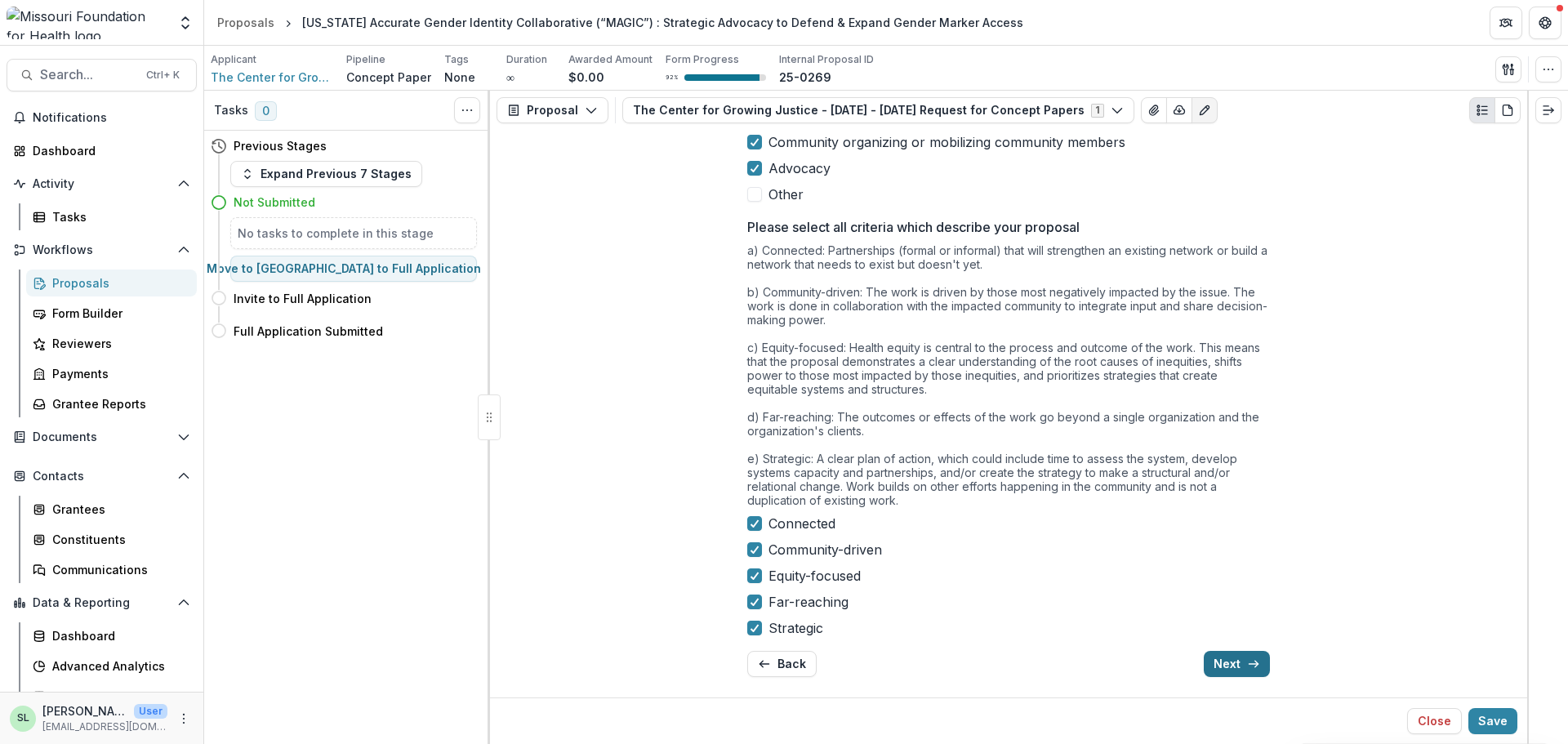
type input "**"
click at [1237, 645] on button "Next" at bounding box center [1237, 664] width 66 height 26
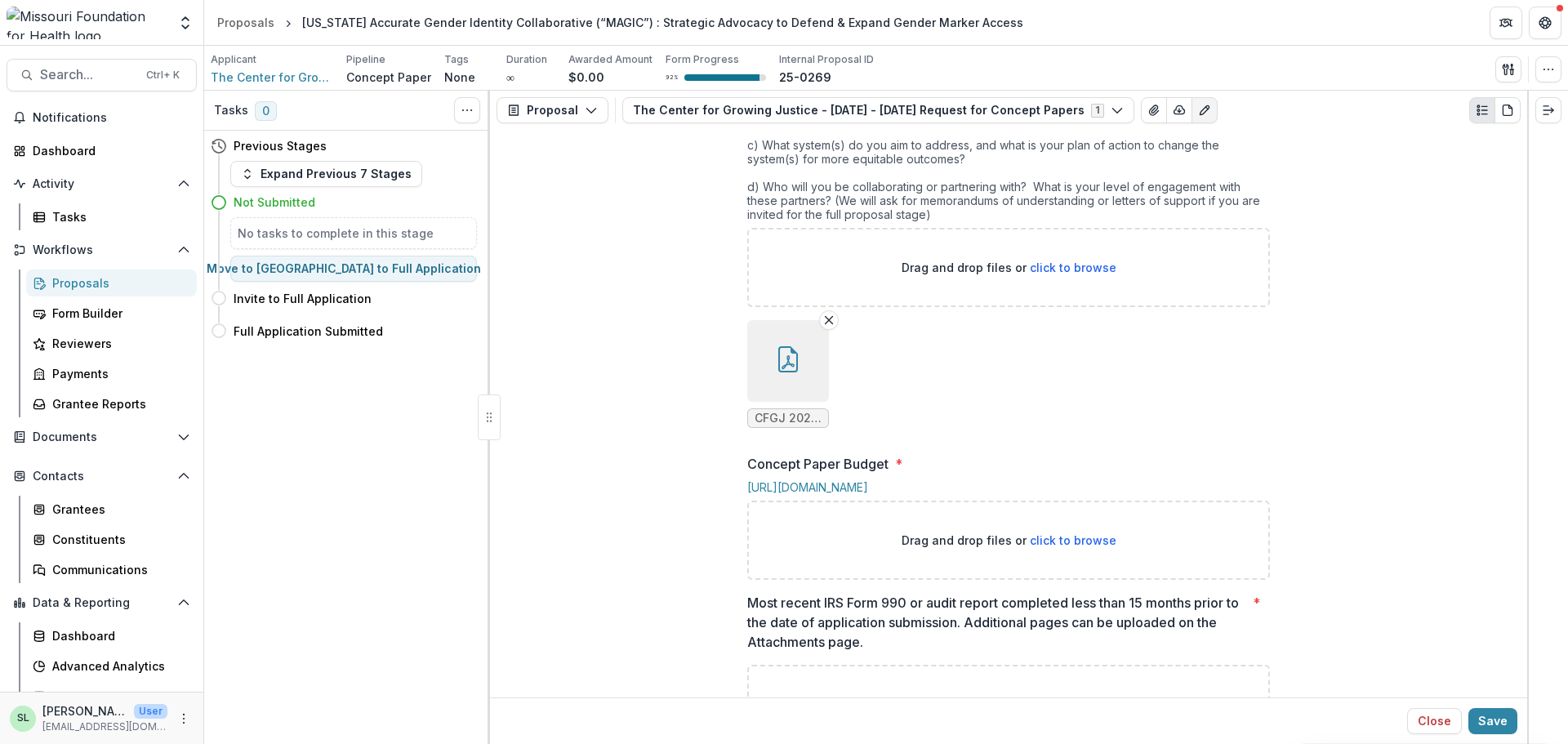
scroll to position [497, 0]
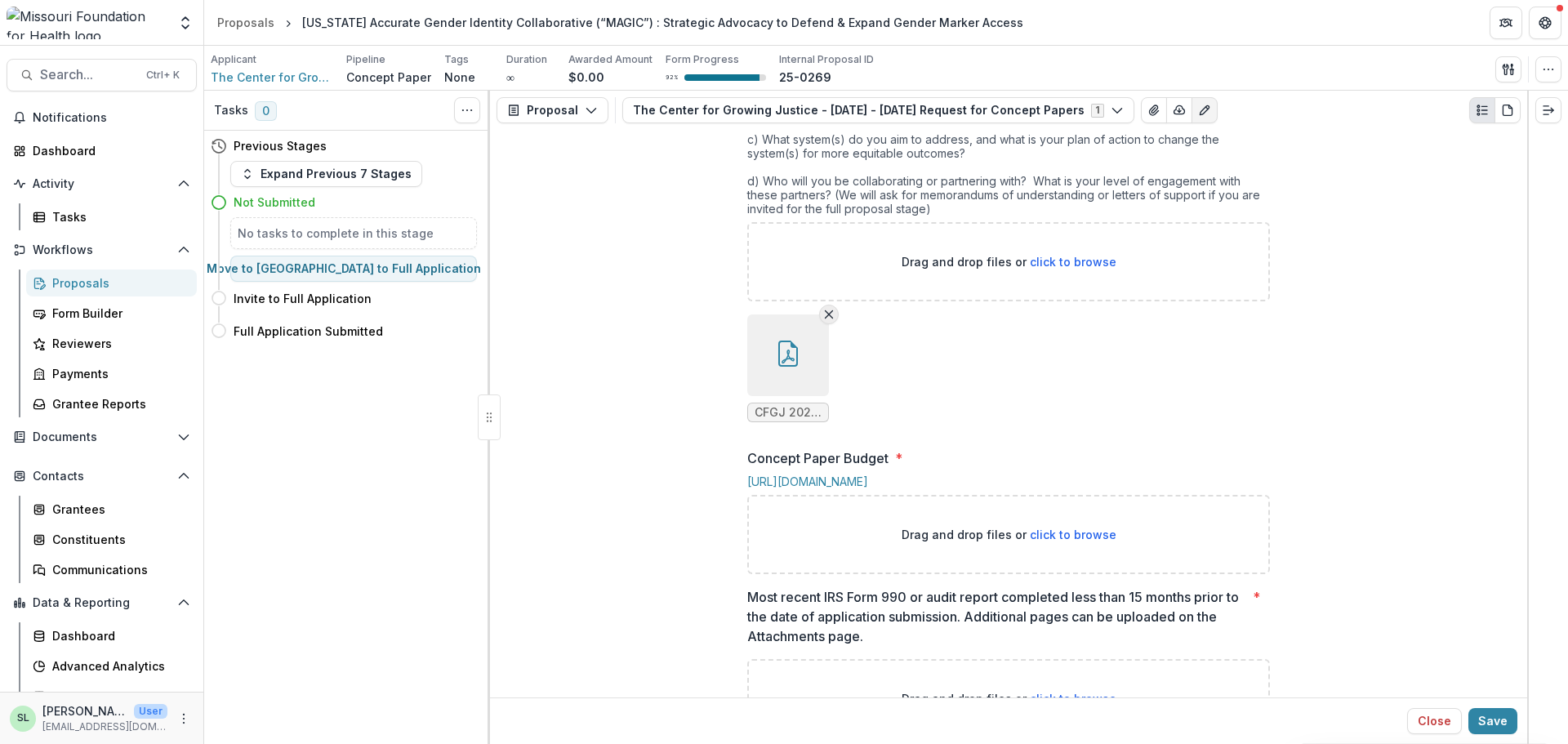
click at [825, 319] on line "Remove File" at bounding box center [829, 314] width 7 height 7
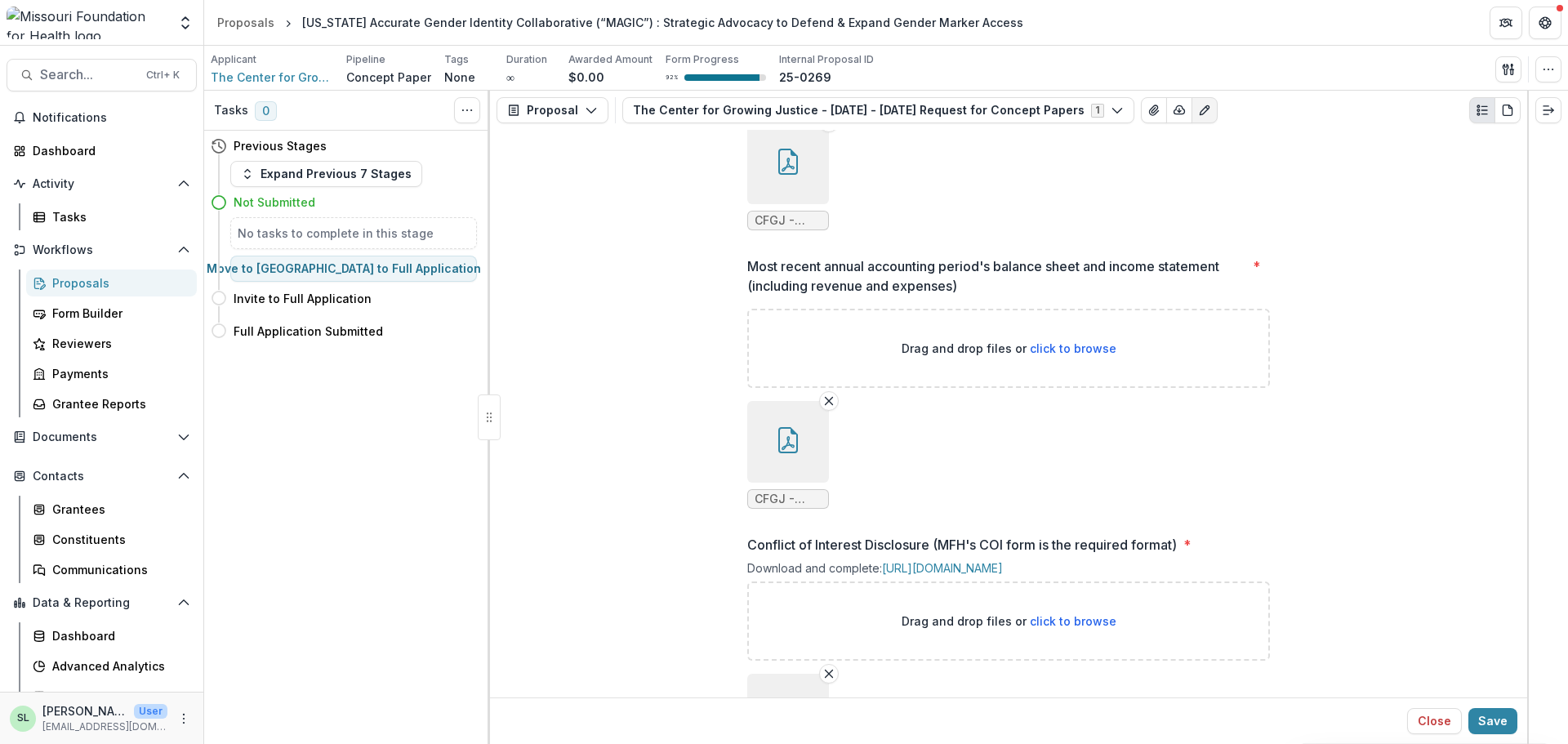
scroll to position [1179, 0]
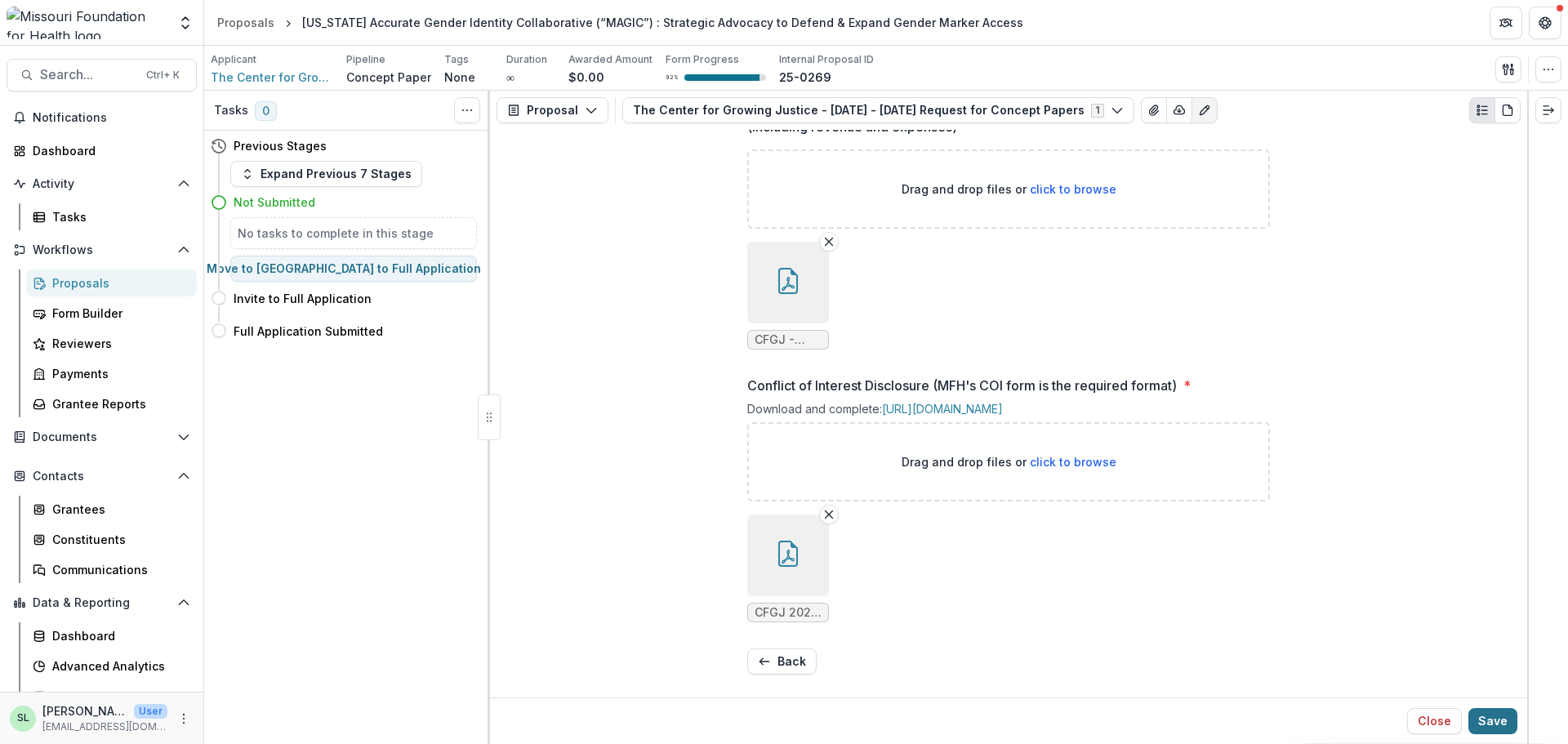
click at [1253, 645] on button "Save" at bounding box center [1493, 721] width 49 height 26
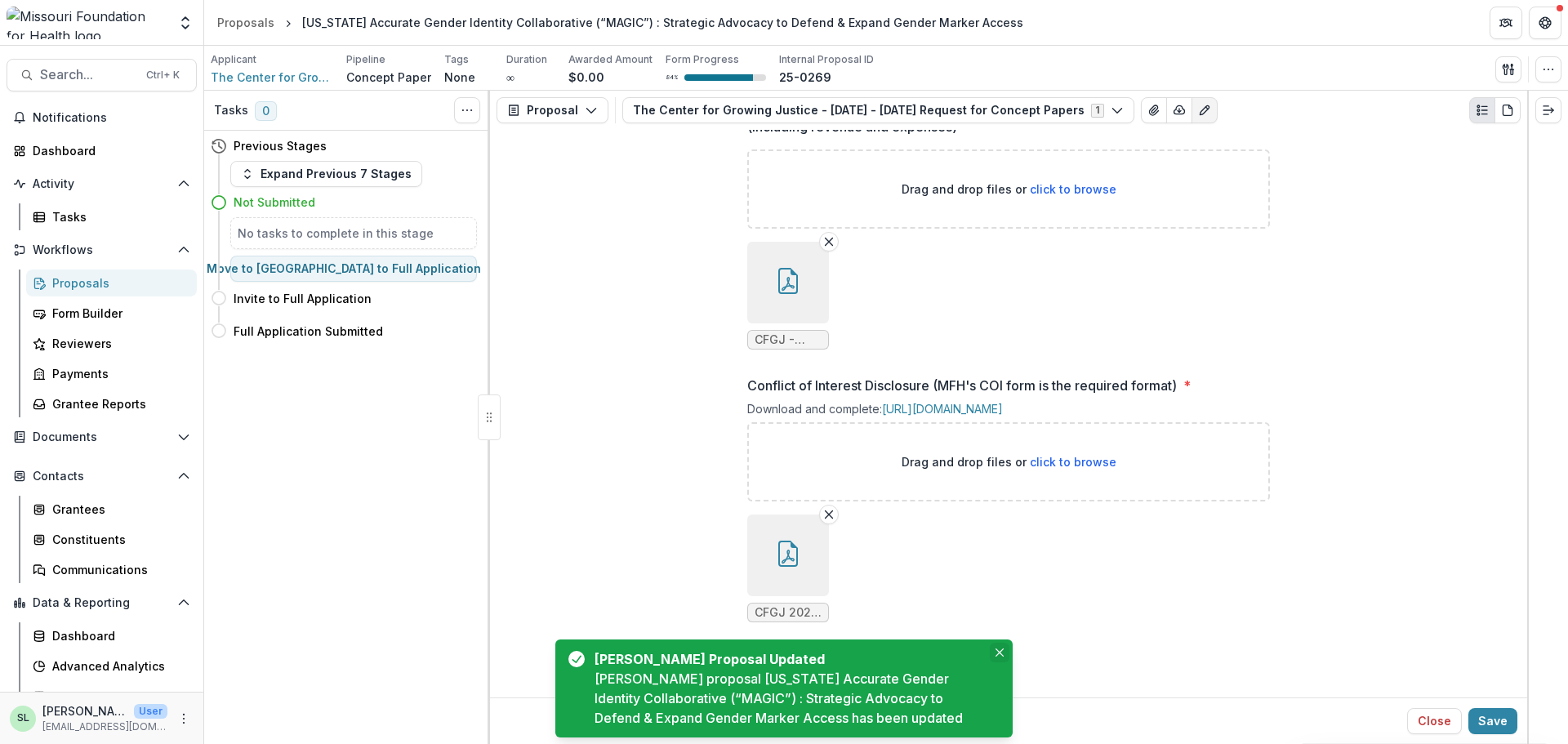
click at [996, 645] on icon "Close" at bounding box center [1000, 652] width 8 height 8
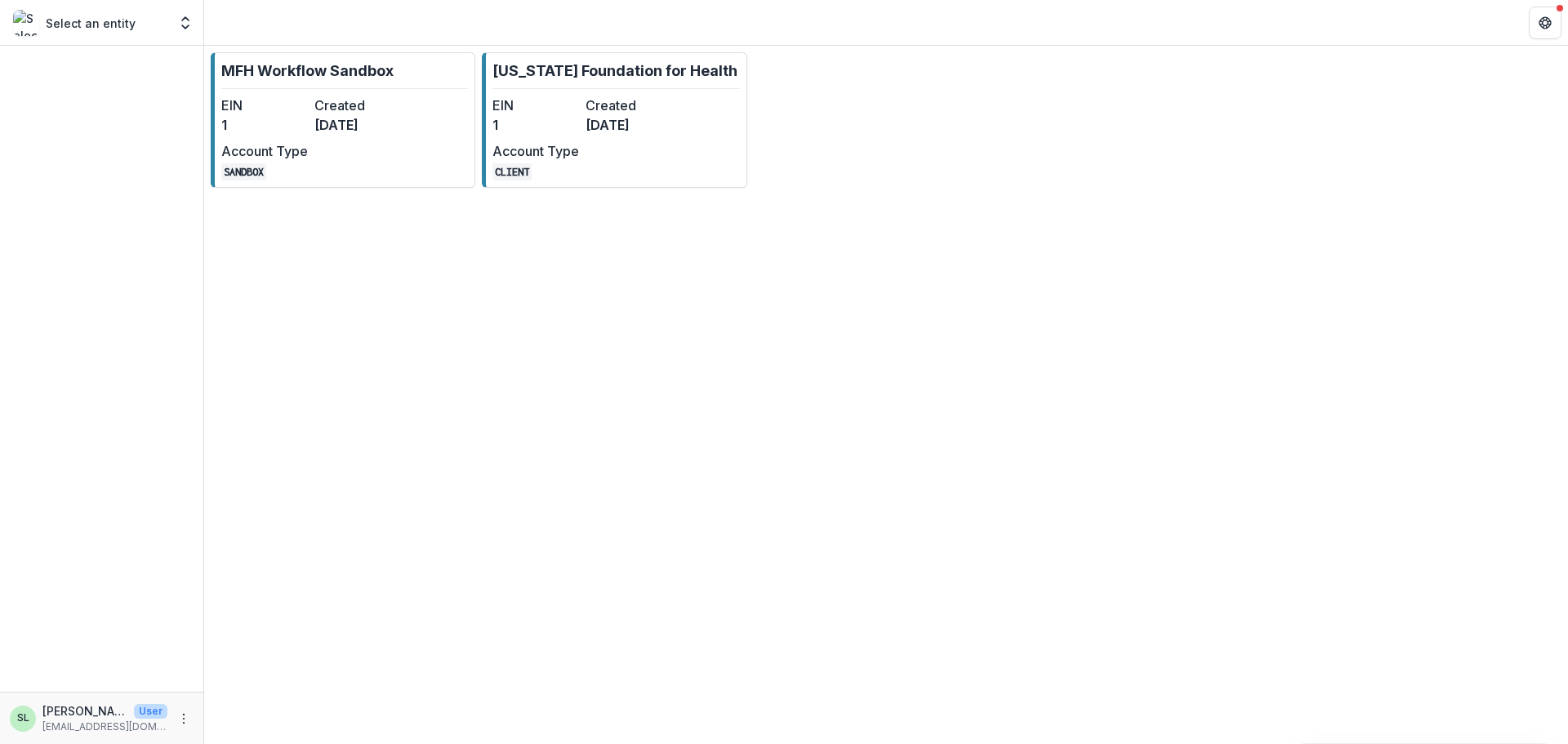
click at [555, 88] on link "[US_STATE] Foundation for Health EIN 1 Created [DATE] Account Type CLIENT" at bounding box center [614, 120] width 265 height 136
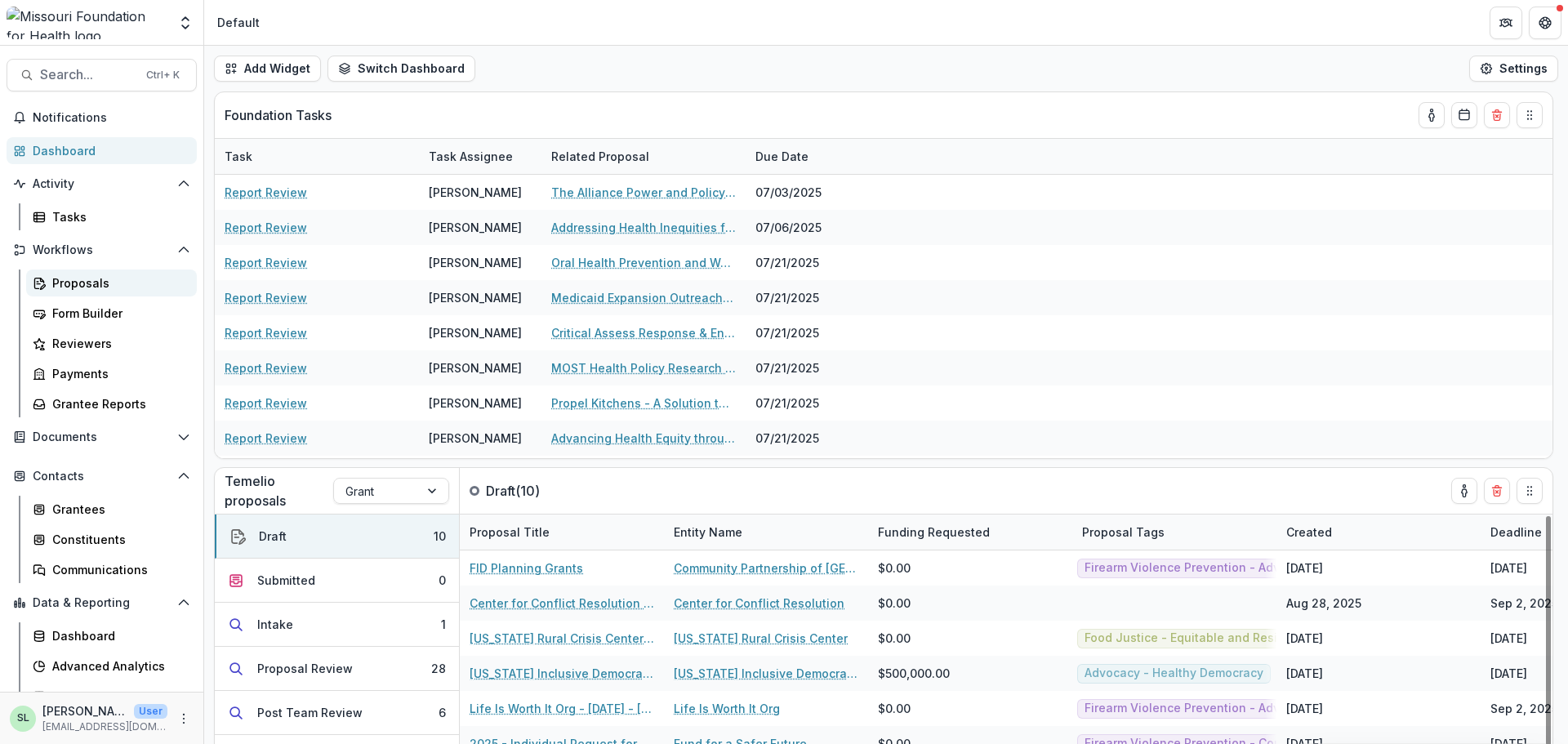
click at [77, 276] on div "Proposals" at bounding box center [118, 283] width 132 height 17
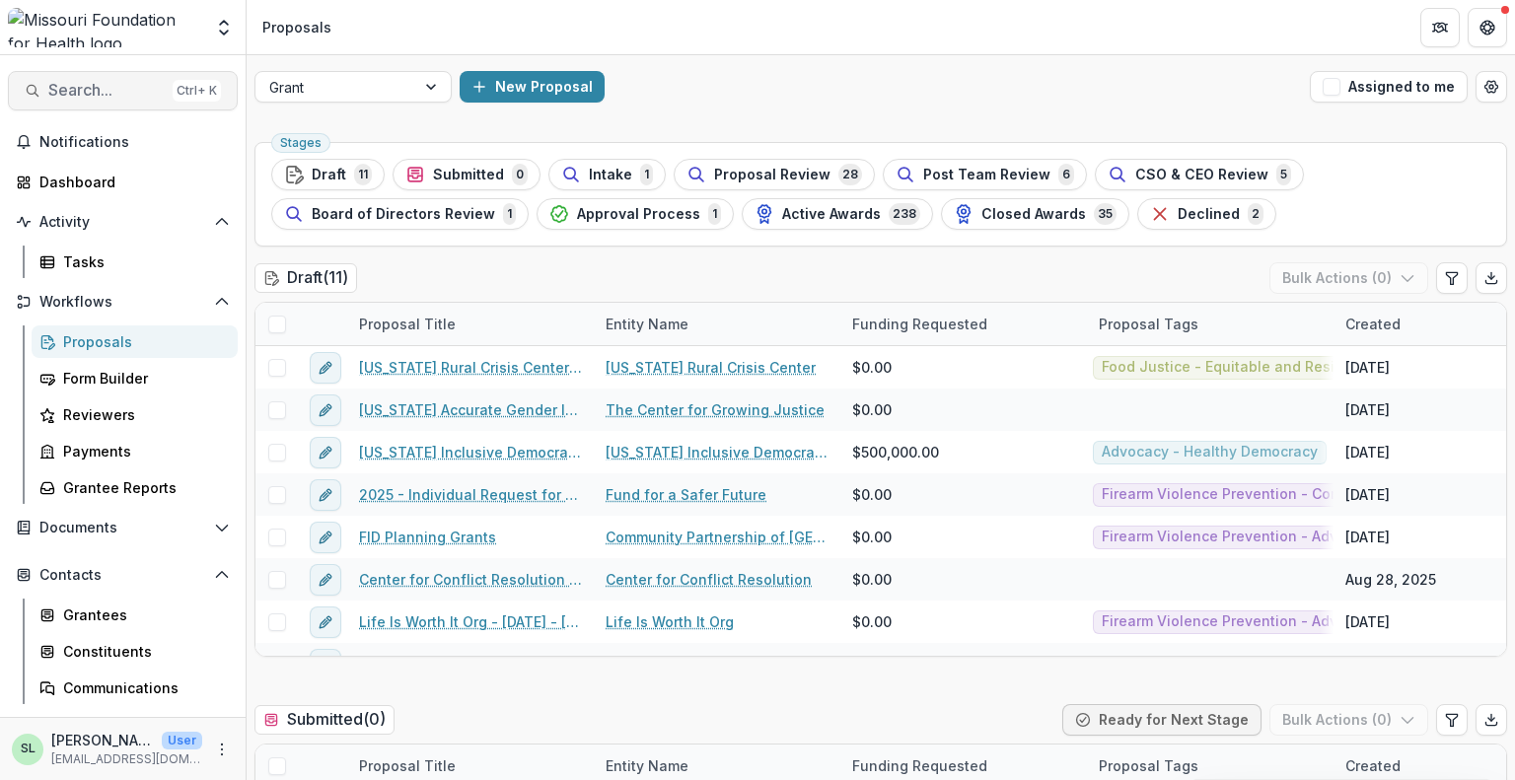
click at [99, 94] on span "Search..." at bounding box center [106, 90] width 116 height 19
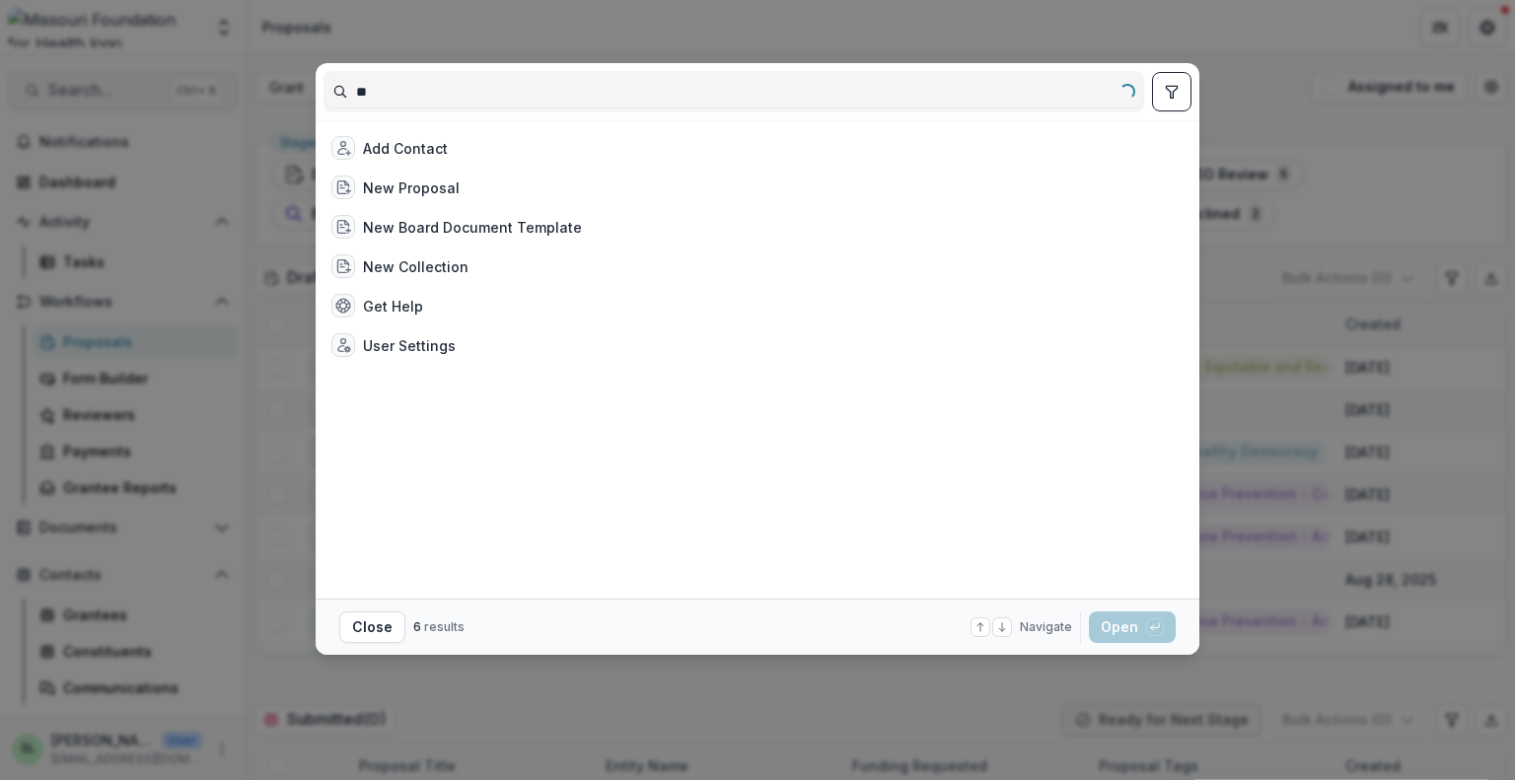
type input "*"
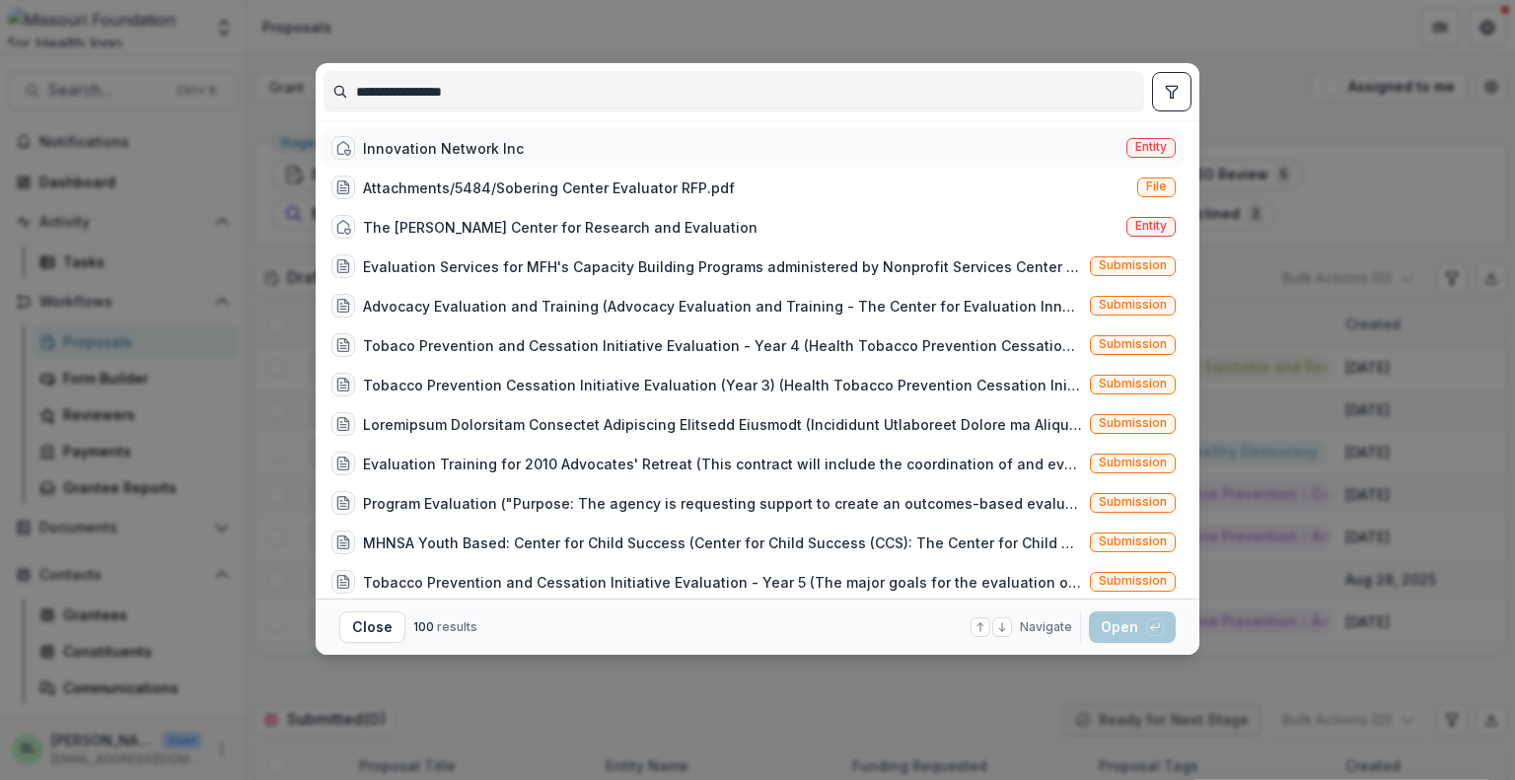
type input "**********"
click at [454, 153] on div "Innovation Network Inc" at bounding box center [443, 148] width 161 height 21
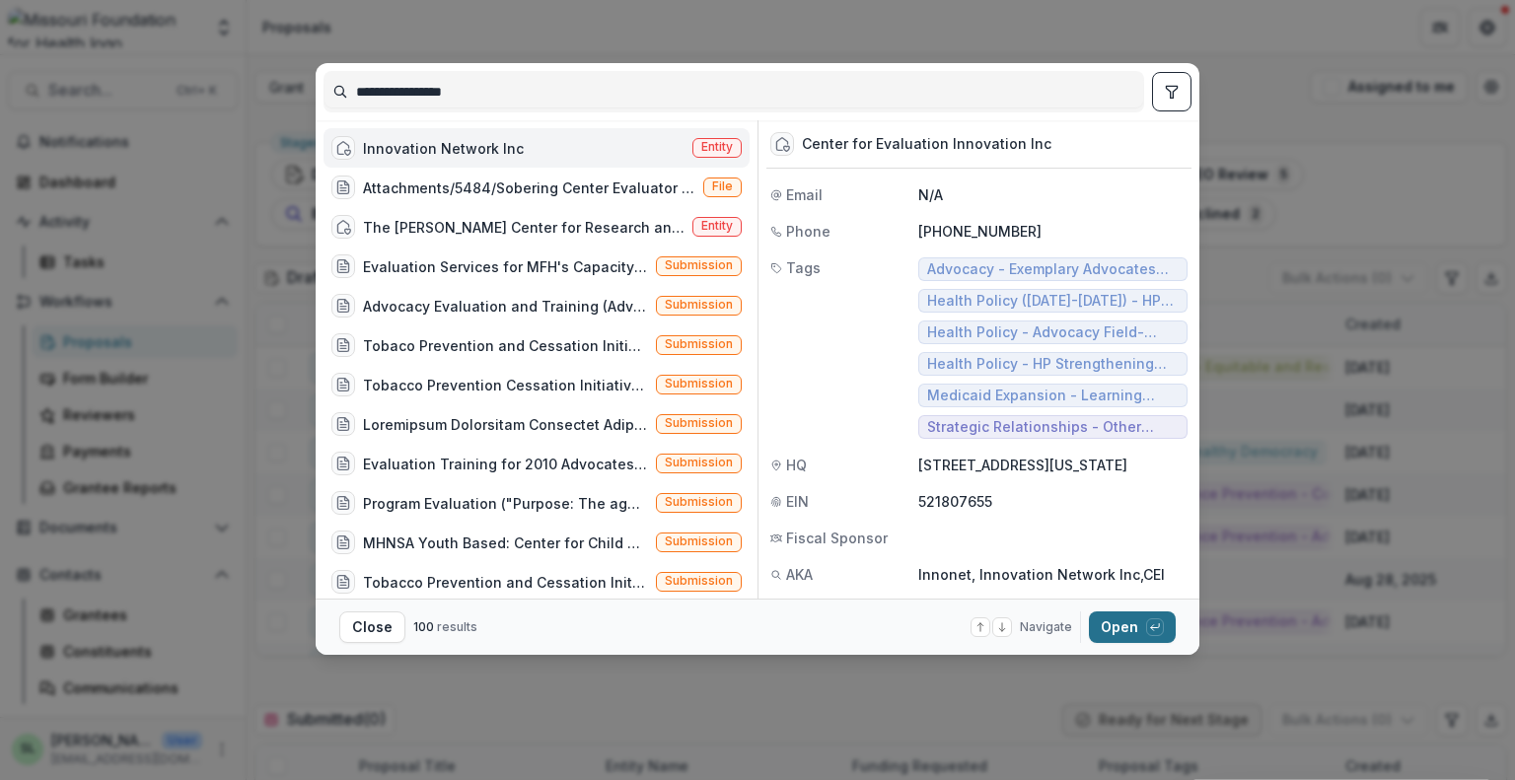
click at [1111, 630] on button "Open with enter key" at bounding box center [1132, 628] width 87 height 32
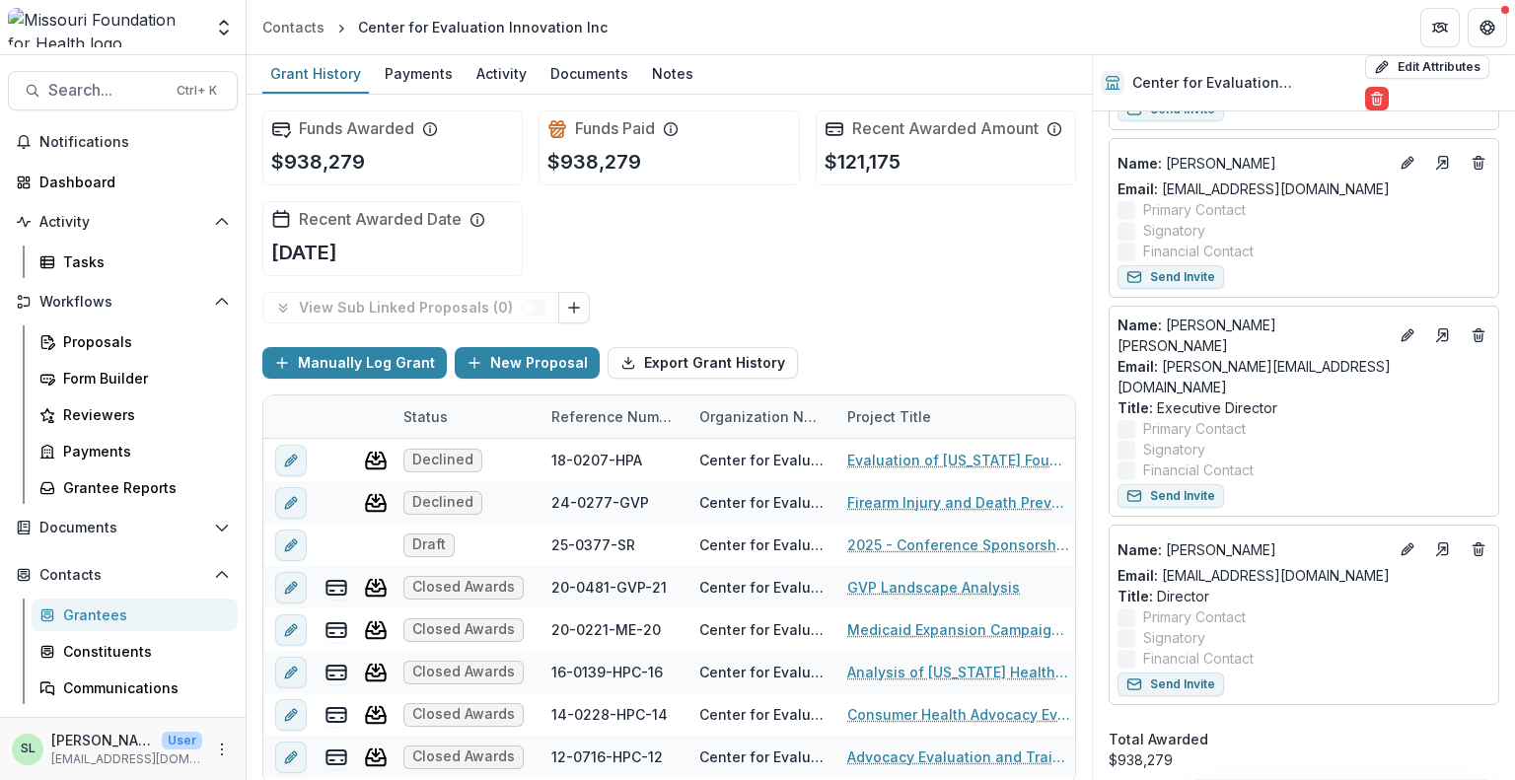
scroll to position [1283, 0]
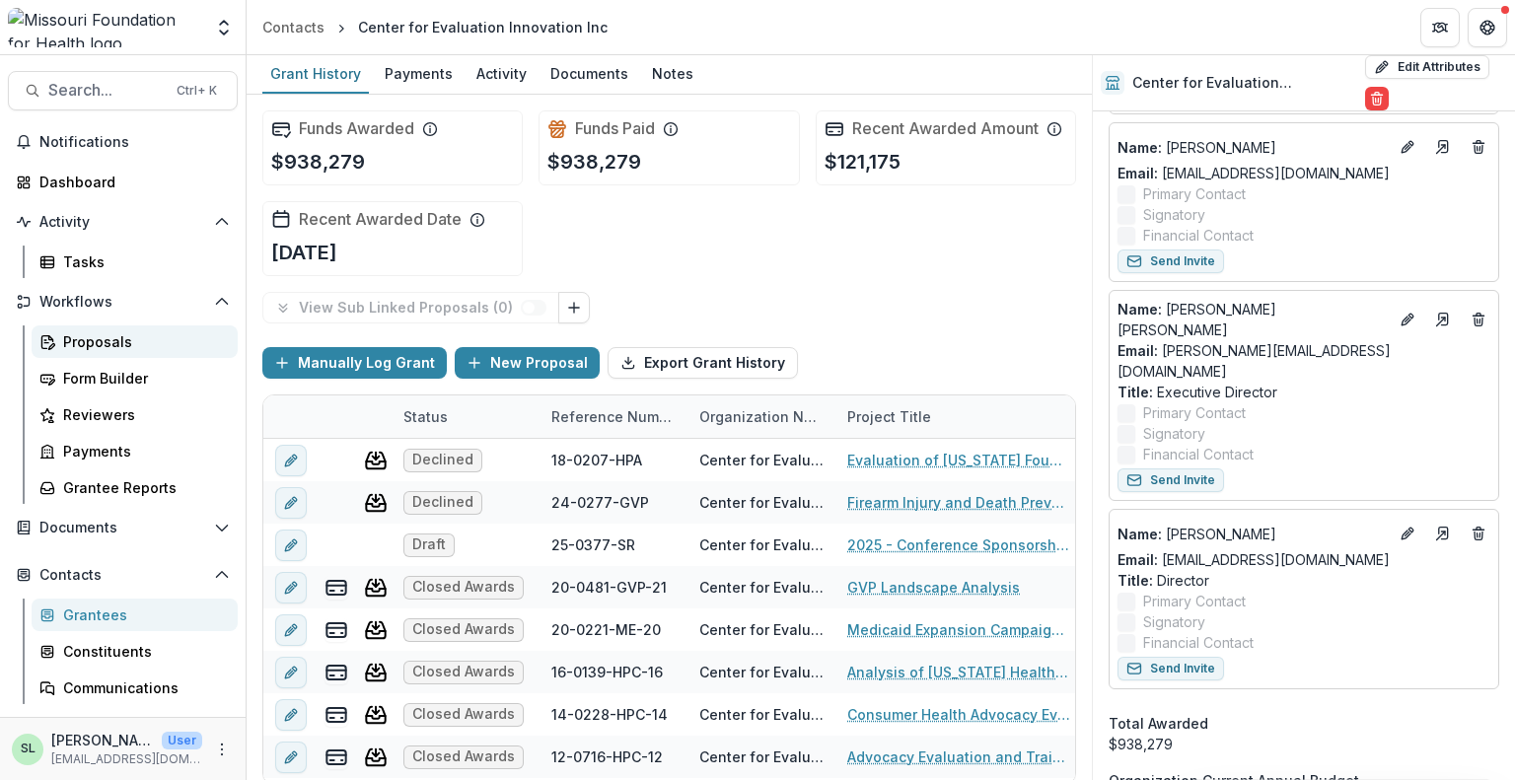
click at [92, 342] on div "Proposals" at bounding box center [142, 342] width 159 height 21
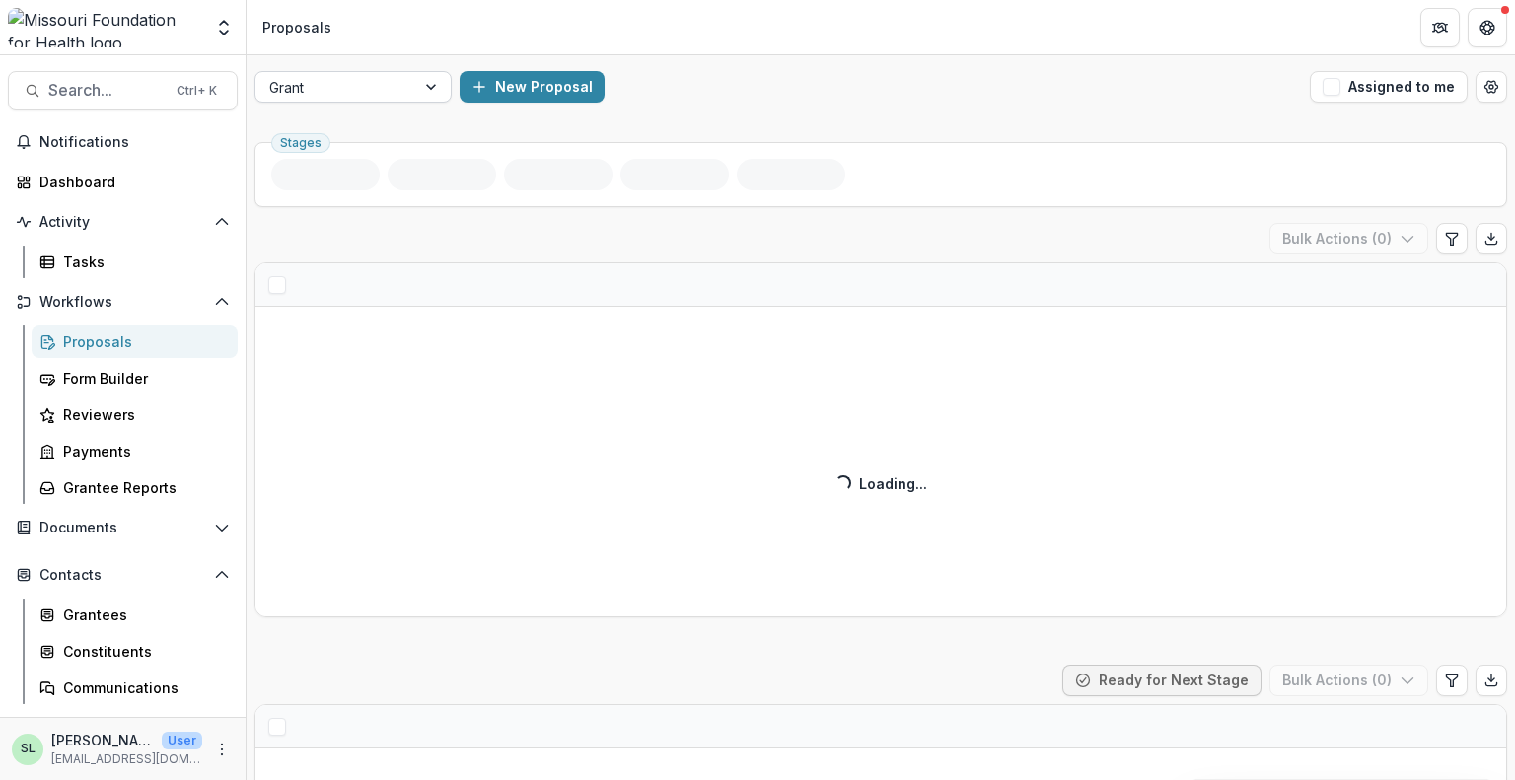
click at [381, 85] on div at bounding box center [335, 87] width 132 height 25
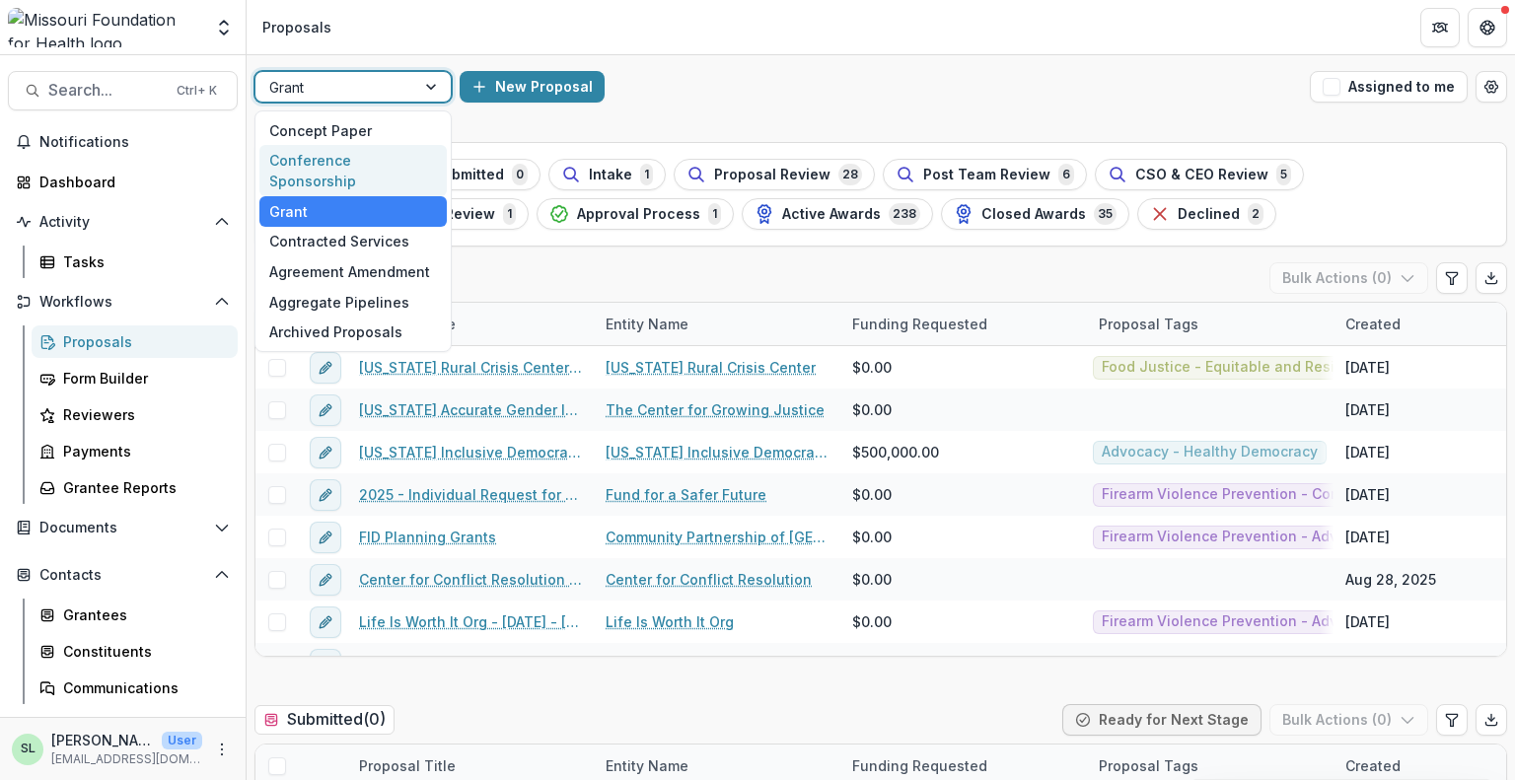
click at [381, 158] on div "Conference Sponsorship" at bounding box center [352, 170] width 187 height 51
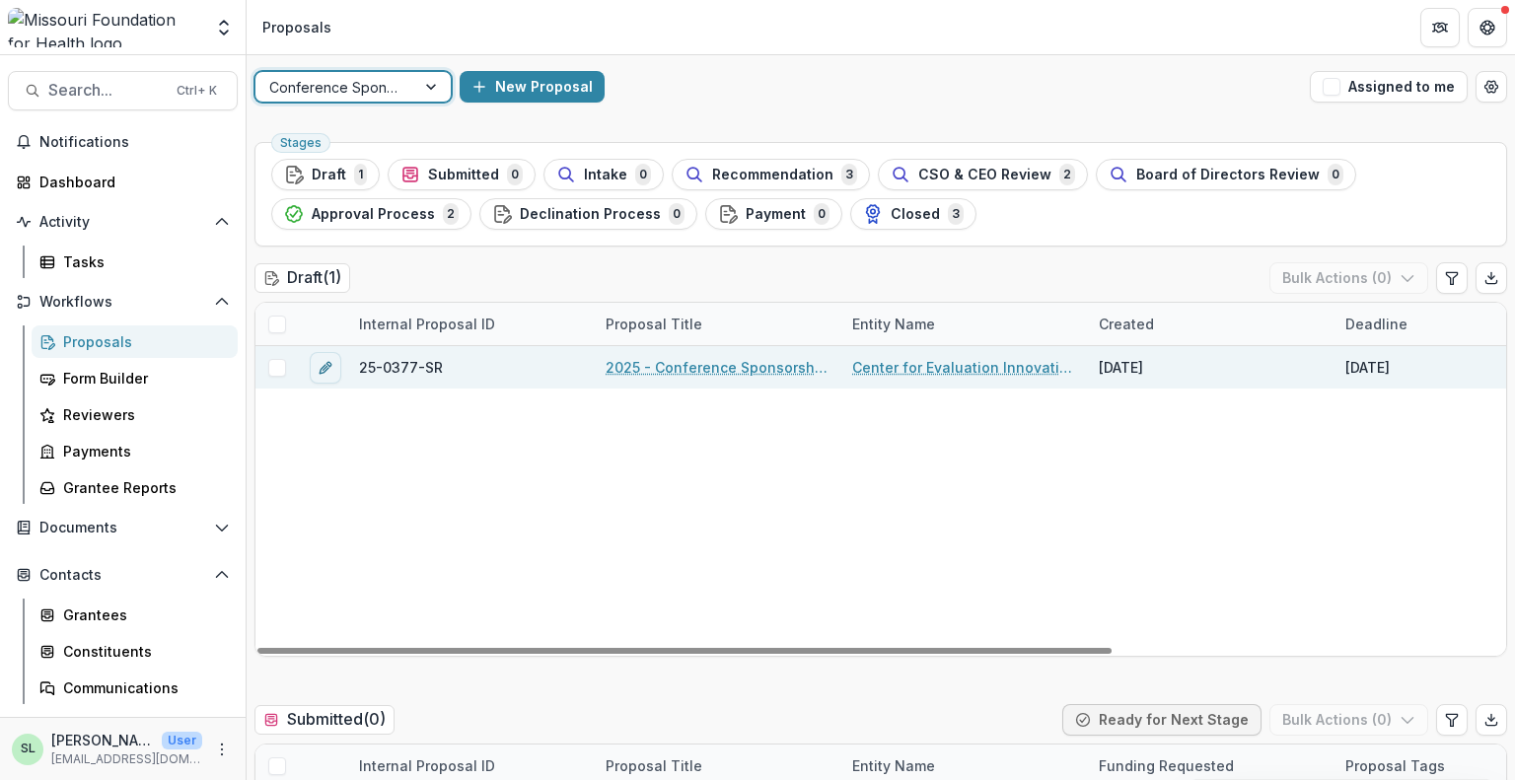
click at [647, 361] on link "2025 - Conference Sponsorship Request" at bounding box center [717, 367] width 223 height 21
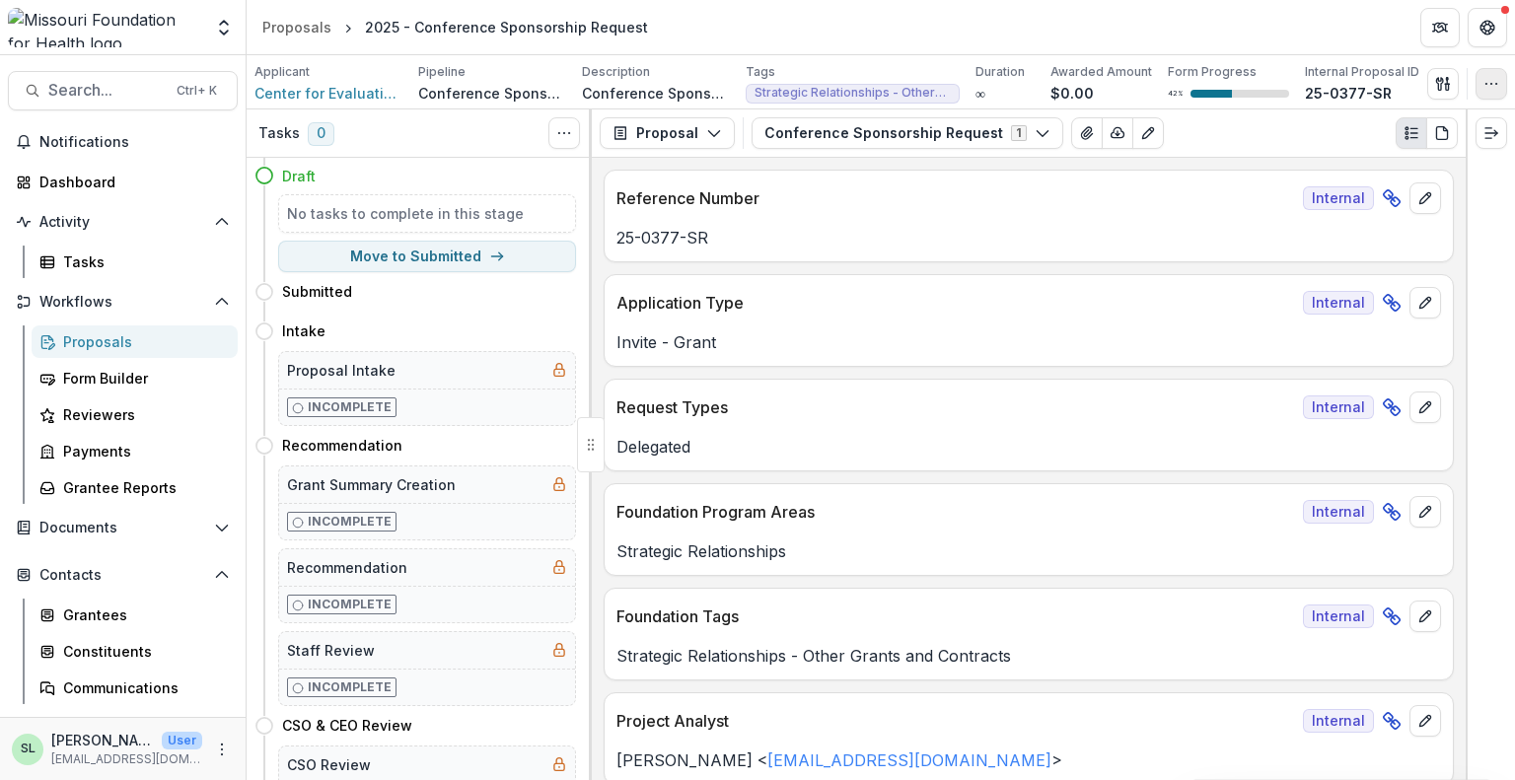
click at [1492, 91] on button "button" at bounding box center [1492, 84] width 32 height 32
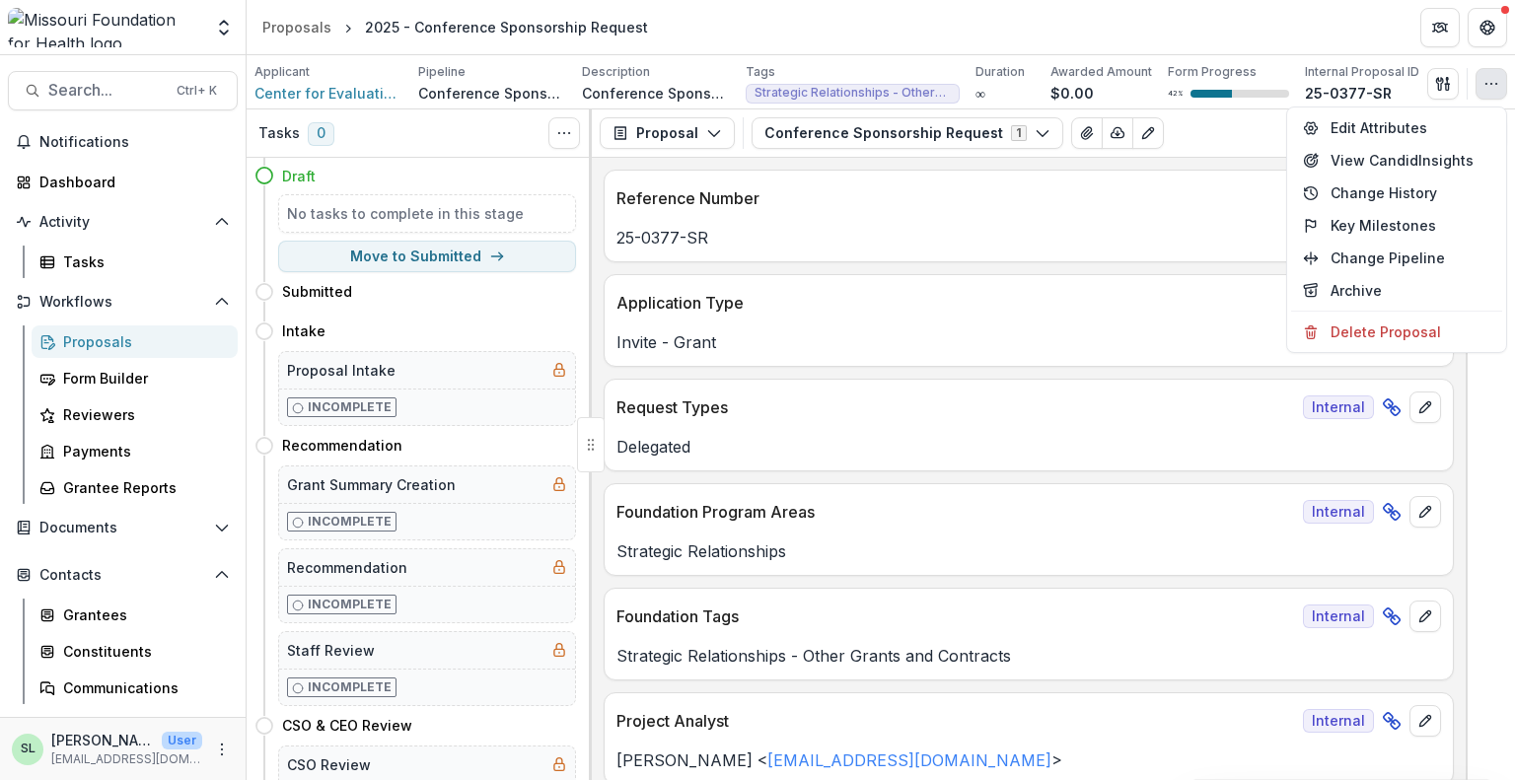
click at [1492, 91] on button "button" at bounding box center [1492, 84] width 32 height 32
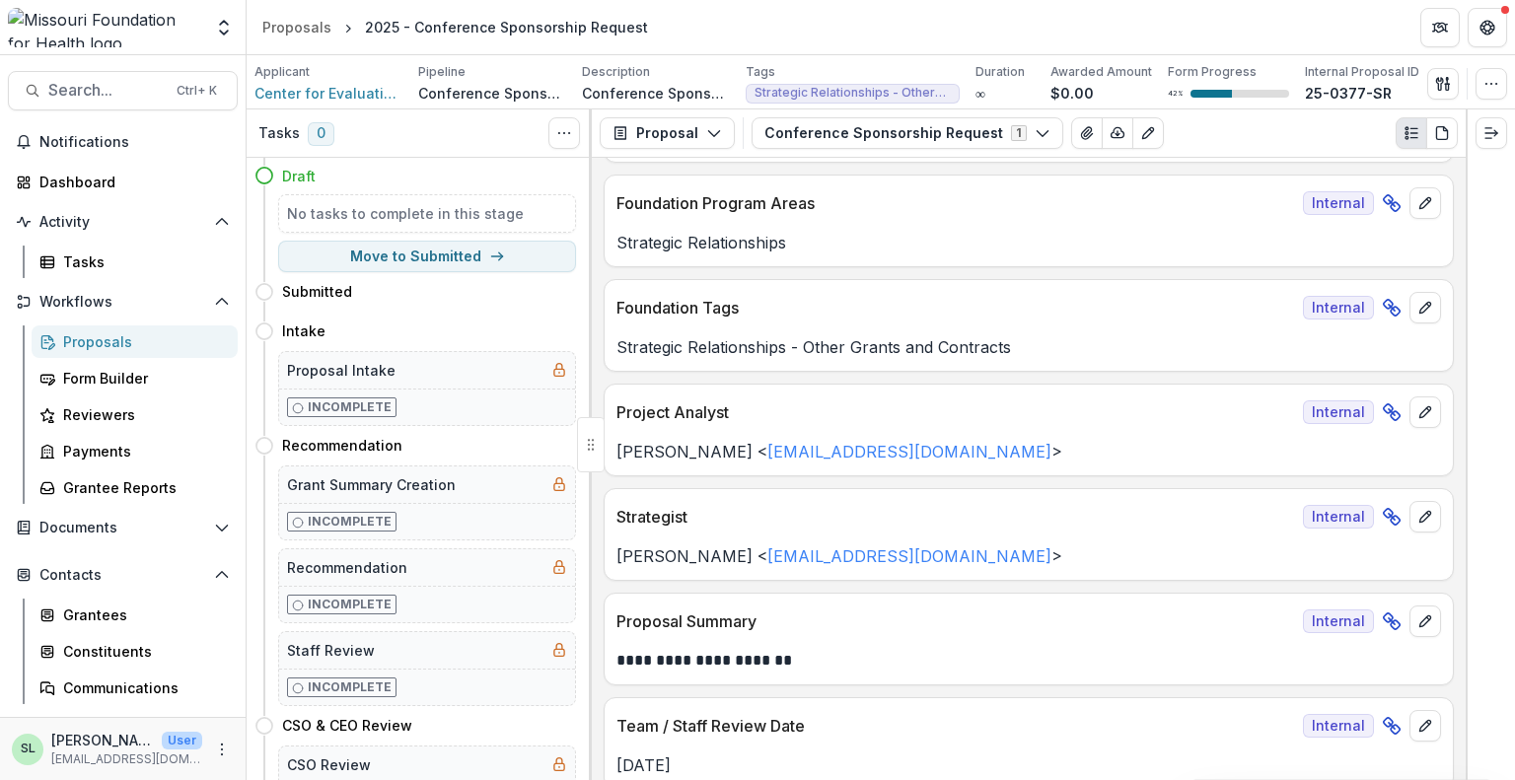
scroll to position [592, 0]
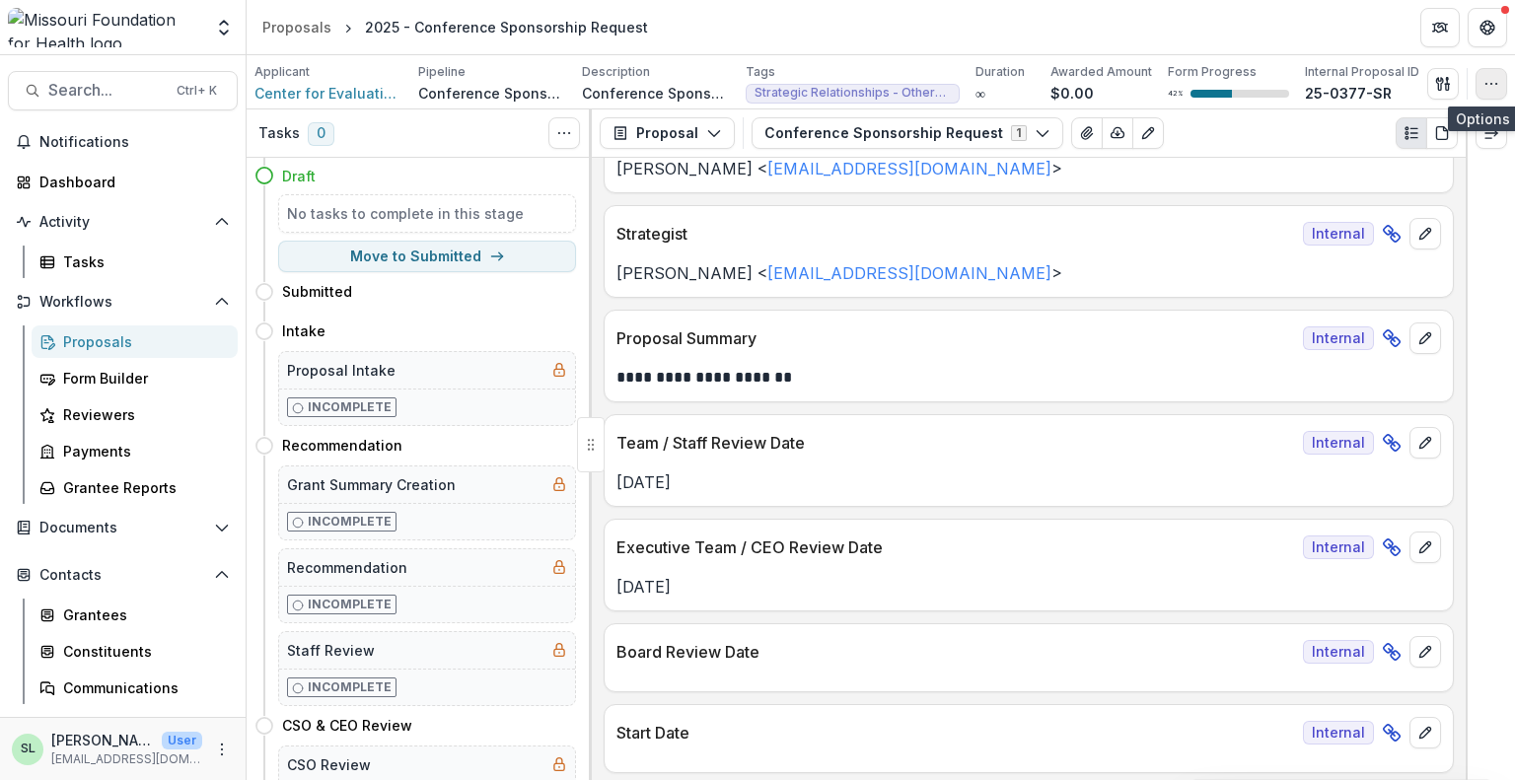
click at [1498, 88] on icon "button" at bounding box center [1492, 84] width 16 height 16
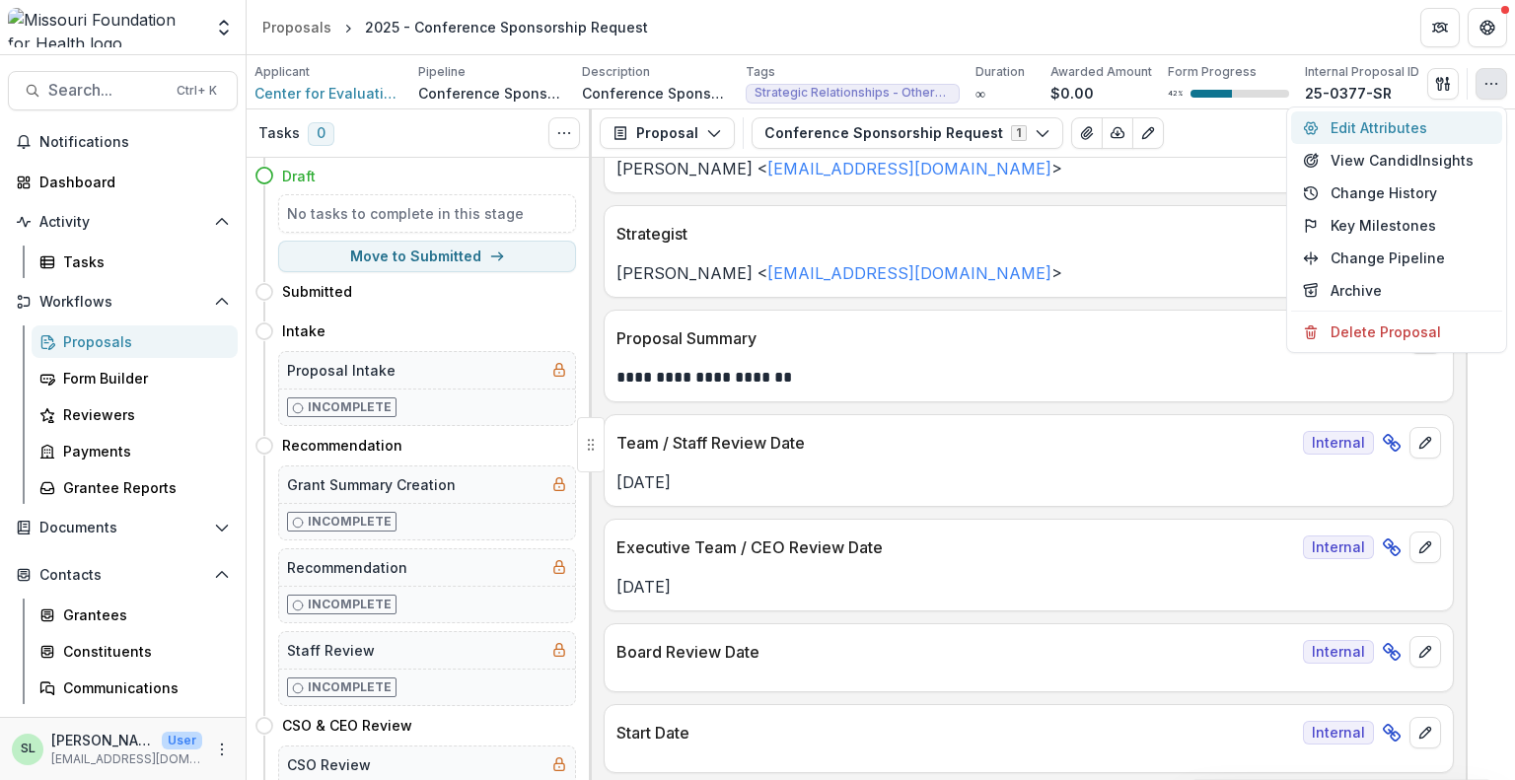
click at [1385, 114] on button "Edit Attributes" at bounding box center [1396, 127] width 211 height 33
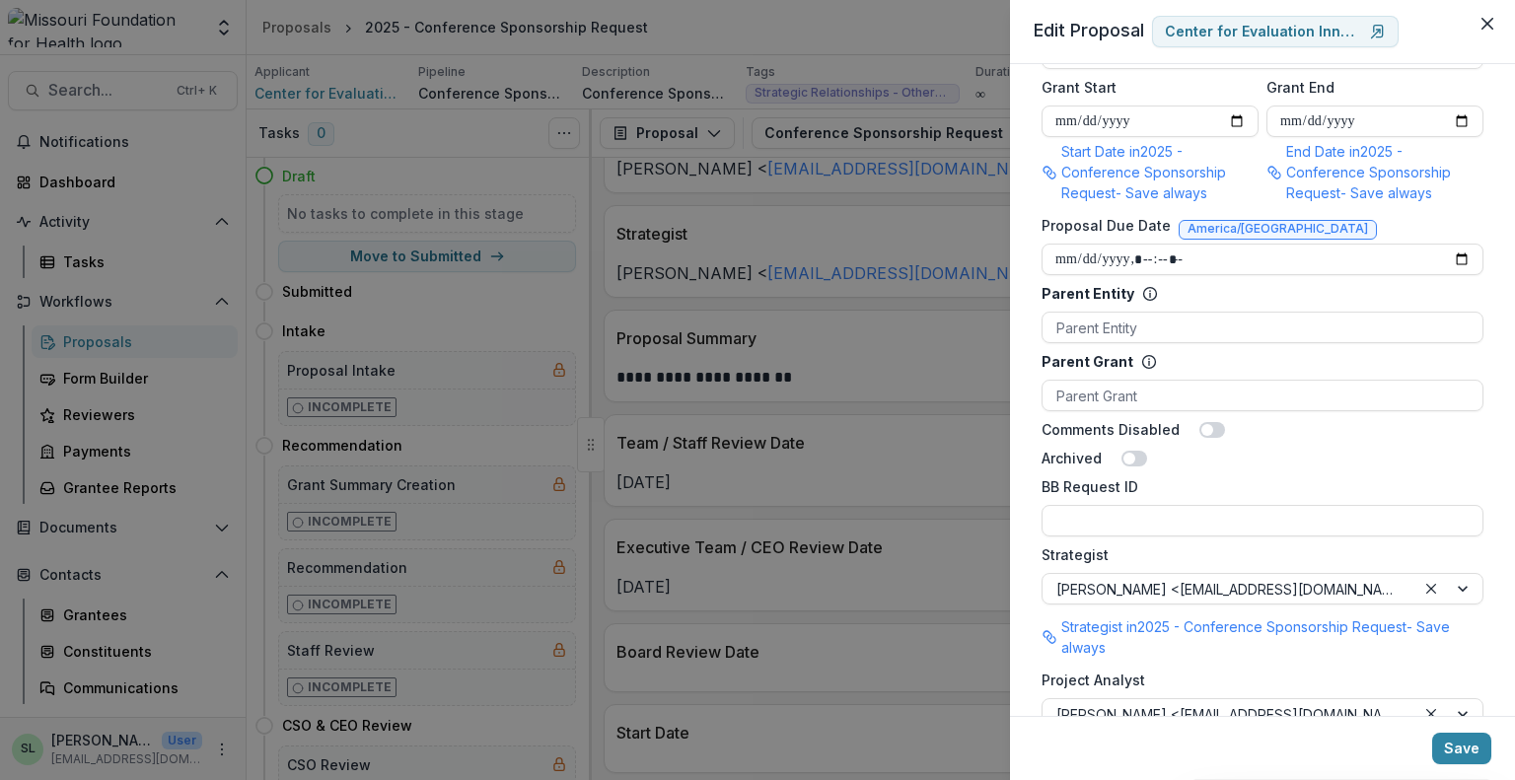
scroll to position [1174, 0]
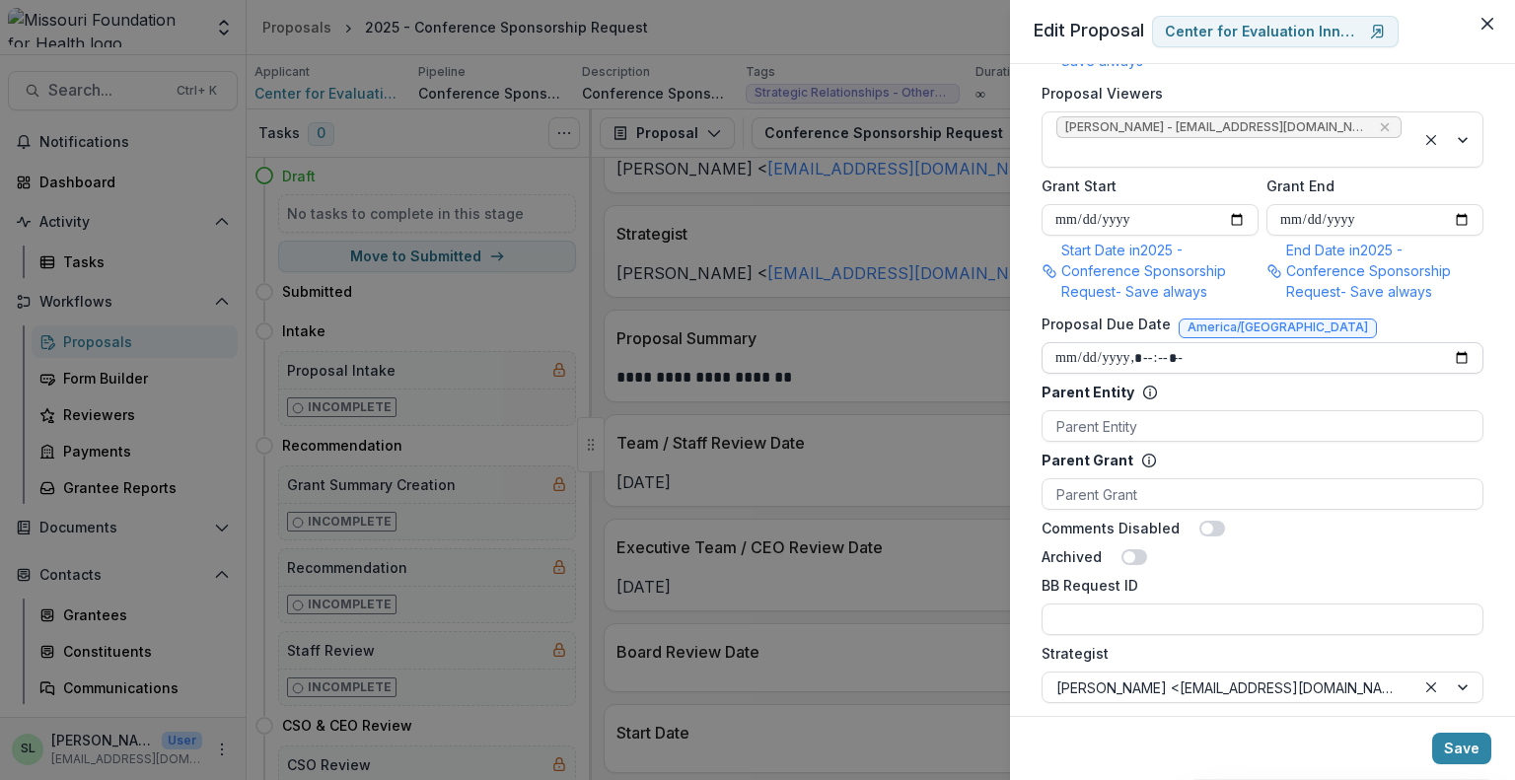
click at [1460, 342] on input "Proposal Due Date" at bounding box center [1263, 358] width 442 height 32
type input "**********"
click at [1467, 742] on button "Save" at bounding box center [1462, 749] width 59 height 32
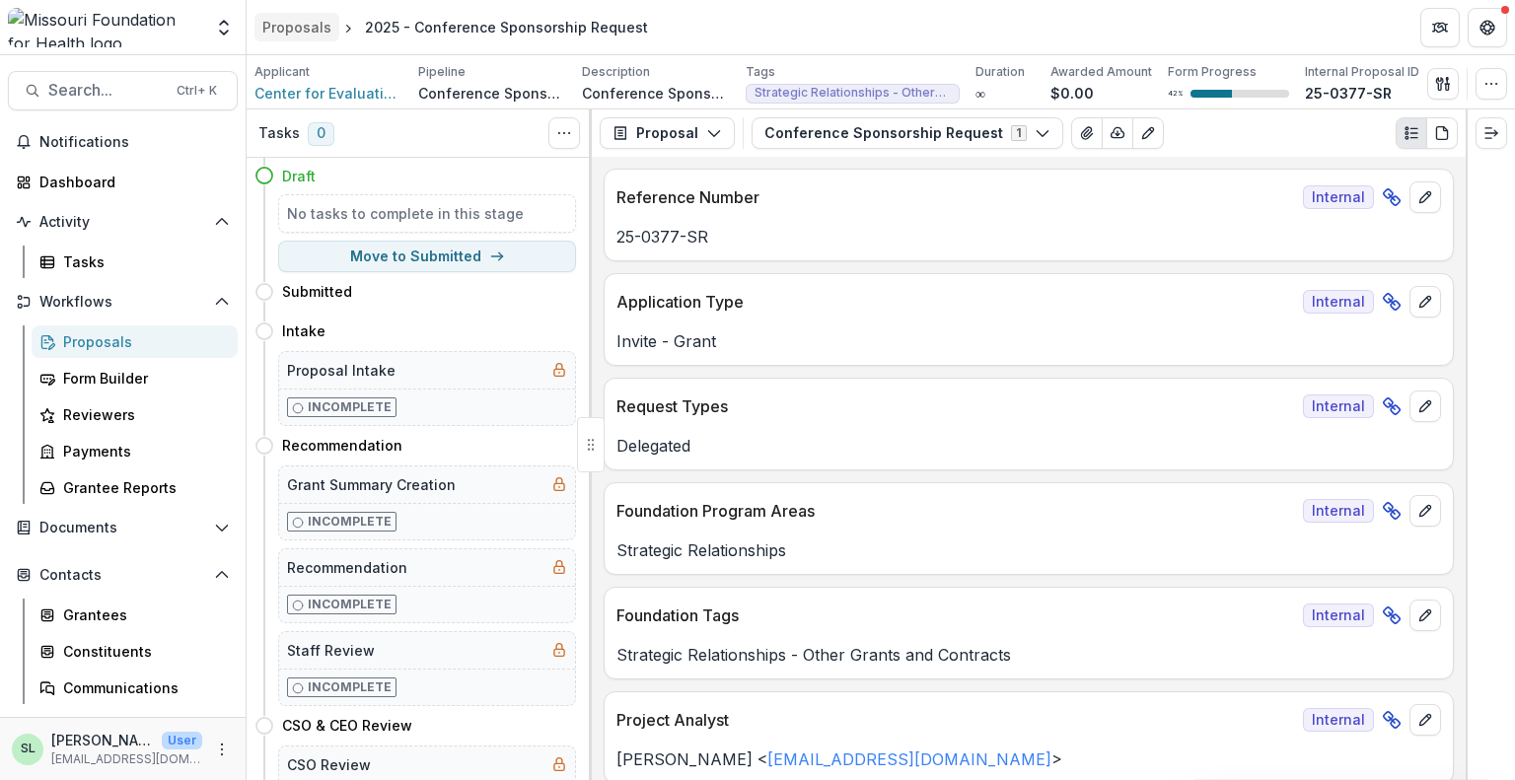
click at [285, 17] on div "Proposals" at bounding box center [296, 27] width 69 height 21
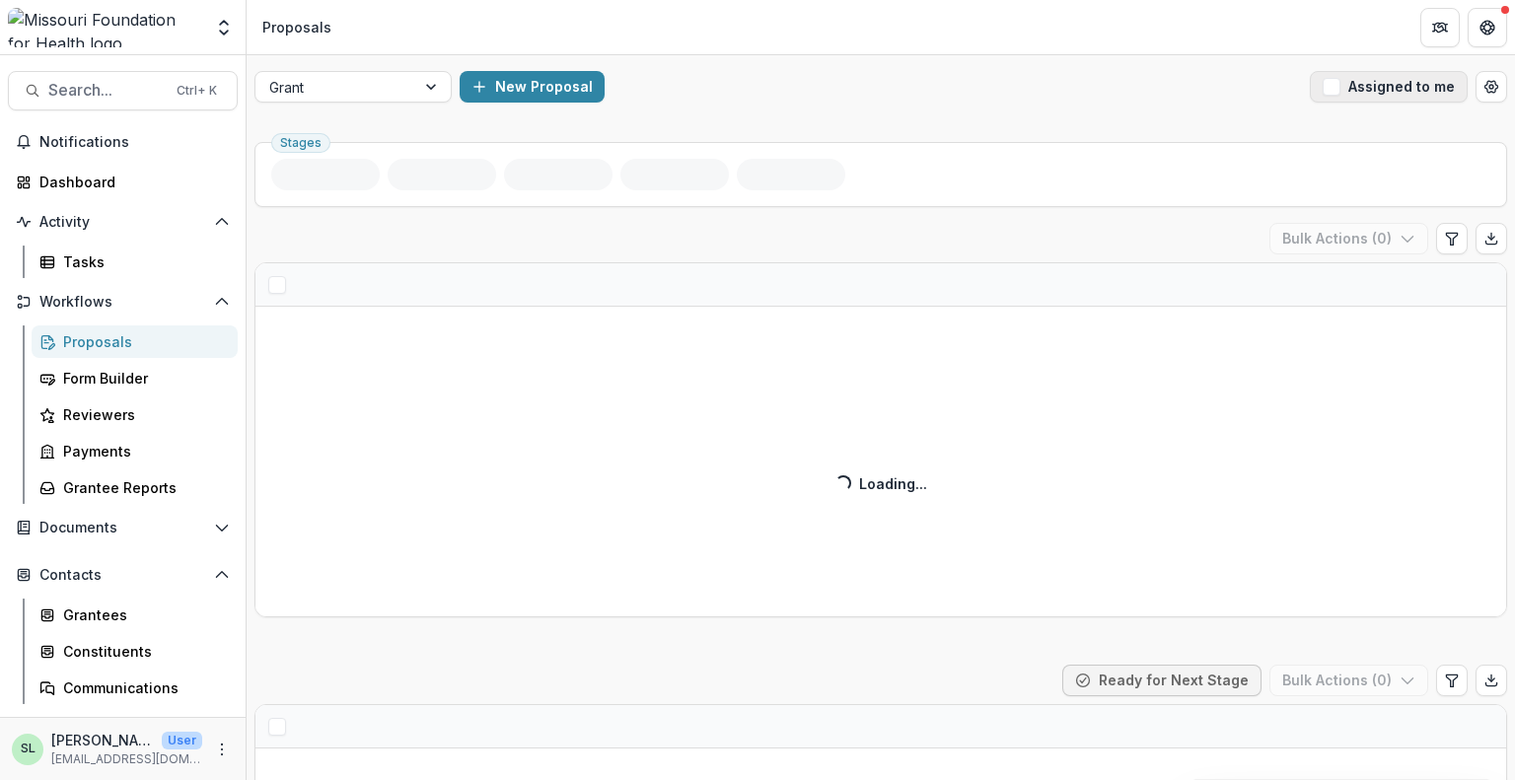
click at [1354, 94] on button "Assigned to me" at bounding box center [1389, 87] width 158 height 32
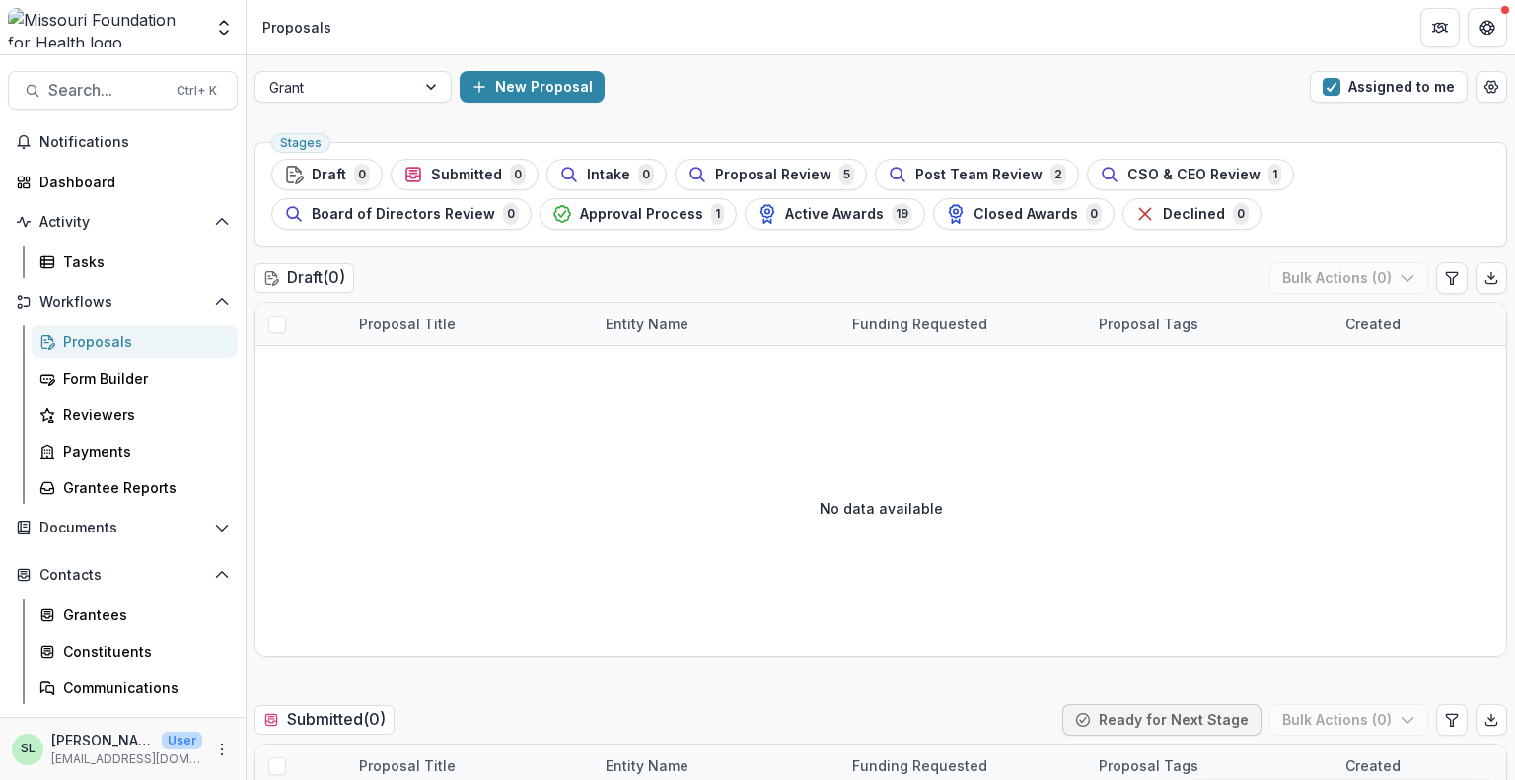
click at [120, 328] on link "Proposals" at bounding box center [135, 342] width 206 height 33
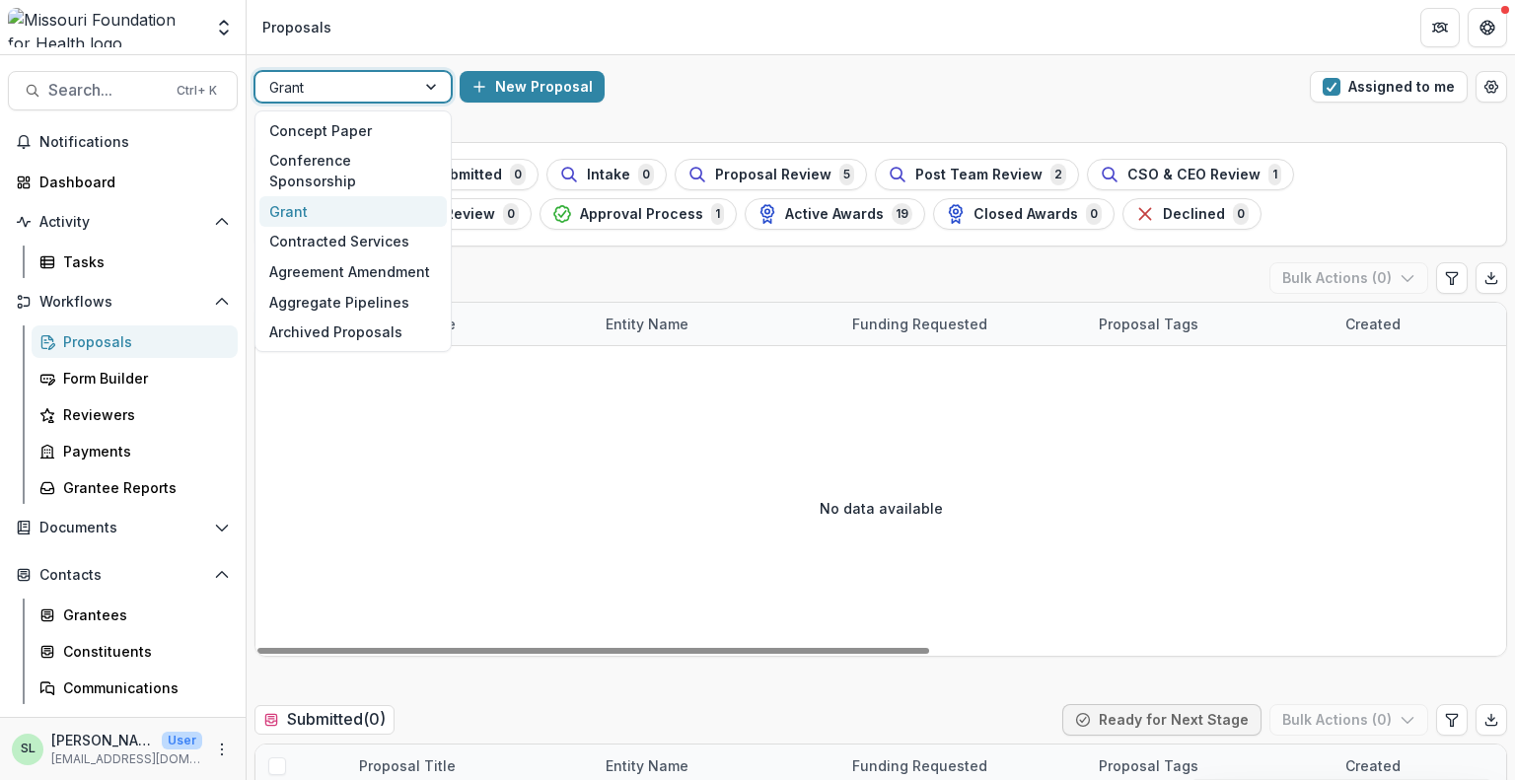
click at [368, 87] on div at bounding box center [335, 87] width 132 height 25
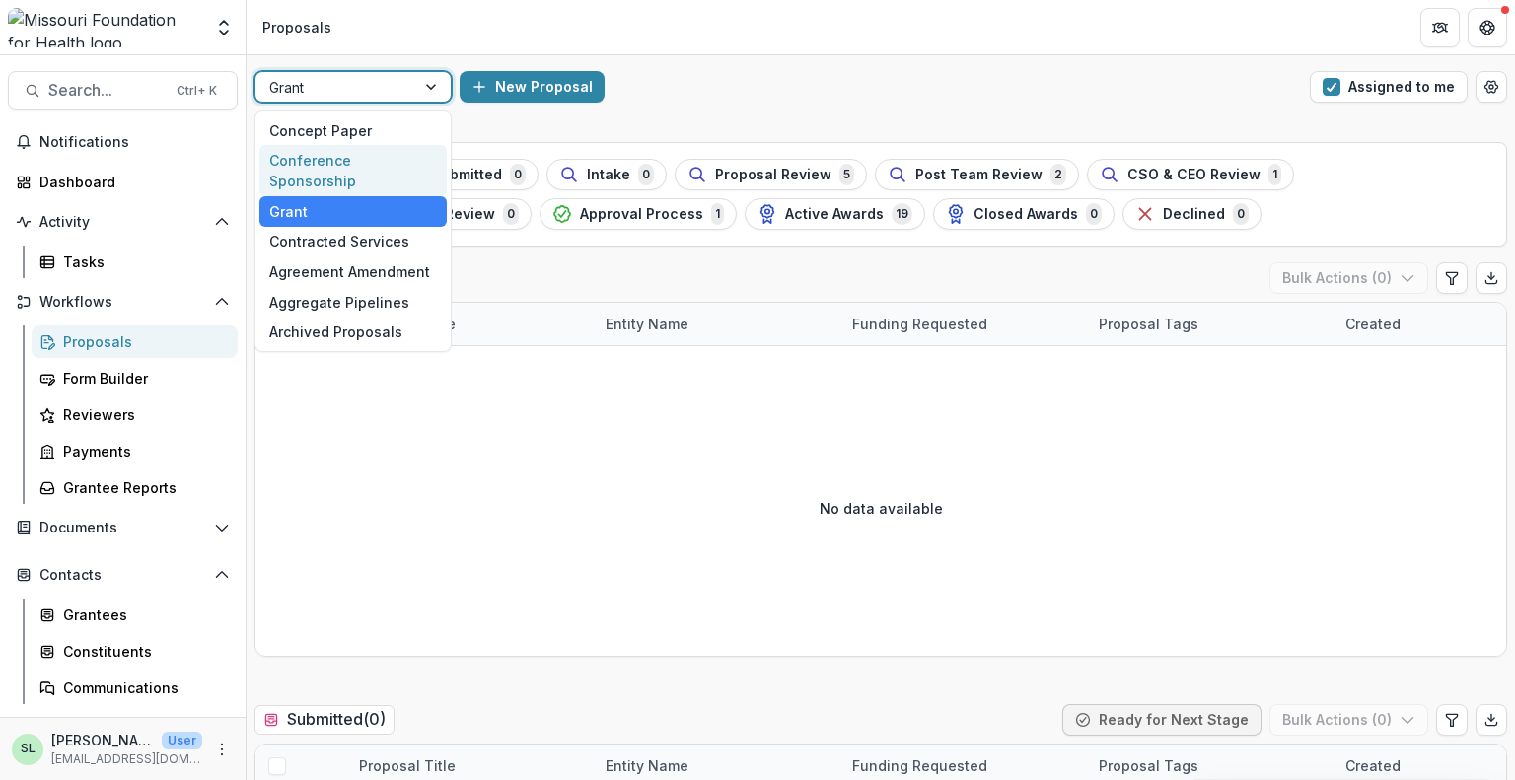
click at [337, 161] on div "Conference Sponsorship" at bounding box center [352, 170] width 187 height 51
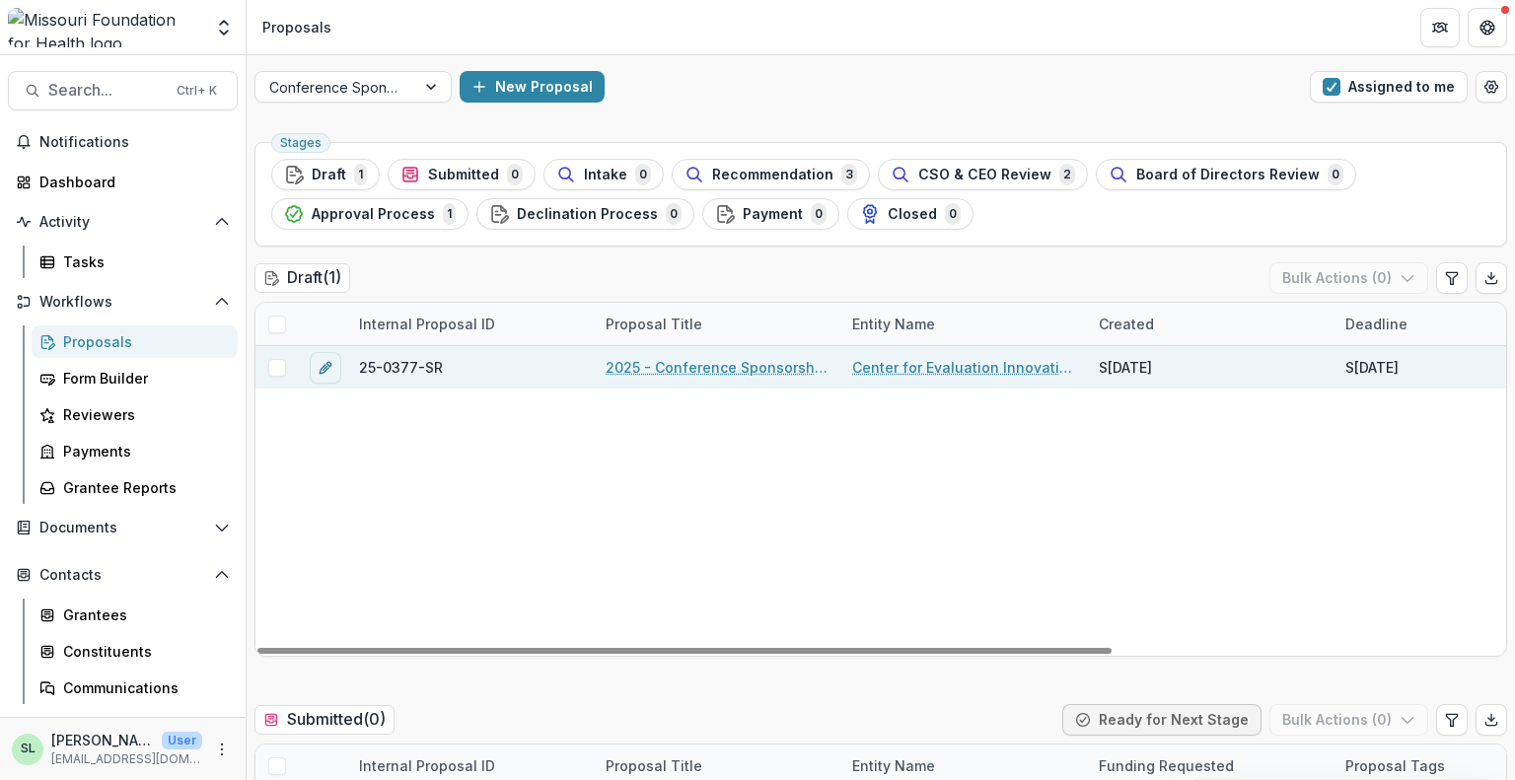
click at [714, 357] on link "2025 - Conference Sponsorship Request" at bounding box center [717, 367] width 223 height 21
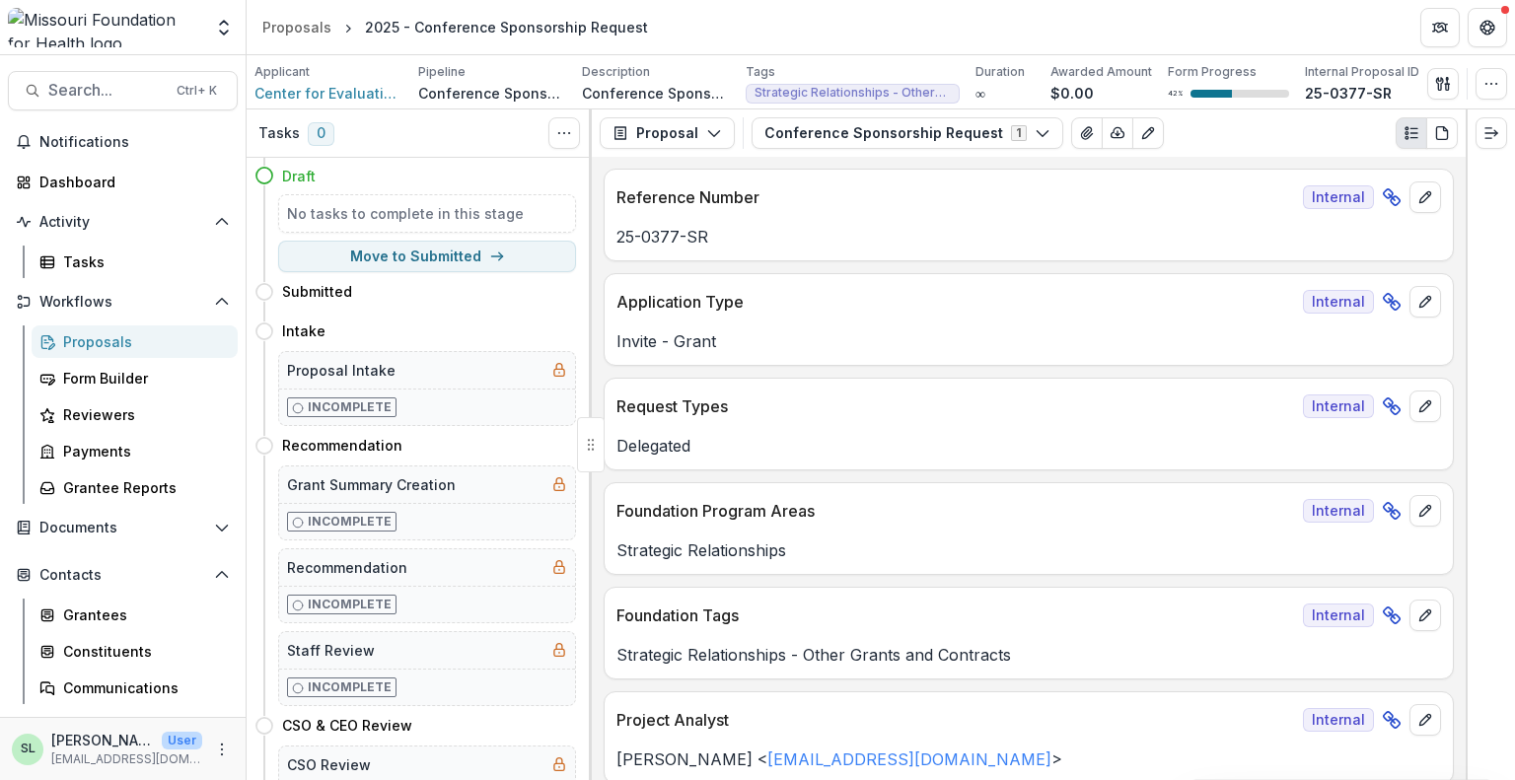
click at [87, 331] on link "Proposals" at bounding box center [135, 342] width 206 height 33
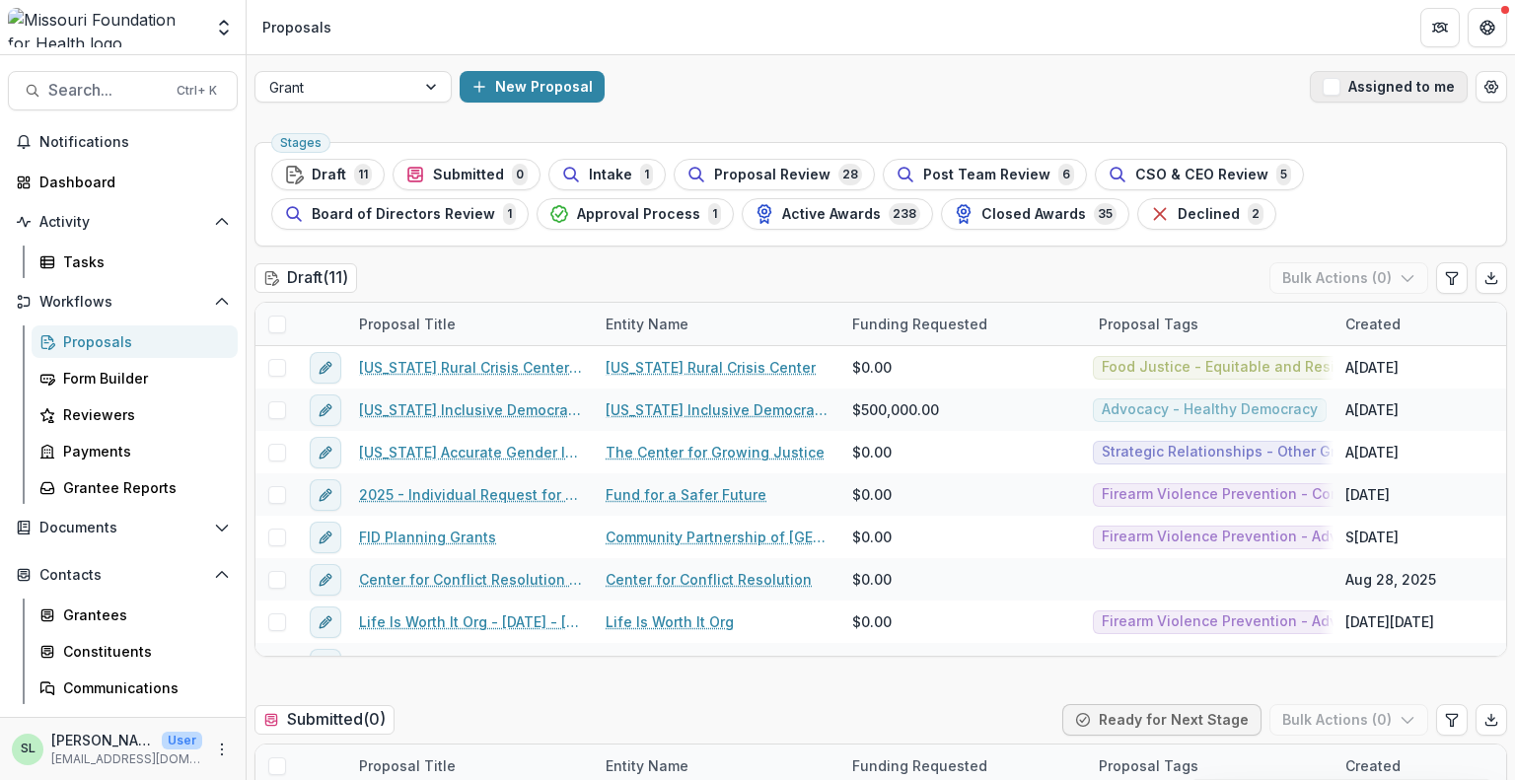
click at [1376, 90] on button "Assigned to me" at bounding box center [1389, 87] width 158 height 32
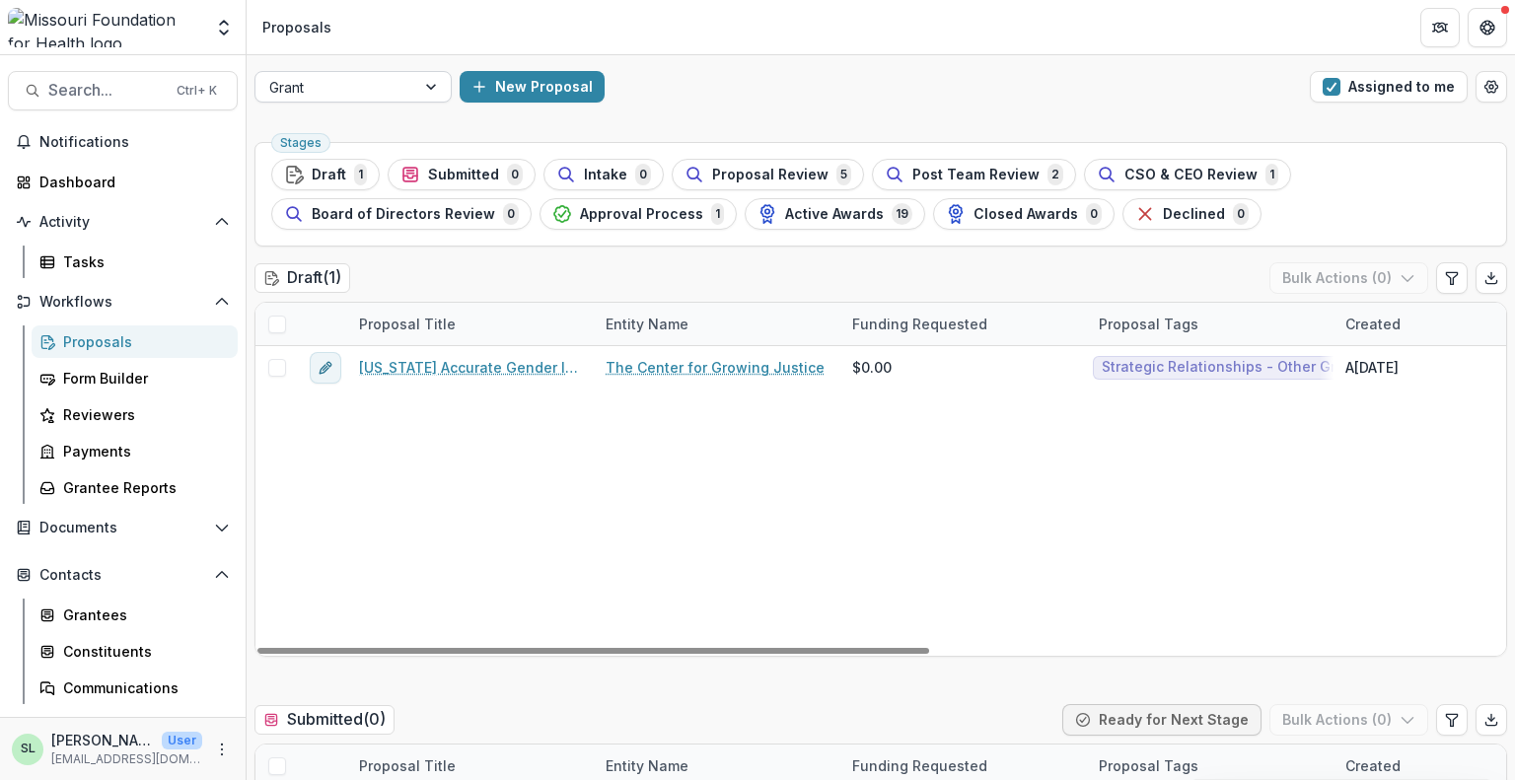
click at [332, 88] on div at bounding box center [335, 87] width 132 height 25
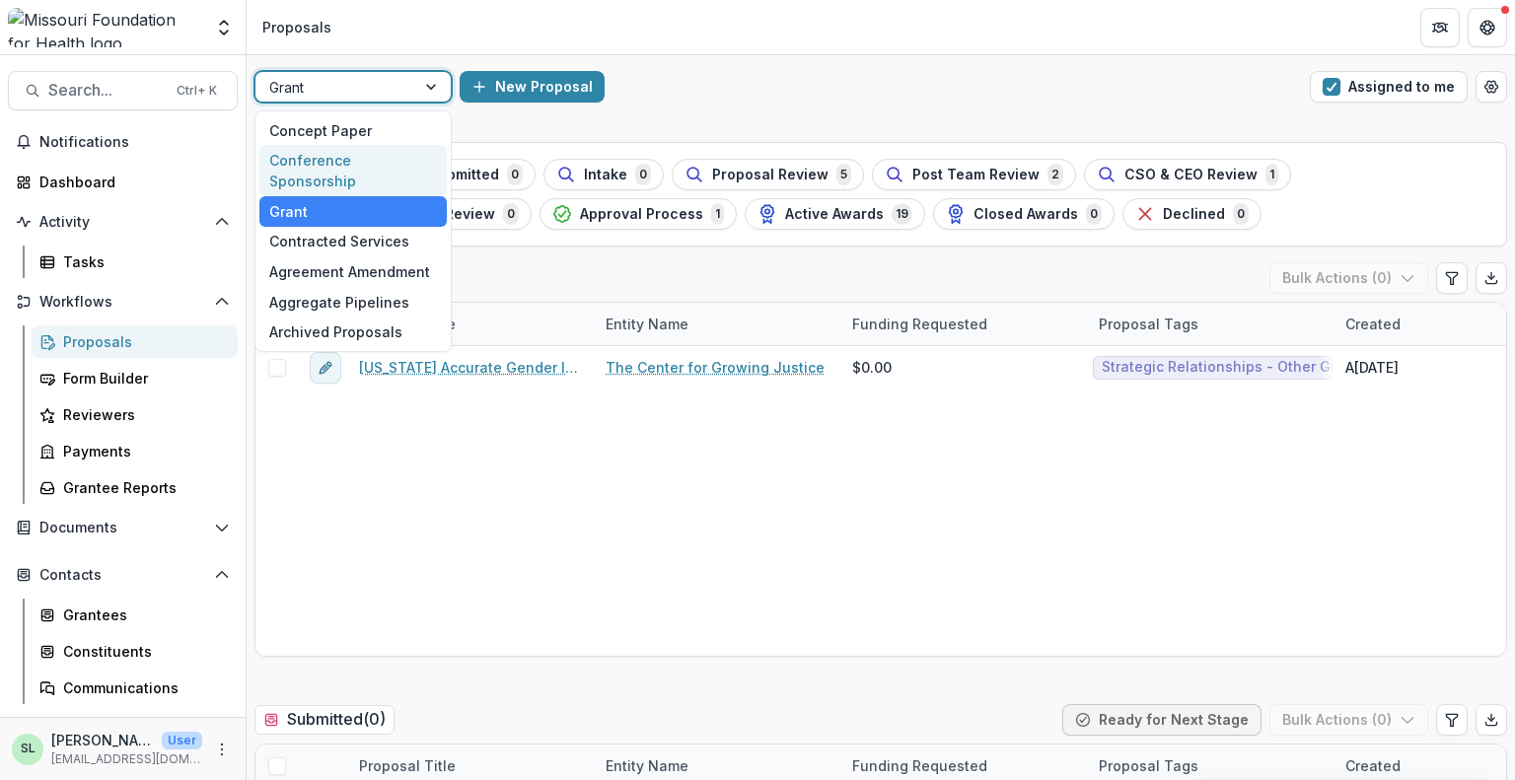
click at [335, 154] on div "Conference Sponsorship" at bounding box center [352, 170] width 187 height 51
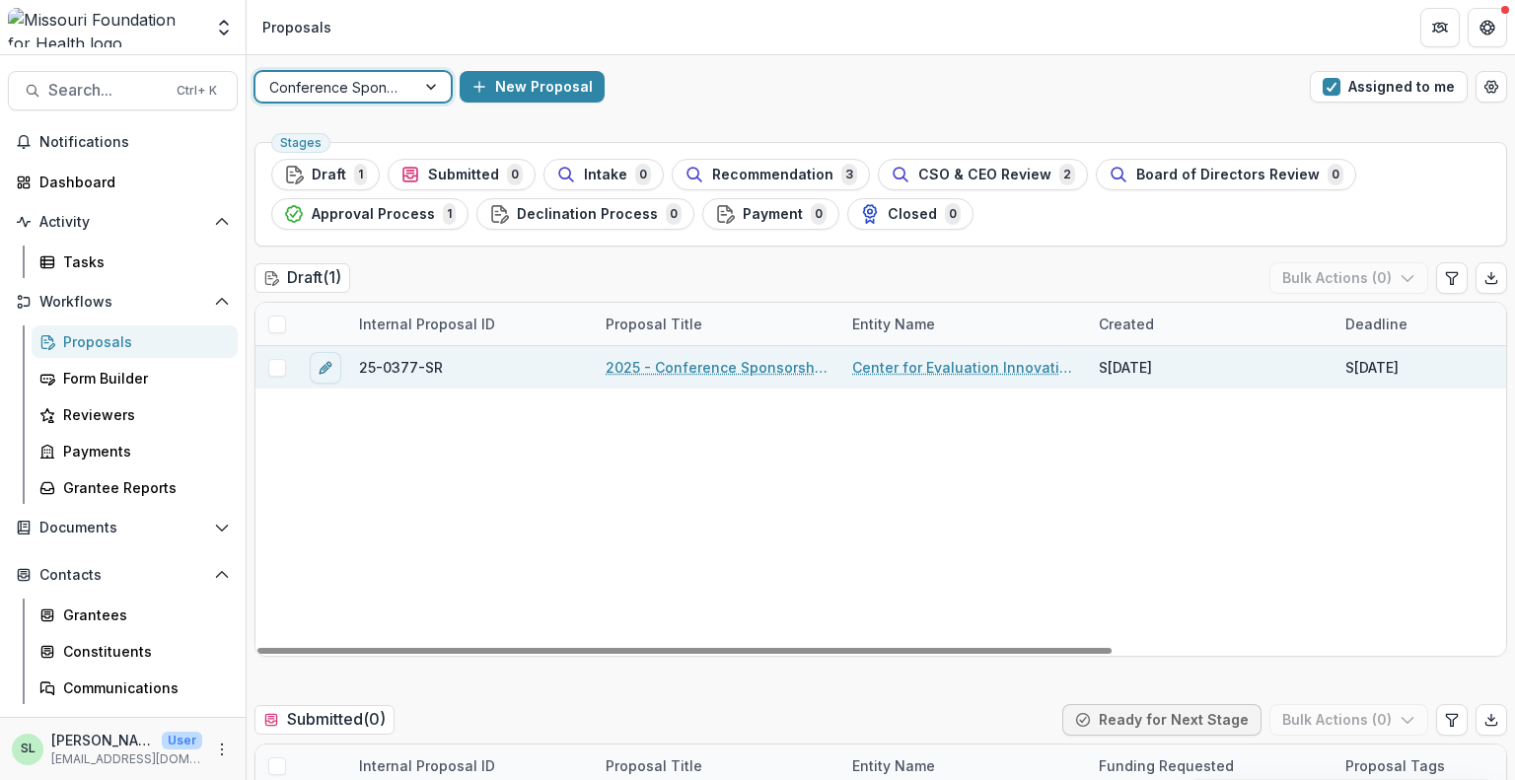
click at [721, 373] on link "2025 - Conference Sponsorship Request" at bounding box center [717, 367] width 223 height 21
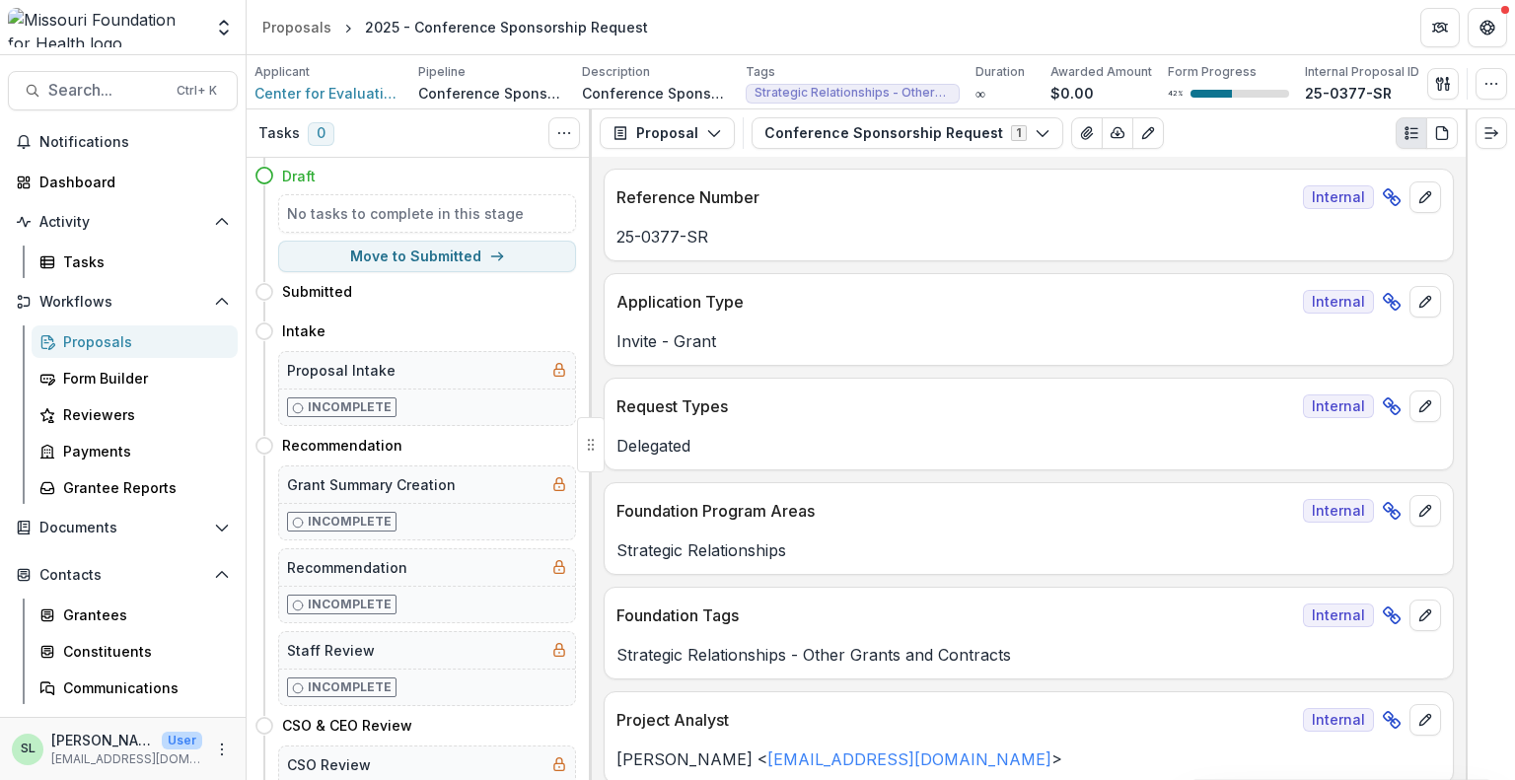
click at [119, 343] on div "Proposals" at bounding box center [142, 342] width 159 height 21
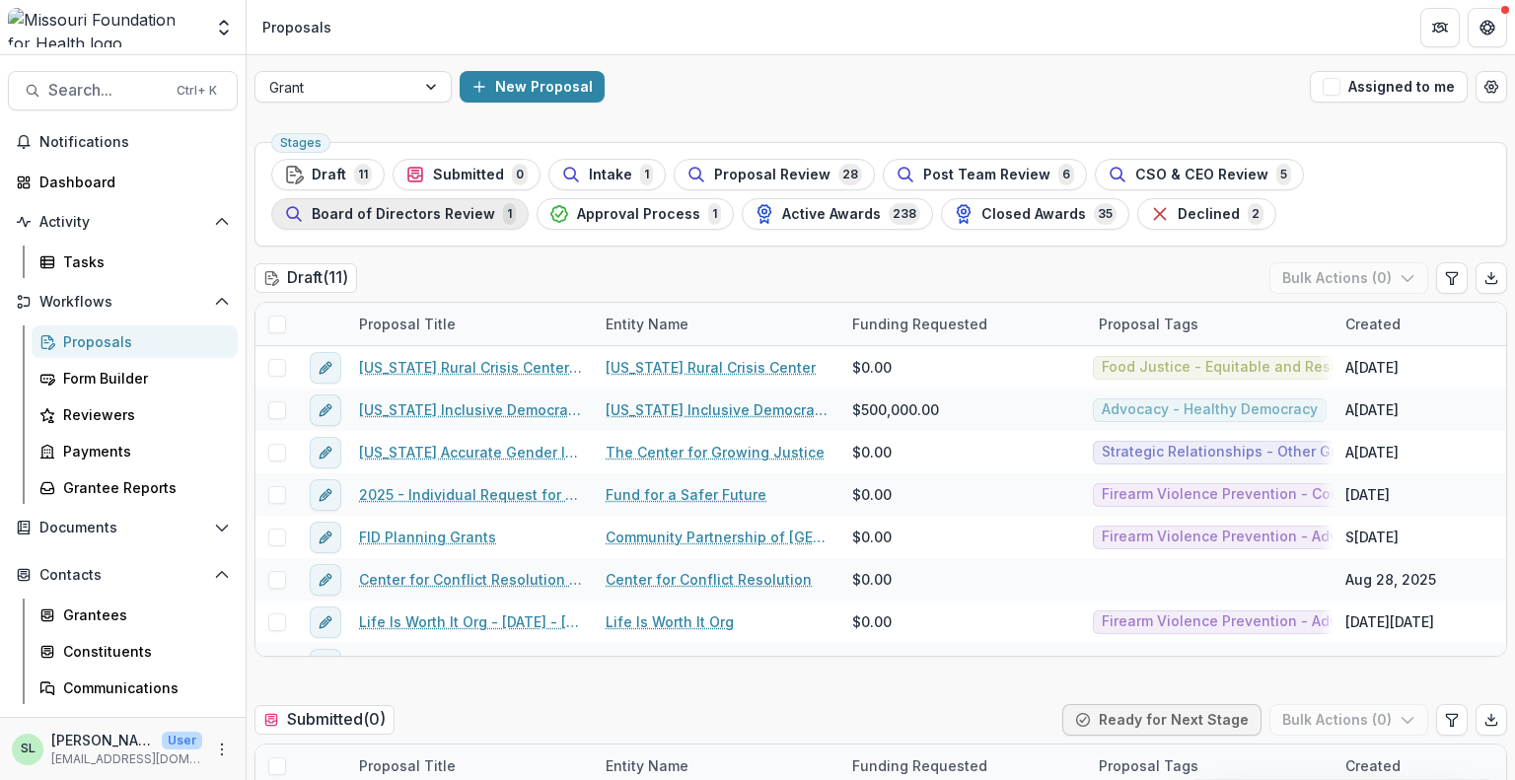
click at [321, 203] on div "Board of Directors Review 1" at bounding box center [400, 214] width 232 height 22
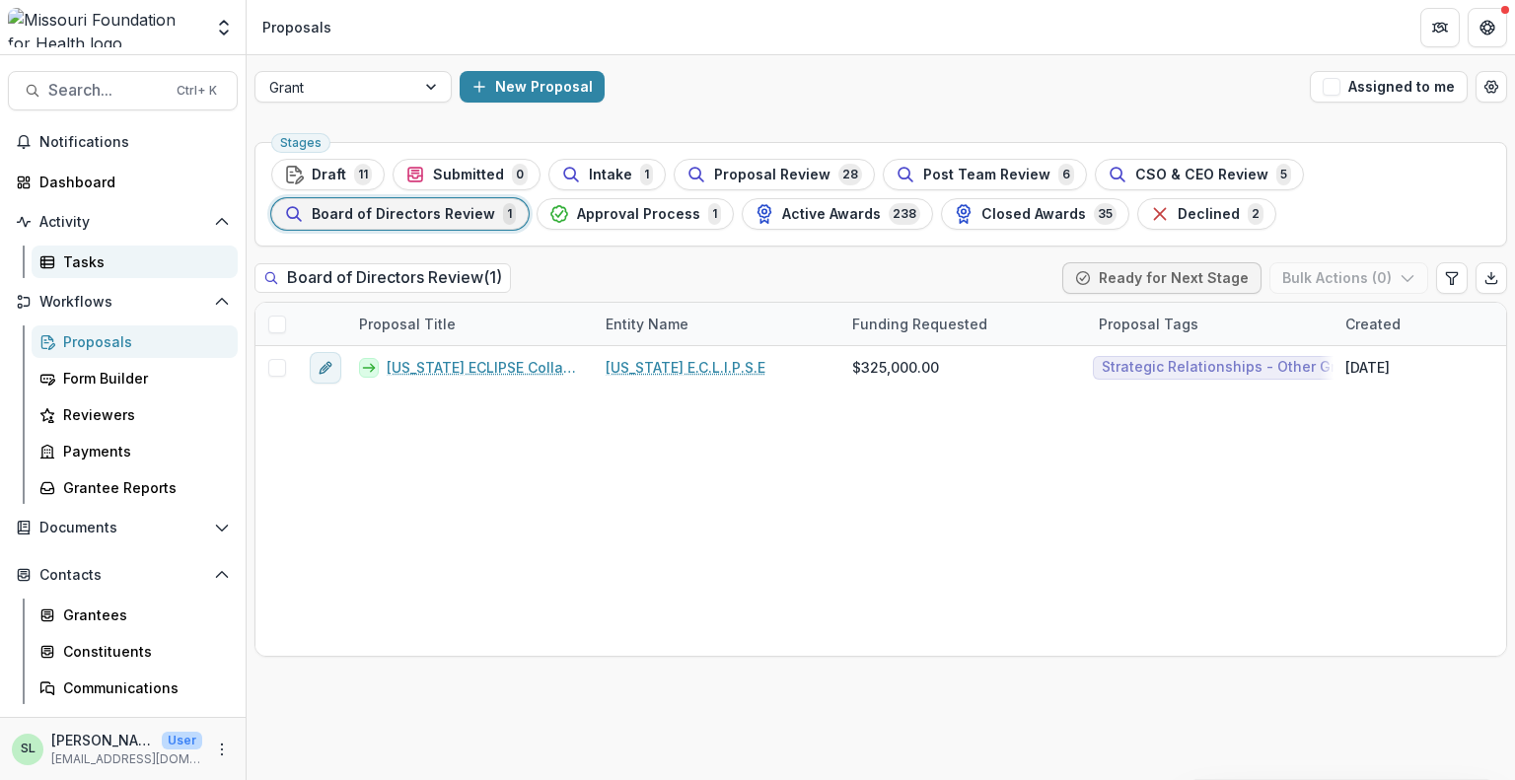
click at [79, 252] on div "Tasks" at bounding box center [142, 262] width 159 height 21
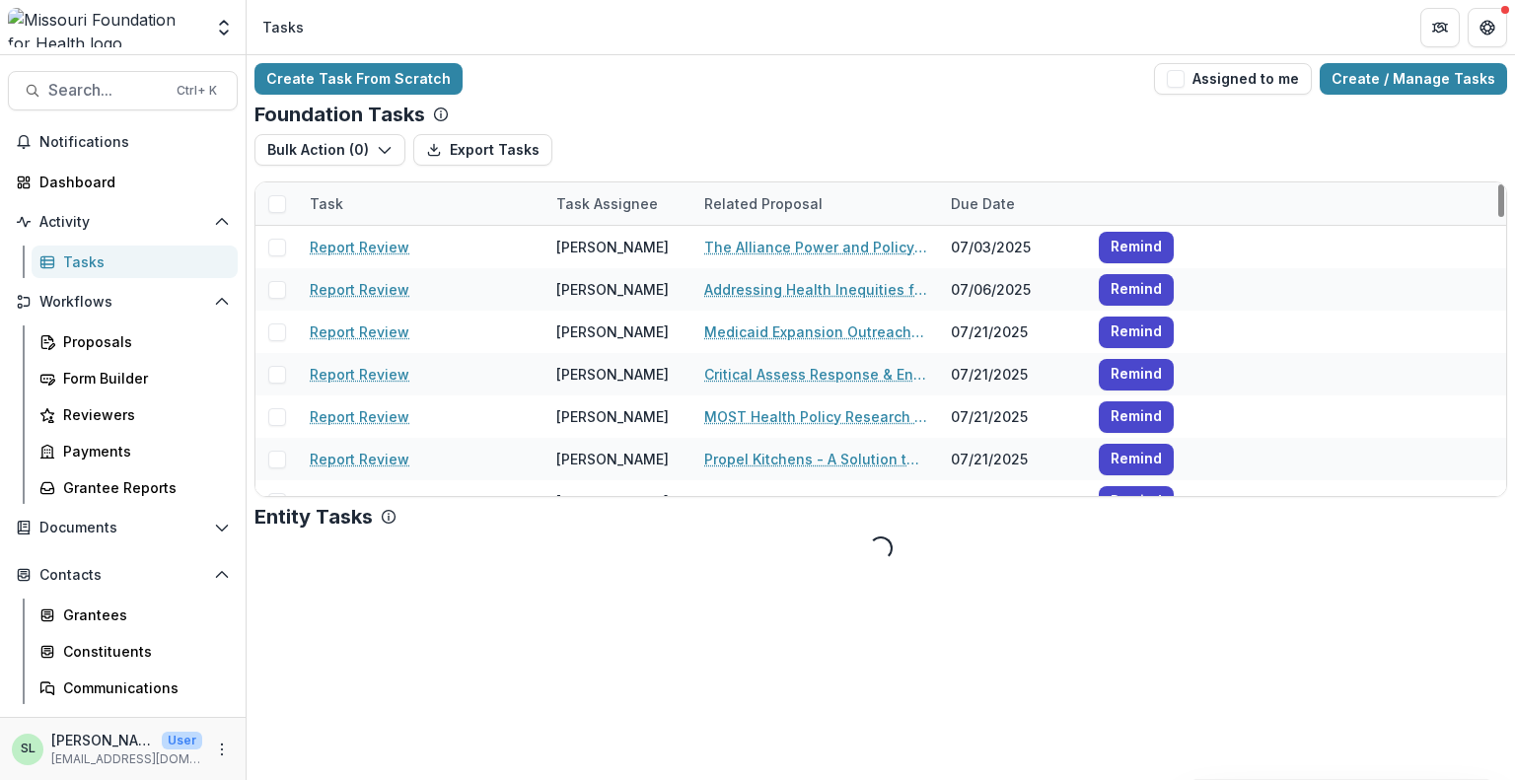
click at [613, 200] on div "Task Assignee" at bounding box center [607, 203] width 125 height 21
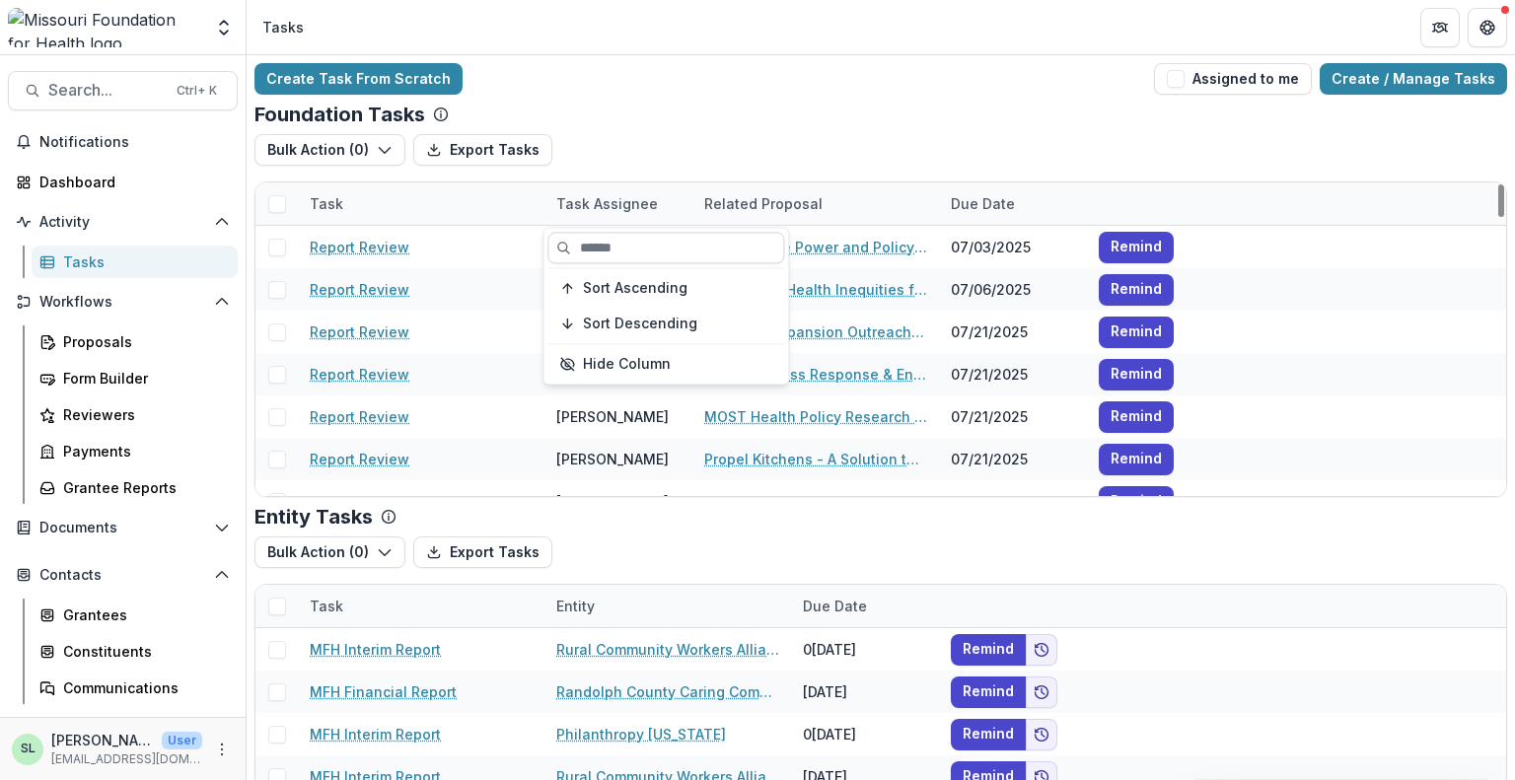
click at [600, 232] on input at bounding box center [666, 248] width 237 height 32
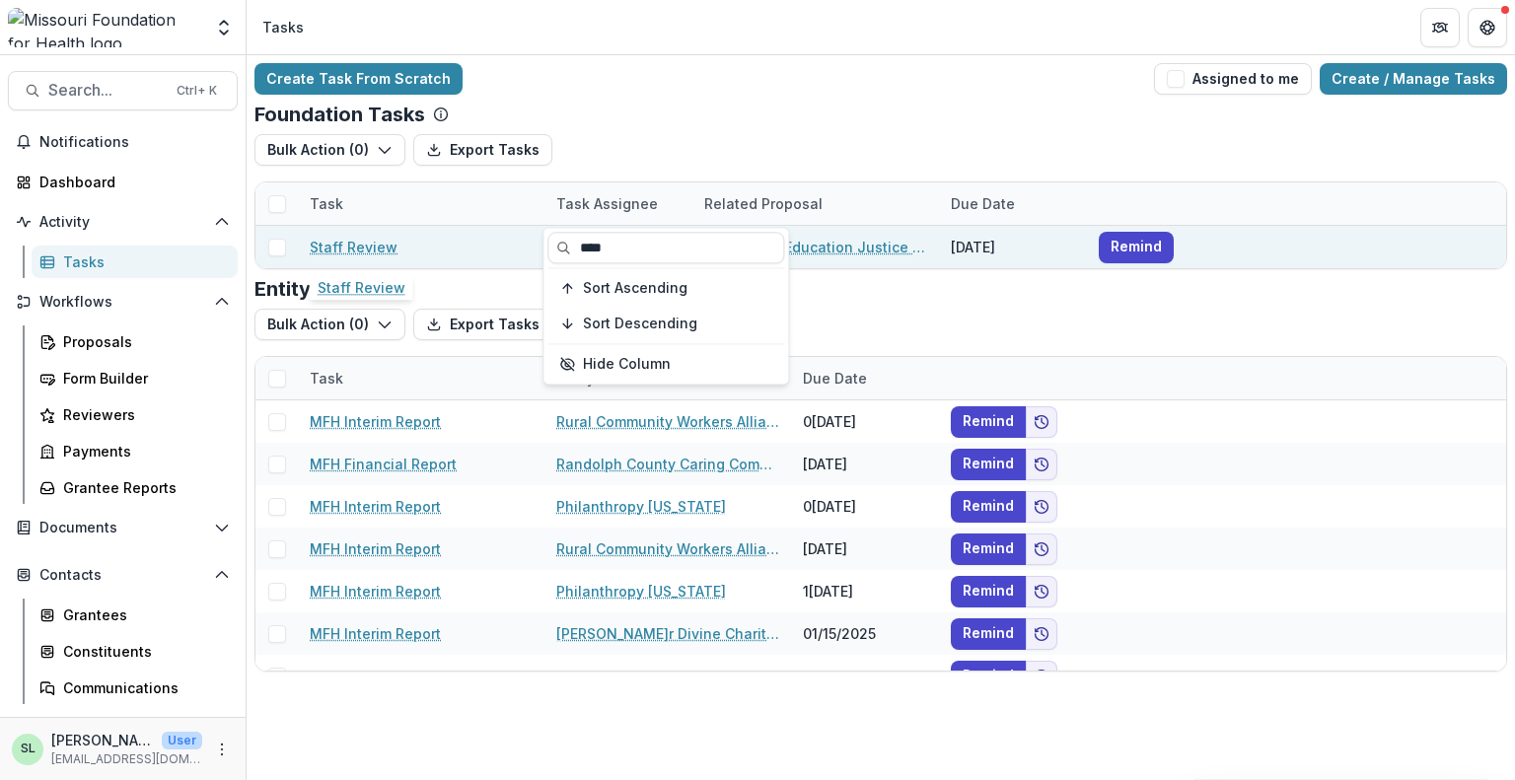
type input "****"
click at [360, 242] on link "Staff Review" at bounding box center [354, 247] width 88 height 21
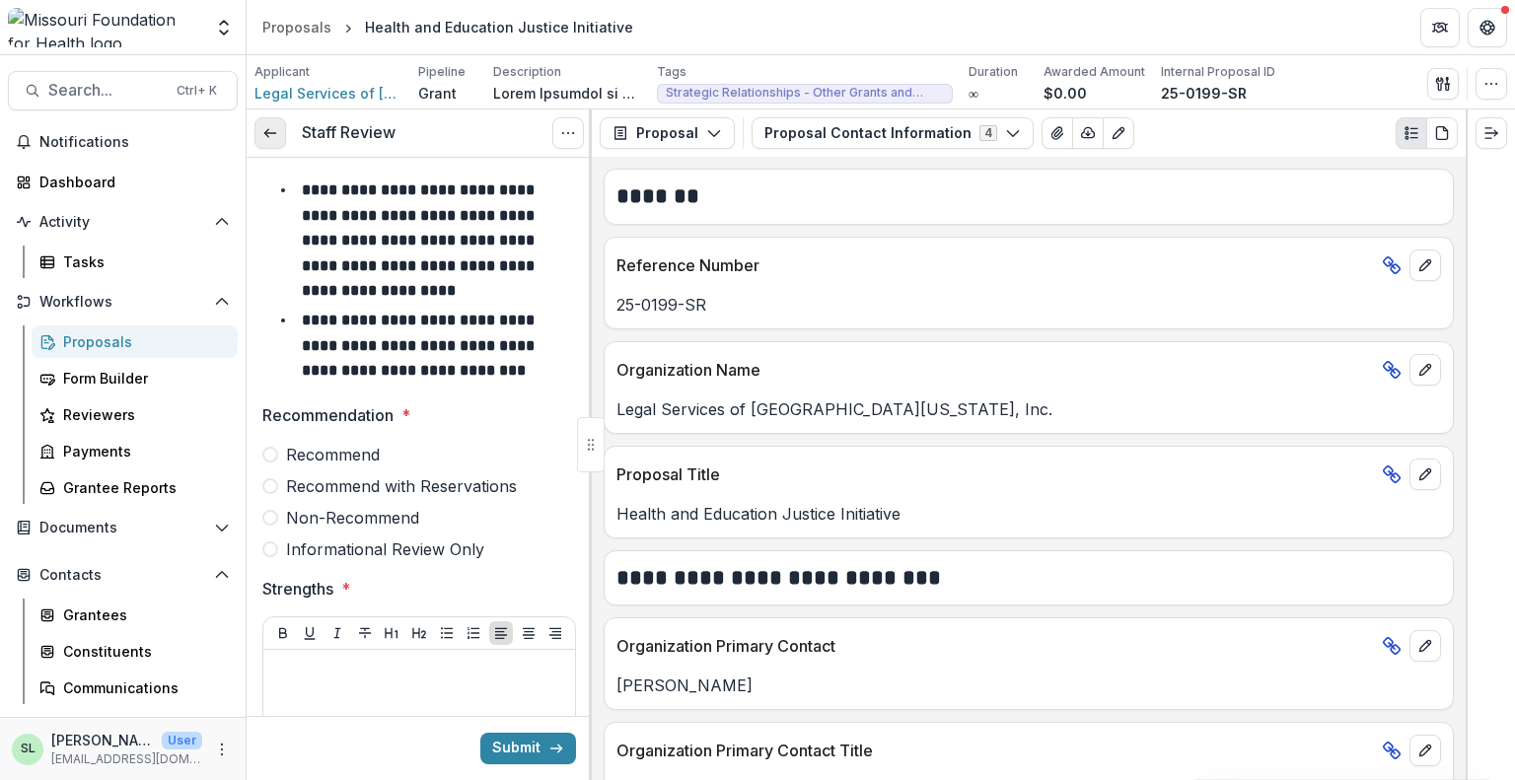
click at [269, 130] on icon at bounding box center [270, 133] width 16 height 16
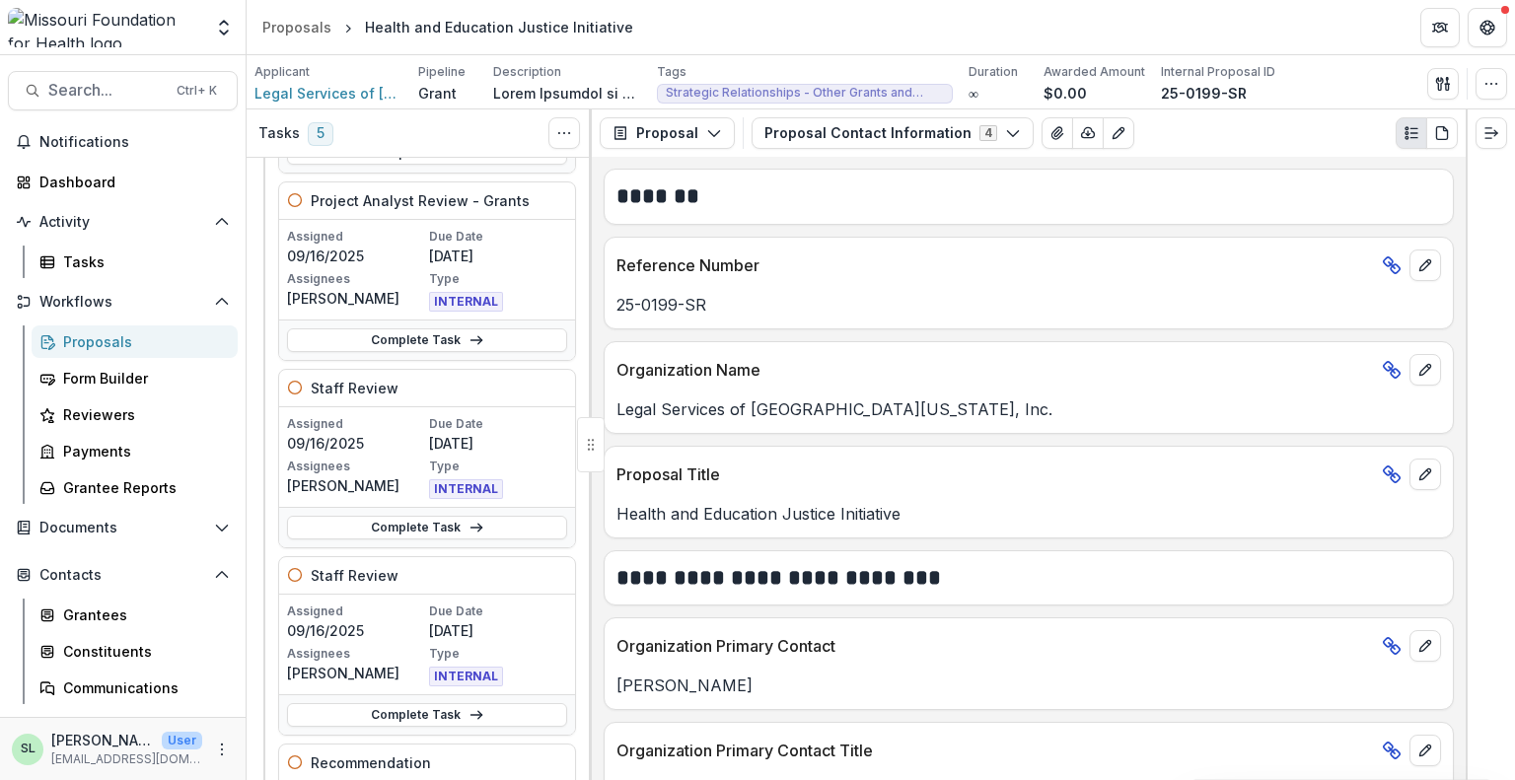
scroll to position [296, 0]
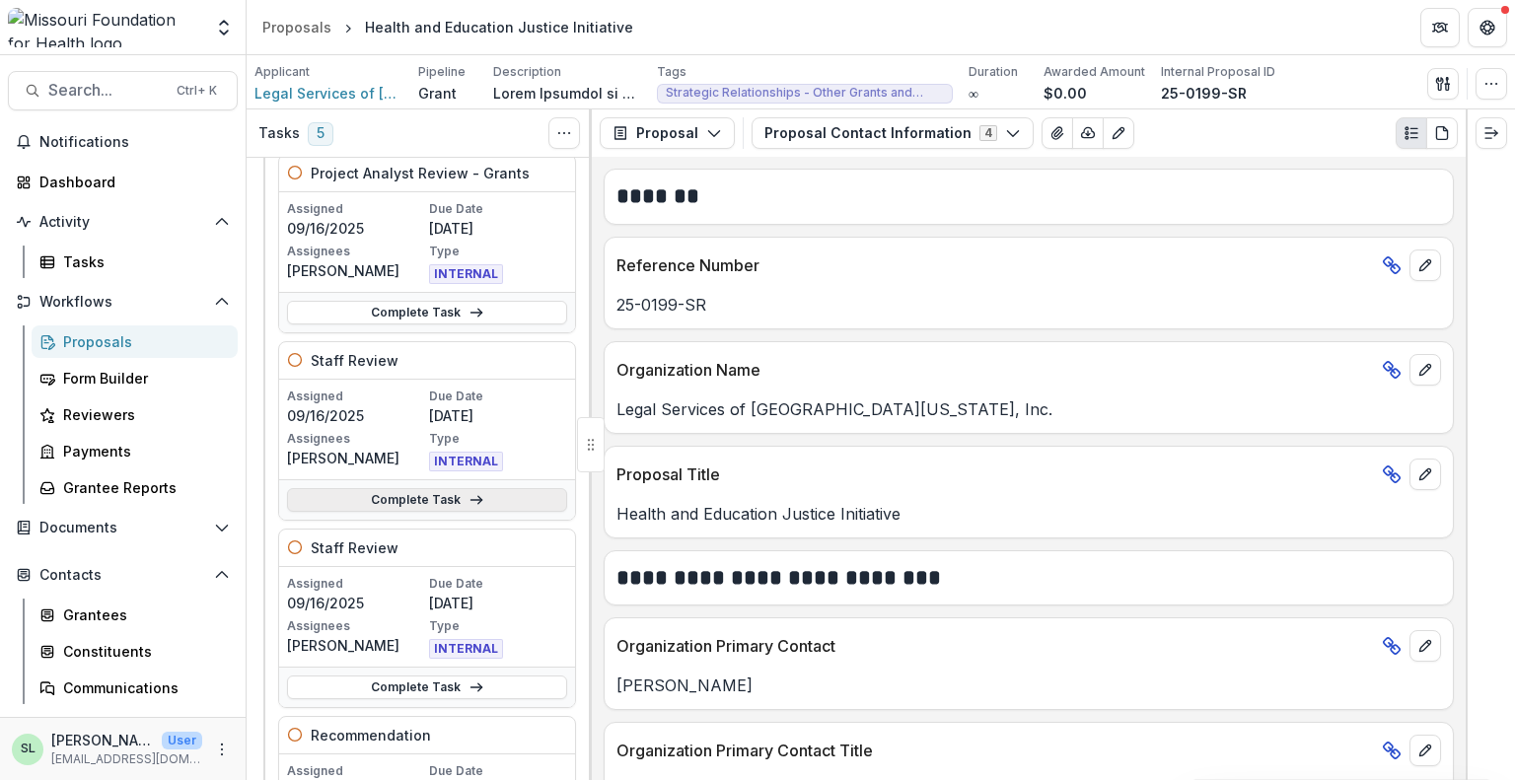
click at [390, 490] on link "Complete Task" at bounding box center [427, 500] width 280 height 24
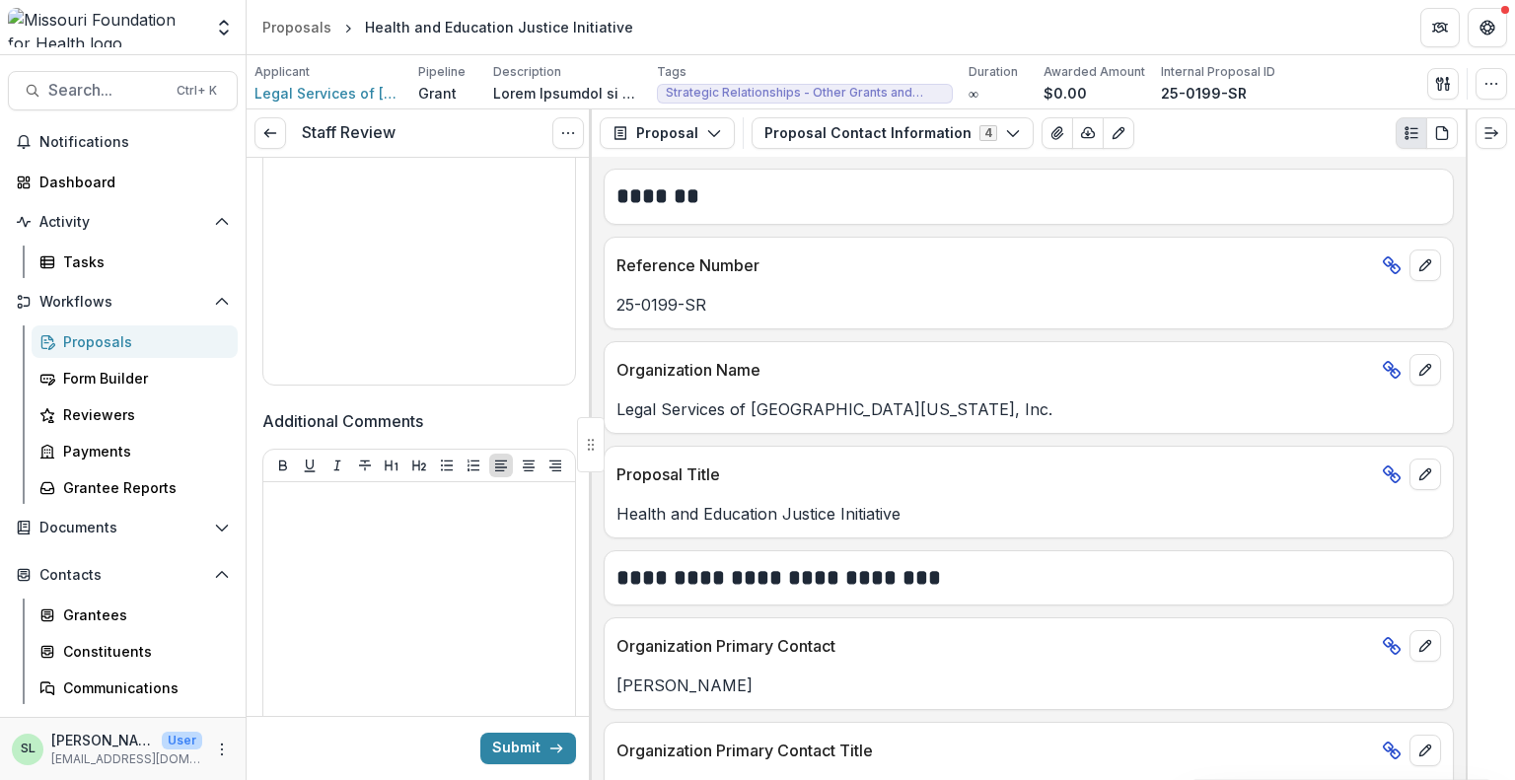
scroll to position [1133, 0]
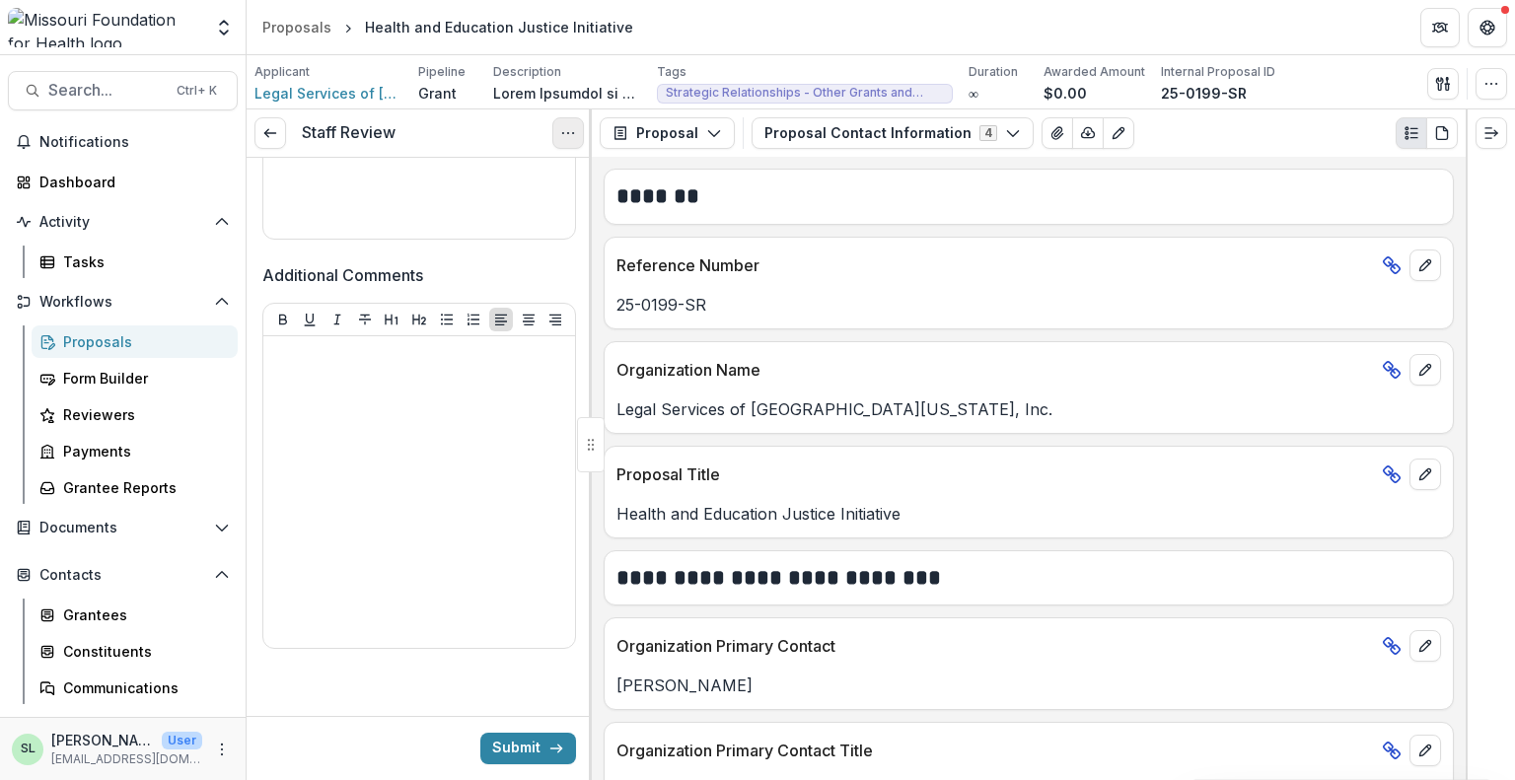
click at [572, 138] on icon "Options" at bounding box center [568, 133] width 16 height 16
click at [424, 216] on button "Cancel Task" at bounding box center [473, 219] width 211 height 33
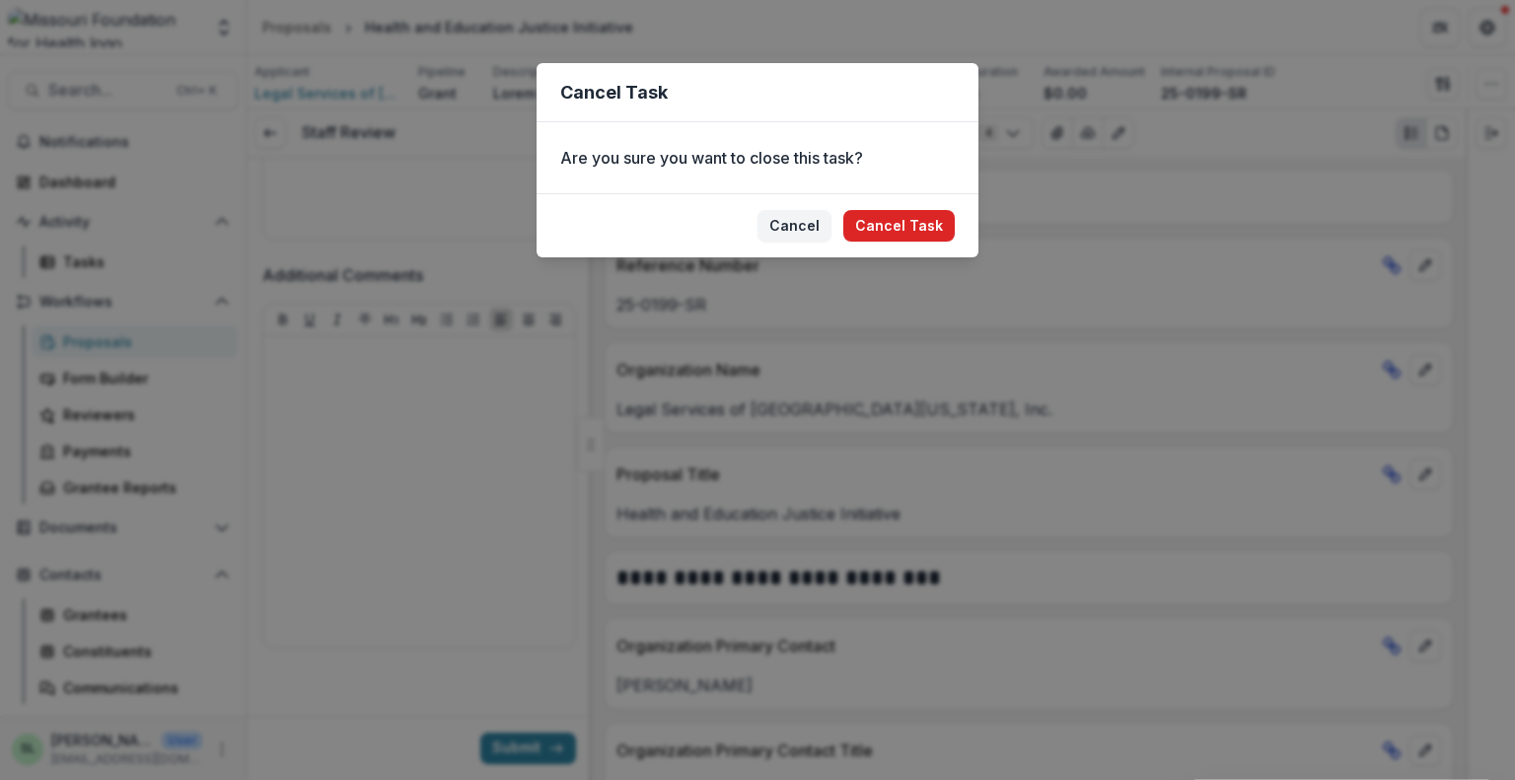
click at [929, 230] on button "Cancel Task" at bounding box center [899, 226] width 111 height 32
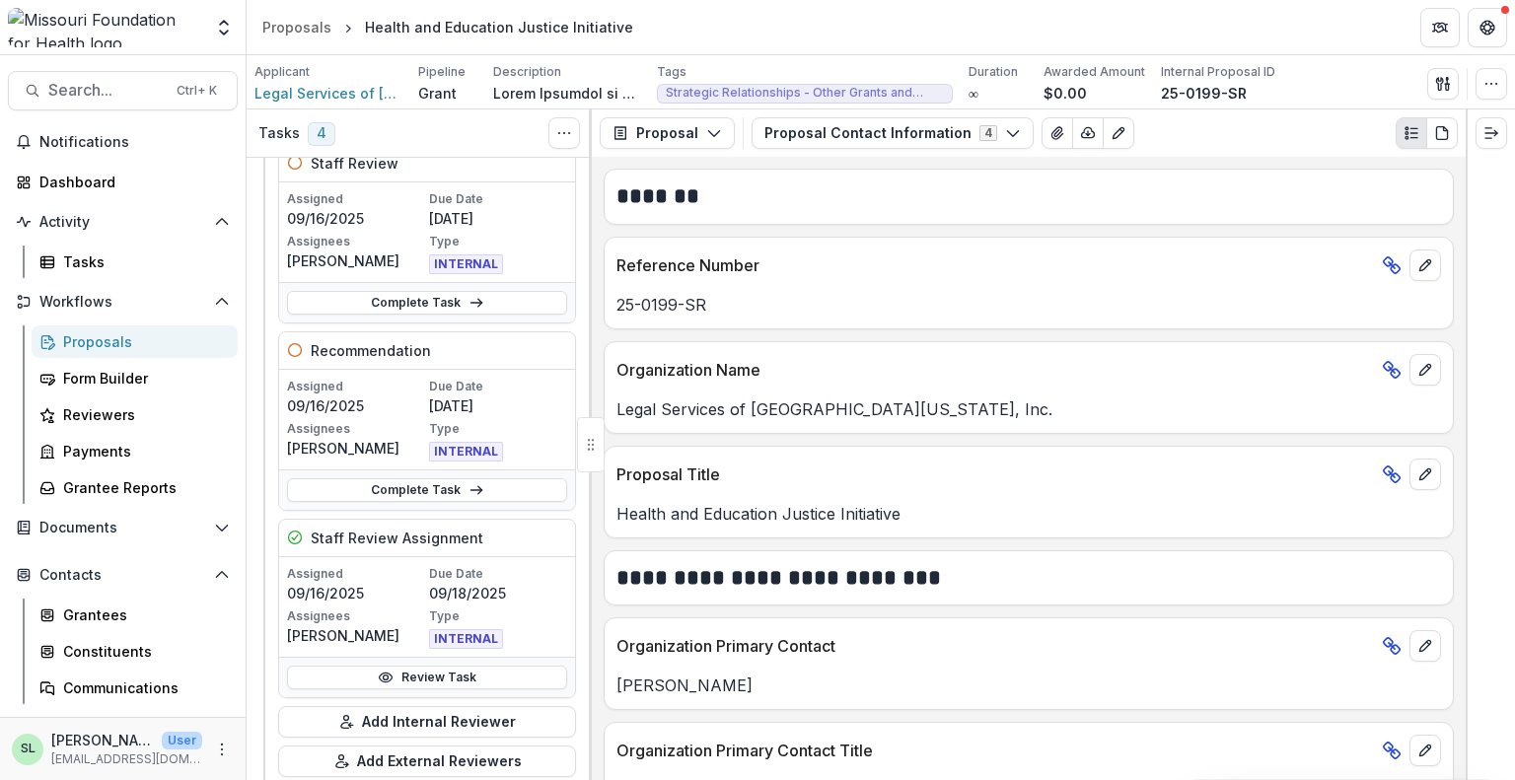
scroll to position [592, 0]
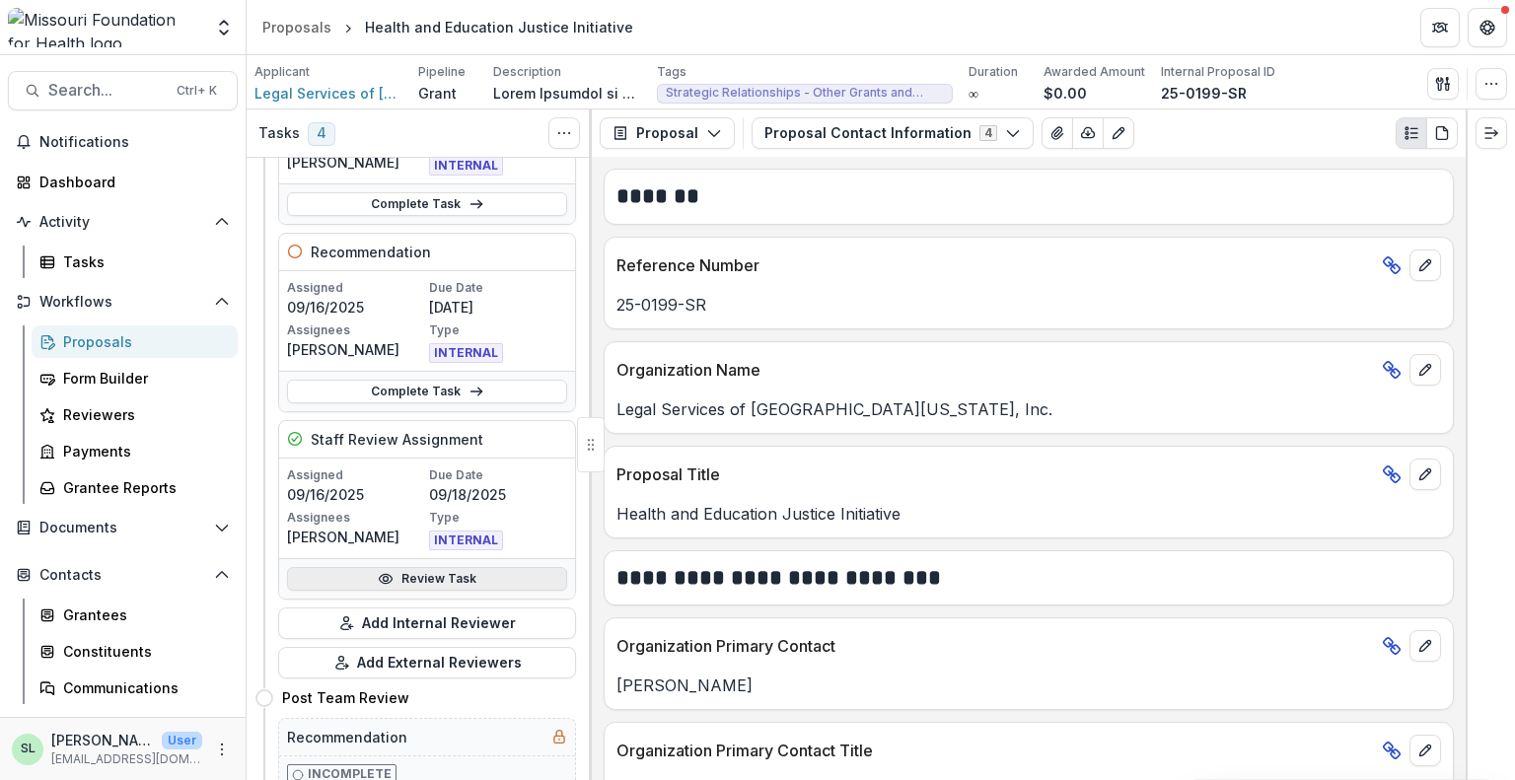
click at [399, 578] on link "Review Task" at bounding box center [427, 579] width 280 height 24
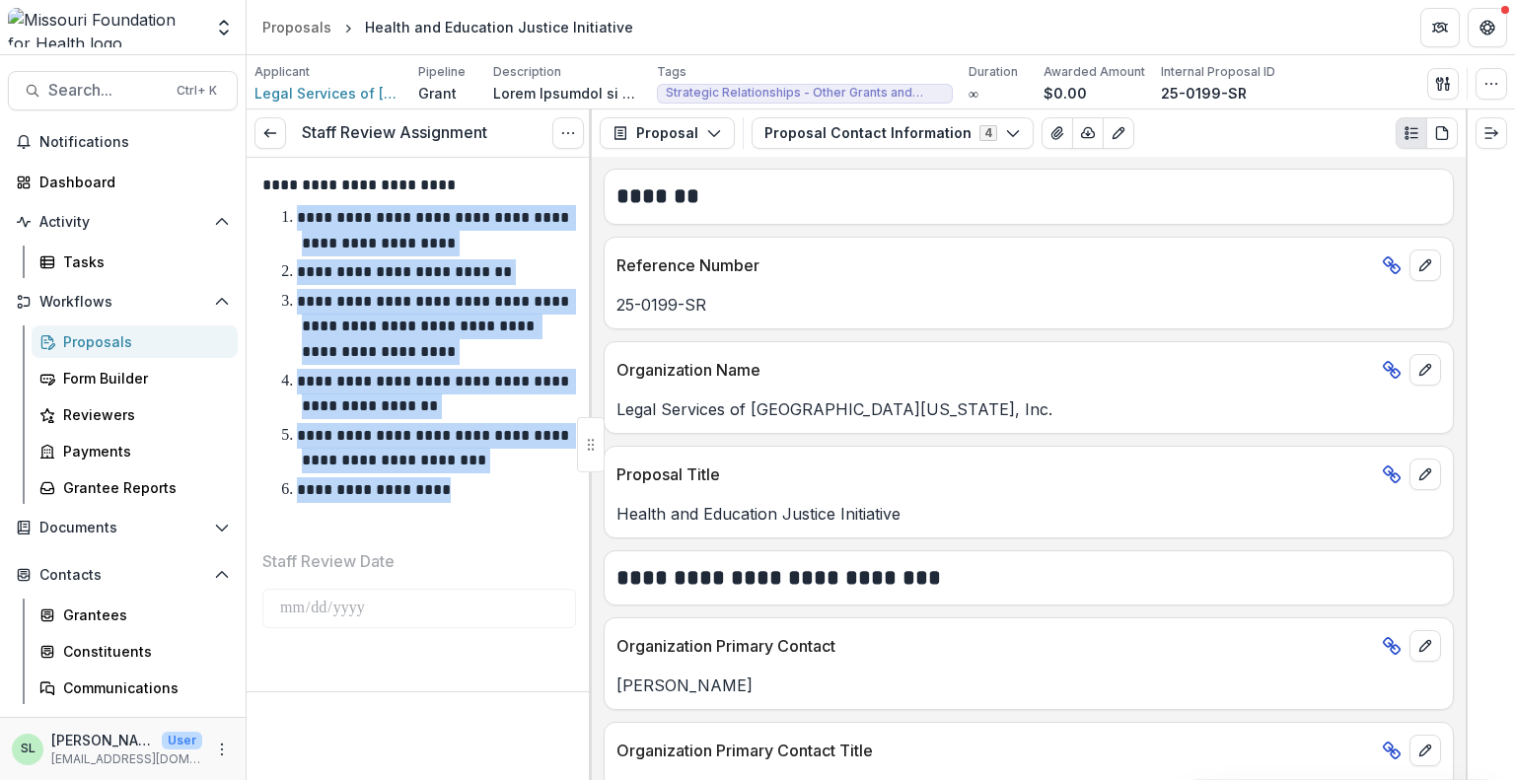
drag, startPoint x: 304, startPoint y: 212, endPoint x: 490, endPoint y: 492, distance: 336.6
click at [490, 492] on ol "**********" at bounding box center [431, 354] width 290 height 298
copy ol "**********"
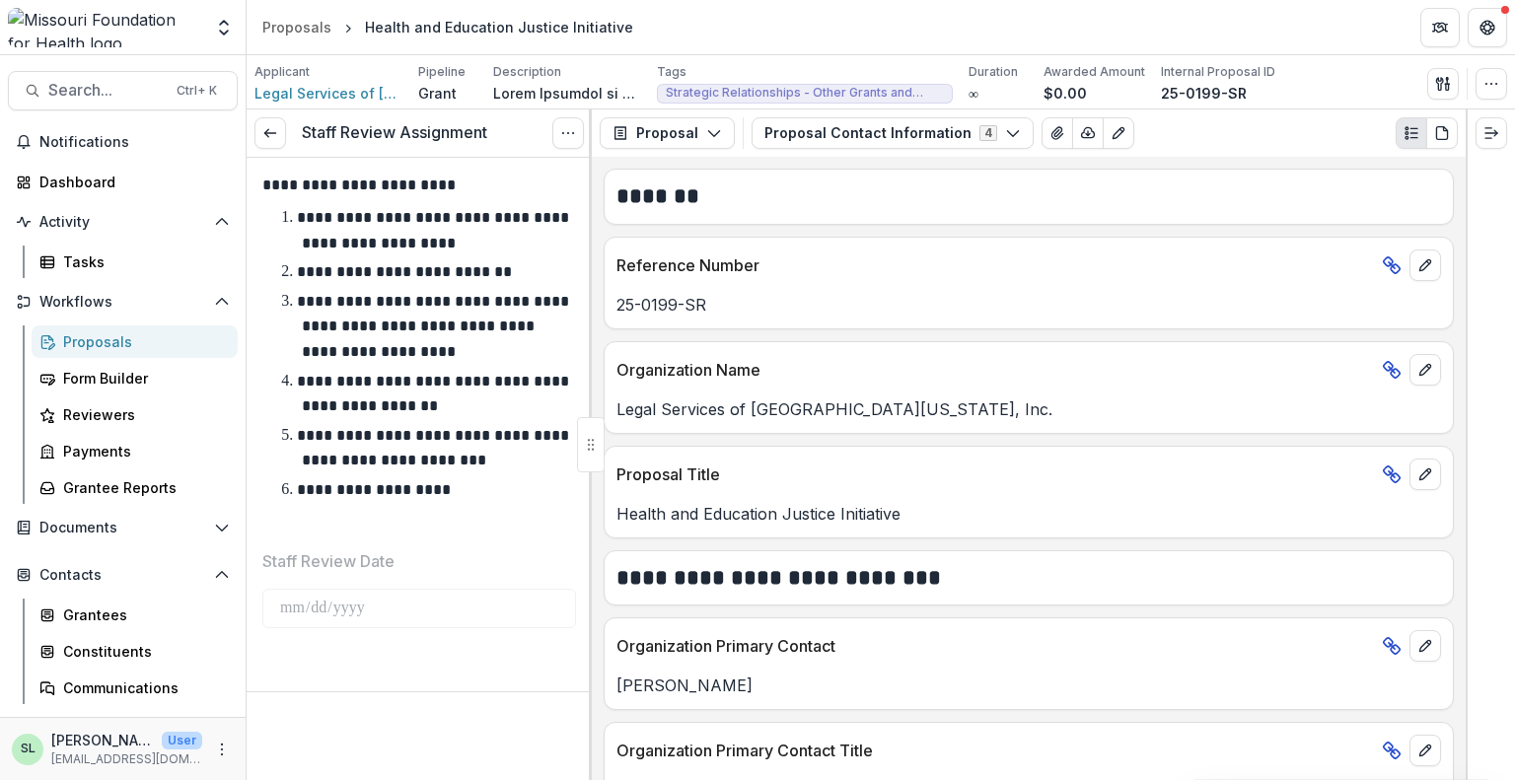
click at [1141, 12] on header "Proposals Health and Education Justice Initiative" at bounding box center [881, 27] width 1269 height 54
click at [271, 122] on link at bounding box center [271, 133] width 32 height 32
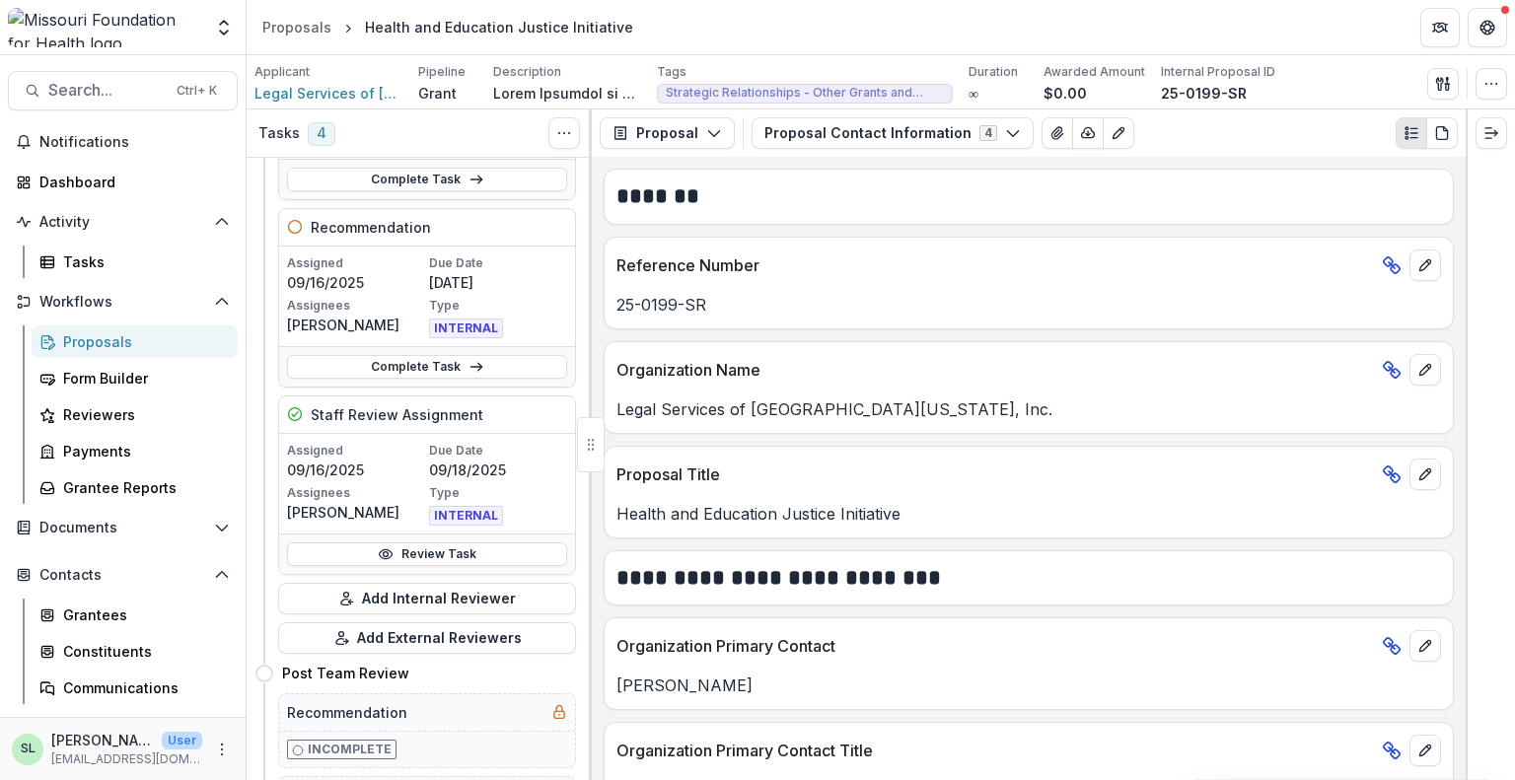
scroll to position [691, 0]
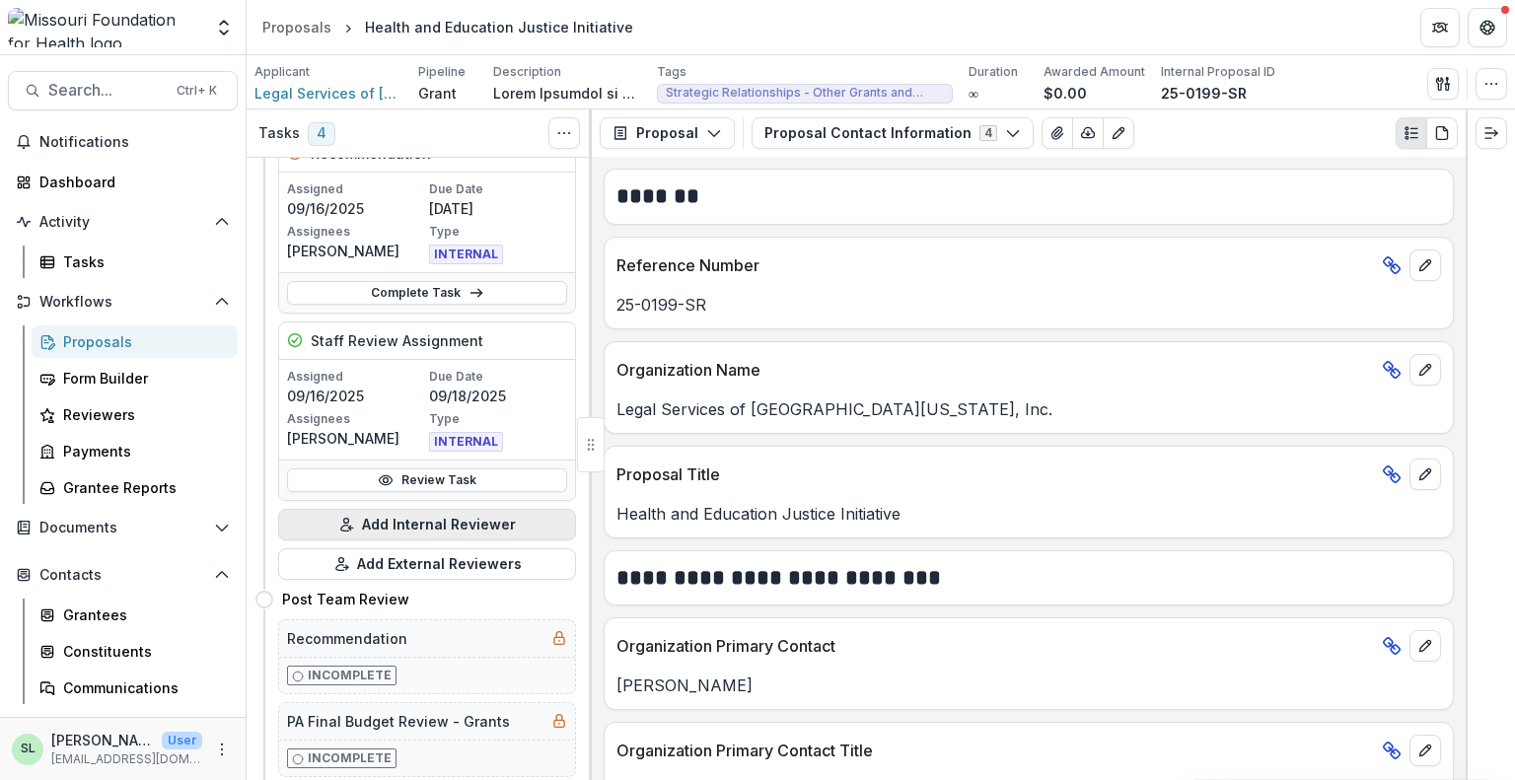
click at [414, 520] on button "Add Internal Reviewer" at bounding box center [427, 525] width 298 height 32
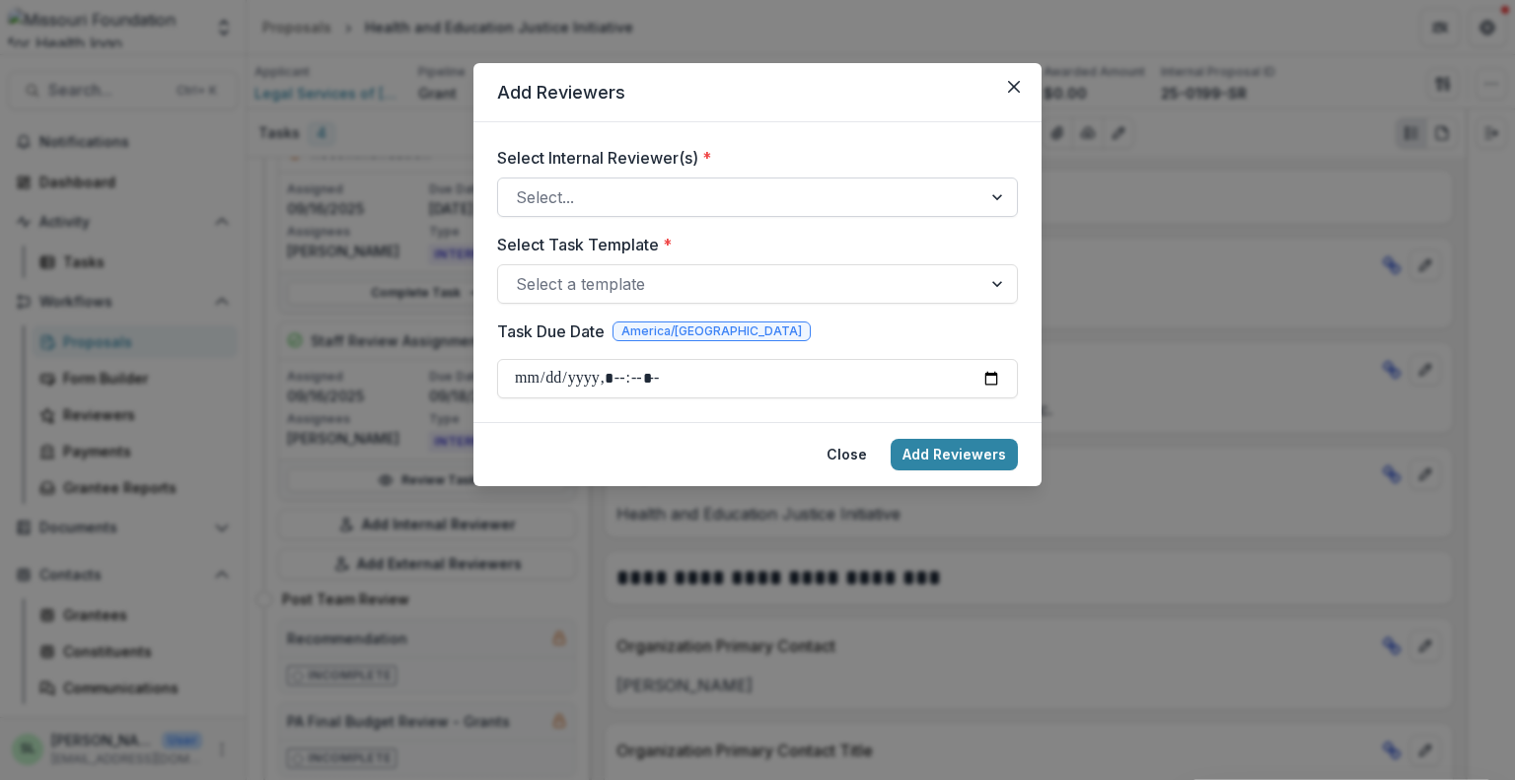
click at [583, 198] on div at bounding box center [740, 198] width 448 height 28
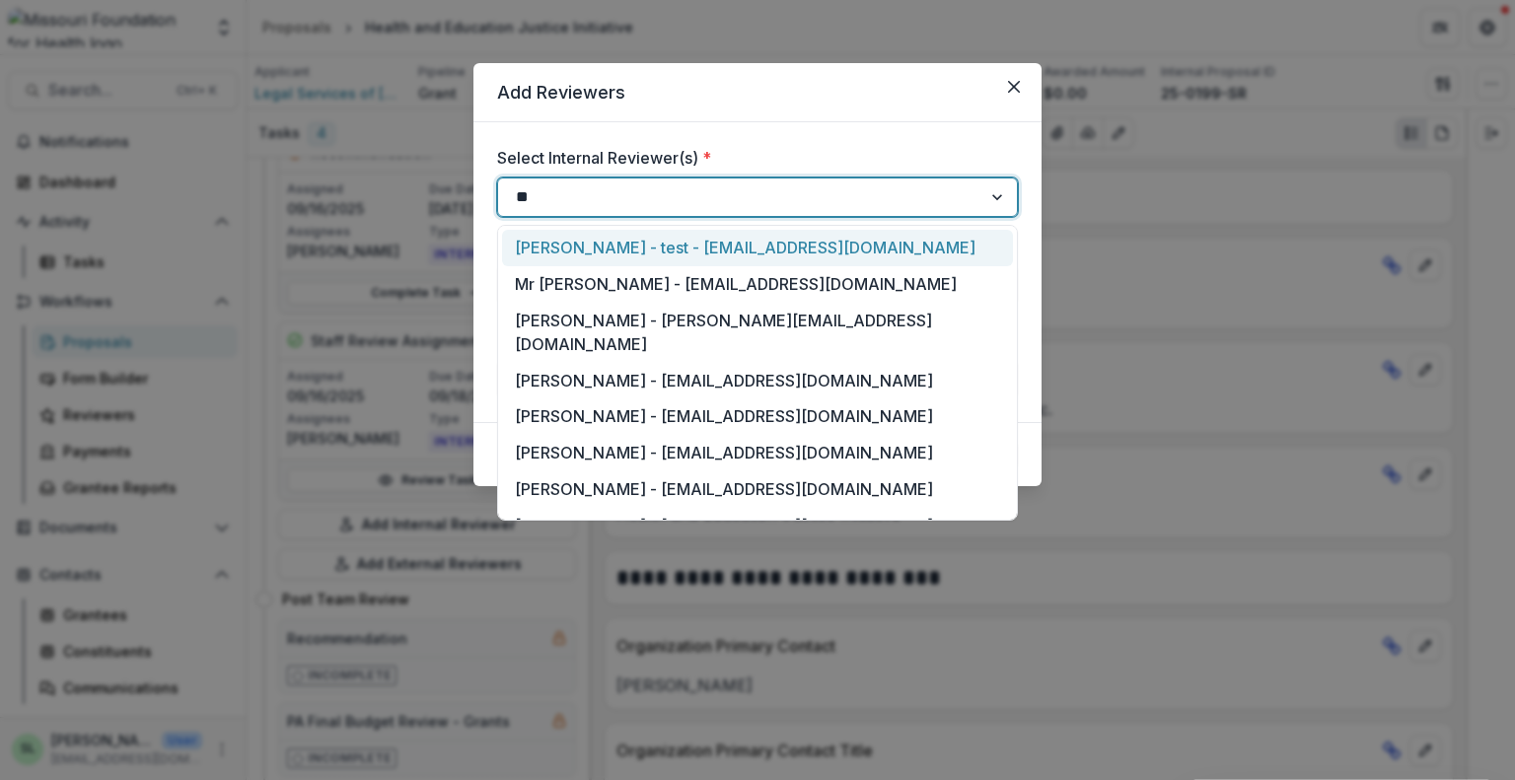
type input "***"
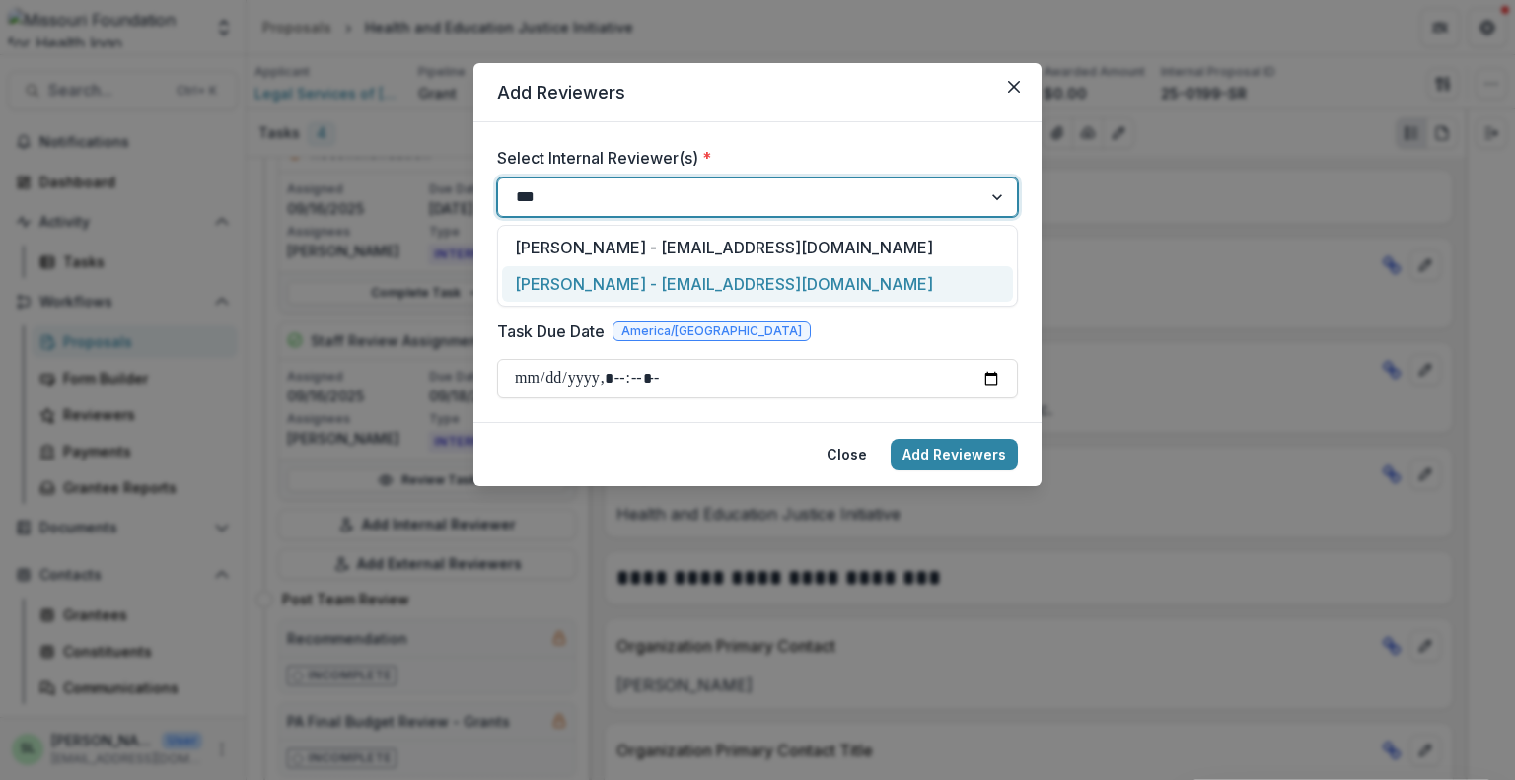
click at [571, 287] on div "[PERSON_NAME] - [EMAIL_ADDRESS][DOMAIN_NAME]" at bounding box center [757, 284] width 511 height 37
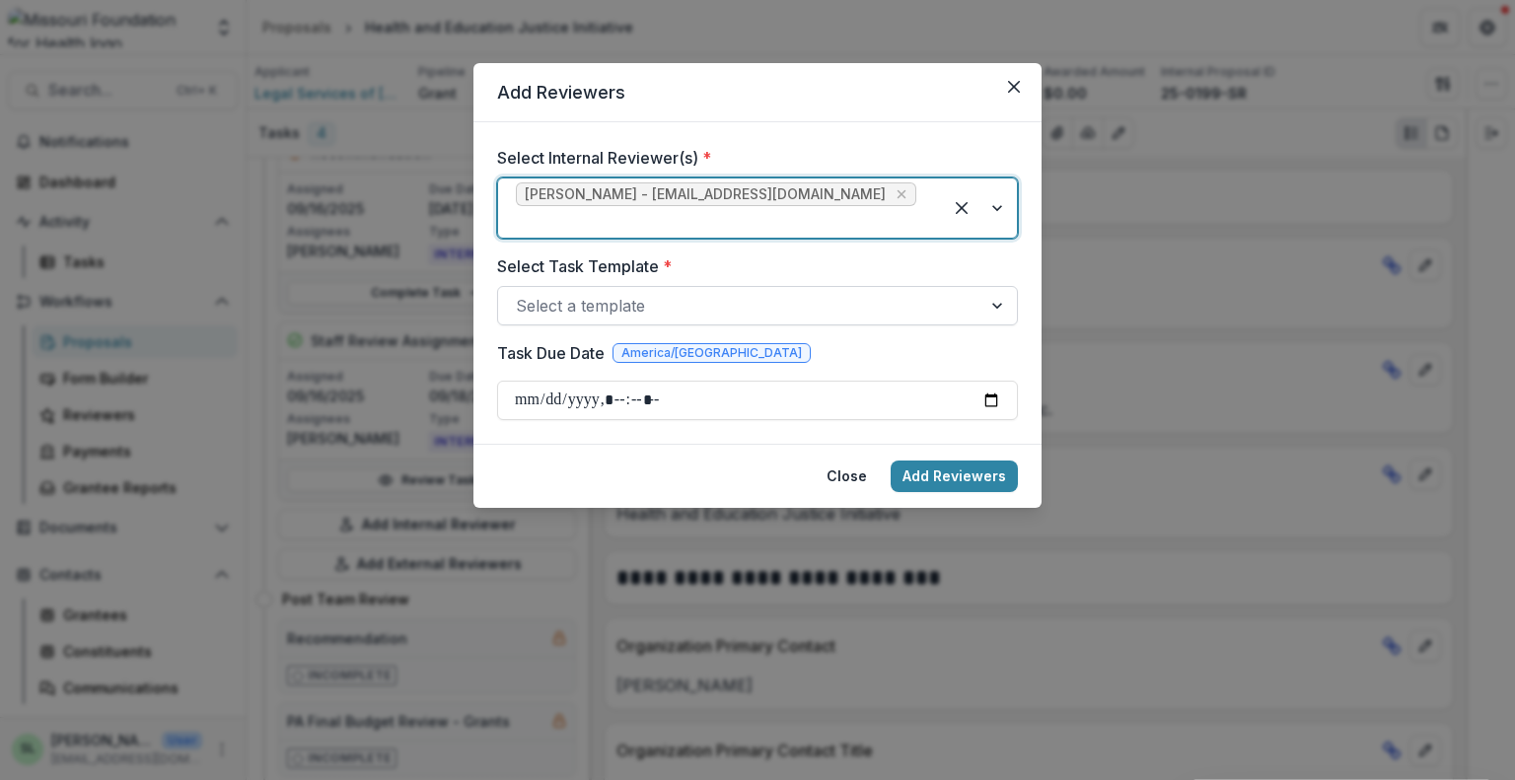
click at [569, 292] on div at bounding box center [740, 306] width 448 height 28
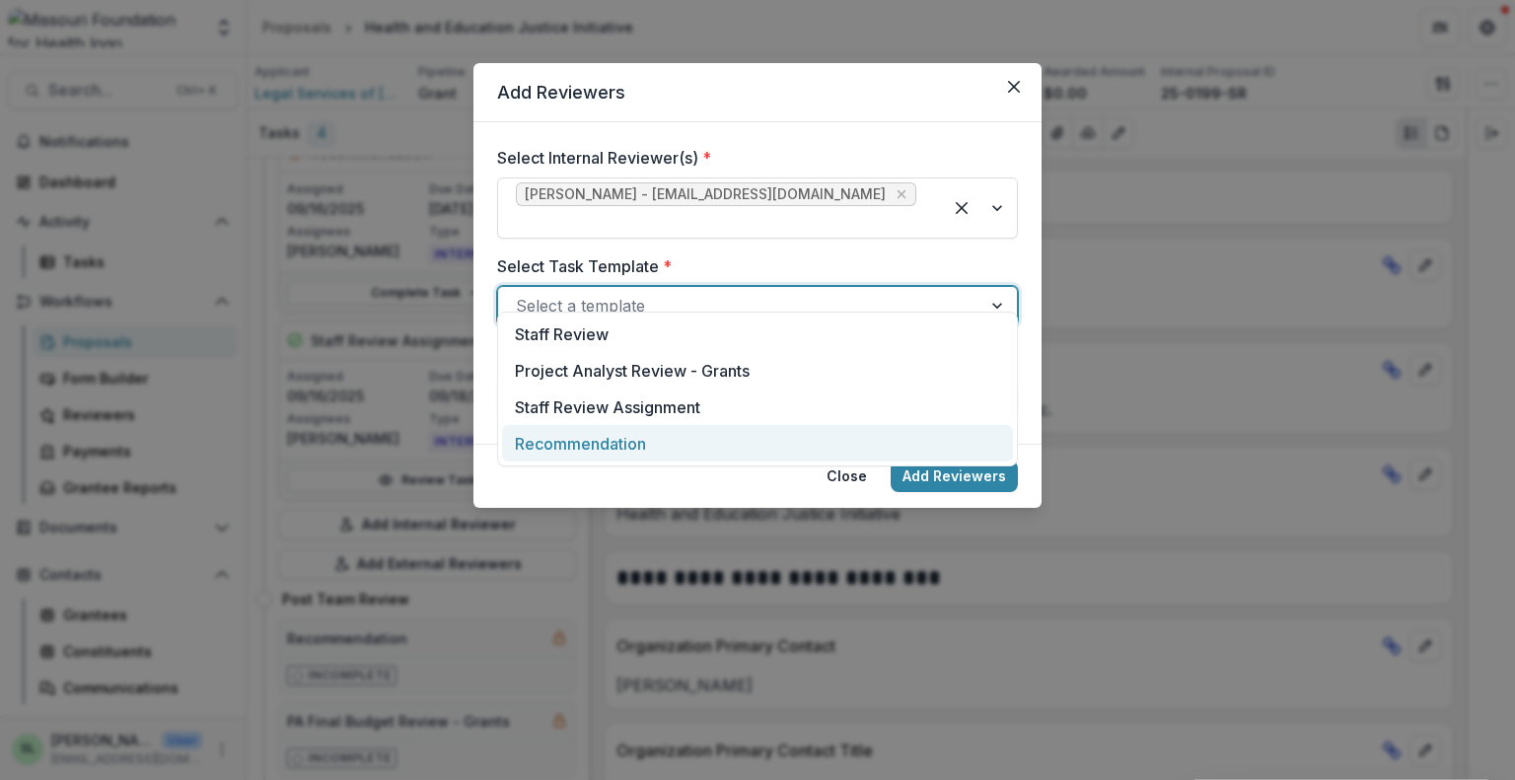
click at [581, 441] on div "Recommendation" at bounding box center [757, 443] width 511 height 37
click at [603, 292] on div at bounding box center [740, 306] width 448 height 28
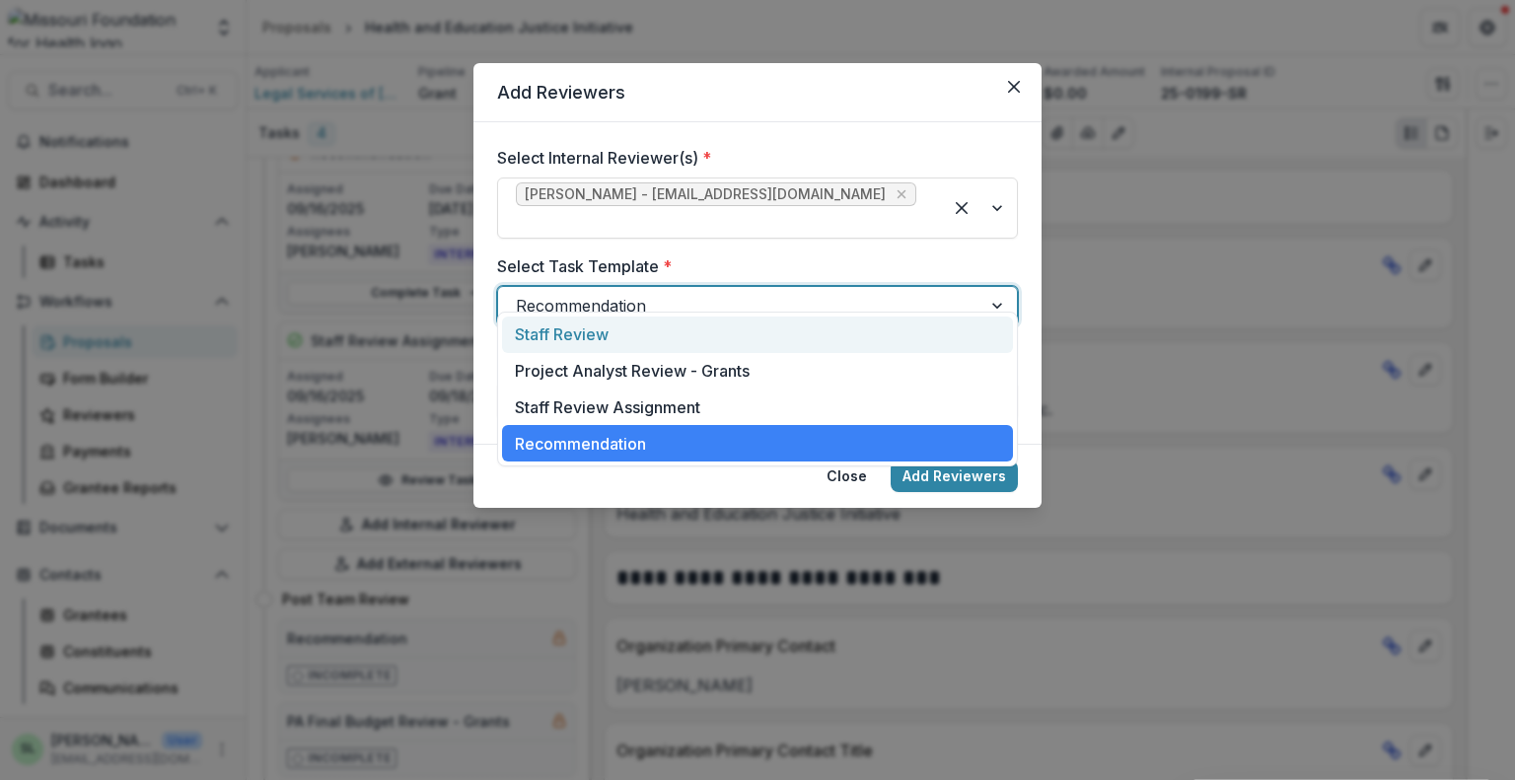
click at [610, 328] on div "Staff Review" at bounding box center [757, 335] width 511 height 37
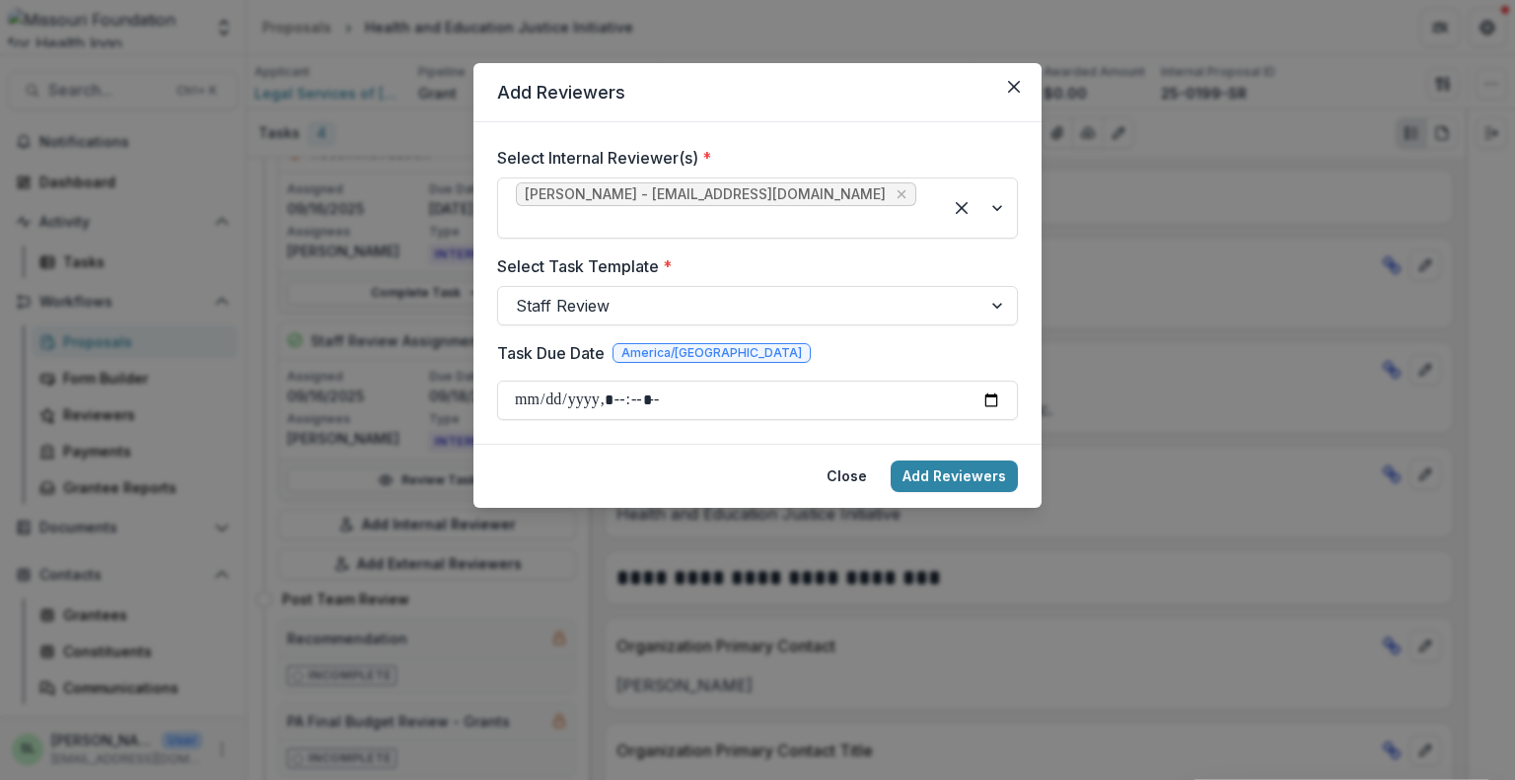
drag, startPoint x: 702, startPoint y: 79, endPoint x: 823, endPoint y: 121, distance: 127.6
click at [823, 121] on header "Add Reviewers" at bounding box center [758, 92] width 568 height 59
drag, startPoint x: 527, startPoint y: 385, endPoint x: 512, endPoint y: 385, distance: 14.8
click at [513, 385] on input "Task Due Date" at bounding box center [757, 400] width 521 height 39
type input "**********"
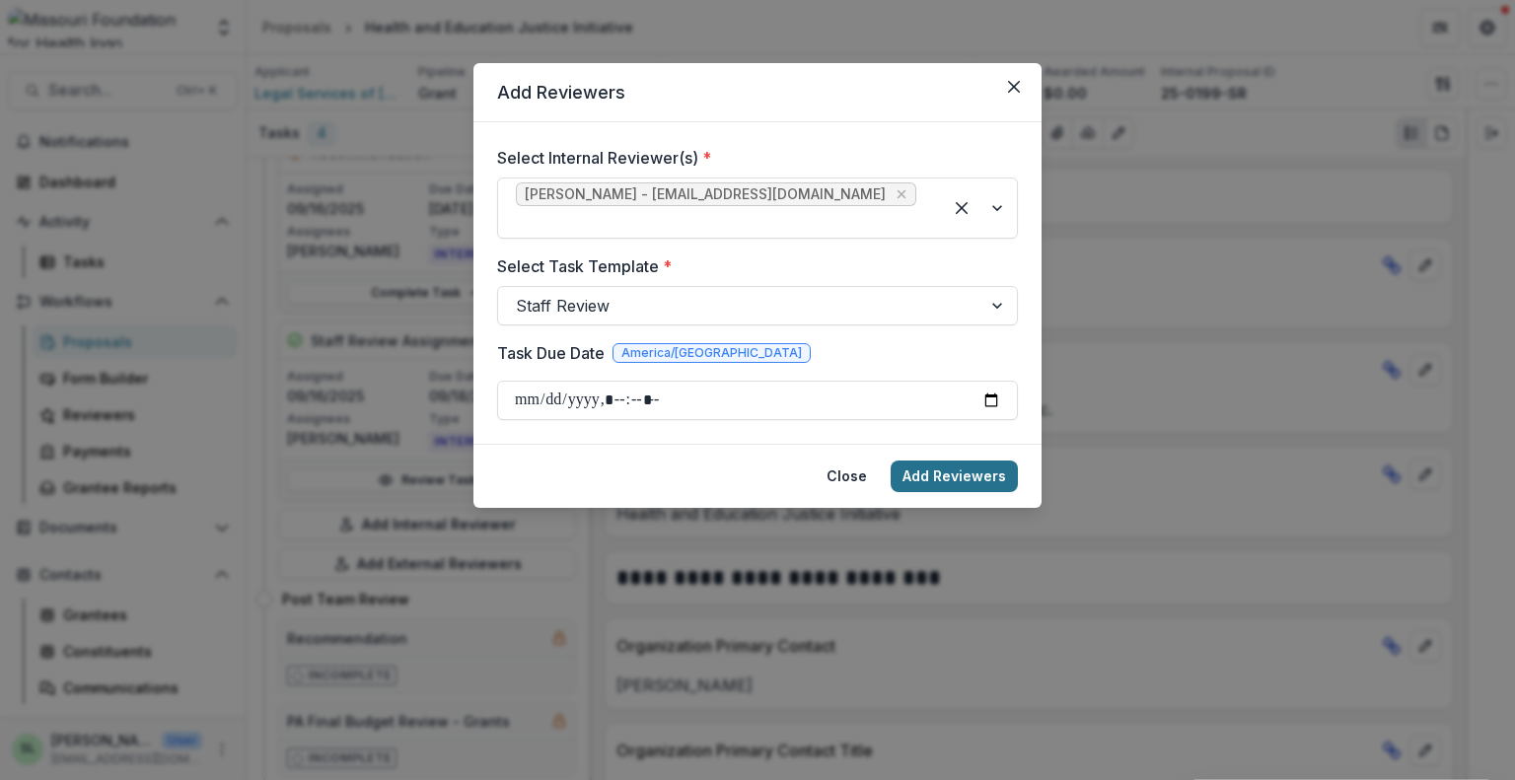
click at [949, 461] on button "Add Reviewers" at bounding box center [954, 477] width 127 height 32
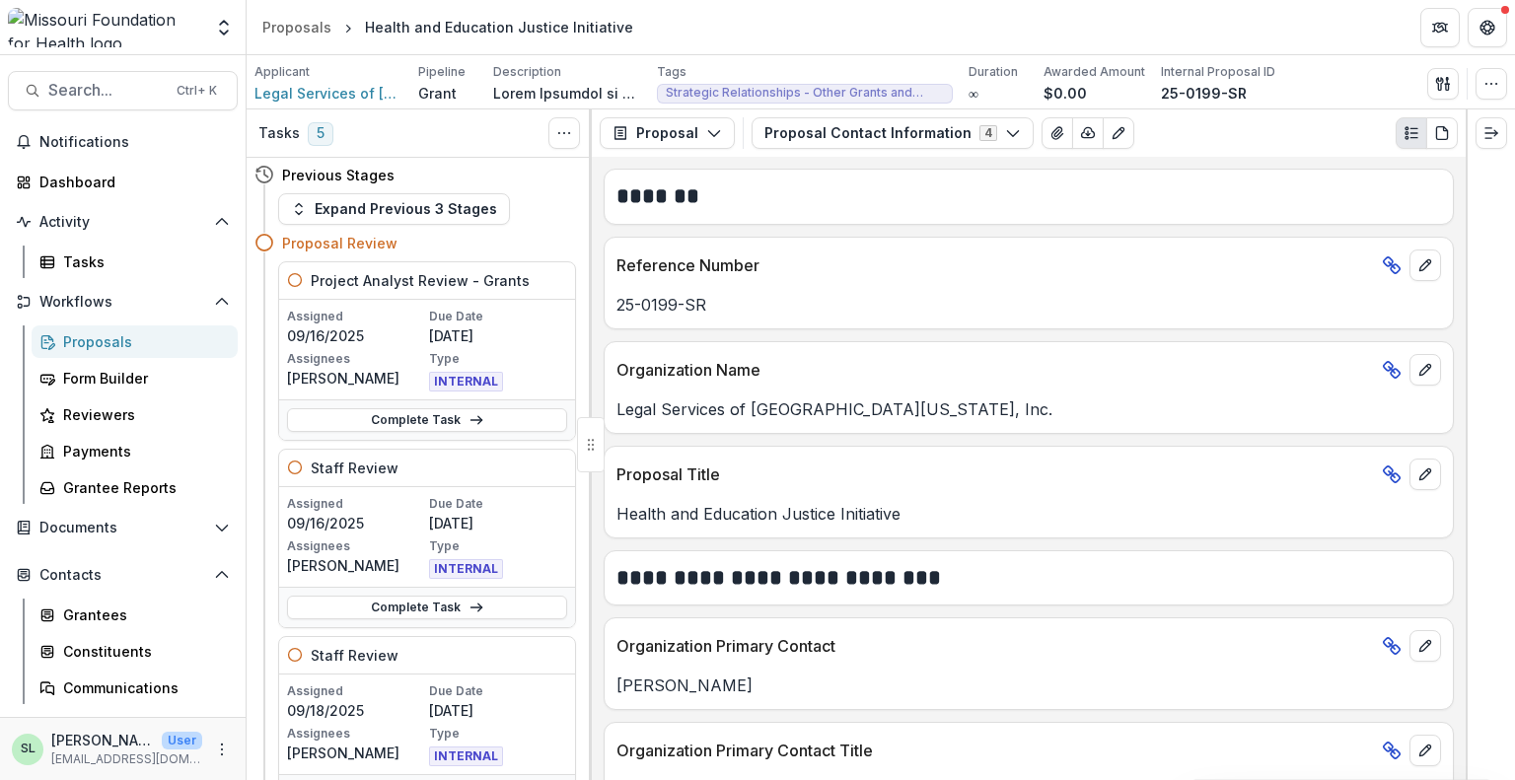
scroll to position [0, 0]
click at [114, 137] on span "Notifications" at bounding box center [124, 142] width 171 height 17
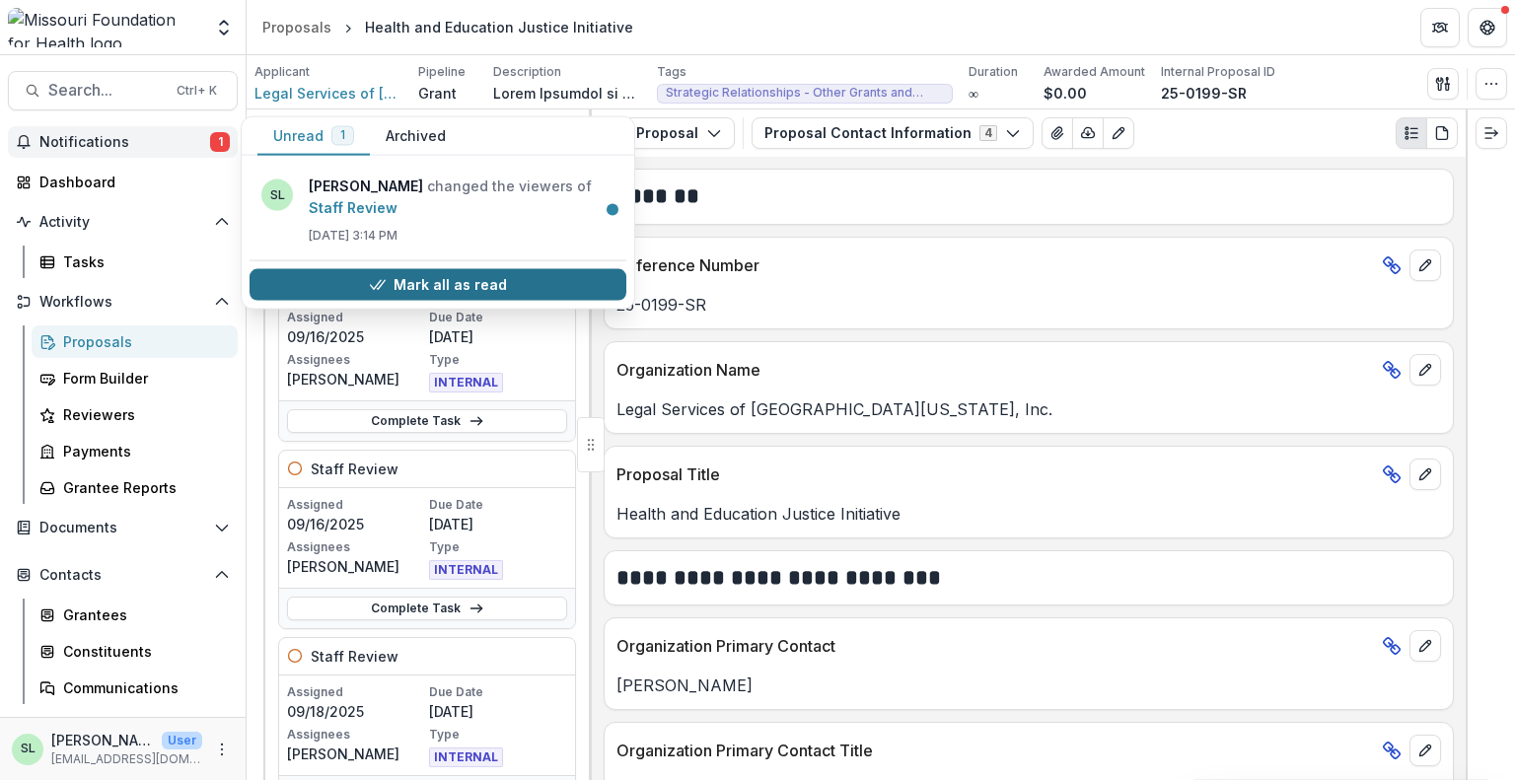
click at [428, 277] on button "Mark all as read" at bounding box center [438, 285] width 377 height 32
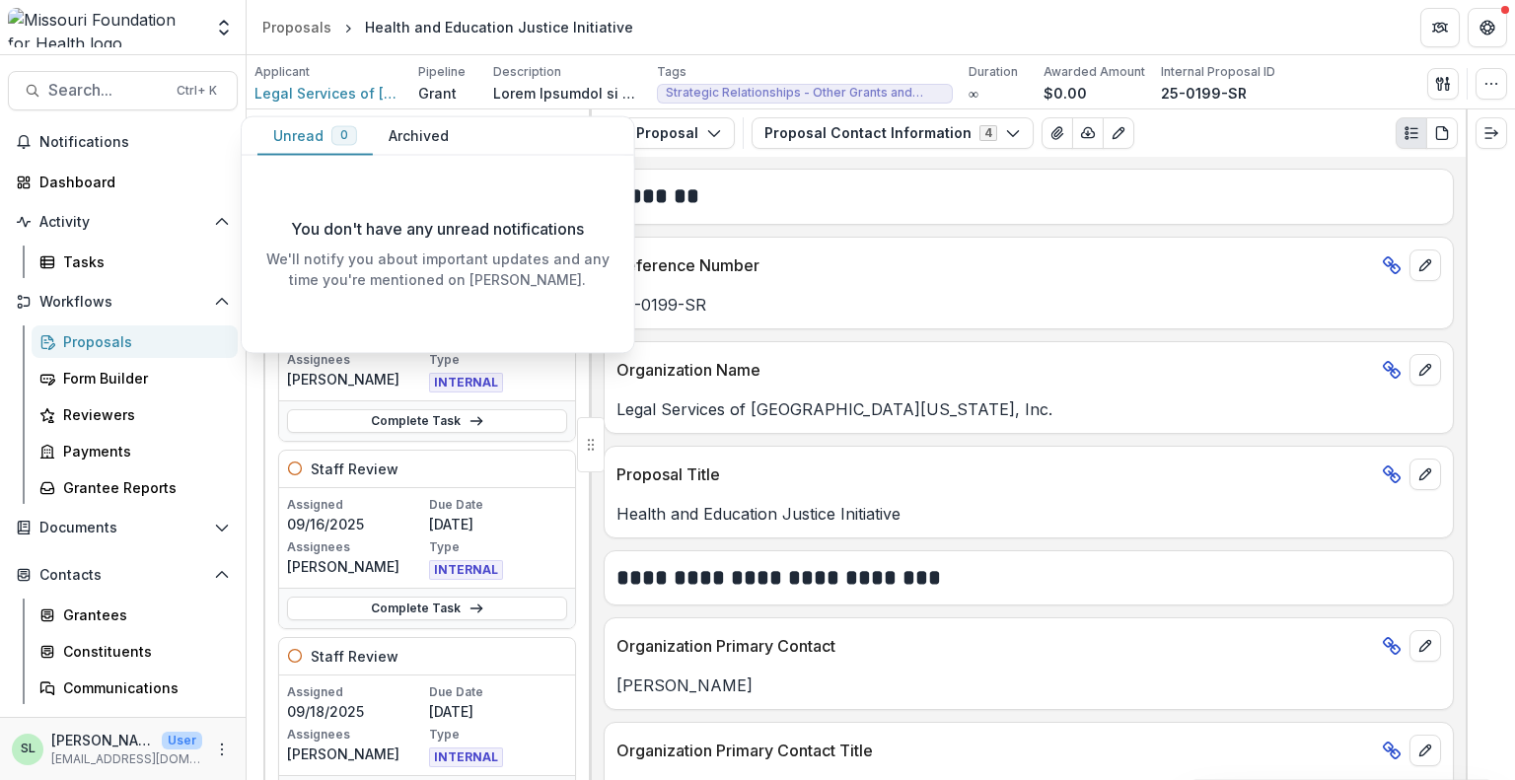
click at [132, 345] on div "Proposals" at bounding box center [142, 342] width 159 height 21
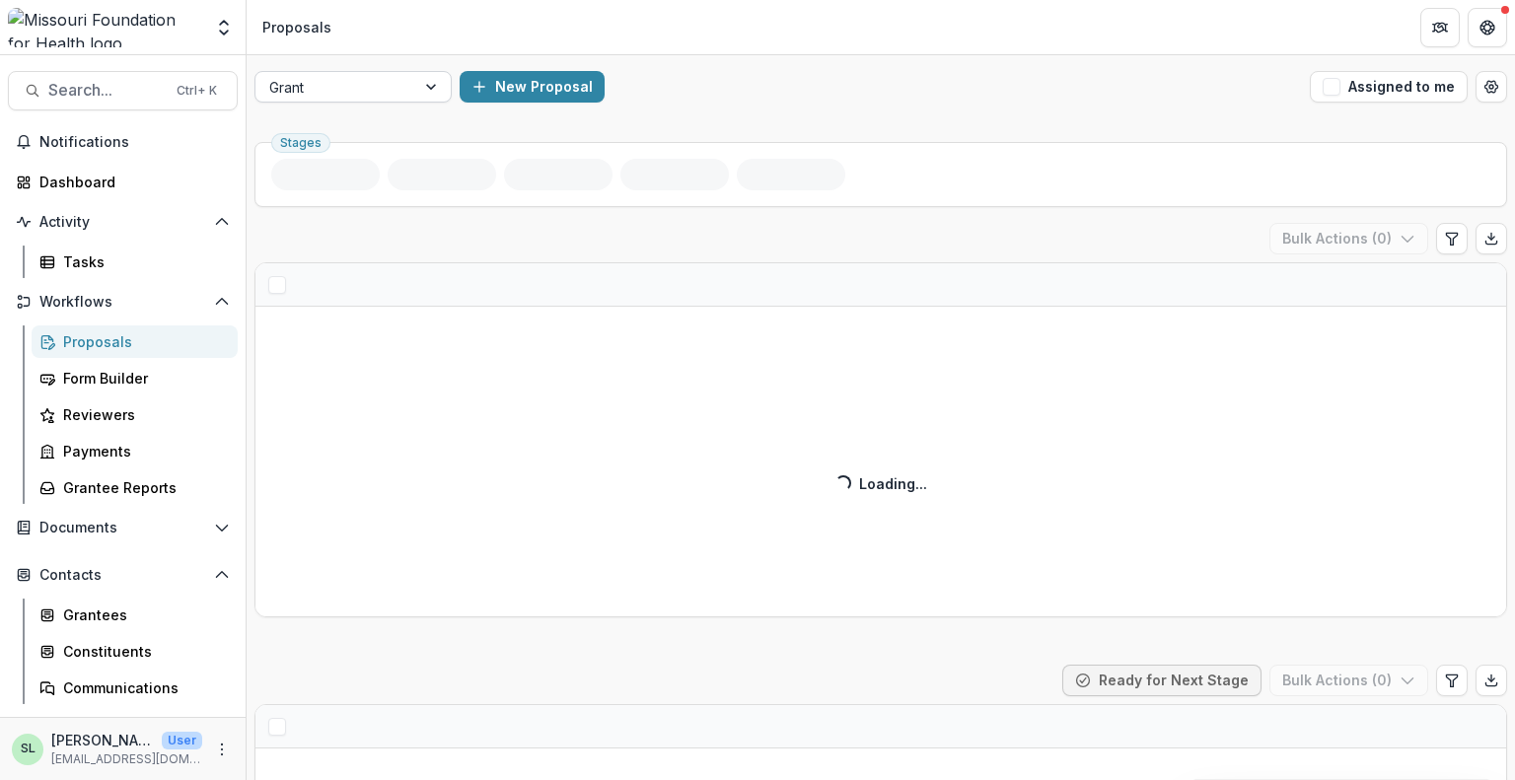
click at [354, 91] on div at bounding box center [335, 87] width 132 height 25
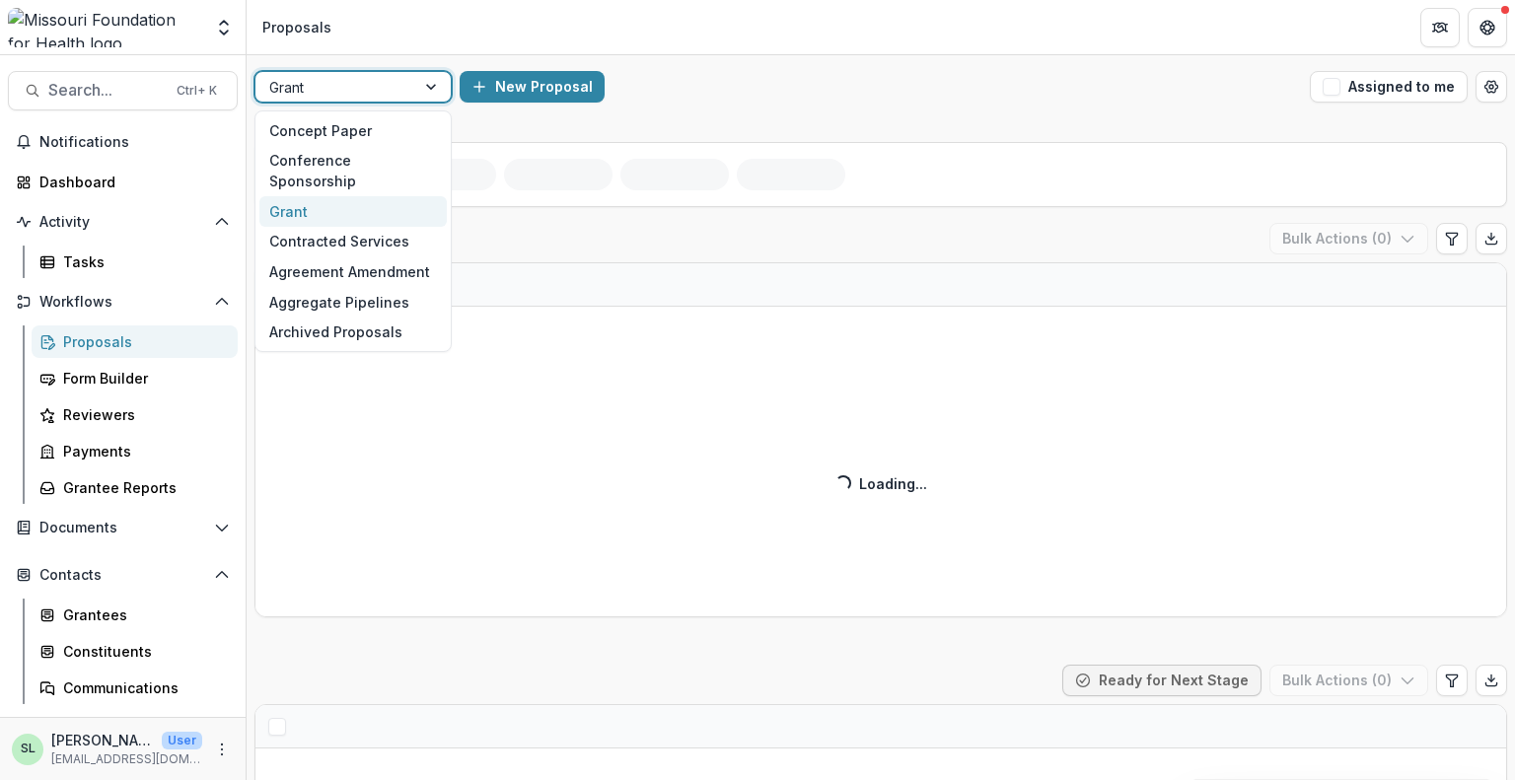
click at [353, 196] on div "Grant" at bounding box center [352, 211] width 187 height 31
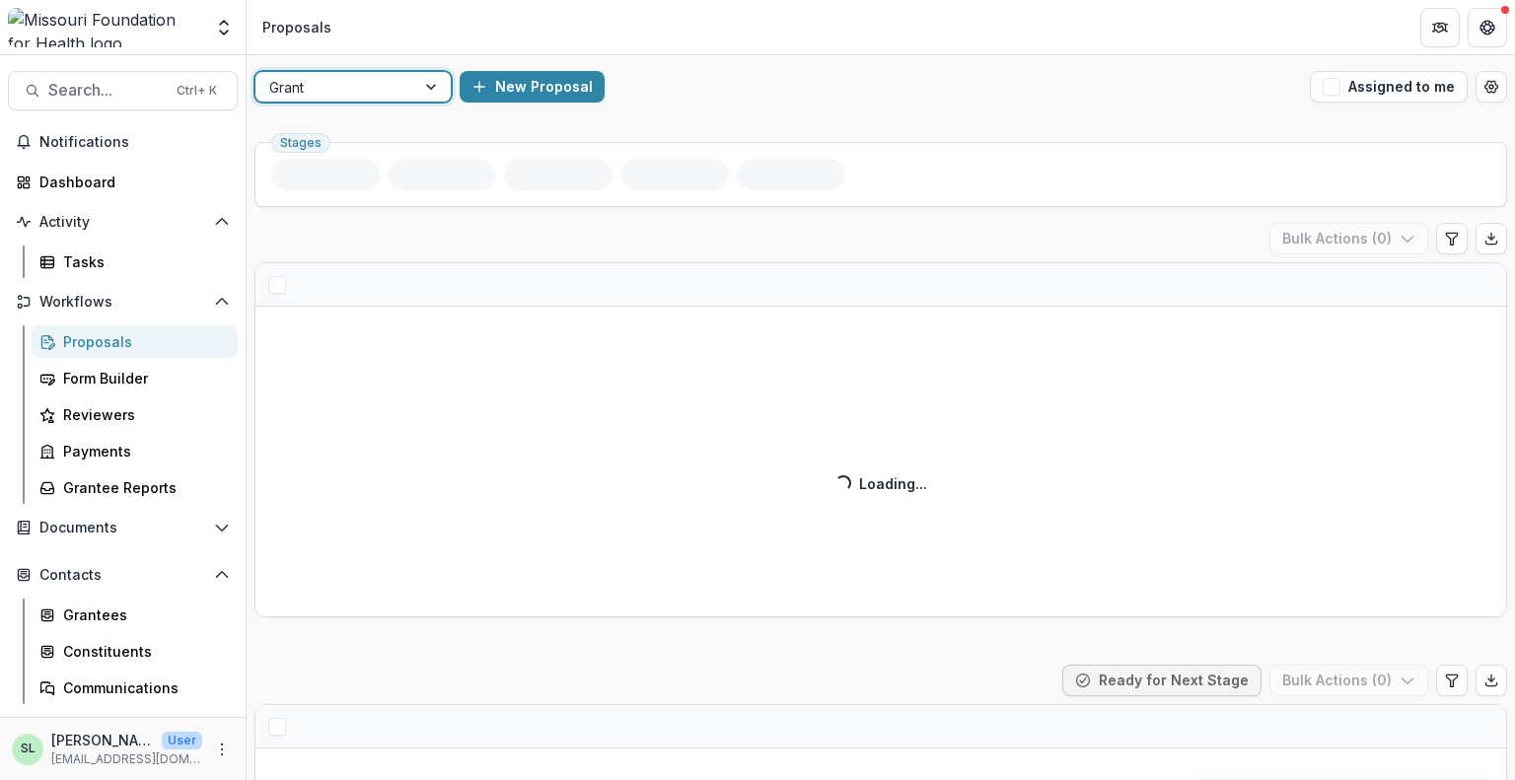
click at [378, 62] on div "option Grant, selected. Grant New Proposal Assigned to me" at bounding box center [881, 86] width 1269 height 63
click at [378, 73] on div "Grant" at bounding box center [336, 87] width 160 height 29
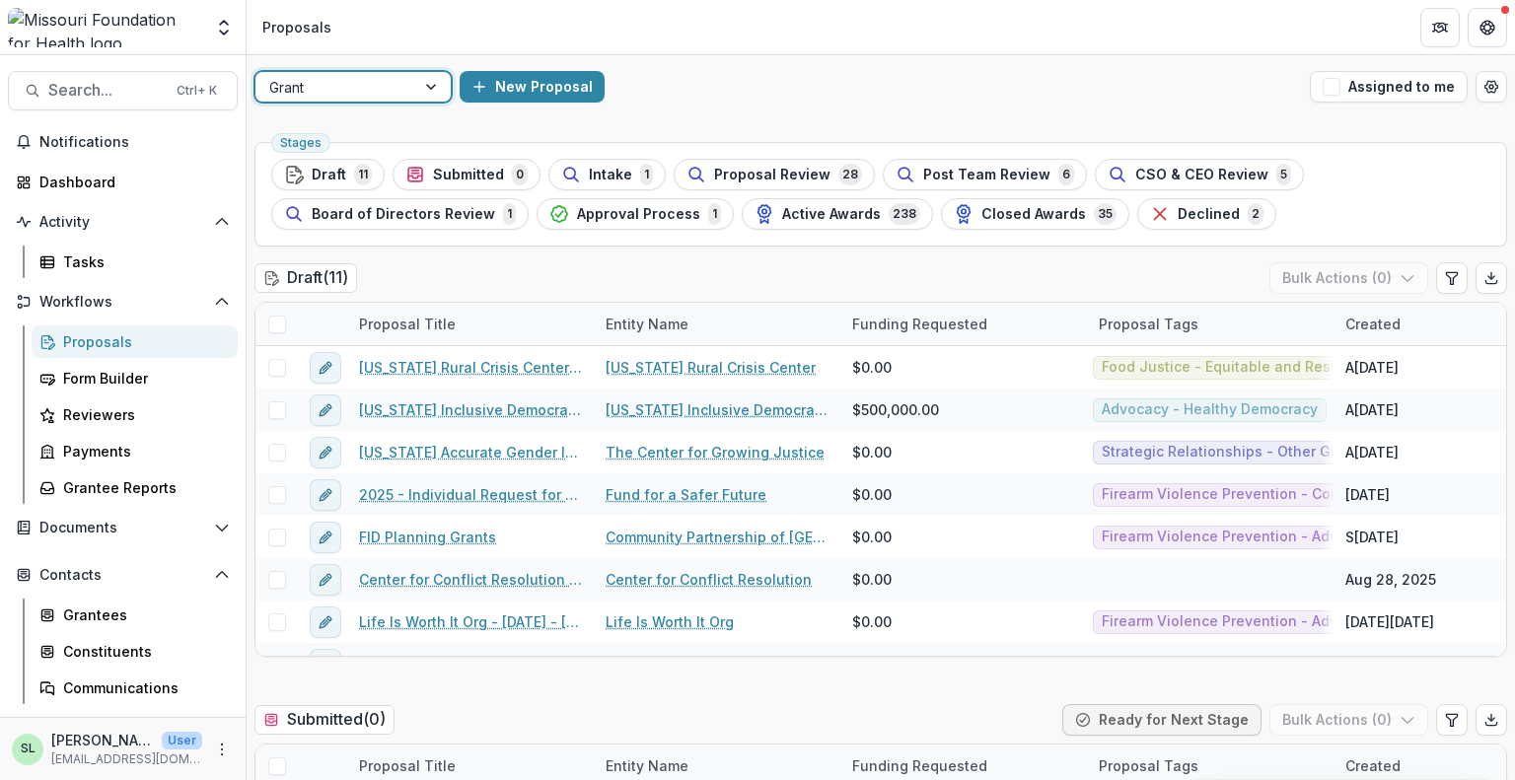
click at [378, 86] on div at bounding box center [335, 87] width 132 height 25
click at [360, 79] on div at bounding box center [335, 87] width 132 height 25
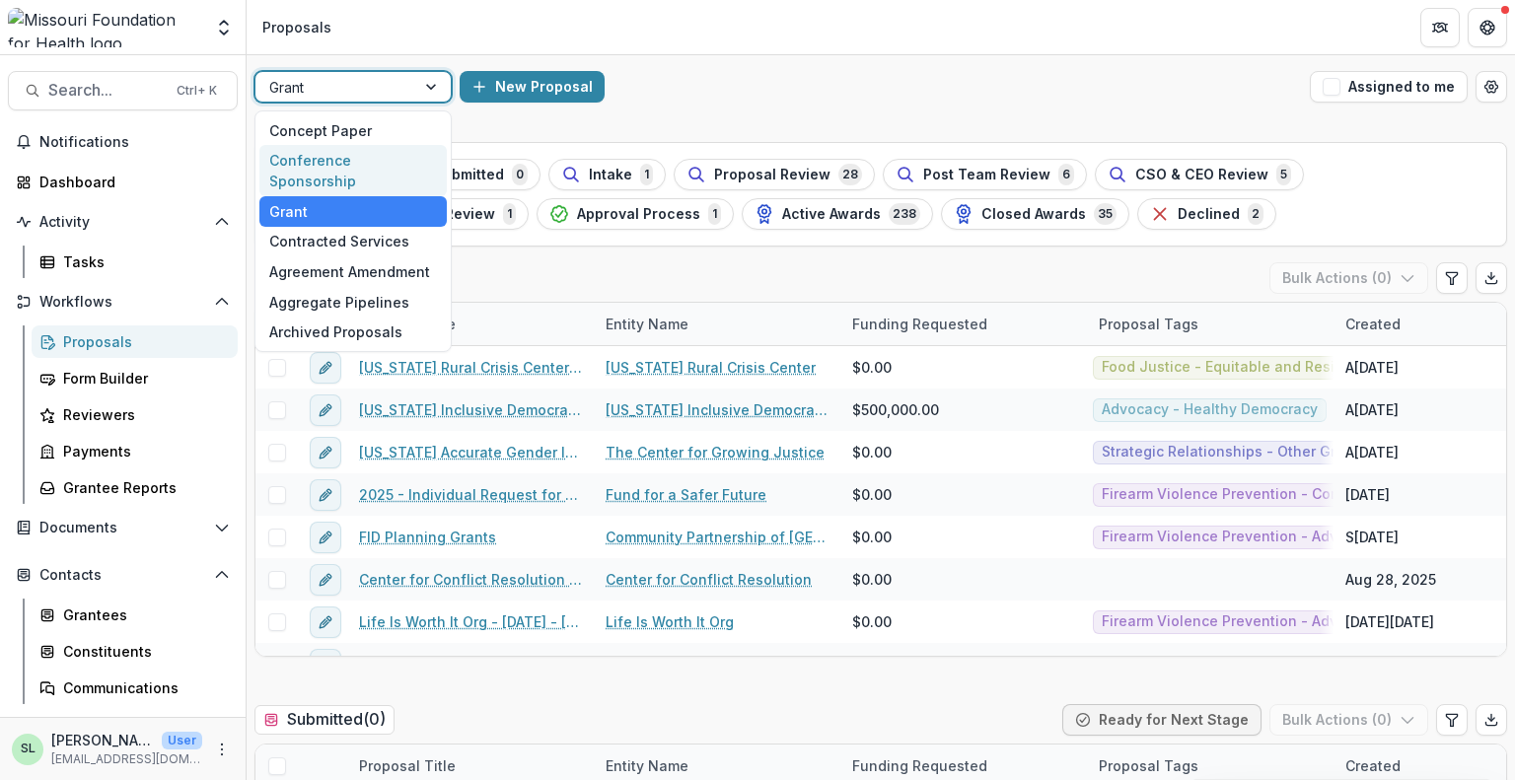
click at [355, 160] on div "Conference Sponsorship" at bounding box center [352, 170] width 187 height 51
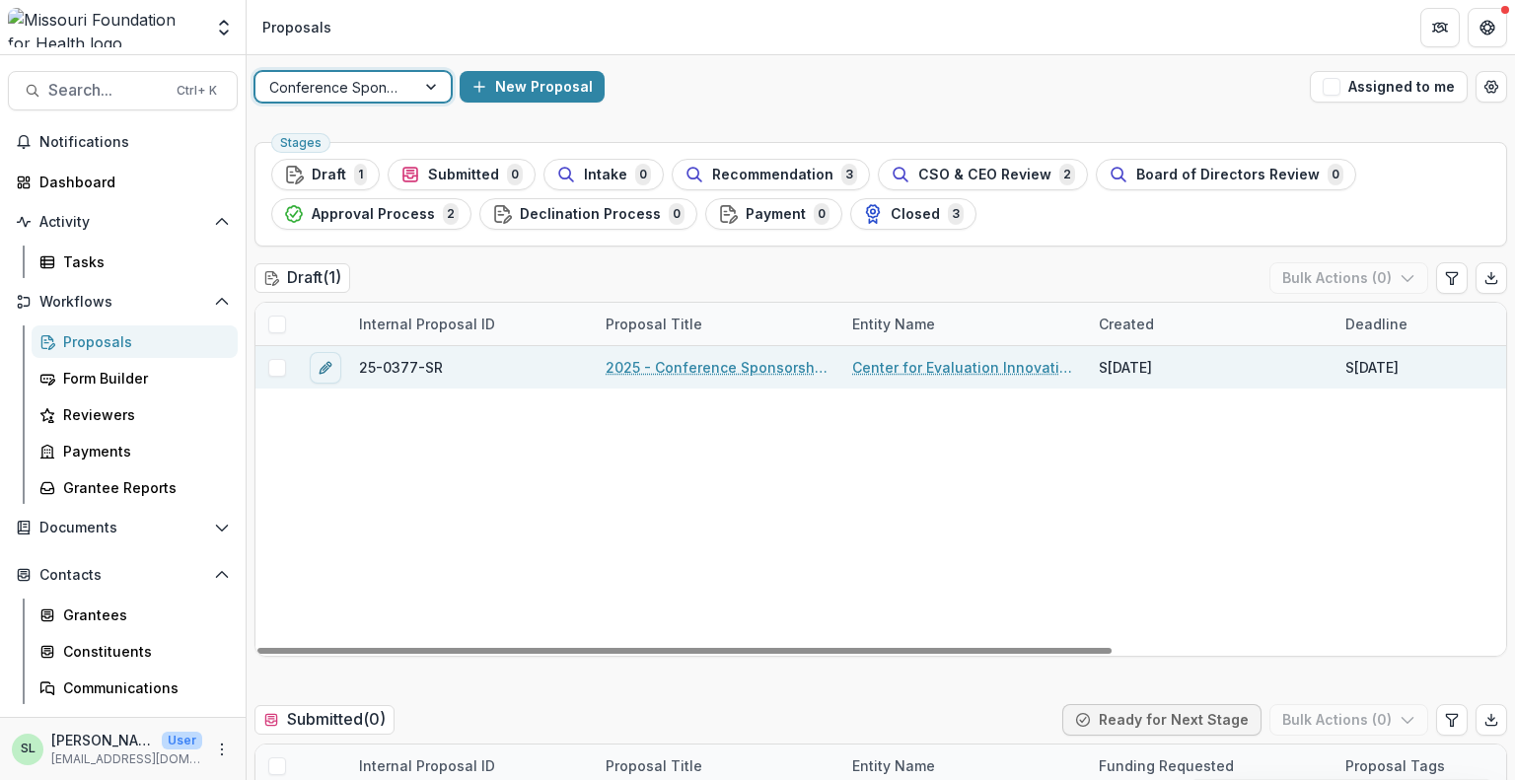
click at [663, 372] on link "2025 - Conference Sponsorship Request" at bounding box center [717, 367] width 223 height 21
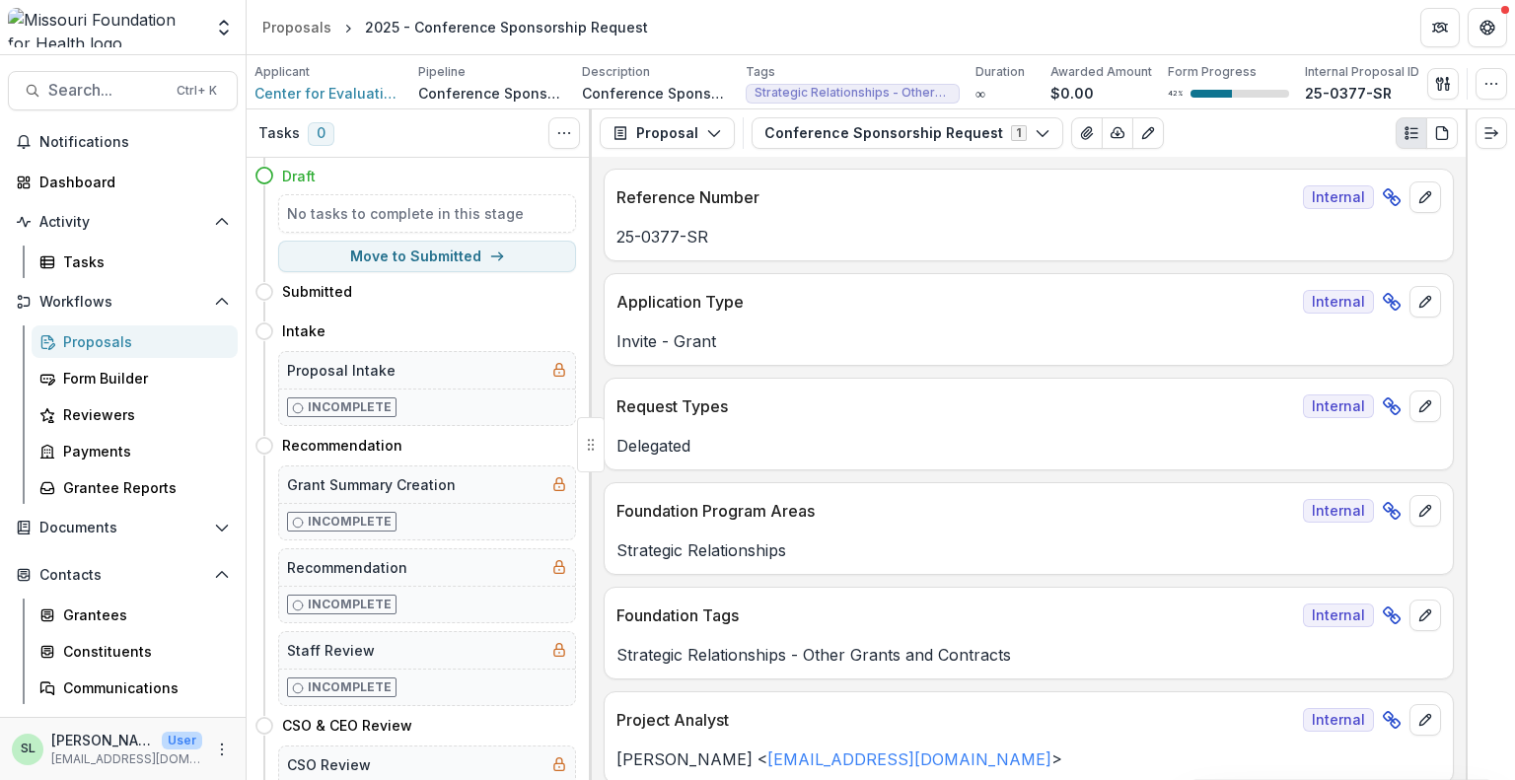
click at [85, 350] on div "Proposals" at bounding box center [142, 342] width 159 height 21
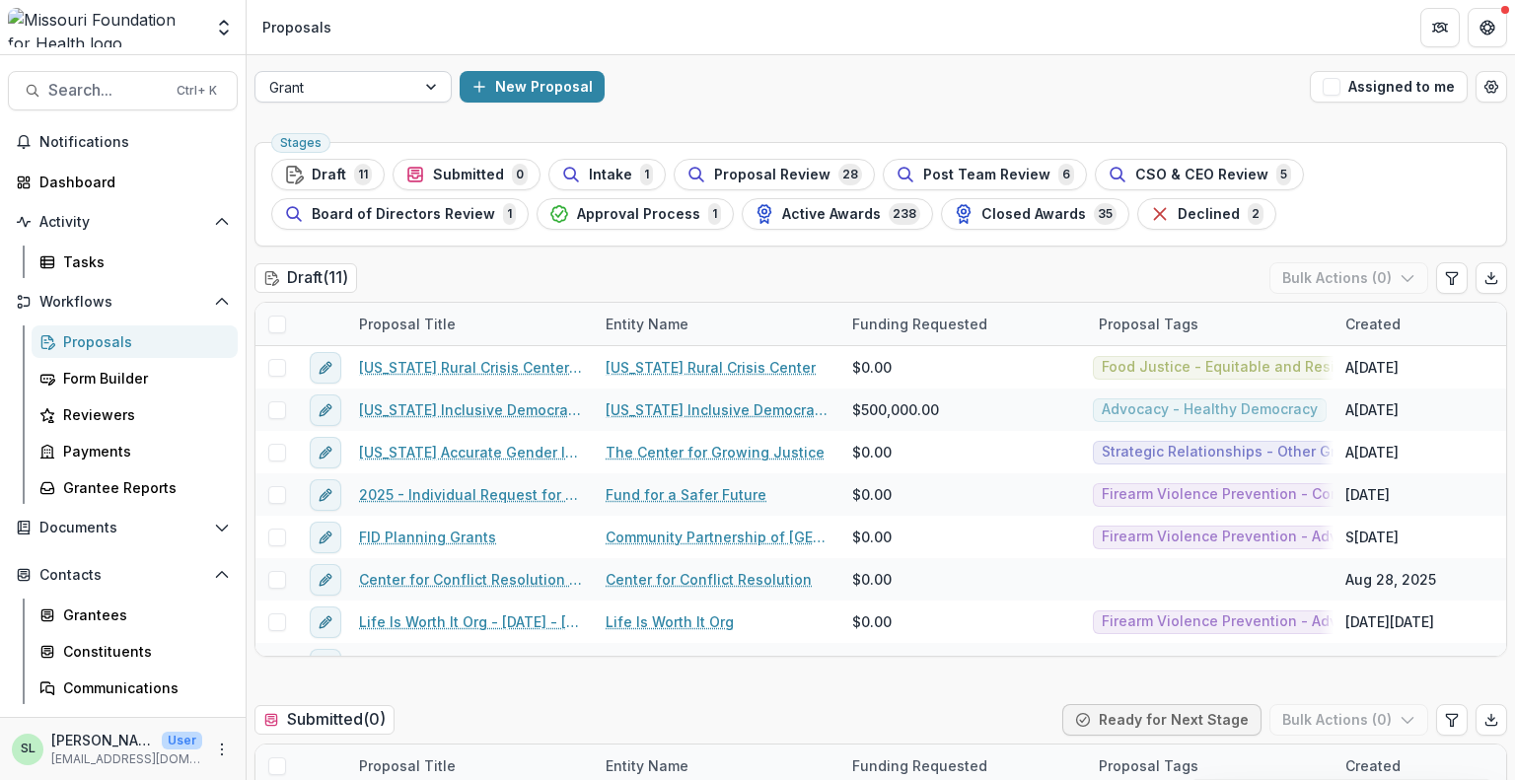
click at [319, 93] on div at bounding box center [335, 87] width 132 height 25
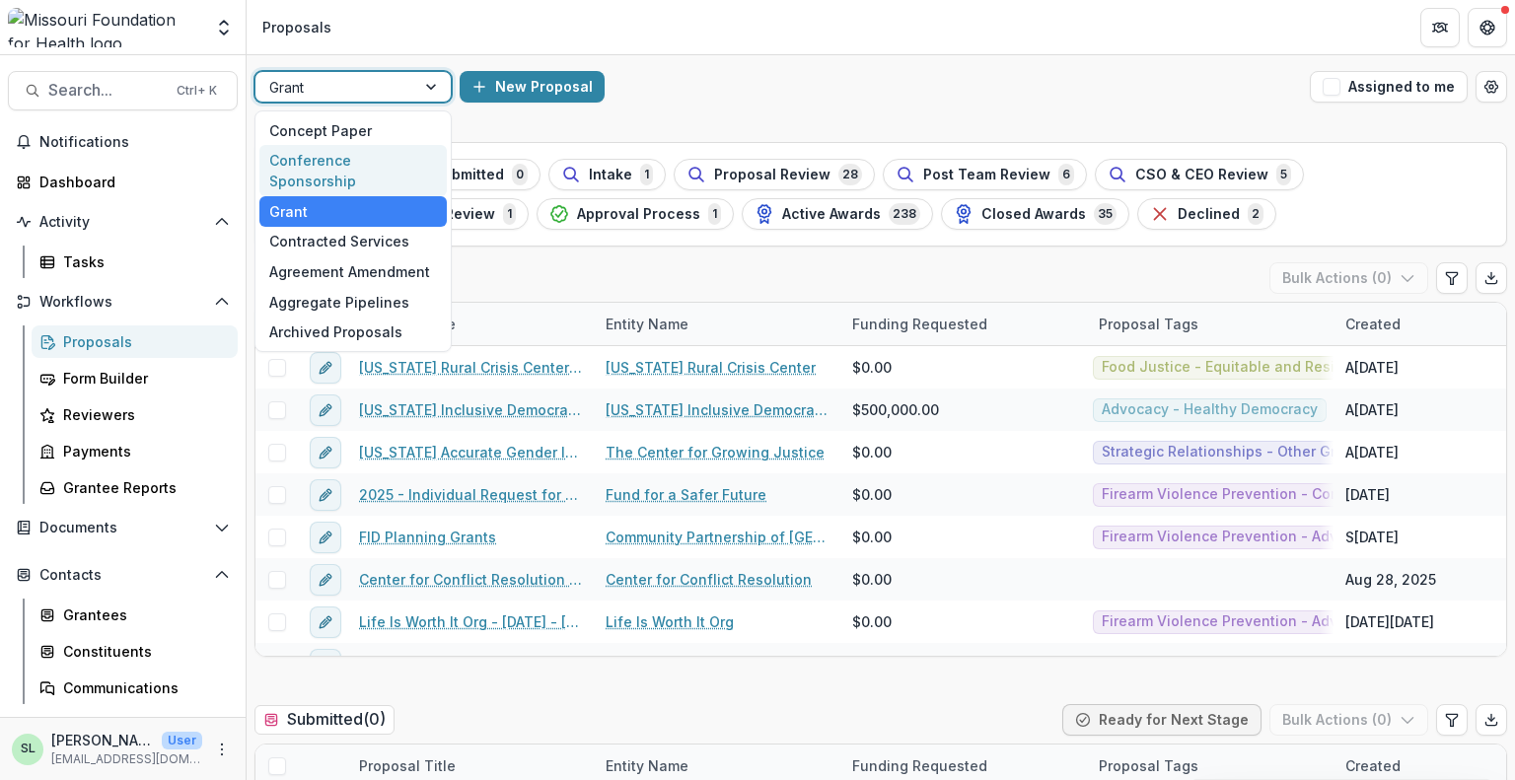
click at [332, 155] on div "Conference Sponsorship" at bounding box center [352, 170] width 187 height 51
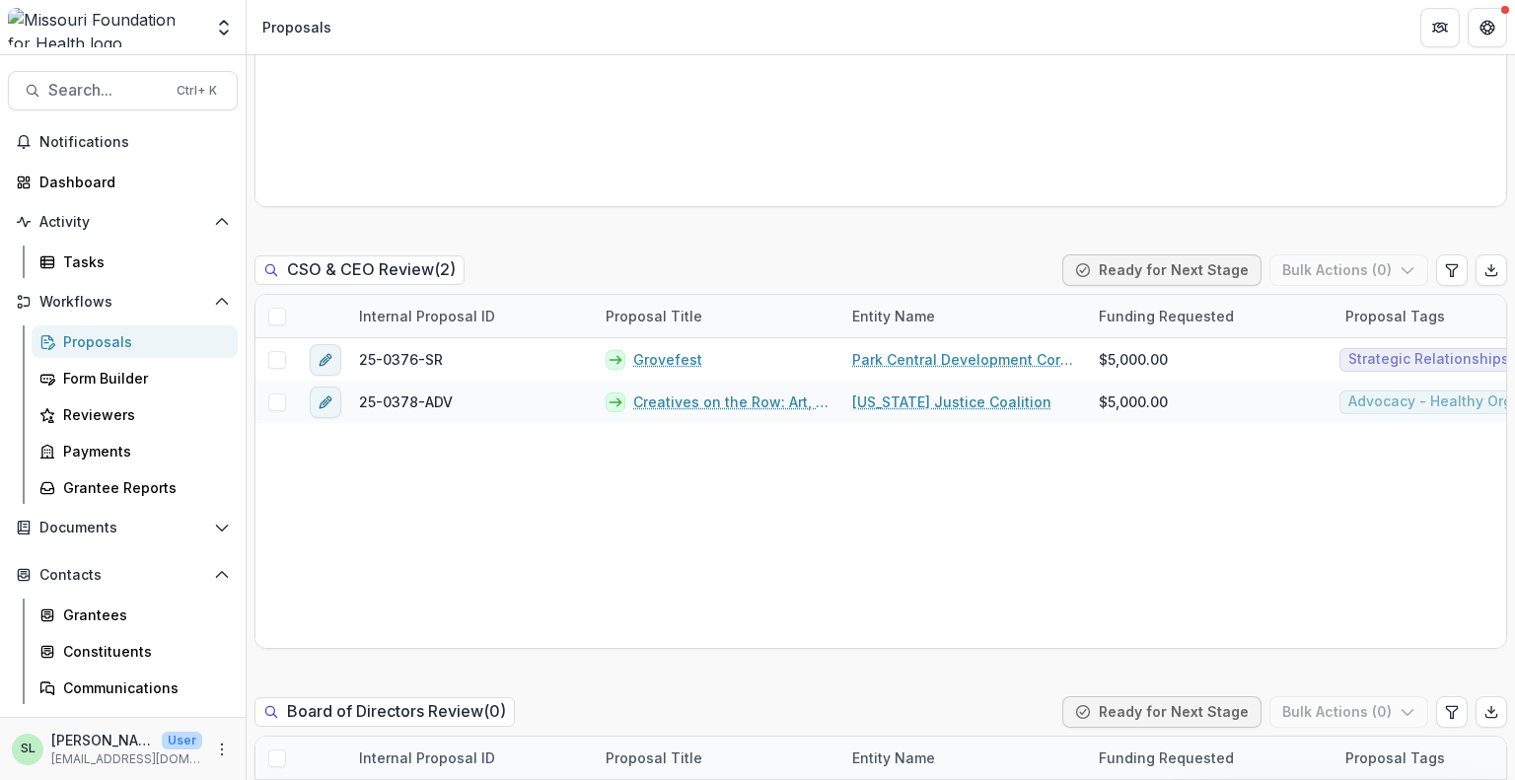
scroll to position [1283, 0]
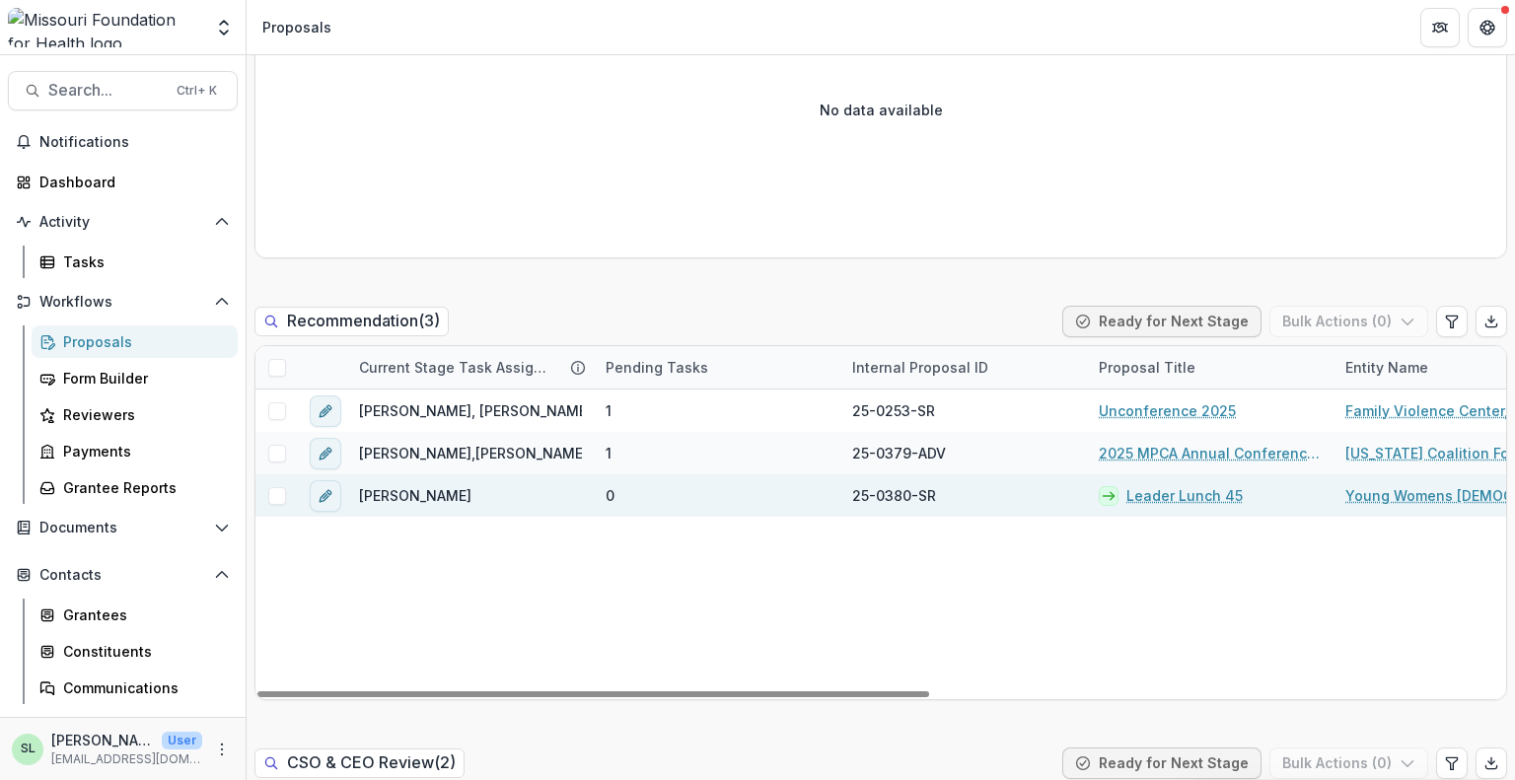
click at [1183, 501] on link "Leader Lunch 45" at bounding box center [1185, 495] width 116 height 21
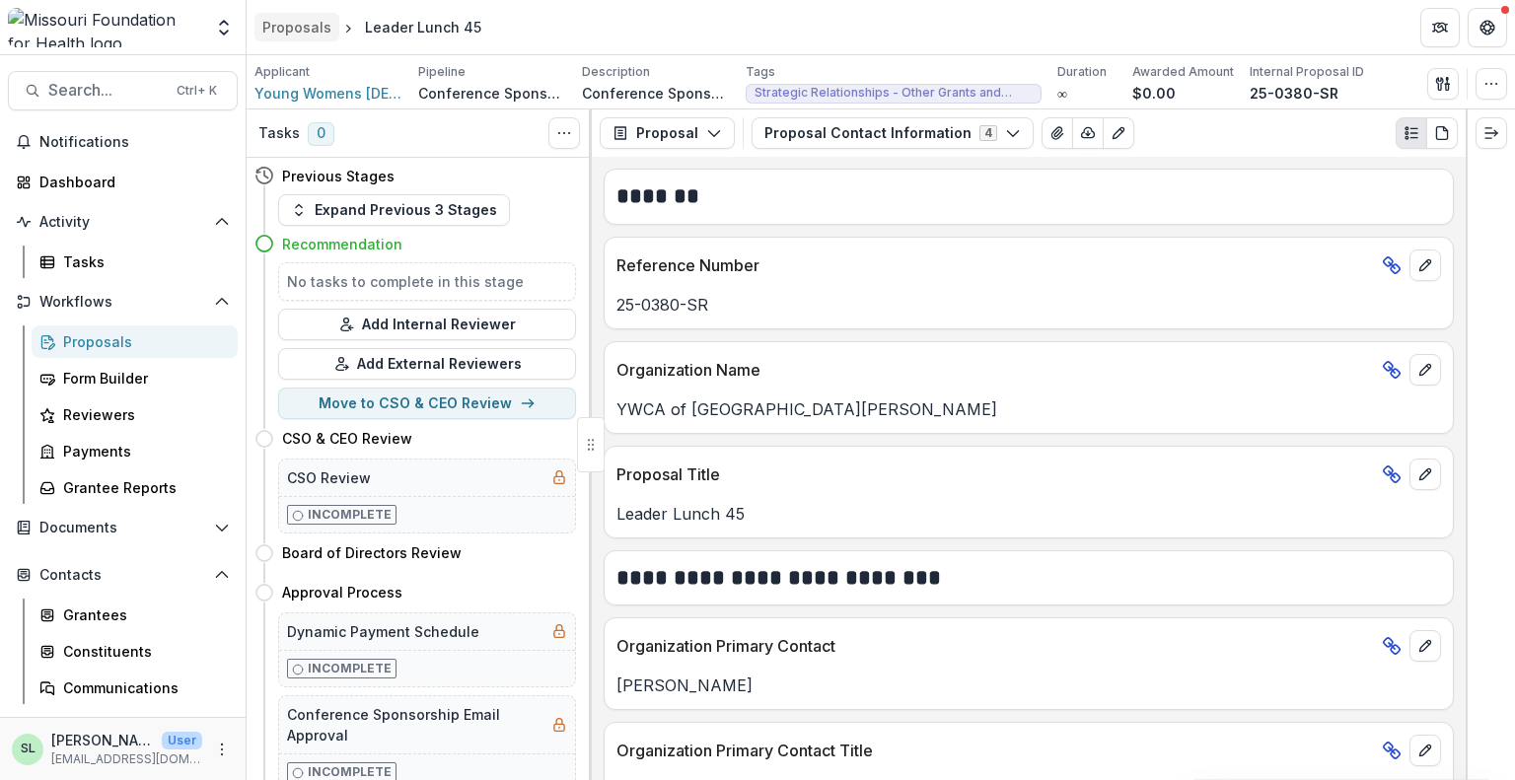
click at [287, 27] on div "Proposals" at bounding box center [296, 27] width 69 height 21
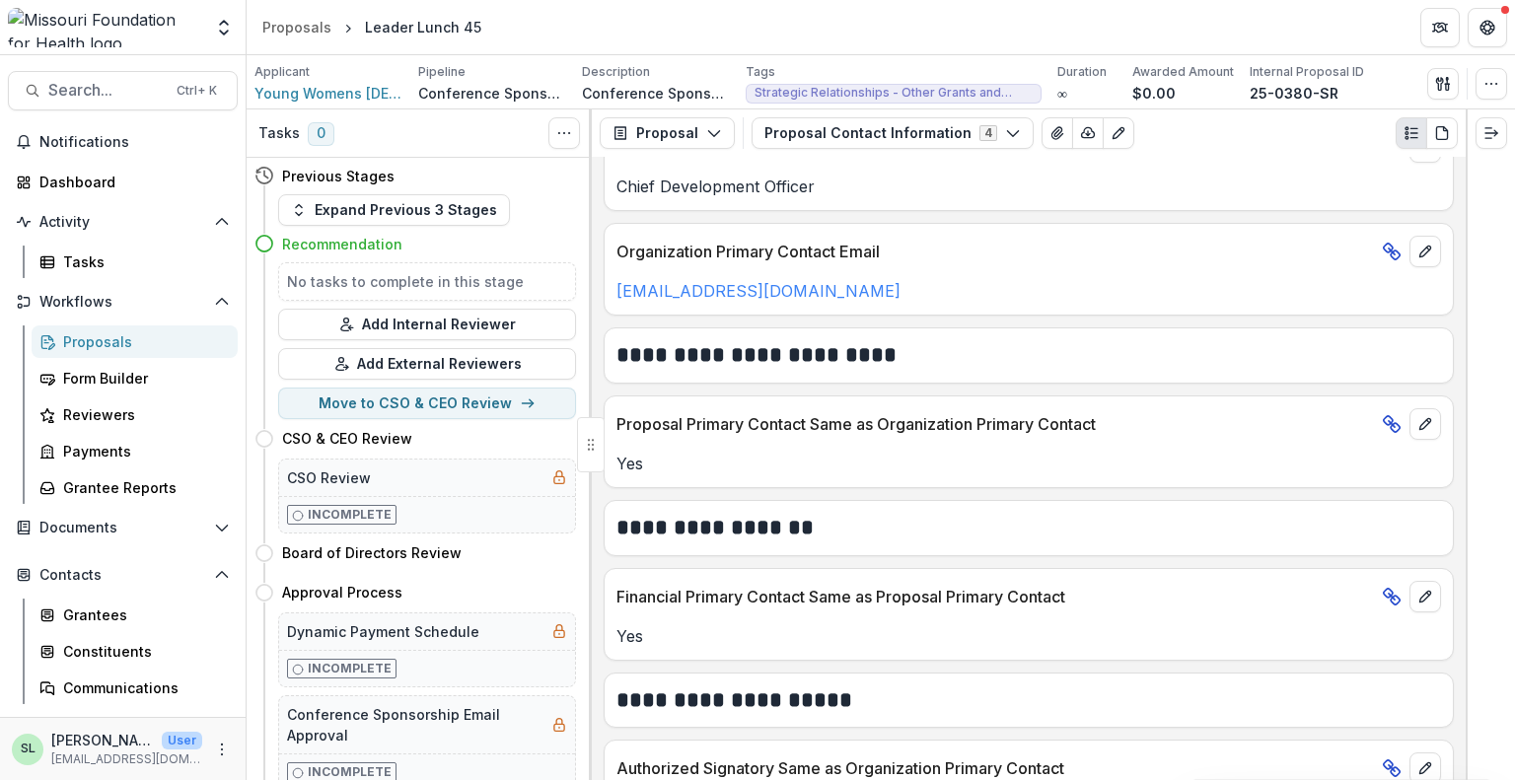
scroll to position [835, 0]
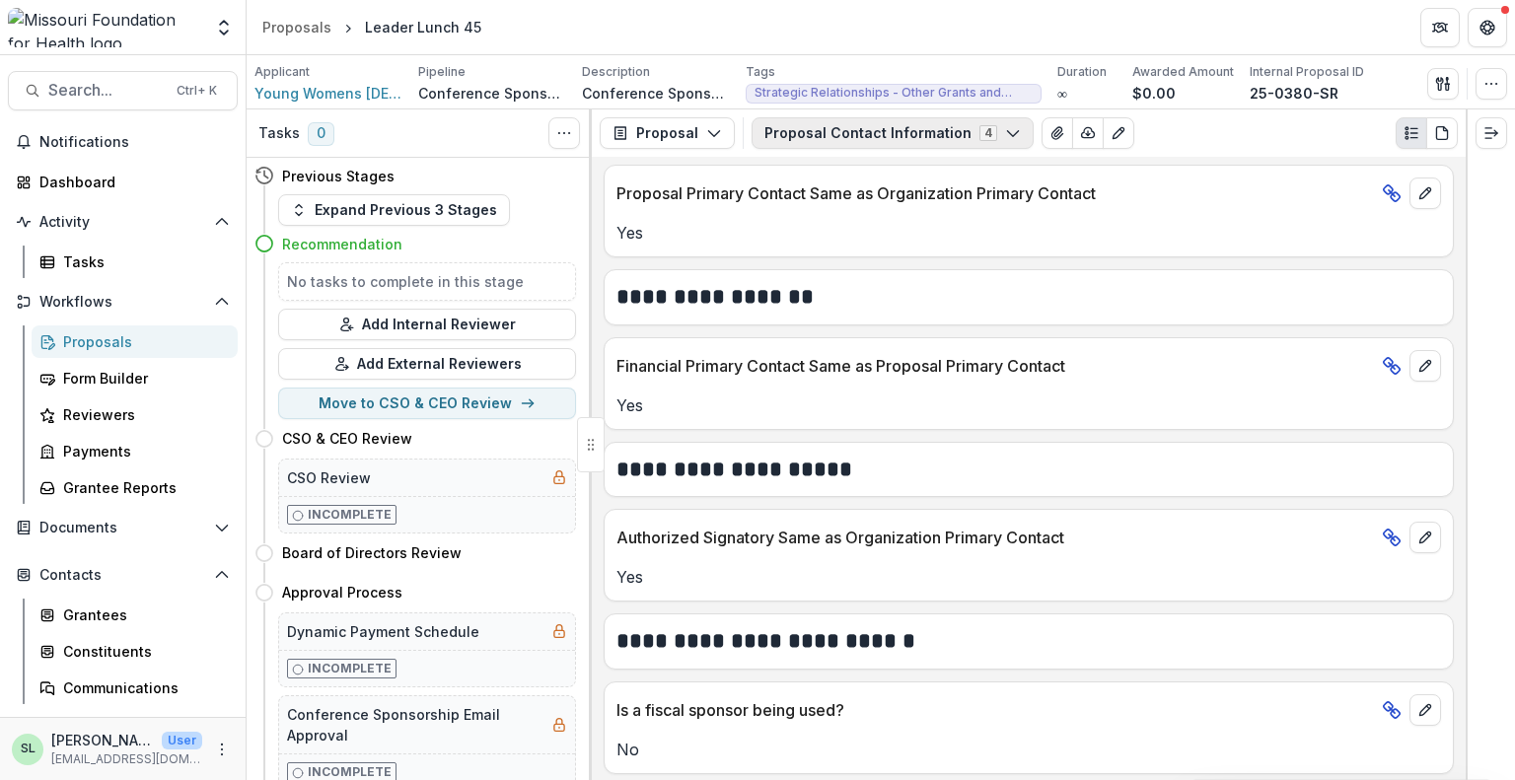
click at [884, 129] on button "Proposal Contact Information 4" at bounding box center [893, 133] width 282 height 32
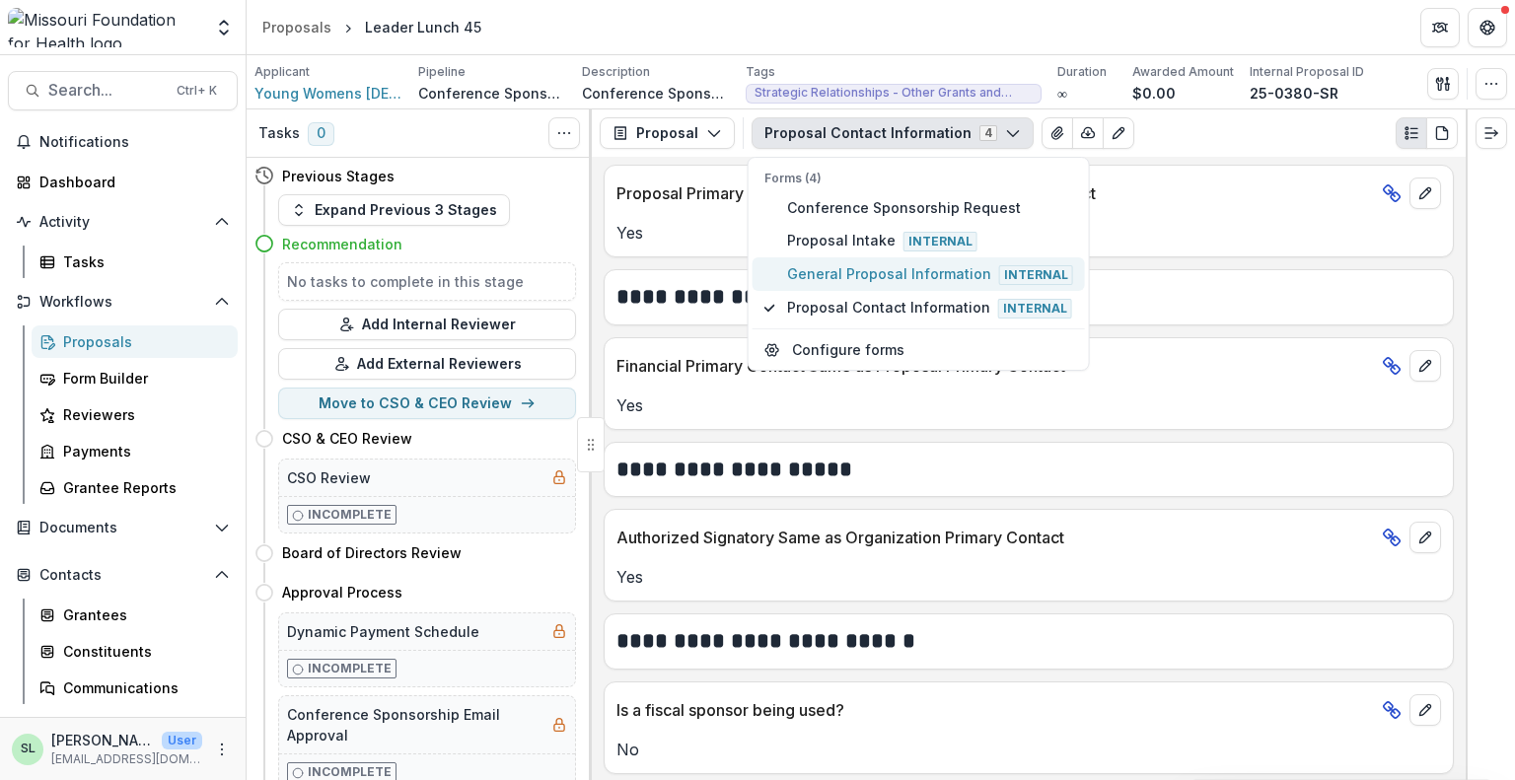
click at [860, 260] on button "General Proposal Information Internal" at bounding box center [919, 275] width 332 height 34
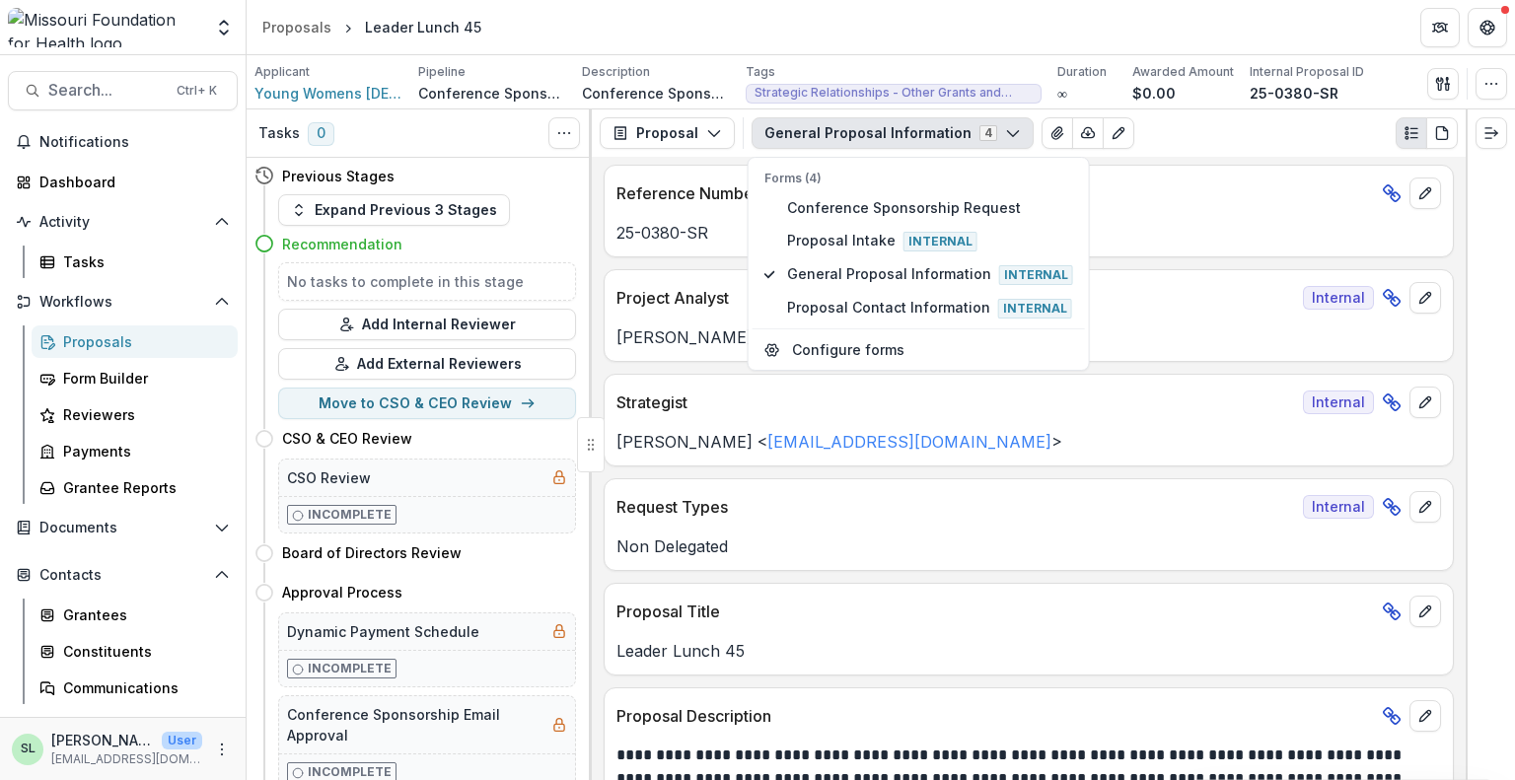
scroll to position [0, 0]
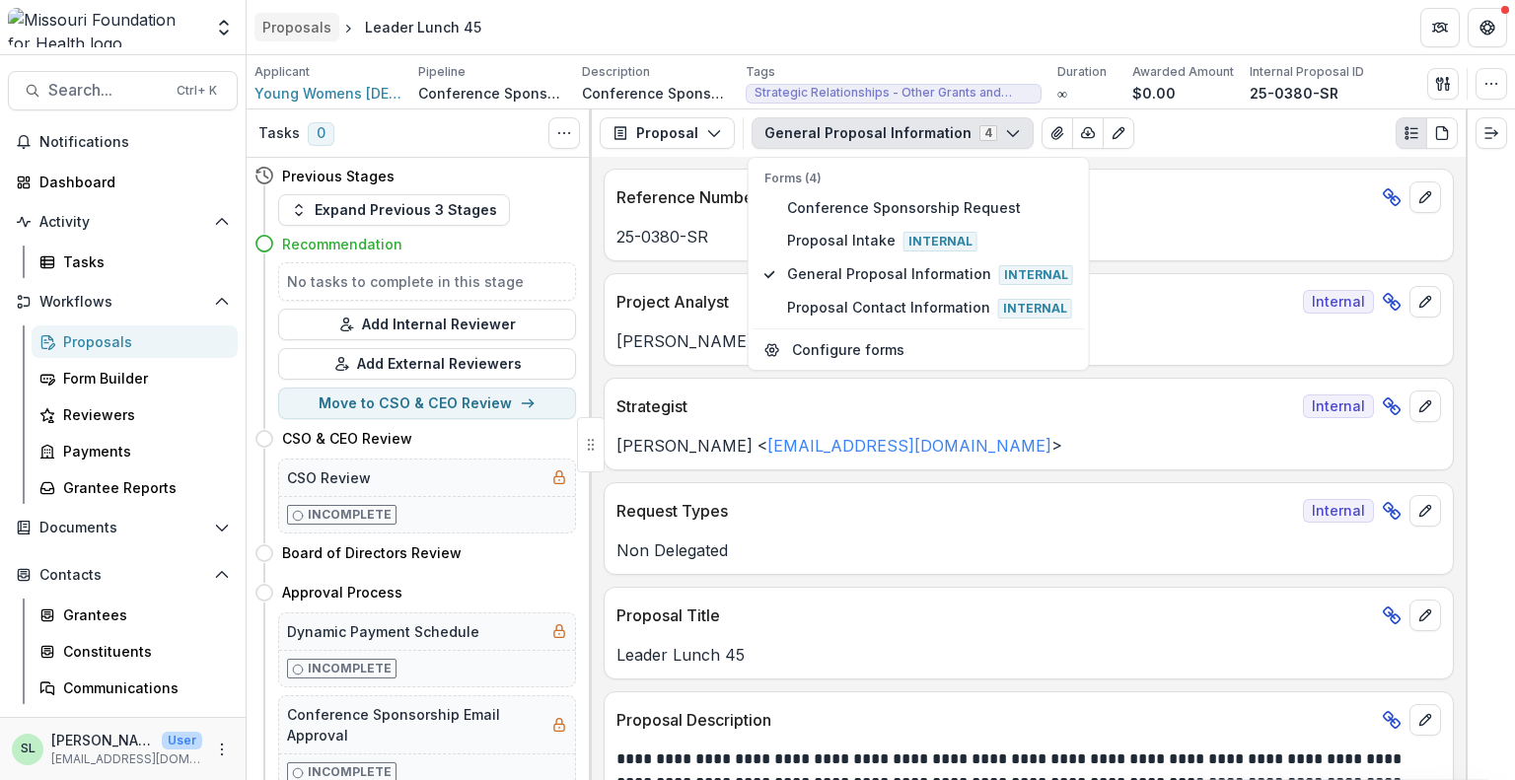
click at [281, 28] on div "Proposals" at bounding box center [296, 27] width 69 height 21
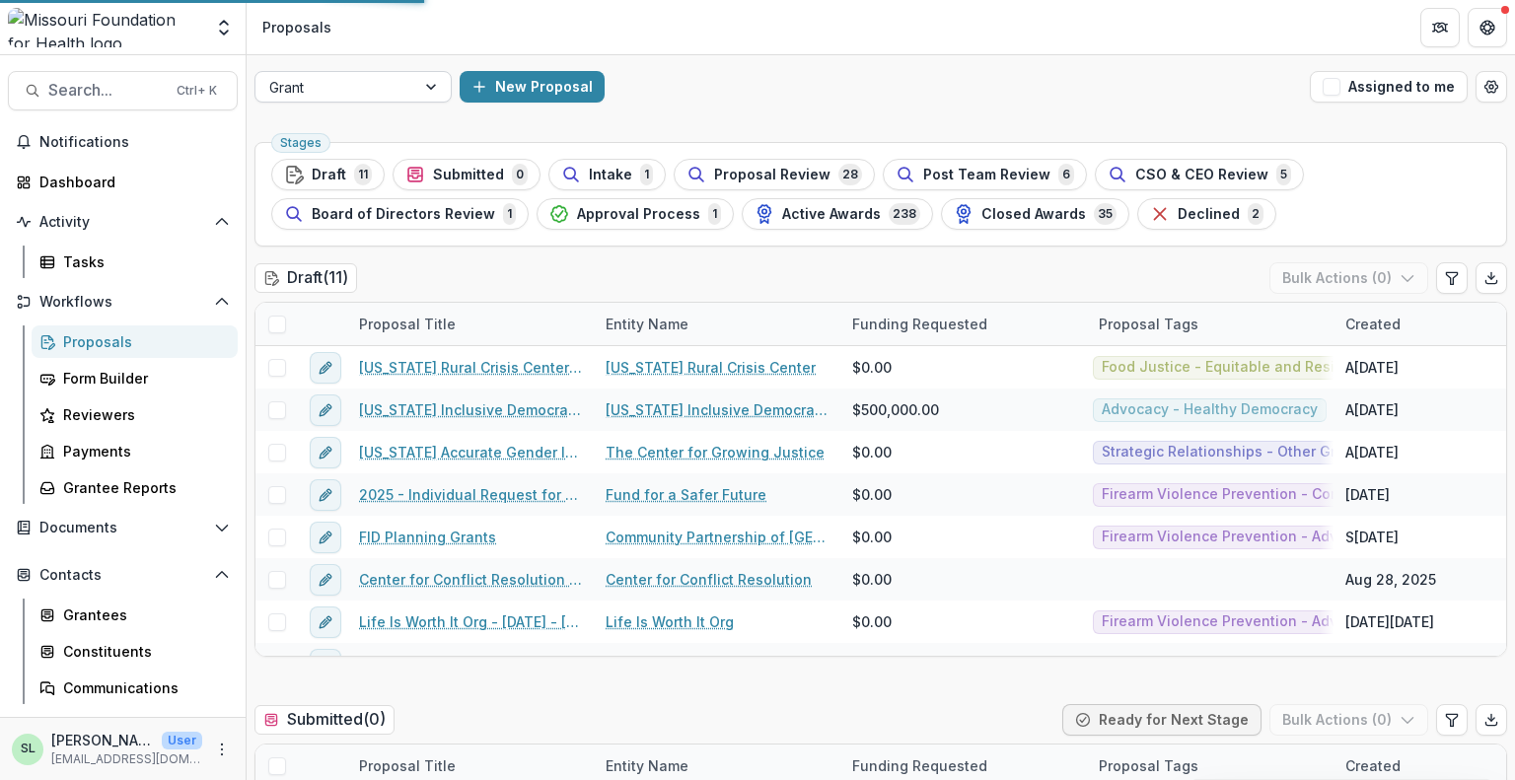
click at [332, 80] on div at bounding box center [335, 87] width 132 height 25
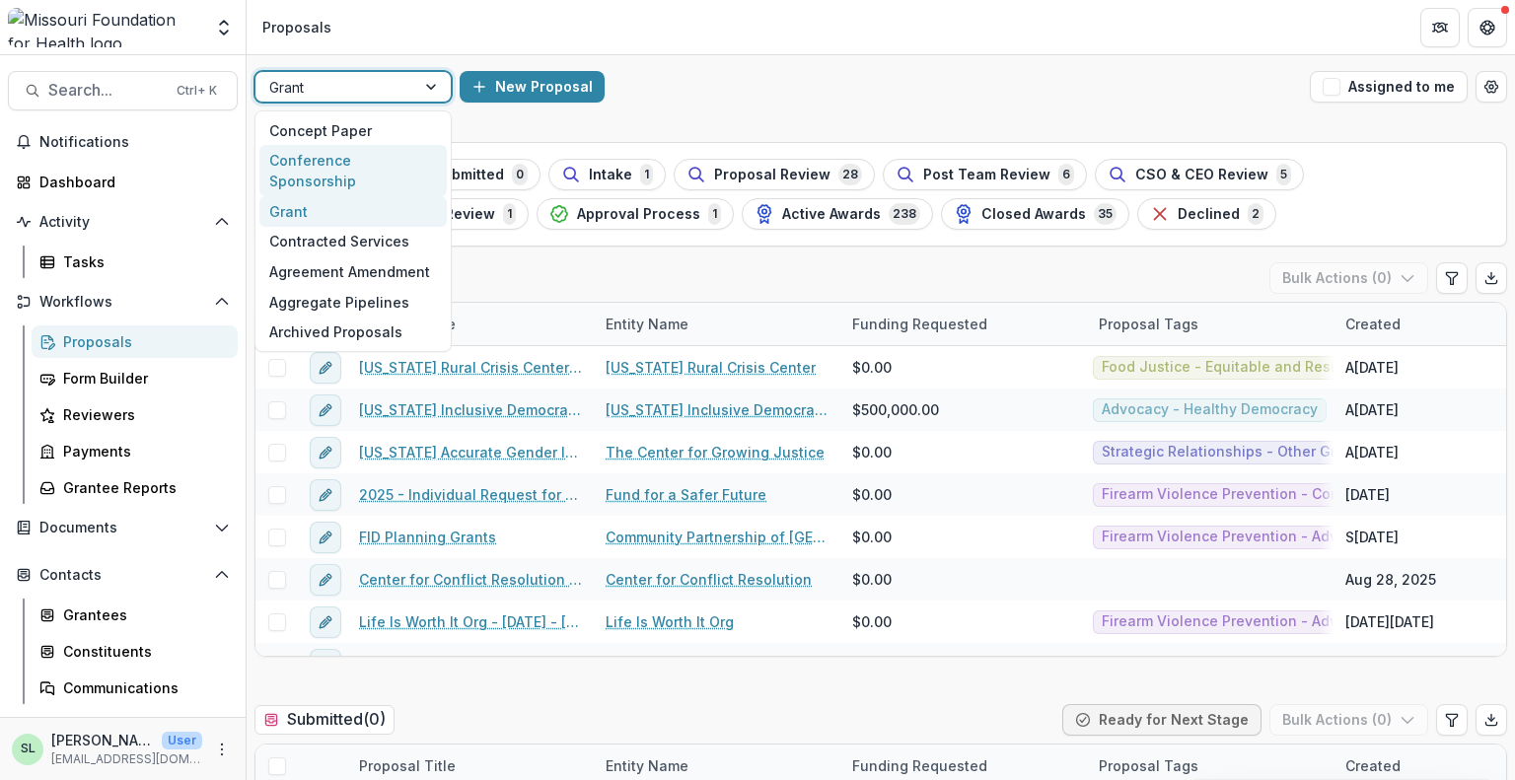
click at [355, 157] on div "Conference Sponsorship" at bounding box center [352, 170] width 187 height 51
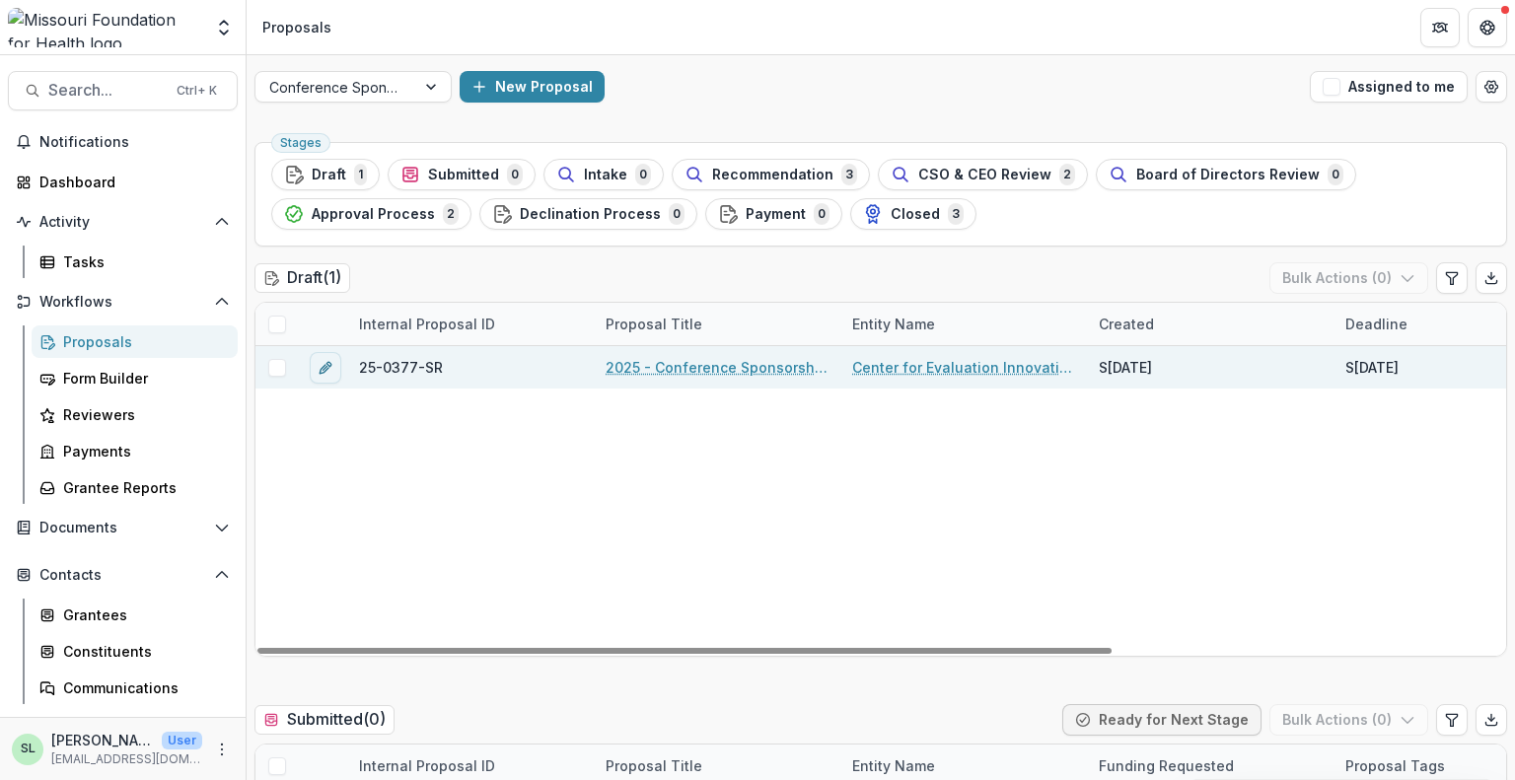
click at [709, 374] on link "2025 - Conference Sponsorship Request" at bounding box center [717, 367] width 223 height 21
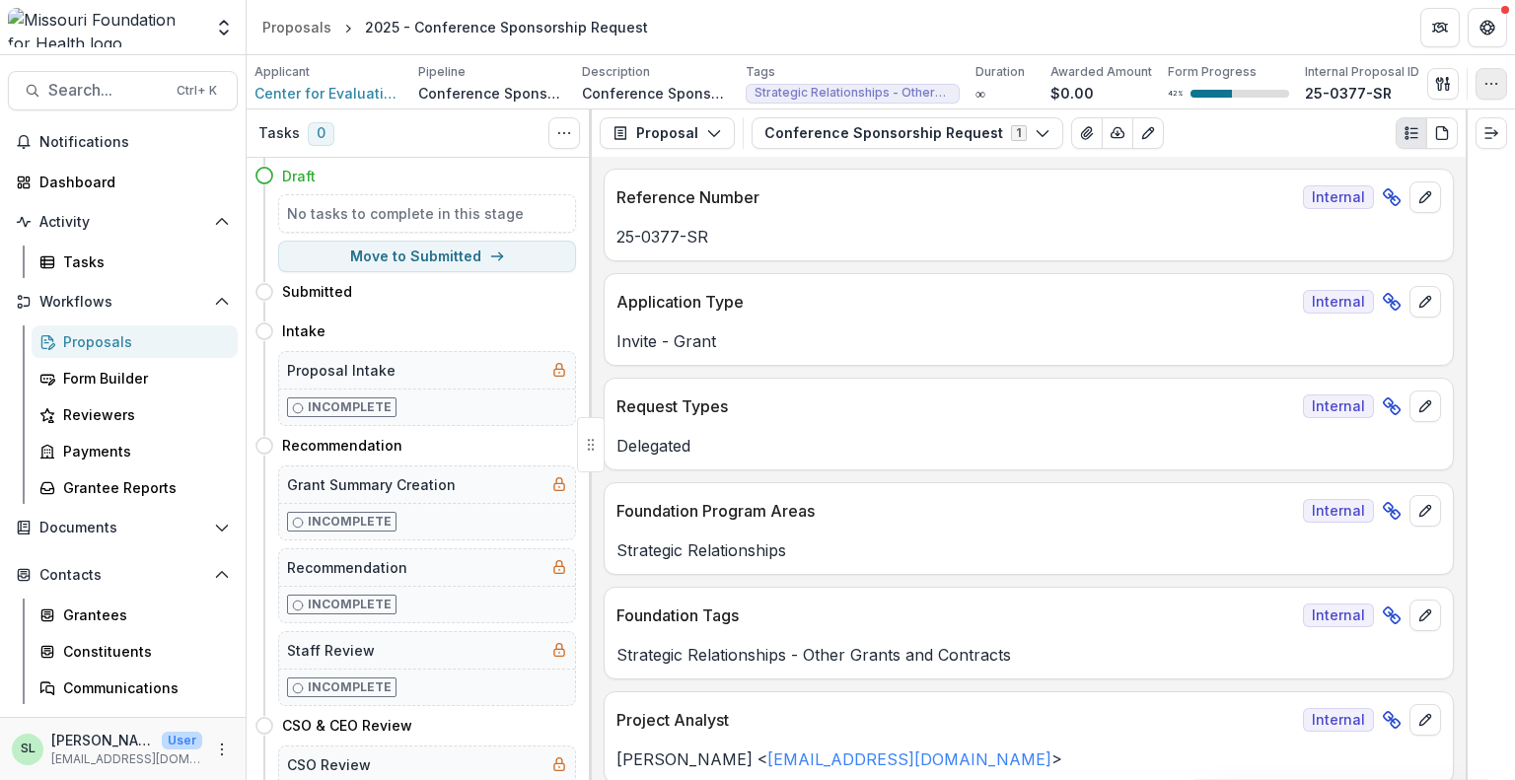
click at [1496, 90] on icon "button" at bounding box center [1492, 84] width 16 height 16
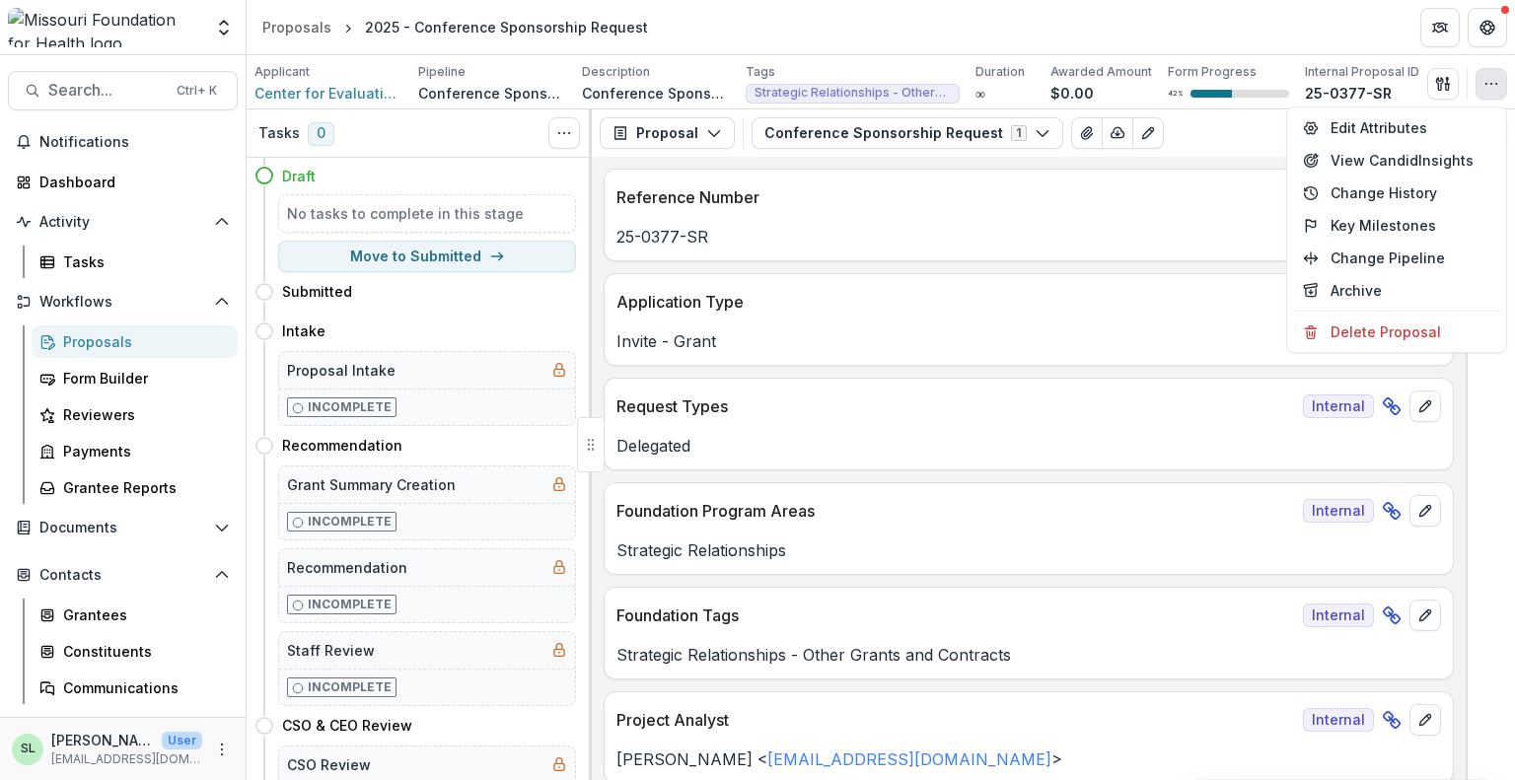
click at [1018, 233] on p "25-0377-SR" at bounding box center [1029, 237] width 825 height 24
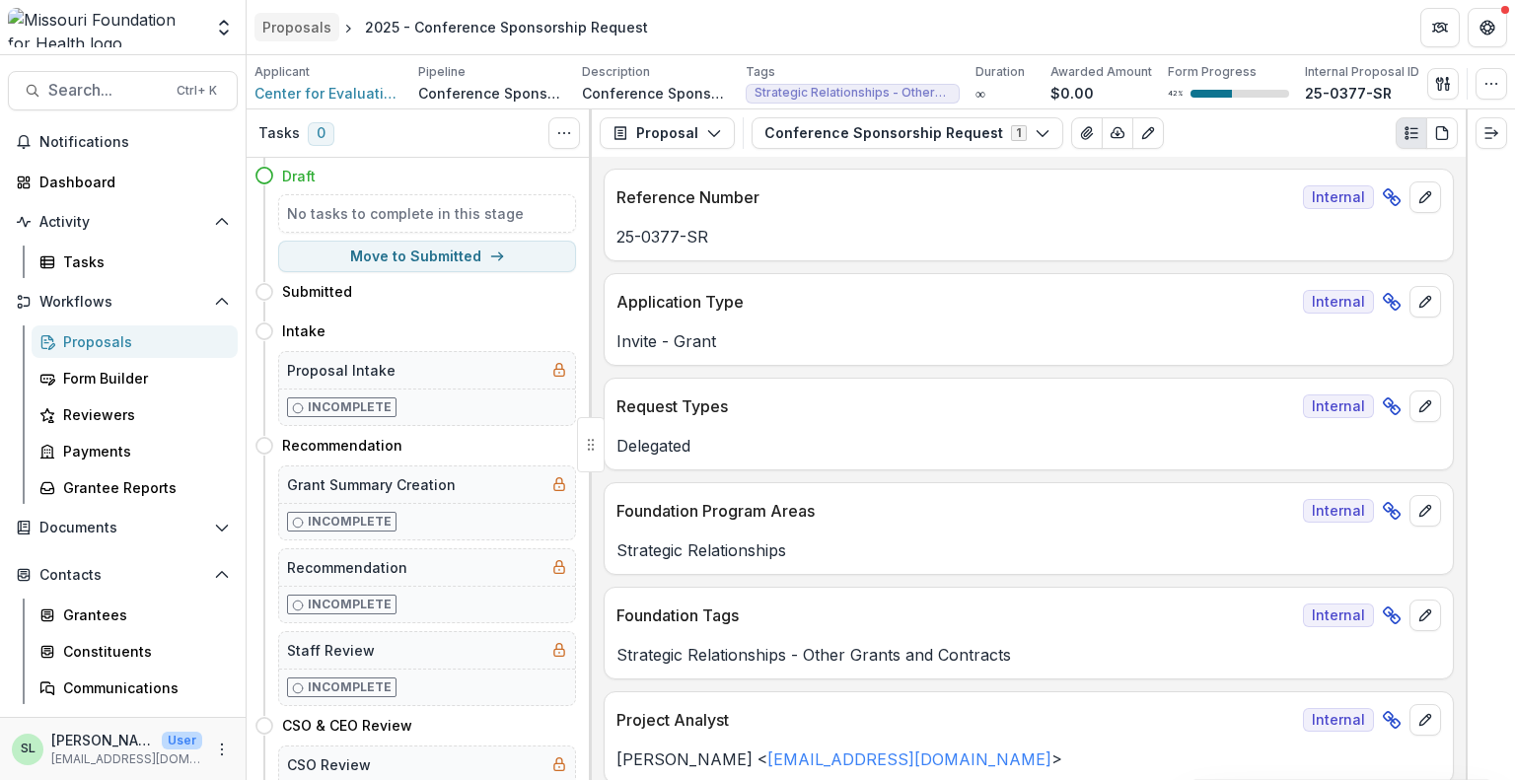
click at [312, 29] on div "Proposals" at bounding box center [296, 27] width 69 height 21
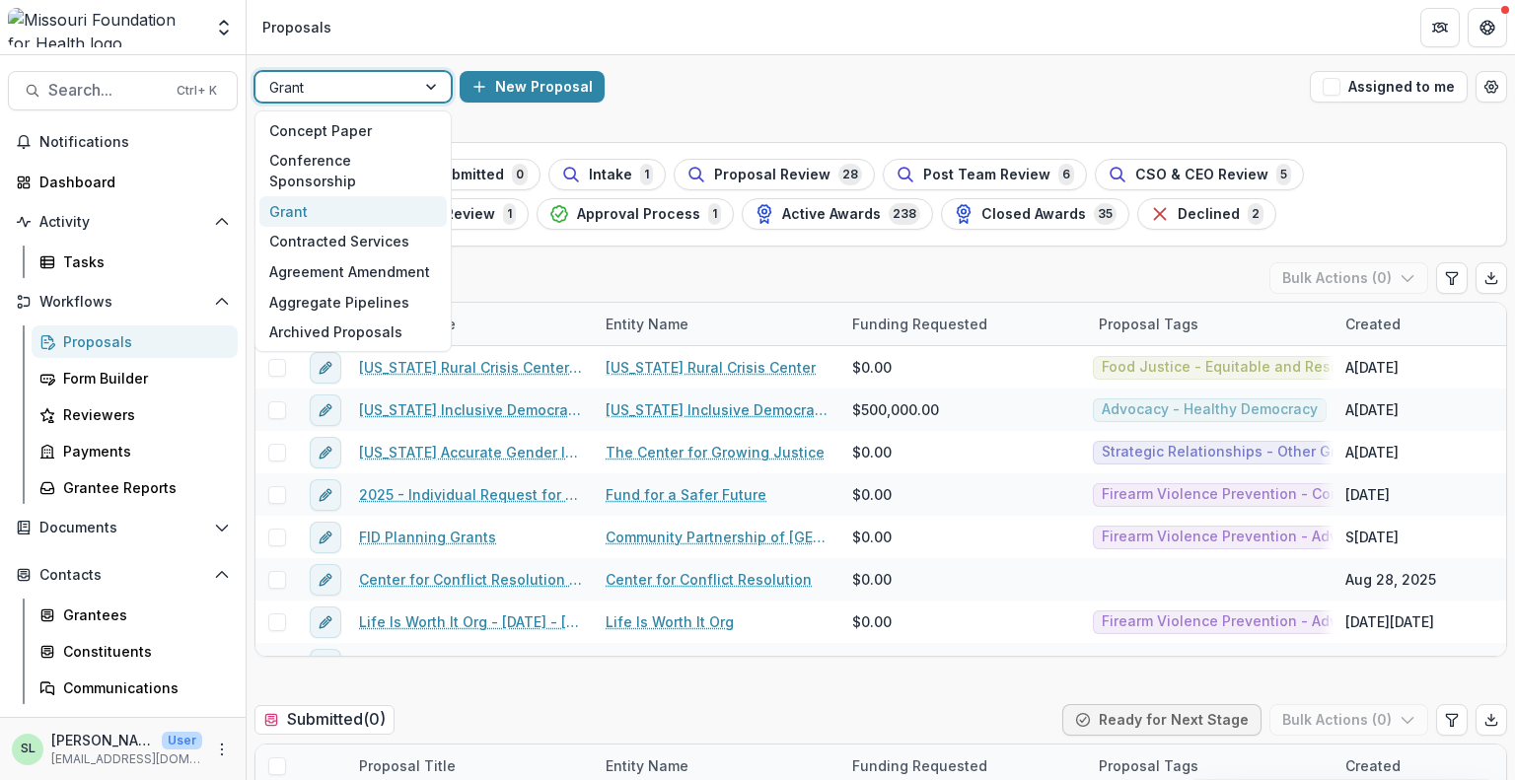
click at [358, 94] on div at bounding box center [335, 87] width 132 height 25
click at [342, 196] on div "Grant" at bounding box center [352, 211] width 187 height 31
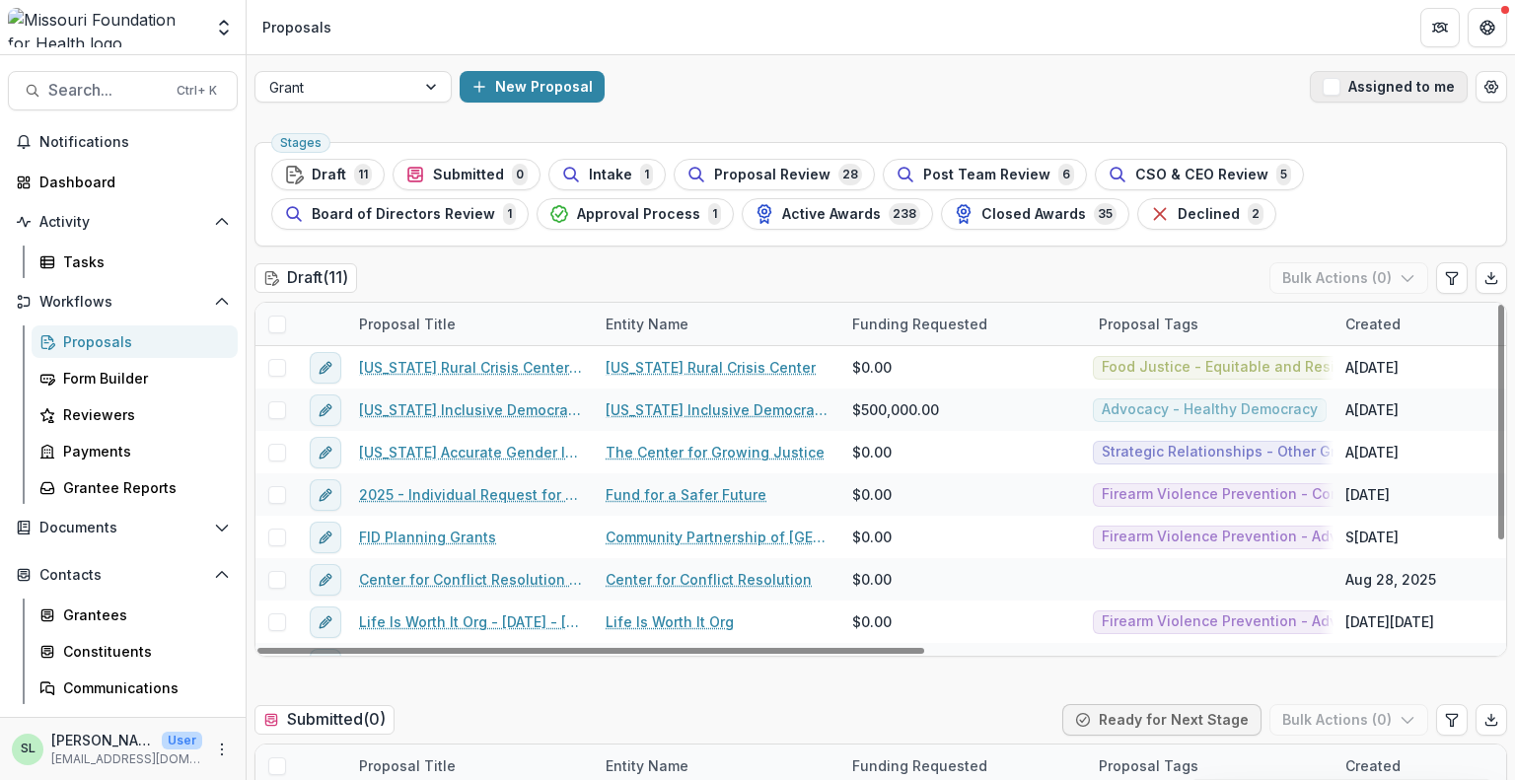
click at [1397, 78] on button "Assigned to me" at bounding box center [1389, 87] width 158 height 32
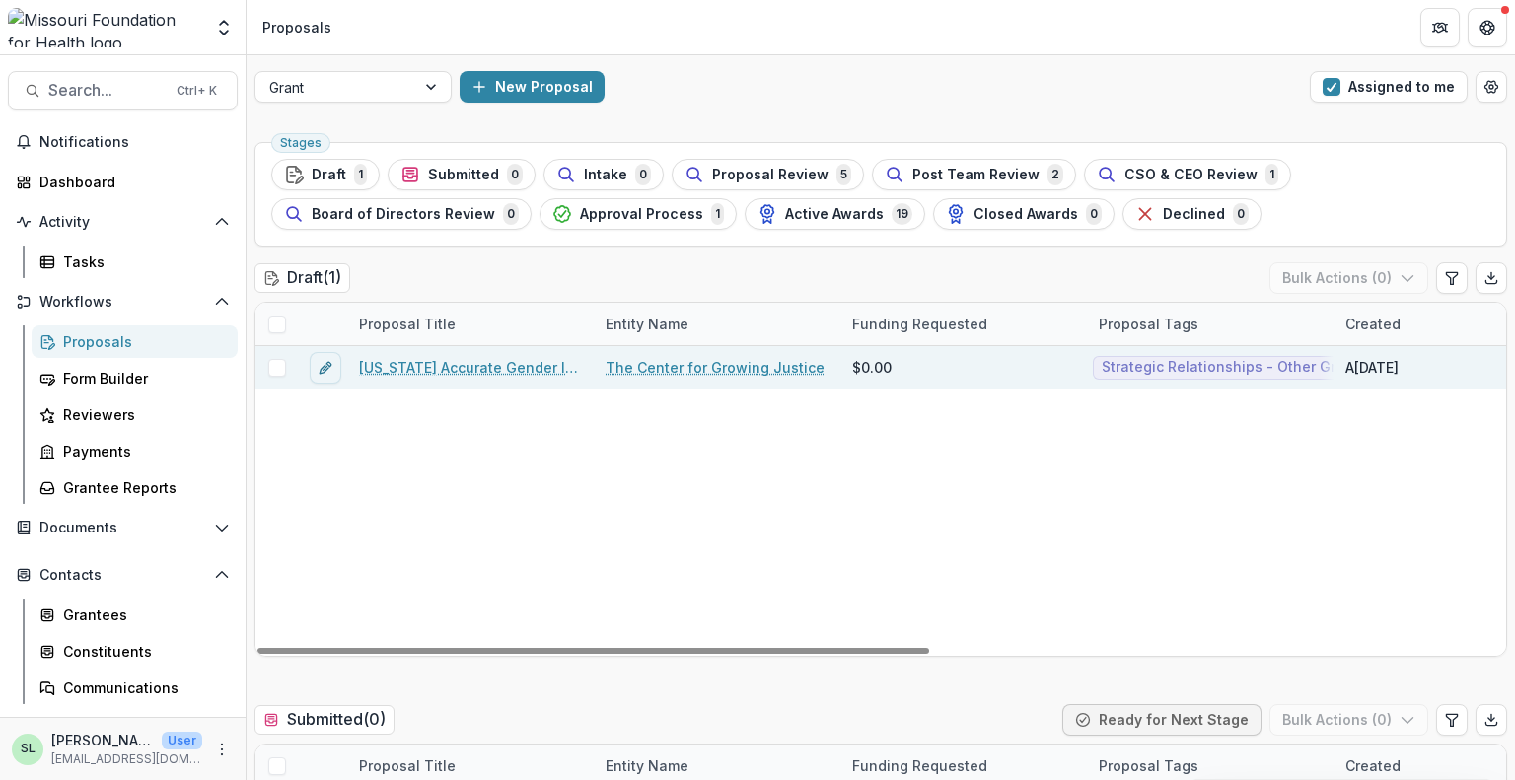
click at [491, 363] on link "[US_STATE] Accurate Gender Identity Collaborative (“MAGIC”) : Strategic Advocac…" at bounding box center [470, 367] width 223 height 21
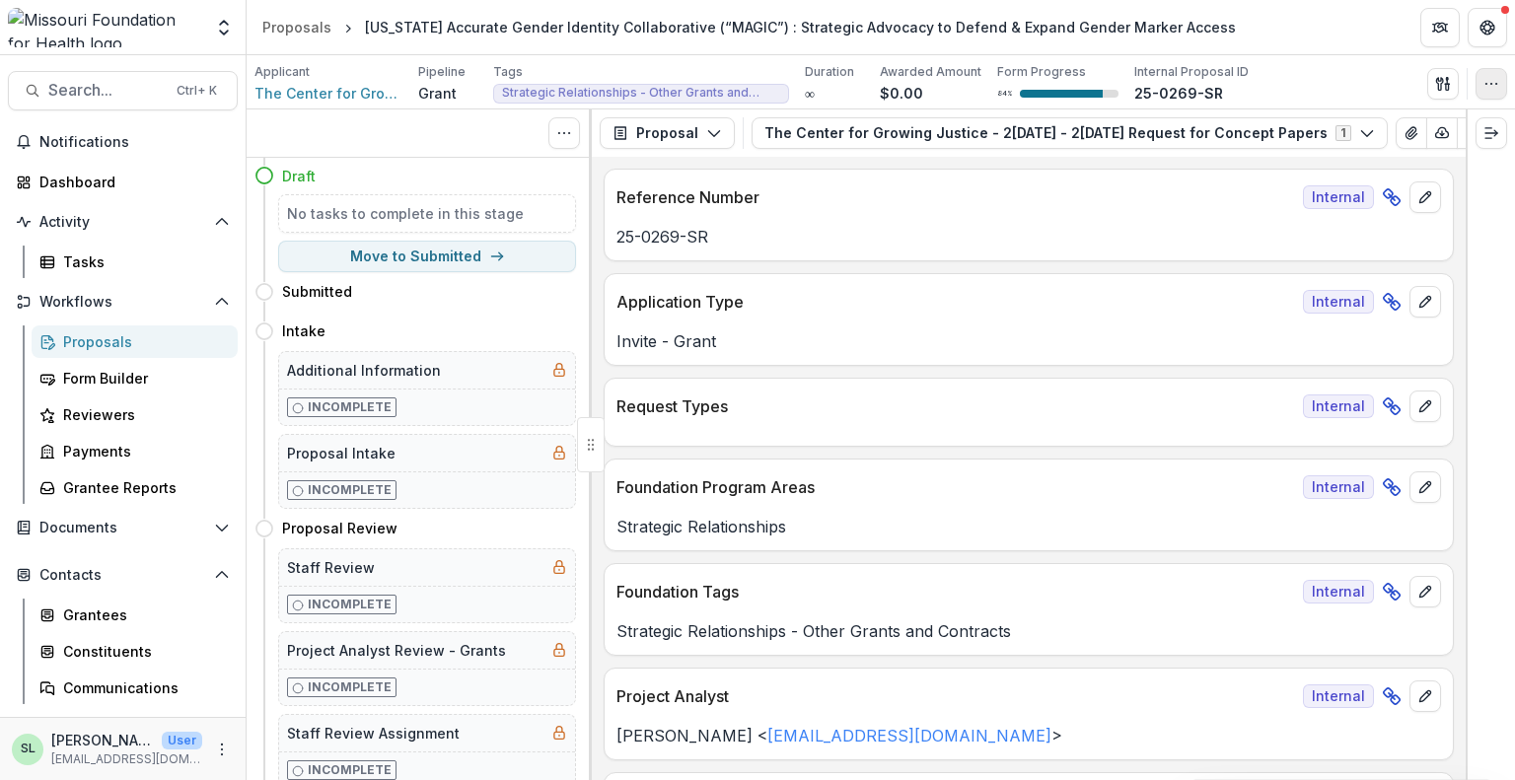
click at [1500, 86] on button "button" at bounding box center [1492, 84] width 32 height 32
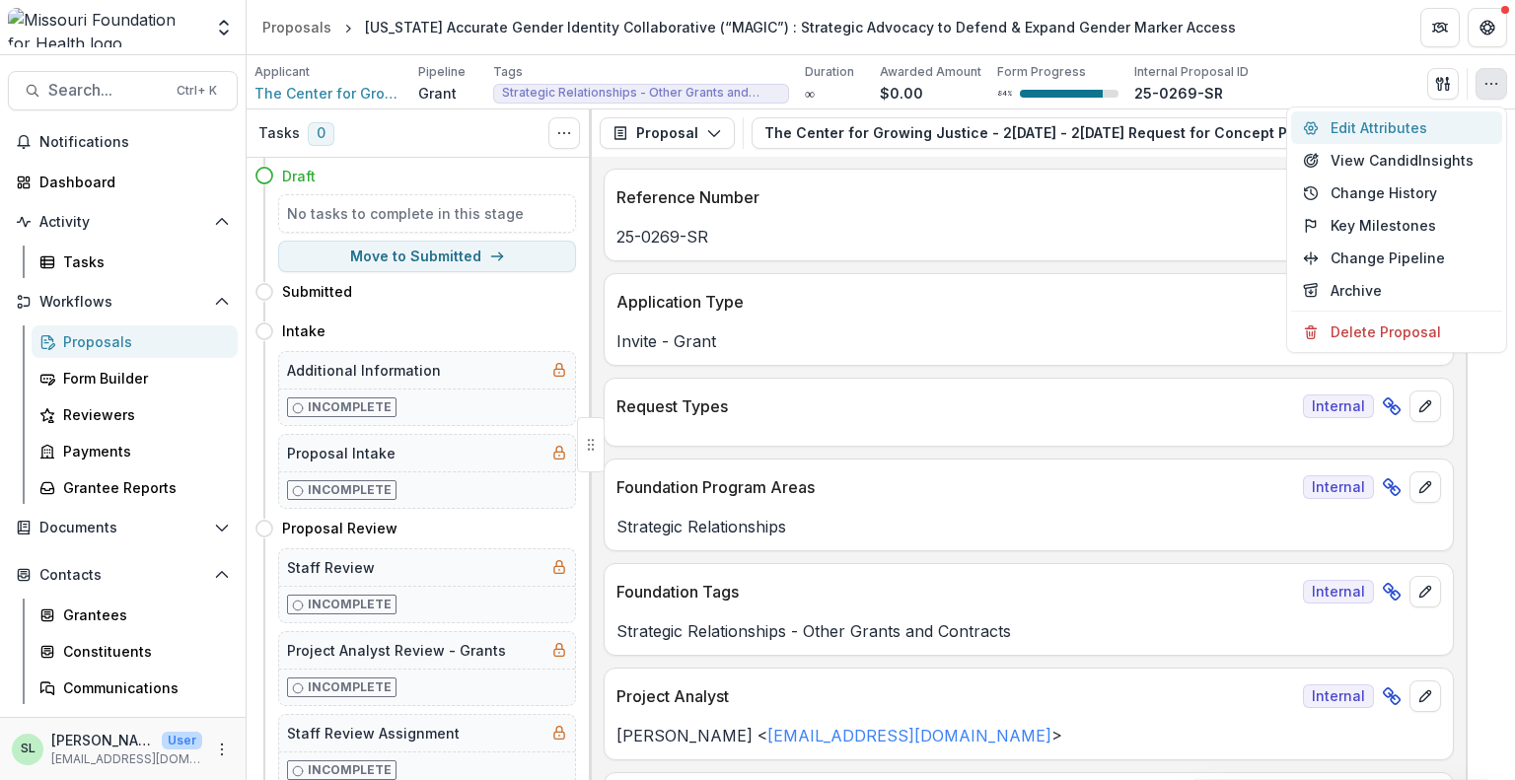
click at [1395, 130] on button "Edit Attributes" at bounding box center [1396, 127] width 211 height 33
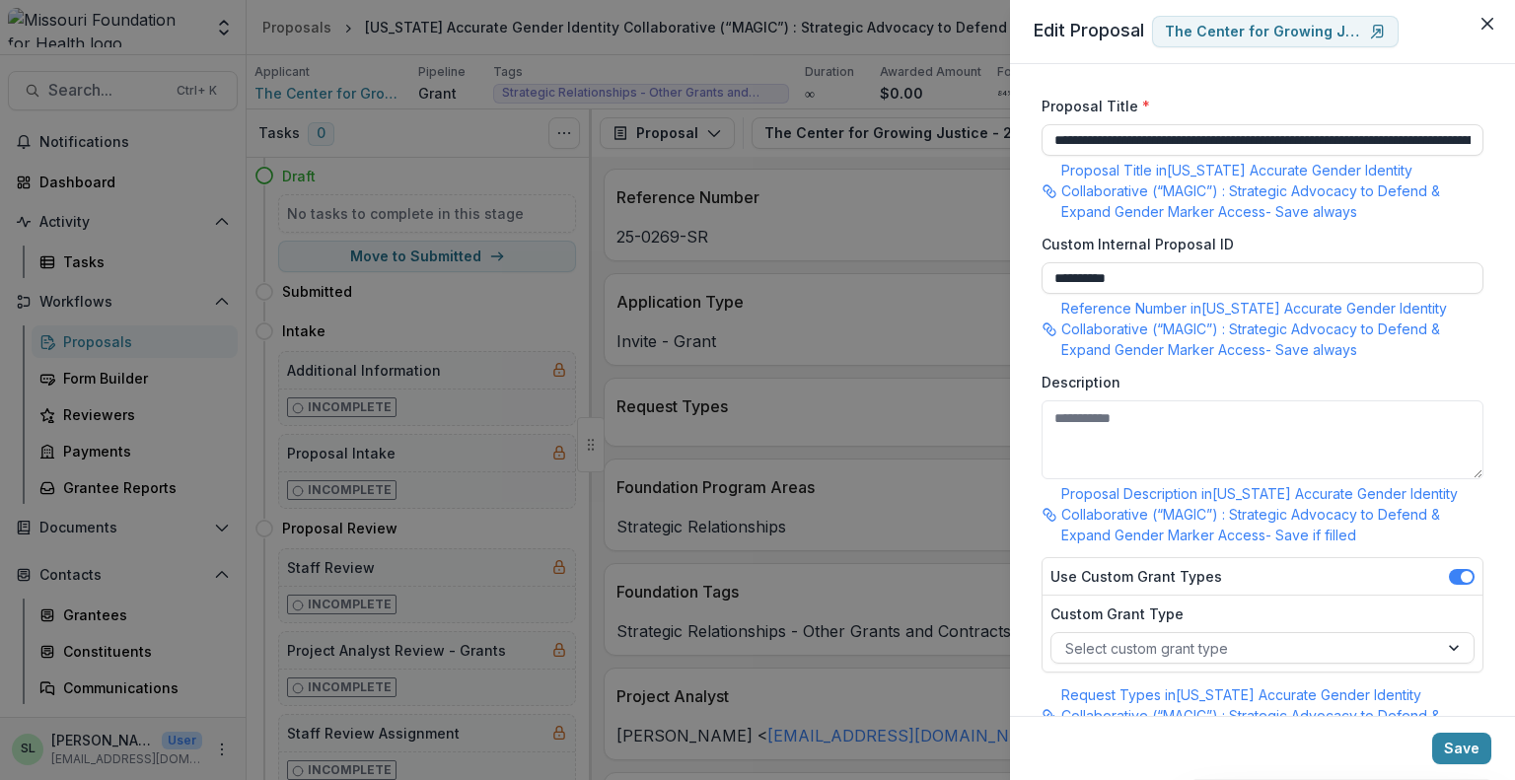
click at [798, 207] on div "**********" at bounding box center [757, 390] width 1515 height 780
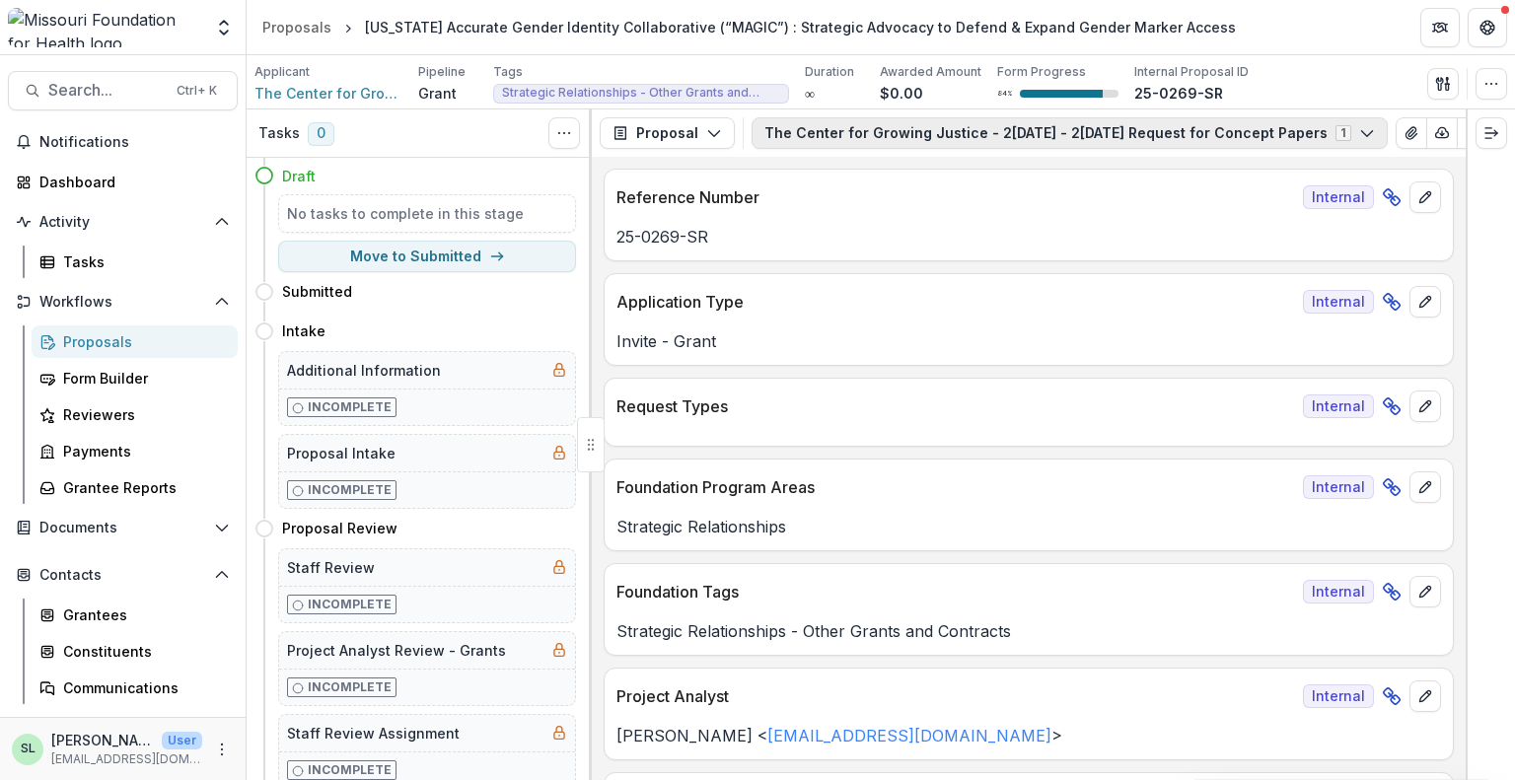
click at [847, 125] on button "The Center for Growing Justice - 2[DATE] - 2[DATE] Request for Concept Papers 1" at bounding box center [1070, 133] width 636 height 32
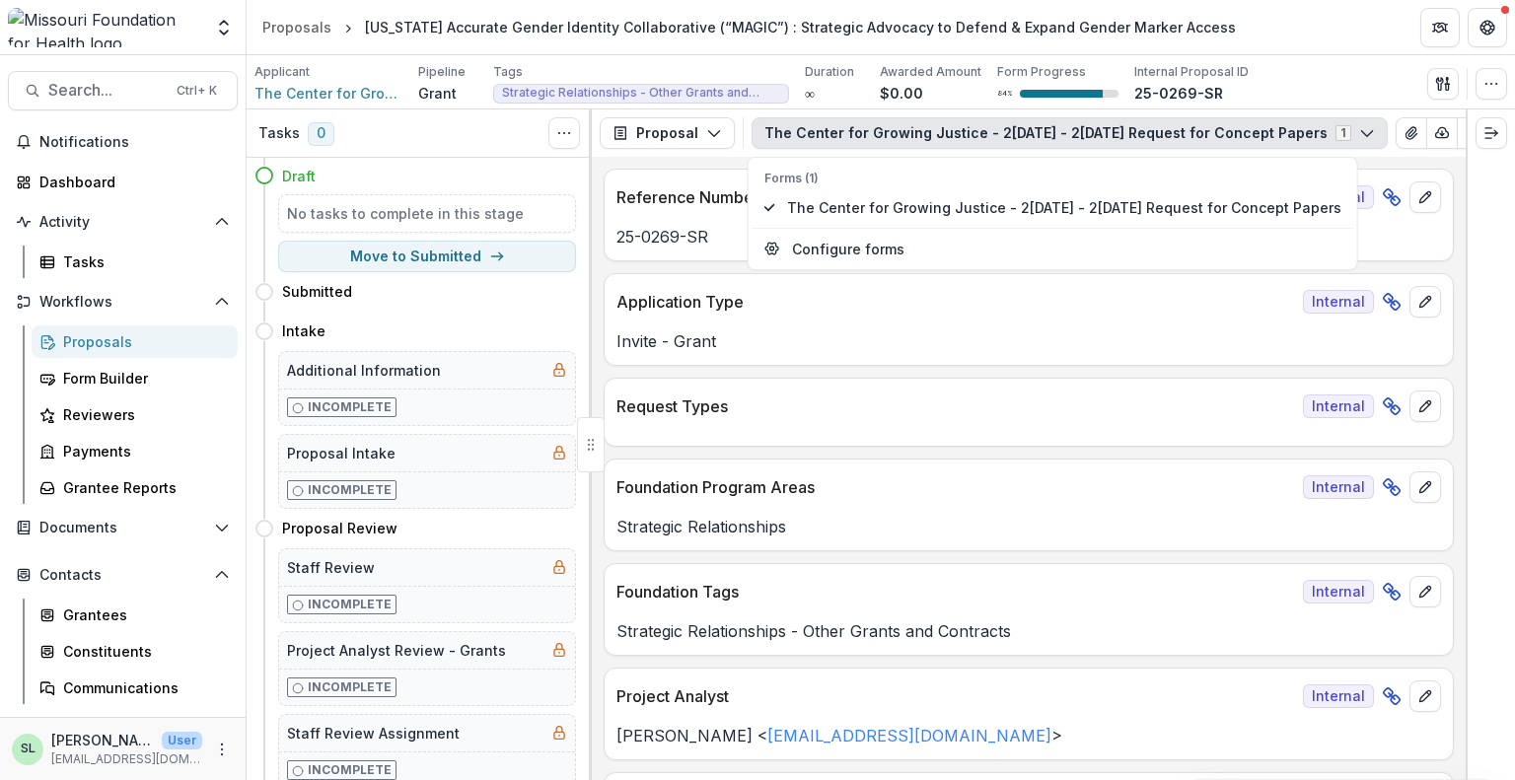
click at [847, 125] on button "The Center for Growing Justice - 2[DATE] - 2[DATE] Request for Concept Papers 1" at bounding box center [1070, 133] width 636 height 32
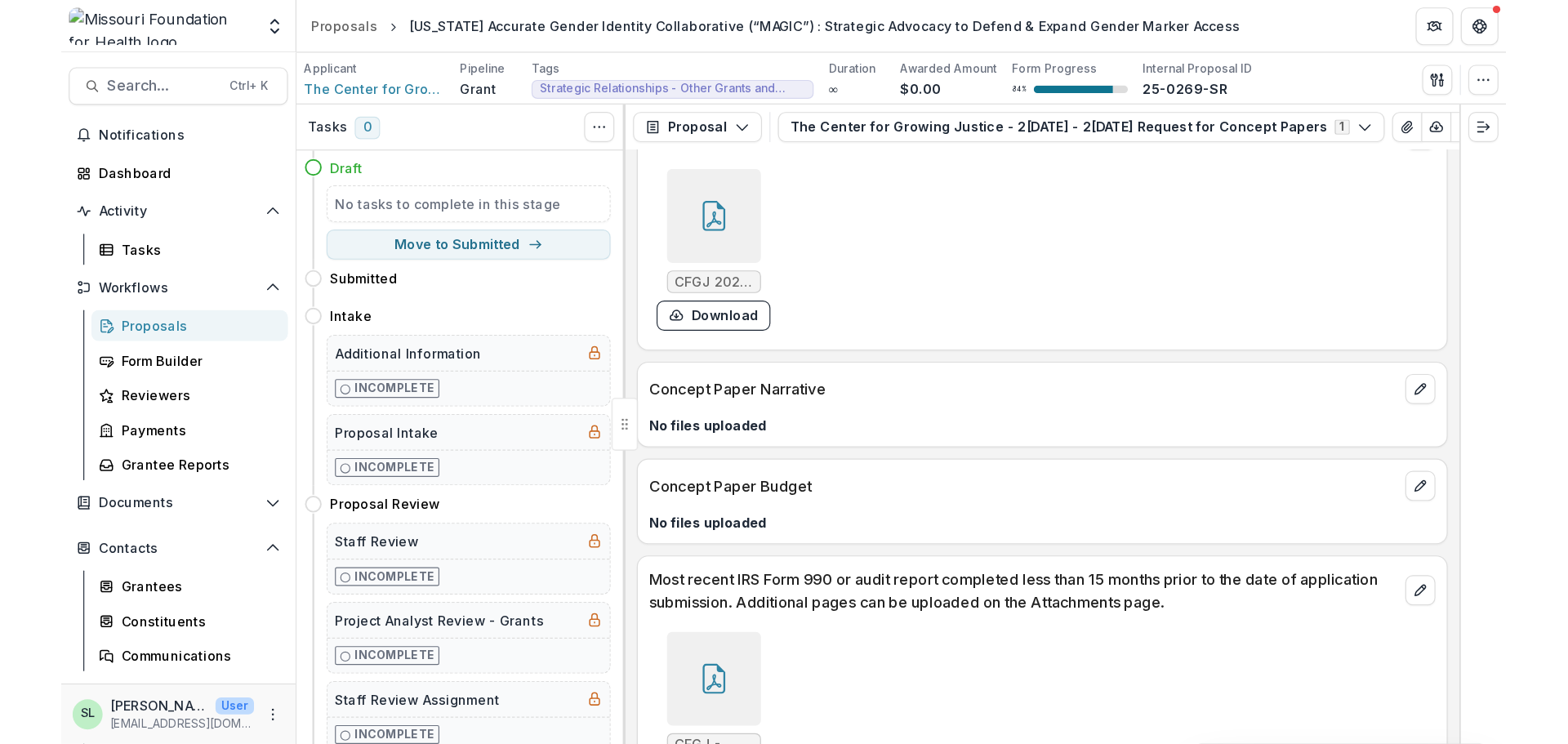
scroll to position [4104, 0]
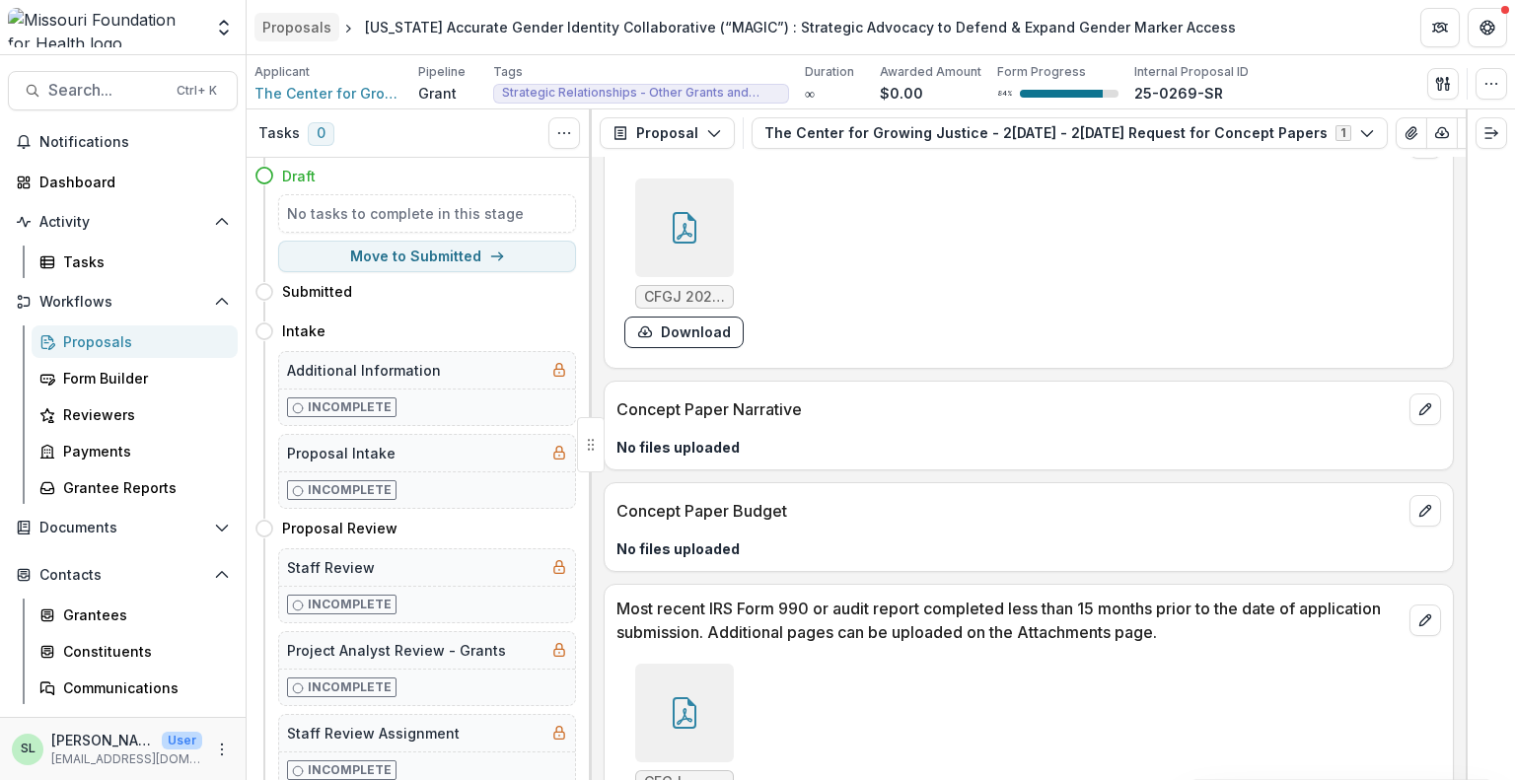
click at [290, 24] on div "Proposals" at bounding box center [296, 27] width 69 height 21
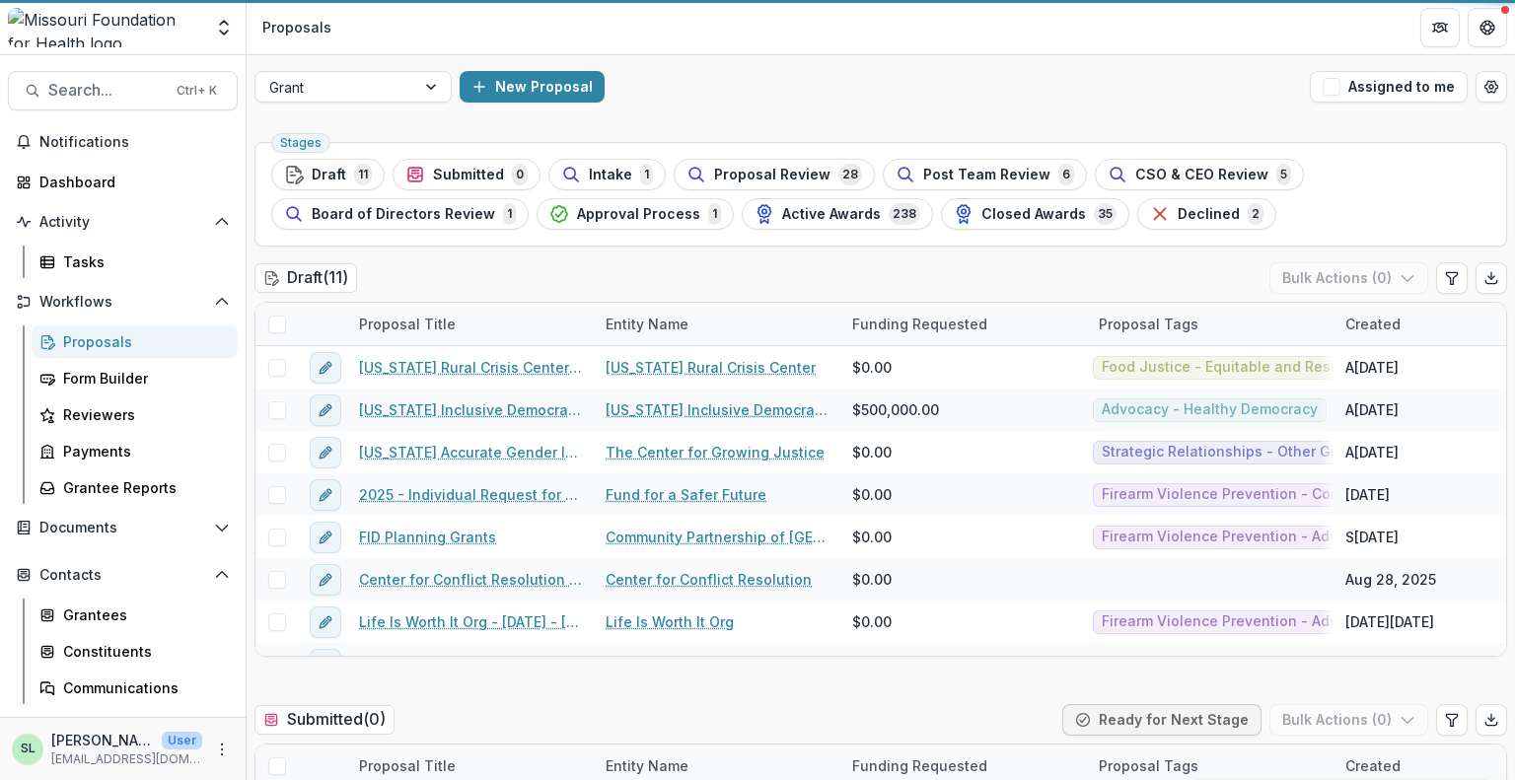
click at [379, 83] on div at bounding box center [335, 87] width 132 height 25
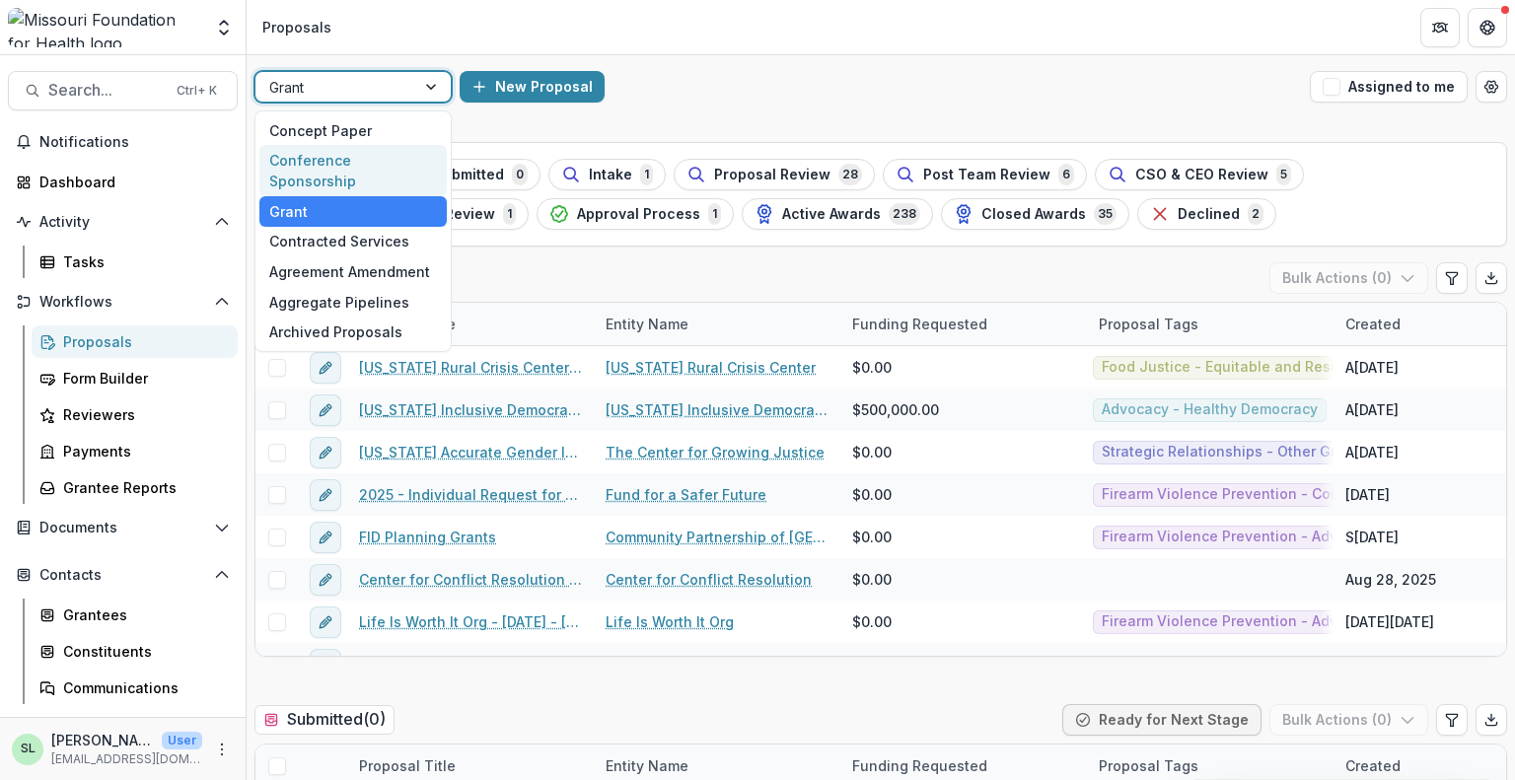
click at [359, 165] on div "Conference Sponsorship" at bounding box center [352, 170] width 187 height 51
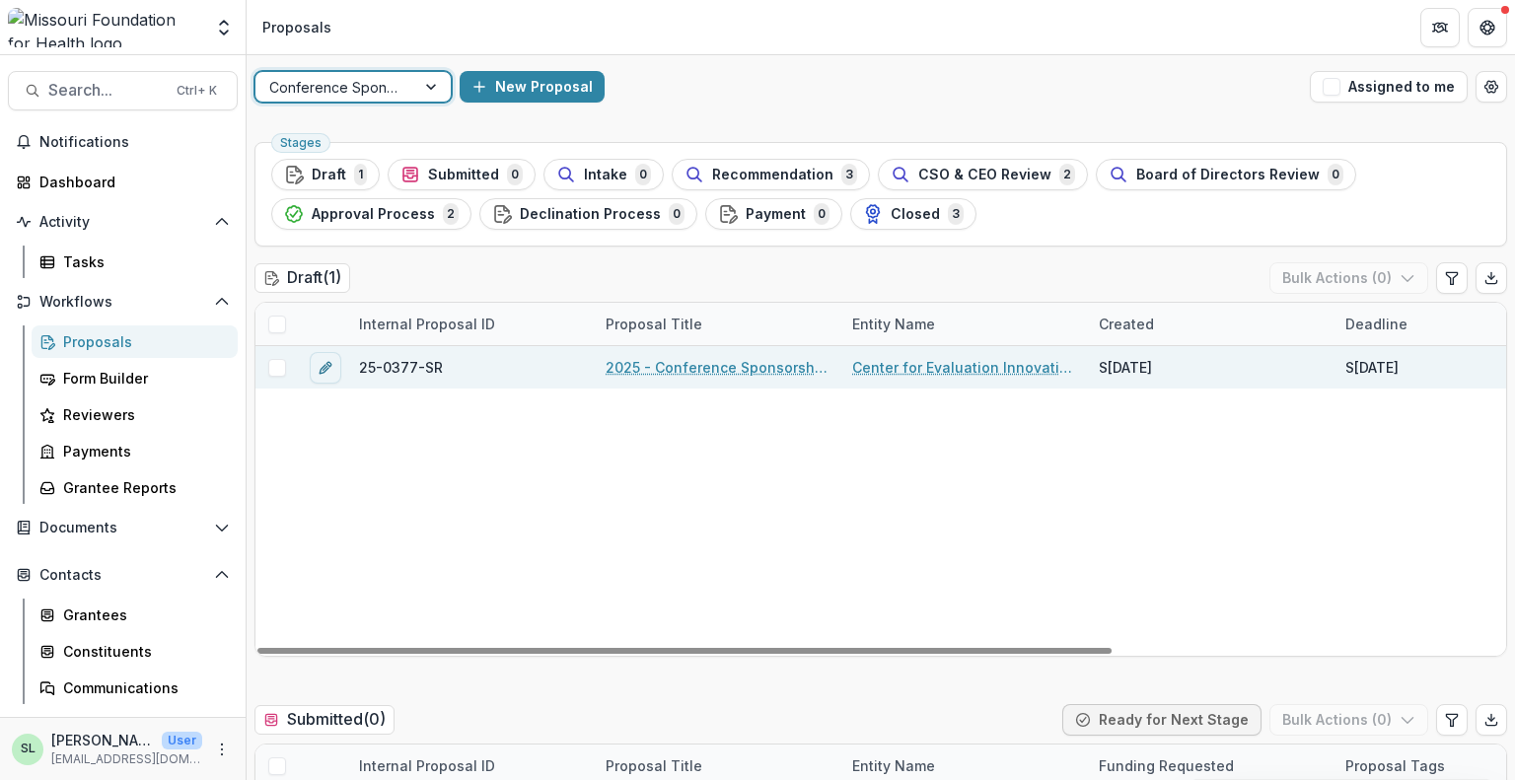
click at [646, 366] on link "2025 - Conference Sponsorship Request" at bounding box center [717, 367] width 223 height 21
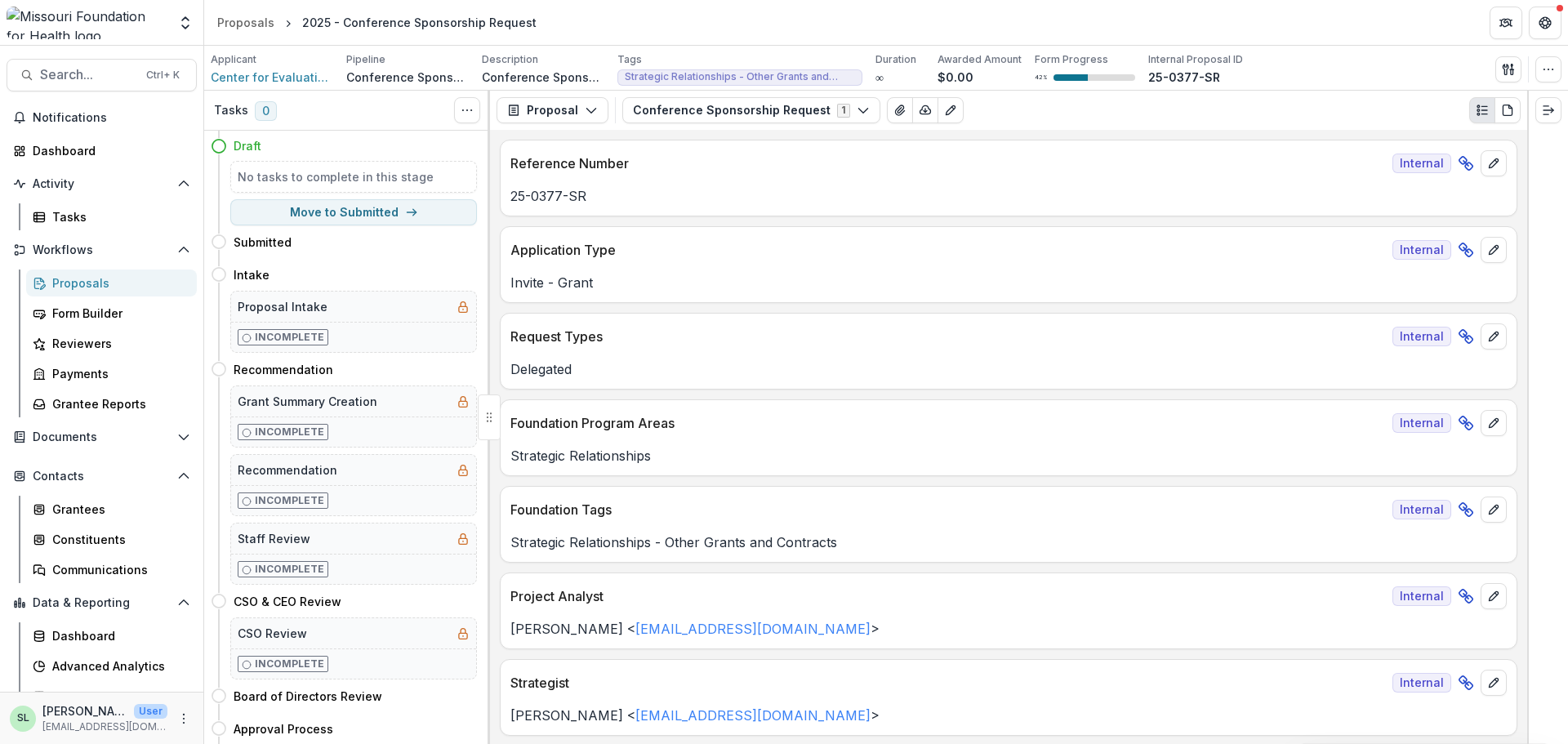
click at [93, 280] on div "Proposals" at bounding box center [118, 283] width 132 height 17
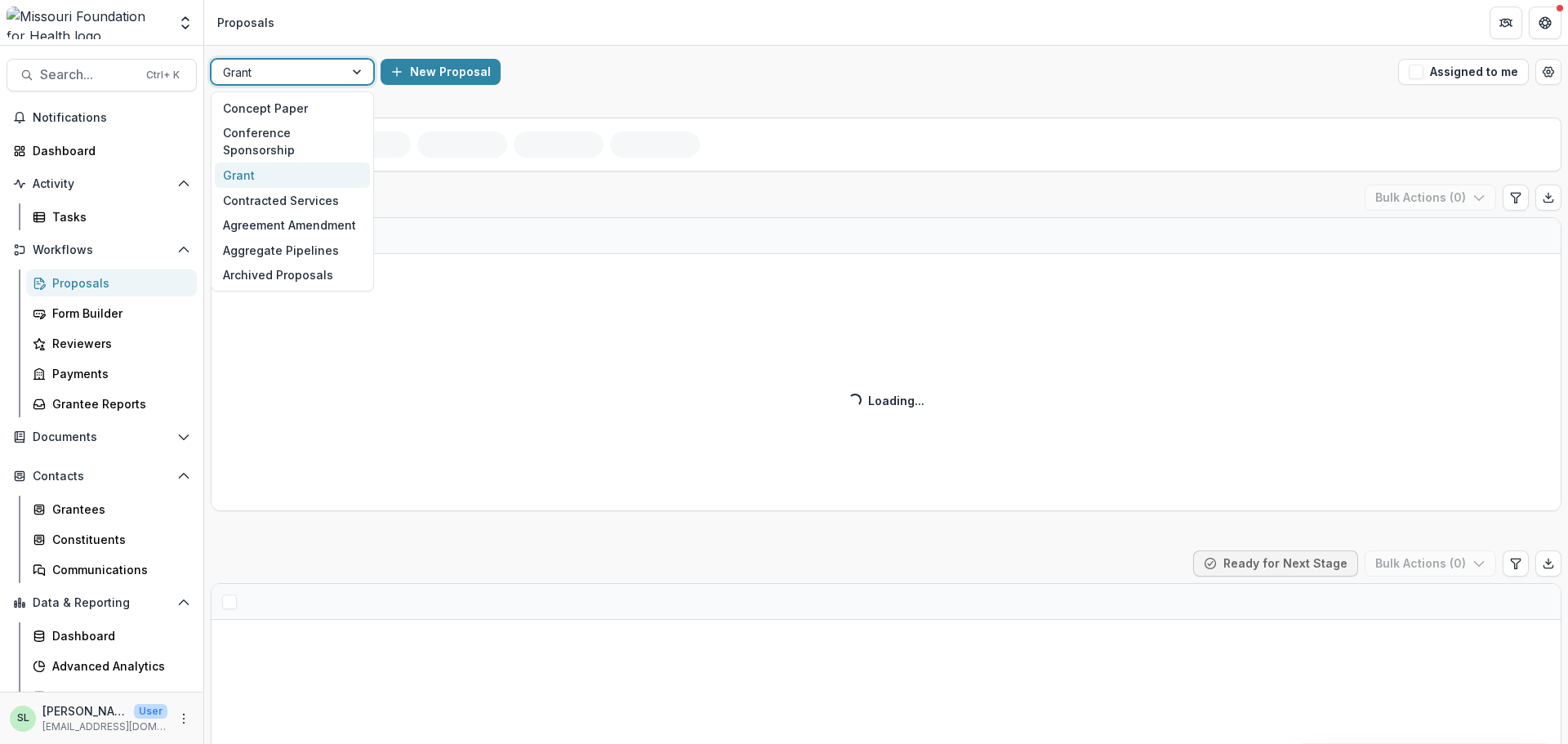
click at [288, 74] on div at bounding box center [277, 72] width 109 height 21
drag, startPoint x: 294, startPoint y: 128, endPoint x: 325, endPoint y: 118, distance: 32.6
click at [294, 130] on div "Conference Sponsorship" at bounding box center [291, 142] width 155 height 42
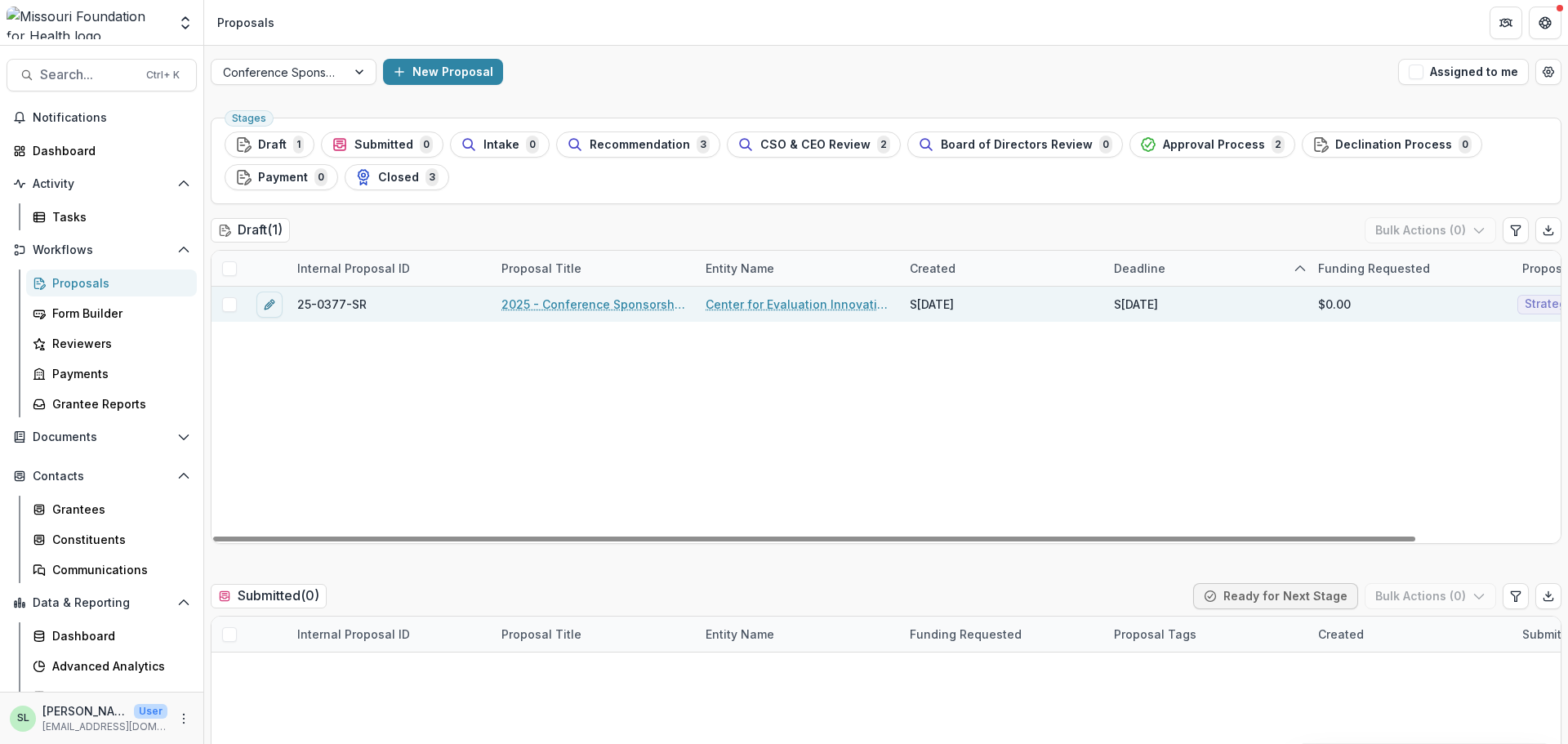
click at [570, 300] on link "2025 - Conference Sponsorship Request" at bounding box center [594, 304] width 185 height 17
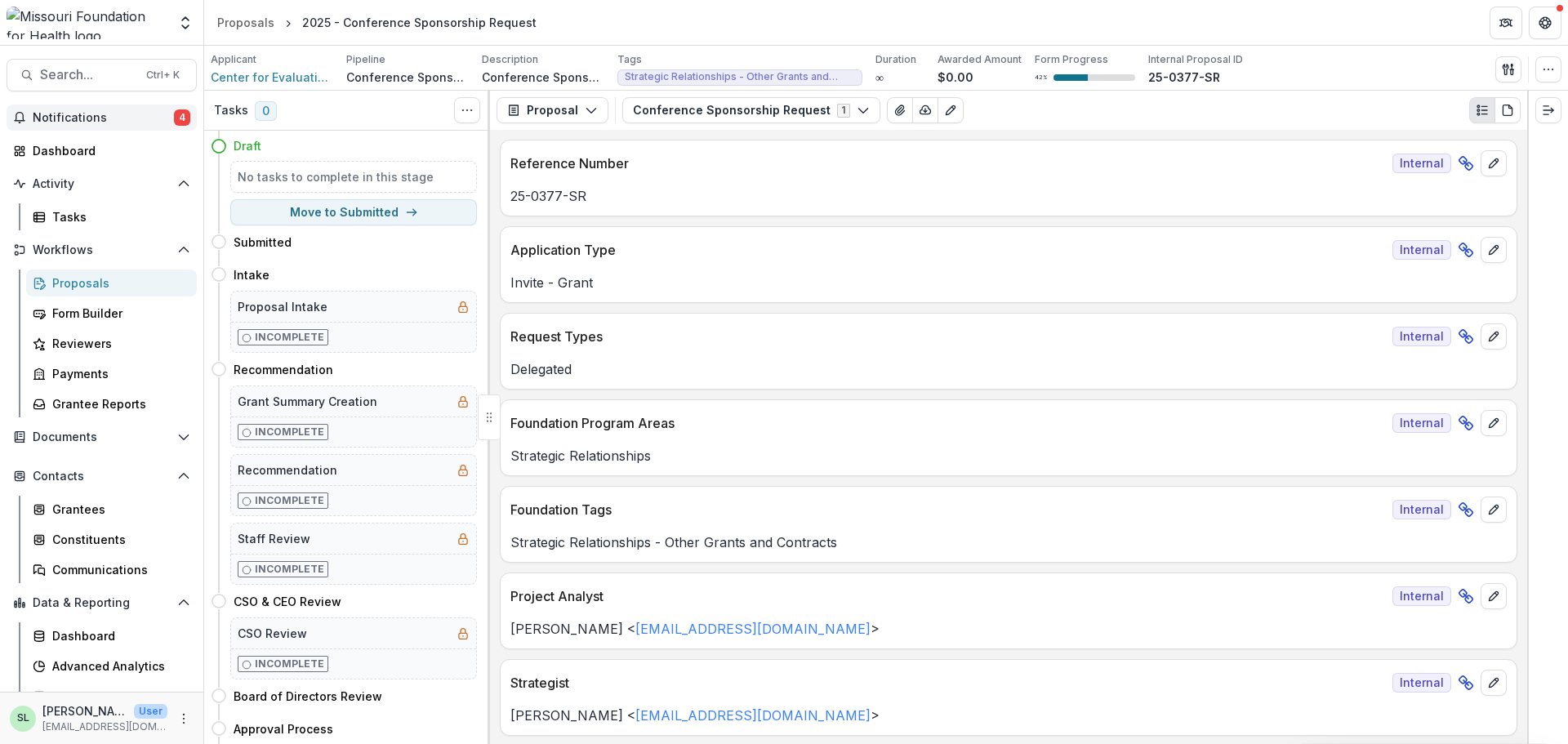
click at [132, 119] on span "Notifications" at bounding box center [103, 118] width 142 height 14
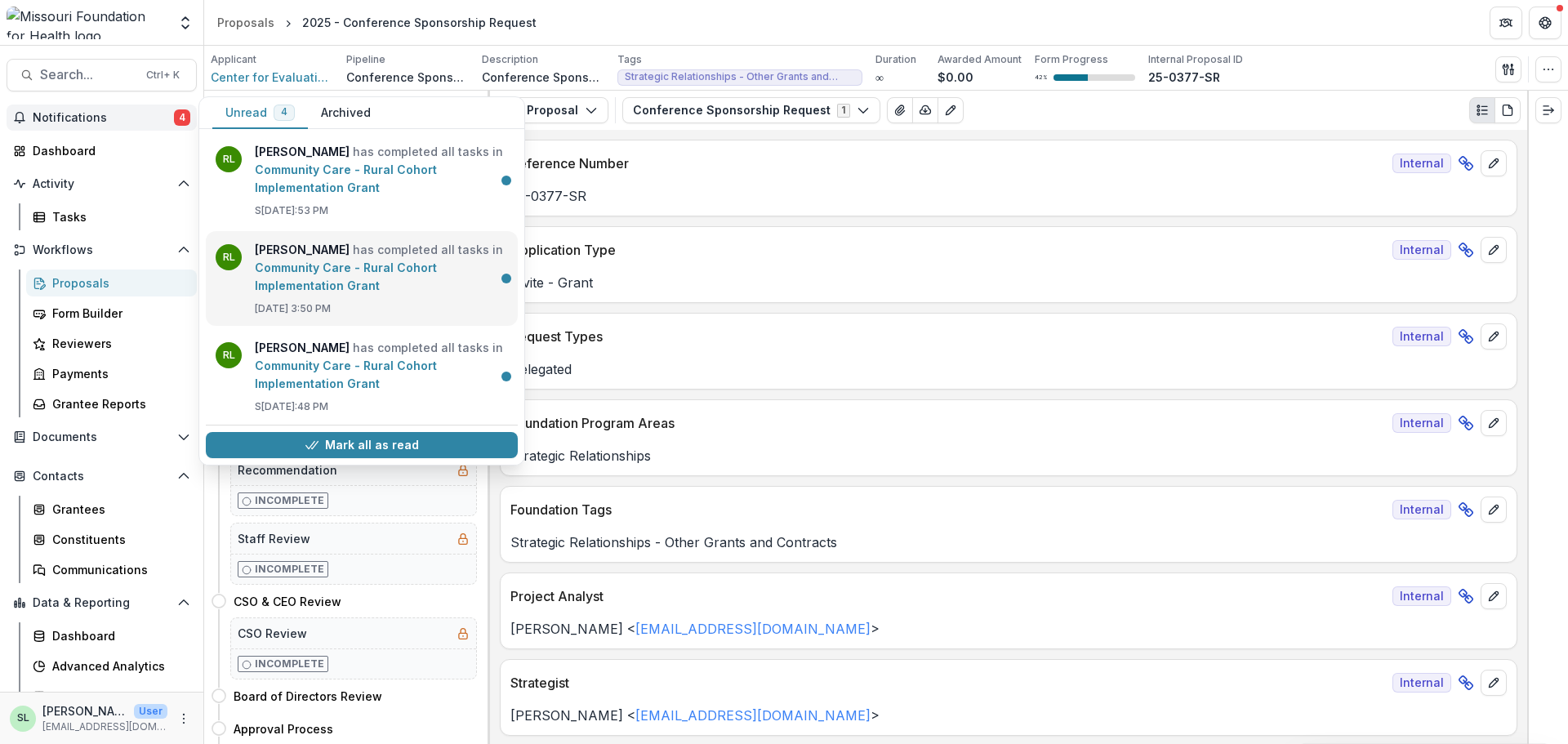
scroll to position [103, 0]
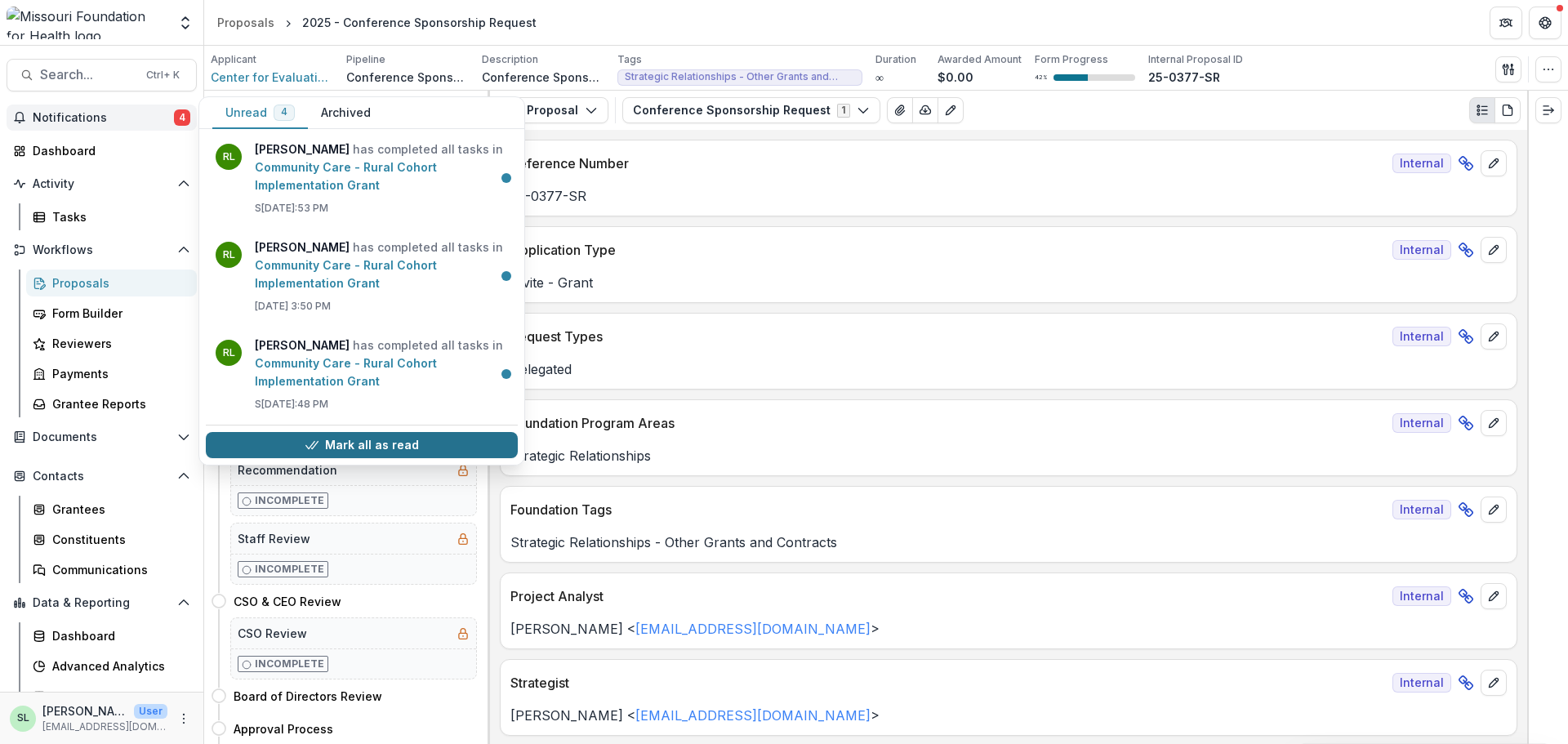
click at [382, 441] on button "Mark all as read" at bounding box center [362, 445] width 312 height 26
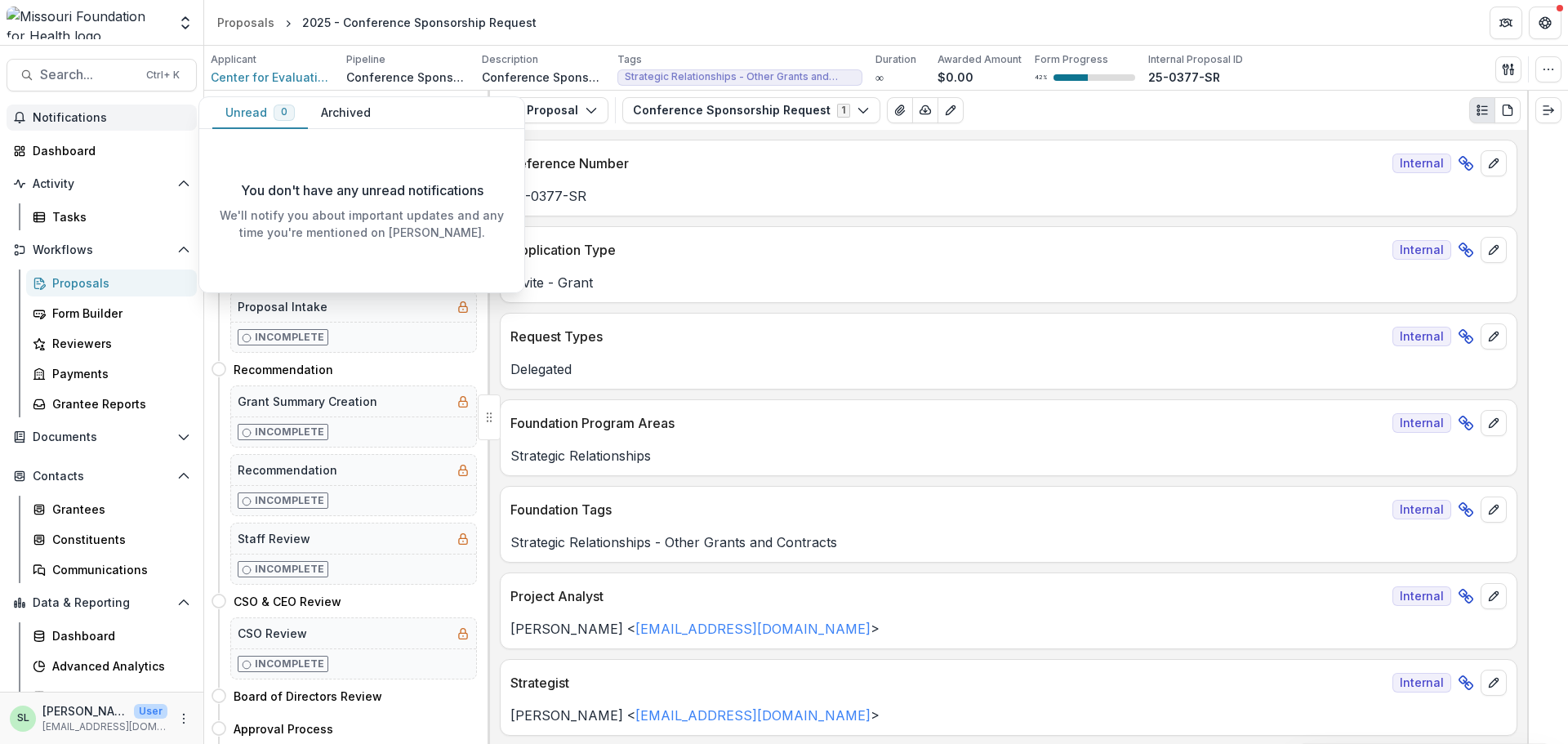
click at [77, 281] on div "Proposals" at bounding box center [118, 283] width 132 height 17
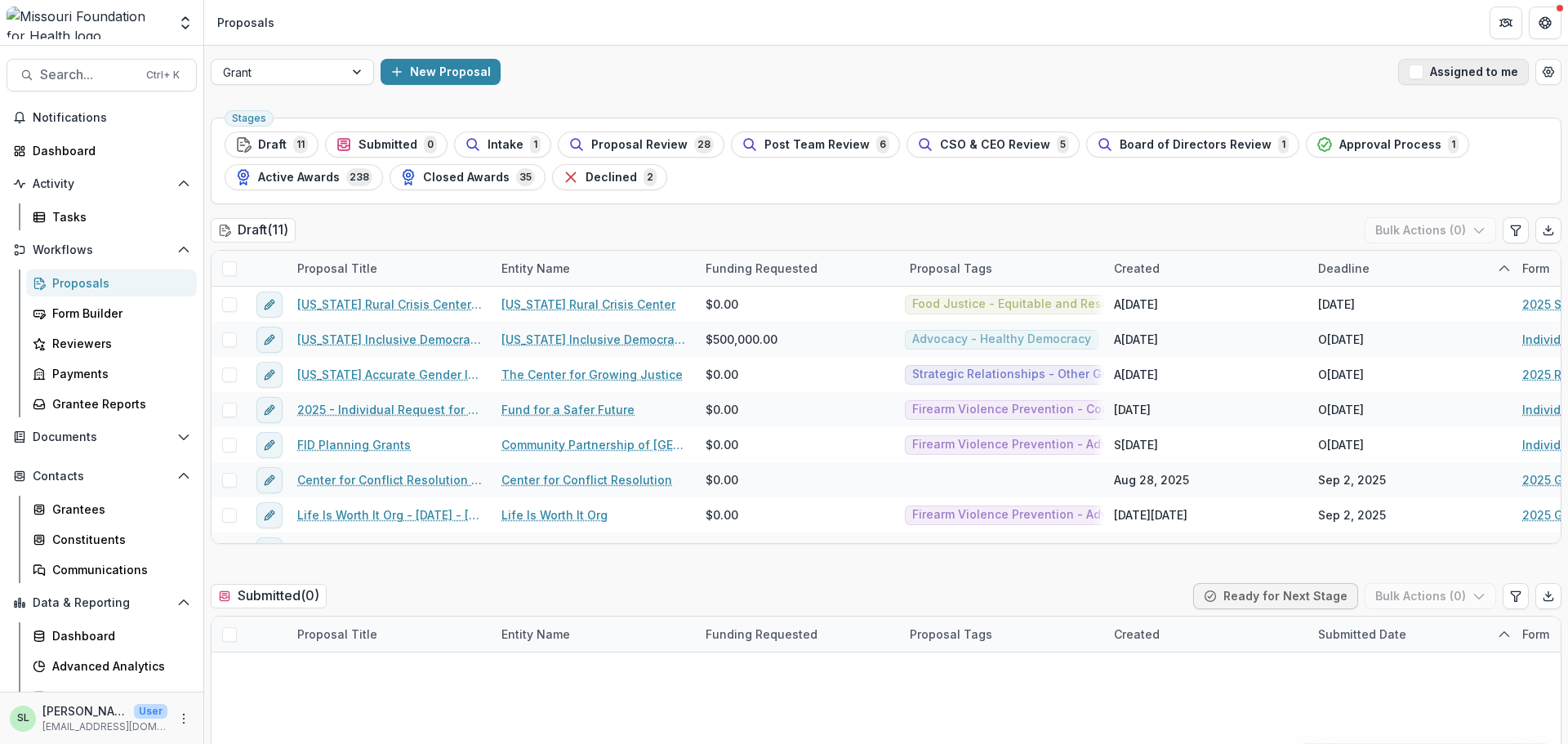
click at [1253, 78] on button "Assigned to me" at bounding box center [1464, 72] width 131 height 26
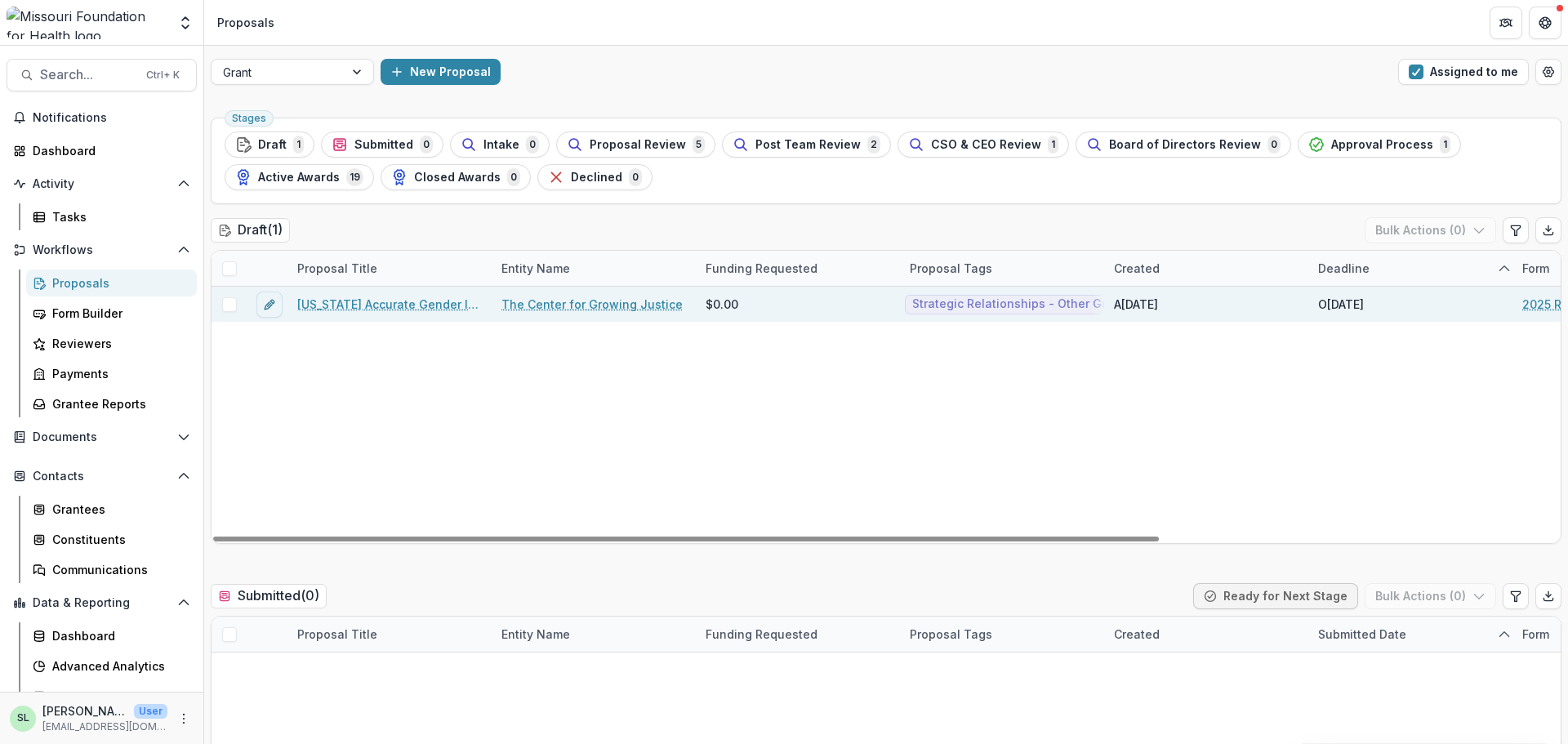
click at [418, 309] on link "[US_STATE] Accurate Gender Identity Collaborative (“MAGIC”) : Strategic Advocac…" at bounding box center [389, 304] width 185 height 17
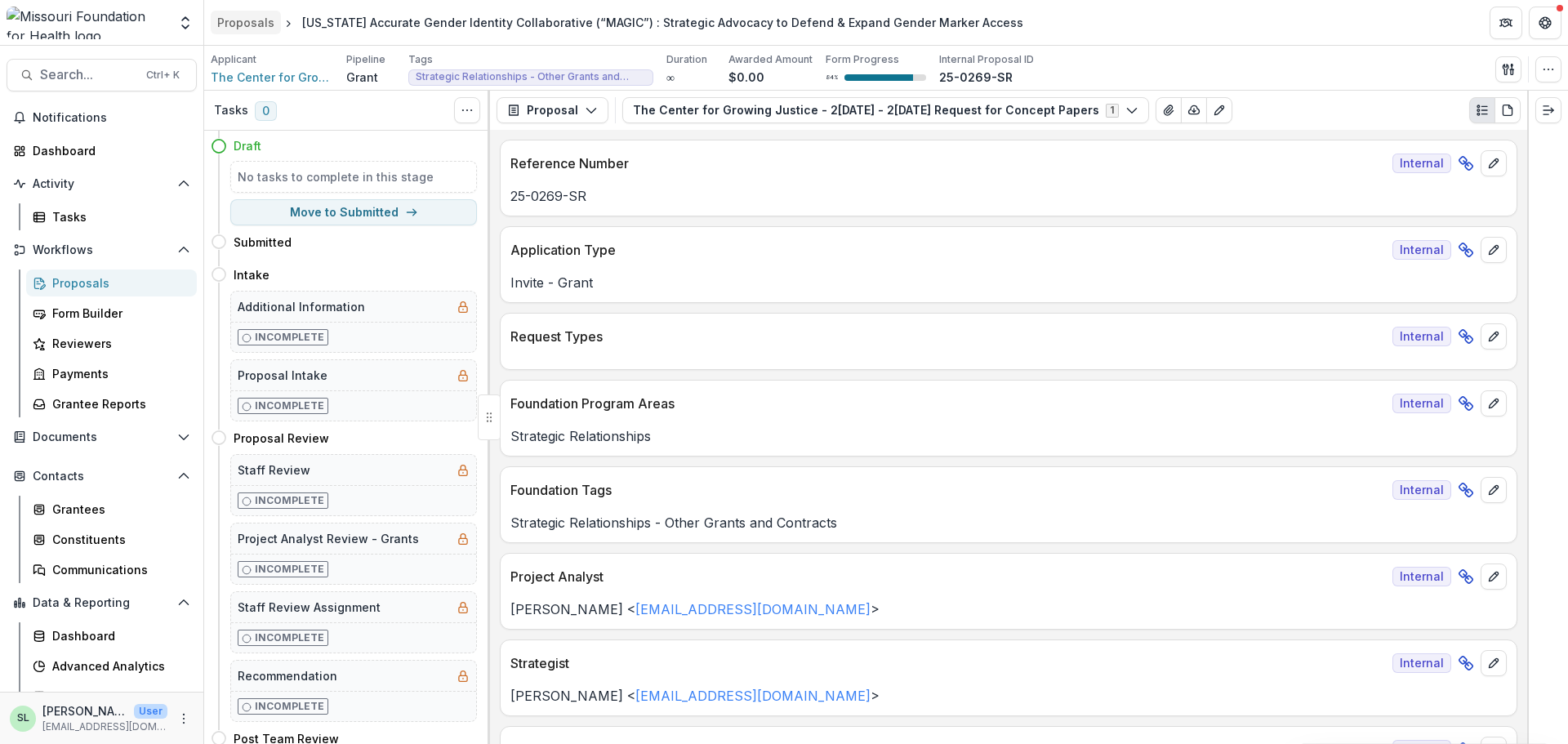
click at [251, 22] on div "Proposals" at bounding box center [245, 22] width 57 height 17
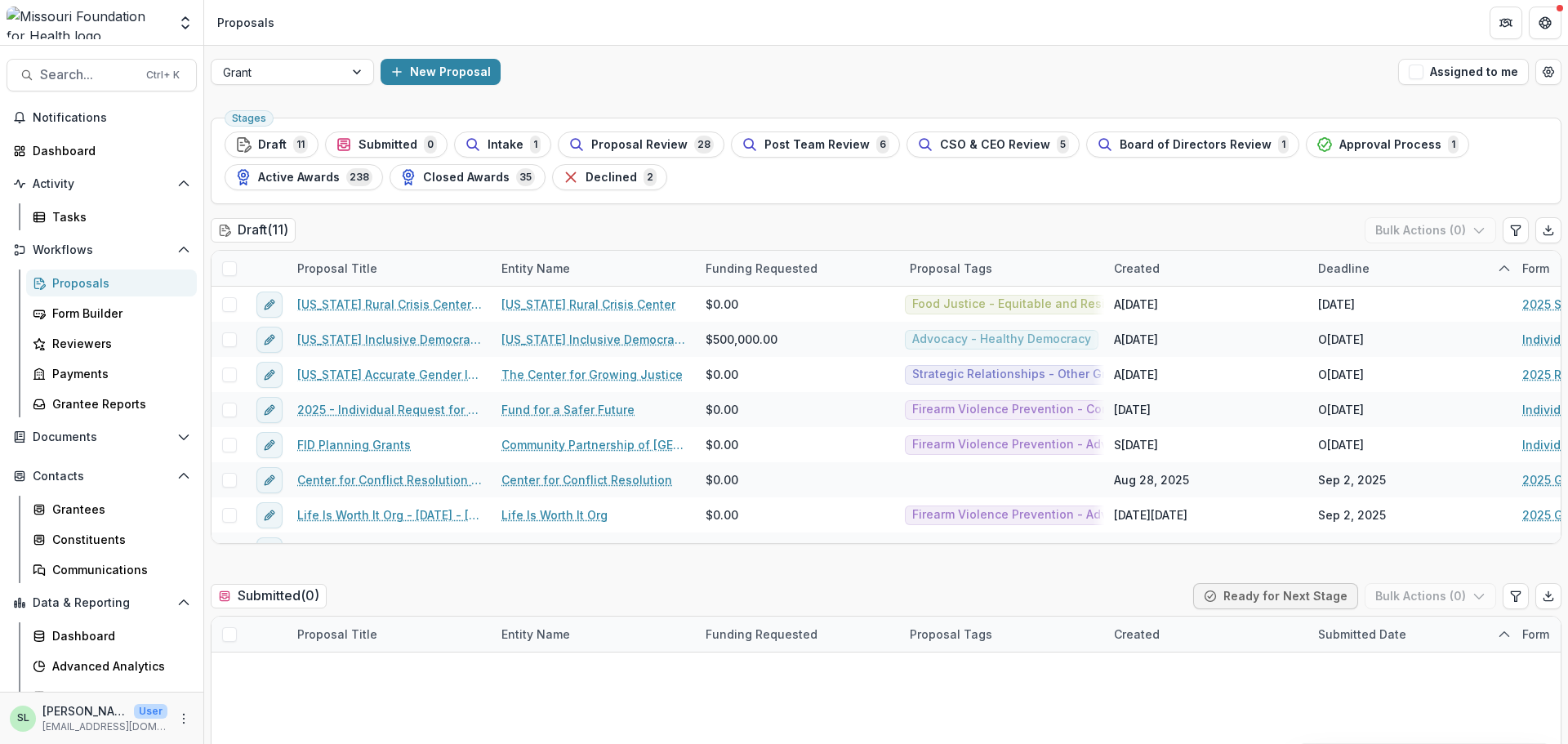
drag, startPoint x: 1425, startPoint y: 68, endPoint x: 1324, endPoint y: 101, distance: 106.3
click at [1253, 68] on button "Assigned to me" at bounding box center [1464, 72] width 131 height 26
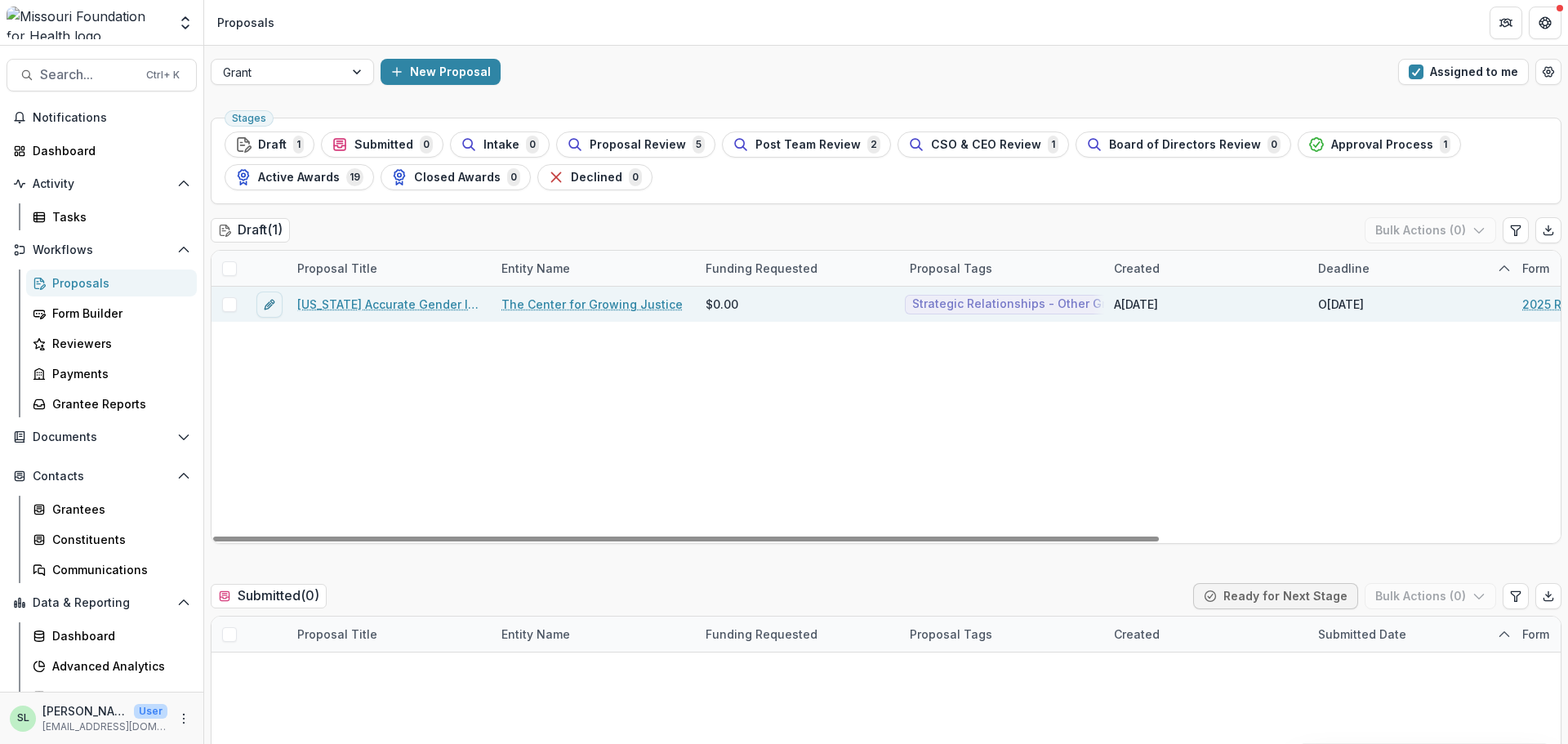
click at [396, 303] on link "[US_STATE] Accurate Gender Identity Collaborative (“MAGIC”) : Strategic Advocac…" at bounding box center [389, 304] width 185 height 17
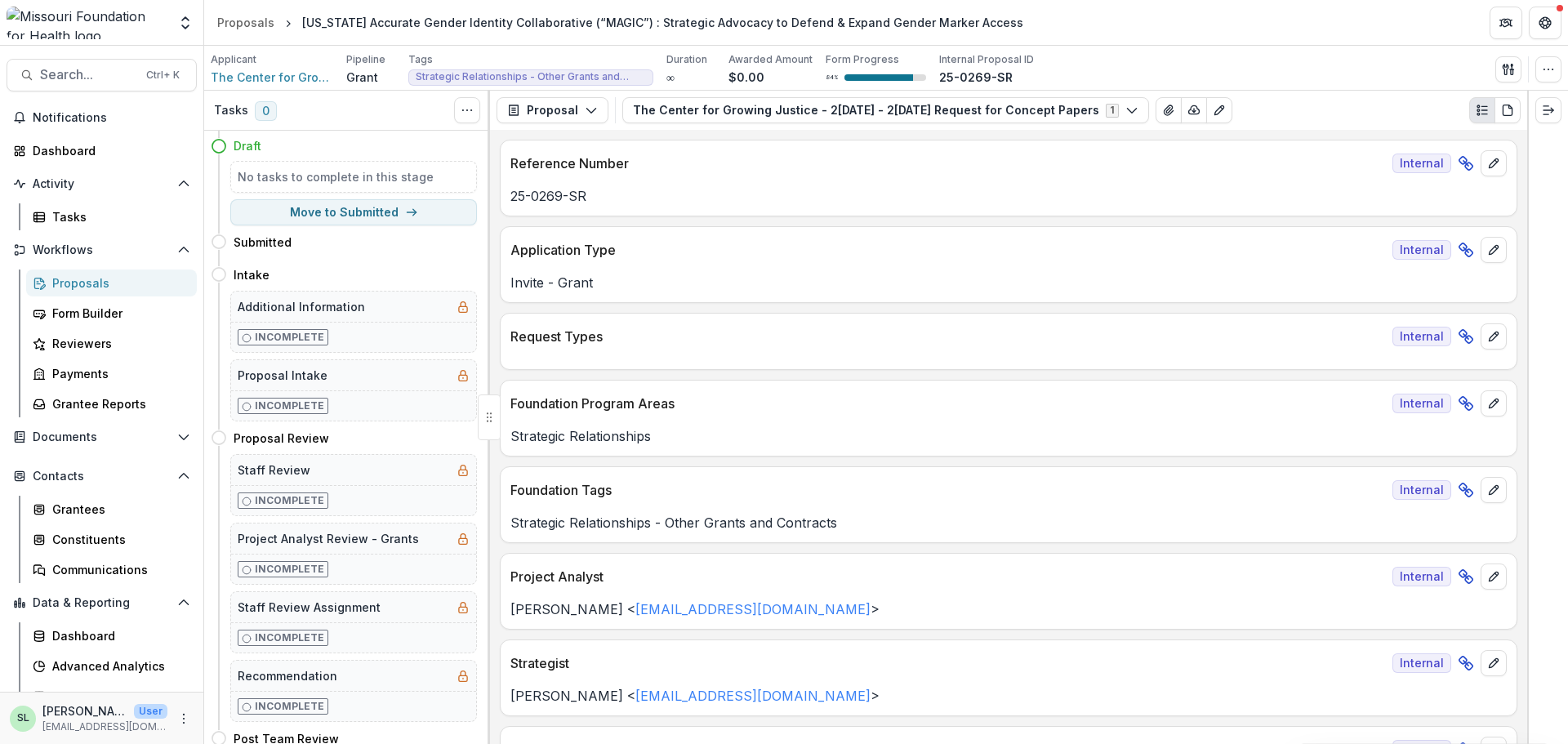
click at [73, 278] on div "Proposals" at bounding box center [118, 283] width 132 height 17
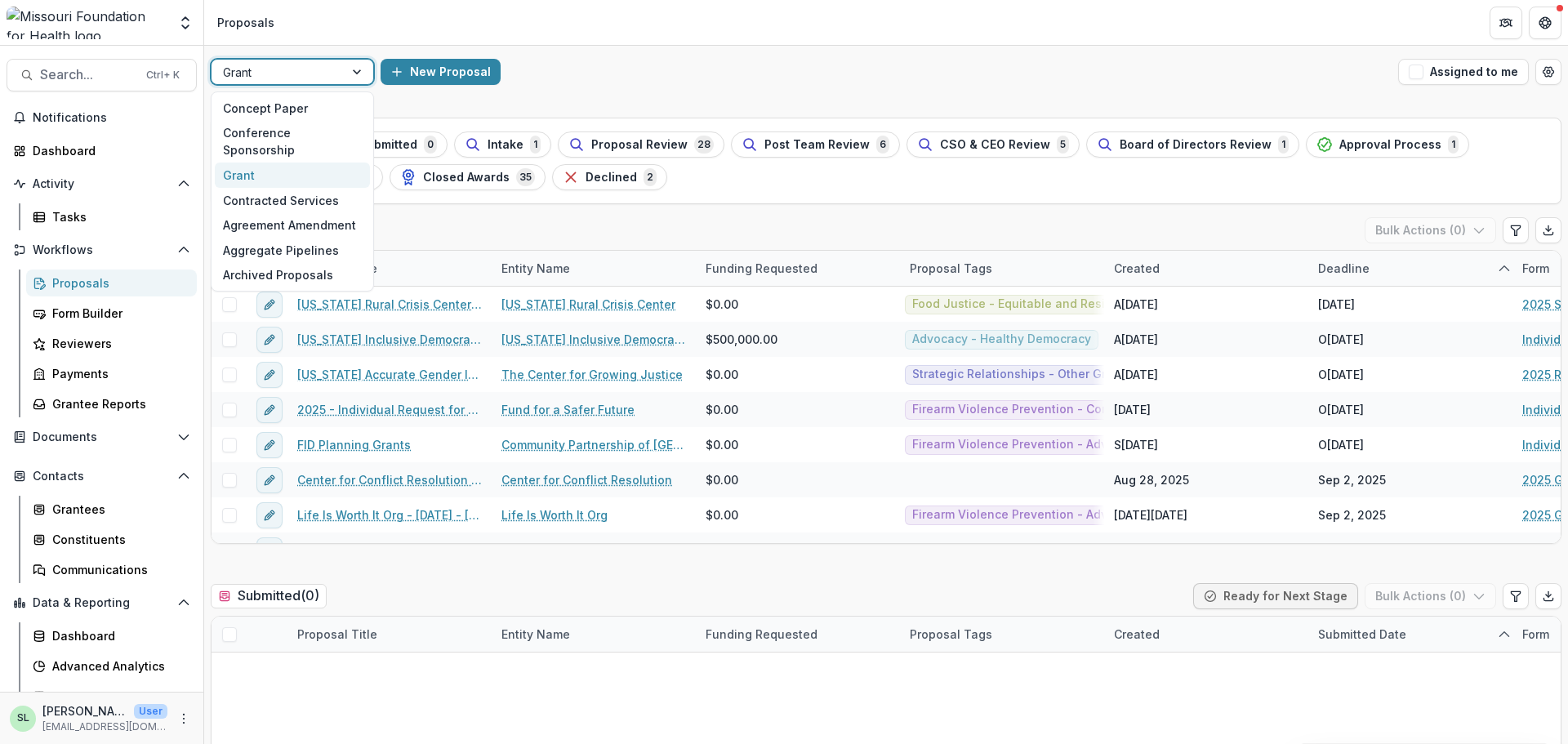
click at [328, 69] on div at bounding box center [277, 72] width 109 height 21
click at [295, 132] on div "Conference Sponsorship" at bounding box center [291, 142] width 155 height 42
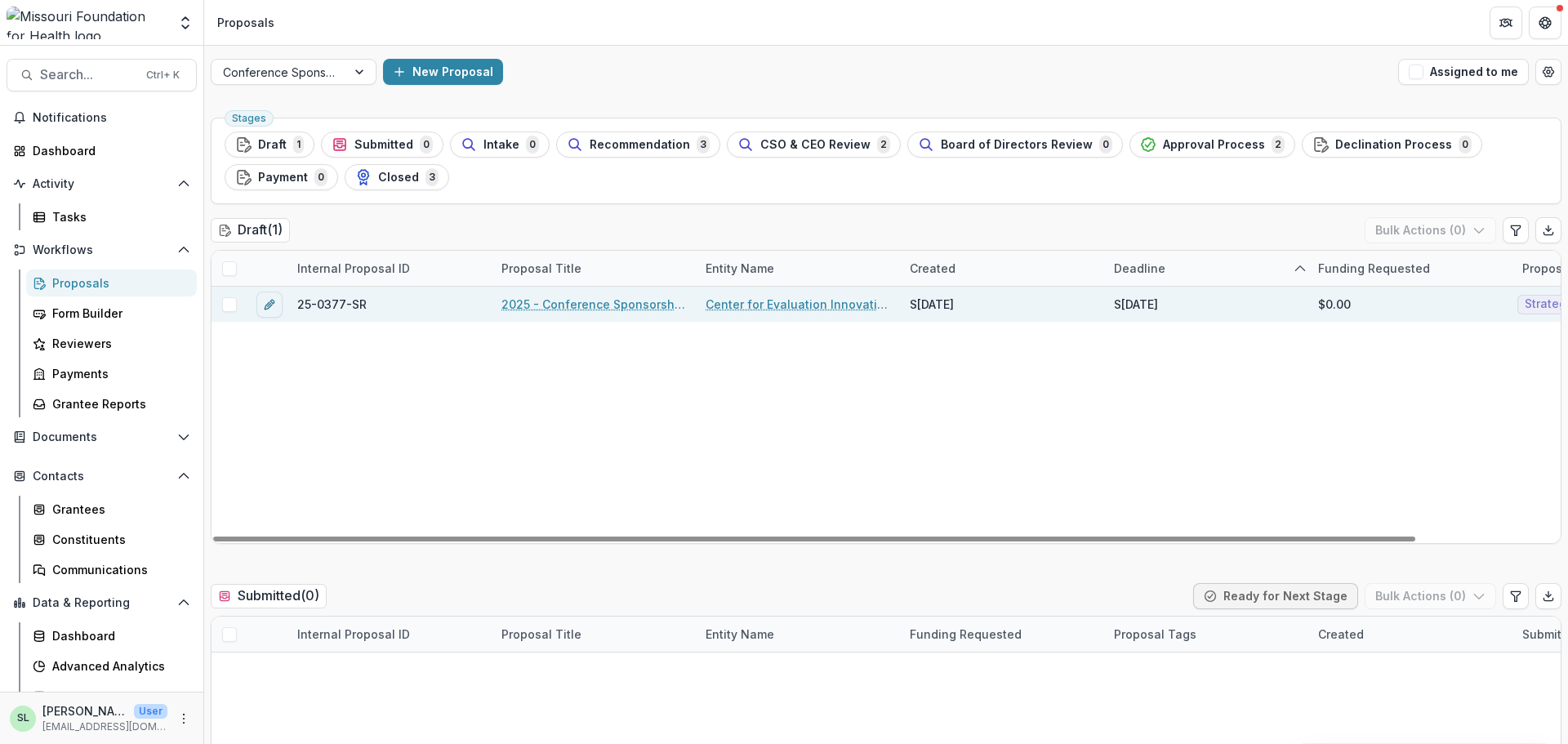
click at [566, 302] on link "2025 - Conference Sponsorship Request" at bounding box center [594, 304] width 185 height 17
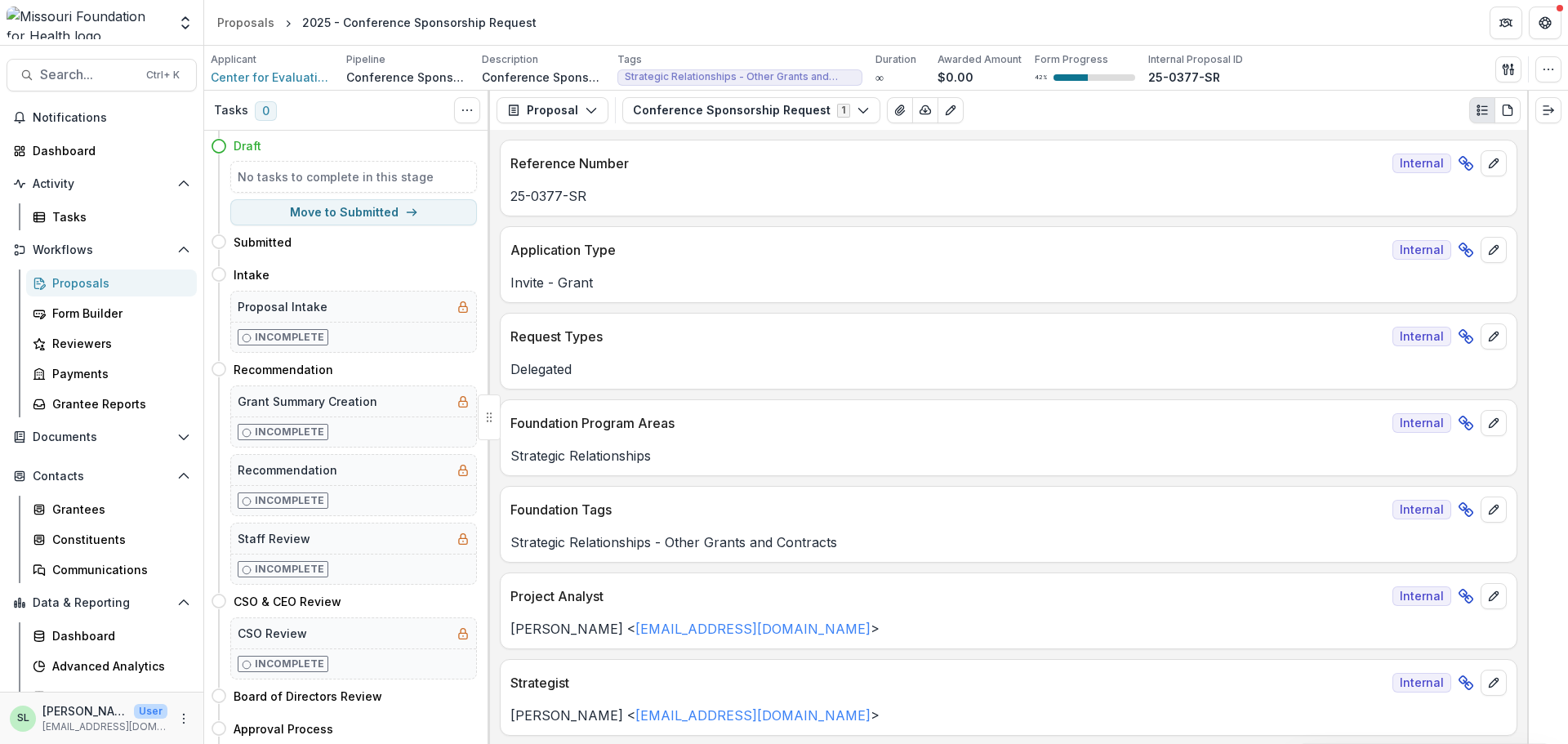
click at [73, 276] on div "Proposals" at bounding box center [118, 283] width 132 height 17
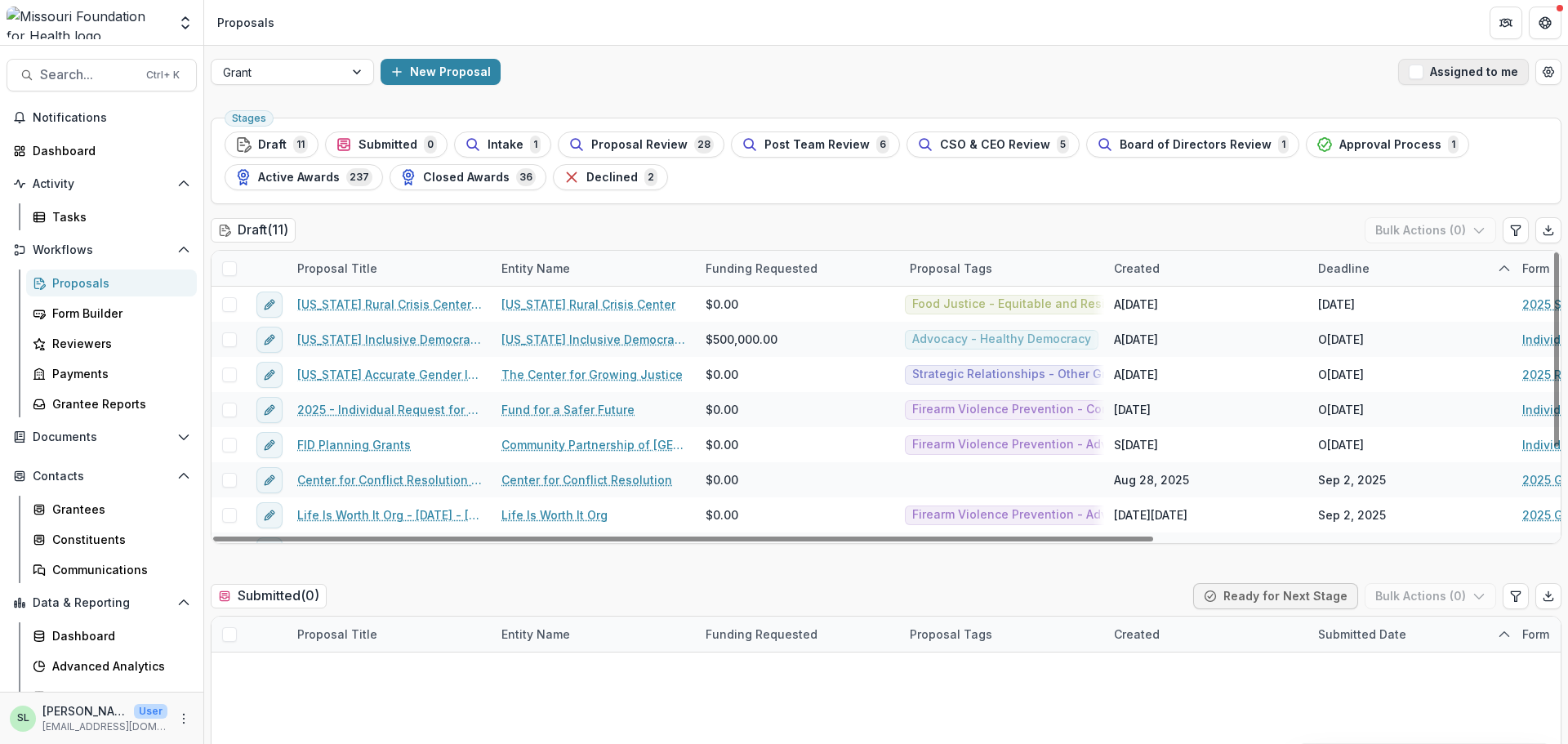
click at [1253, 67] on button "Assigned to me" at bounding box center [1464, 72] width 131 height 26
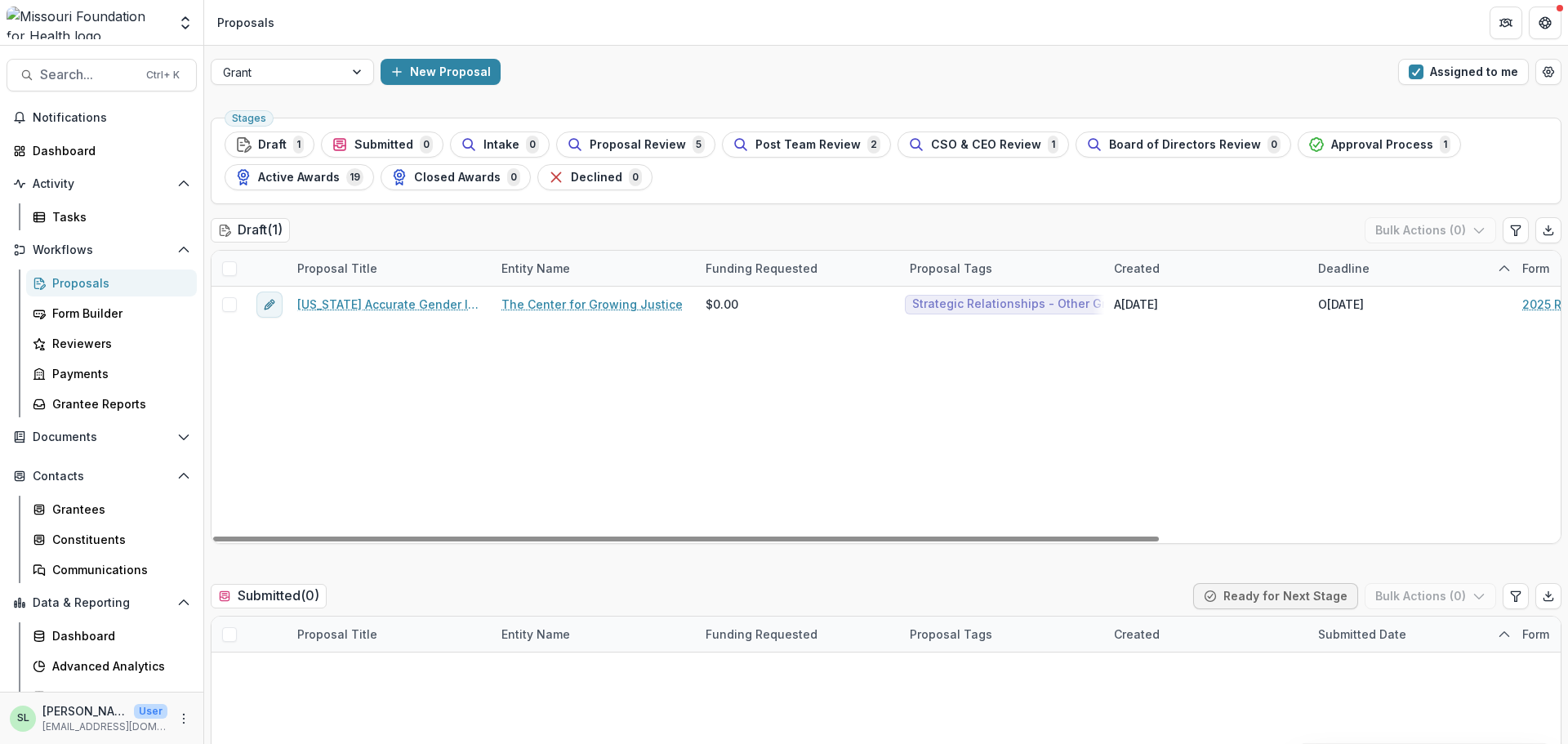
drag, startPoint x: 938, startPoint y: 536, endPoint x: 531, endPoint y: 549, distance: 407.2
click at [546, 541] on div at bounding box center [686, 539] width 945 height 5
